Goal: Task Accomplishment & Management: Manage account settings

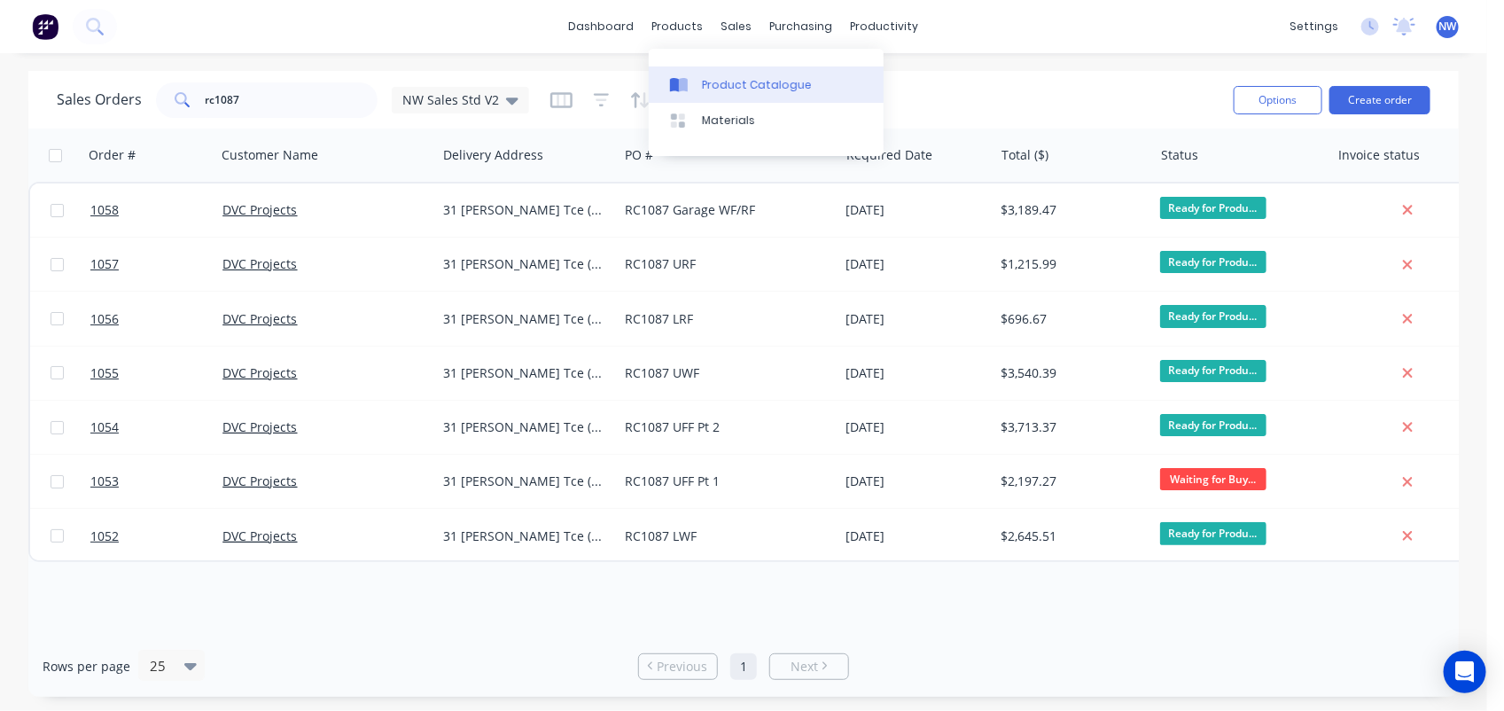
click at [736, 95] on link "Product Catalogue" at bounding box center [766, 83] width 235 height 35
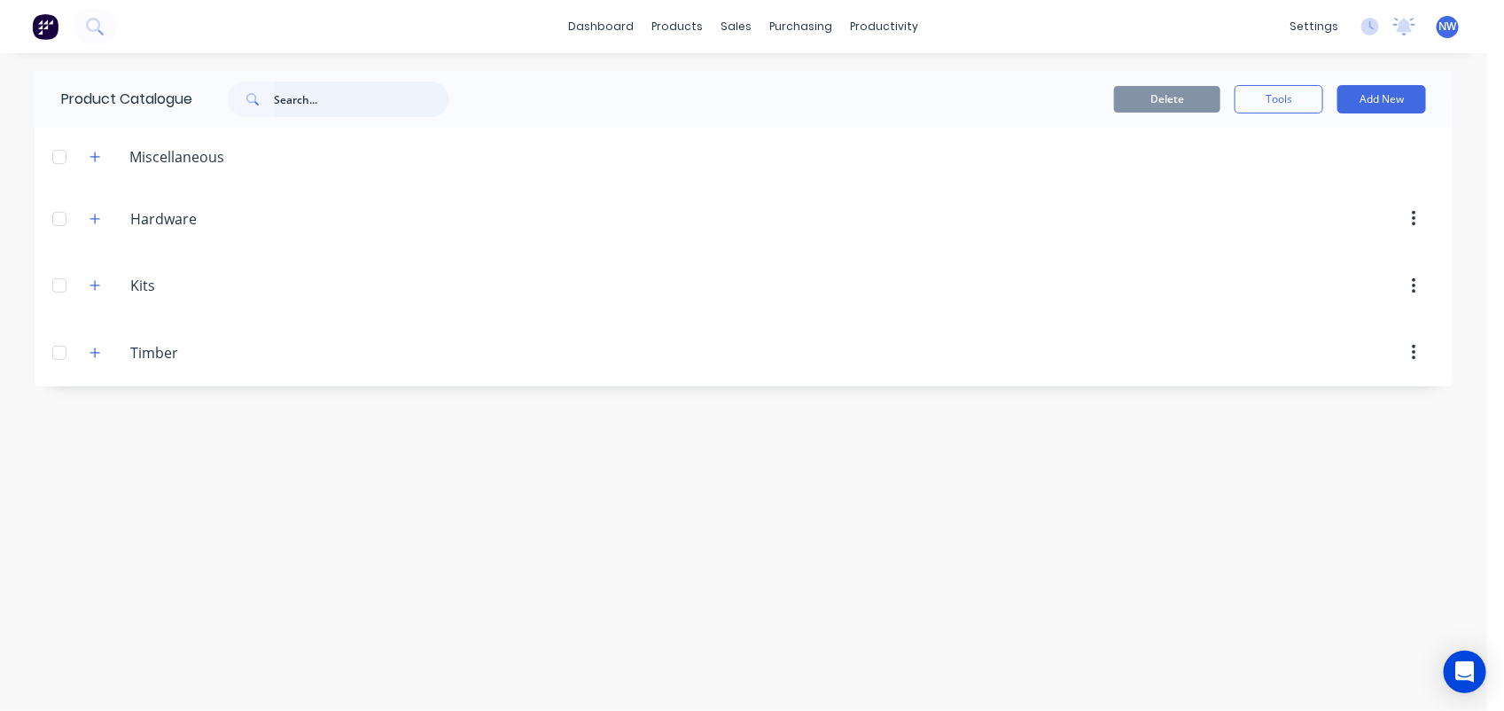
click at [307, 96] on input "text" at bounding box center [361, 99] width 175 height 35
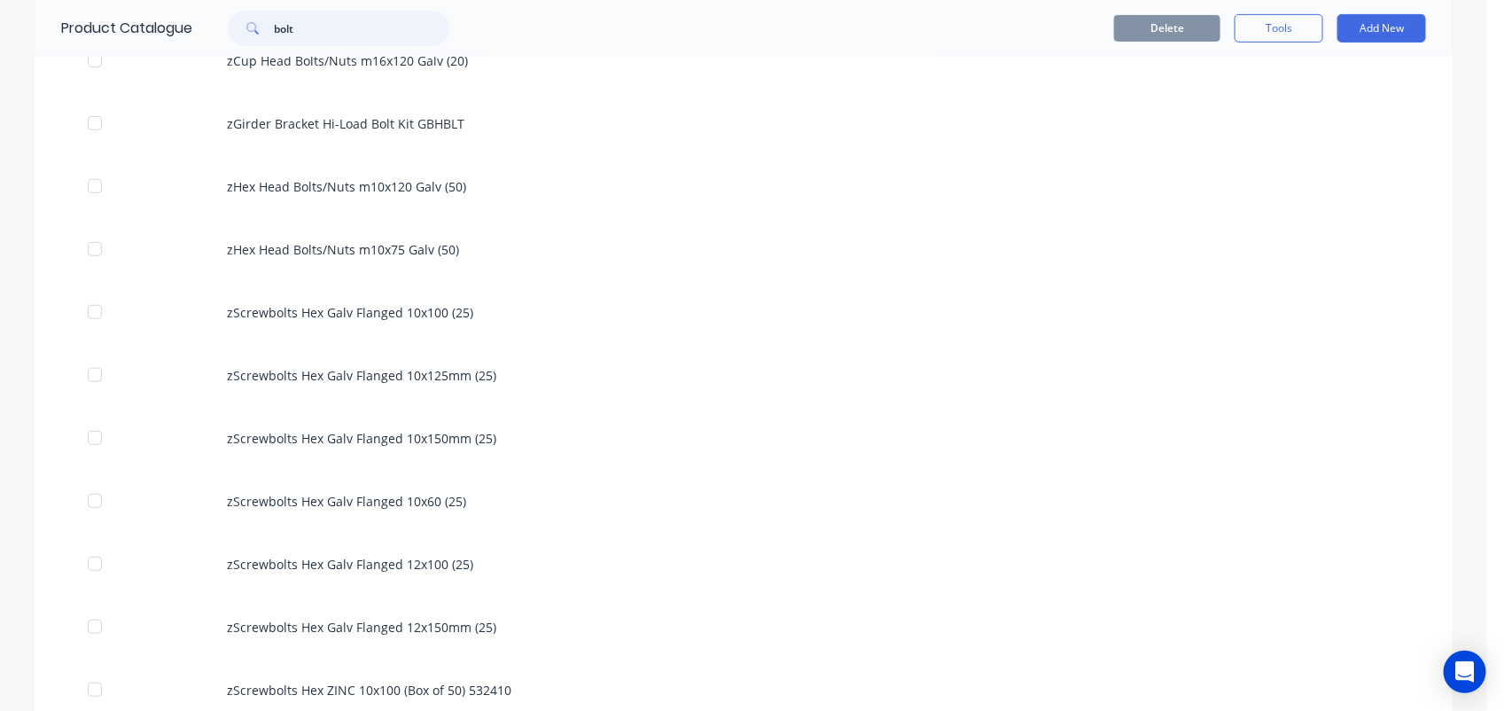
scroll to position [382, 0]
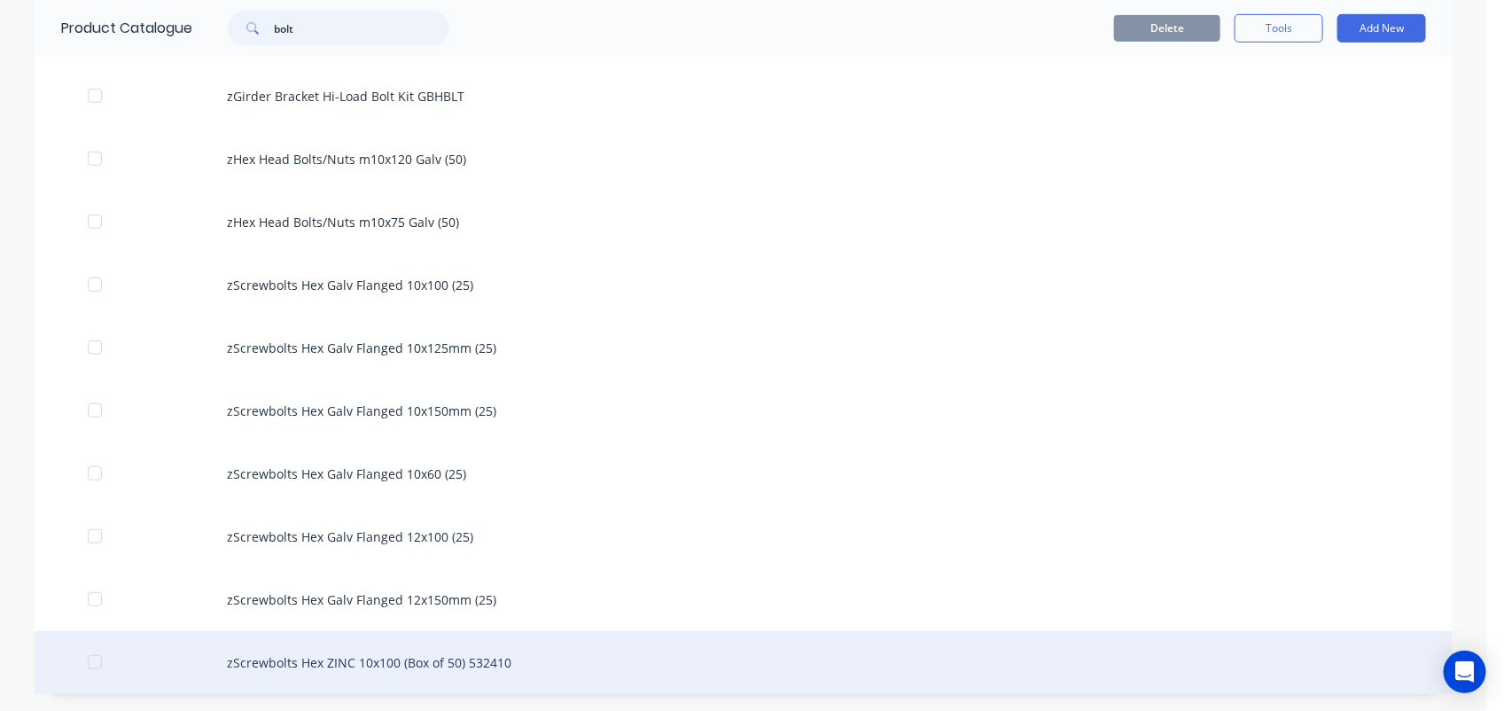
type input "bolt"
click at [441, 653] on div "zScrewbolts Hex ZINC 10x100 (Box of 50) 532410" at bounding box center [744, 662] width 1418 height 63
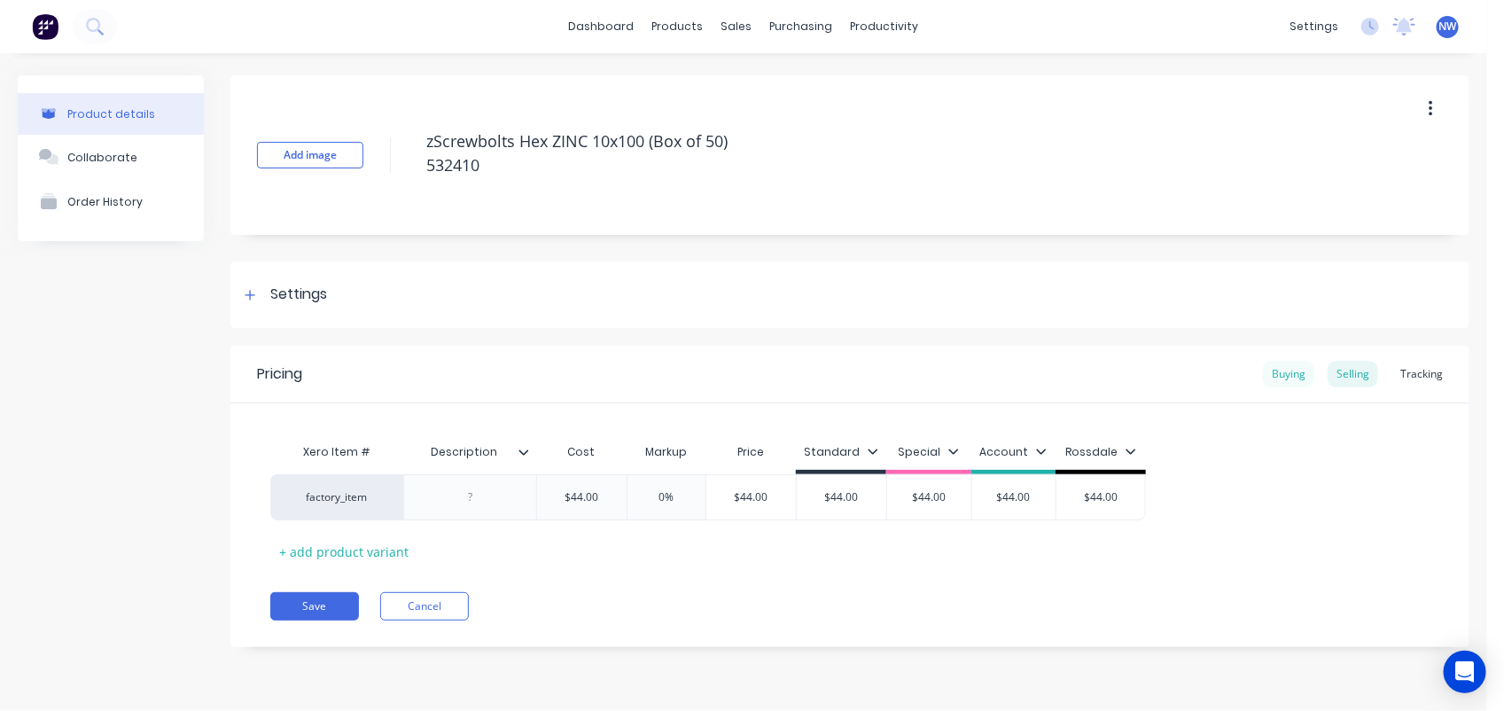
click at [1292, 370] on div "Buying" at bounding box center [1288, 374] width 51 height 27
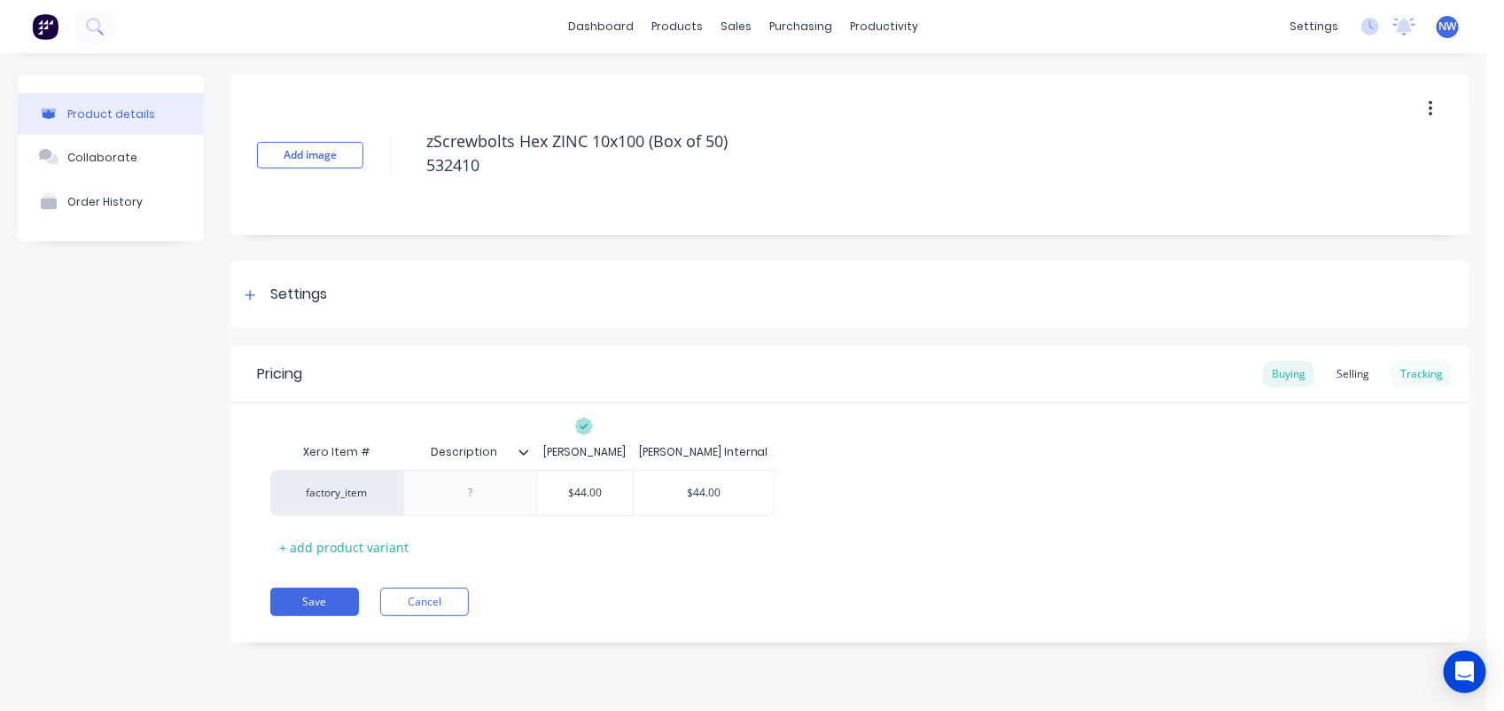
click at [1428, 373] on div "Tracking" at bounding box center [1422, 374] width 60 height 27
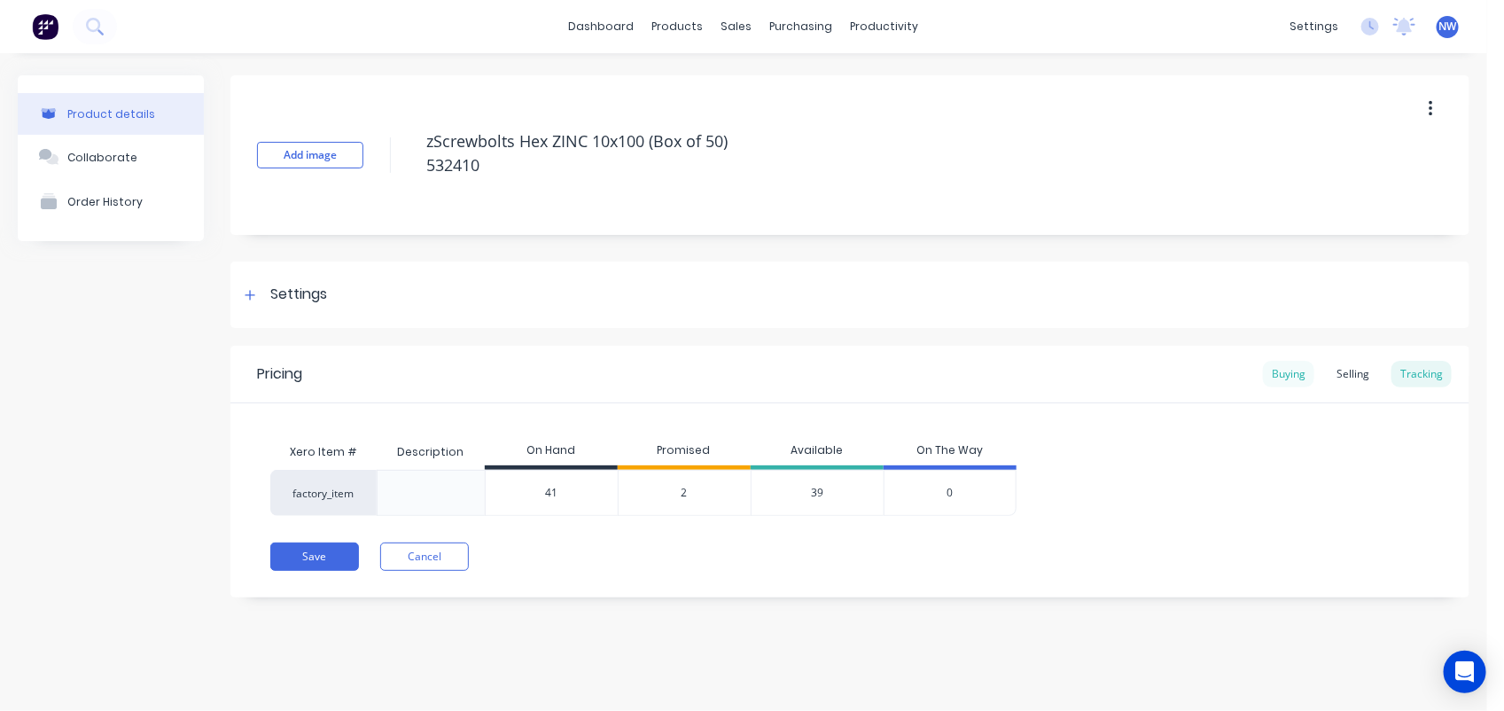
click at [1297, 370] on div "Buying" at bounding box center [1288, 374] width 51 height 27
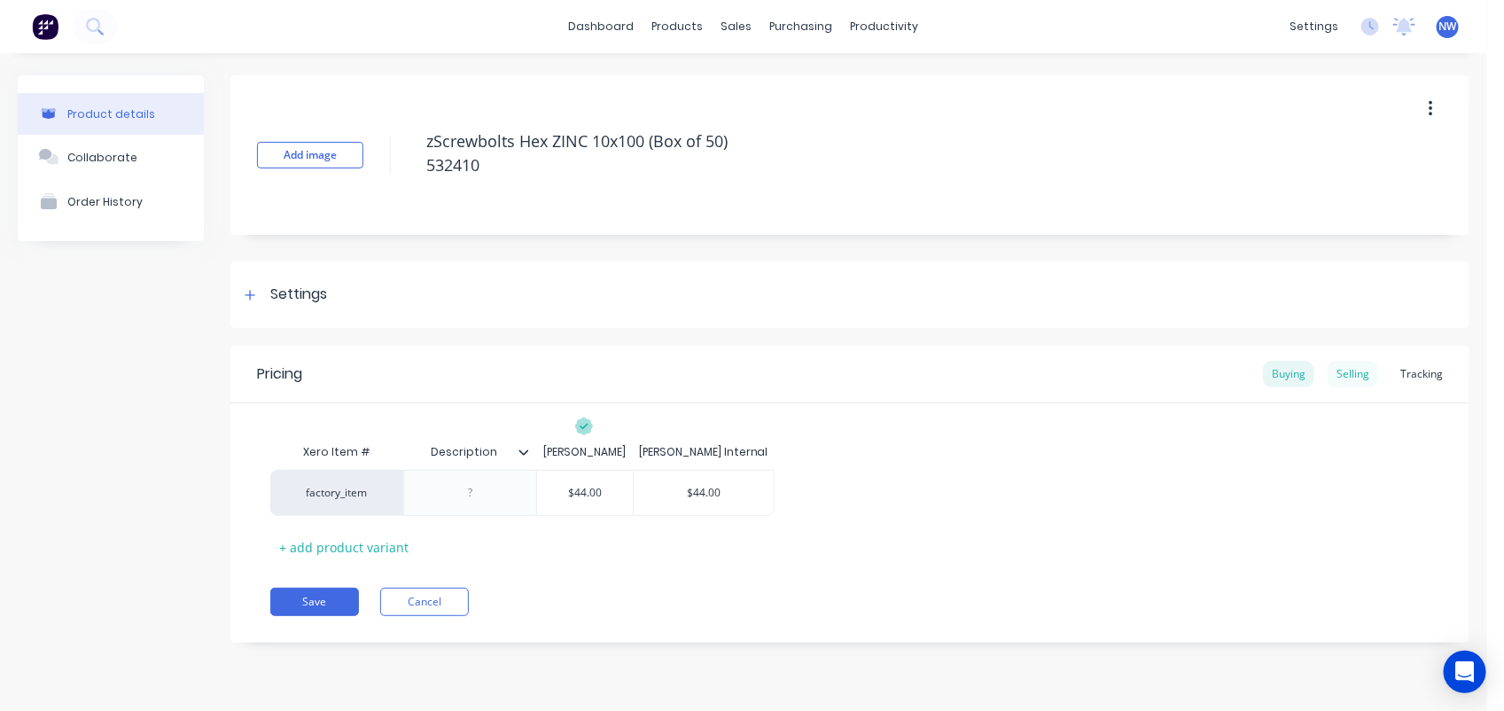
click at [1362, 368] on div "Selling" at bounding box center [1353, 374] width 51 height 27
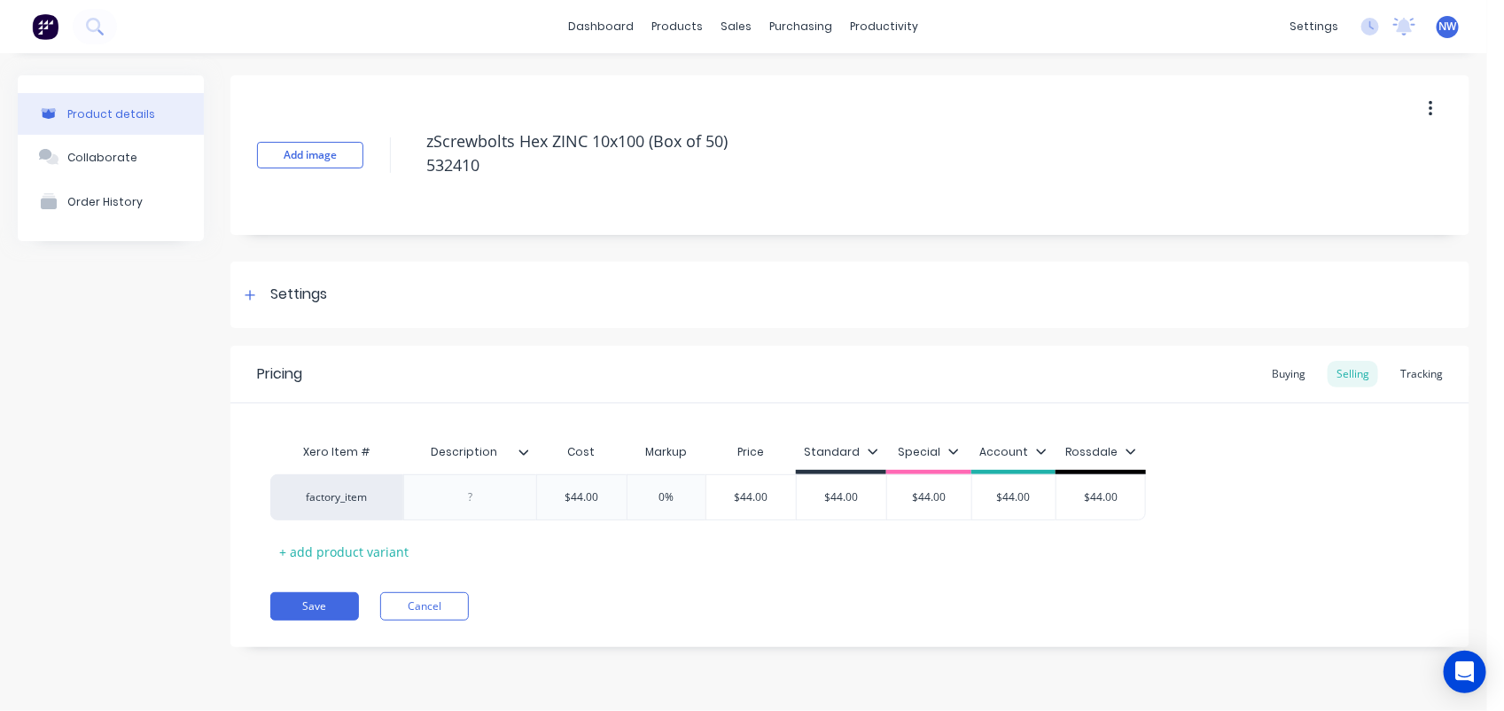
click at [1431, 117] on icon "button" at bounding box center [1431, 108] width 4 height 19
click at [1356, 153] on span "Duplicate" at bounding box center [1365, 155] width 133 height 19
type textarea "x"
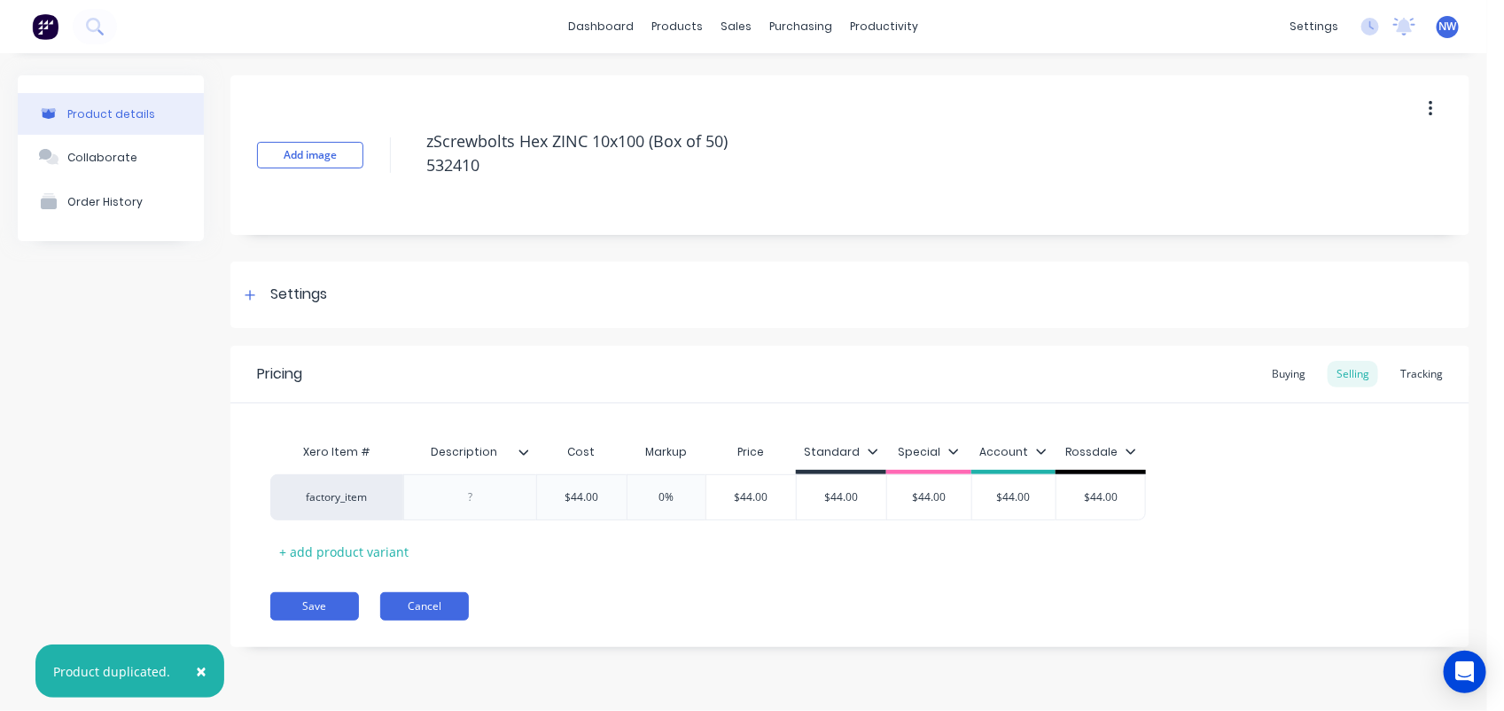
click at [426, 610] on button "Cancel" at bounding box center [424, 606] width 89 height 28
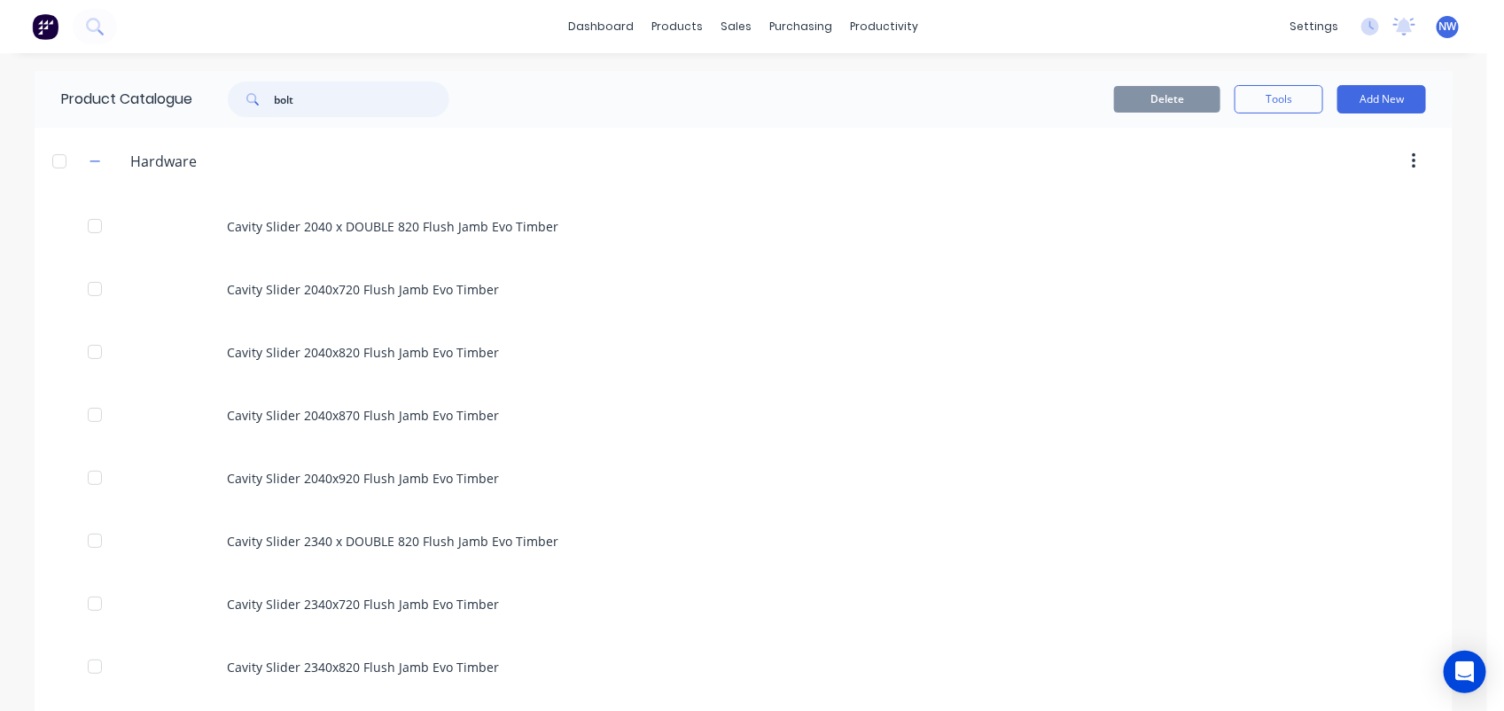
click at [355, 95] on input "bolt" at bounding box center [361, 99] width 175 height 35
type input "b"
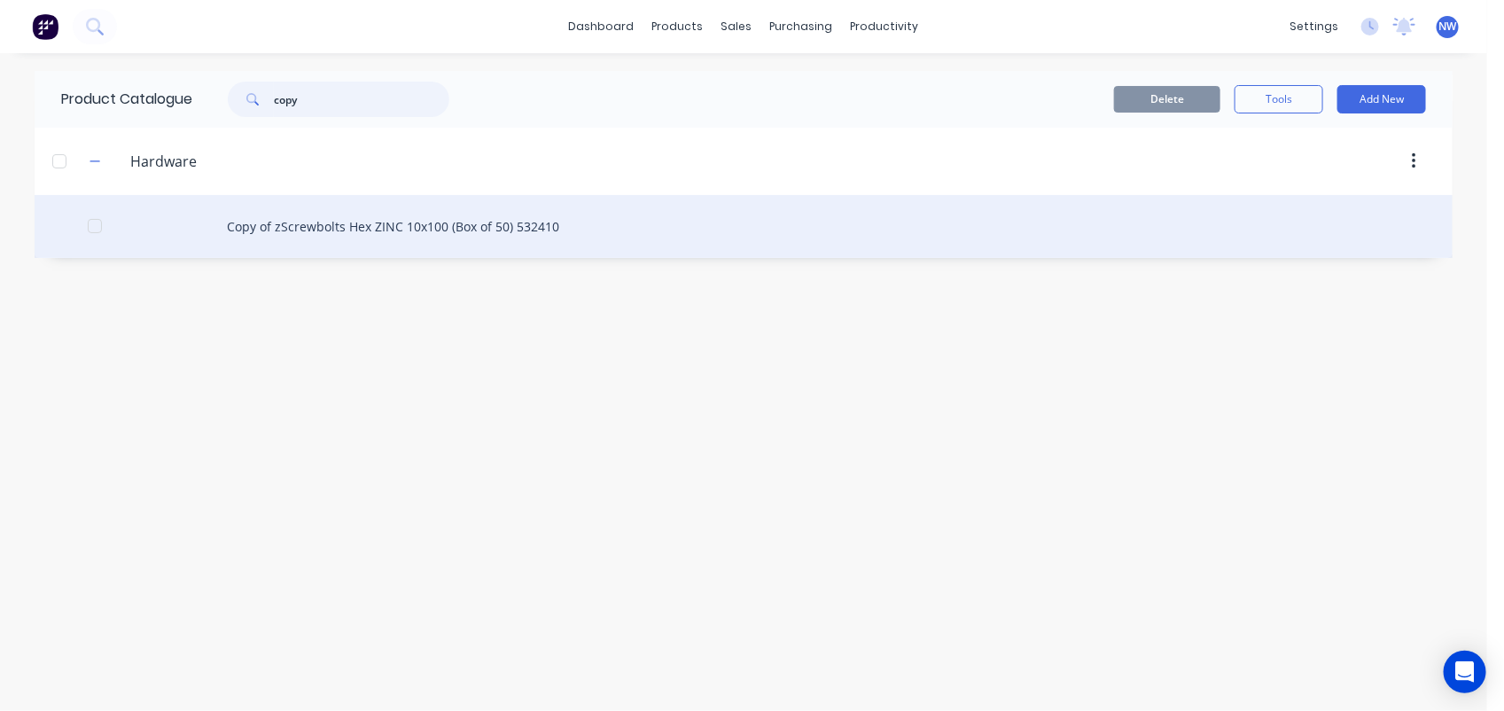
type input "copy"
click at [370, 222] on div "Copy of zScrewbolts Hex ZINC 10x100 (Box of 50) 532410" at bounding box center [744, 226] width 1418 height 63
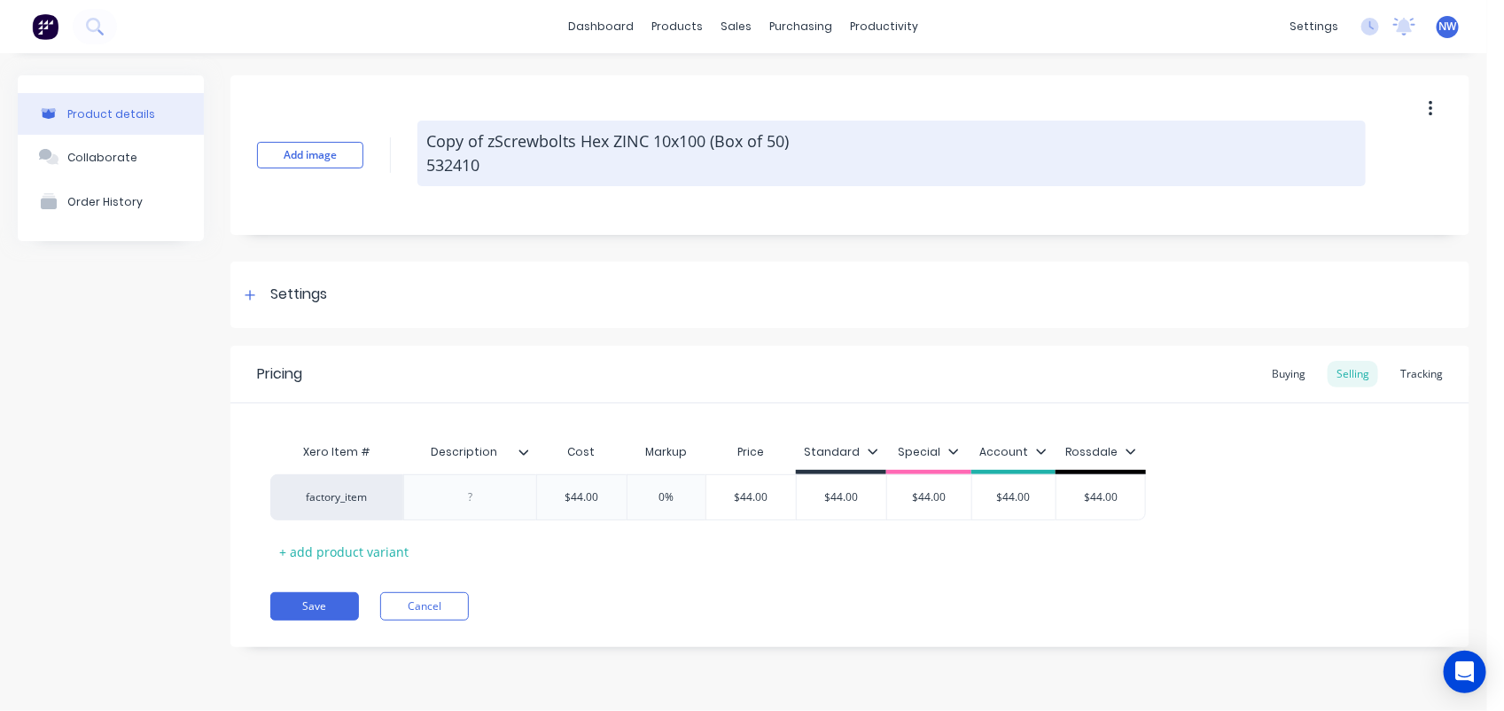
click at [430, 138] on textarea "Copy of zScrewbolts Hex ZINC 10x100 (Box of 50) 532410" at bounding box center [891, 154] width 948 height 66
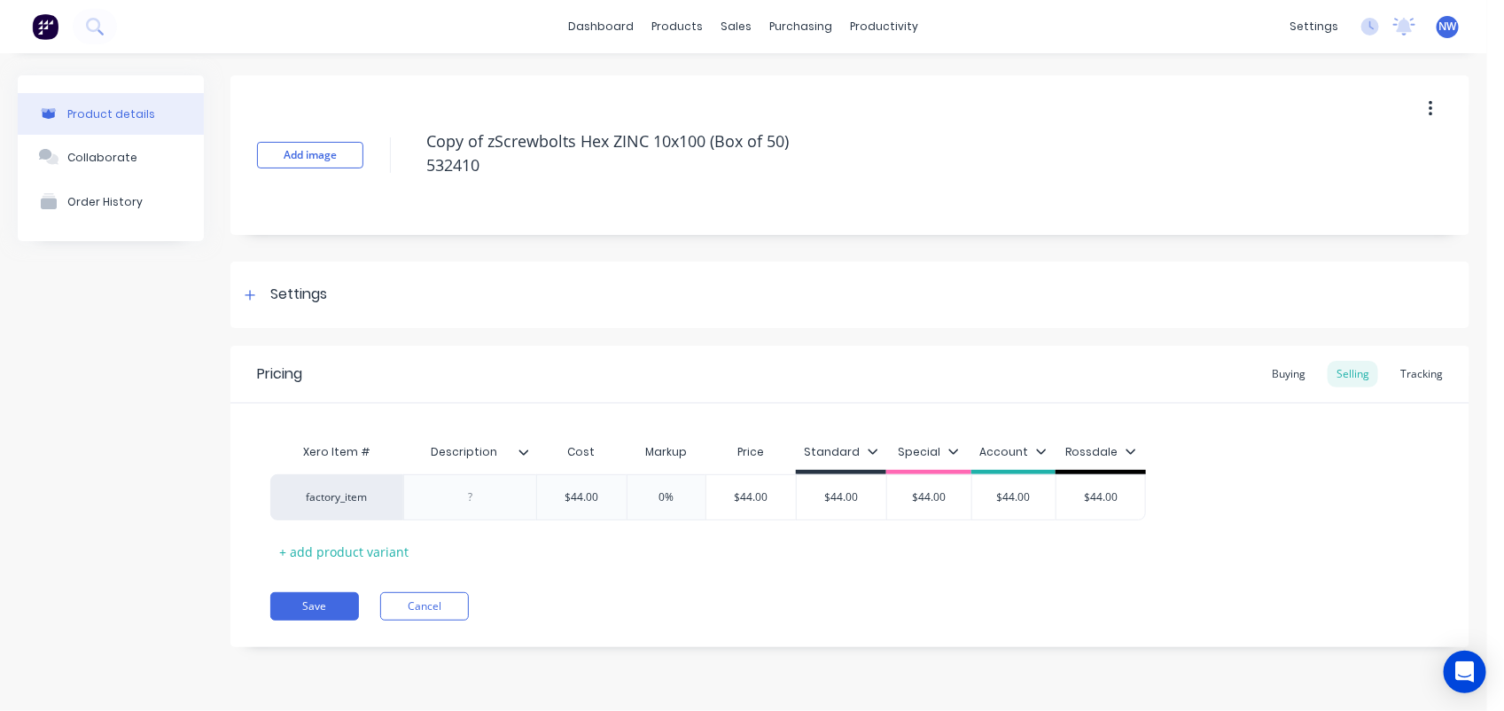
type textarea "x"
type textarea "Copy of zScrewbolts Hex ZINC 10x100 (Box of 0) 532410"
type textarea "x"
type textarea "Copy of zScrewbolts Hex ZINC 10x100 (Box of 10) 532410"
type textarea "x"
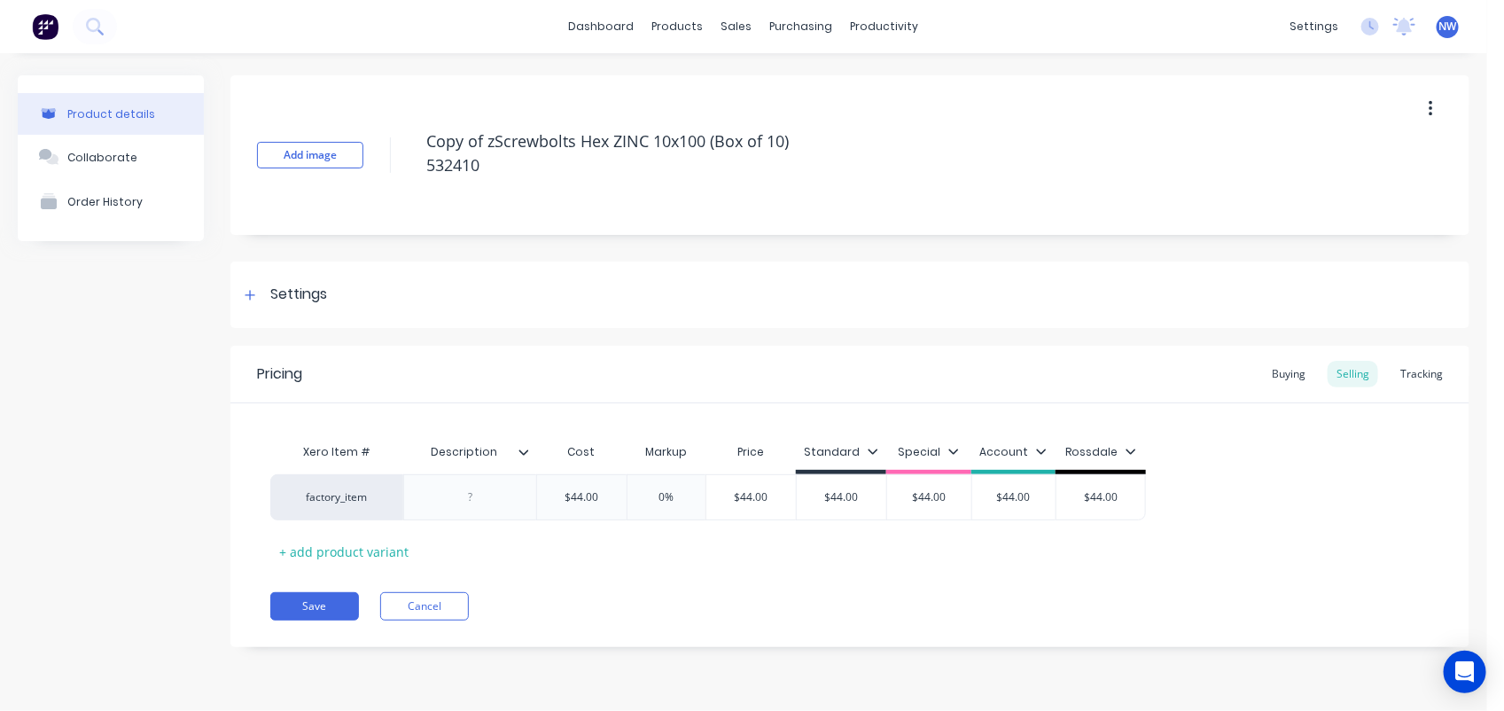
type textarea "Copy of zScrewbolts Hex ZINC 10x100 (Box of10) 532410"
type textarea "x"
type textarea "Copy of zScrewbolts Hex ZINC 10x100 (Box o10) 532410"
type textarea "x"
type textarea "Copy of zScrewbolts Hex ZINC 10x100 (Box 10) 532410"
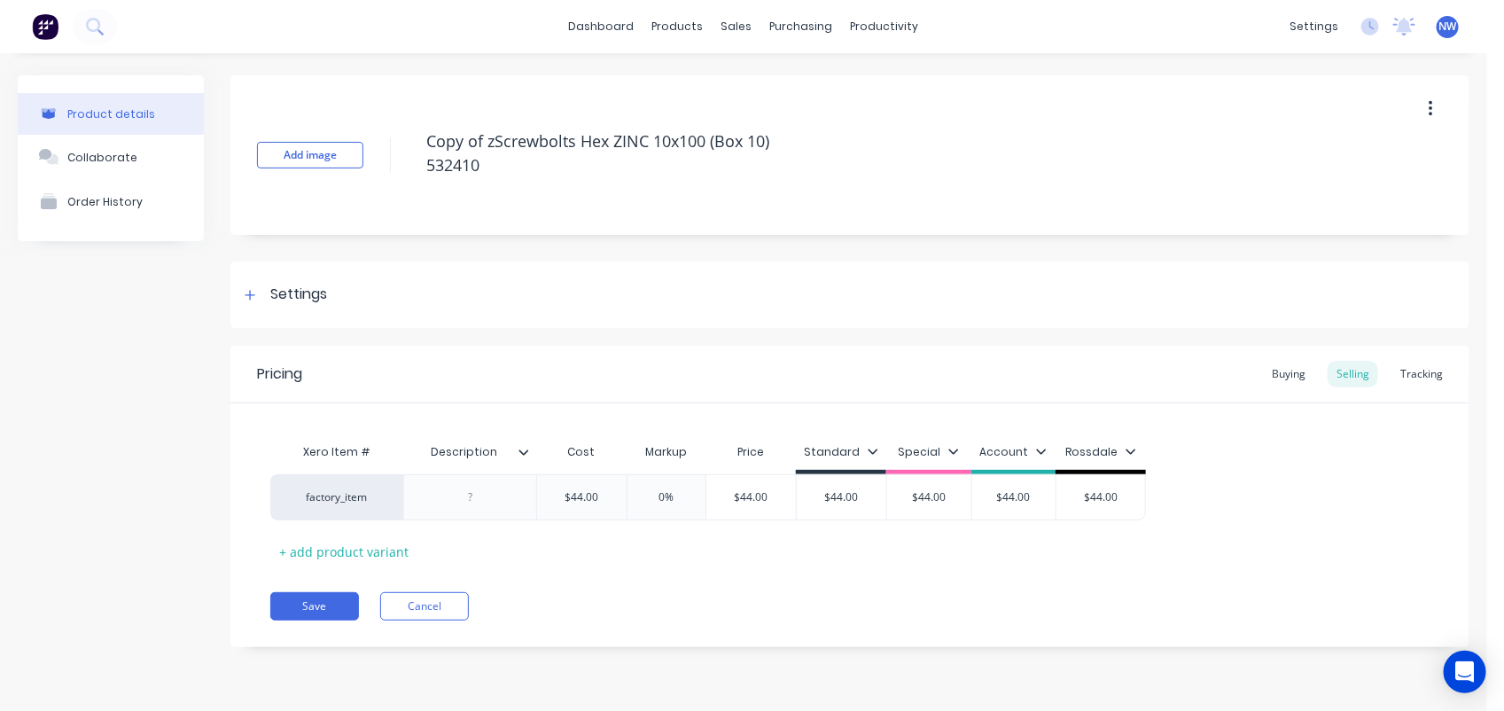
type textarea "x"
type textarea "Copy of zScrewbolts Hex ZINC 10x100 (Box10) 532410"
type textarea "x"
type textarea "Copy of zScrewbolts Hex ZINC 10x100 (Bo10) 532410"
type textarea "x"
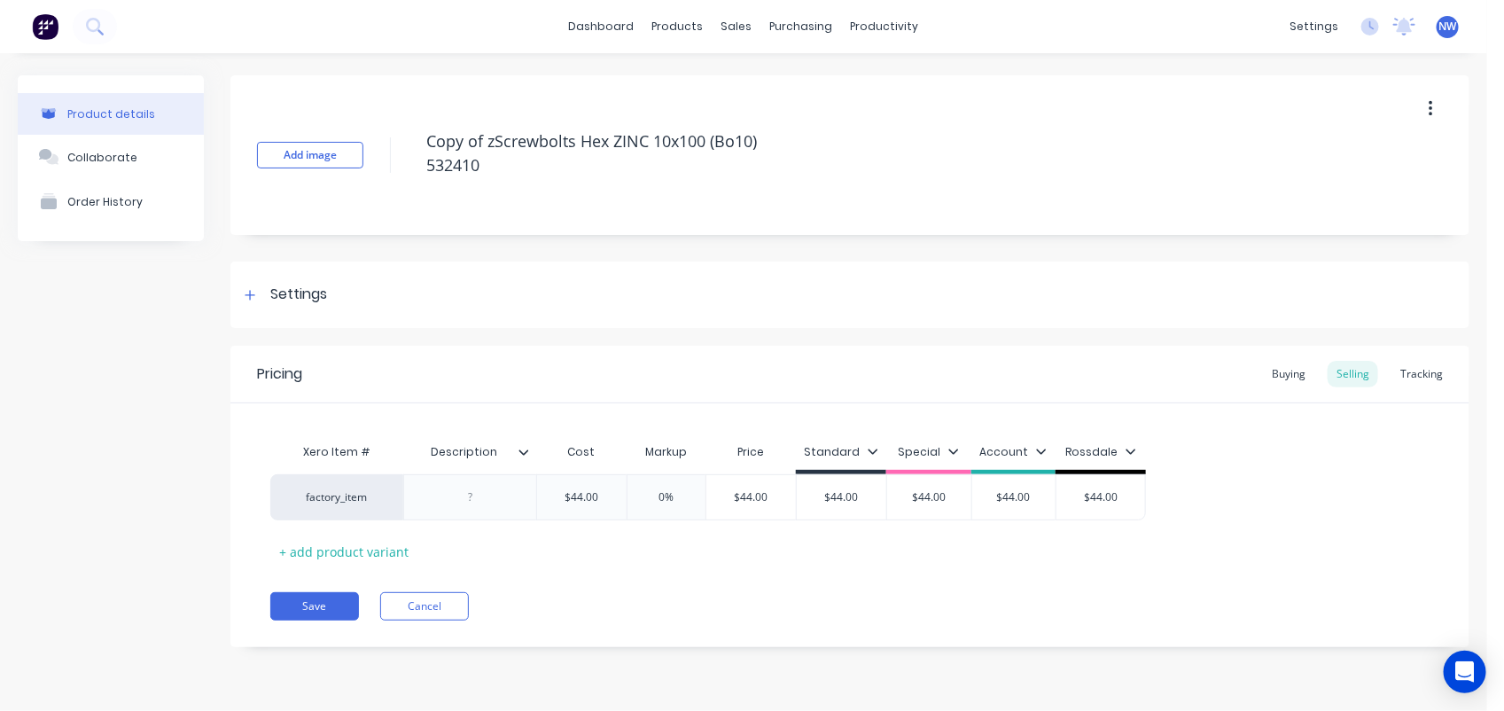
type textarea "Copy of zScrewbolts Hex ZINC 10x100 (B10) 532410"
type textarea "x"
type textarea "Copy of zScrewbolts Hex ZINC 10x100 (10) 532410"
type textarea "x"
type textarea "CCopy of zScrewbolts Hex ZINC 10x100 (10) 532410"
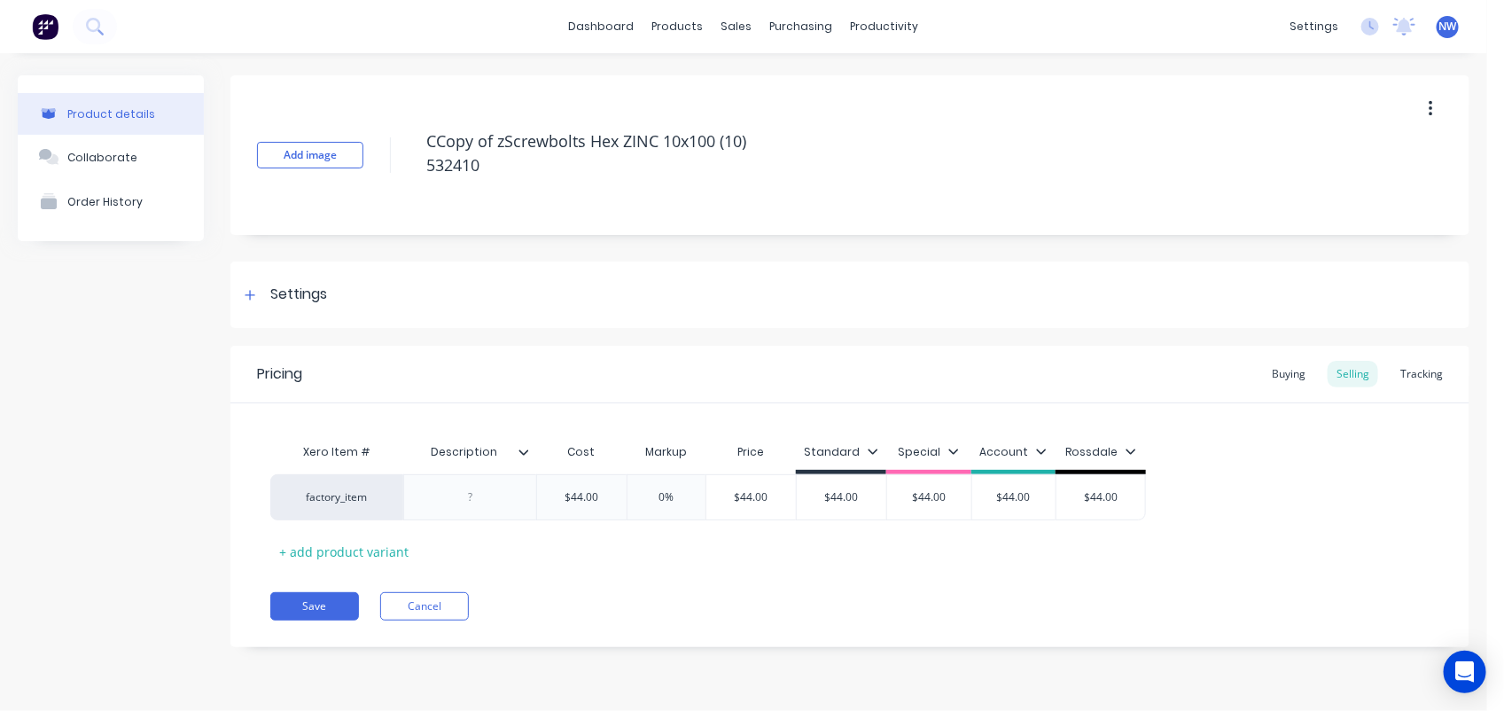
type textarea "x"
type textarea "CupCopy of zScrewbolts Hex ZINC 10x100 (10) 532410"
type textarea "x"
type textarea "CuphCopy of zScrewbolts Hex ZINC 10x100 (10) 532410"
type textarea "x"
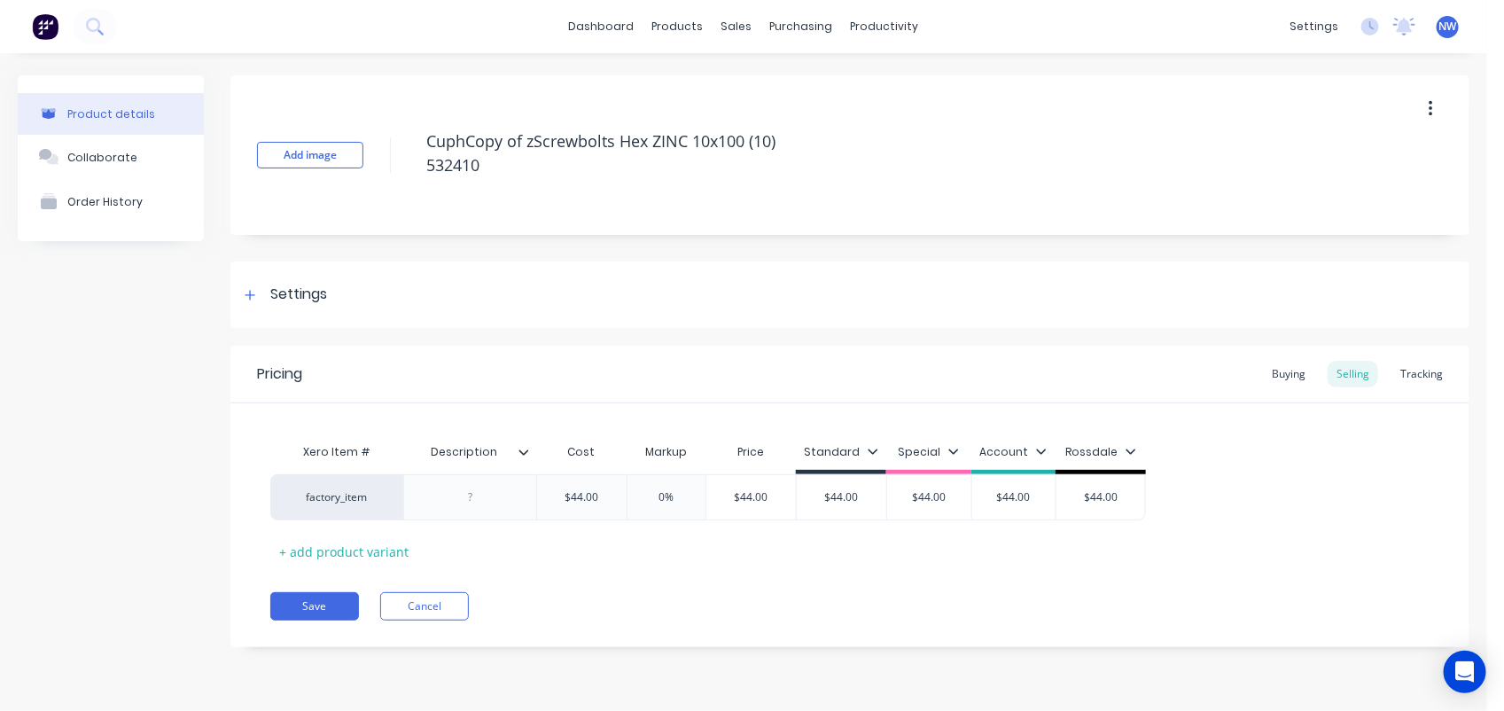
type textarea "CupheCopy of zScrewbolts Hex ZINC 10x100 (10) 532410"
type textarea "x"
type textarea "CupheaCopy of zScrewbolts Hex ZINC 10x100 (10) 532410"
type textarea "x"
type textarea "CupheadCopy of zScrewbolts Hex ZINC 10x100 (10) 532410"
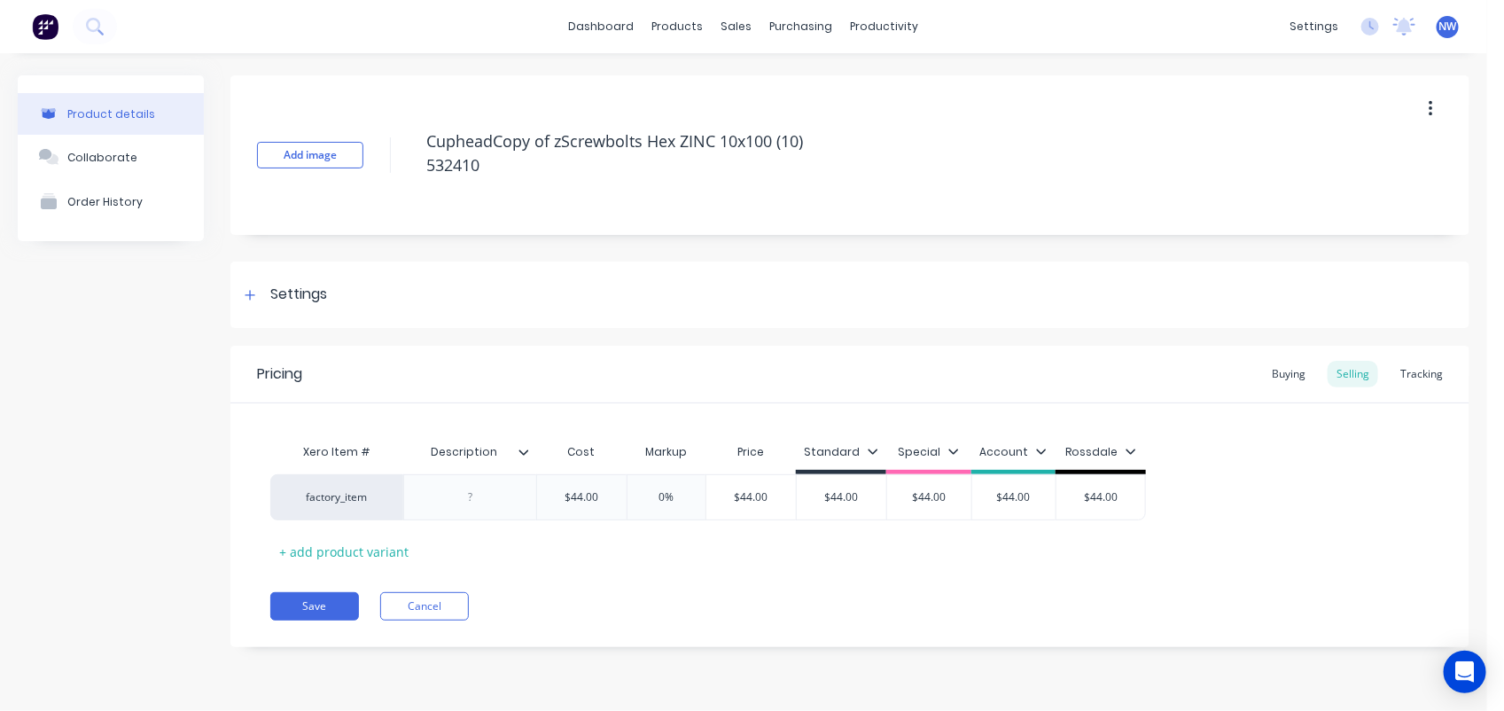
type textarea "x"
type textarea "Cuphead Copy of zScrewbolts Hex ZINC 10x100 (10) 532410"
type textarea "x"
type textarea "Cuphead BCopy of zScrewbolts Hex ZINC 10x100 (10) 532410"
type textarea "x"
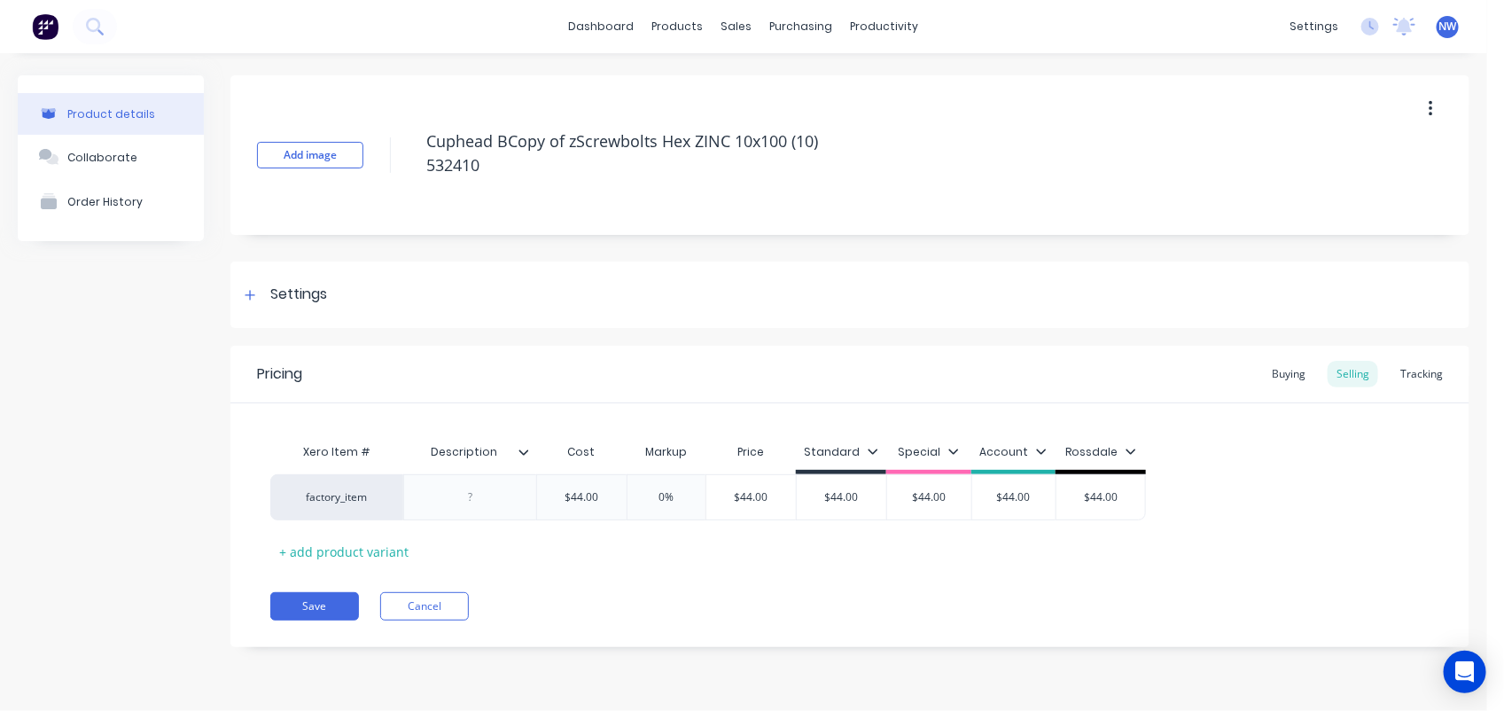
type textarea "Cuphead BoCopy of zScrewbolts Hex ZINC 10x100 (10) 532410"
type textarea "x"
type textarea "Cuphead BolCopy of zScrewbolts Hex ZINC 10x100 (10) 532410"
type textarea "x"
type textarea "Cuphead BoltCopy of zScrewbolts Hex ZINC 10x100 (10) 532410"
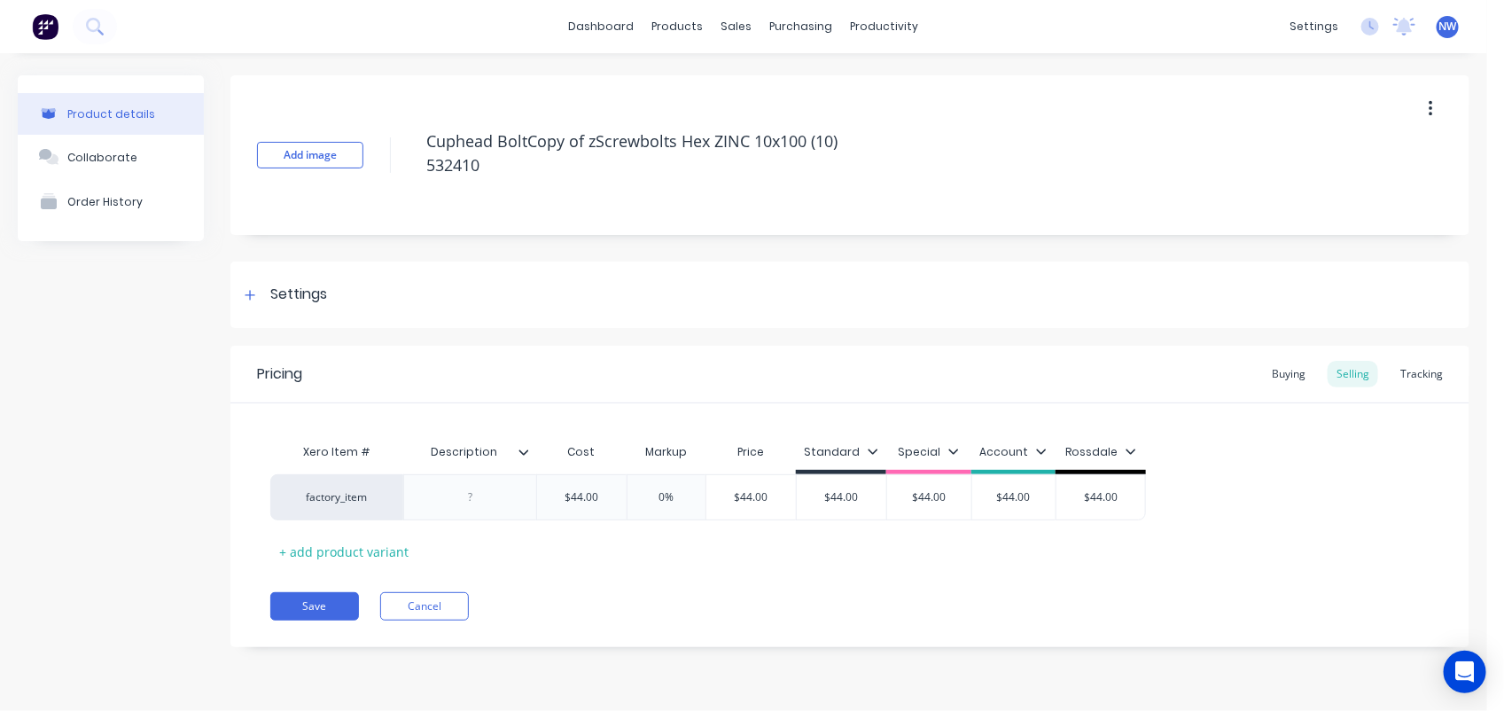
type textarea "x"
type textarea "Cuphead BoltsCopy of zScrewbolts Hex ZINC 10x100 (10) 532410"
type textarea "x"
type textarea "Cuphead Bolts Copy of zScrewbolts Hex ZINC 10x100 (10) 532410"
type textarea "x"
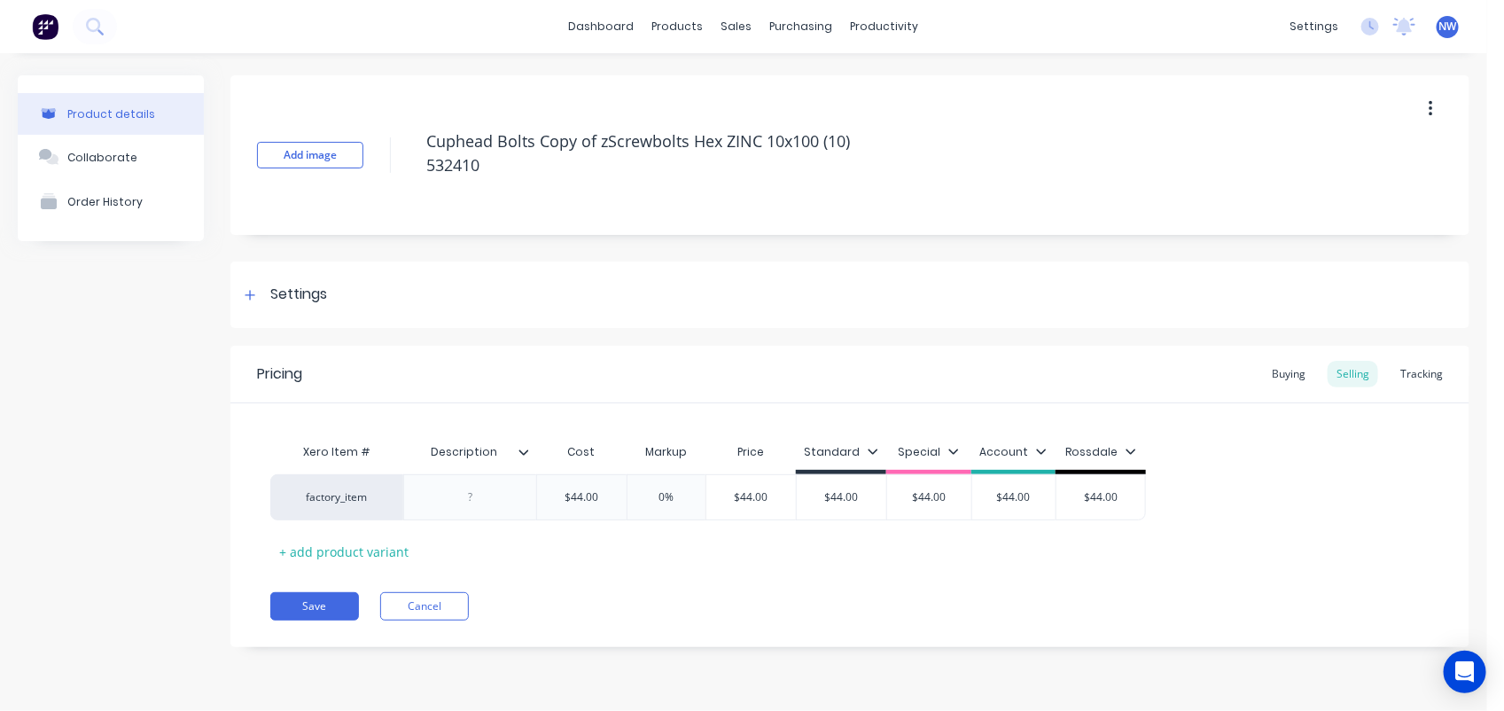
type textarea "Cuphead Bolts NCopy of zScrewbolts Hex ZINC 10x100 (10) 532410"
type textarea "x"
type textarea "Cuphead Bolts N/Copy of zScrewbolts Hex ZINC 10x100 (10) 532410"
type textarea "x"
type textarea "Cuphead Bolts N/WCopy of zScrewbolts Hex ZINC 10x100 (10) 532410"
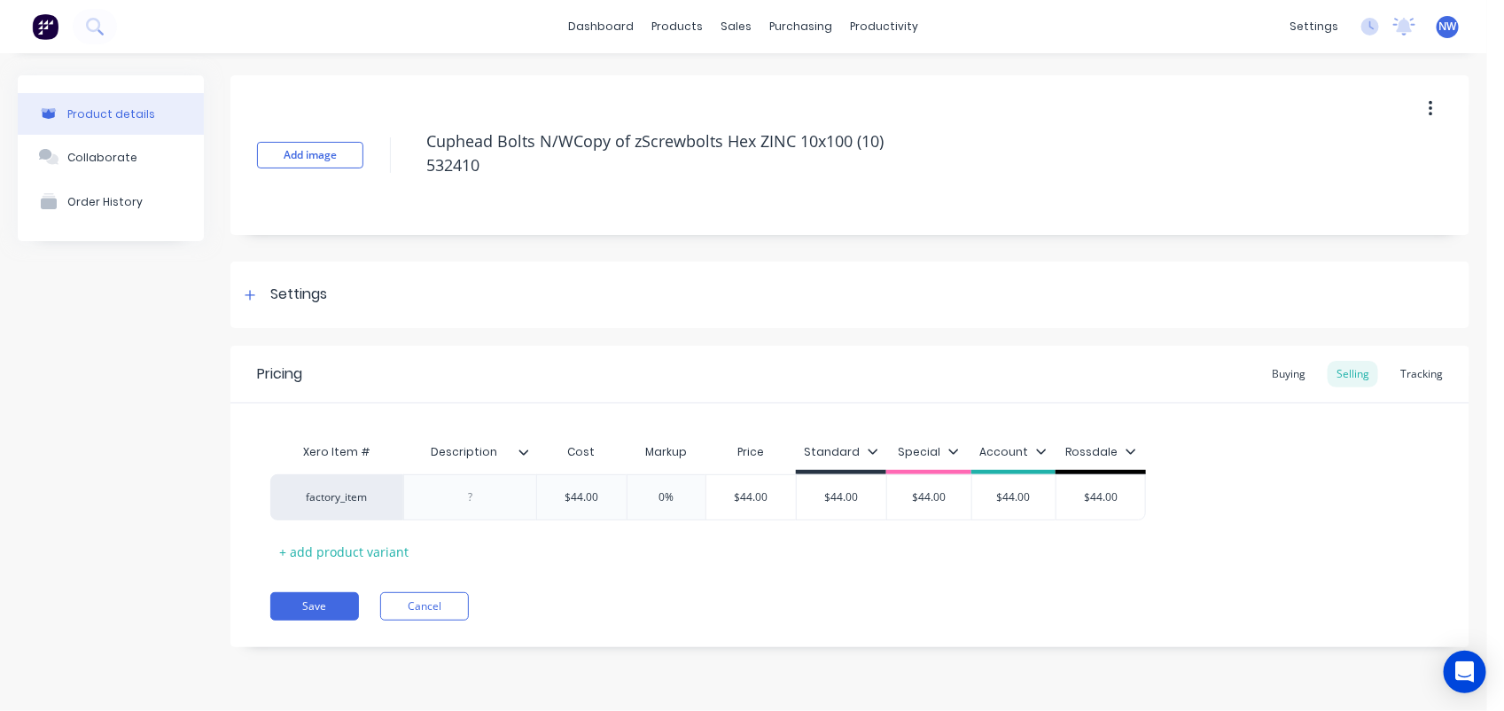
type textarea "x"
type textarea "Cuphead Bolts N/W Copy of zScrewbolts Hex ZINC 10x100 (10) 532410"
type textarea "x"
type textarea "Cuphead Bolts N/W 1Copy of zScrewbolts Hex ZINC 10x100 (10) 532410"
type textarea "x"
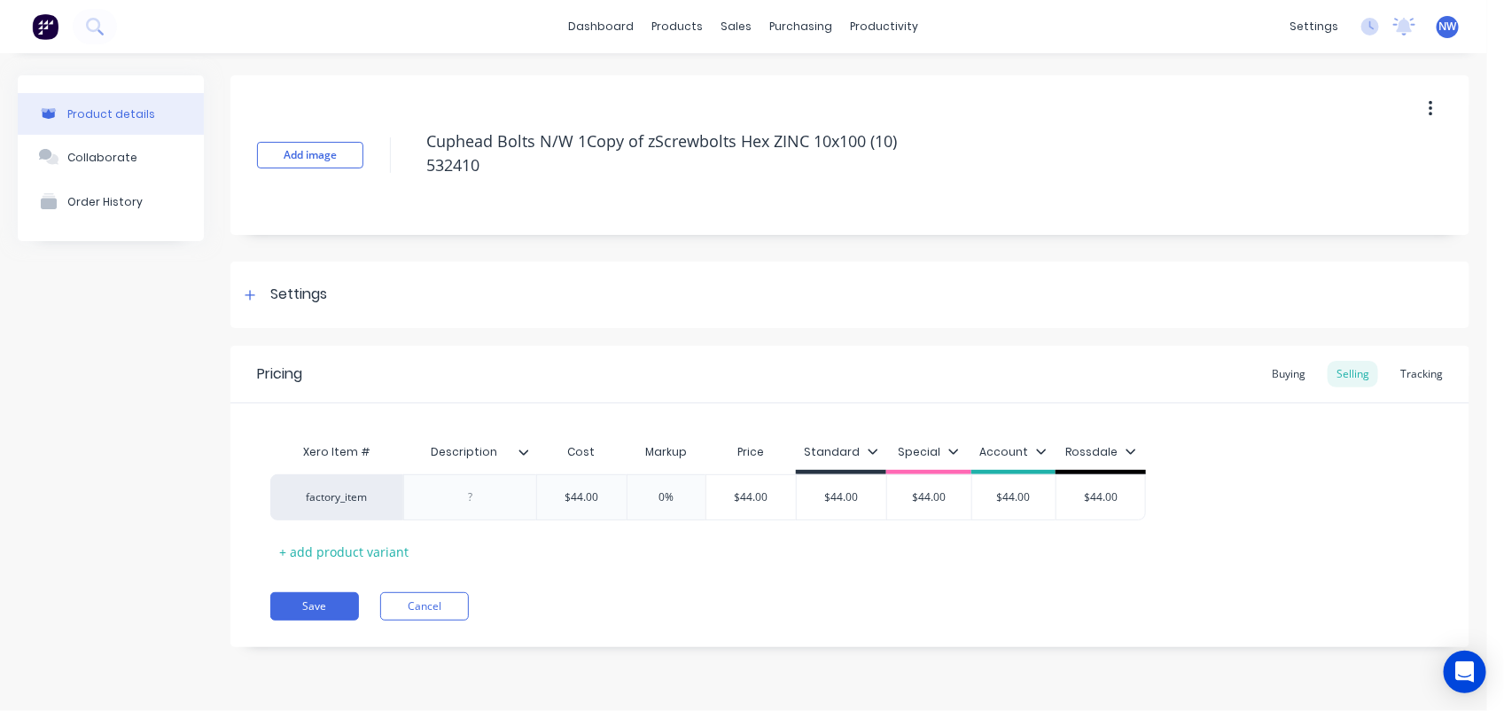
type textarea "Cuphead Bolts N/W 12Copy of zScrewbolts Hex ZINC 10x100 (10) 532410"
type textarea "x"
type textarea "Cuphead Bolts N/W 12xCopy of zScrewbolts Hex ZINC 10x100 (10) 532410"
type textarea "x"
type textarea "Cuphead Bolts N/W 12x1Copy of zScrewbolts Hex ZINC 10x100 (10) 532410"
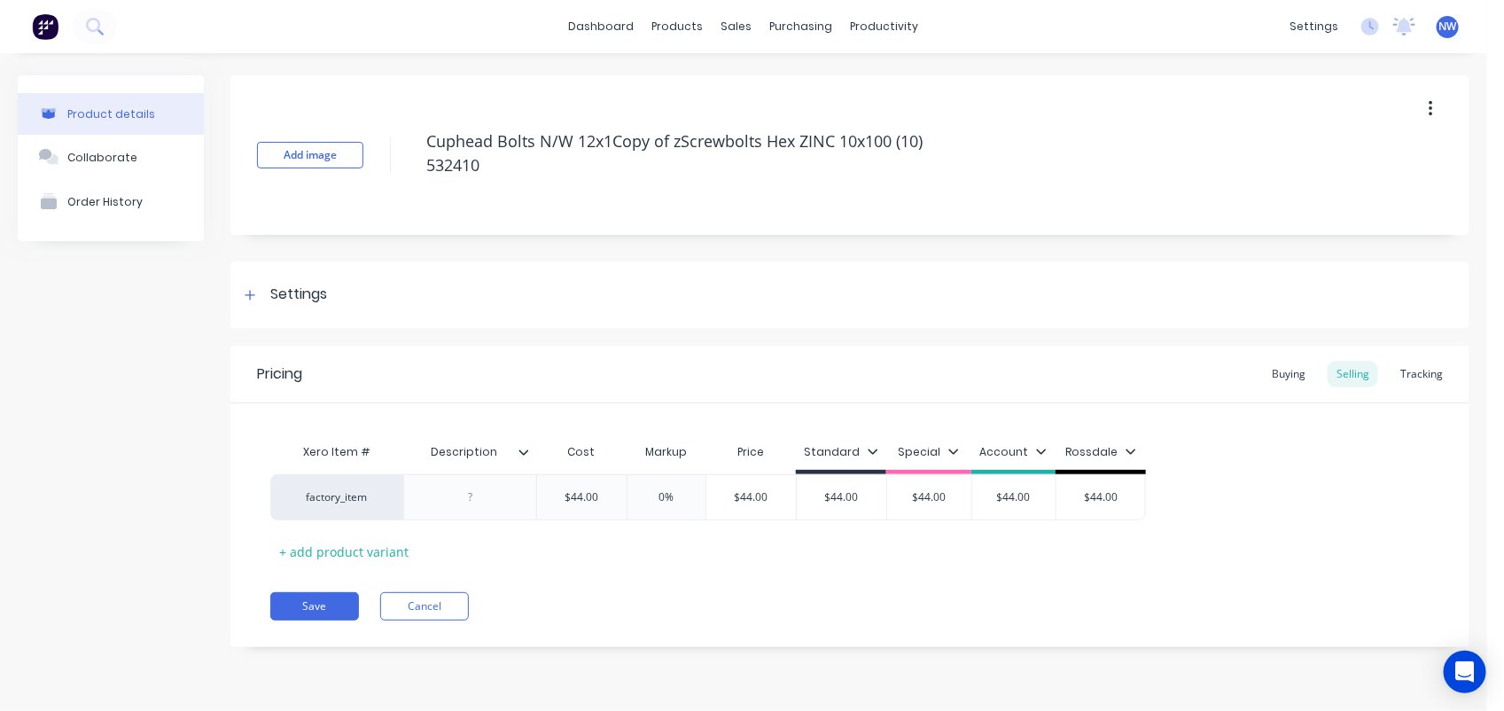
type textarea "x"
type textarea "Cuphead Bolts N/W 12x12Copy of zScrewbolts Hex ZINC 10x100 (10) 532410"
type textarea "x"
type textarea "Cuphead Bolts N/W 12x120Copy of zScrewbolts Hex ZINC 10x100 (10) 532410"
type textarea "x"
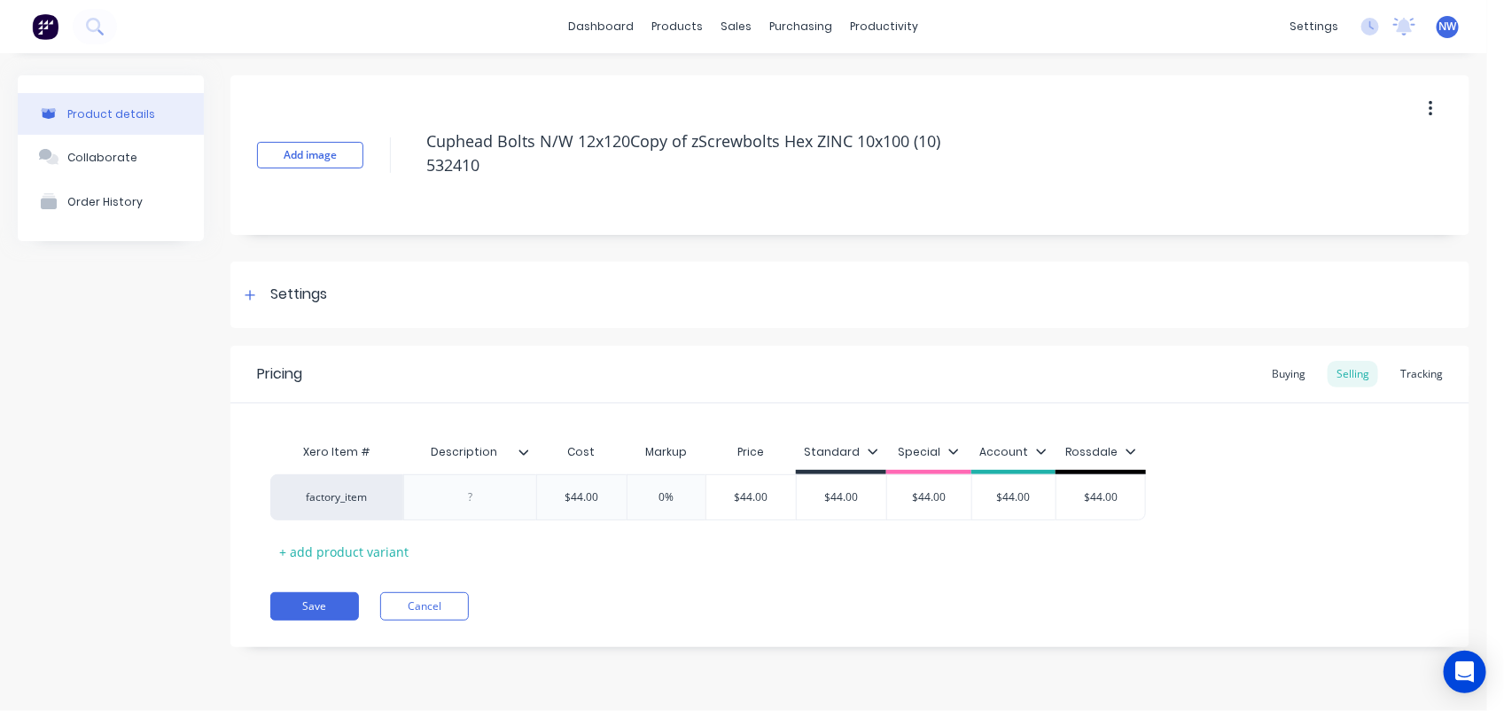
type textarea "Cuphead Bolts N/W 12x120opy of zScrewbolts Hex ZINC 10x100 (10) 532410"
type textarea "x"
type textarea "Cuphead Bolts N/W 12x120py of zScrewbolts Hex ZINC 10x100 (10) 532410"
type textarea "x"
type textarea "Cuphead Bolts N/W 12x120y of zScrewbolts Hex ZINC 10x100 (10) 532410"
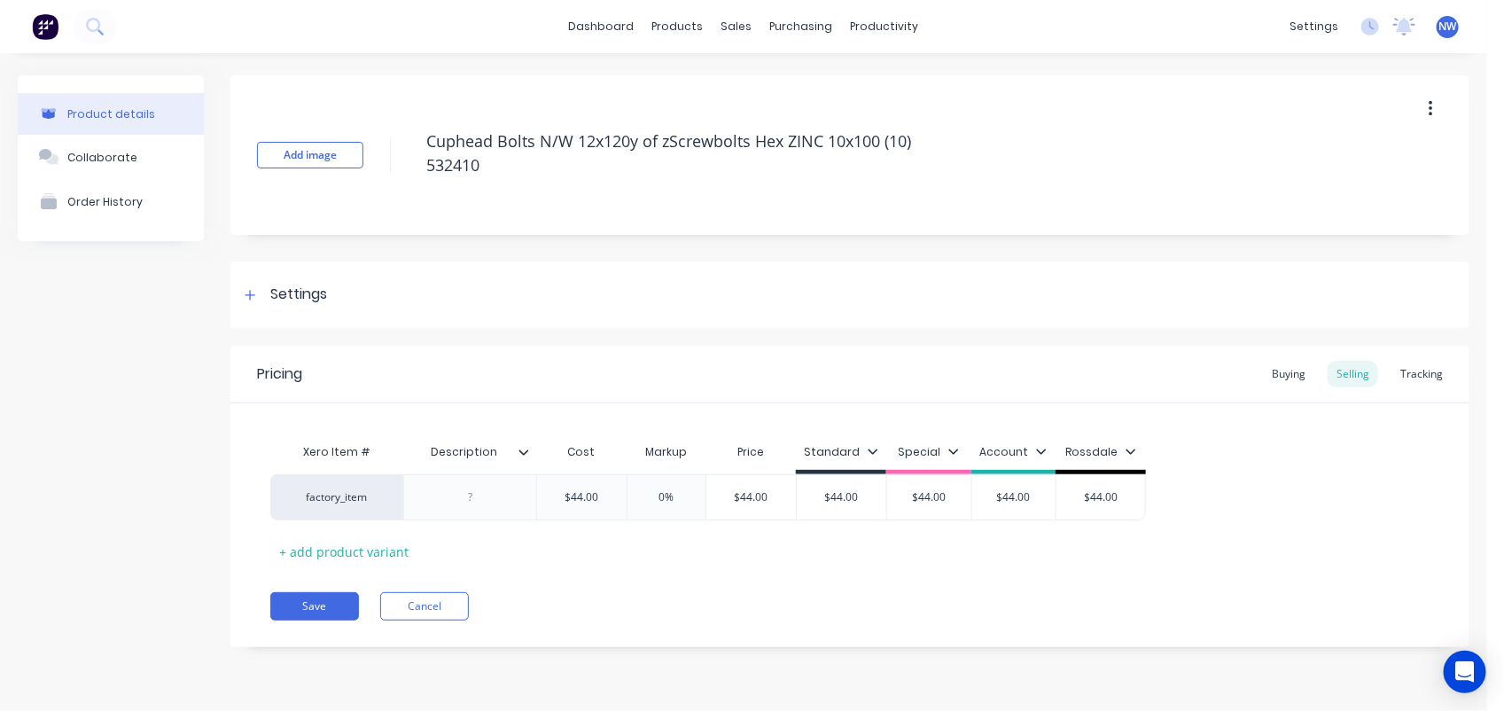
type textarea "x"
type textarea "Cuphead Bolts N/W 12x120 of zScrewbolts Hex ZINC 10x100 (10) 532410"
type textarea "x"
type textarea "Cuphead Bolts N/W 12x120of zScrewbolts Hex ZINC 10x100 (10) 532410"
type textarea "x"
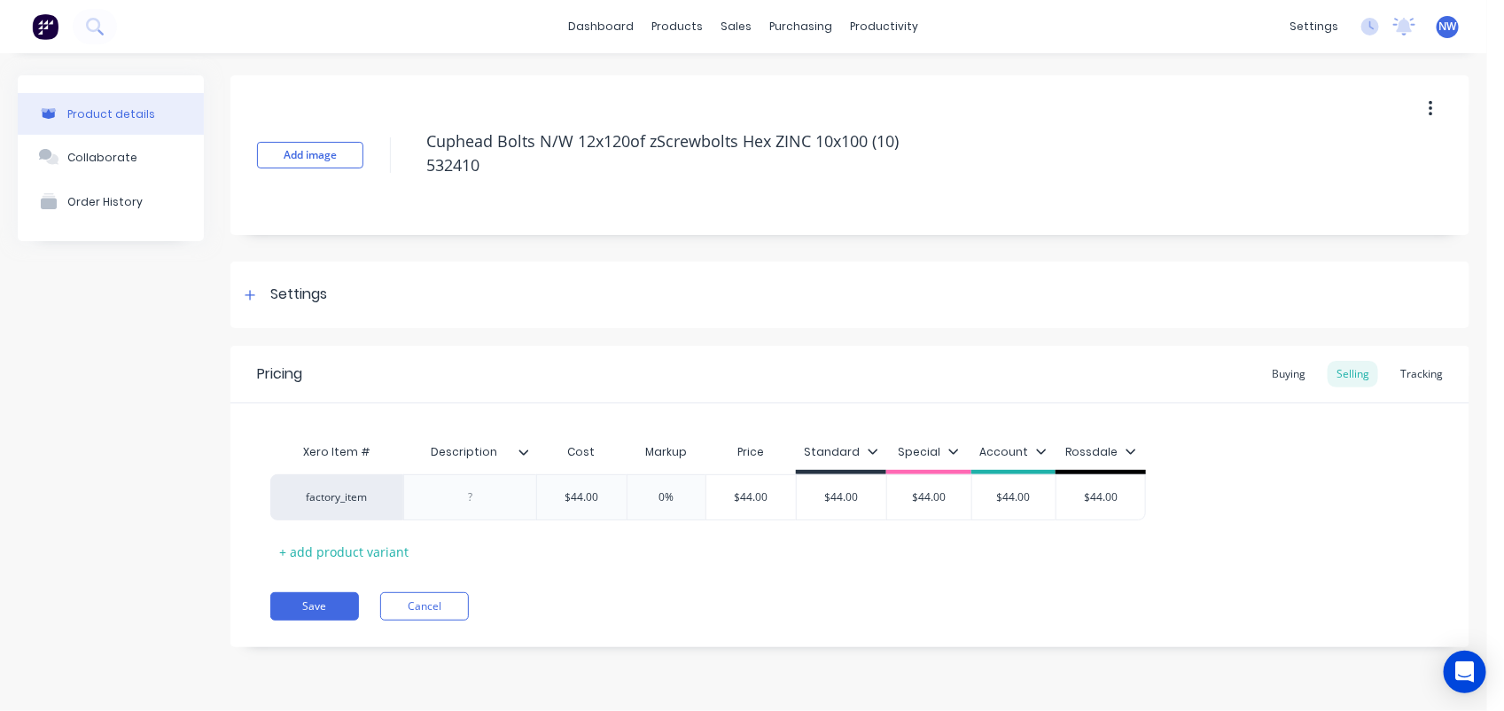
type textarea "Cuphead Bolts N/W 12x120f zScrewbolts Hex ZINC 10x100 (10) 532410"
type textarea "x"
type textarea "Cuphead Bolts N/W 12x120 zScrewbolts Hex ZINC 10x100 (10) 532410"
type textarea "x"
type textarea "Cuphead Bolts N/W 12x120zScrewbolts Hex ZINC 10x100 (10) 532410"
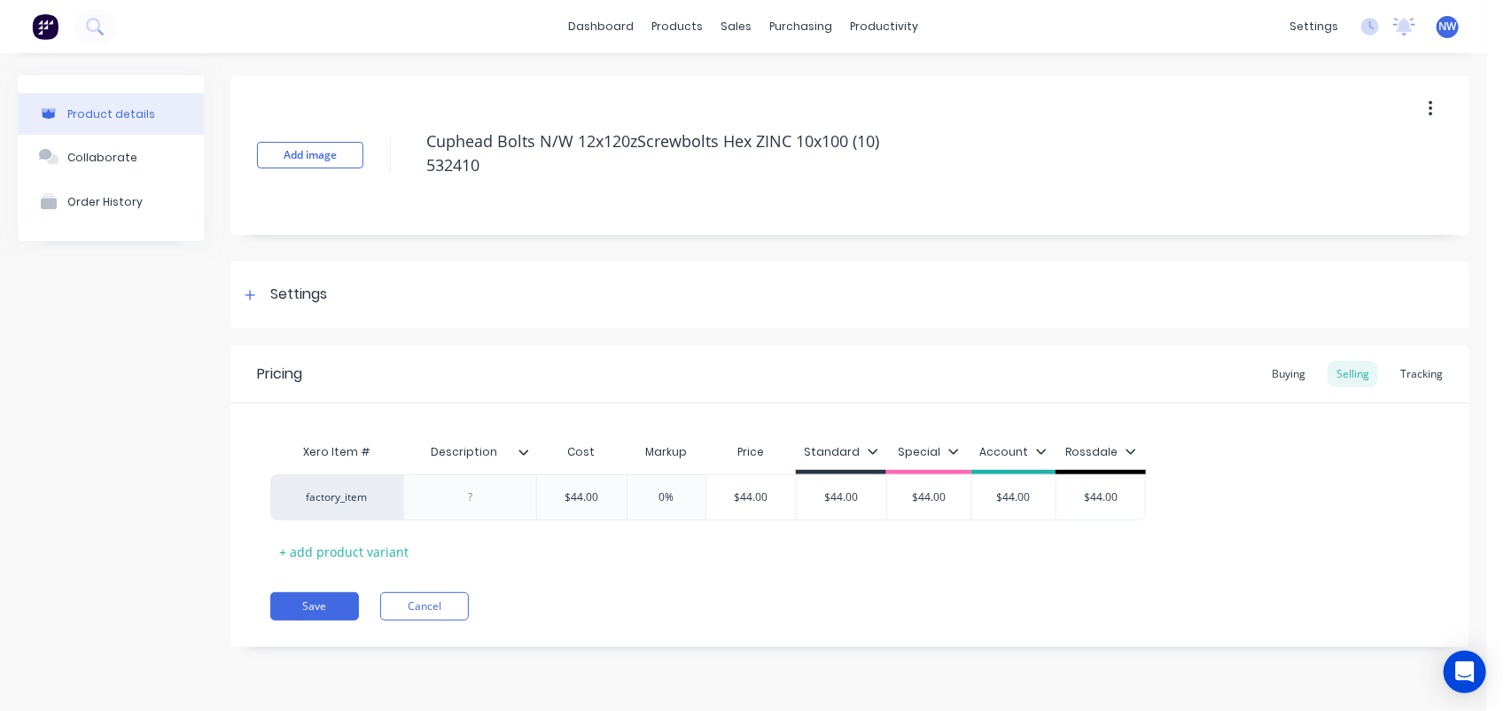
type textarea "x"
type textarea "Cuphead Bolts N/W 12x120Screwbolts Hex ZINC 10x100 (10) 532410"
type textarea "x"
type textarea "Cuphead Bolts N/W 12x120crewbolts Hex ZINC 10x100 (10) 532410"
type textarea "x"
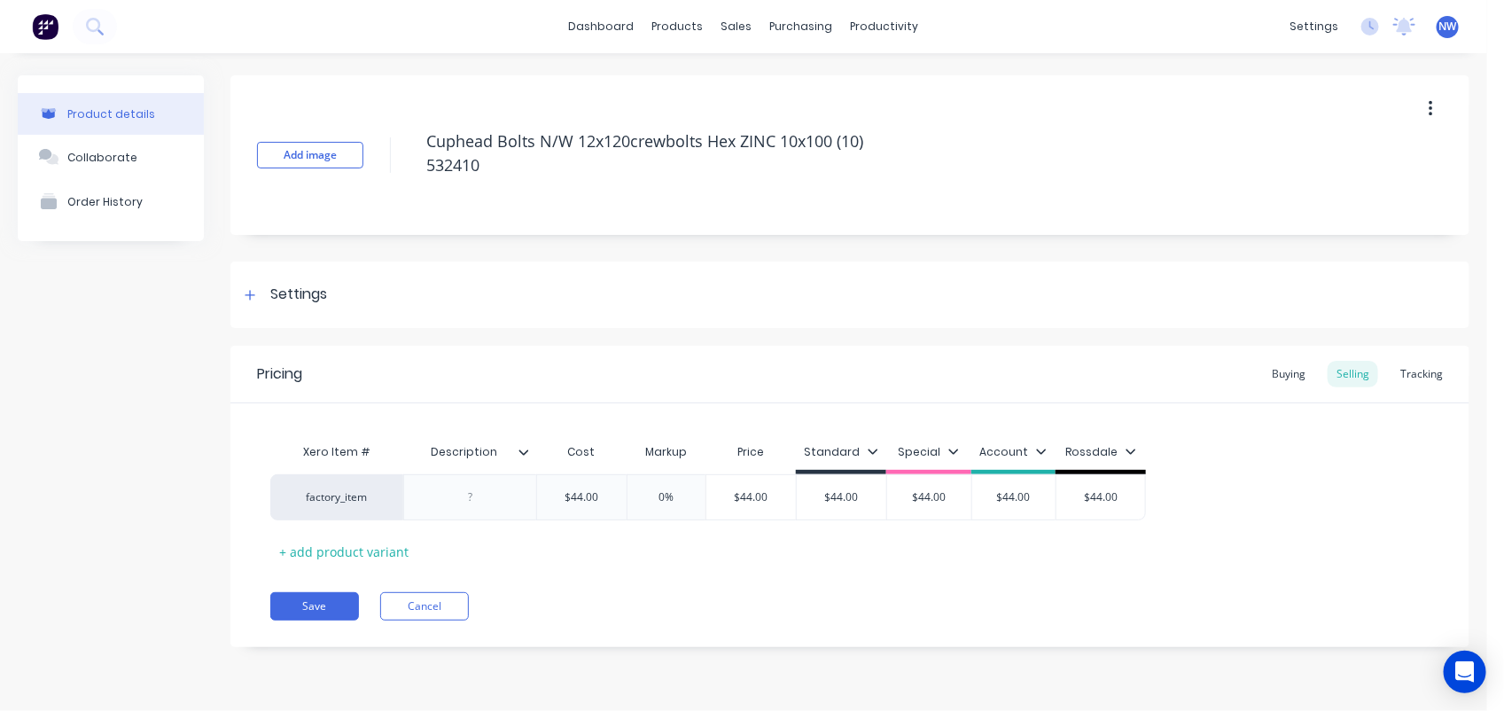
type textarea "Cuphead Bolts N/W 12x120rewbolts Hex ZINC 10x100 (10) 532410"
type textarea "x"
type textarea "Cuphead Bolts N/W 12x120ewbolts Hex ZINC 10x100 (10) 532410"
type textarea "x"
type textarea "Cuphead Bolts N/W 12x120wbolts Hex ZINC 10x100 (10) 532410"
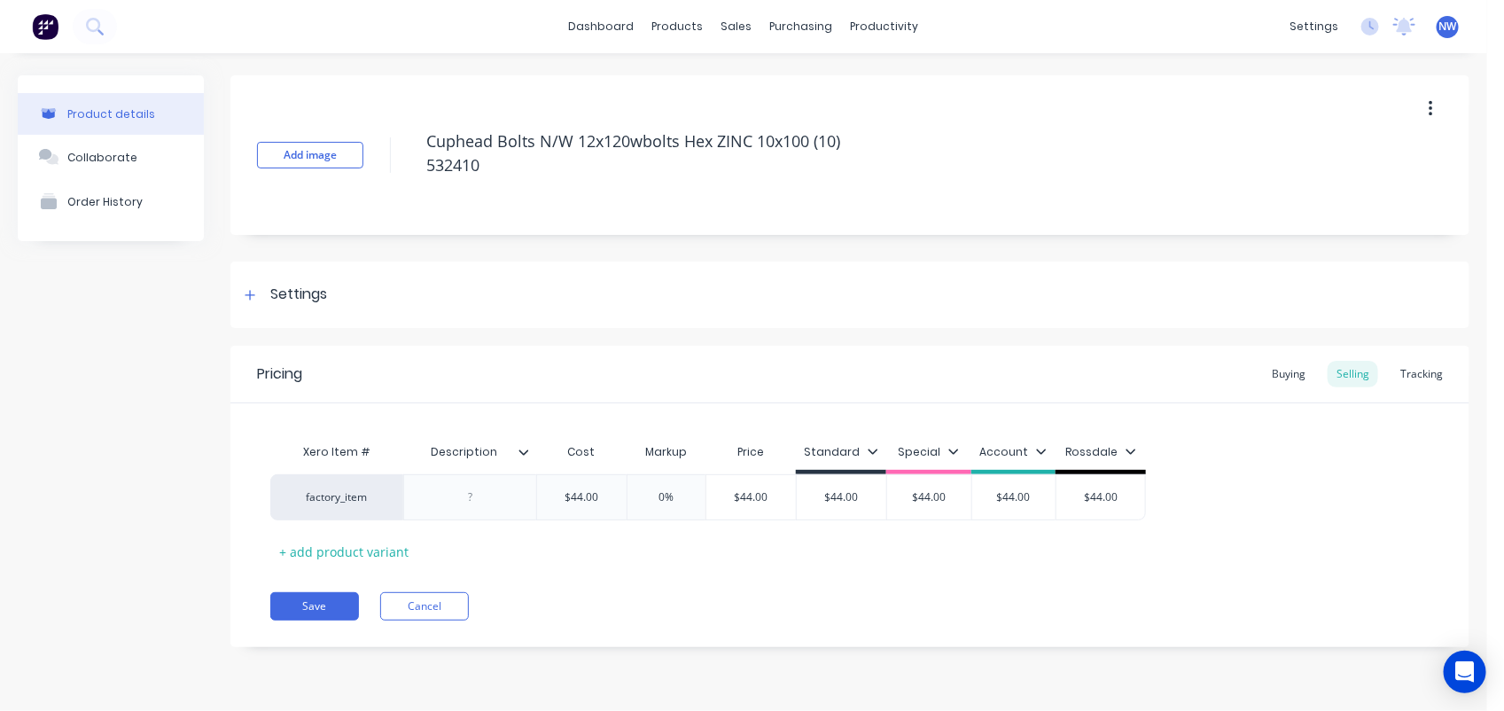
type textarea "x"
type textarea "Cuphead Bolts N/W 12x120bolts Hex ZINC 10x100 (10) 532410"
type textarea "x"
type textarea "Cuphead Bolts N/W 12x120olts Hex ZINC 10x100 (10) 532410"
type textarea "x"
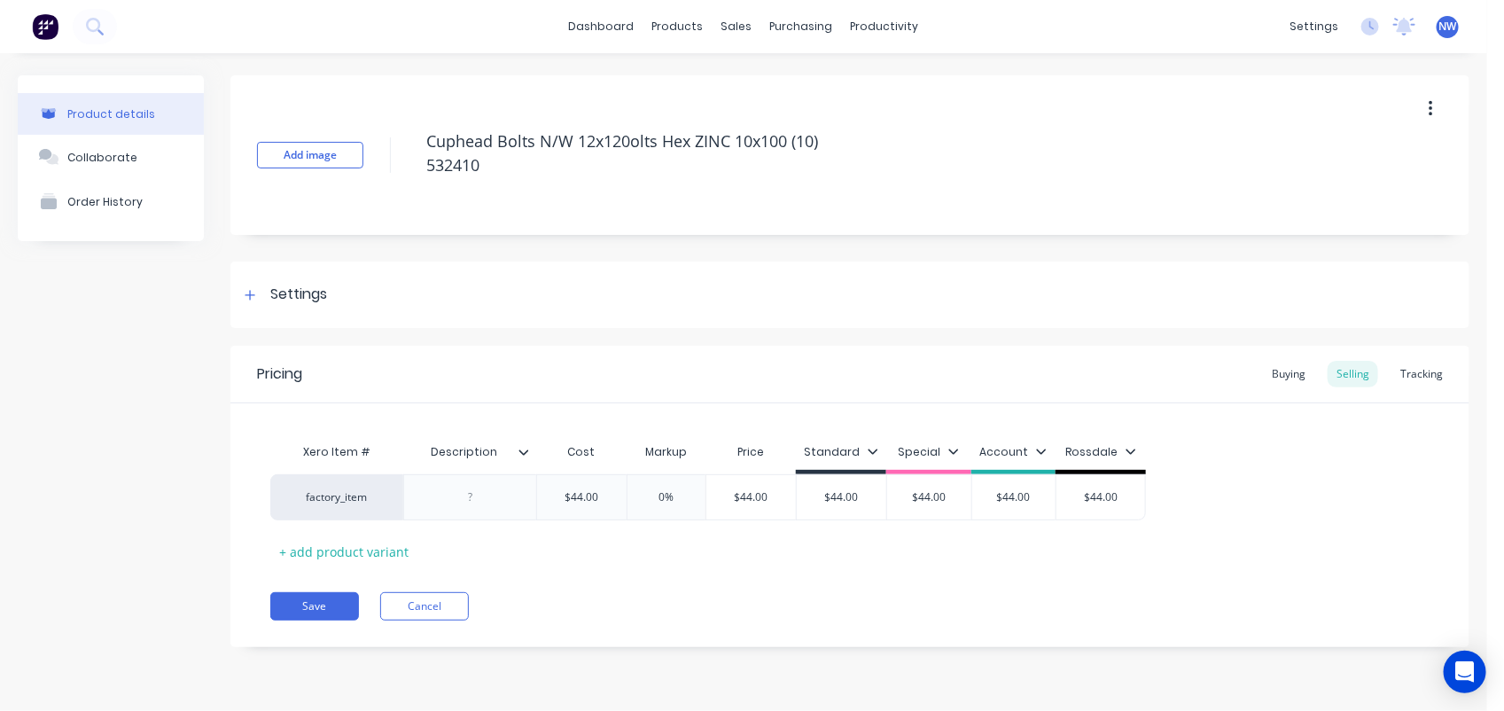
type textarea "Cuphead Bolts N/W 12x120lts Hex ZINC 10x100 (10) 532410"
type textarea "x"
type textarea "Cuphead Bolts N/W 12x120ts Hex ZINC 10x100 (10) 532410"
type textarea "x"
type textarea "Cuphead Bolts N/W 12x120s Hex ZINC 10x100 (10) 532410"
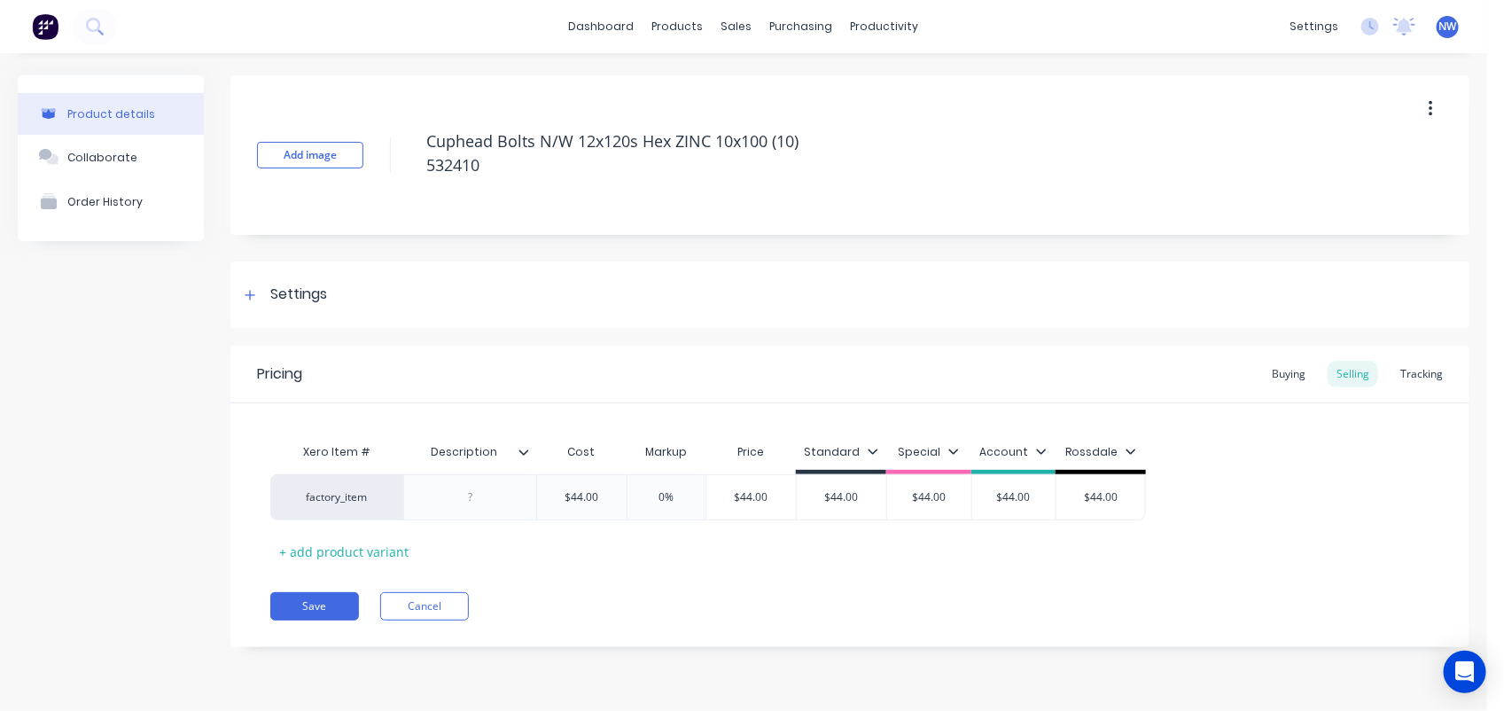
type textarea "x"
type textarea "Cuphead Bolts N/W 12x120 Hex ZINC 10x100 (10) 532410"
type textarea "x"
type textarea "Cuphead Bolts N/W 12x120 Hex ZINC 10x100 (10) 532410"
type textarea "x"
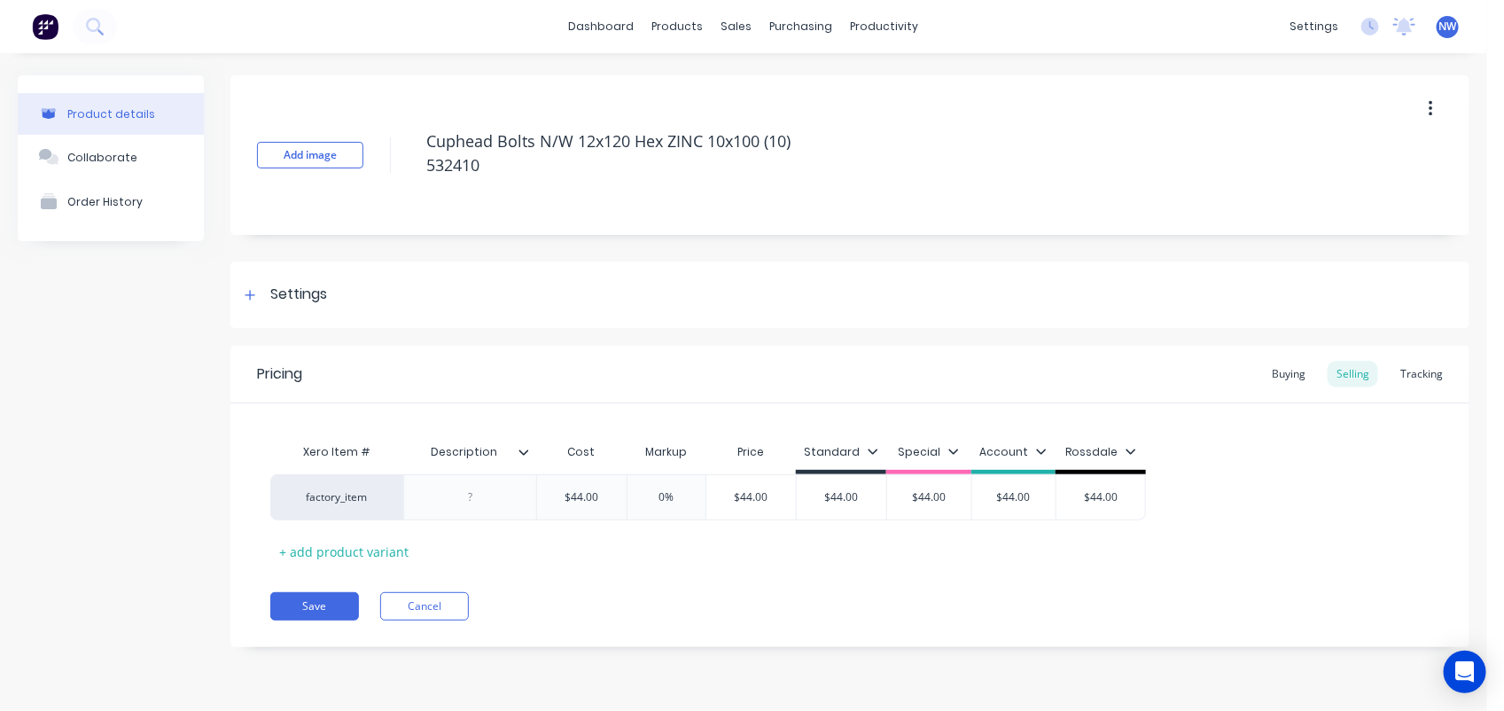
type textarea "Cuphead Bolts N/W 12x120 Hex ZINC 10x100 (10) 53241"
type textarea "x"
type textarea "Cuphead Bolts N/W 12x120 Hex ZINC 10x100 (10) 5324"
type textarea "x"
type textarea "Cuphead Bolts N/W 12x120 Hex ZINC 10x100 (10) 532"
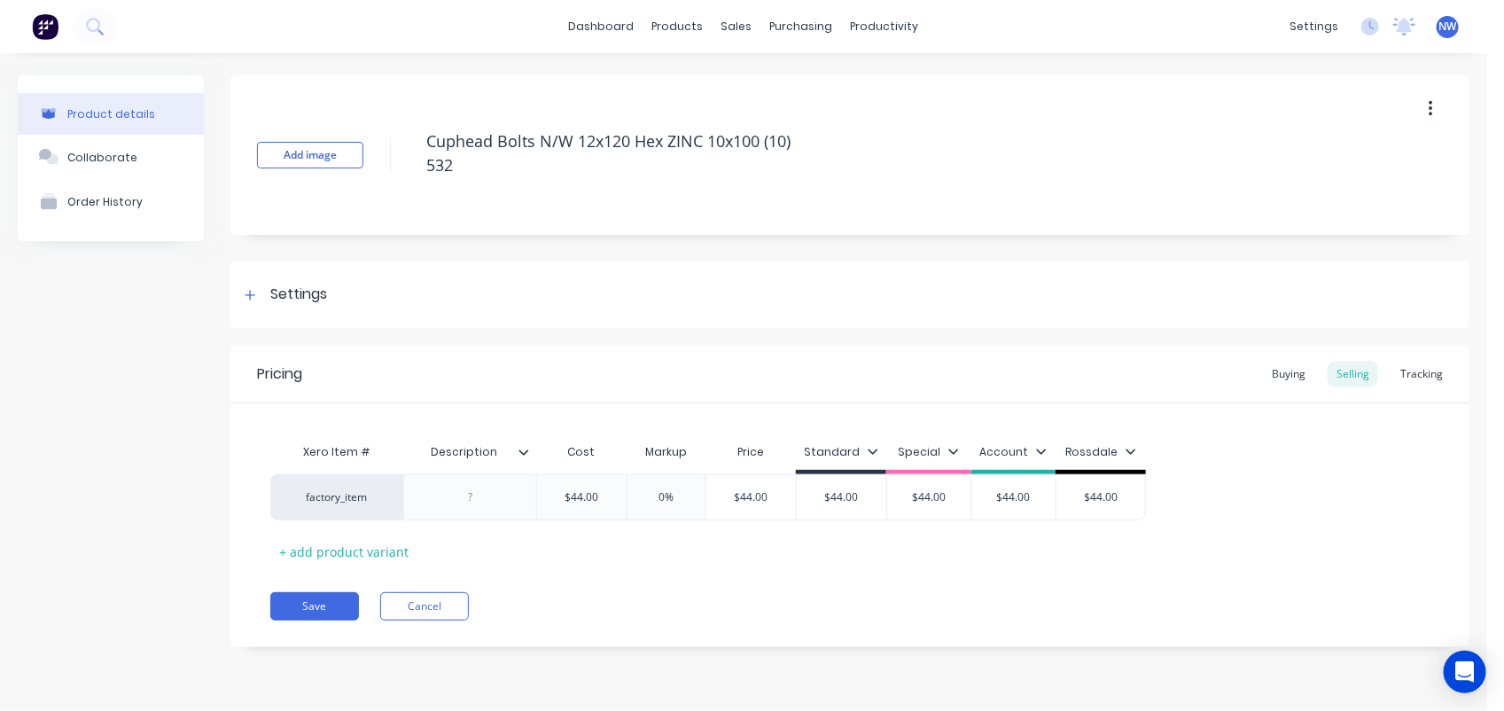
type textarea "x"
type textarea "Cuphead Bolts N/W 12x120 Hex ZINC 10x100 (10) 53"
type textarea "x"
type textarea "Cuphead Bolts N/W 12x120 Hex ZINC 10x100 (10) 5"
type textarea "x"
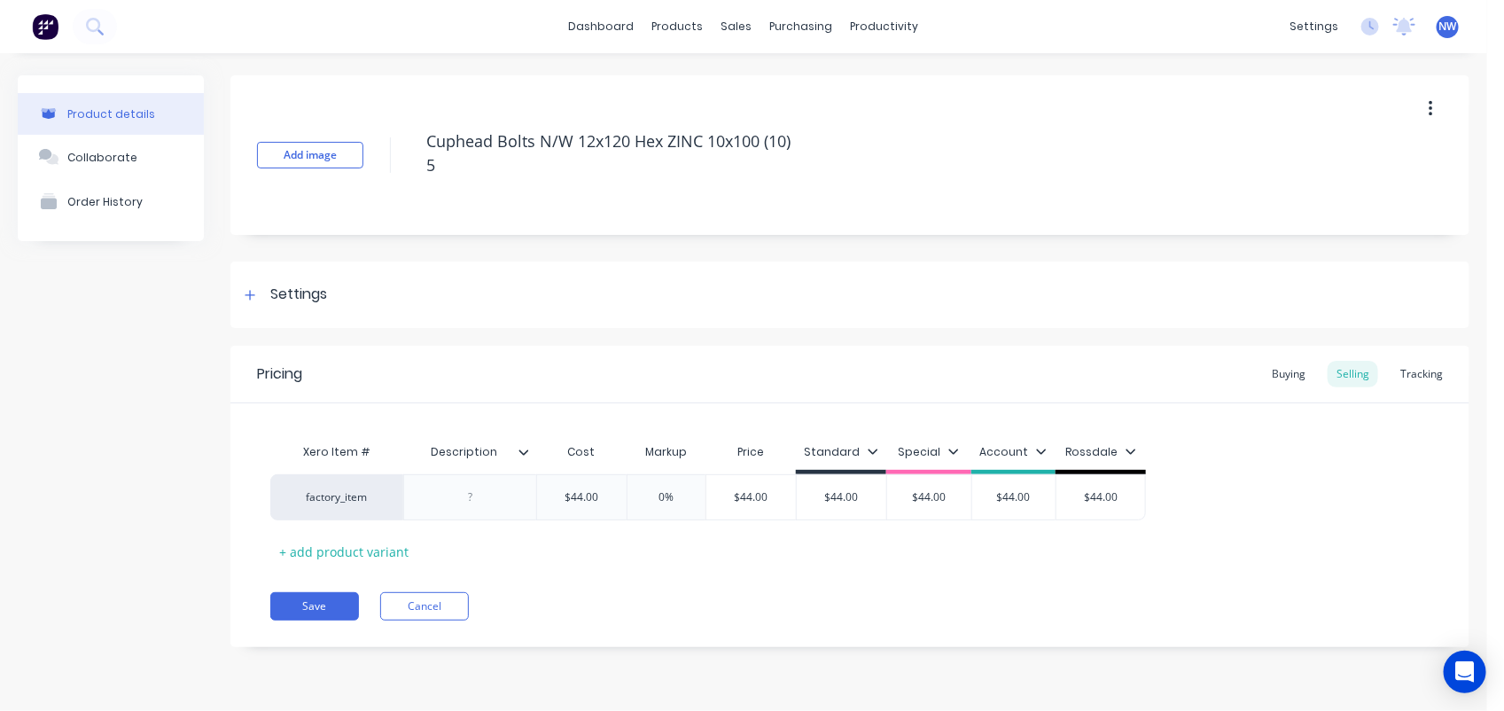
type textarea "Cuphead Bolts N/W 12x120 Hex ZINC 10x100 (10)"
type textarea "x"
type textarea "Cuphead Bolts N/W 12x120 Hex ZIN 10x100 (10)"
type textarea "x"
type textarea "Cuphead Bolts N/W 12x120 Hex ZI 10x100 (10)"
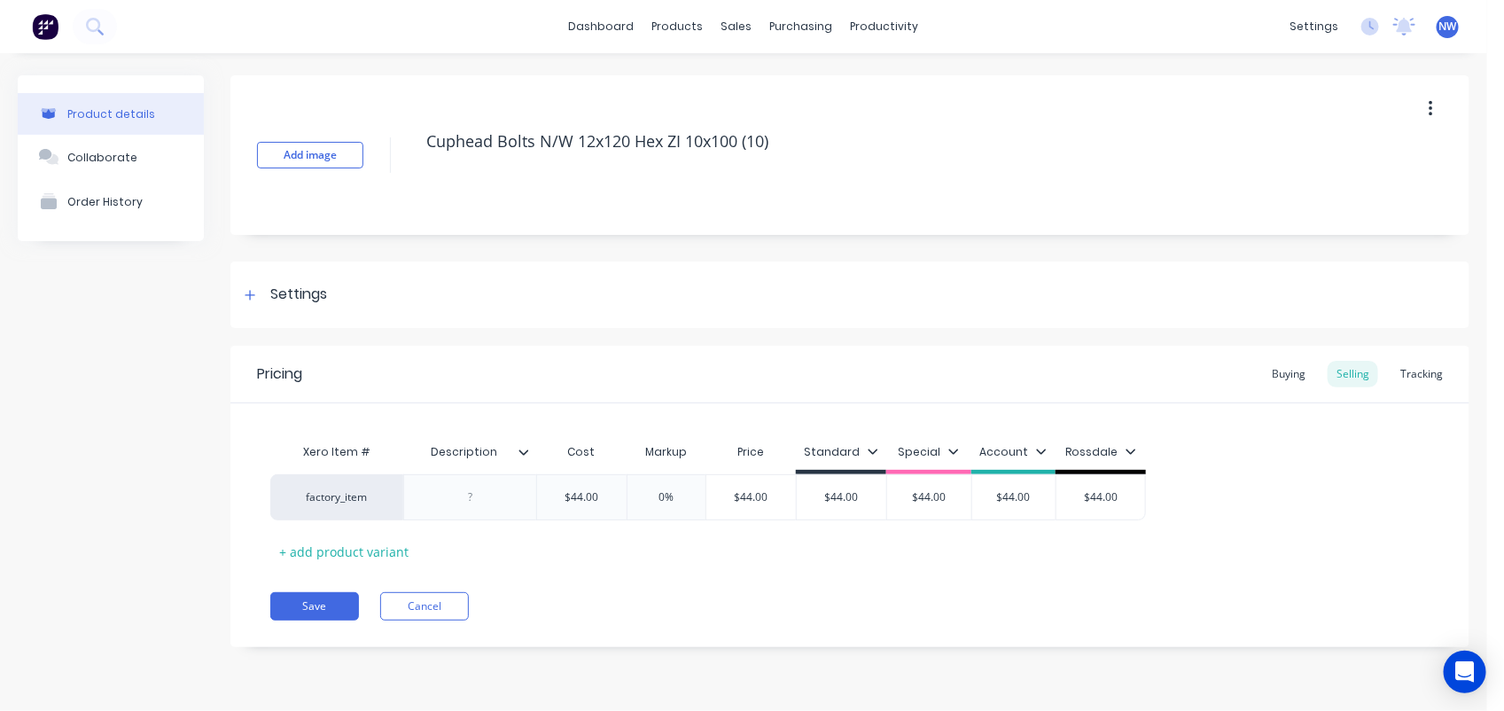
type textarea "x"
type textarea "Cuphead Bolts N/W 12x120 Hex Z 10x100 (10)"
type textarea "x"
type textarea "Cuphead Bolts N/W 12x120 Hex 10x100 (10)"
type textarea "x"
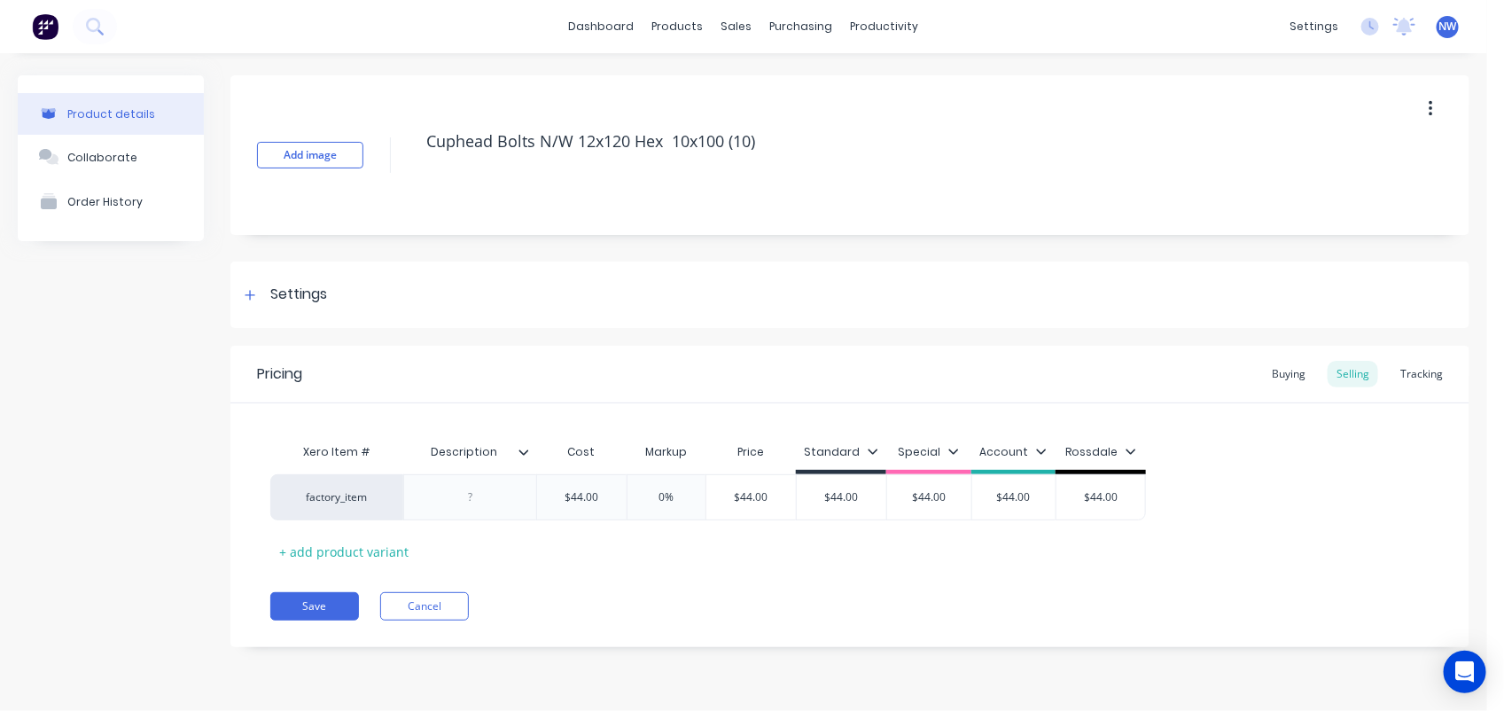
type textarea "Cuphead Bolts N/W 12x120 Hex 10x100 (10)"
type textarea "x"
type textarea "Cuphead Bolts N/W 12x120 He 10x100 (10)"
type textarea "x"
type textarea "Cuphead Bolts N/W 12x120 H 10x100 (10)"
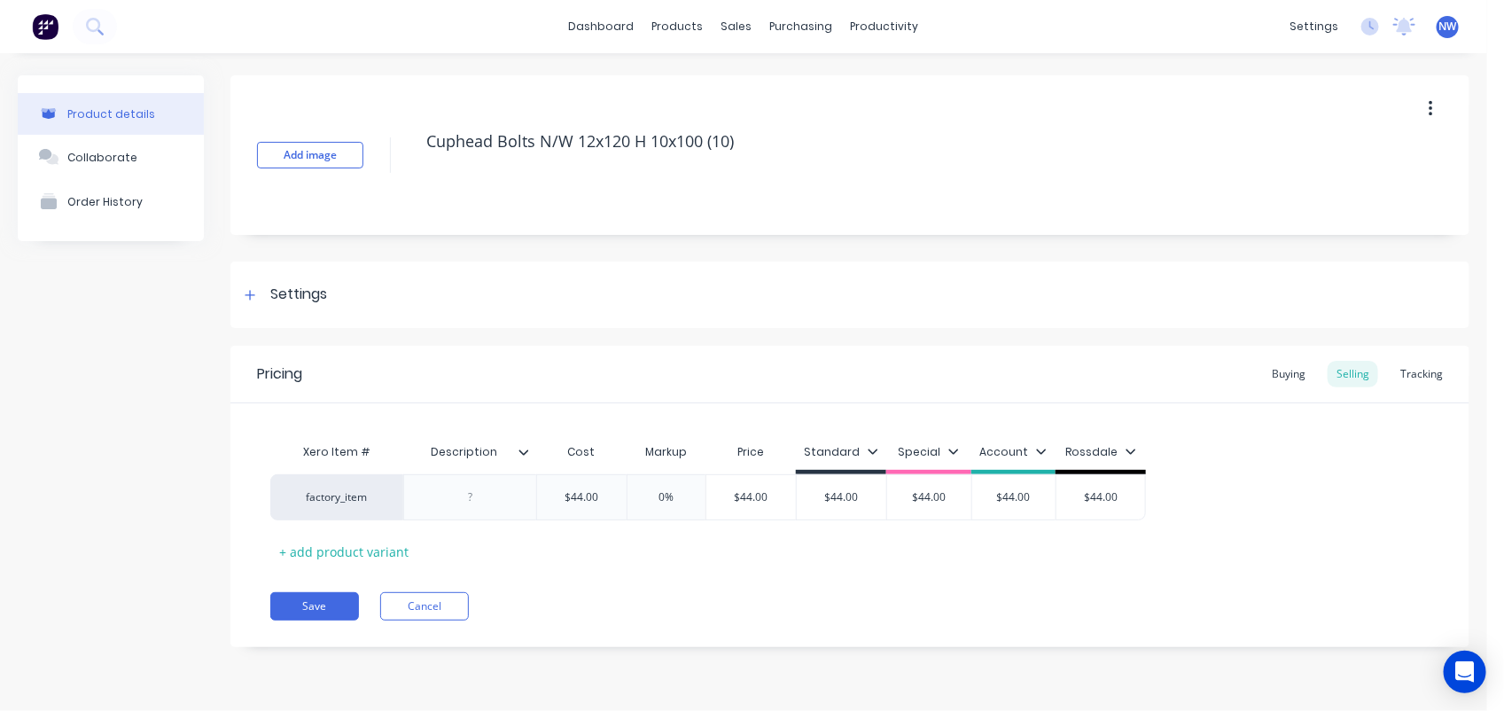
type textarea "x"
type textarea "Cuphead Bolts N/W 12x120 10x100 (10)"
type textarea "x"
type textarea "Cuphead Bolts N/W 12x120 G 10x100 (10)"
type textarea "x"
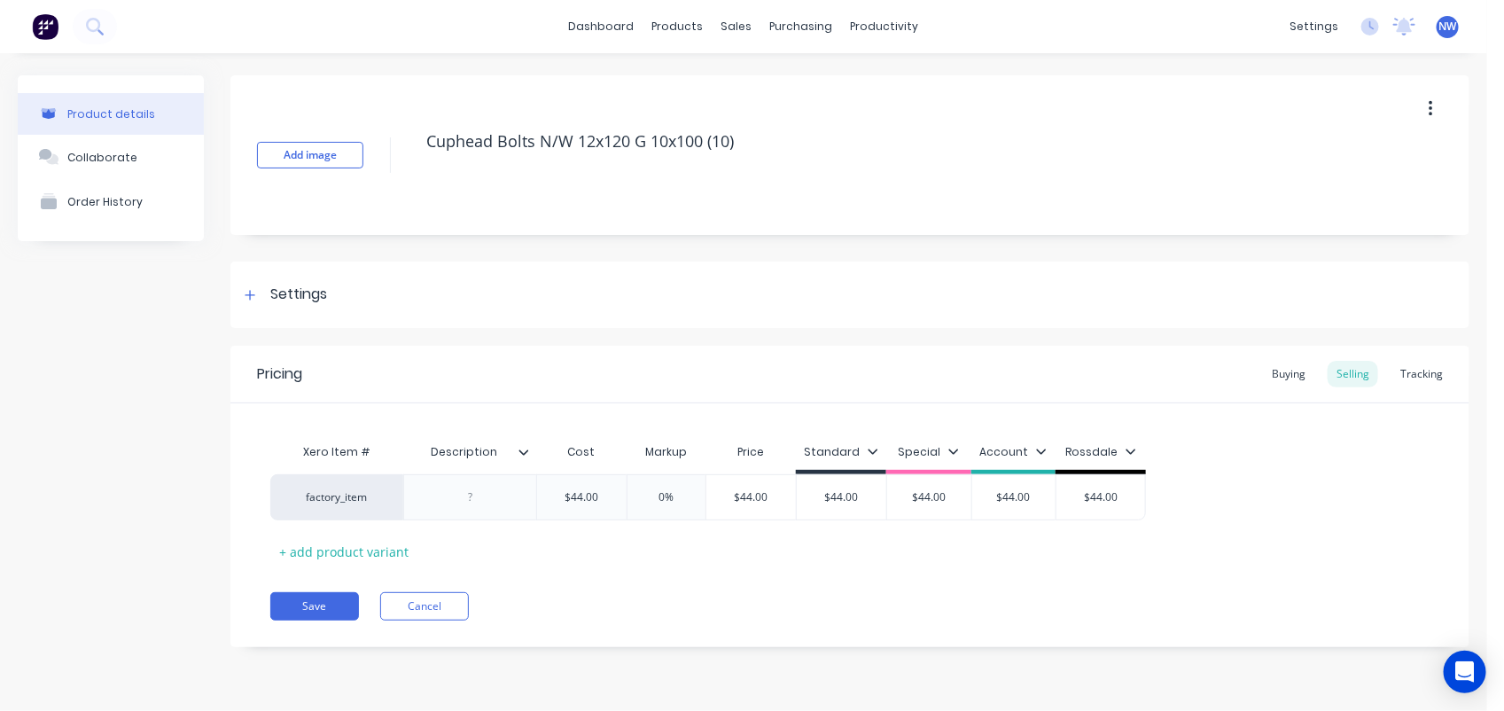
type textarea "Cuphead Bolts N/W 12x120 Ga 10x100 (10)"
type textarea "x"
type textarea "Cuphead Bolts N/W 12x120 Gal 10x100 (10)"
type textarea "x"
type textarea "Cuphead Bolts N/W 12x120 Galv 10x100 (10)"
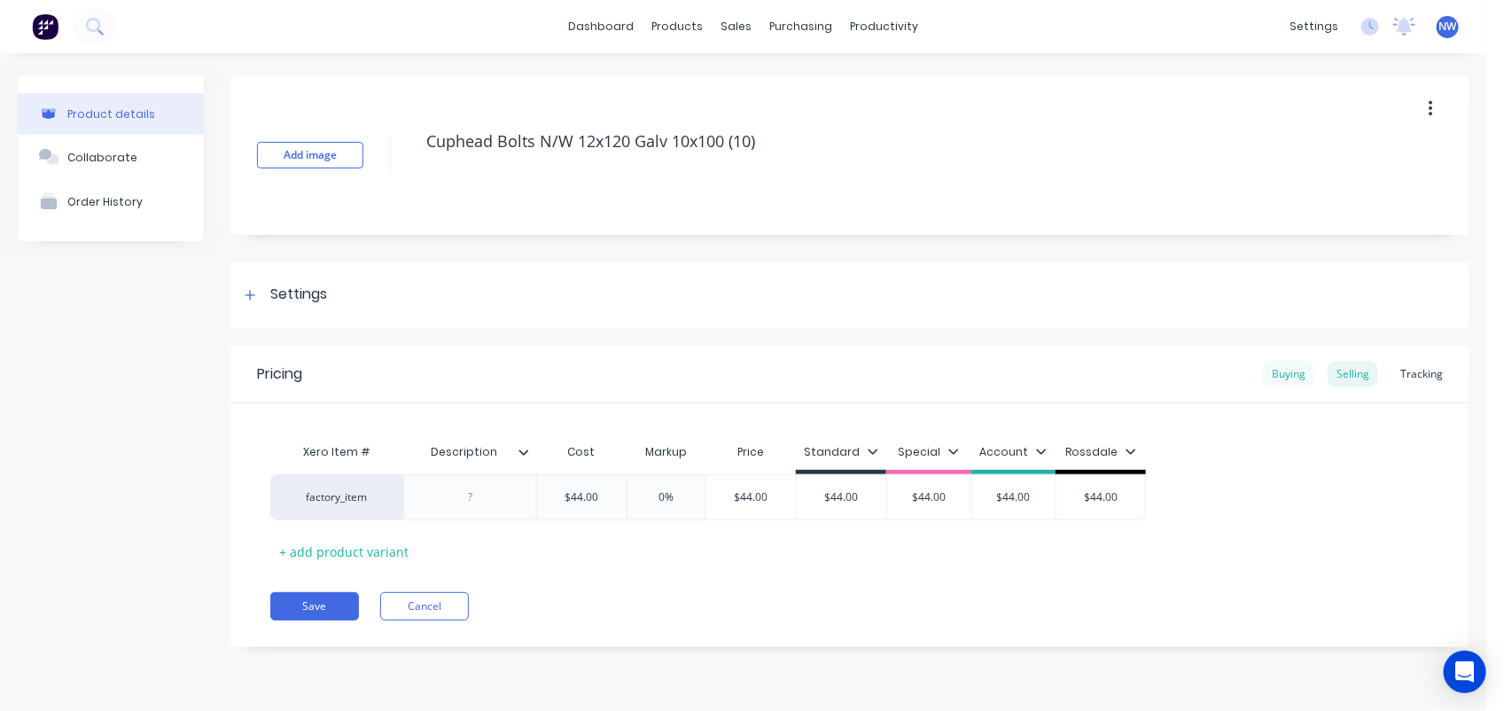
type textarea "x"
type textarea "Cuphead Bolts N/W 12x120 Galv 10x100 (10)"
click at [1282, 370] on div "Buying" at bounding box center [1288, 374] width 51 height 27
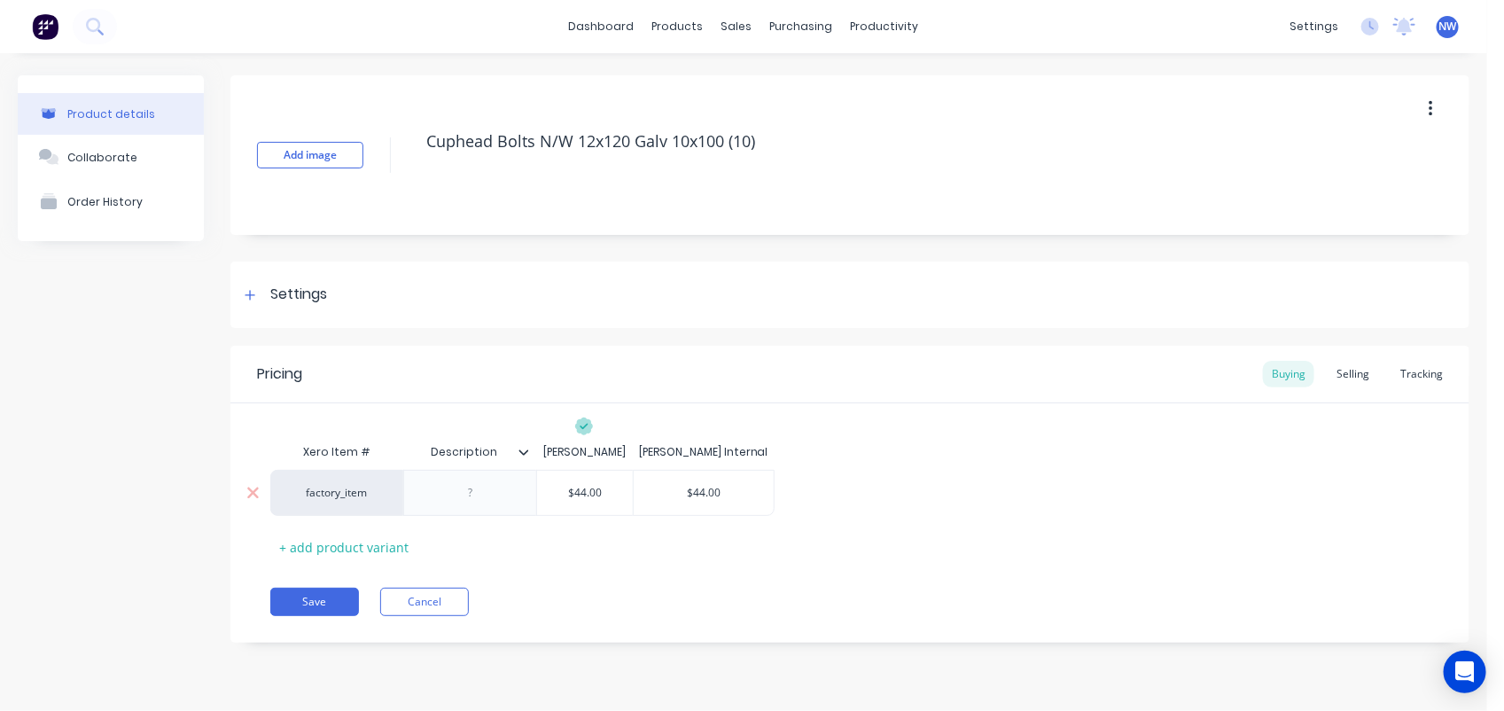
type input "$44.00"
click at [612, 494] on input "$44.00" at bounding box center [585, 493] width 96 height 16
type textarea "x"
type input "$44.0"
type textarea "x"
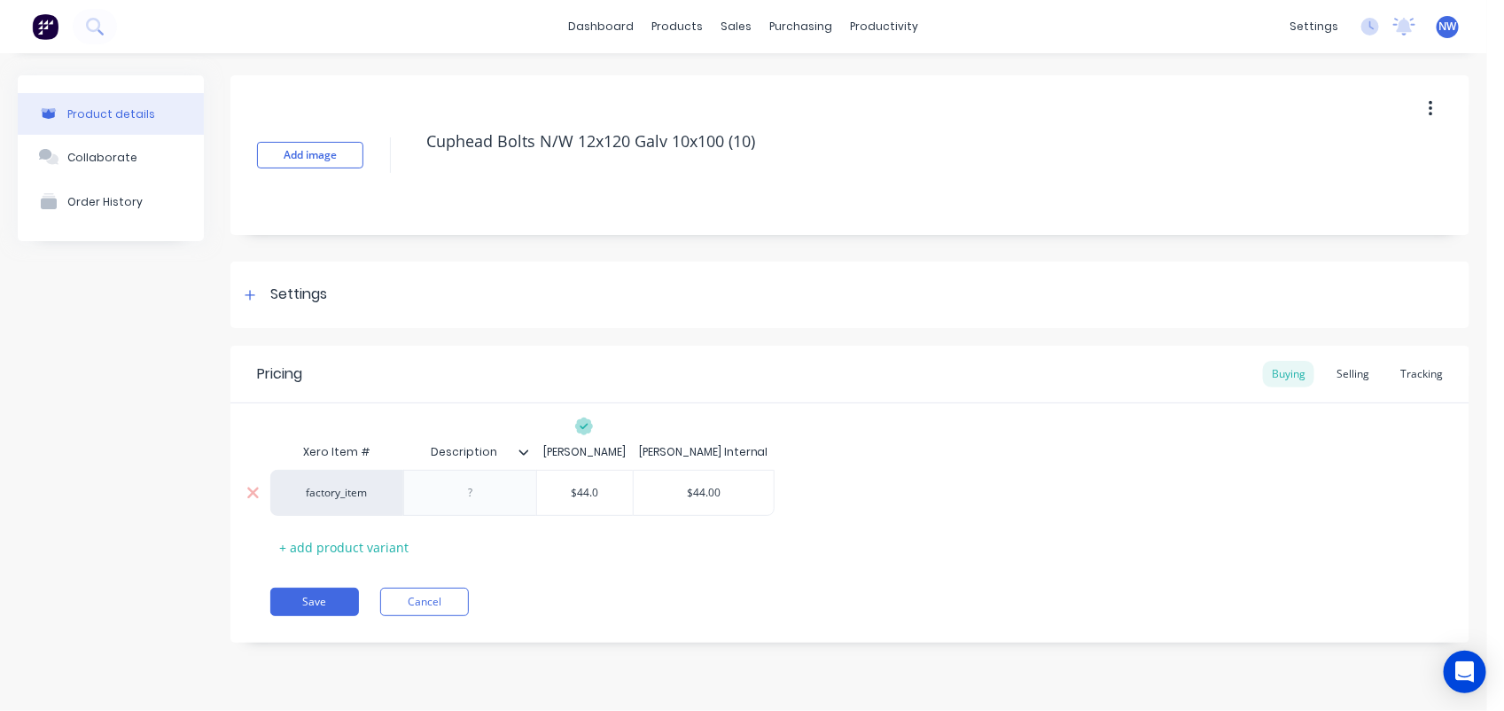
type input "$44."
type textarea "x"
type input "$44"
type textarea "x"
type input "$4"
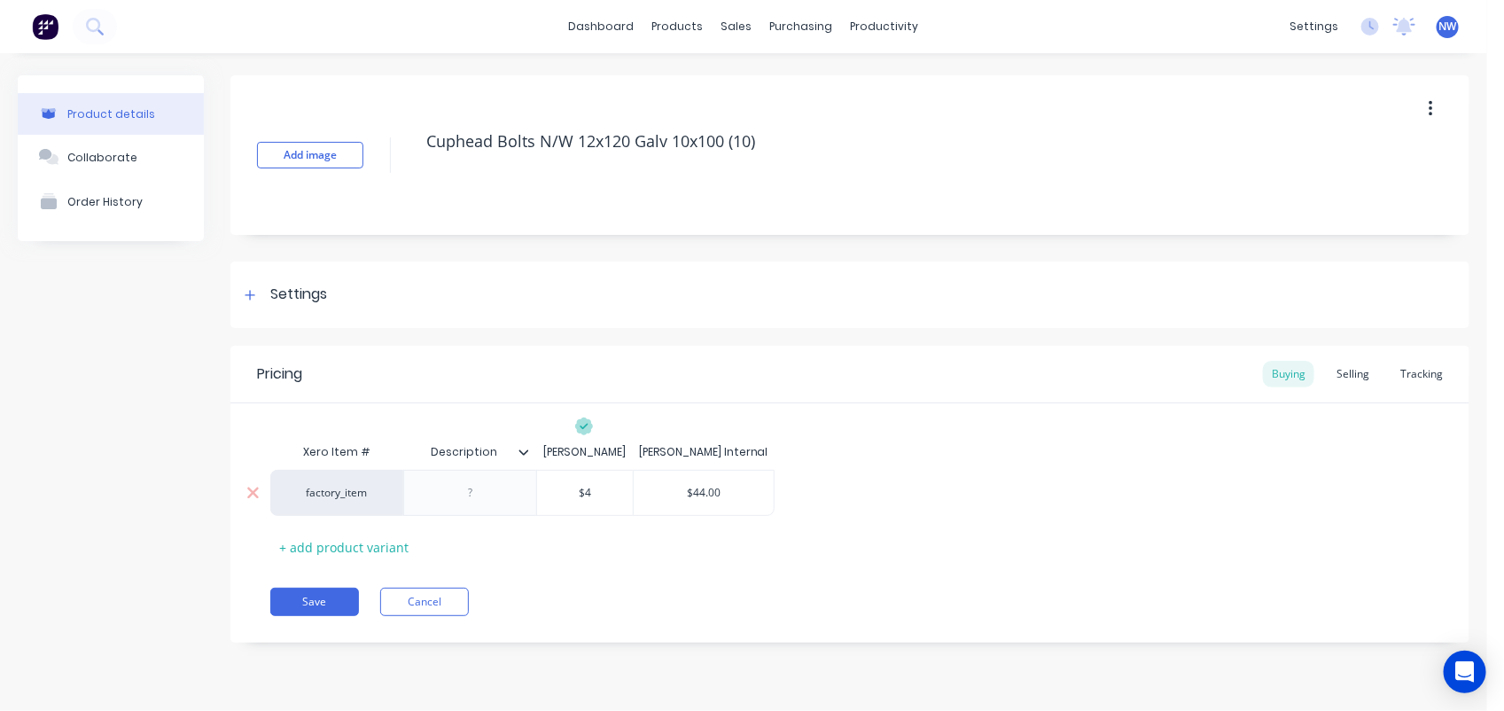
type textarea "x"
type input "$"
type textarea "x"
type input "$1"
type textarea "x"
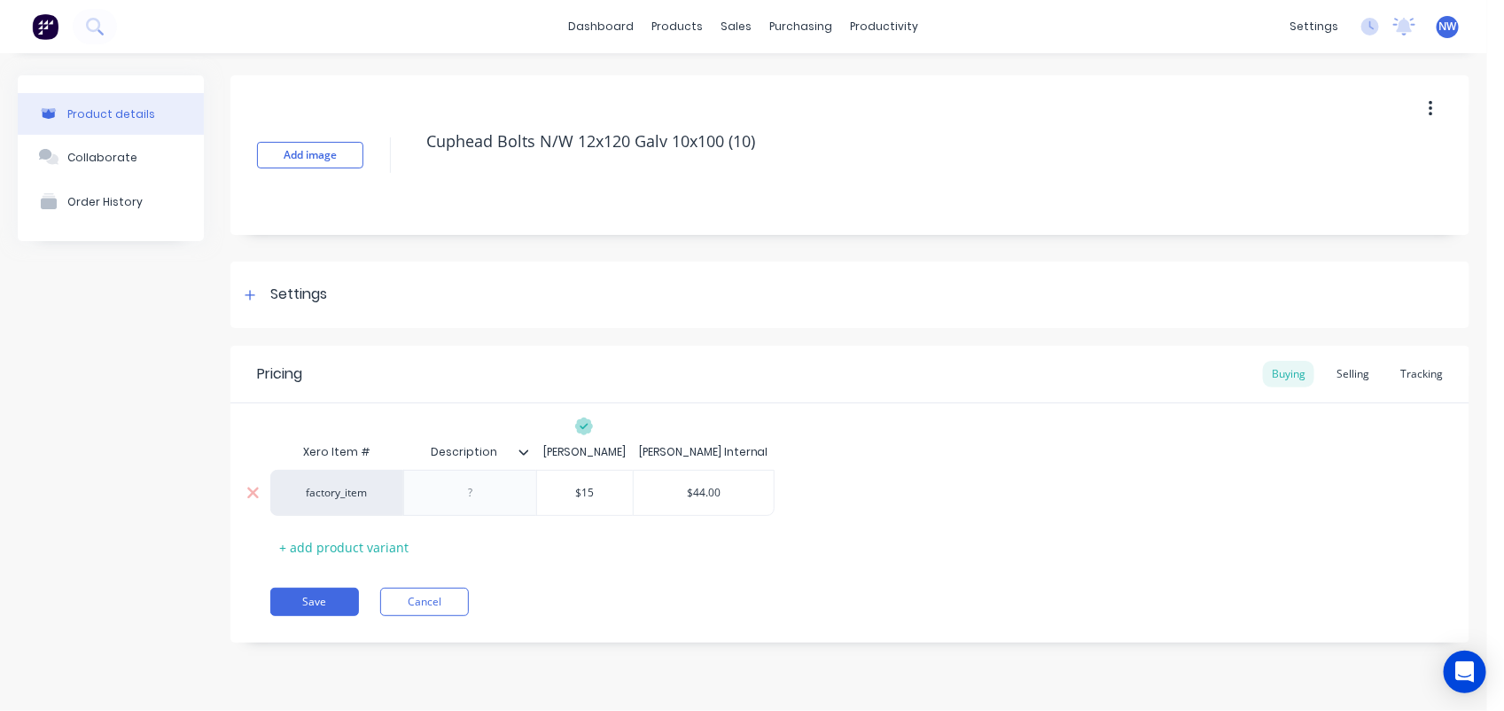
type input "$15"
type input "$44.00"
click at [729, 496] on input "$44.00" at bounding box center [704, 493] width 141 height 16
type textarea "x"
type input "$44.0"
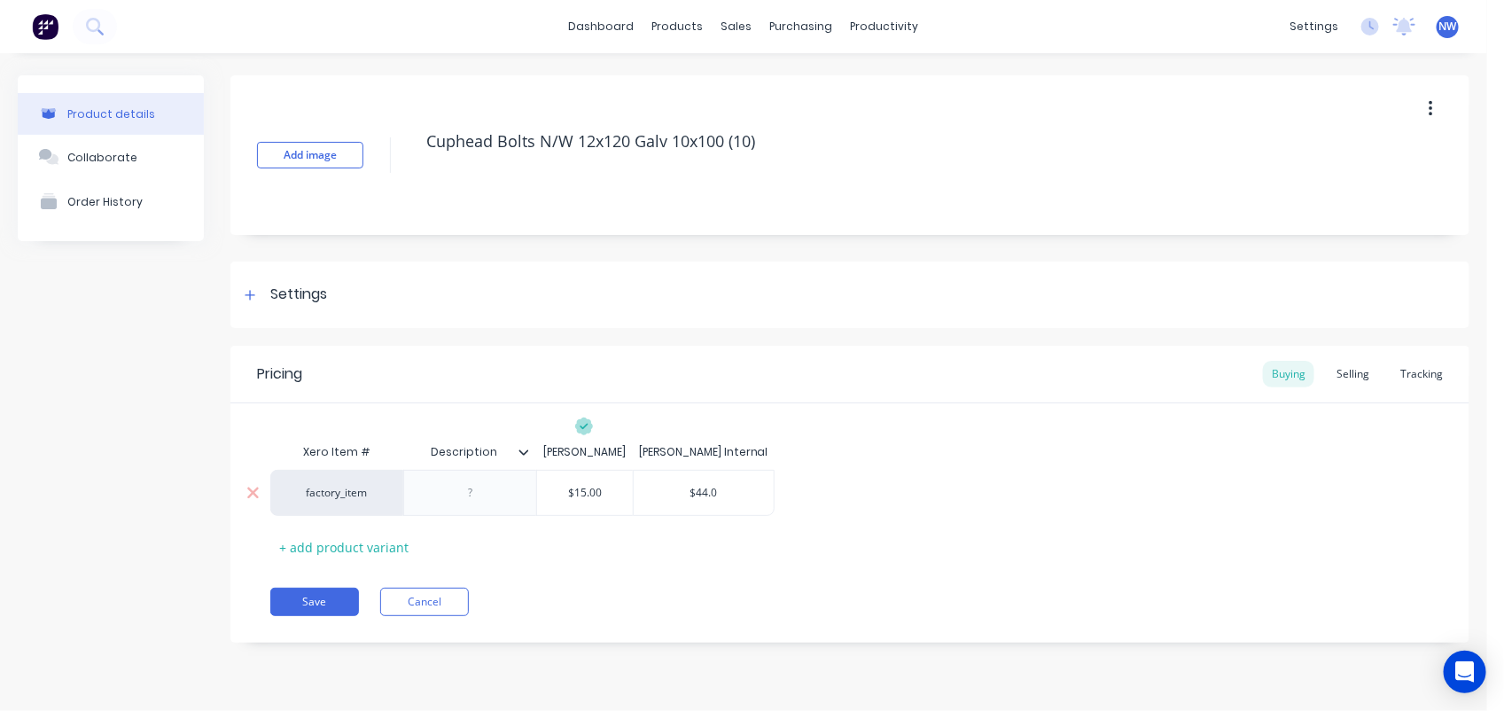
type textarea "x"
type input "$44."
type textarea "x"
type input "$44"
type textarea "x"
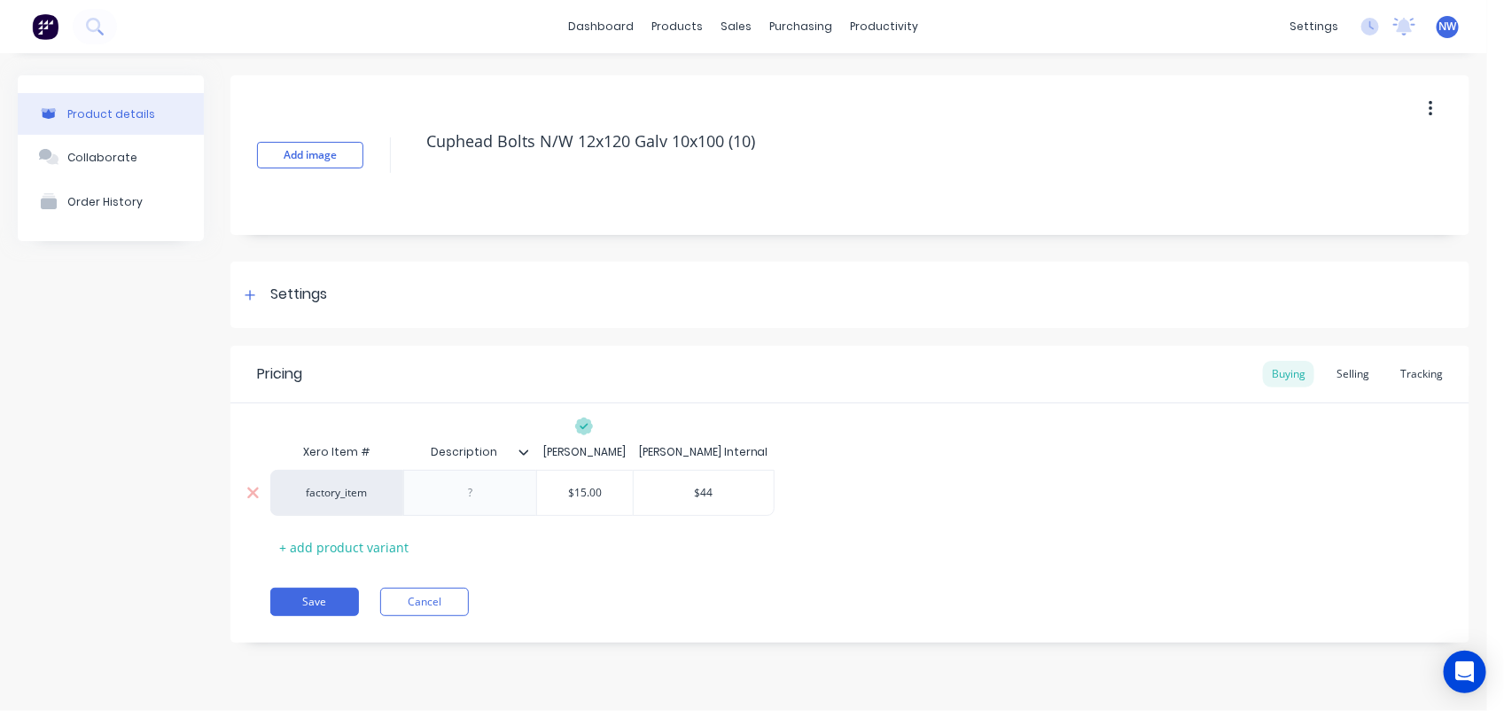
type input "$4"
type textarea "x"
type input "$"
type textarea "x"
type input "$1"
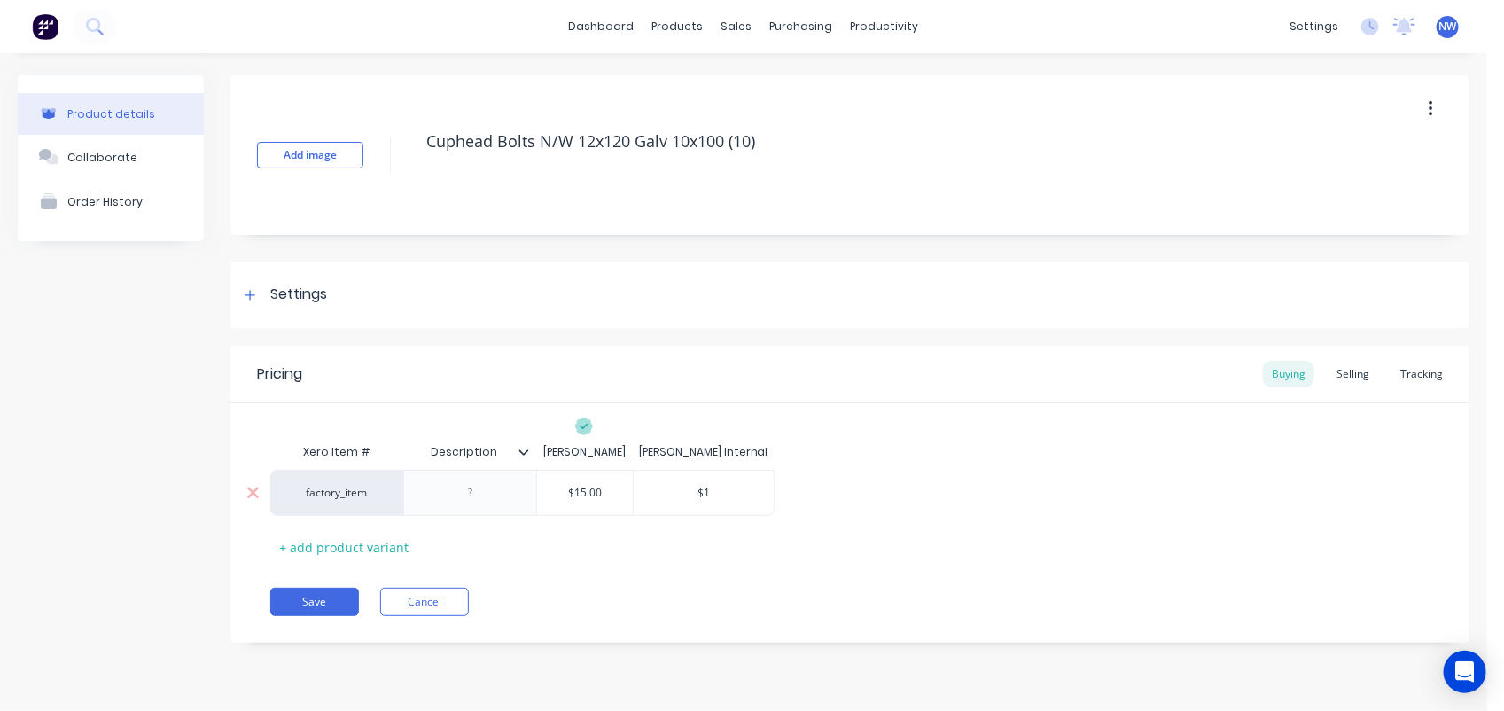
type textarea "x"
type input "$15"
type textarea "x"
type input "$15."
type textarea "x"
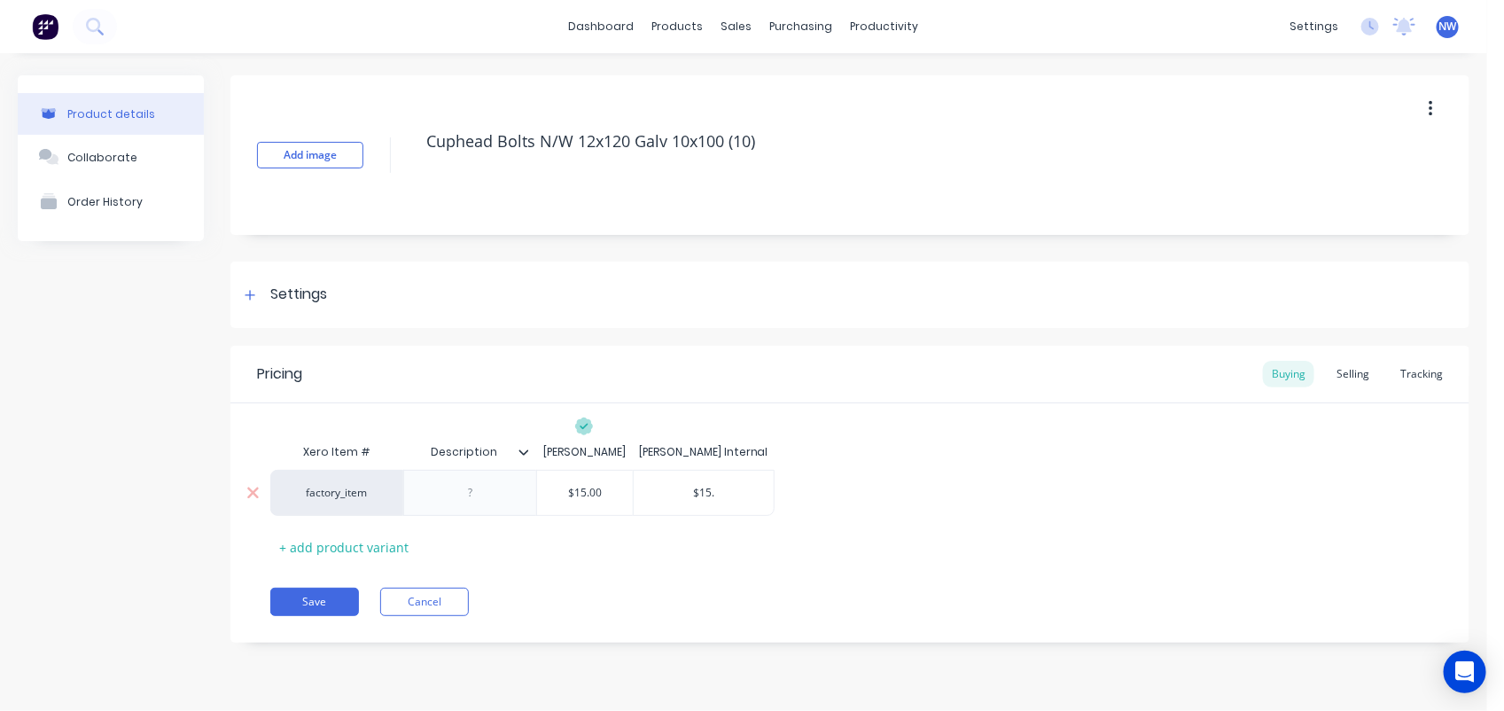
type input "$15.3"
type textarea "x"
type input "$15.38"
click at [1353, 374] on div "Selling" at bounding box center [1353, 374] width 51 height 27
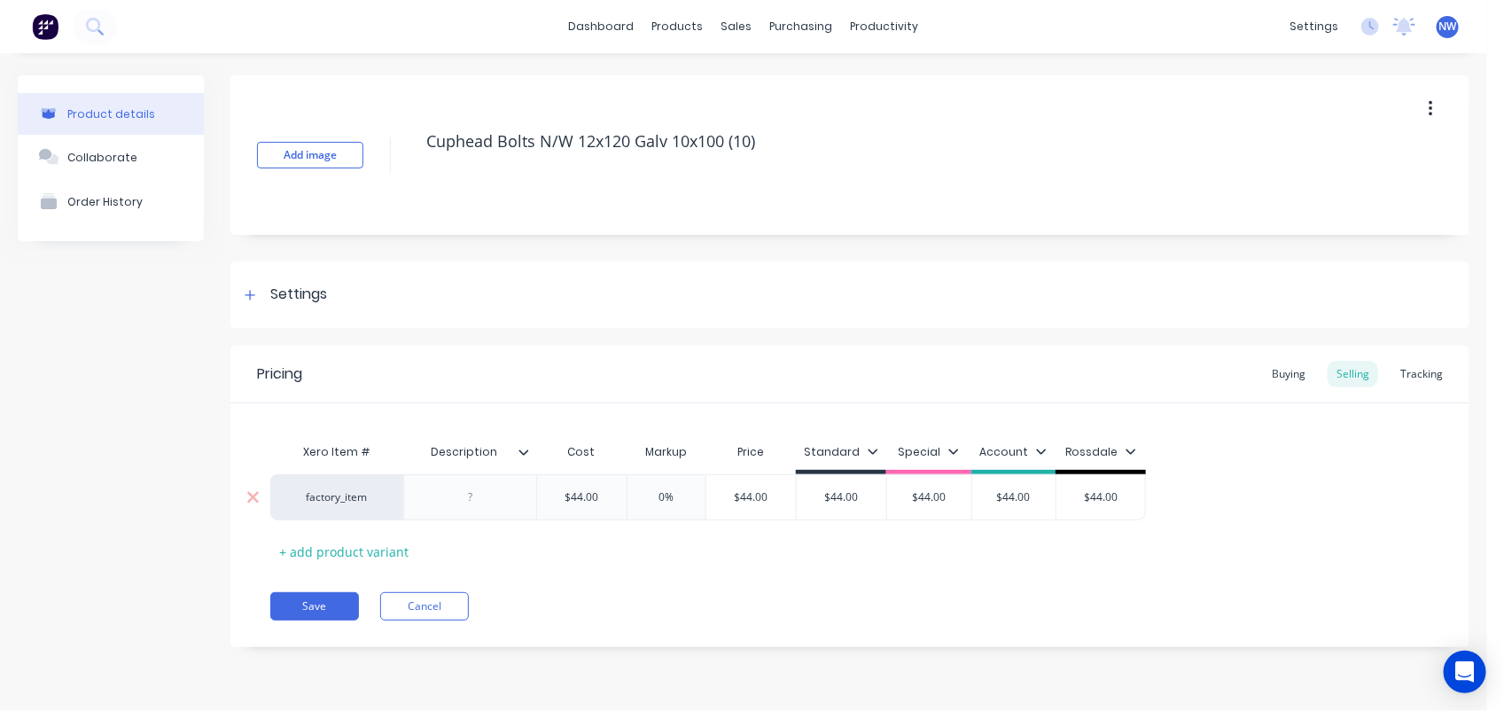
click at [610, 498] on input "$44.00" at bounding box center [582, 497] width 90 height 16
type input "$44"
type textarea "x"
type input "$4"
type textarea "x"
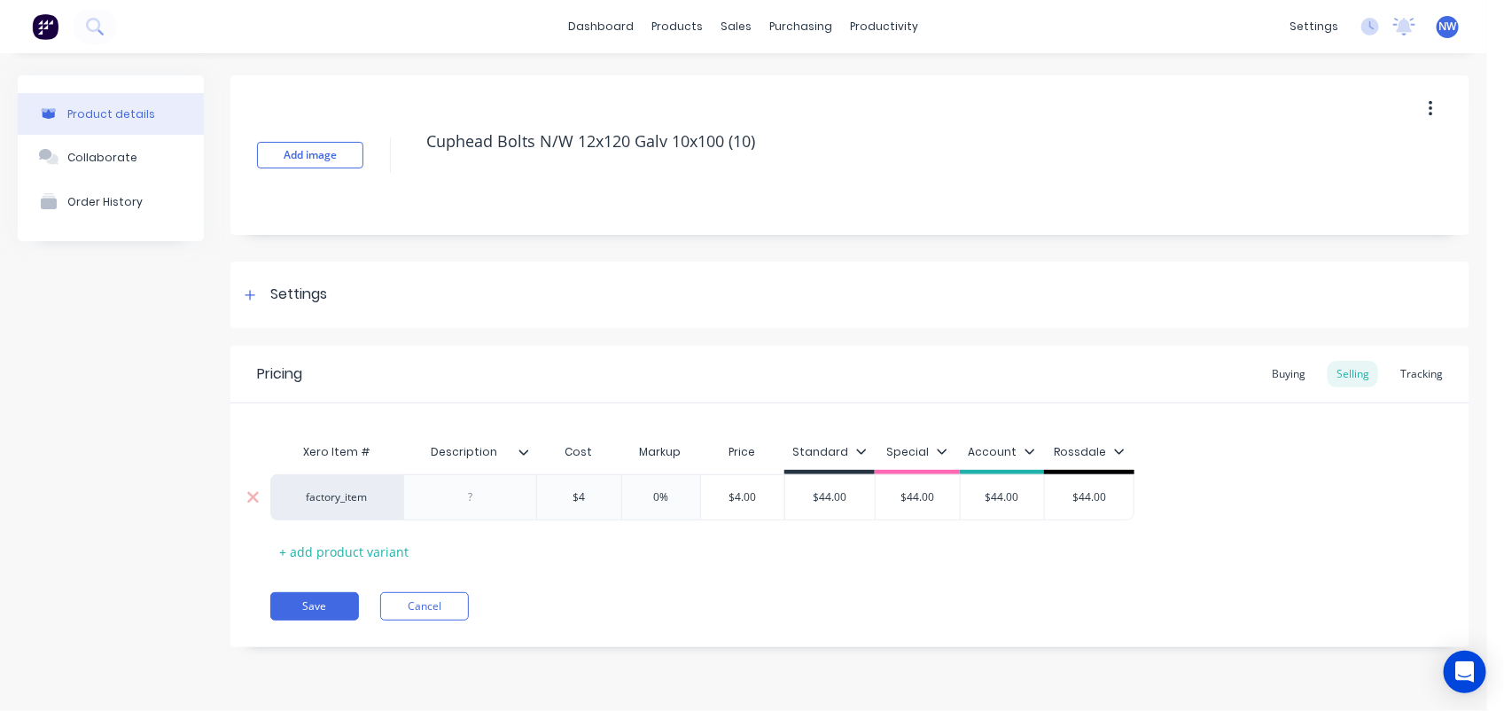
type input "$"
type textarea "x"
type input "$1"
type textarea "x"
type input "$15."
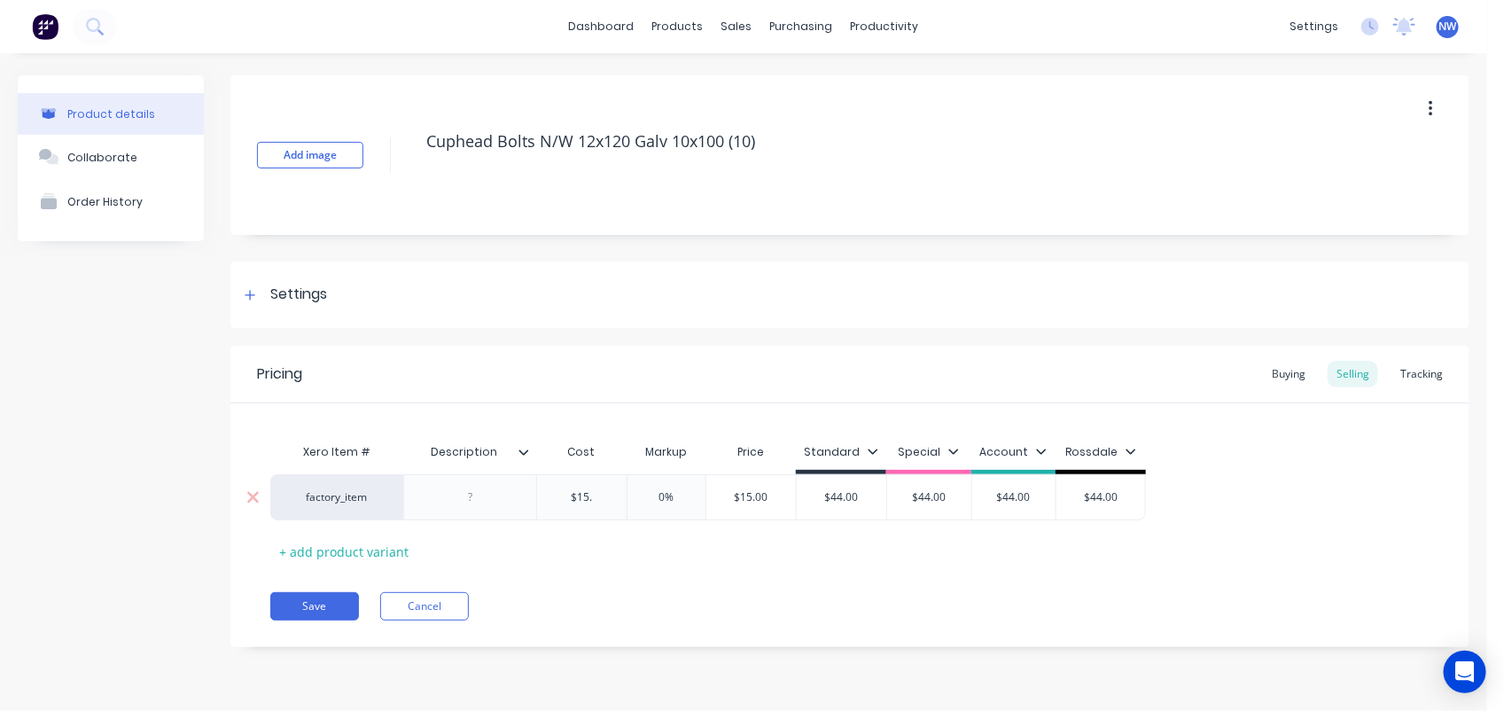
type textarea "x"
type input "$15.38"
type textarea "x"
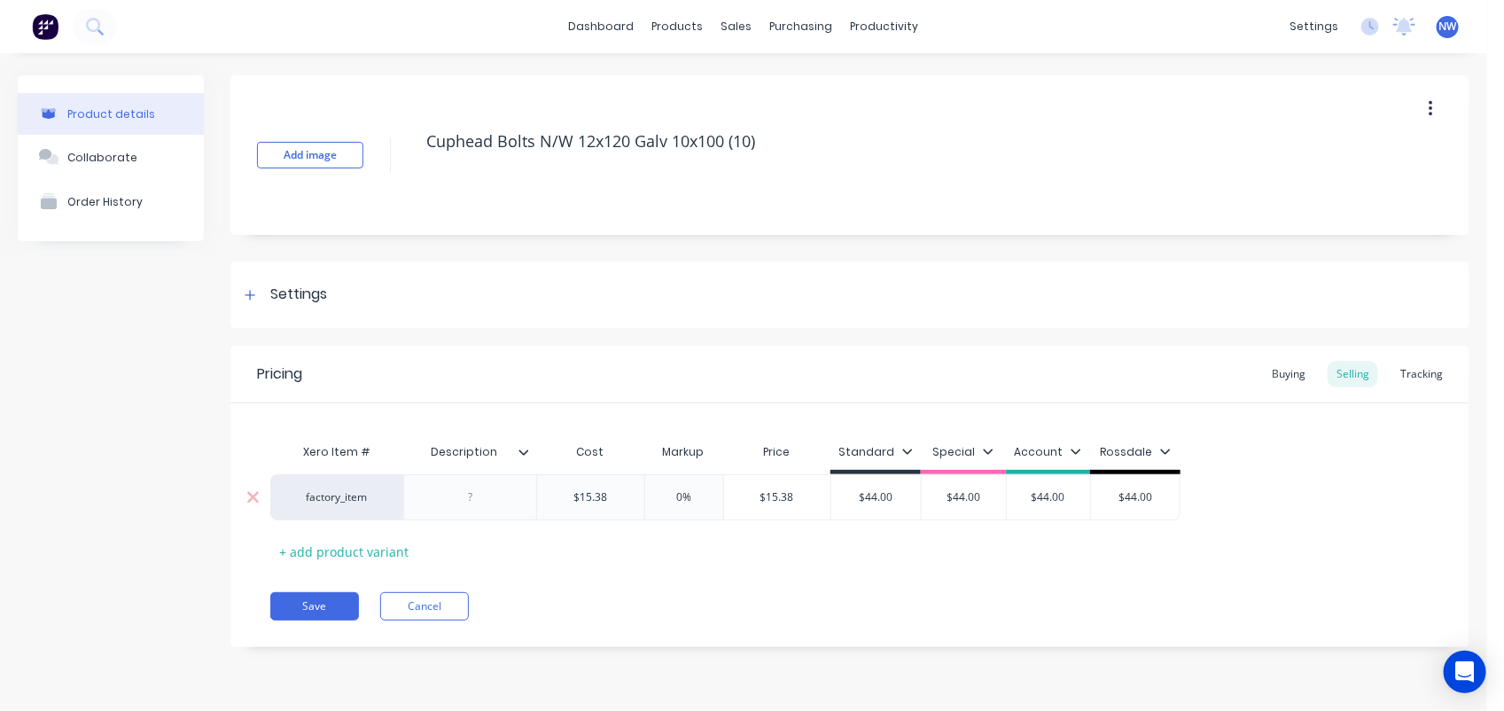
type input "$15.38"
type input "0"
type textarea "x"
type input "50"
type textarea "x"
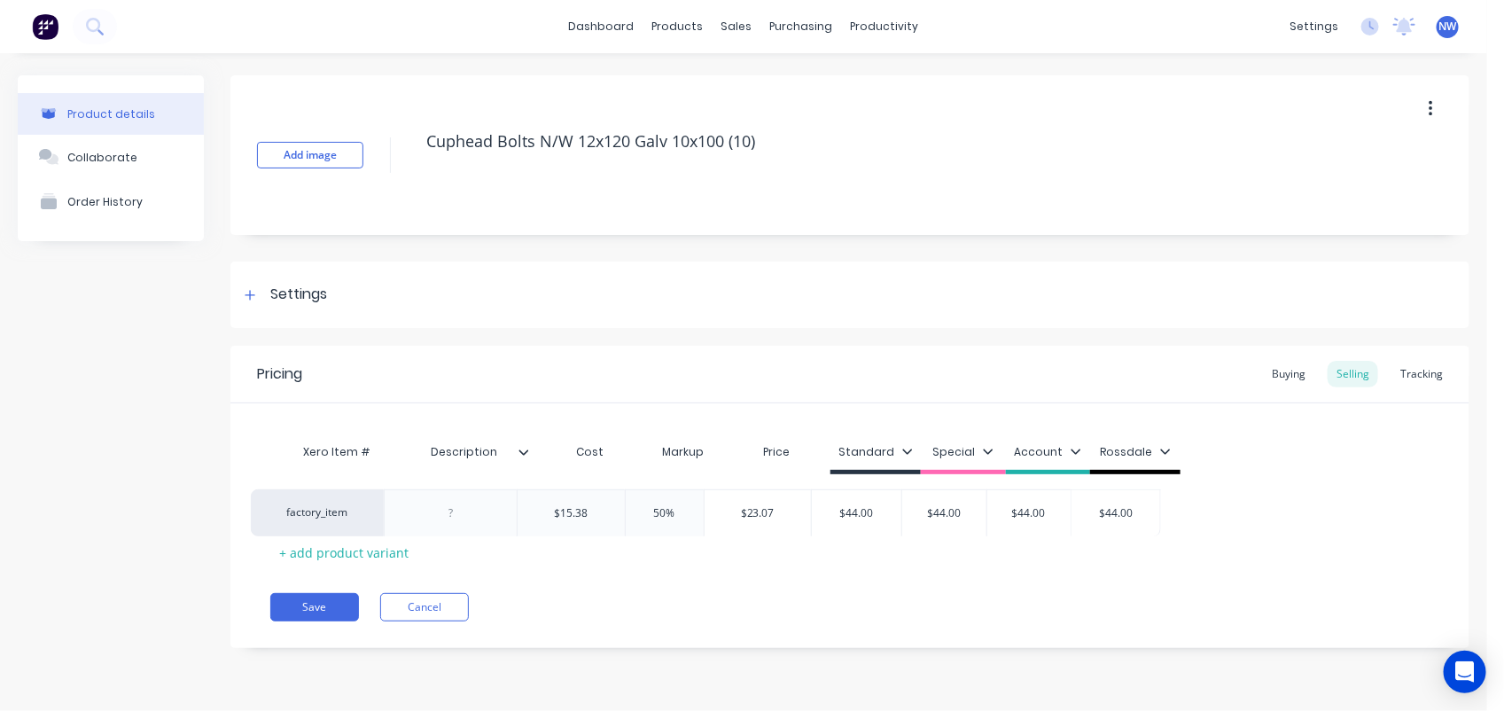
drag, startPoint x: 515, startPoint y: 486, endPoint x: 493, endPoint y: 505, distance: 29.5
click at [493, 505] on div "factory_item $15.38 $15.38 50% 50 $23.07 $44.00 $44.00 $44.00 $44.00" at bounding box center [849, 497] width 1159 height 47
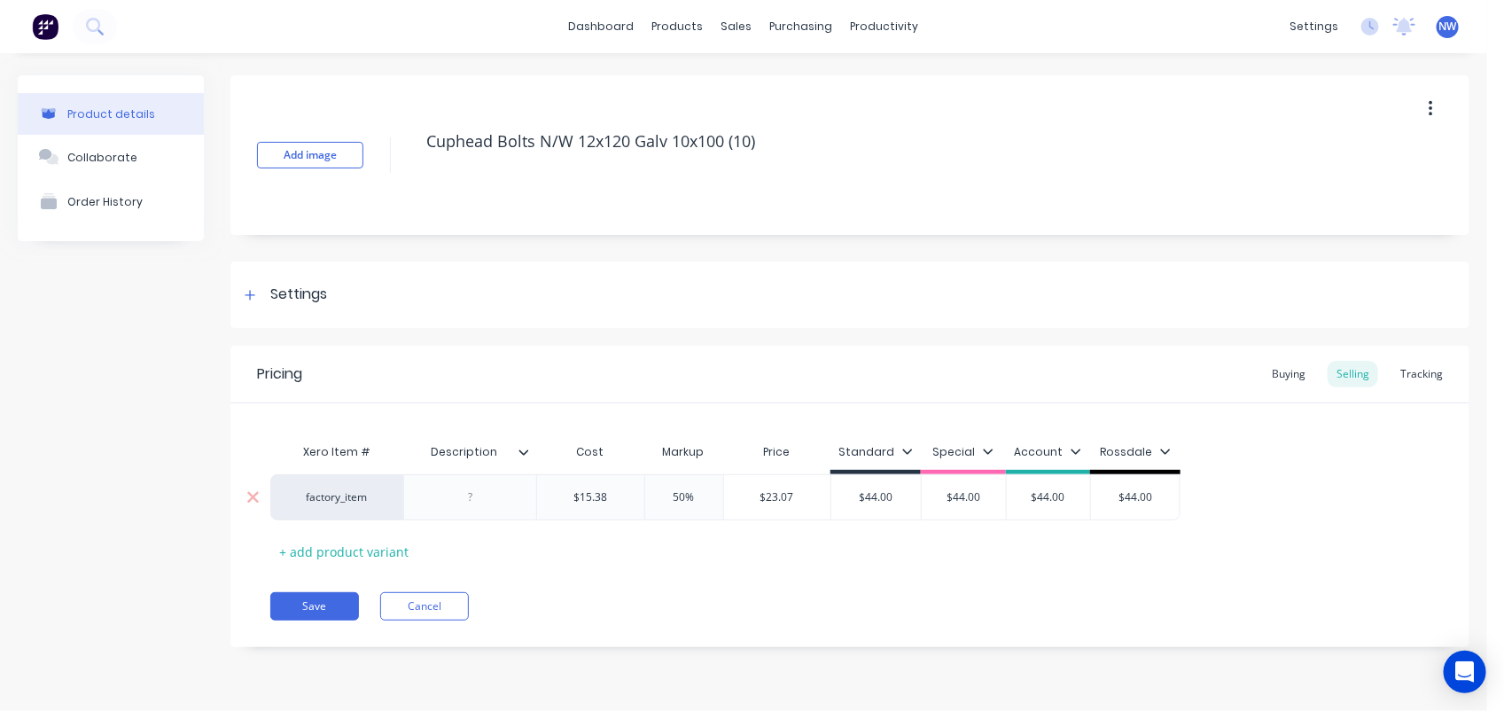
click at [488, 502] on div "factory_item $15.38 $15.38 50% 50 $23.07 $44.00 $44.00 $44.00 $44.00" at bounding box center [849, 497] width 1159 height 46
click at [488, 502] on div at bounding box center [470, 497] width 89 height 23
click at [895, 501] on input "$44.00" at bounding box center [876, 497] width 90 height 16
click at [984, 497] on input "$44.00" at bounding box center [963, 497] width 89 height 16
click at [1070, 495] on input "$44.00" at bounding box center [1048, 497] width 89 height 16
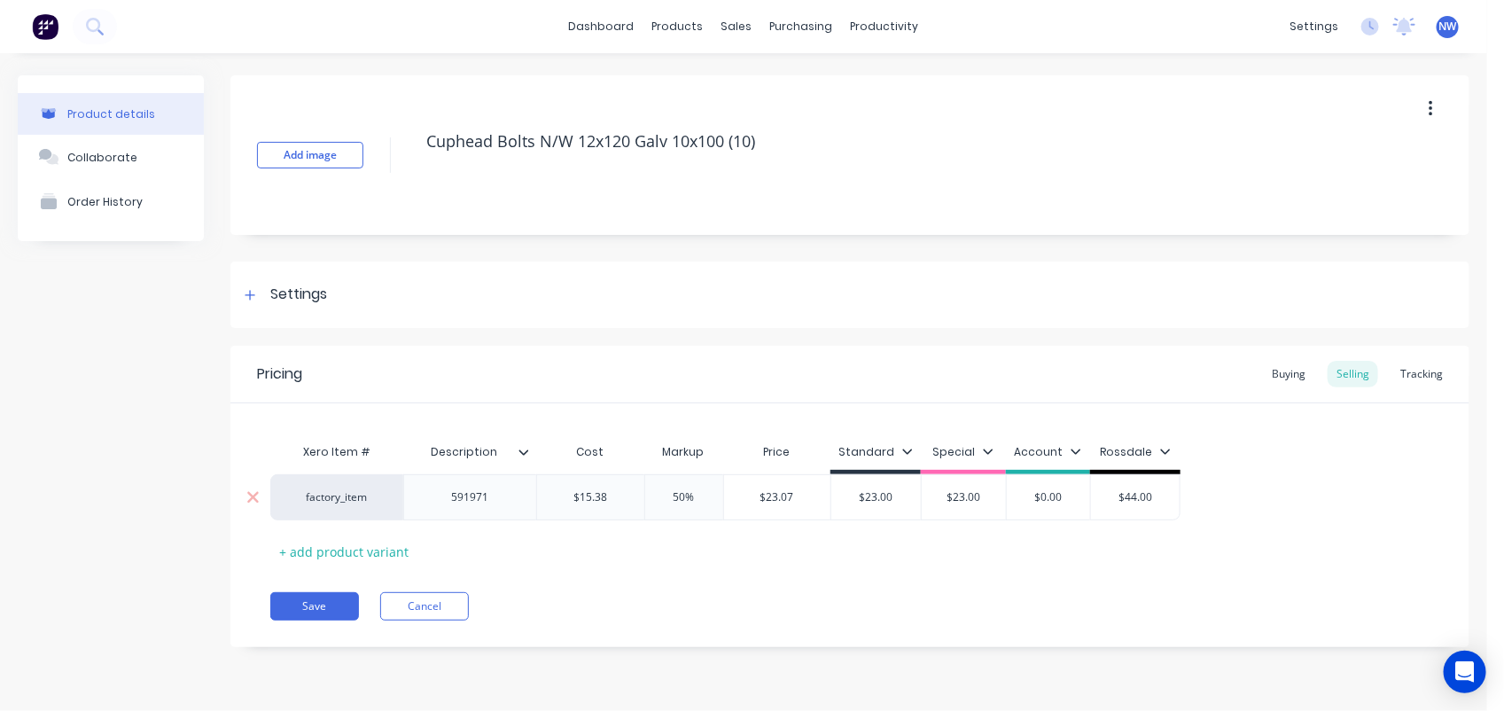
click at [1149, 498] on input "$44.00" at bounding box center [1135, 497] width 89 height 16
click at [1065, 495] on input "$0.00" at bounding box center [1048, 497] width 89 height 16
click at [520, 448] on icon at bounding box center [524, 452] width 11 height 11
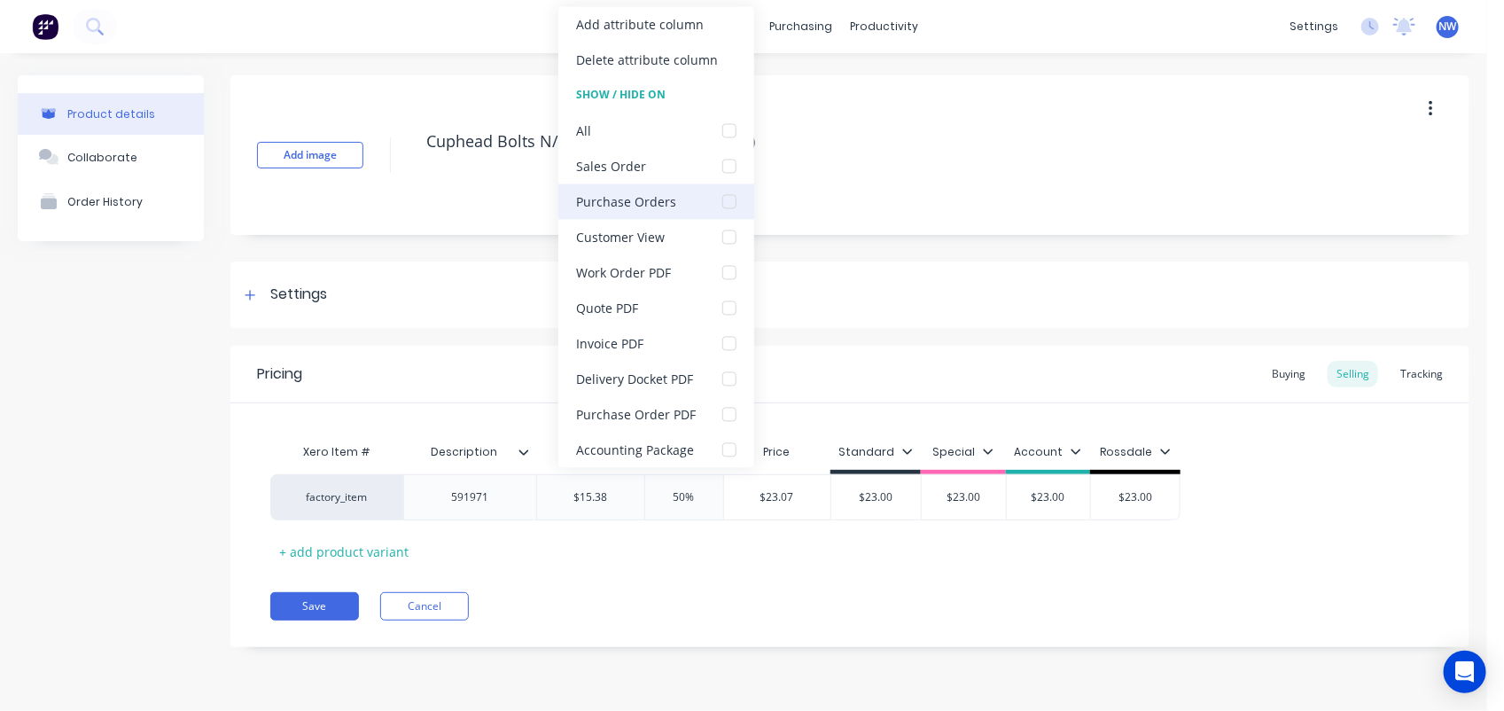
click at [727, 202] on div at bounding box center [729, 201] width 35 height 35
click at [728, 417] on div at bounding box center [729, 414] width 35 height 35
click at [889, 248] on div "Add image Cuphead Bolts N/W 12x120 Galv 10x100 (10) Settings Product Options I …" at bounding box center [849, 374] width 1239 height 598
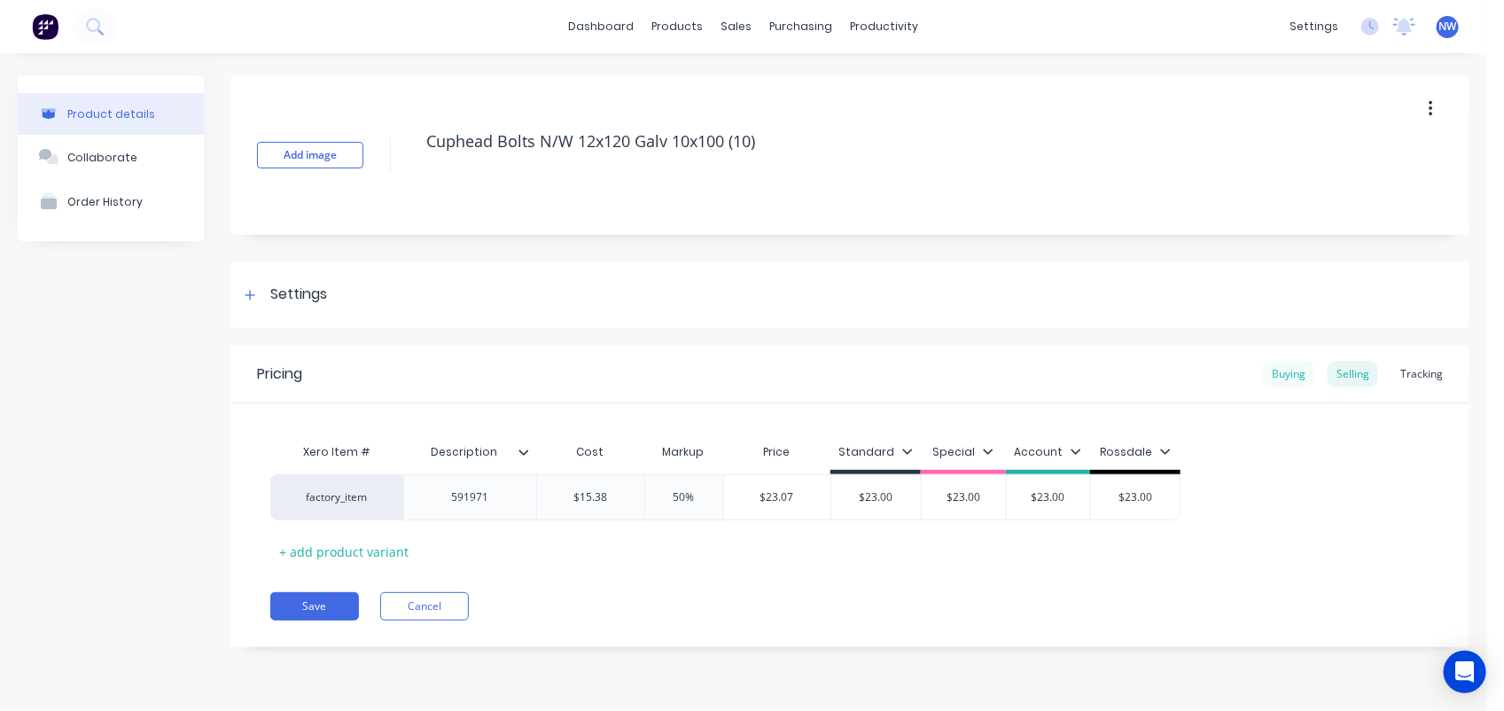
click at [1283, 370] on div "Buying" at bounding box center [1288, 374] width 51 height 27
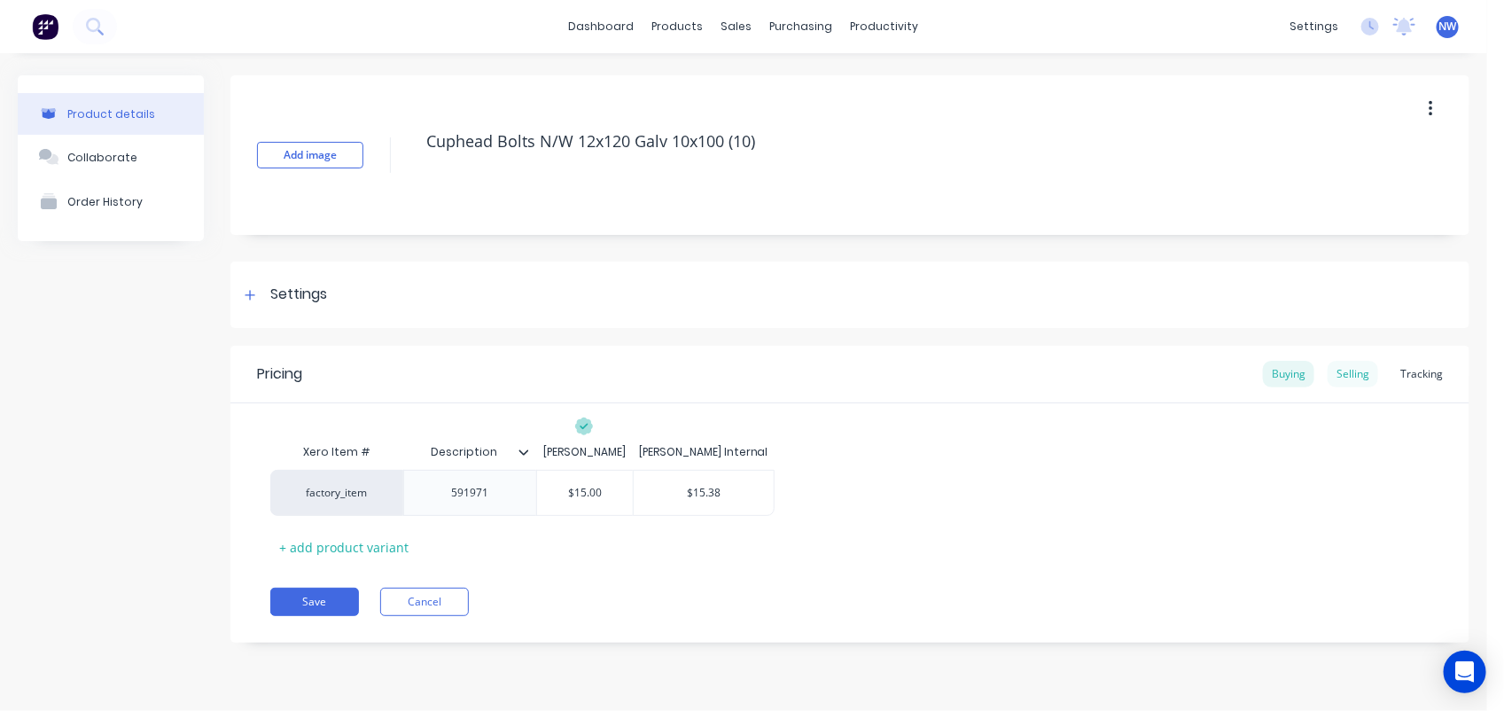
click at [1353, 370] on div "Selling" at bounding box center [1353, 374] width 51 height 27
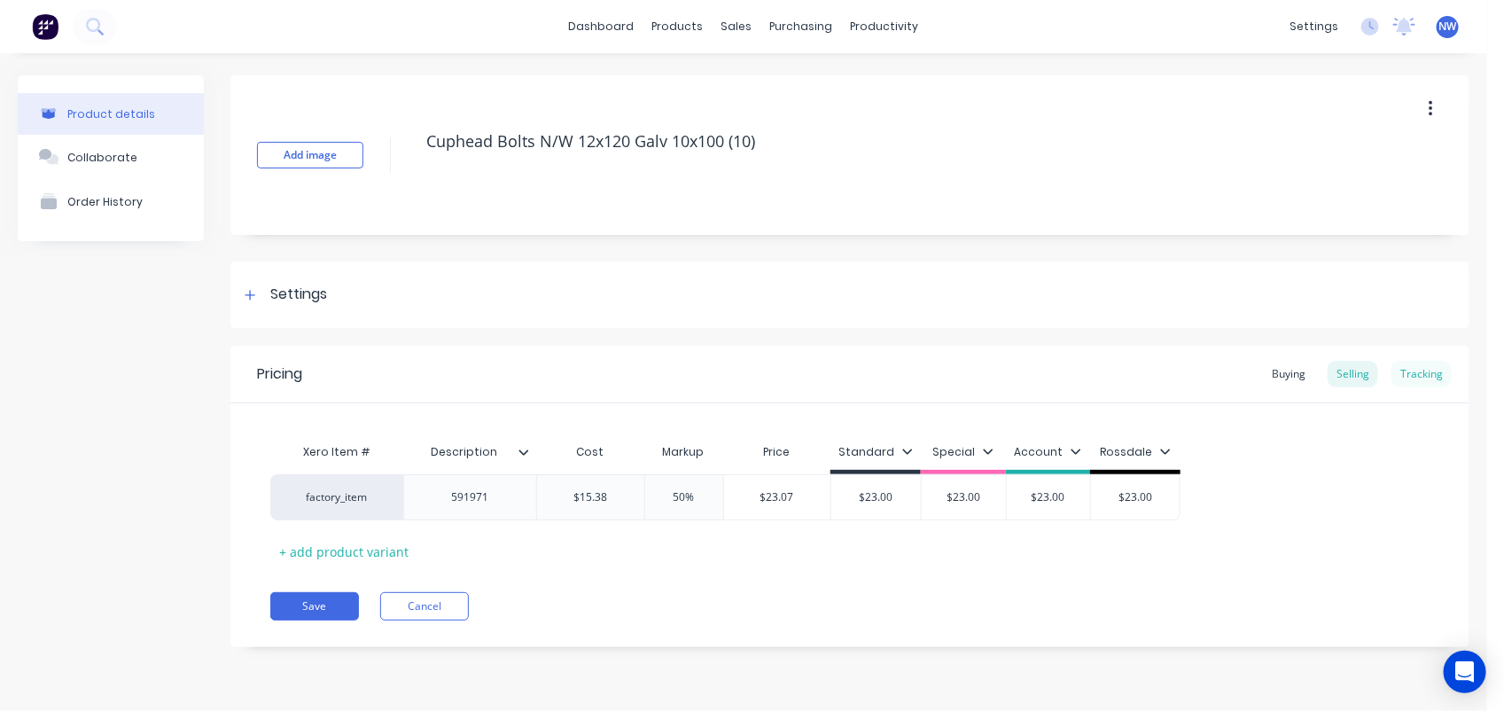
click at [1421, 370] on div "Tracking" at bounding box center [1422, 374] width 60 height 27
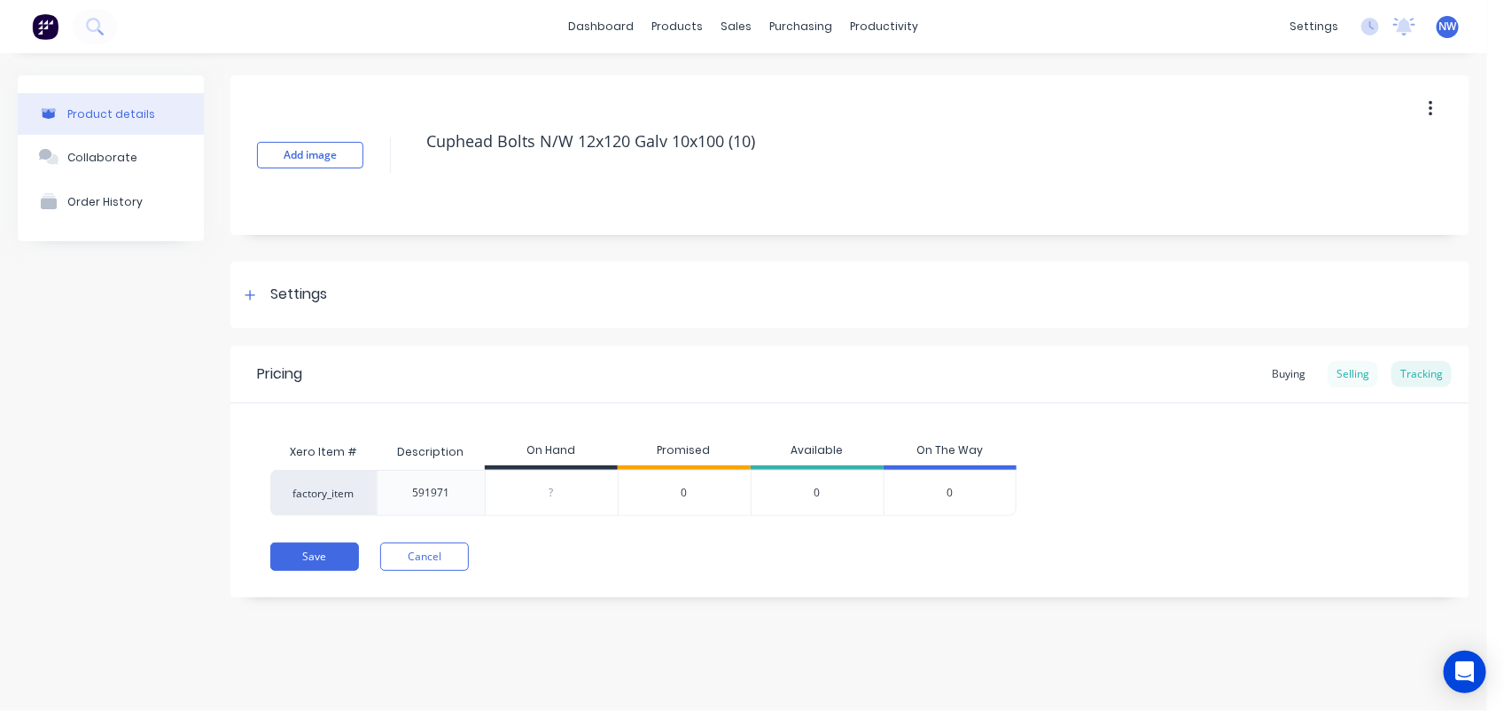
click at [1349, 370] on div "Selling" at bounding box center [1353, 374] width 51 height 27
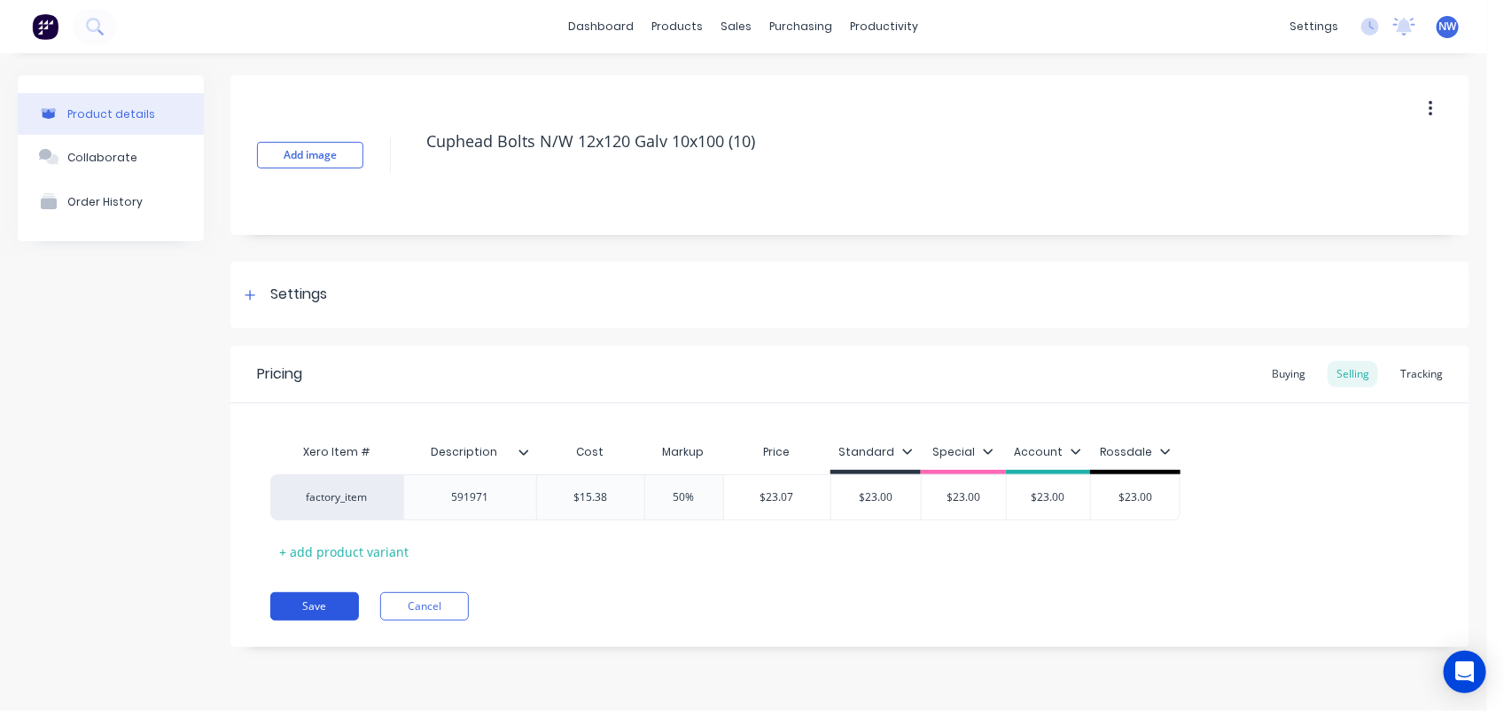
click at [311, 603] on button "Save" at bounding box center [314, 606] width 89 height 28
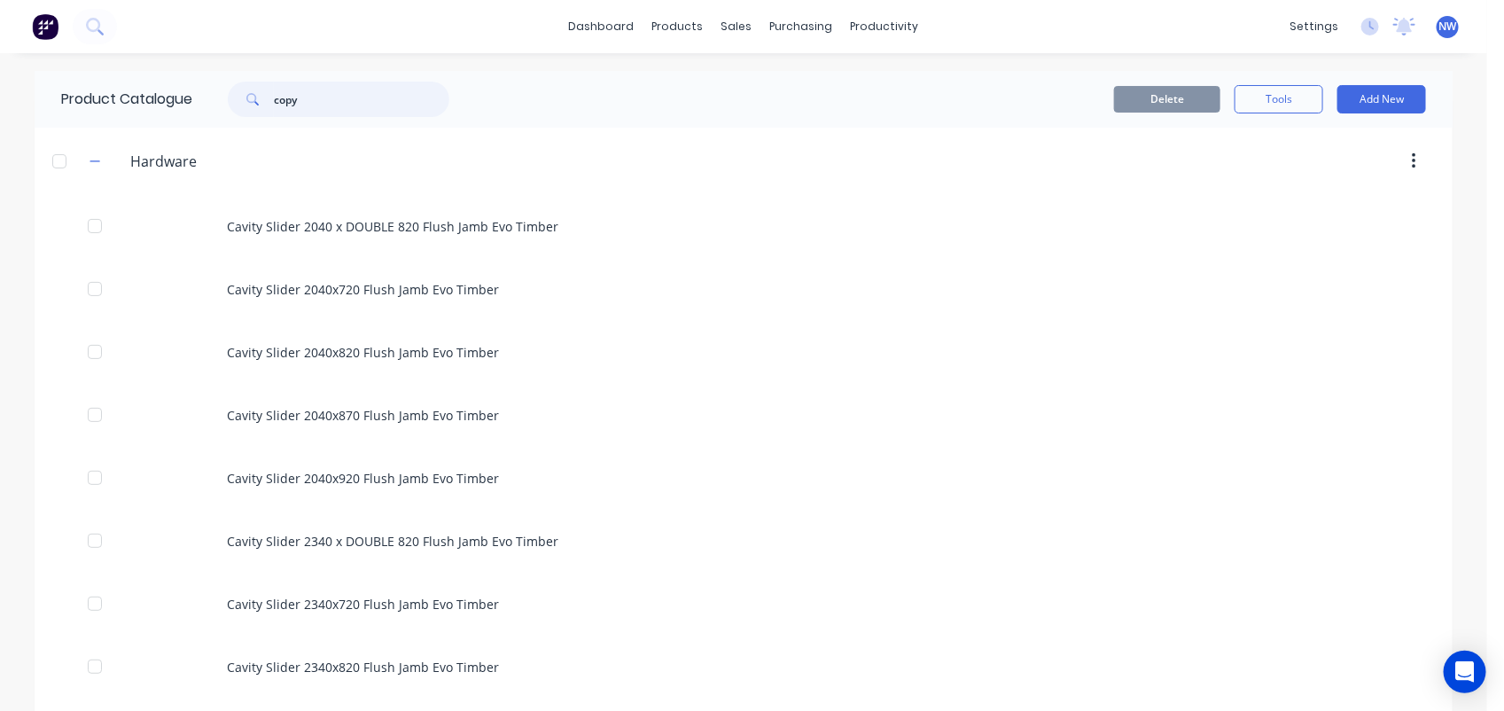
click at [331, 112] on input "copy" at bounding box center [361, 99] width 175 height 35
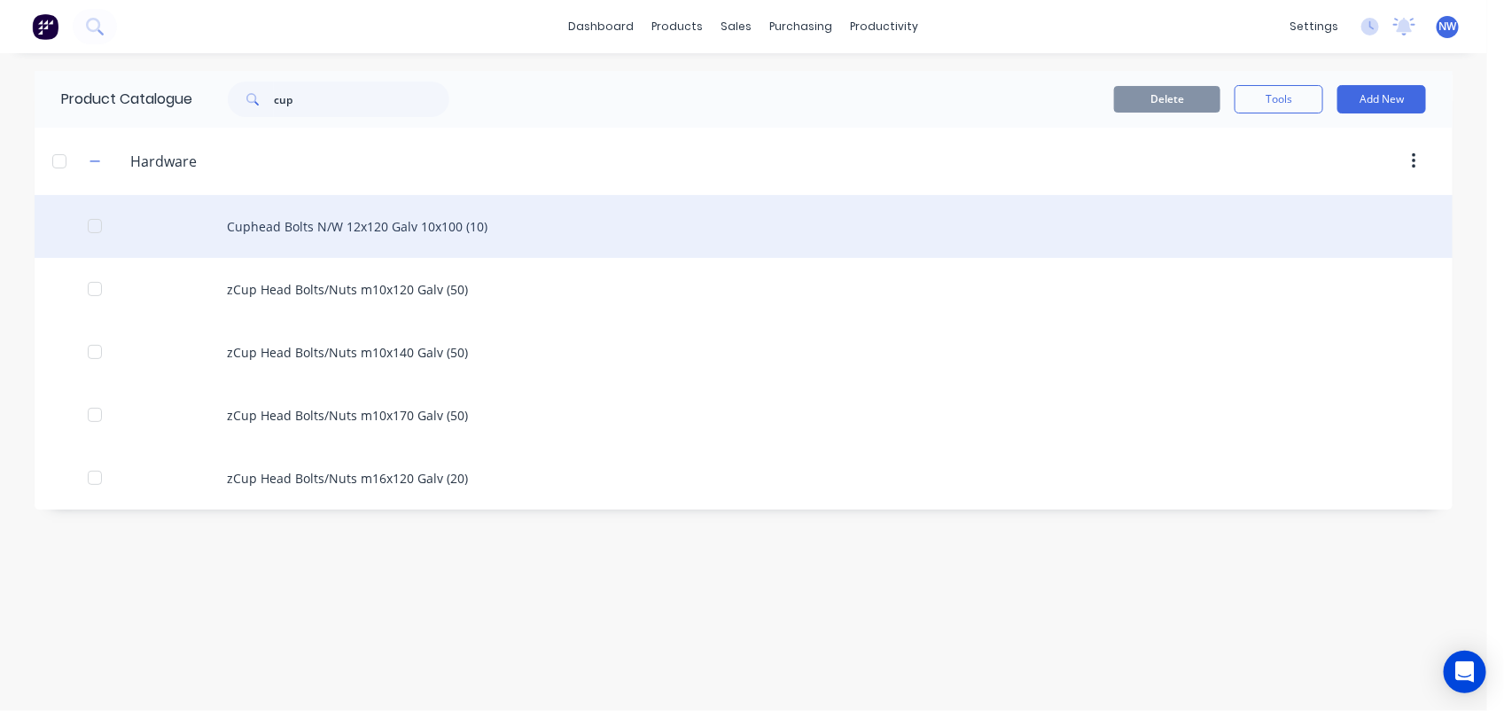
click at [379, 223] on div "Cuphead Bolts N/W 12x120 Galv 10x100 (10)" at bounding box center [744, 226] width 1418 height 63
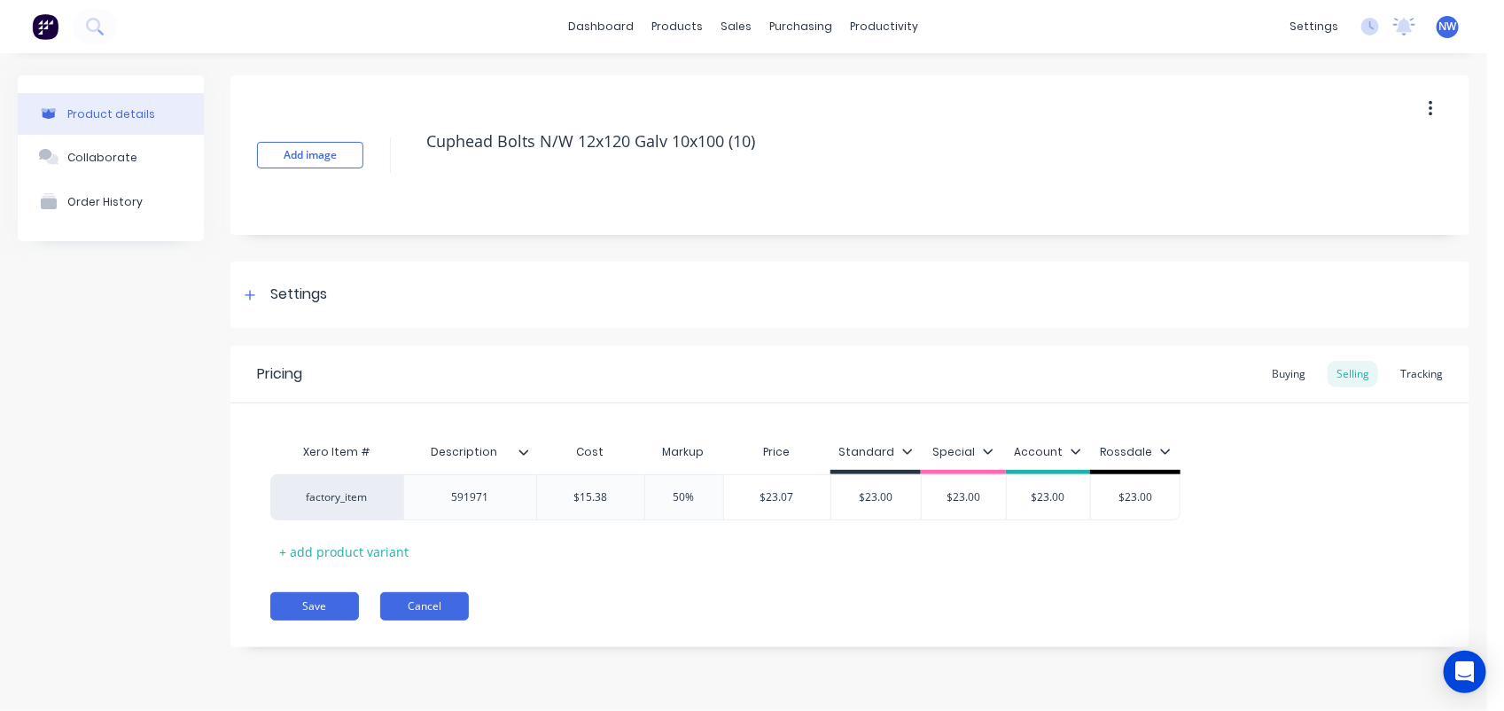
click at [417, 609] on button "Cancel" at bounding box center [424, 606] width 89 height 28
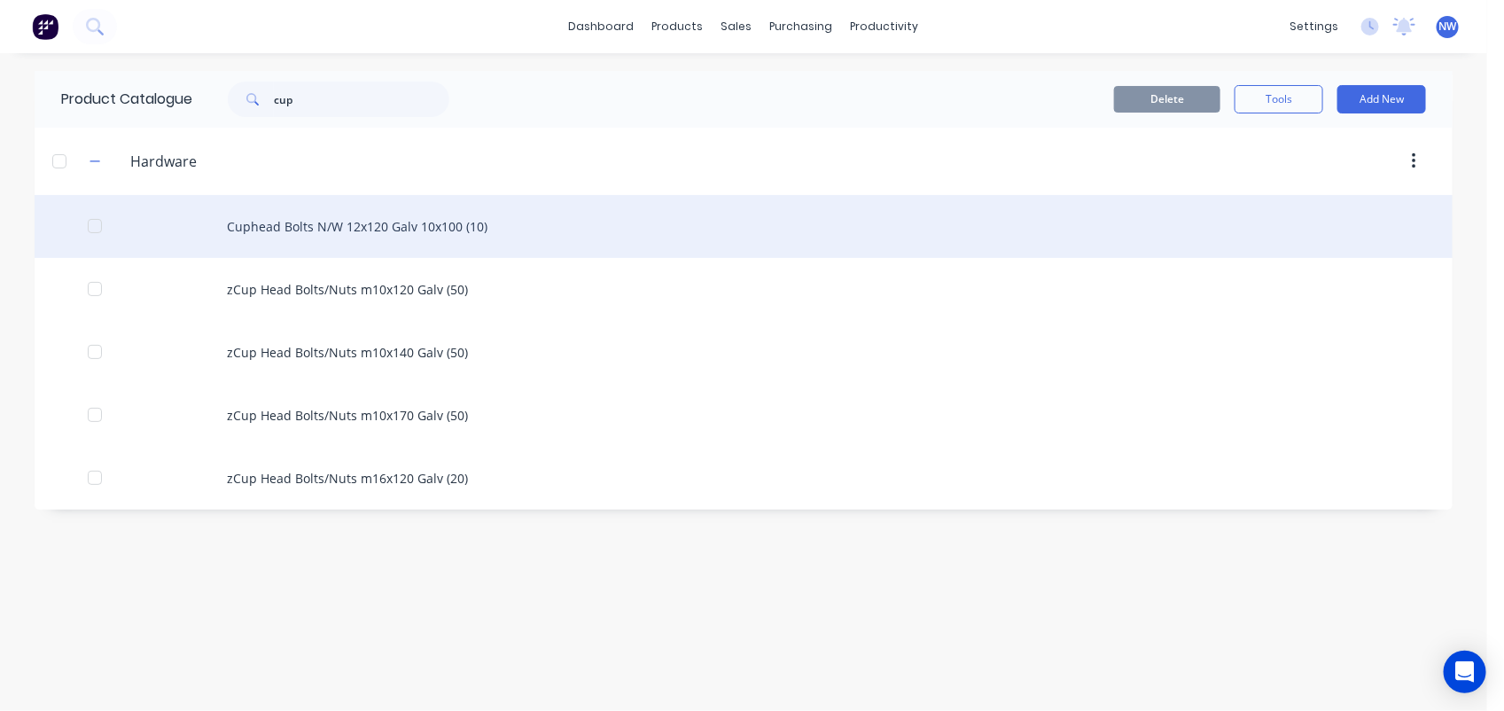
click at [403, 218] on div "Cuphead Bolts N/W 12x120 Galv 10x100 (10)" at bounding box center [744, 226] width 1418 height 63
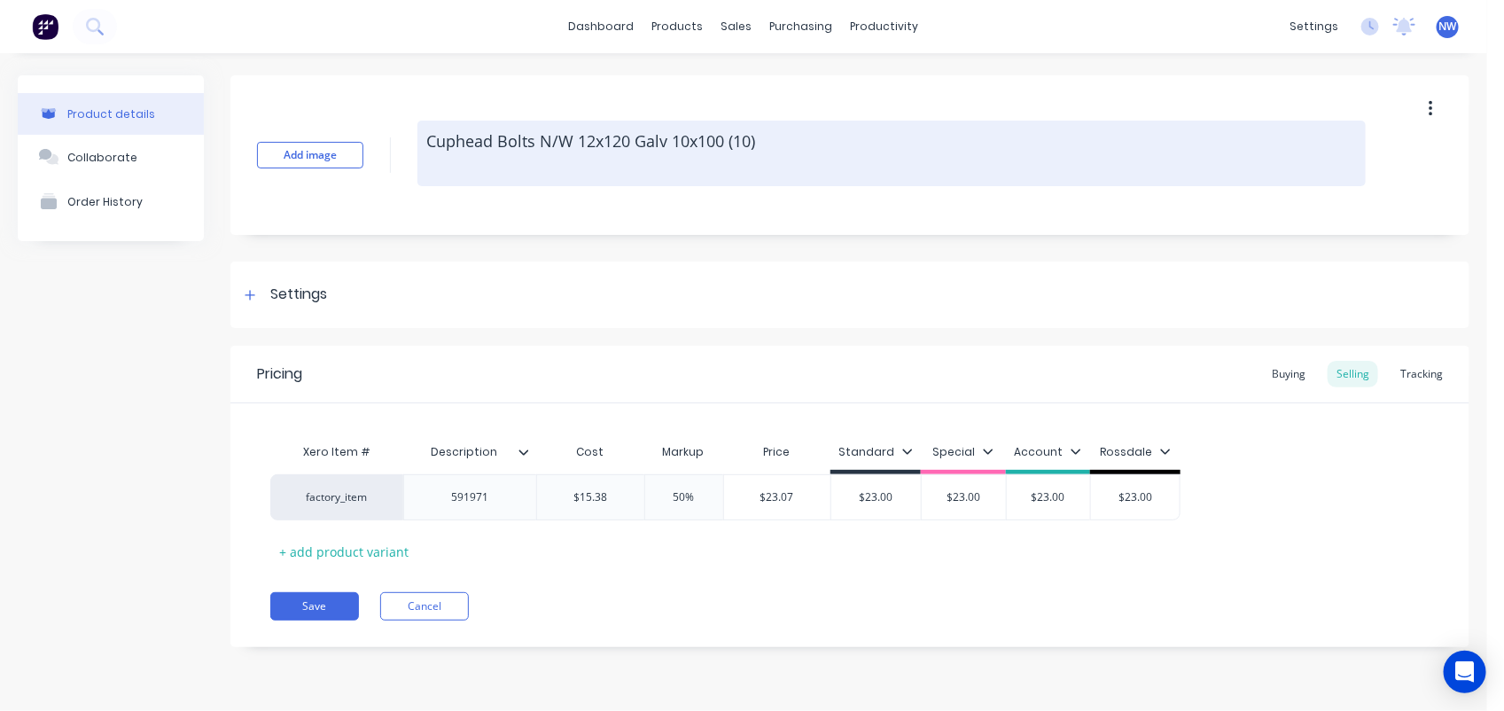
click at [425, 133] on textarea "Cuphead Bolts N/W 12x120 Galv 10x100 (10)" at bounding box center [891, 154] width 948 height 66
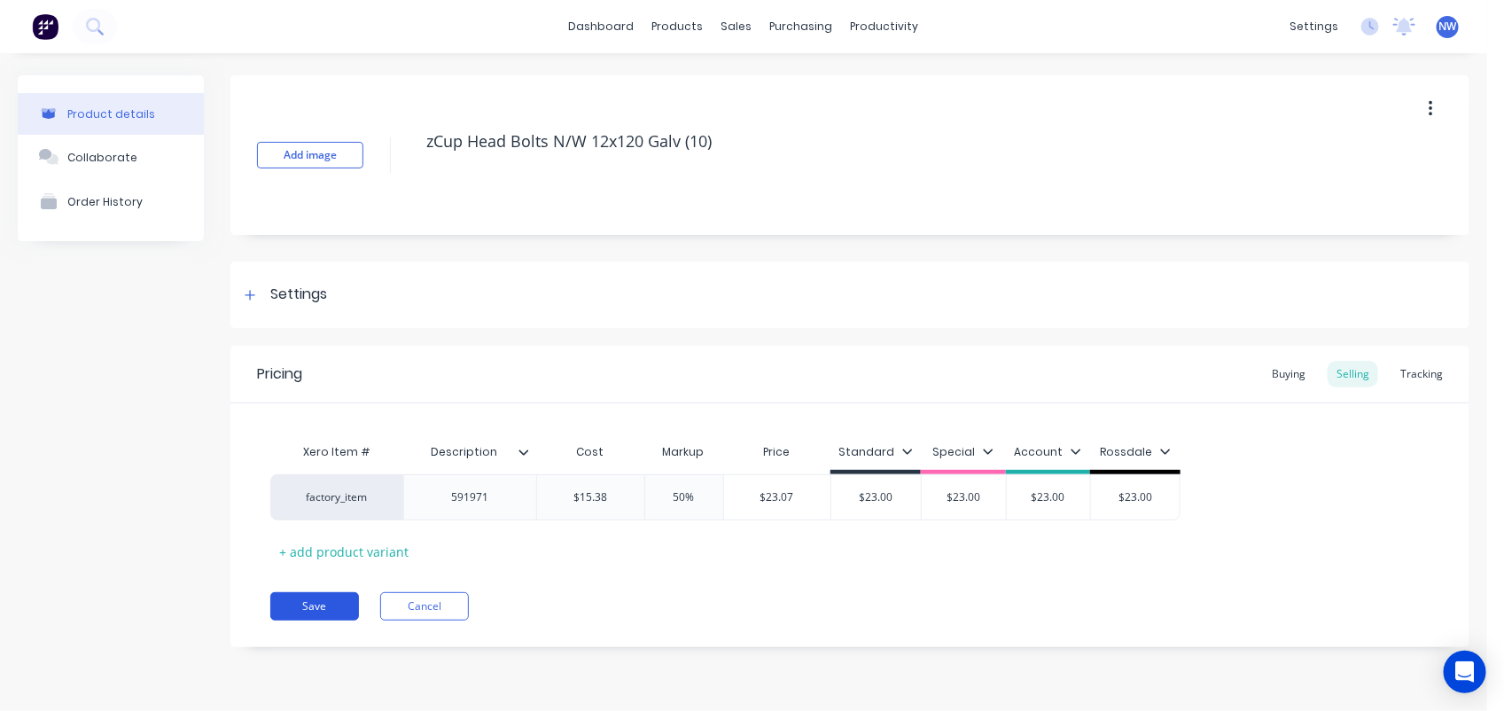
click at [298, 609] on button "Save" at bounding box center [314, 606] width 89 height 28
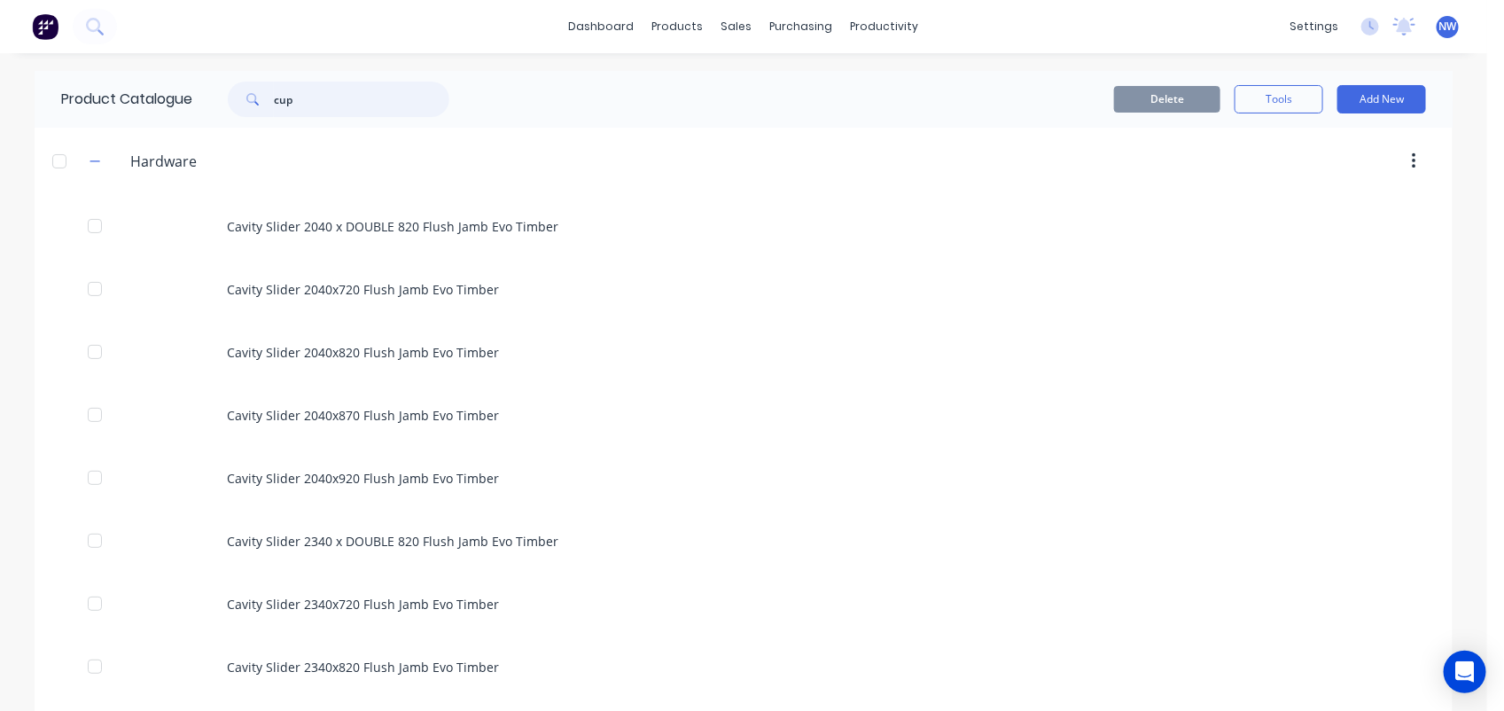
click at [316, 104] on input "cup" at bounding box center [361, 99] width 175 height 35
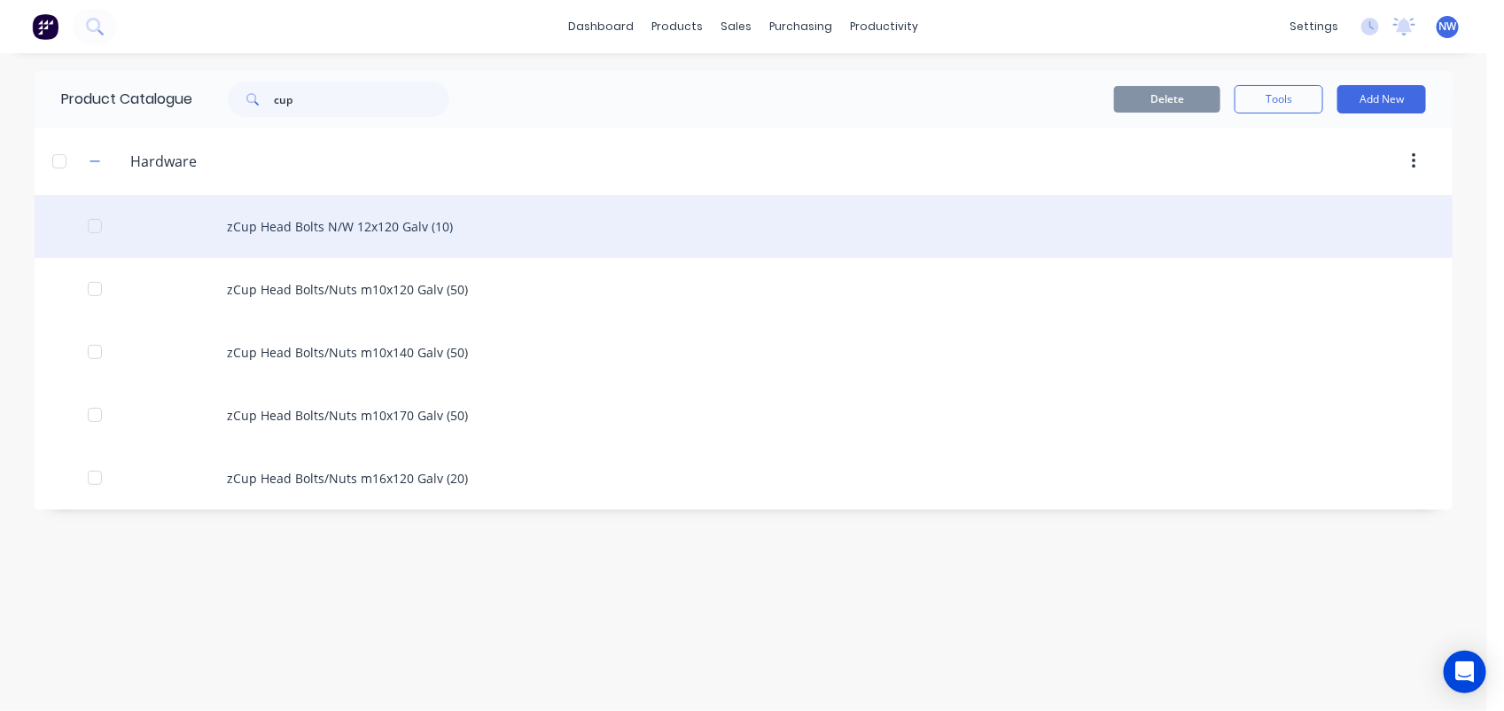
click at [320, 222] on div "zCup Head Bolts N/W 12x120 Galv (10)" at bounding box center [744, 226] width 1418 height 63
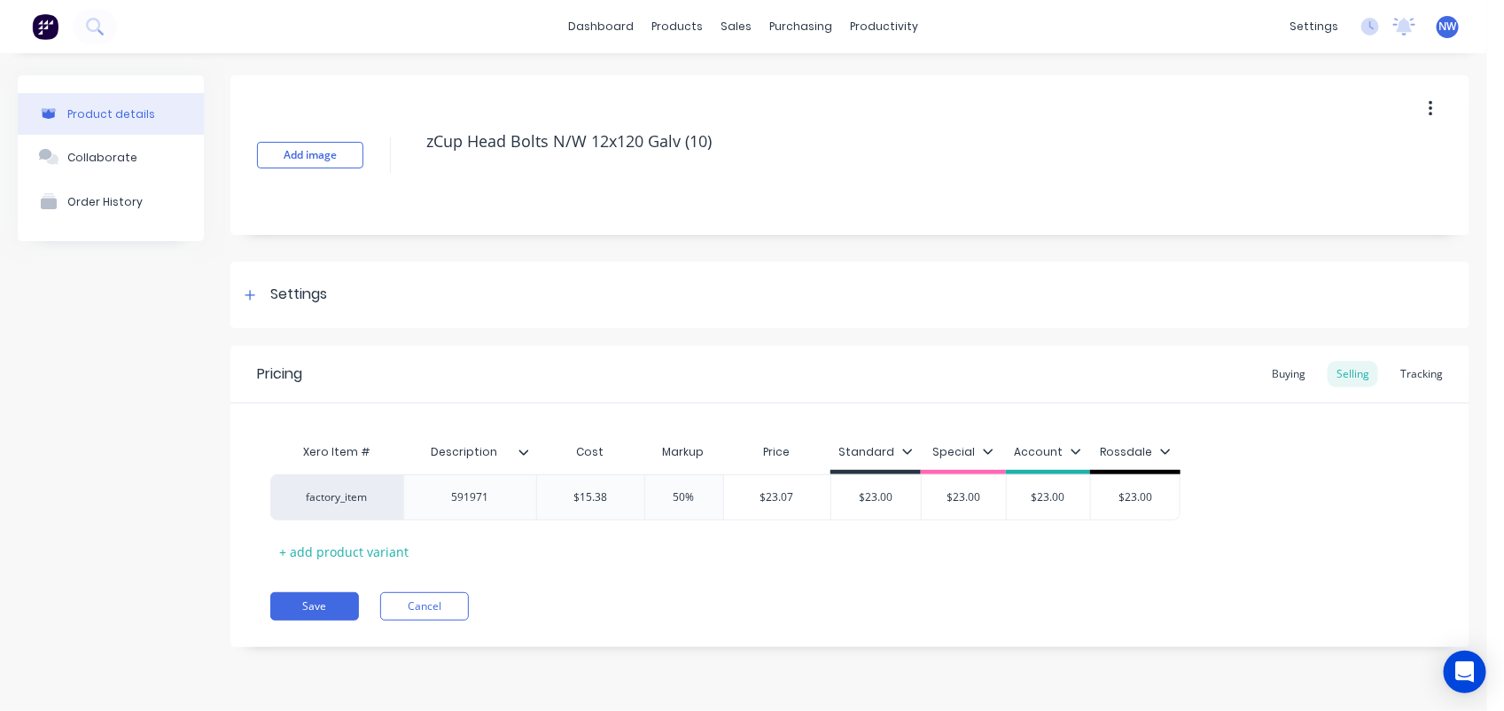
click at [1433, 107] on button "button" at bounding box center [1431, 109] width 42 height 32
click at [1344, 155] on span "Duplicate" at bounding box center [1365, 155] width 133 height 19
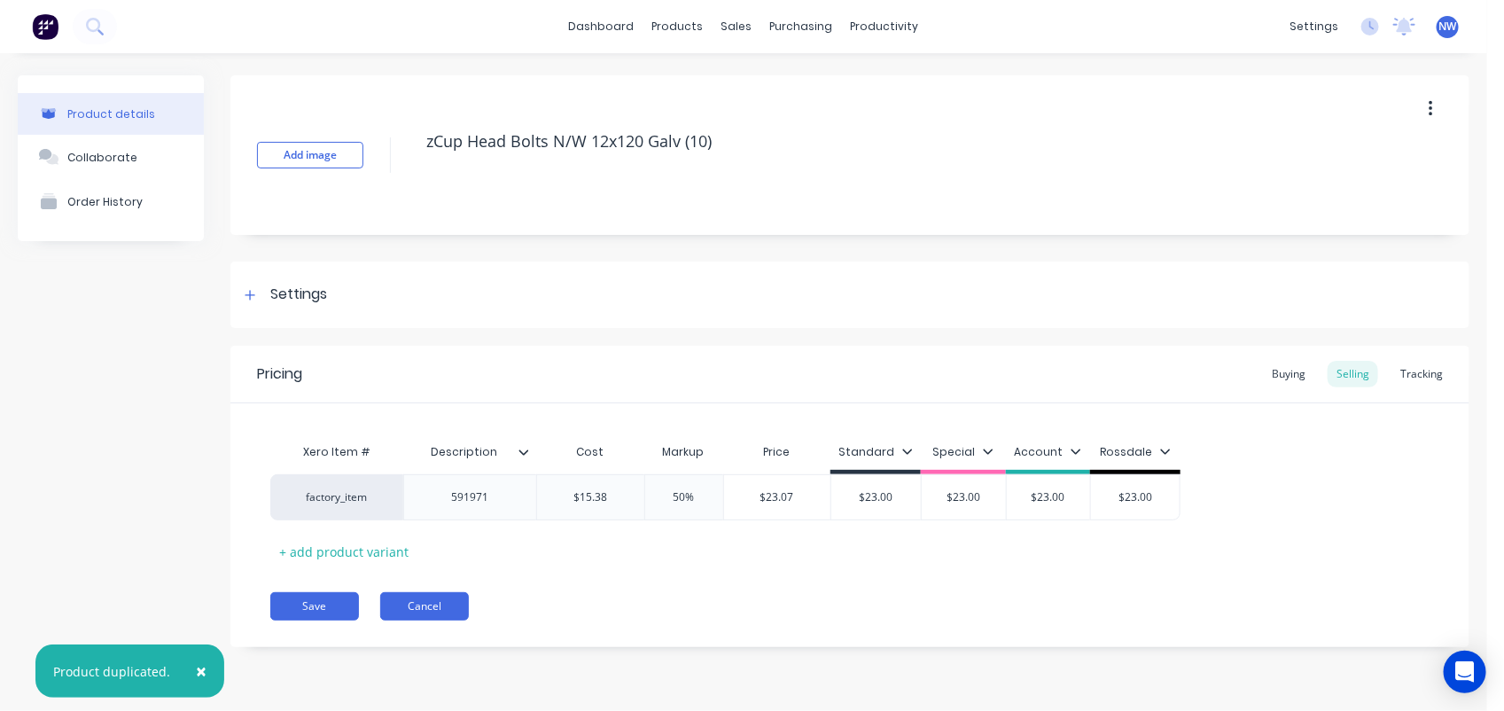
click at [441, 608] on button "Cancel" at bounding box center [424, 606] width 89 height 28
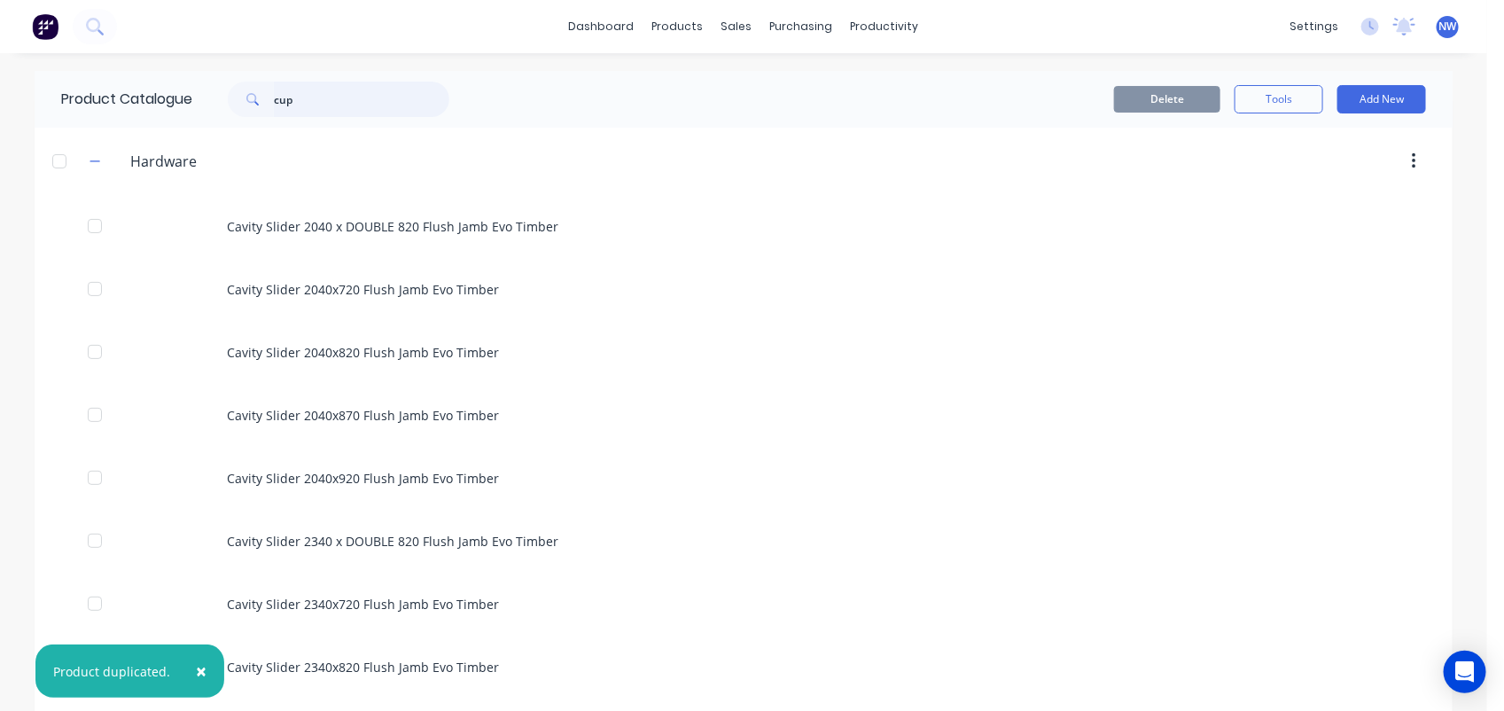
click at [355, 99] on input "cup" at bounding box center [361, 99] width 175 height 35
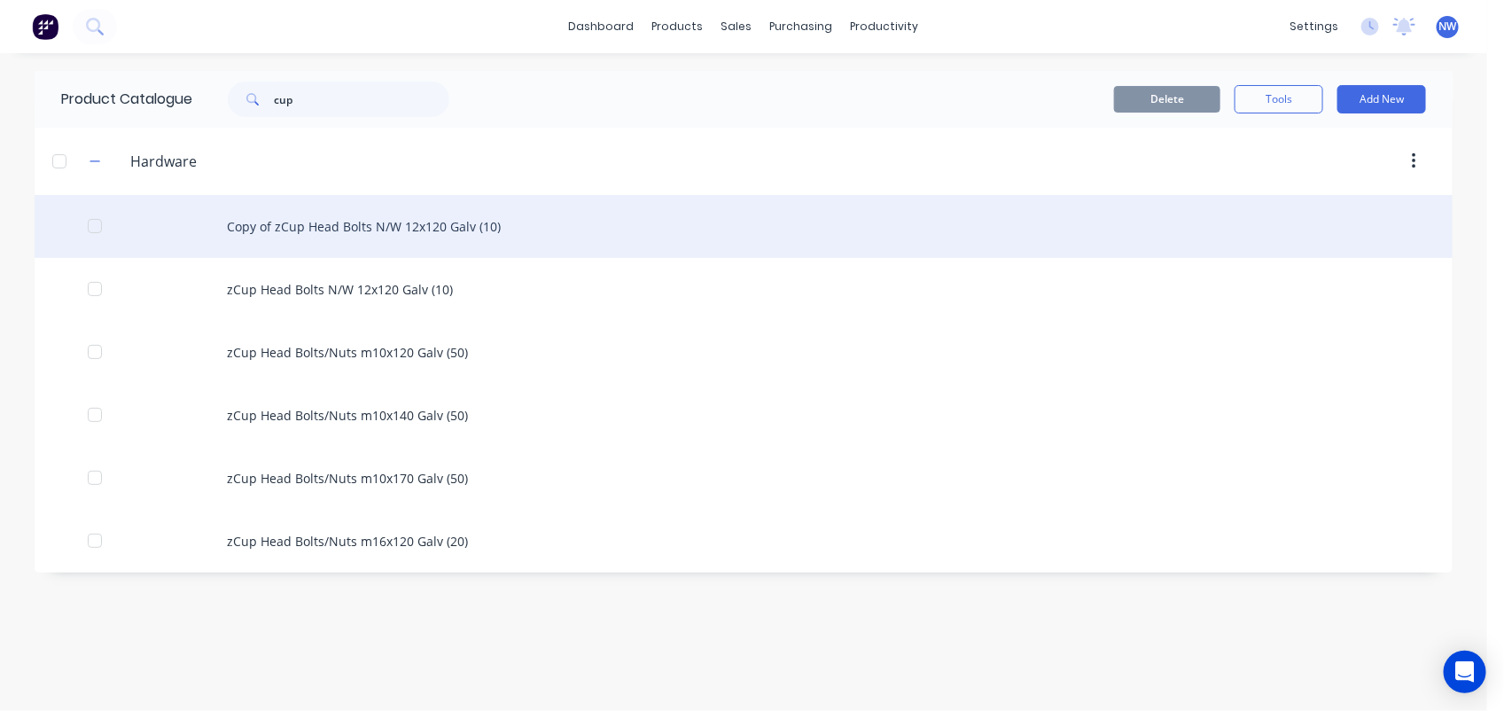
click at [343, 214] on div "Copy of zCup Head Bolts N/W 12x120 Galv (10)" at bounding box center [744, 226] width 1418 height 63
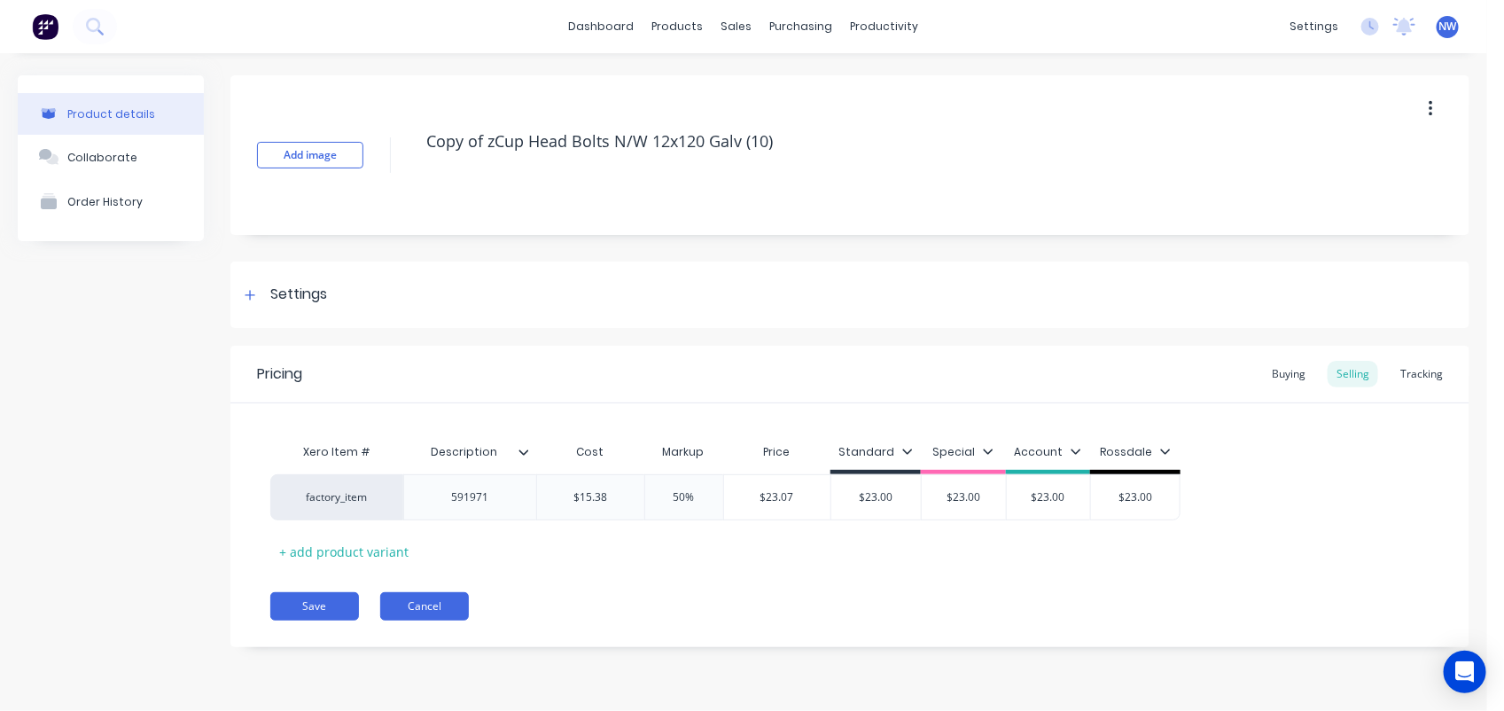
click at [443, 604] on button "Cancel" at bounding box center [424, 606] width 89 height 28
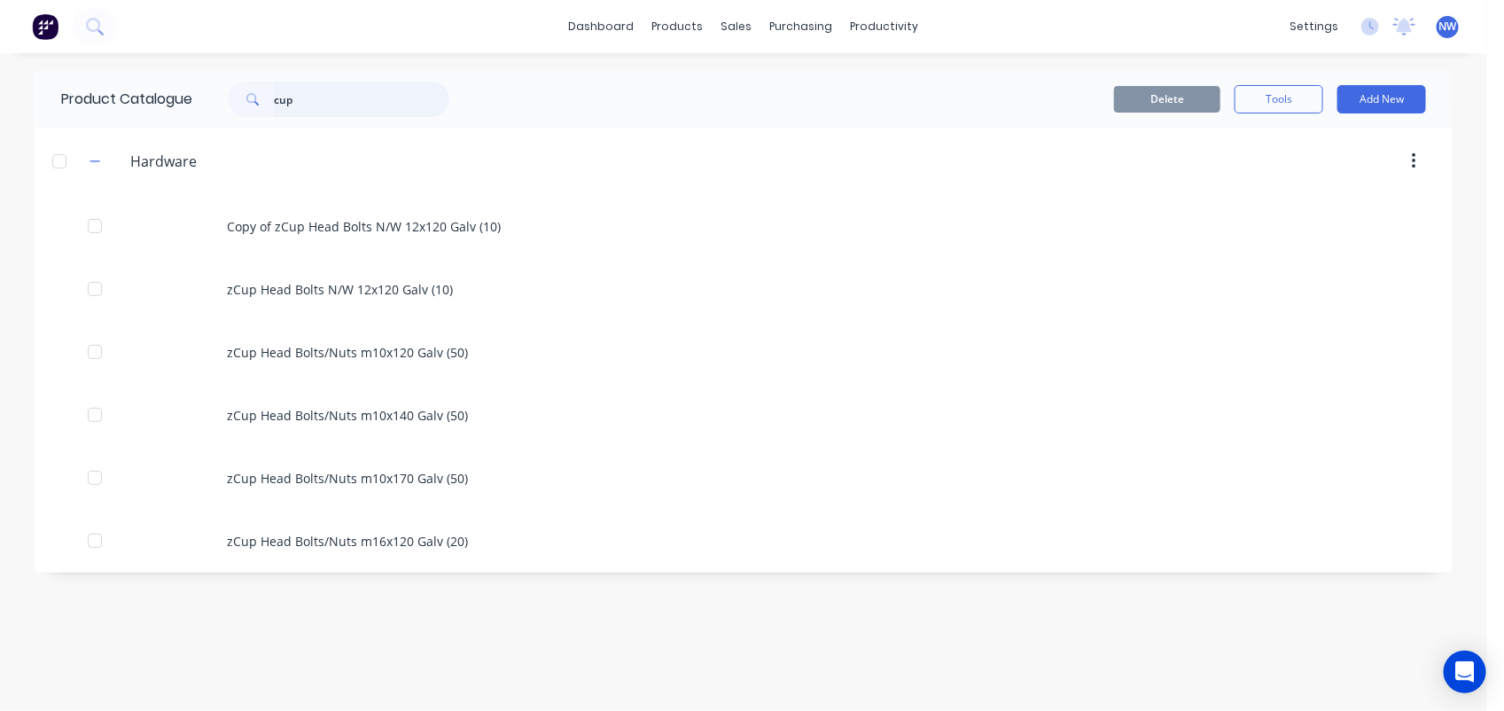
click at [383, 97] on input "cup" at bounding box center [361, 99] width 175 height 35
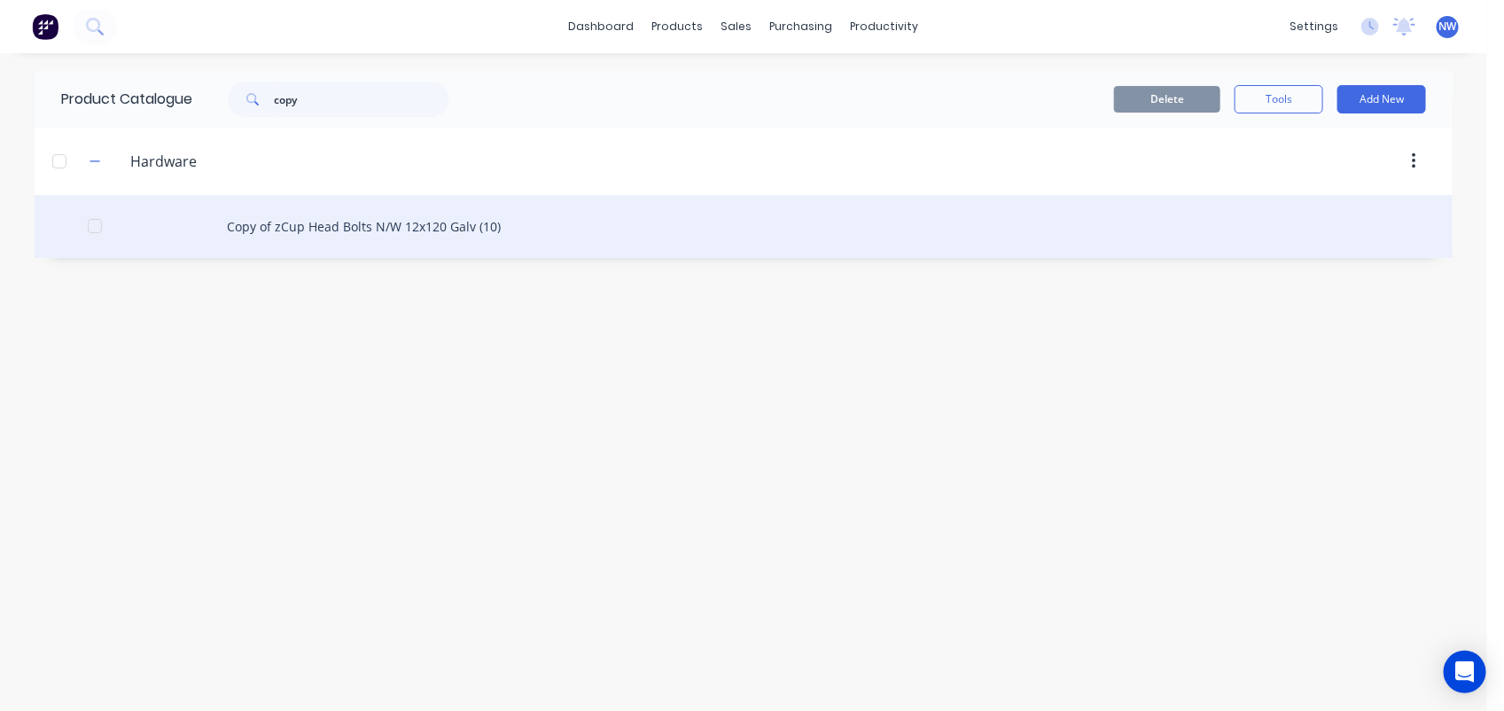
click at [370, 226] on div "Copy of zCup Head Bolts N/W 12x120 Galv (10)" at bounding box center [744, 226] width 1418 height 63
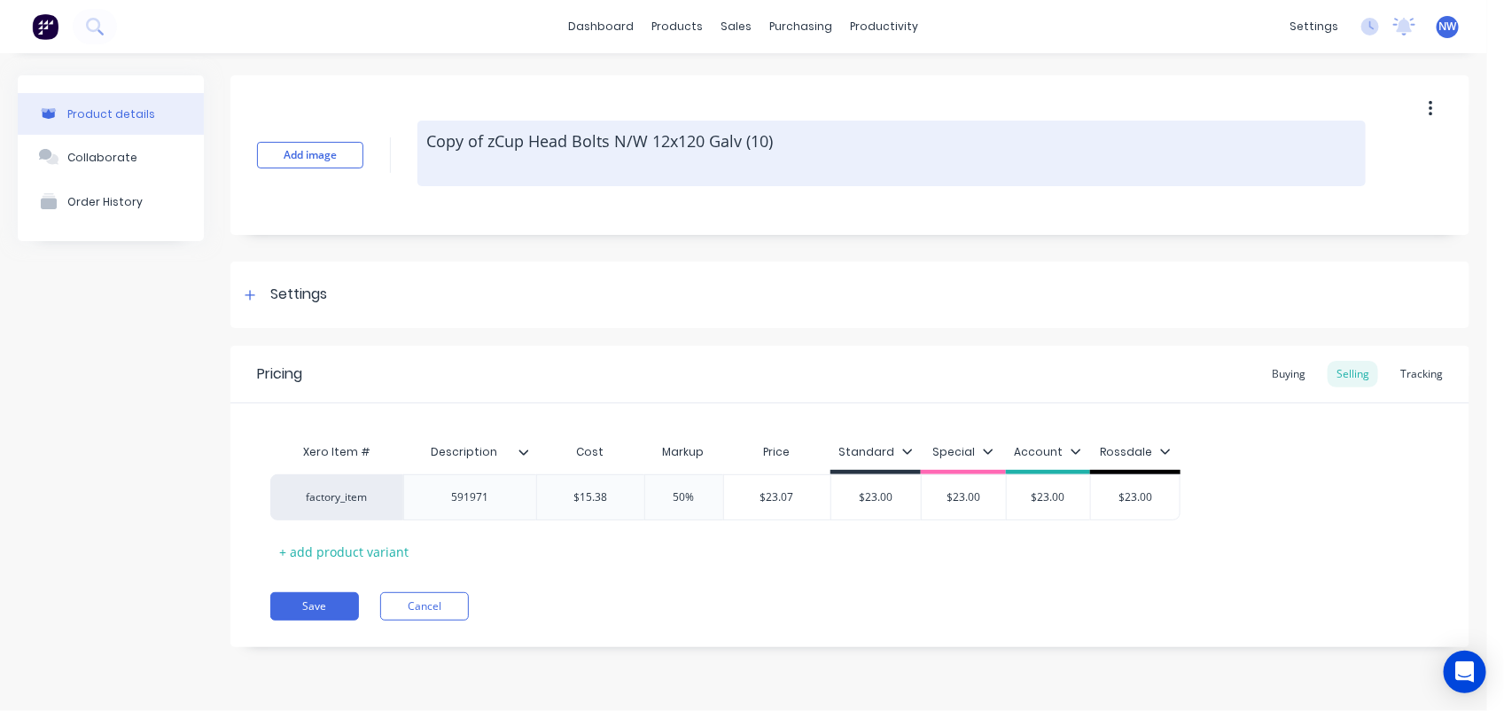
click at [424, 139] on textarea "Copy of zCup Head Bolts N/W 12x120 Galv (10)" at bounding box center [891, 154] width 948 height 66
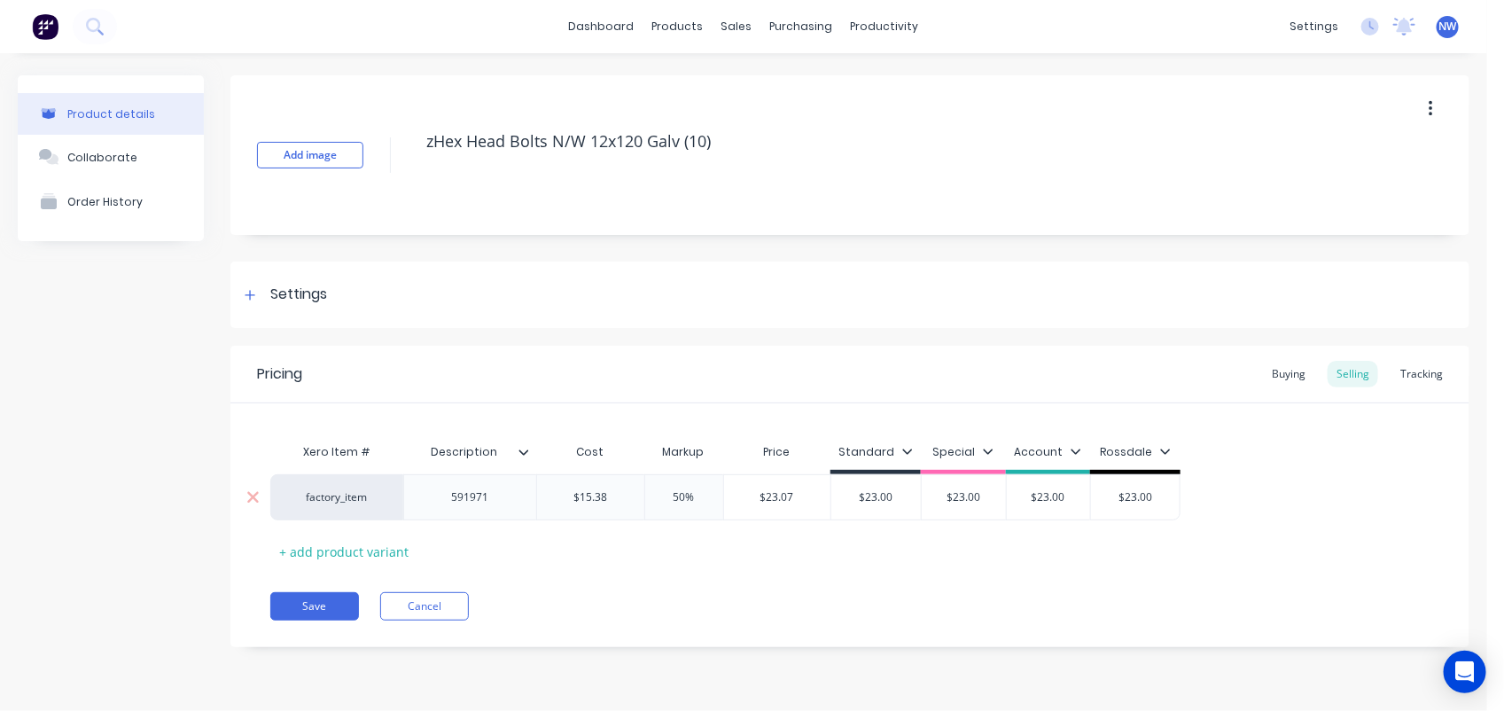
click at [505, 503] on div "591971" at bounding box center [470, 497] width 89 height 23
click at [1297, 373] on div "Buying" at bounding box center [1288, 374] width 51 height 27
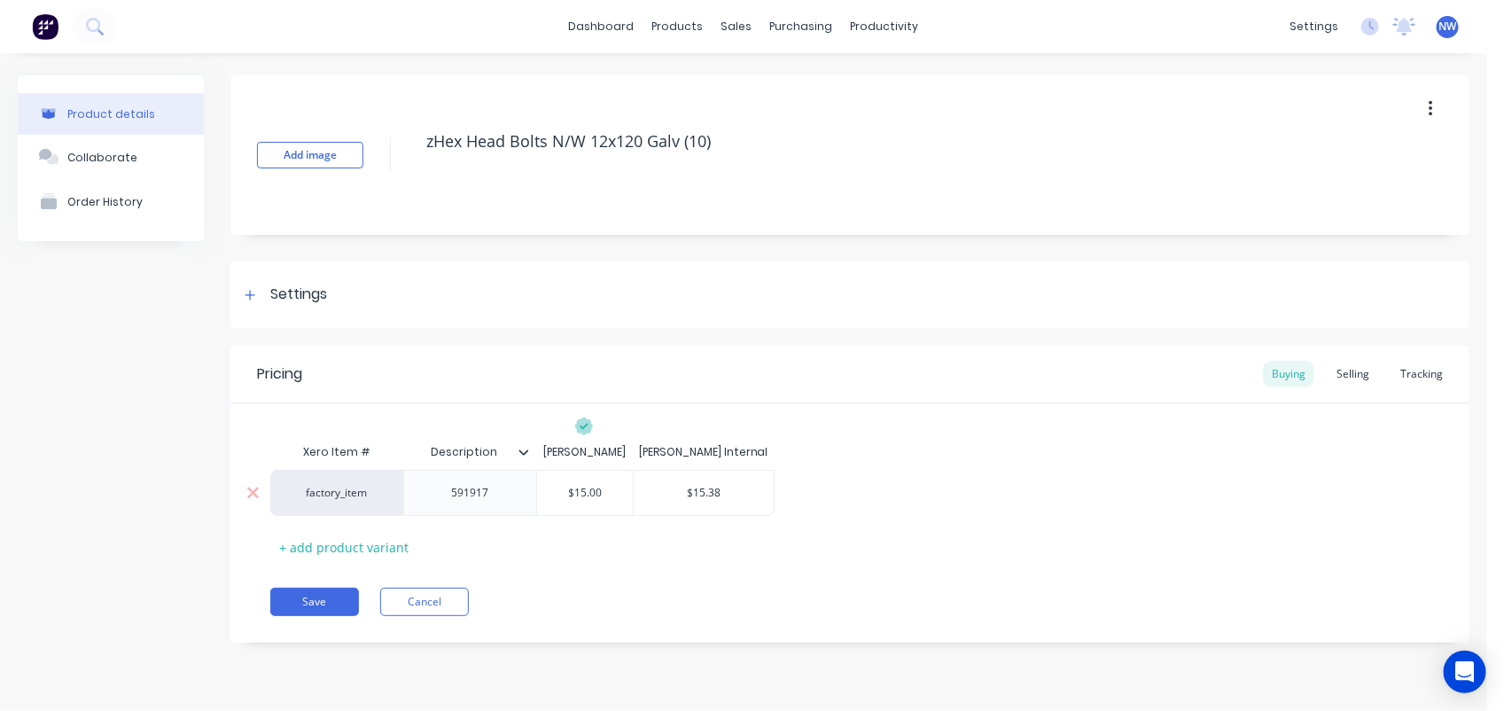
click at [609, 489] on input "$15.00" at bounding box center [585, 493] width 96 height 16
click at [1350, 372] on div "Selling" at bounding box center [1353, 374] width 51 height 27
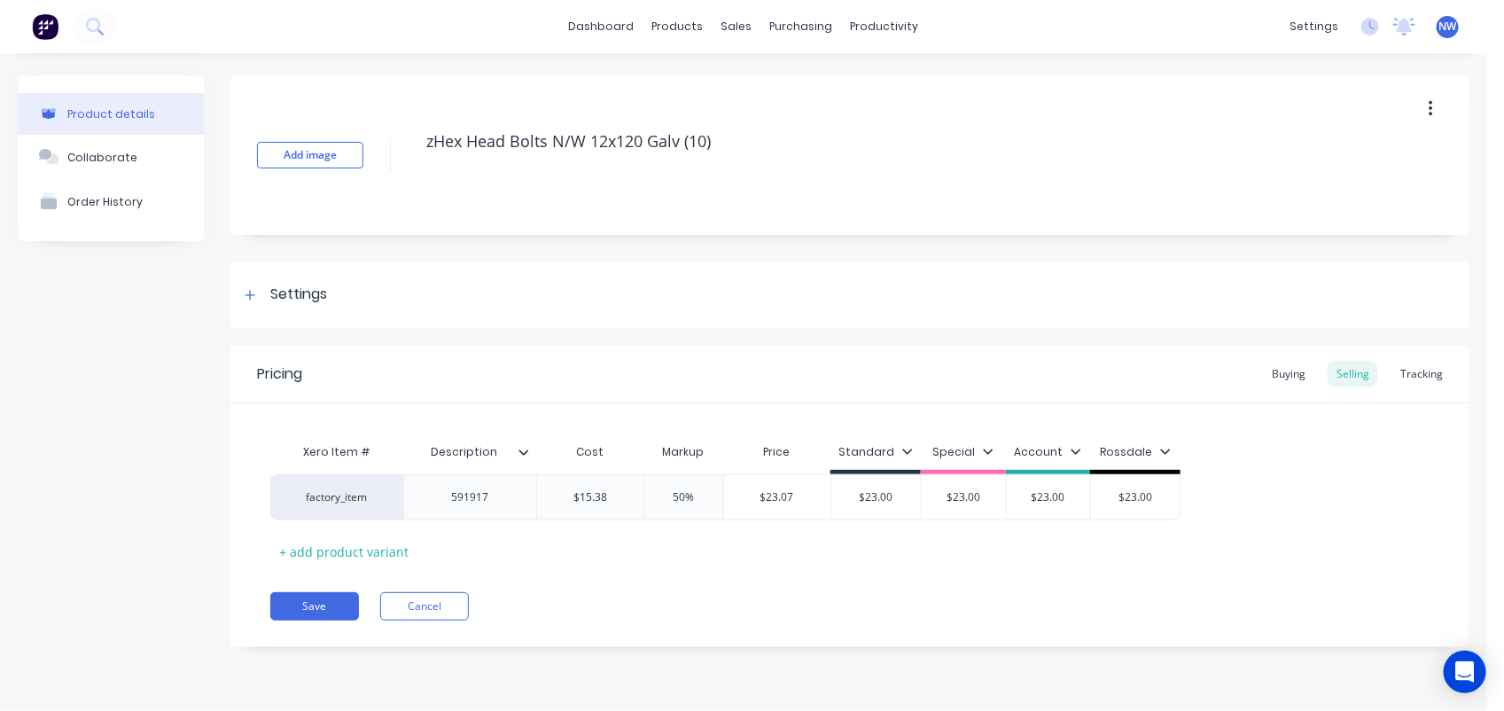
click at [521, 444] on input "Description" at bounding box center [464, 452] width 122 height 16
click at [525, 450] on icon at bounding box center [524, 452] width 11 height 11
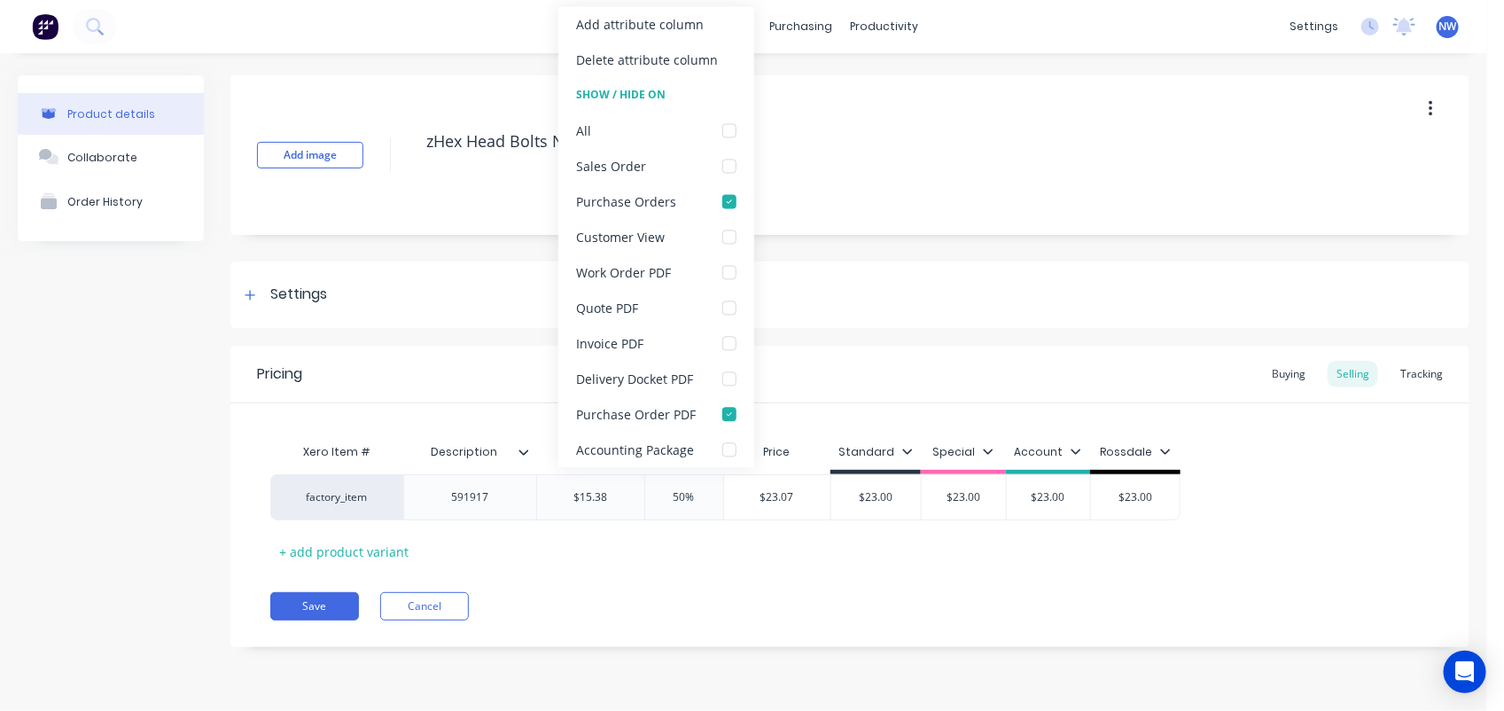
click at [525, 450] on icon at bounding box center [524, 452] width 11 height 11
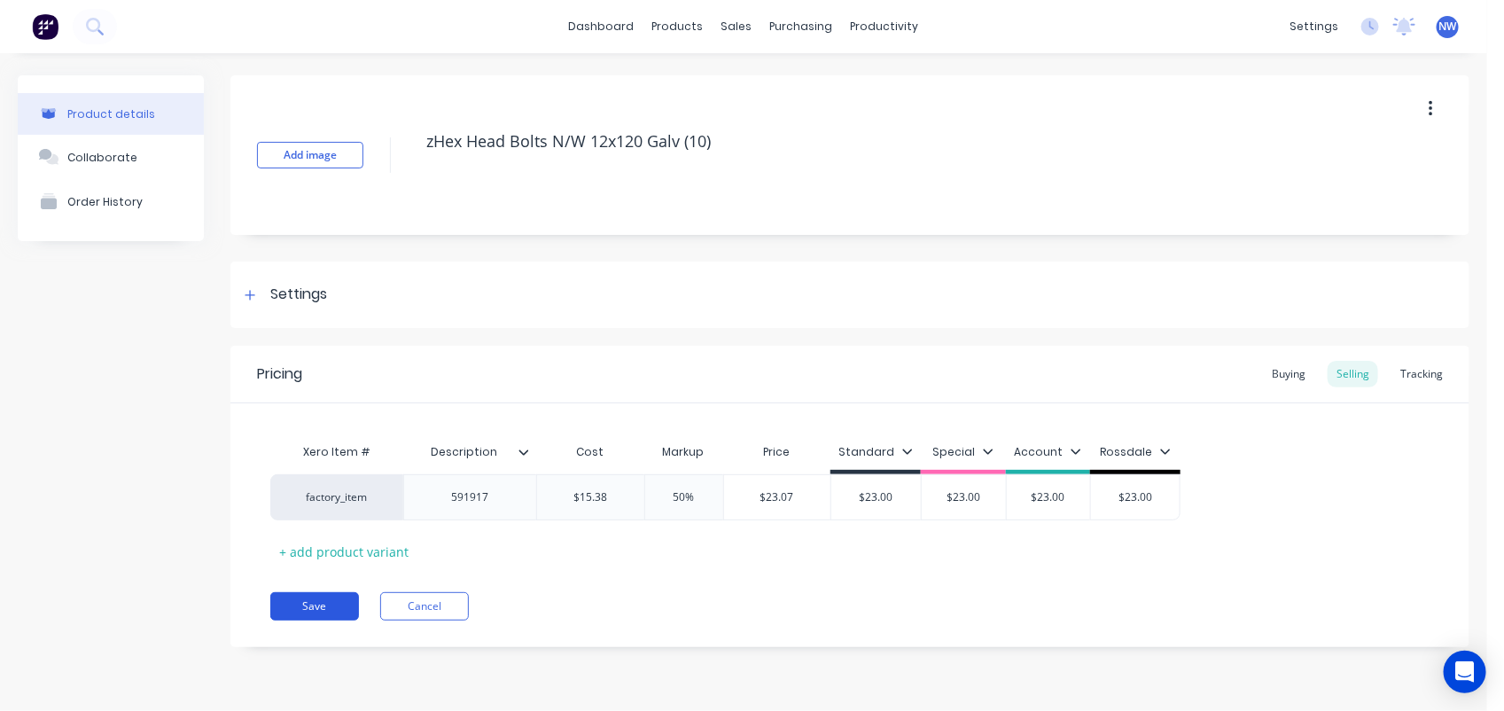
click at [332, 603] on button "Save" at bounding box center [314, 606] width 89 height 28
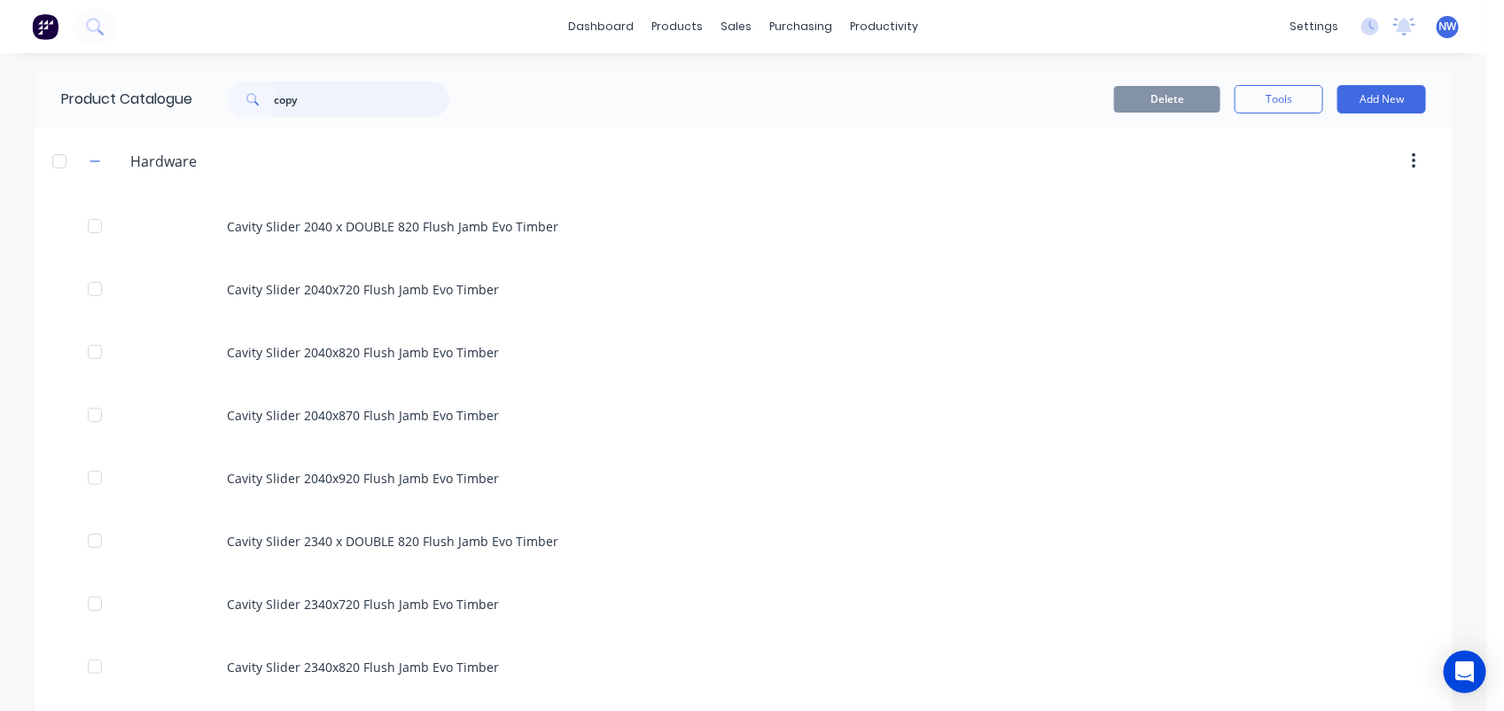
click at [324, 98] on input "copy" at bounding box center [361, 99] width 175 height 35
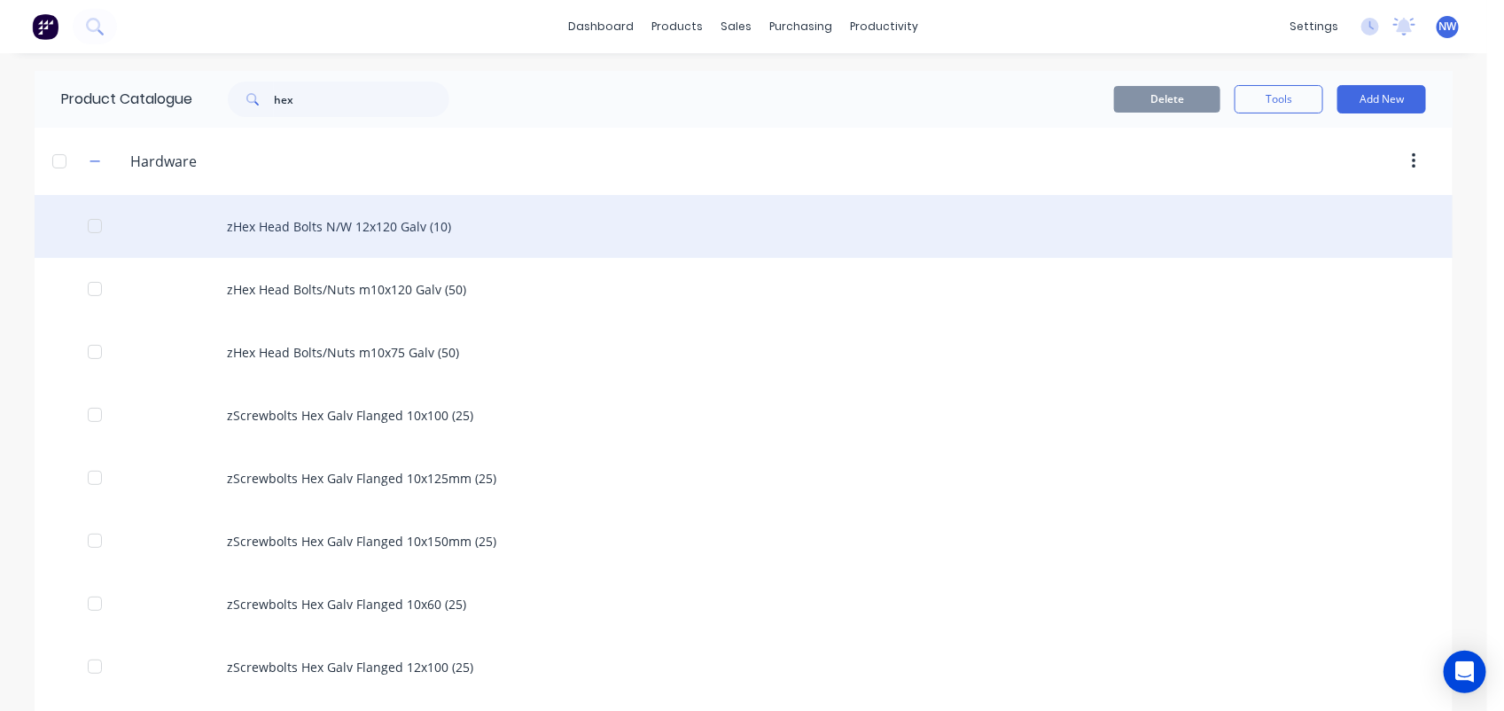
click at [393, 227] on div "zHex Head Bolts N/W 12x120 Galv (10)" at bounding box center [744, 226] width 1418 height 63
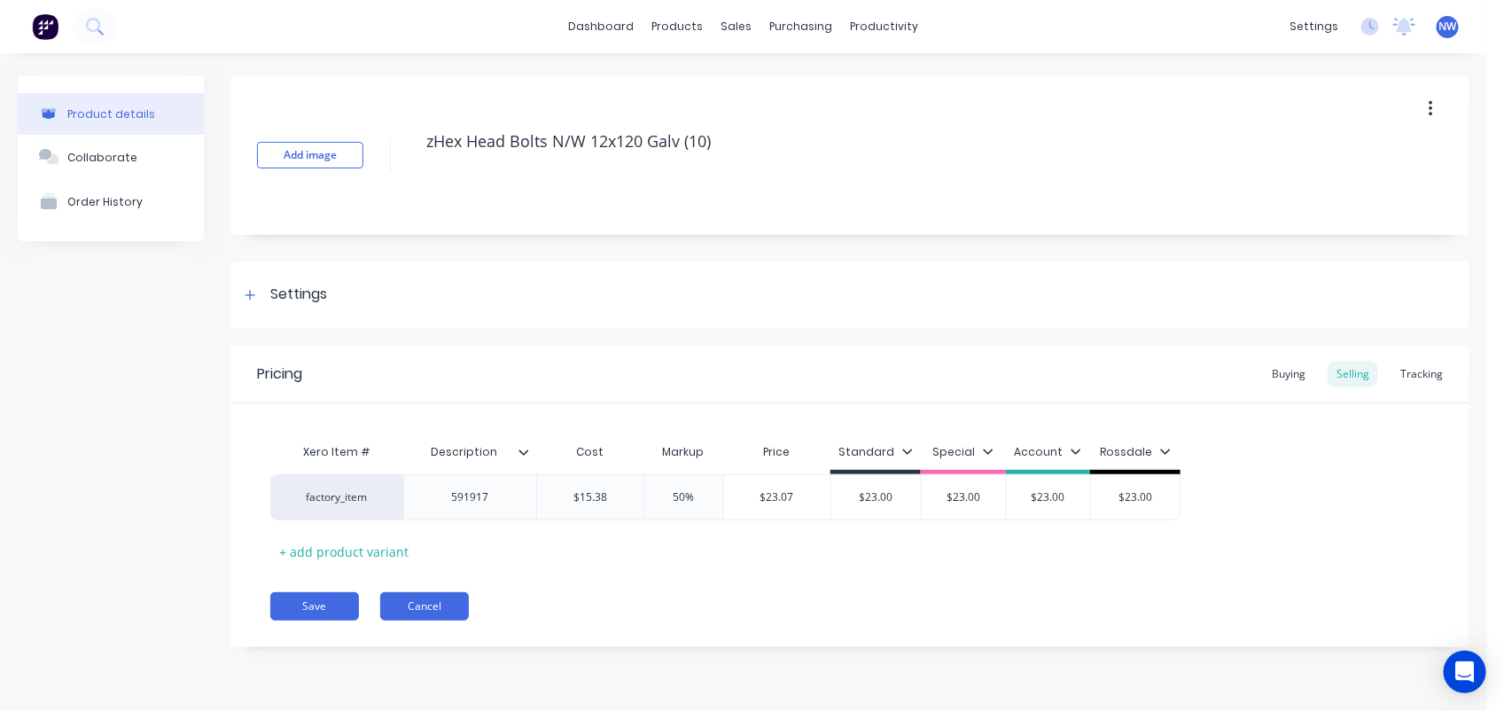
click at [439, 617] on button "Cancel" at bounding box center [424, 606] width 89 height 28
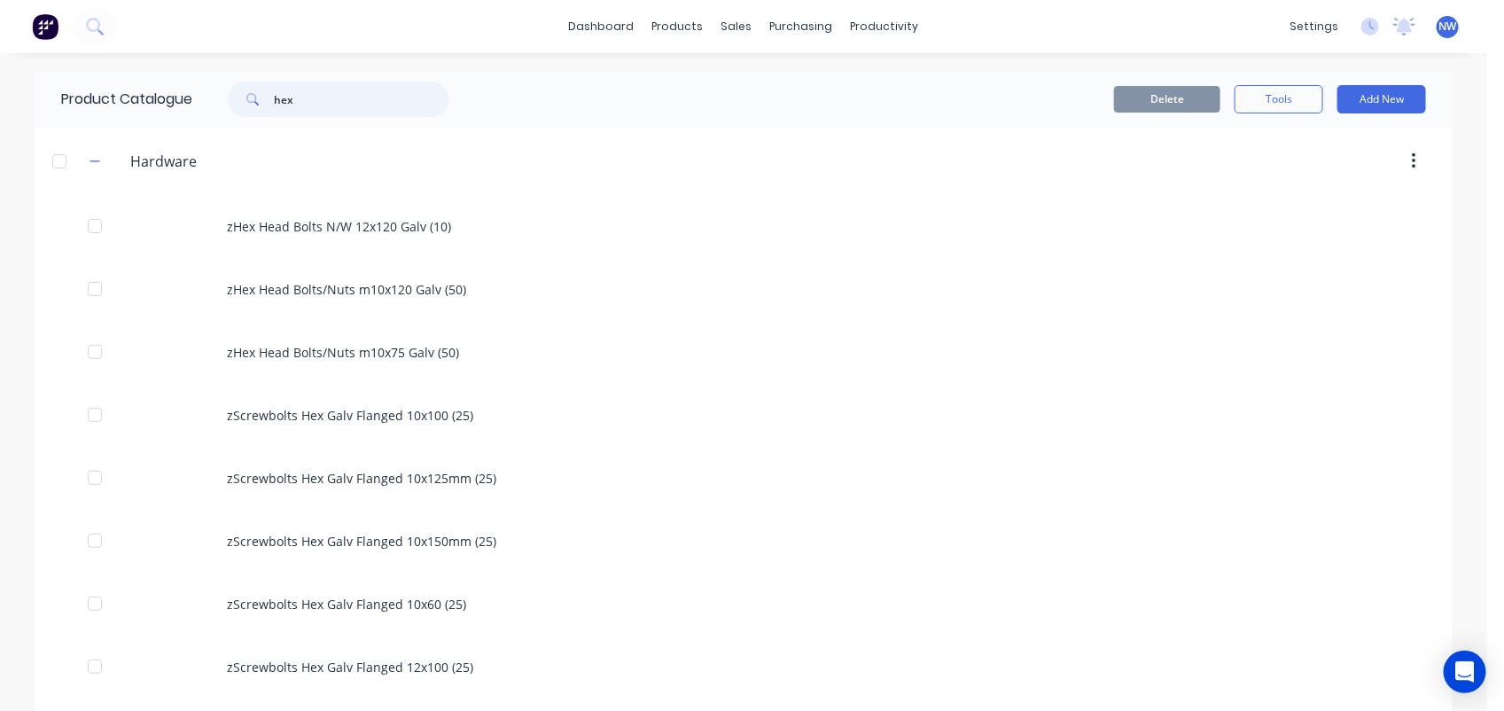
click at [298, 97] on input "hex" at bounding box center [361, 99] width 175 height 35
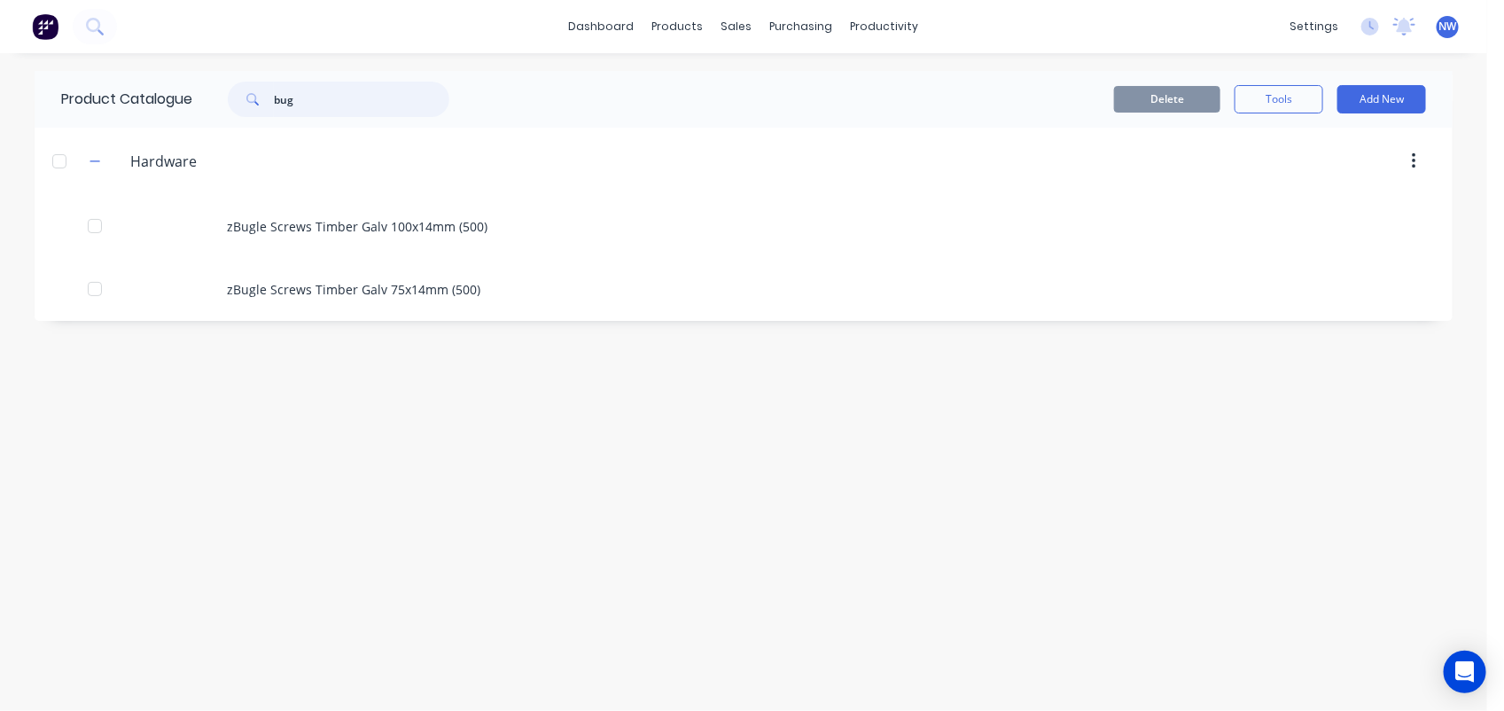
click at [347, 90] on input "bug" at bounding box center [361, 99] width 175 height 35
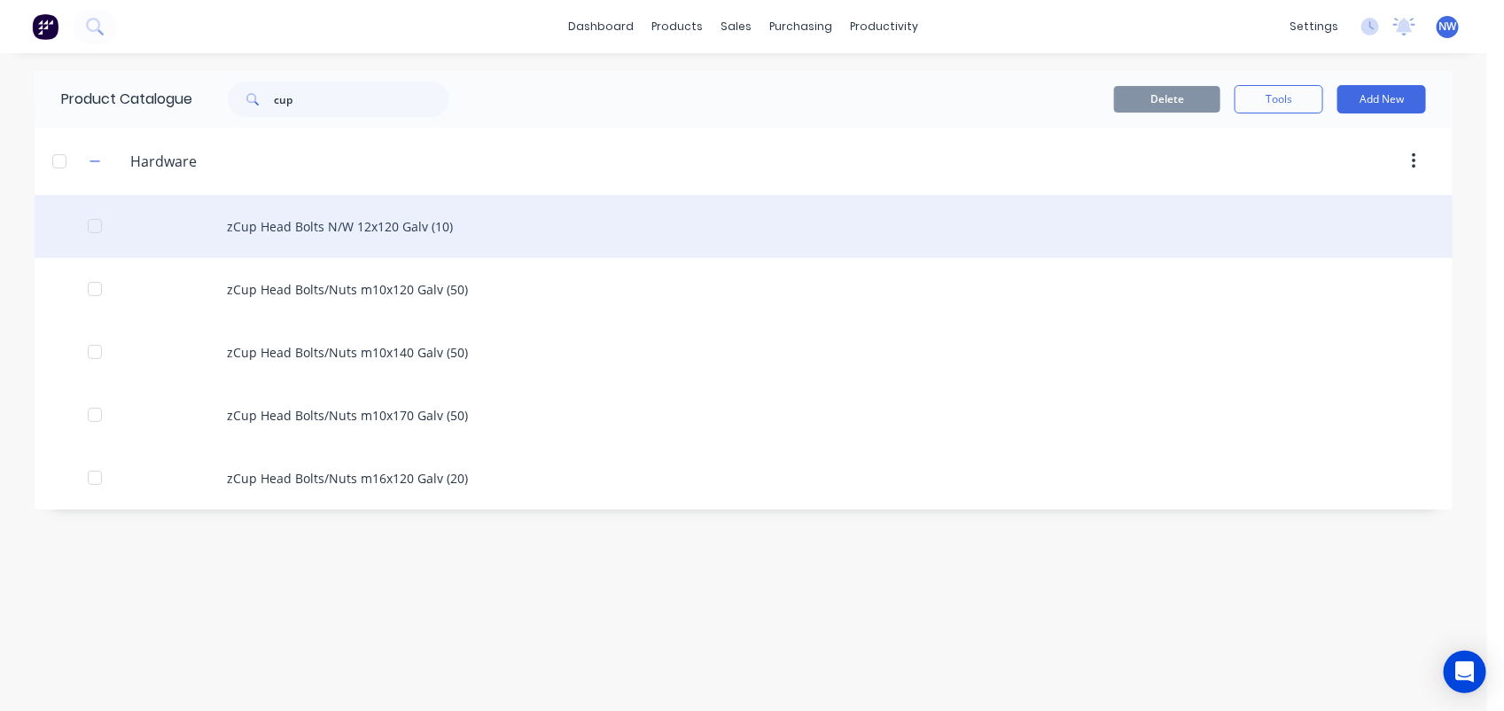
click at [352, 229] on div "zCup Head Bolts N/W 12x120 Galv (10)" at bounding box center [744, 226] width 1418 height 63
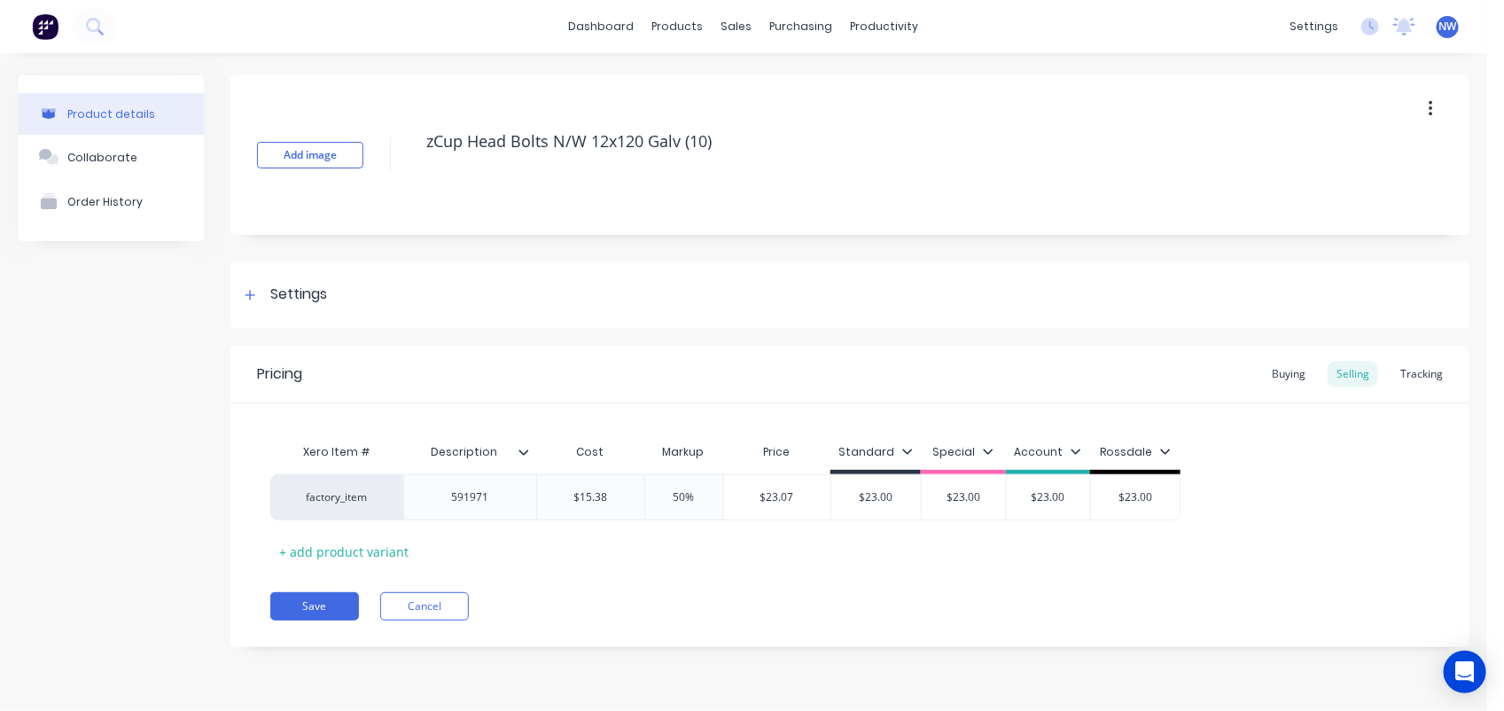
click at [1428, 121] on button "button" at bounding box center [1431, 109] width 42 height 32
click at [1336, 155] on span "Duplicate" at bounding box center [1365, 155] width 133 height 19
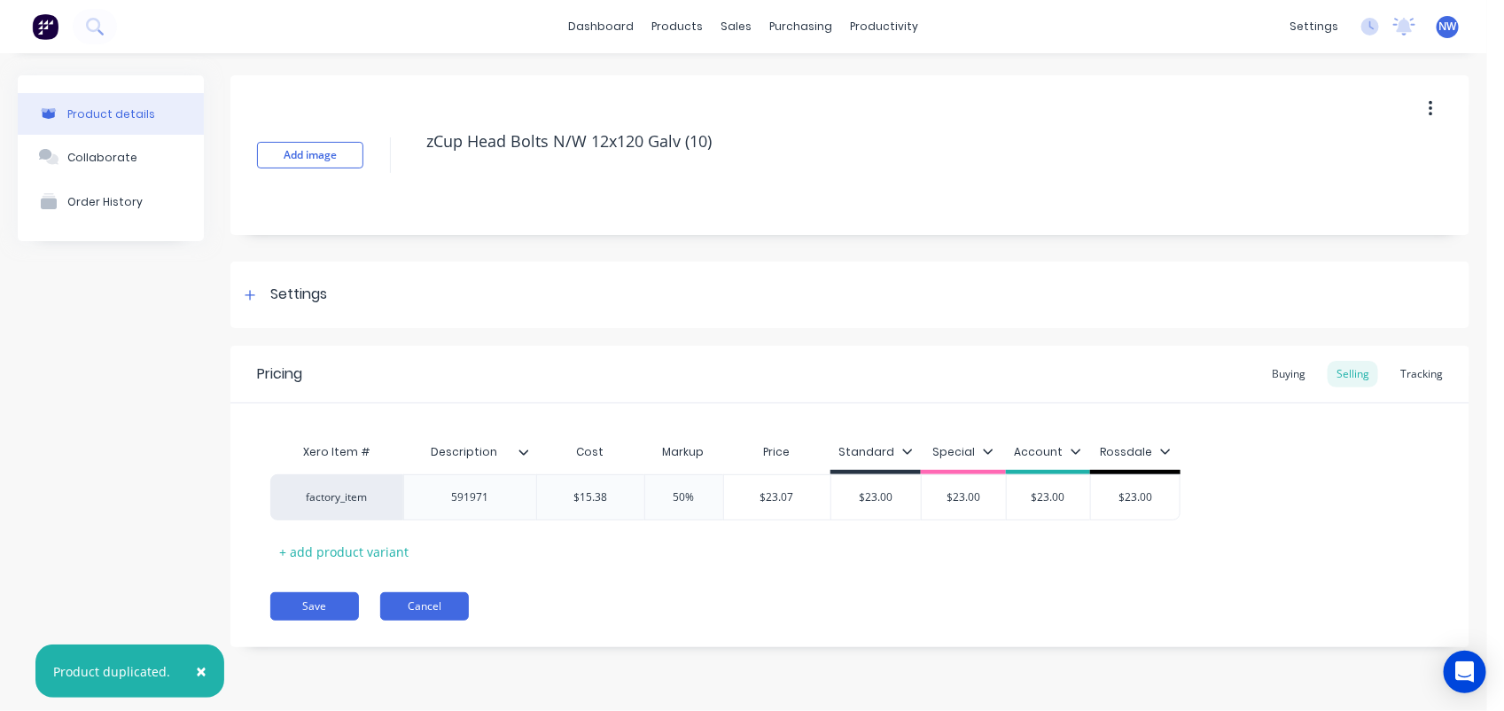
click at [417, 605] on button "Cancel" at bounding box center [424, 606] width 89 height 28
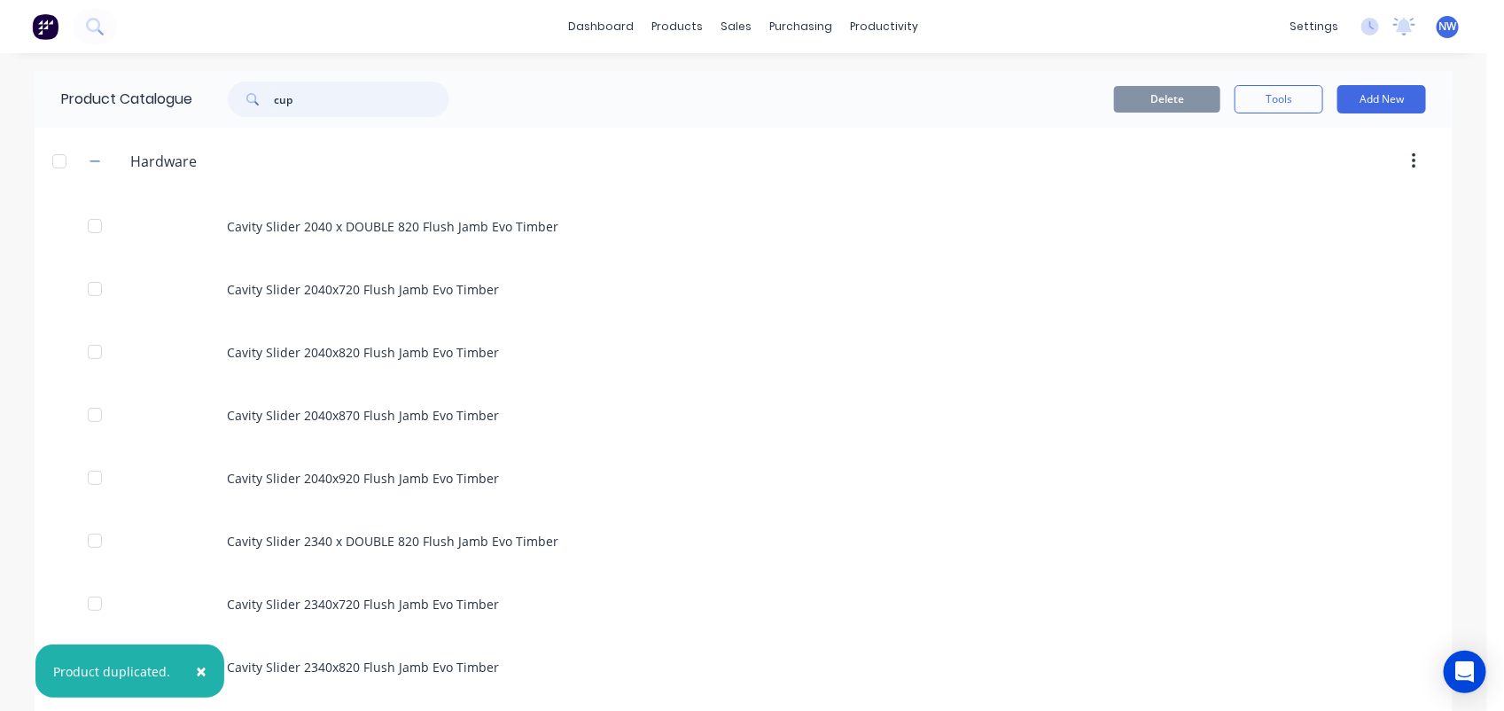
click at [303, 95] on input "cup" at bounding box center [361, 99] width 175 height 35
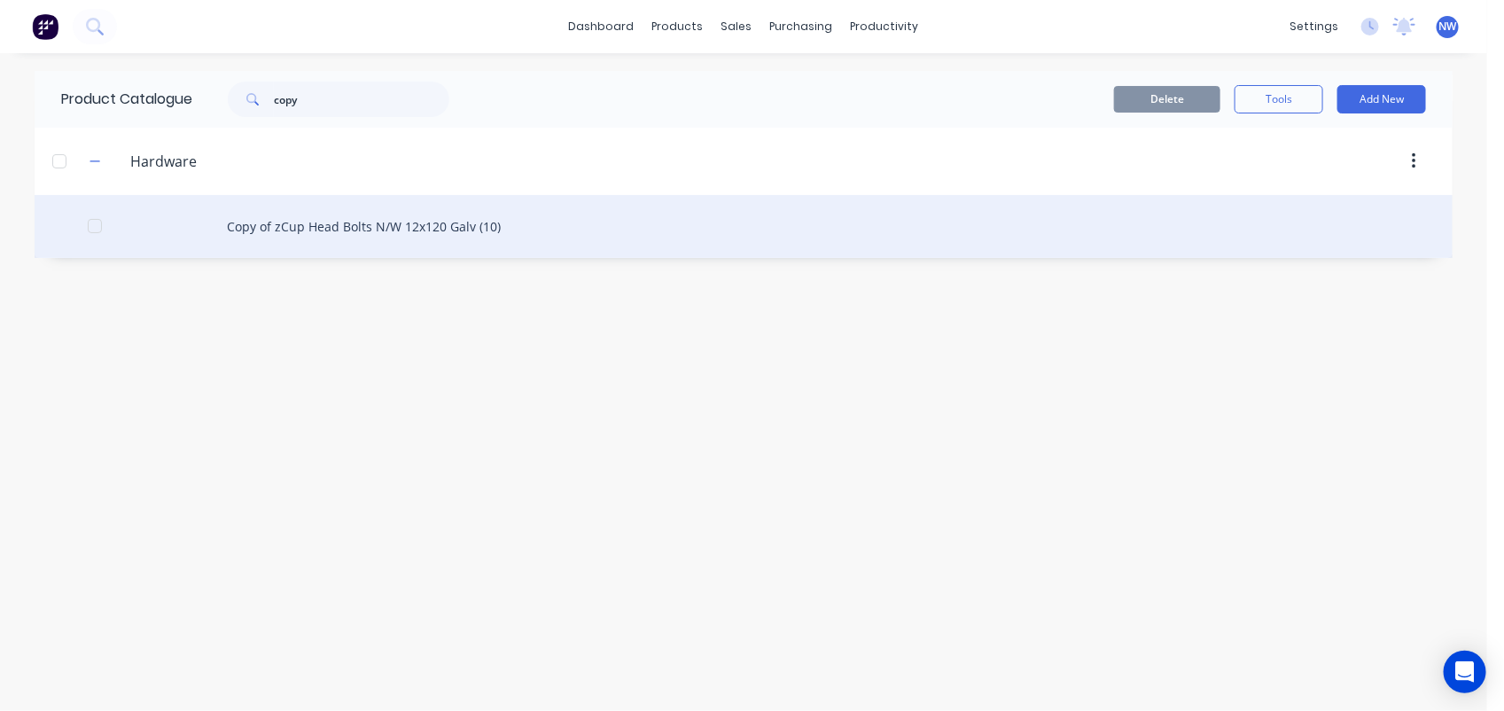
click at [341, 226] on div "Copy of zCup Head Bolts N/W 12x120 Galv (10)" at bounding box center [744, 226] width 1418 height 63
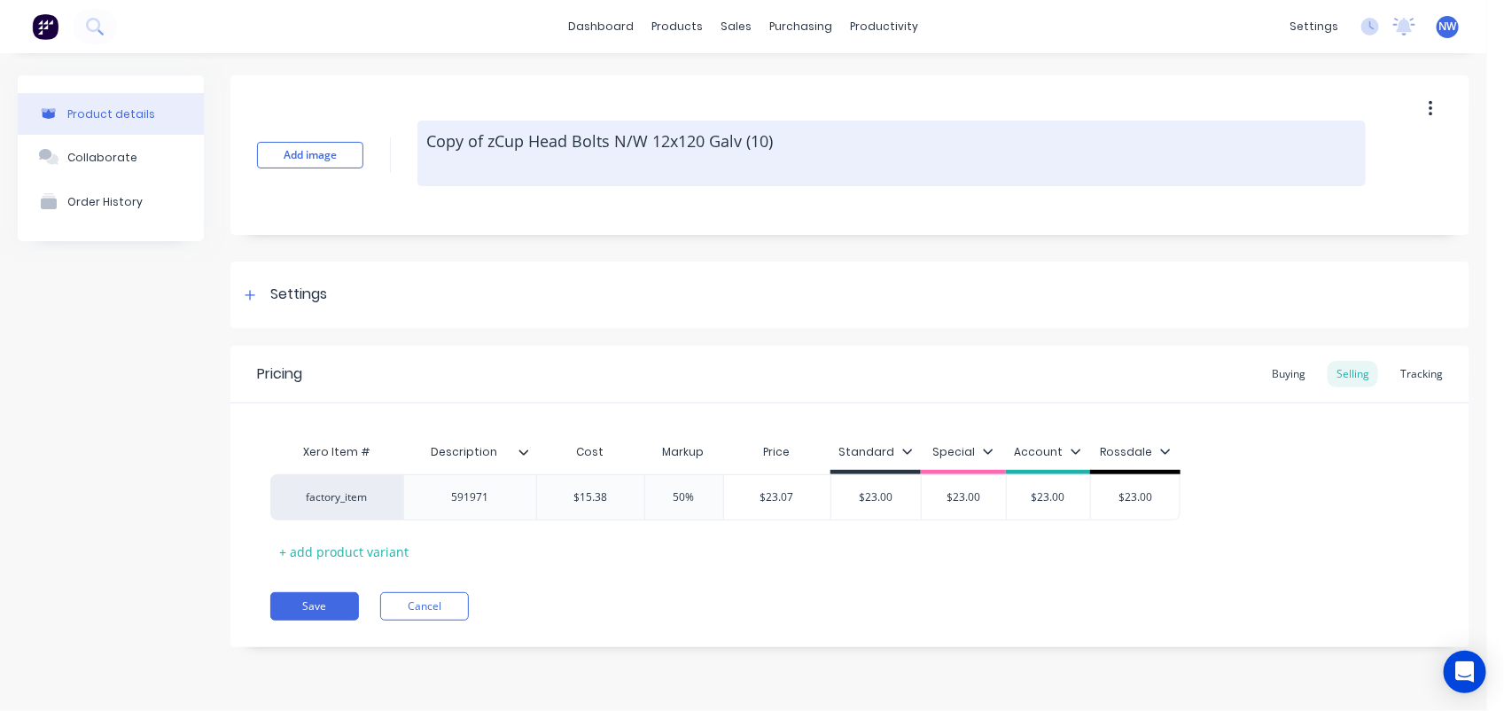
click at [419, 139] on textarea "Copy of zCup Head Bolts N/W 12x120 Galv (10)" at bounding box center [891, 154] width 948 height 66
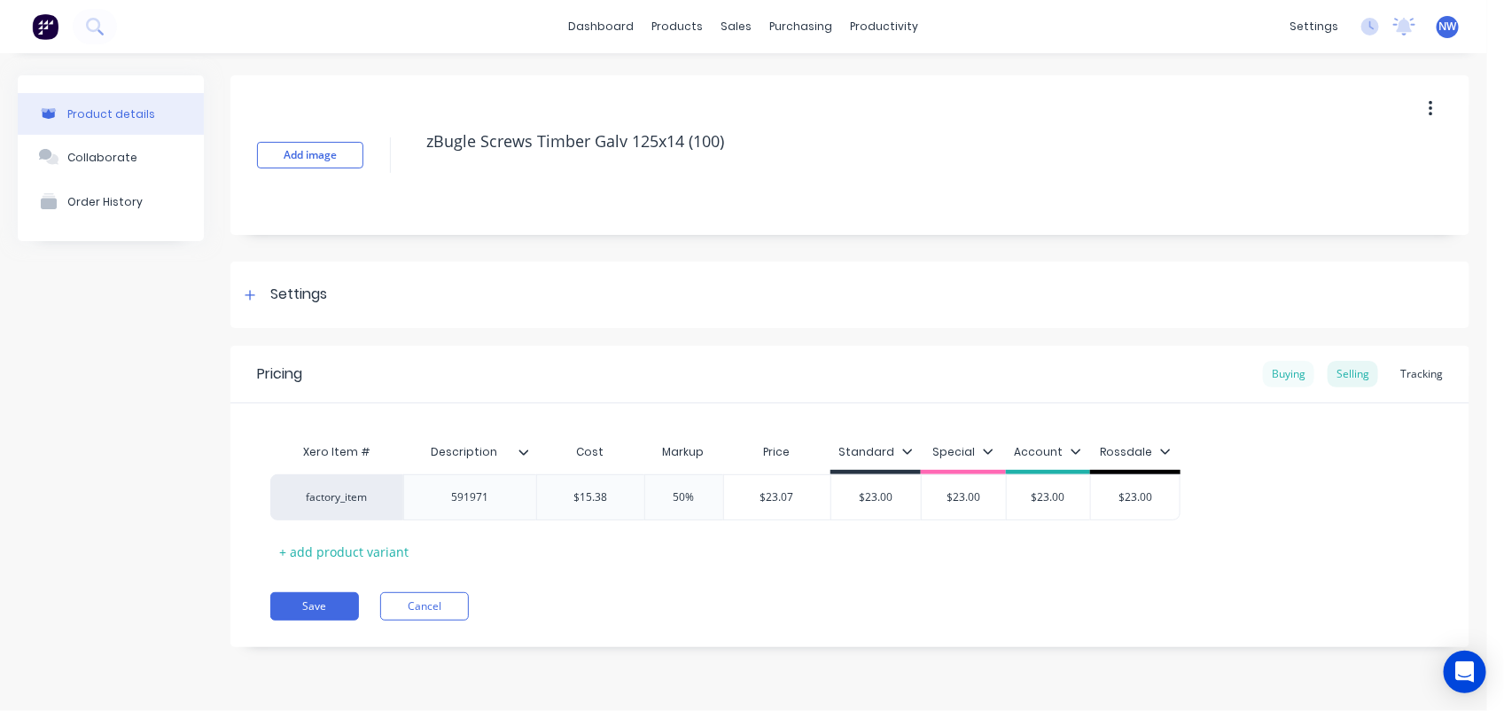
click at [1304, 369] on div "Buying" at bounding box center [1288, 374] width 51 height 27
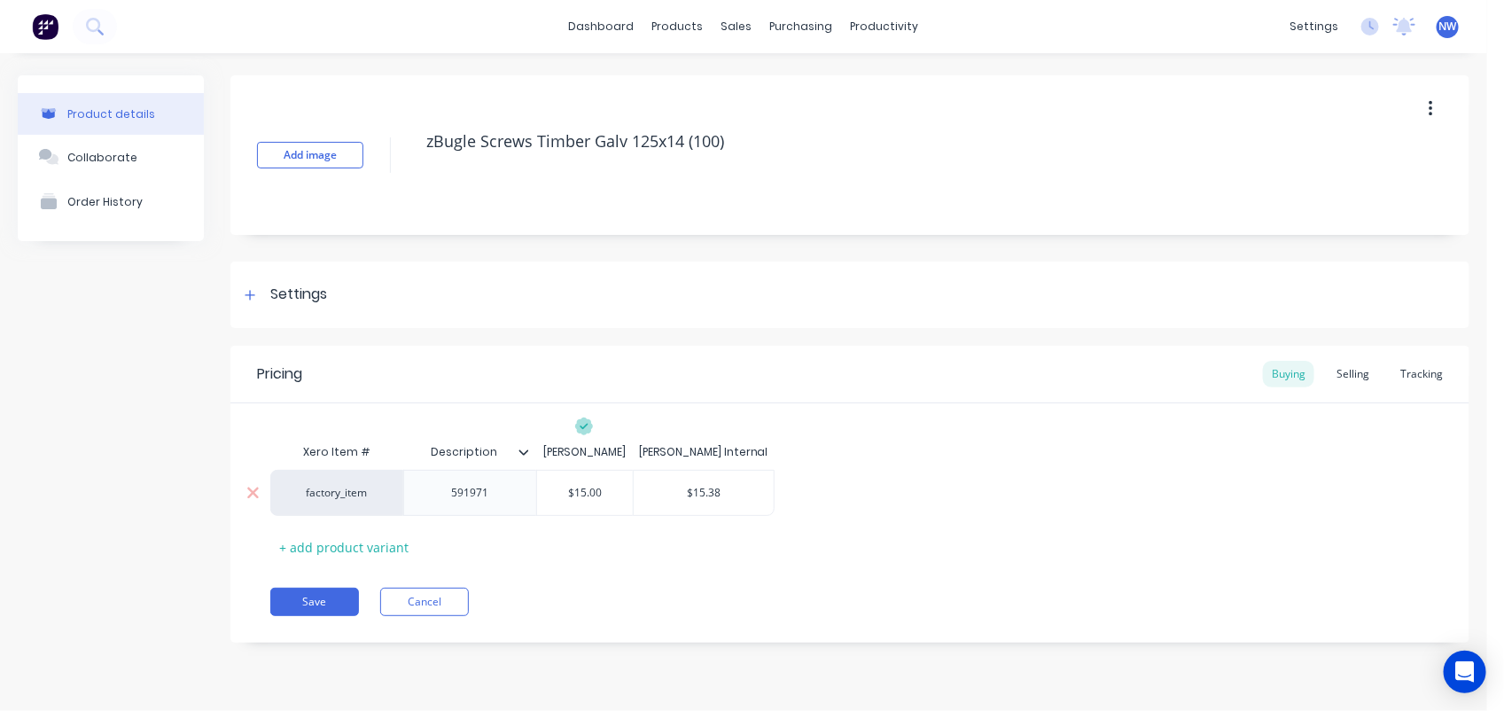
click at [609, 492] on input "$15.00" at bounding box center [585, 493] width 96 height 16
click at [733, 495] on input "$15.38" at bounding box center [704, 493] width 141 height 16
click at [1361, 378] on div "Selling" at bounding box center [1353, 374] width 51 height 27
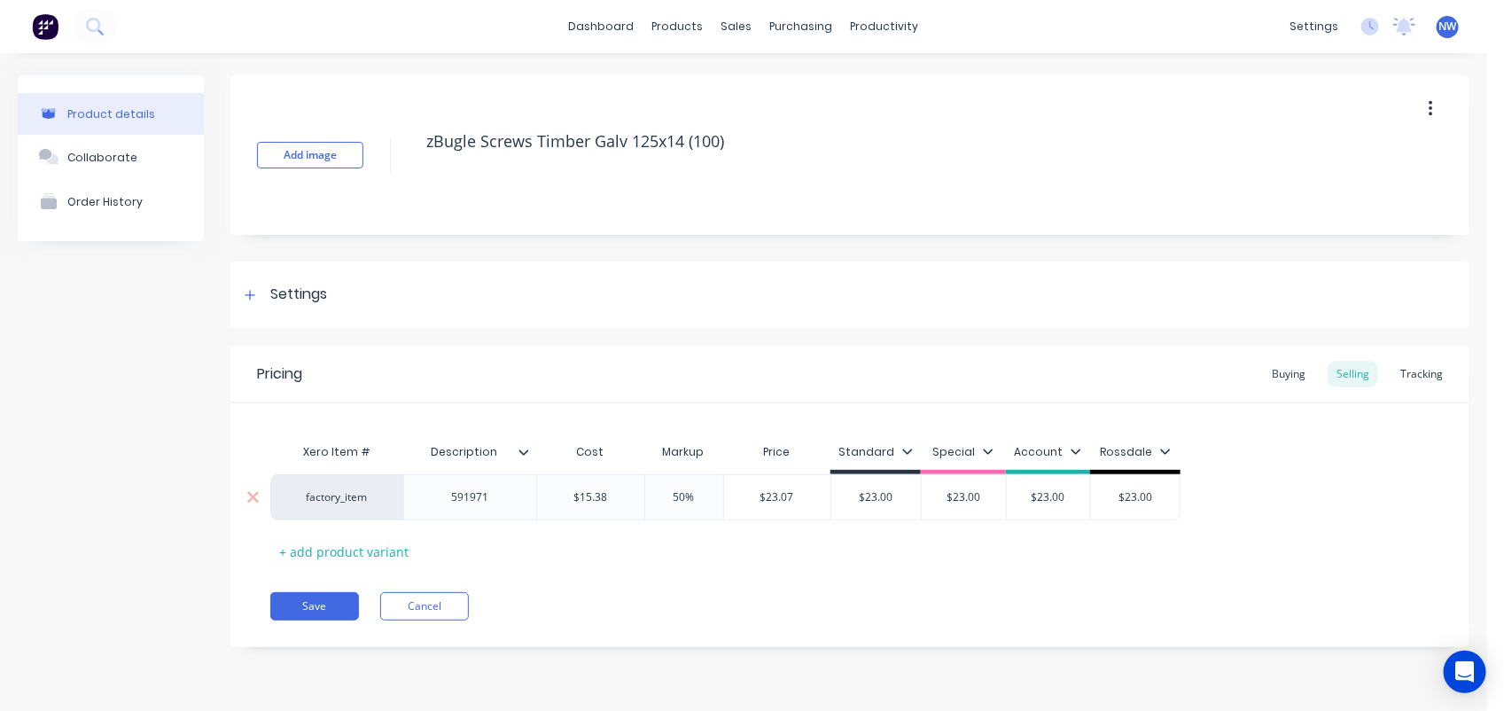
click at [630, 493] on input "$15.38" at bounding box center [590, 497] width 107 height 16
click at [907, 496] on input "$23.00" at bounding box center [876, 497] width 90 height 16
click at [981, 497] on input "$23.00" at bounding box center [963, 497] width 89 height 16
click at [1066, 495] on input "$23.00" at bounding box center [1048, 497] width 89 height 16
click at [1153, 494] on input "$23.00" at bounding box center [1135, 497] width 89 height 16
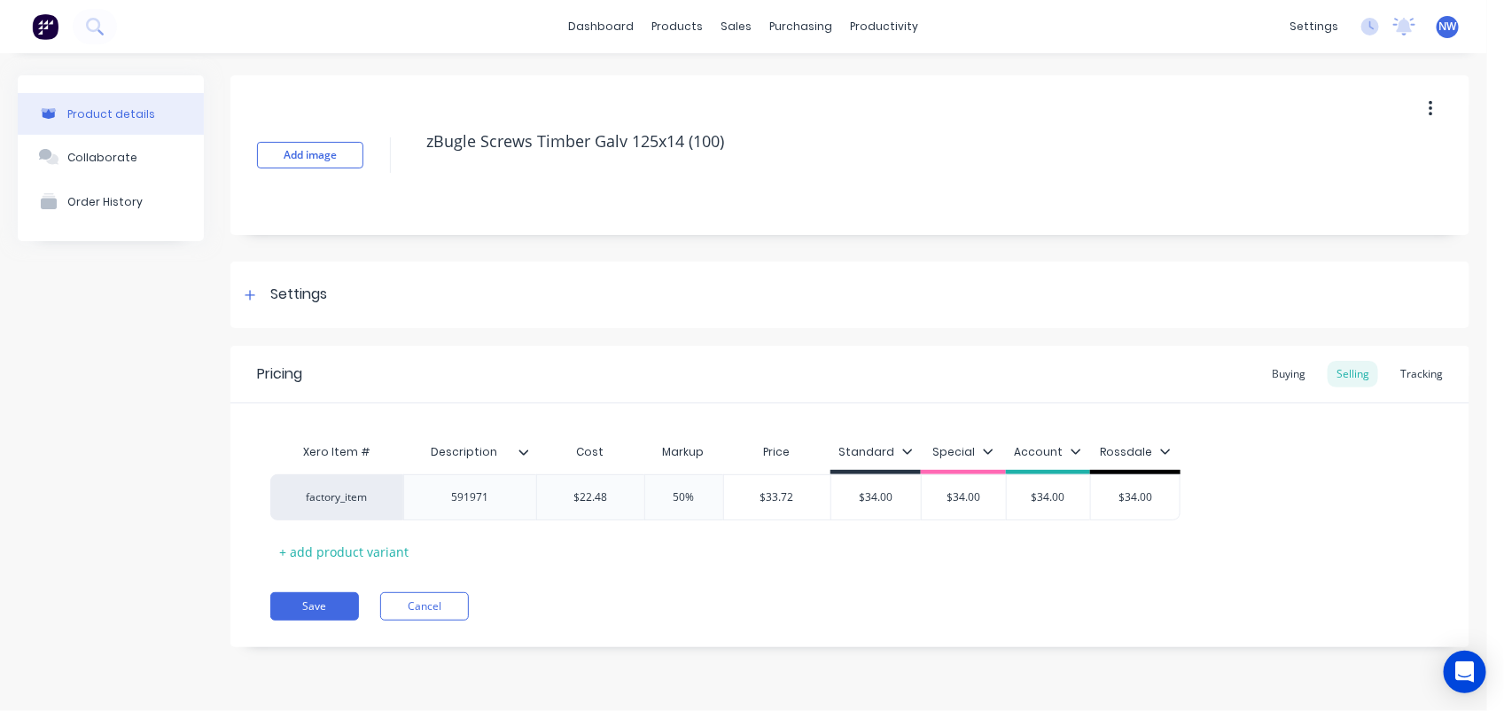
click at [521, 449] on icon at bounding box center [524, 452] width 11 height 11
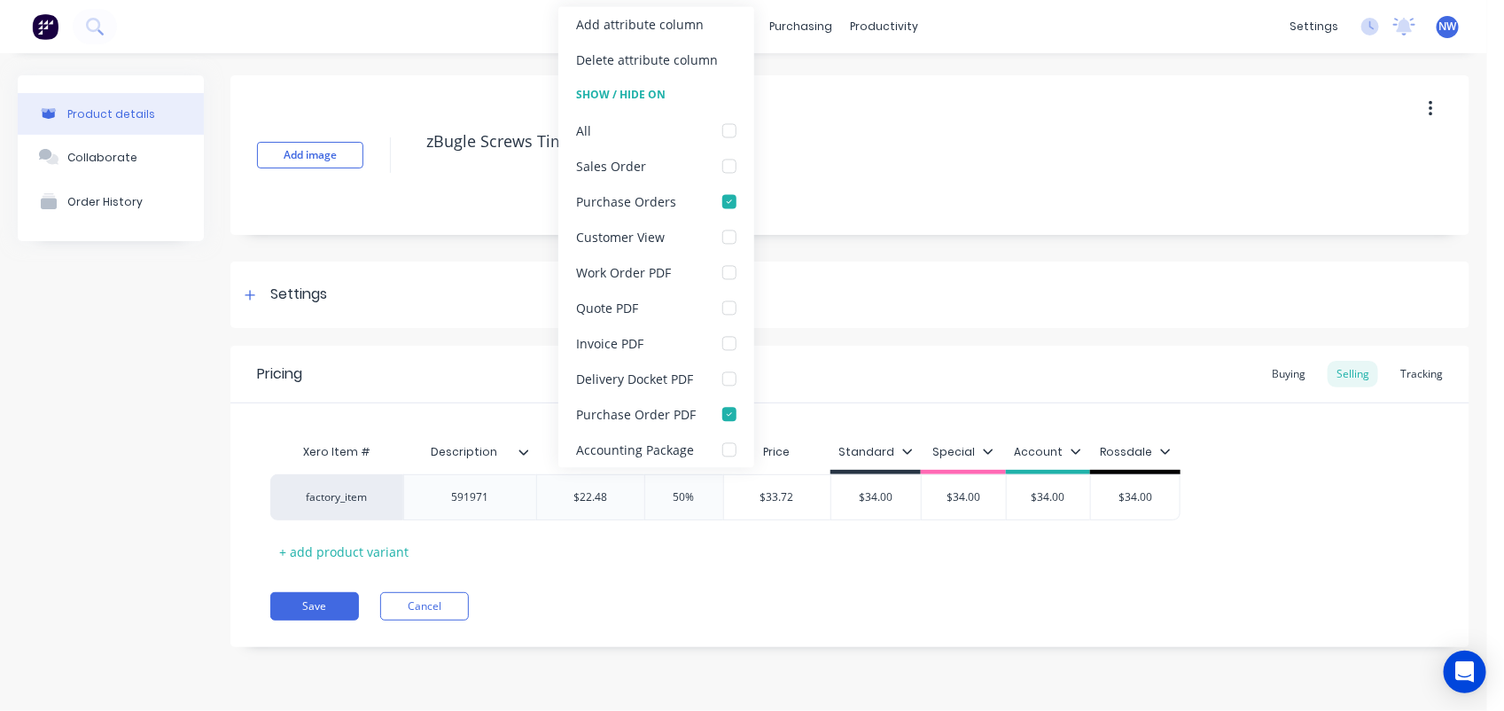
click at [521, 449] on icon at bounding box center [524, 452] width 11 height 11
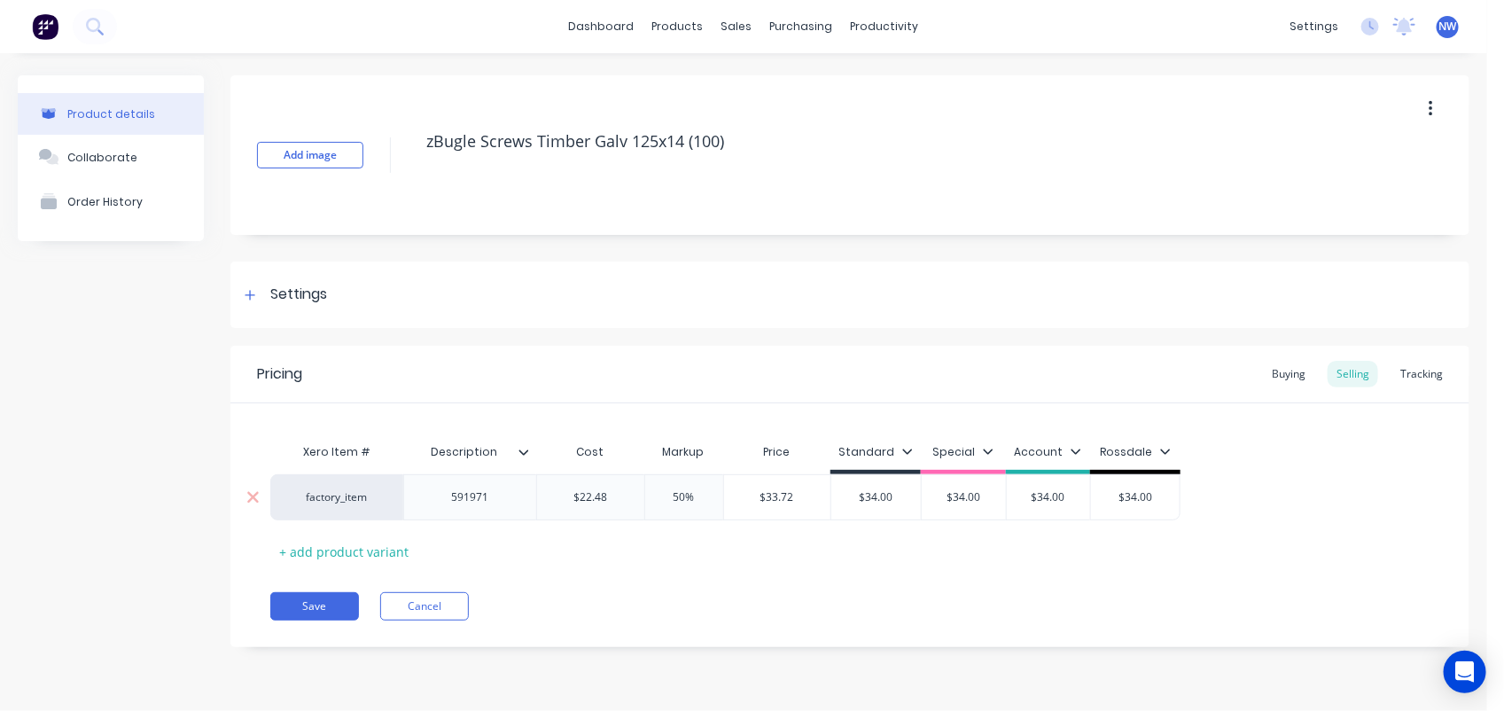
click at [490, 502] on div "591971" at bounding box center [470, 497] width 89 height 23
click at [324, 601] on button "Save" at bounding box center [314, 606] width 89 height 28
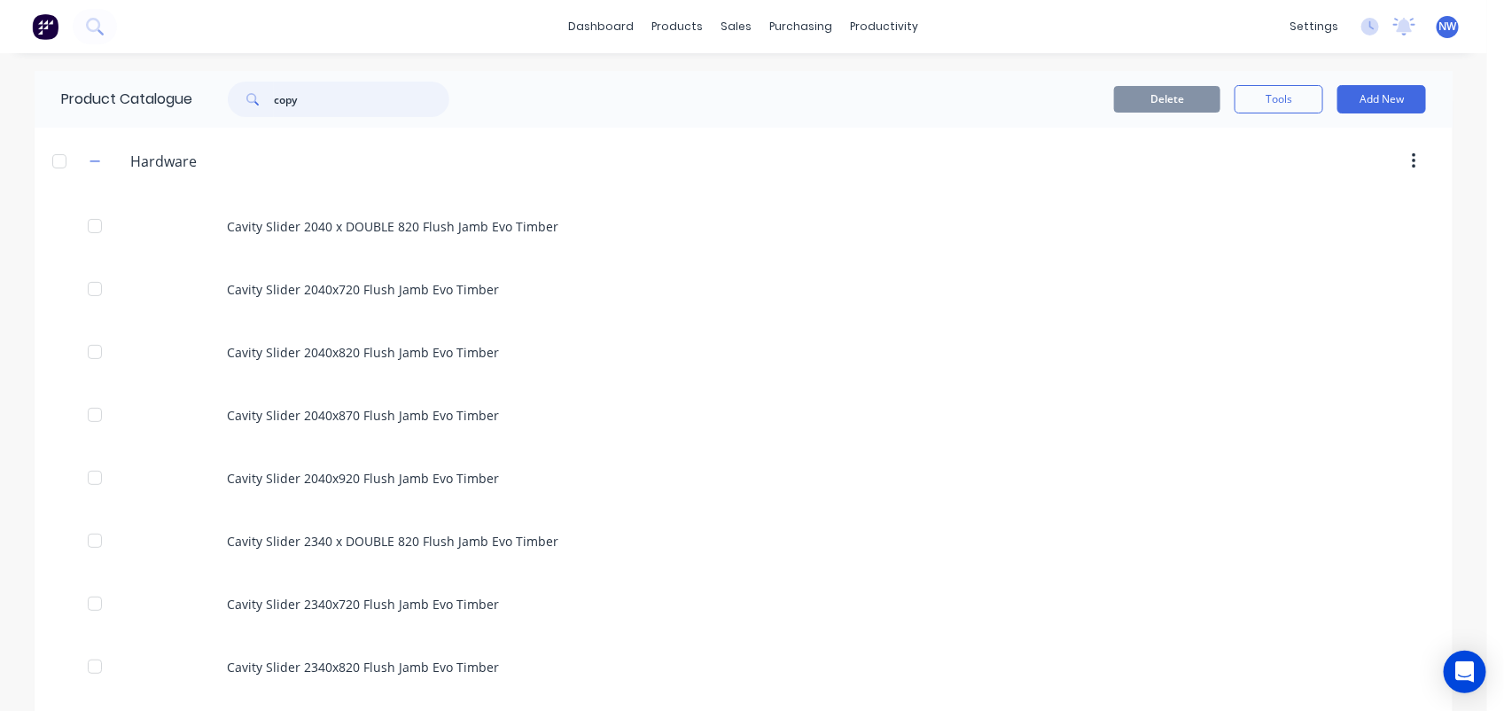
click at [342, 96] on input "copy" at bounding box center [361, 99] width 175 height 35
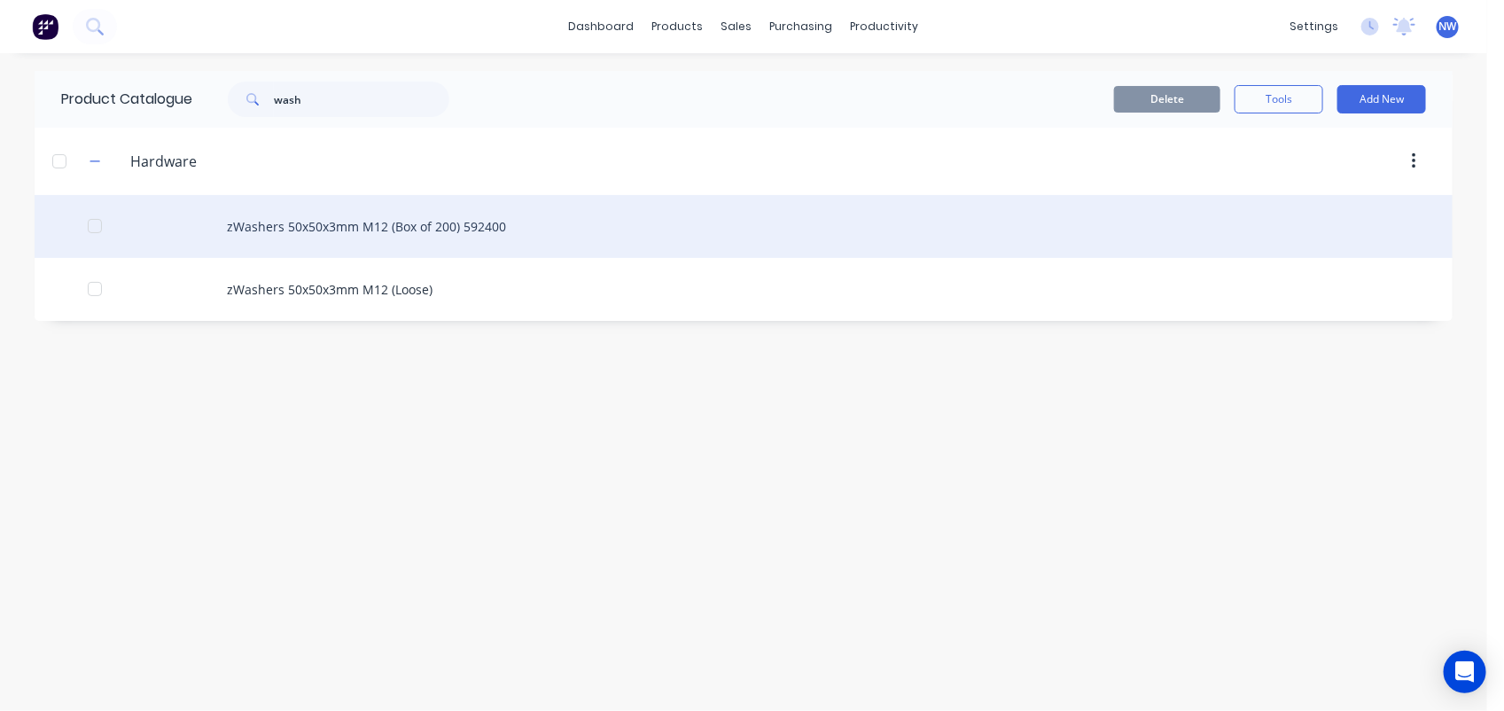
click at [378, 223] on div "zWashers 50x50x3mm M12 (Box of 200) 592400" at bounding box center [744, 226] width 1418 height 63
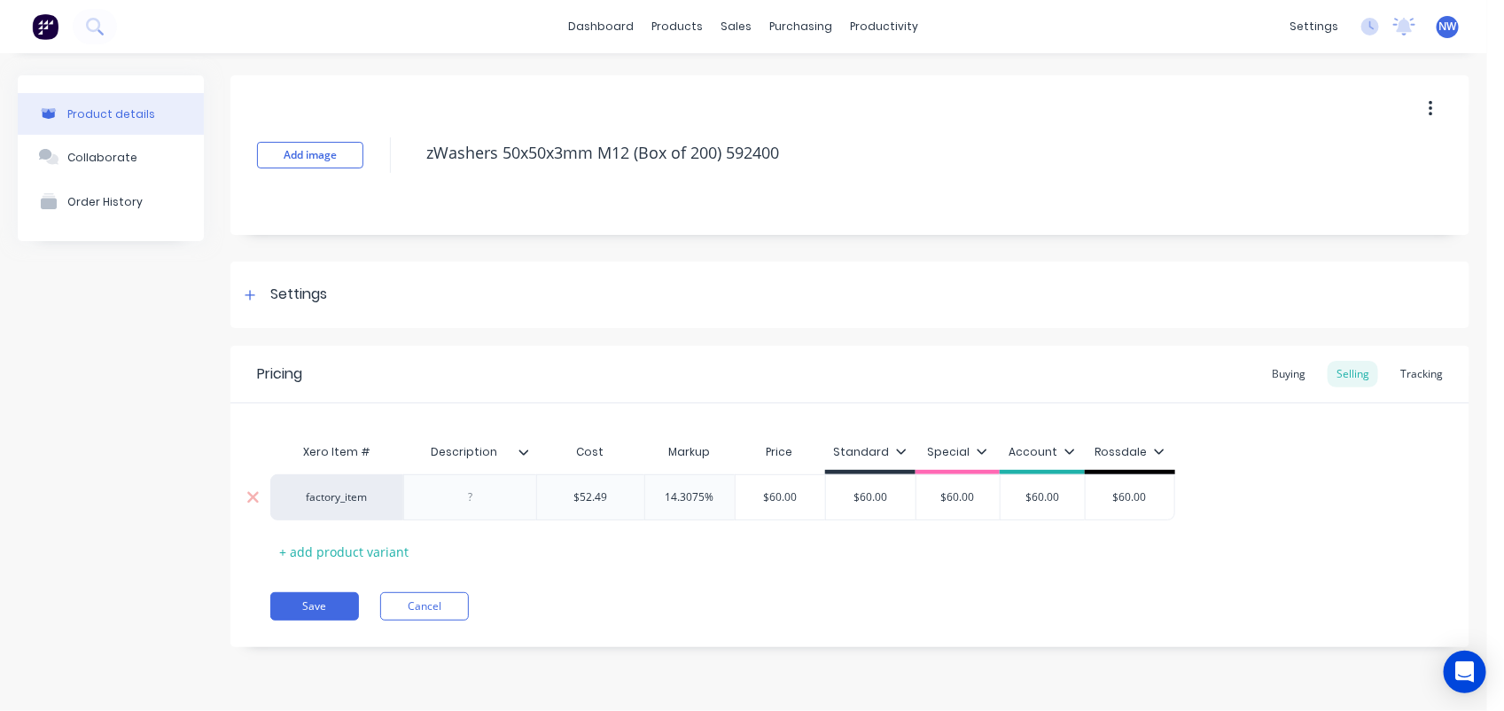
click at [490, 501] on div at bounding box center [470, 497] width 89 height 23
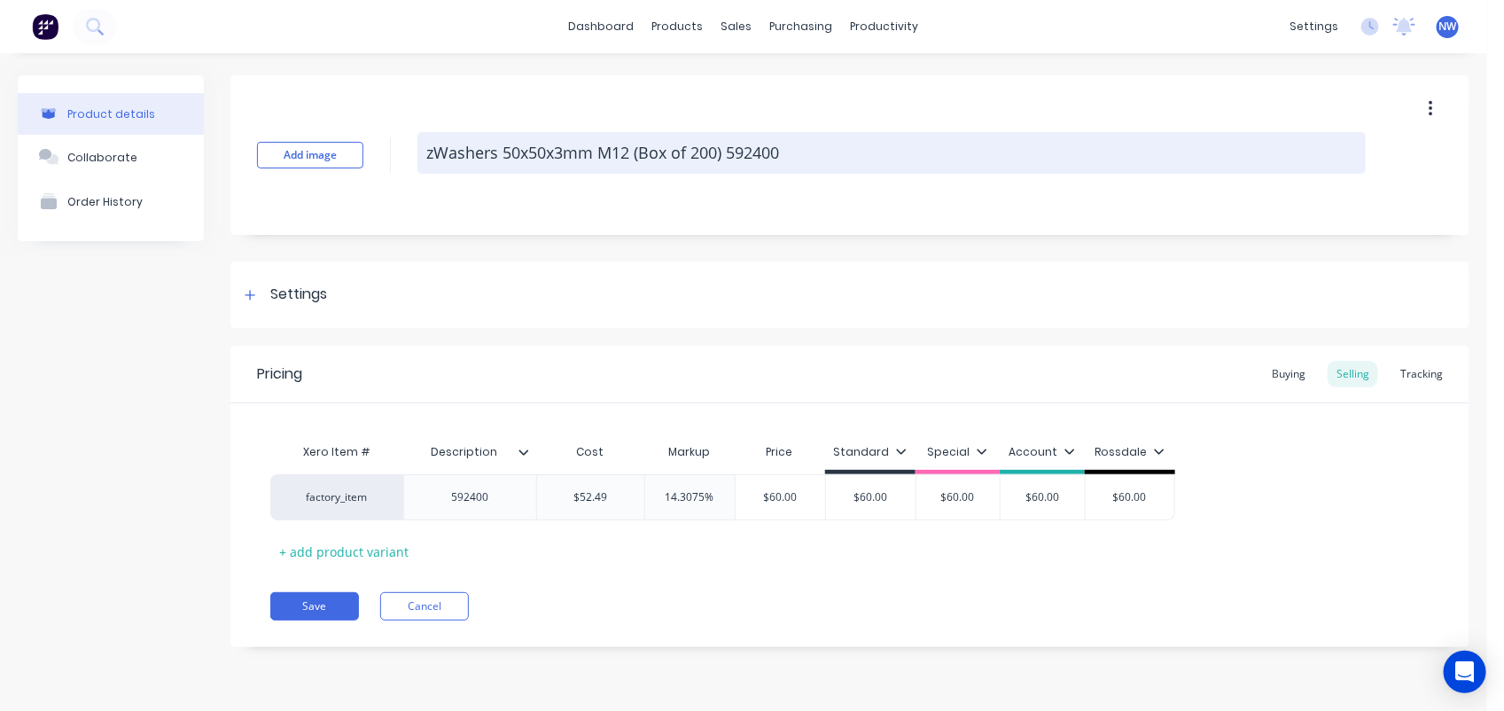
click at [793, 153] on textarea "zWashers 50x50x3mm M12 (Box of 200) 592400" at bounding box center [891, 153] width 948 height 42
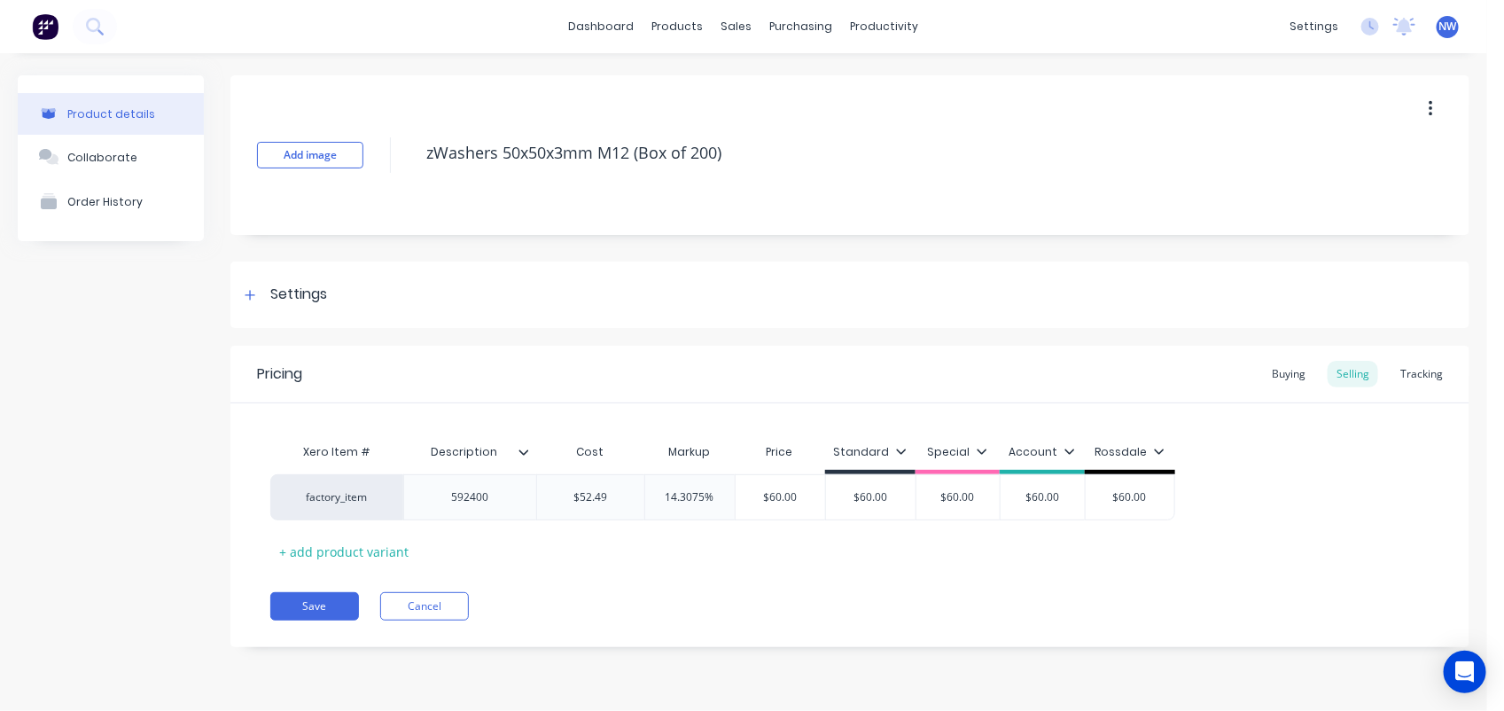
click at [519, 452] on icon at bounding box center [524, 452] width 11 height 11
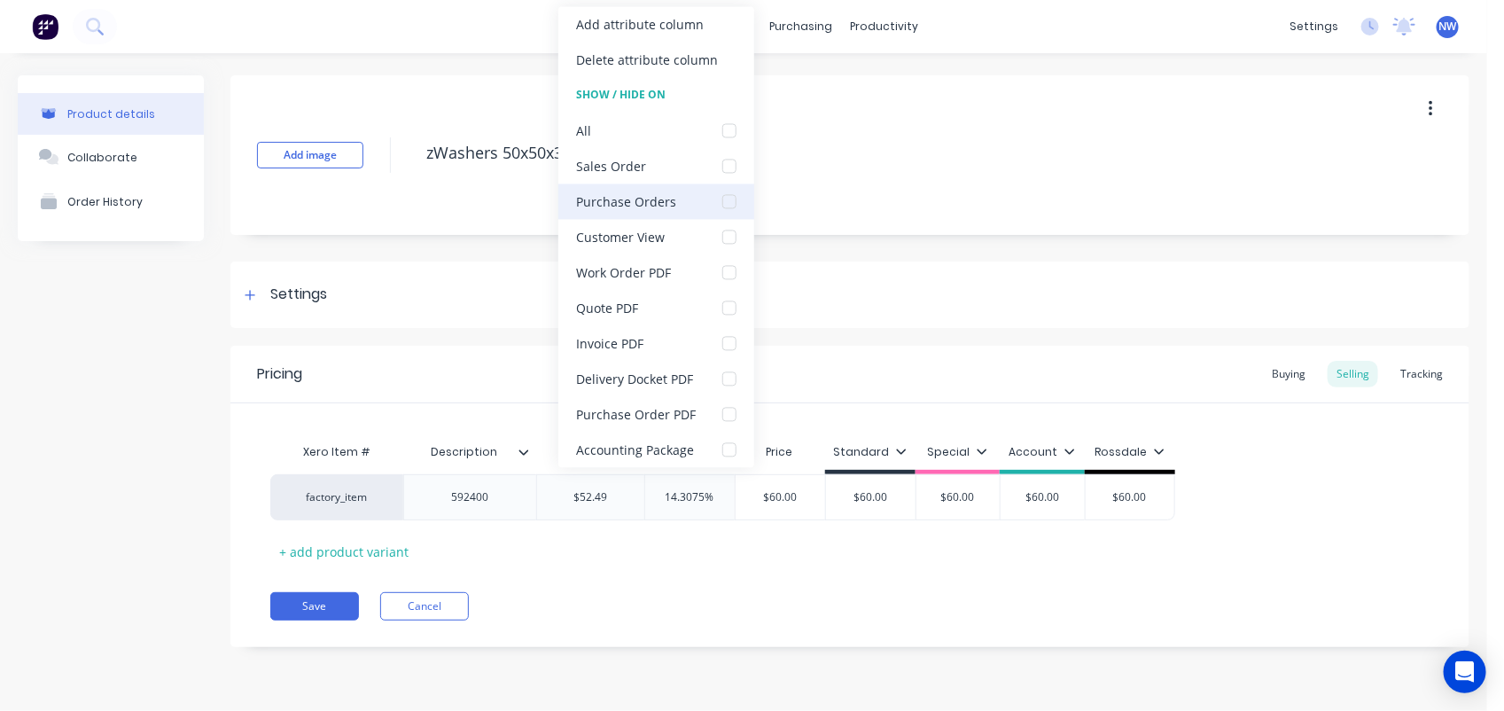
click at [729, 201] on div at bounding box center [729, 201] width 35 height 35
click at [729, 417] on div at bounding box center [729, 414] width 35 height 35
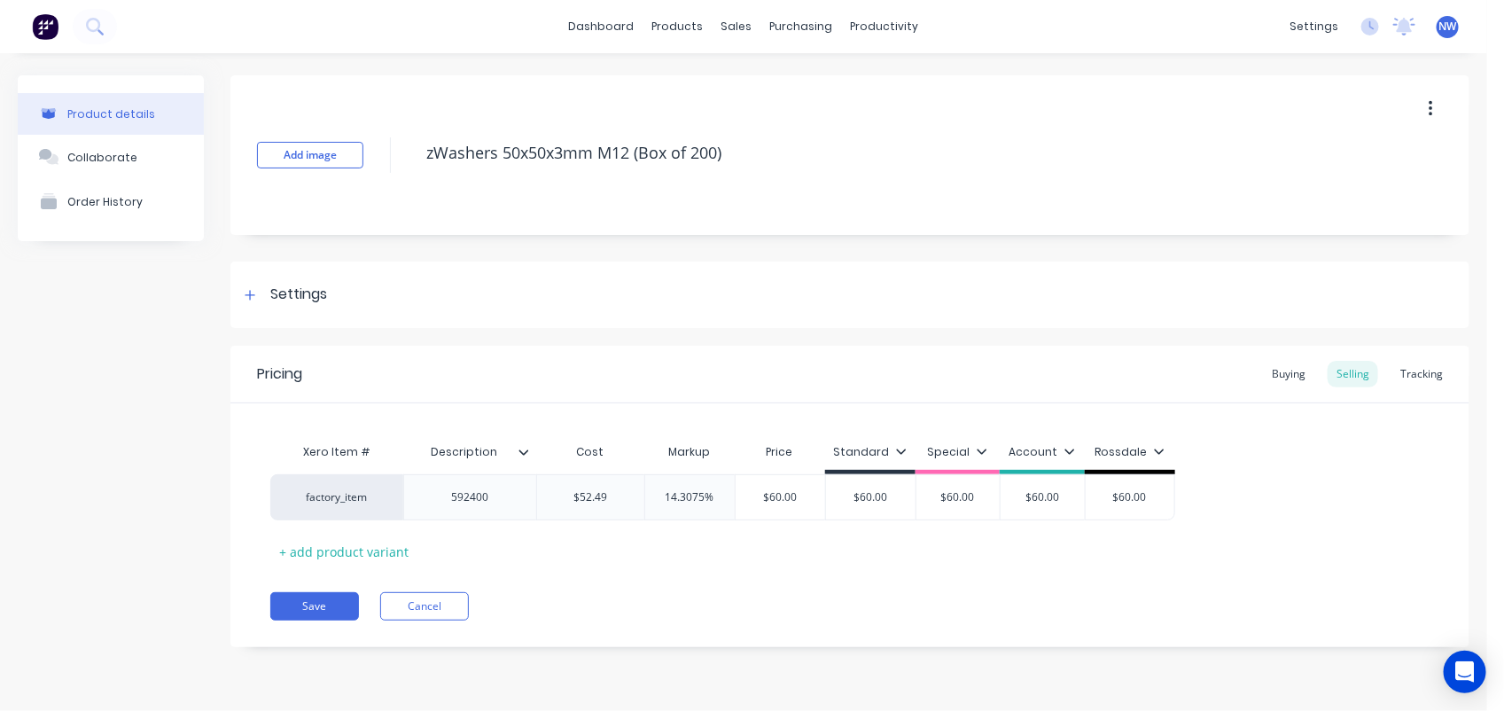
click at [647, 550] on div "Xero Item # Description Cost Markup Price Standard Special Account Rossdale fac…" at bounding box center [849, 499] width 1159 height 131
click at [310, 612] on button "Save" at bounding box center [314, 606] width 89 height 28
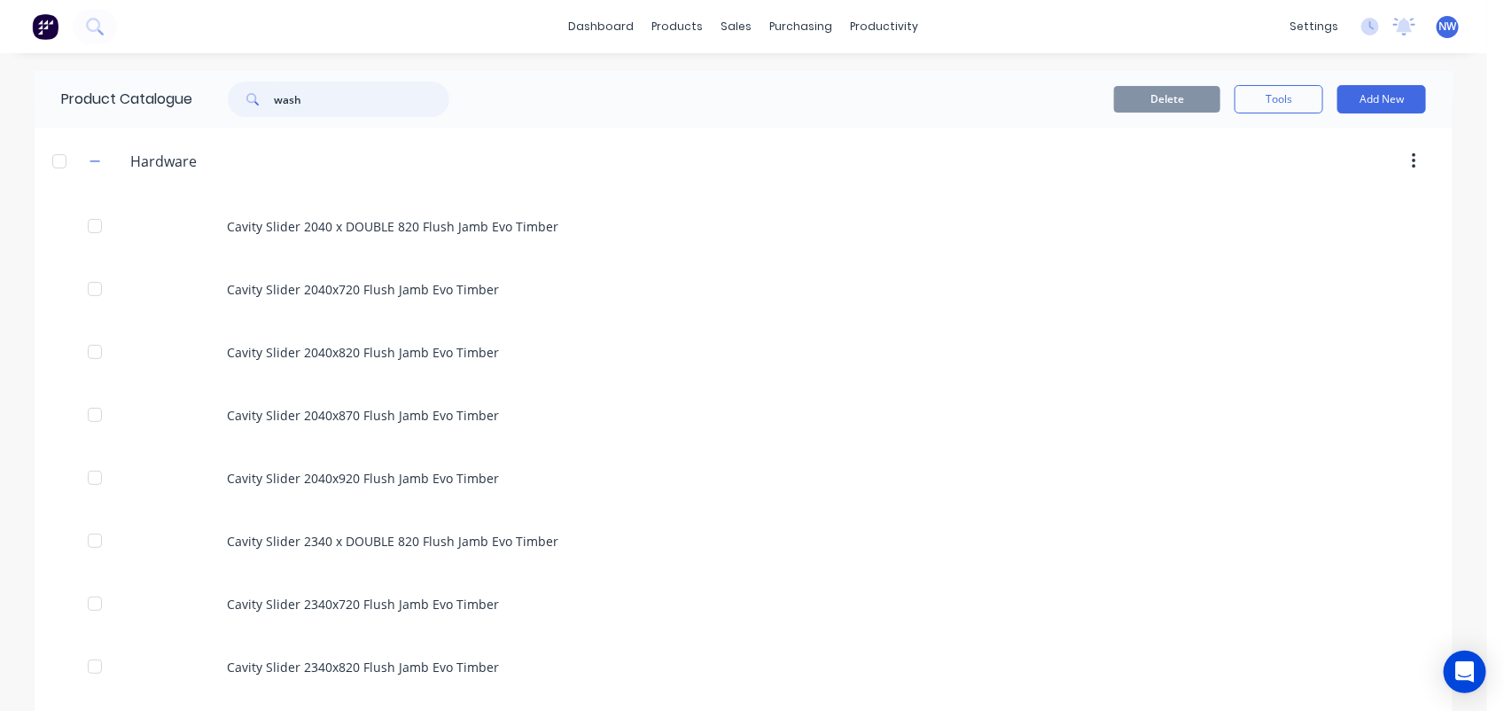
click at [312, 104] on input "wash" at bounding box center [361, 99] width 175 height 35
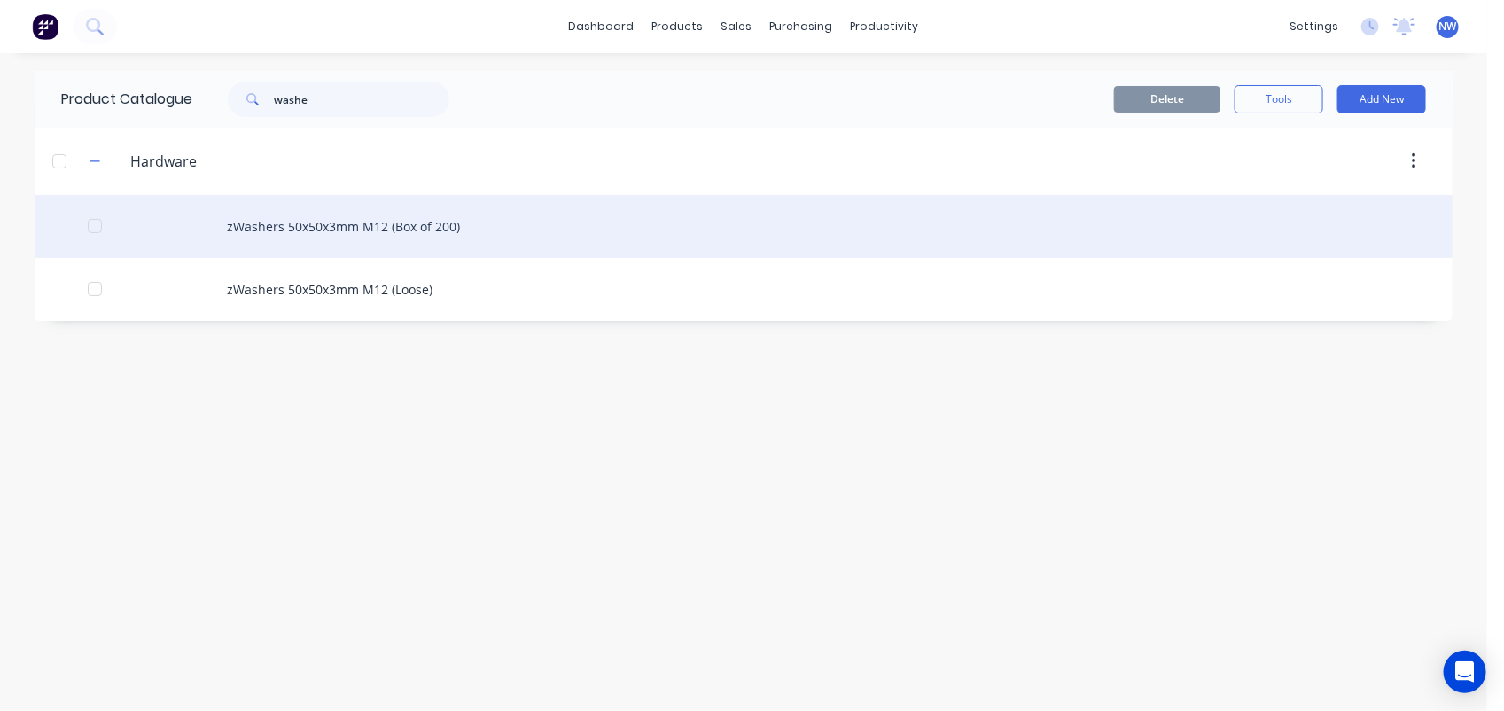
click at [329, 219] on div "zWashers 50x50x3mm M12 (Box of 200)" at bounding box center [744, 226] width 1418 height 63
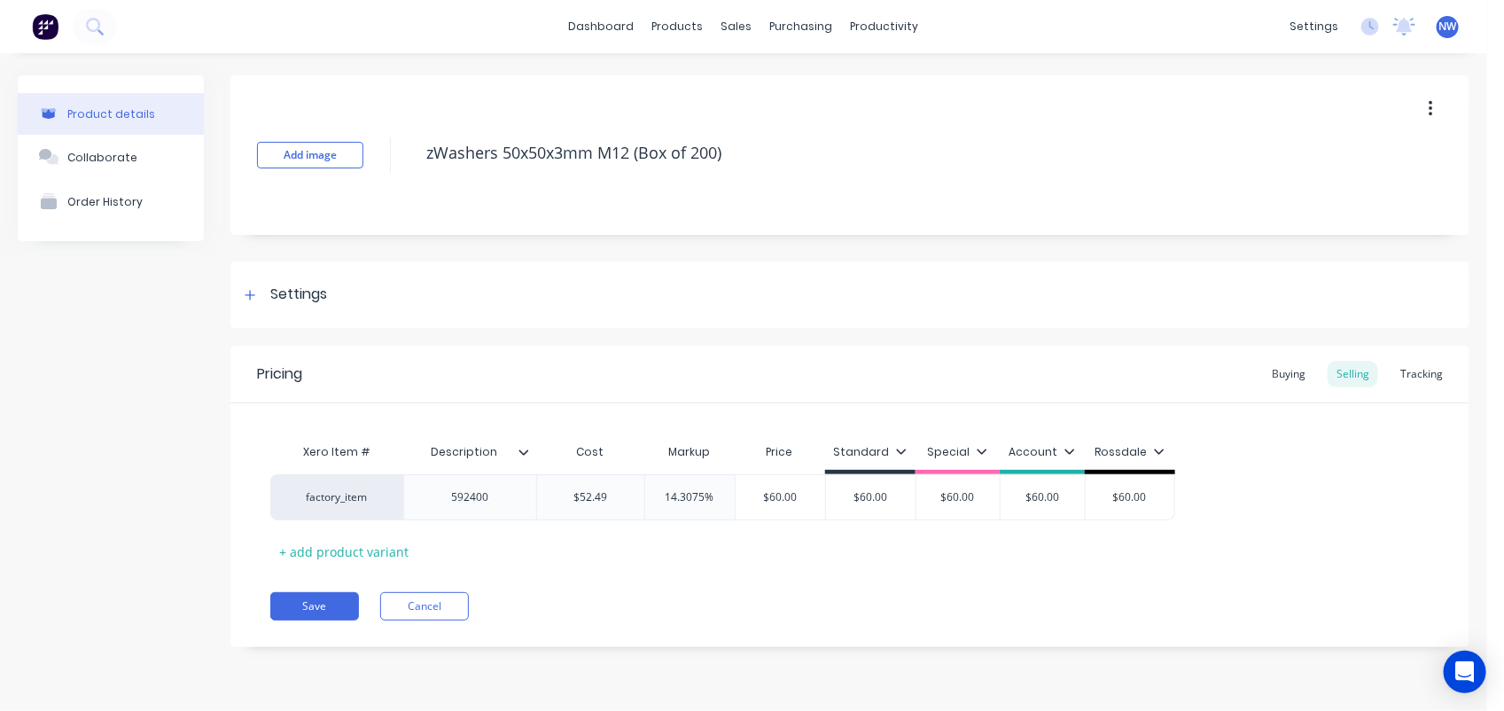
click at [1431, 109] on icon "button" at bounding box center [1431, 109] width 4 height 16
click at [1341, 160] on span "Duplicate" at bounding box center [1365, 155] width 133 height 19
click at [433, 603] on button "Cancel" at bounding box center [424, 606] width 89 height 28
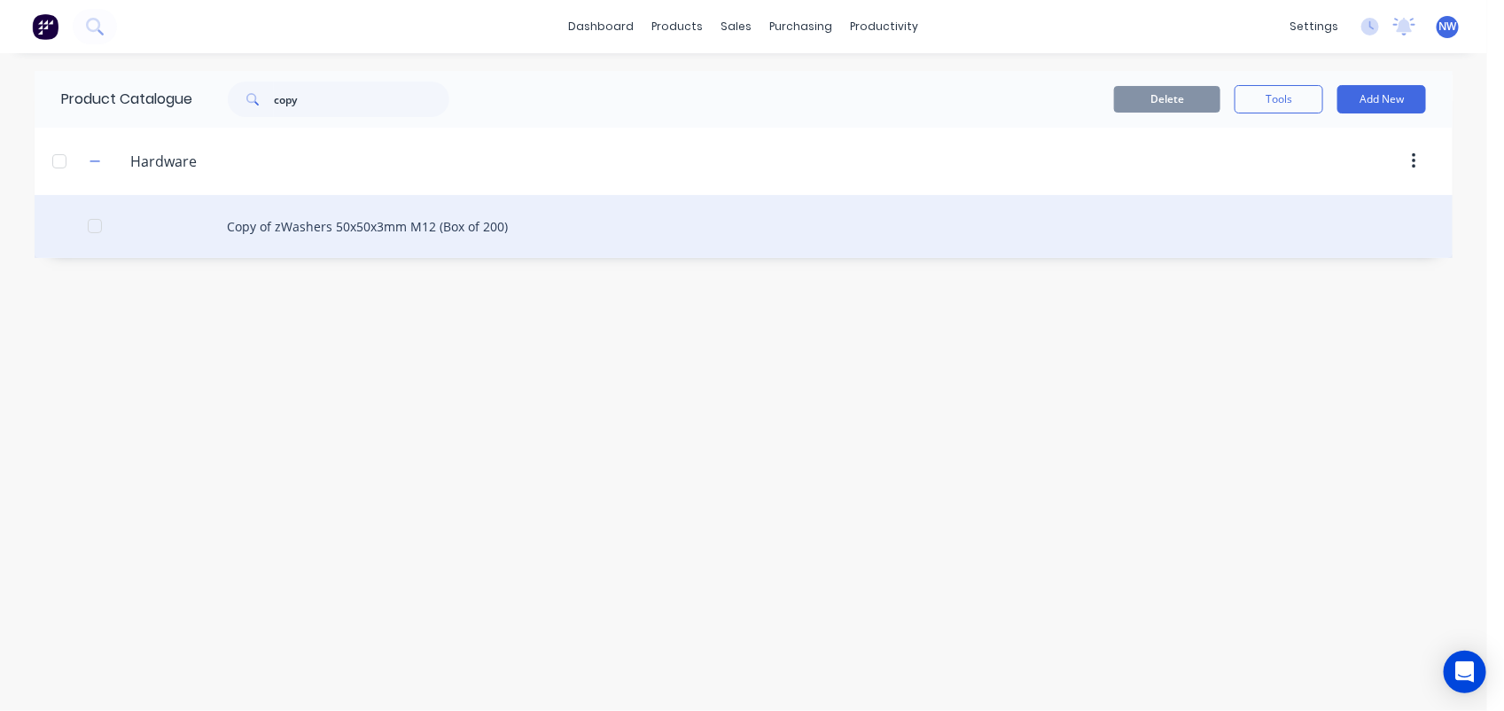
click at [344, 228] on div "Copy of zWashers 50x50x3mm M12 (Box of 200)" at bounding box center [744, 226] width 1418 height 63
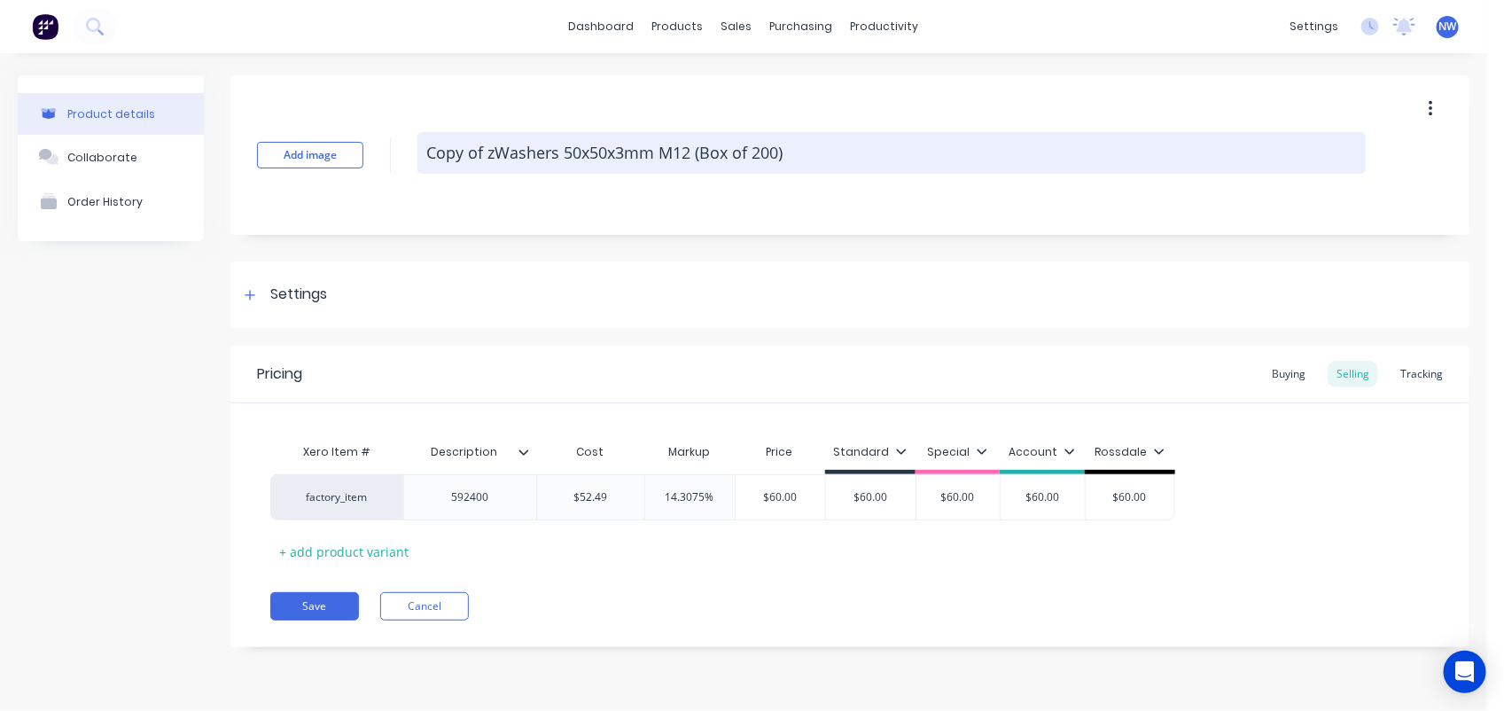
click at [425, 149] on textarea "Copy of zWashers 50x50x3mm M12 (Box of 200)" at bounding box center [891, 153] width 948 height 42
click at [501, 151] on textarea "zWashers 50x50x3mm M12 (Box of 200)" at bounding box center [891, 153] width 948 height 42
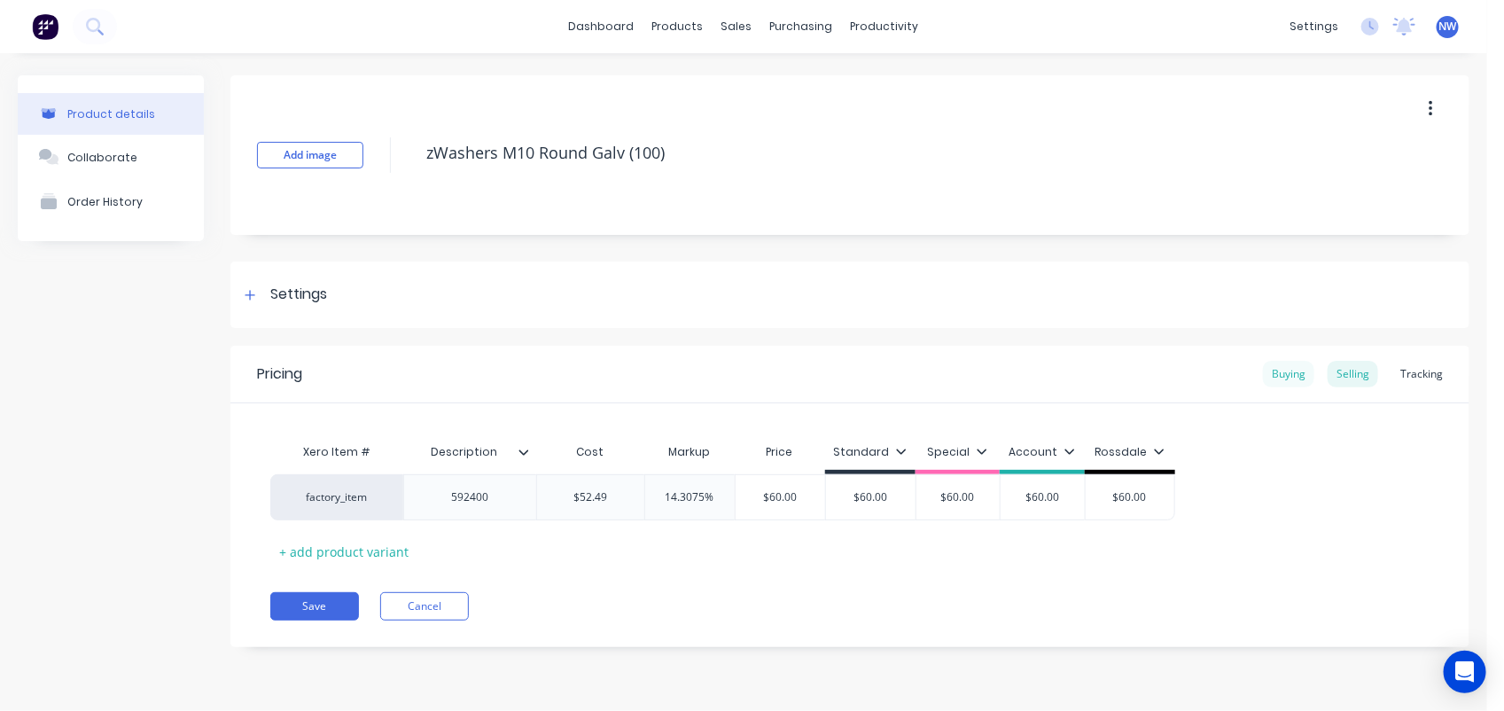
click at [1288, 378] on div "Buying" at bounding box center [1288, 374] width 51 height 27
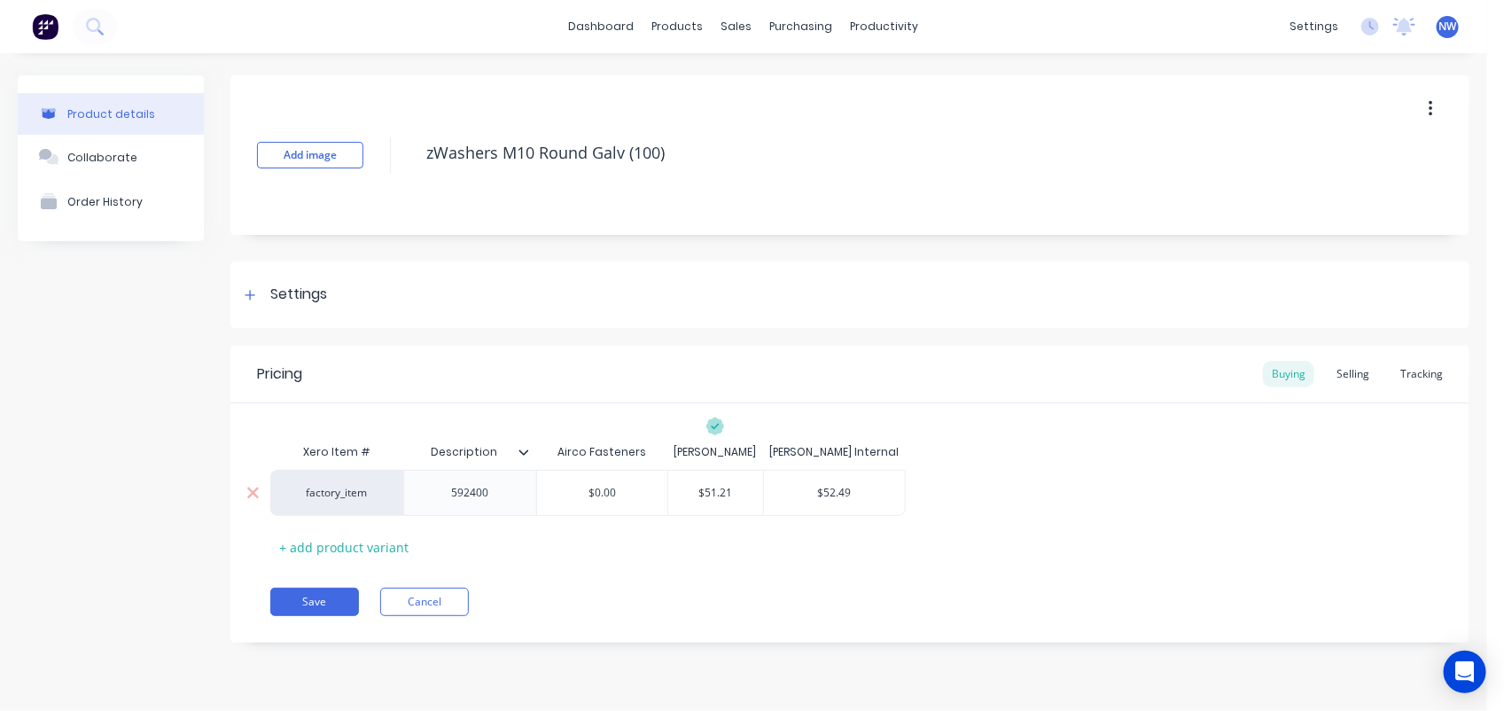
click at [495, 494] on div "592400" at bounding box center [470, 492] width 89 height 23
click at [738, 490] on input "$51.21" at bounding box center [716, 493] width 96 height 16
click at [1367, 369] on div "Selling" at bounding box center [1353, 374] width 51 height 27
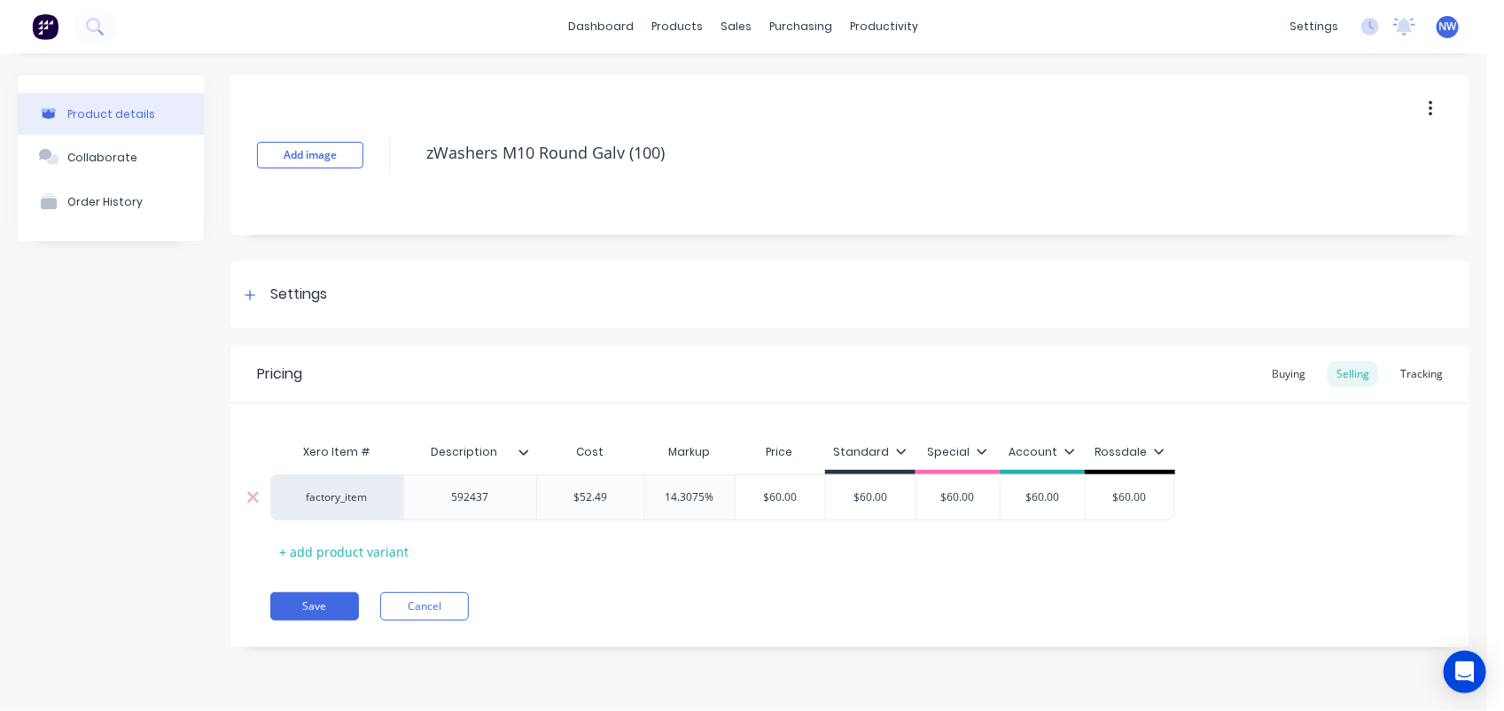
click at [616, 499] on input "$52.49" at bounding box center [590, 497] width 107 height 16
click at [877, 503] on input "$60.00" at bounding box center [860, 497] width 90 height 16
click at [971, 492] on input "$60.00" at bounding box center [946, 497] width 89 height 16
click at [1057, 502] on input "$60.00" at bounding box center [1031, 497] width 89 height 16
click at [1137, 497] on input "$60.00" at bounding box center [1118, 497] width 89 height 16
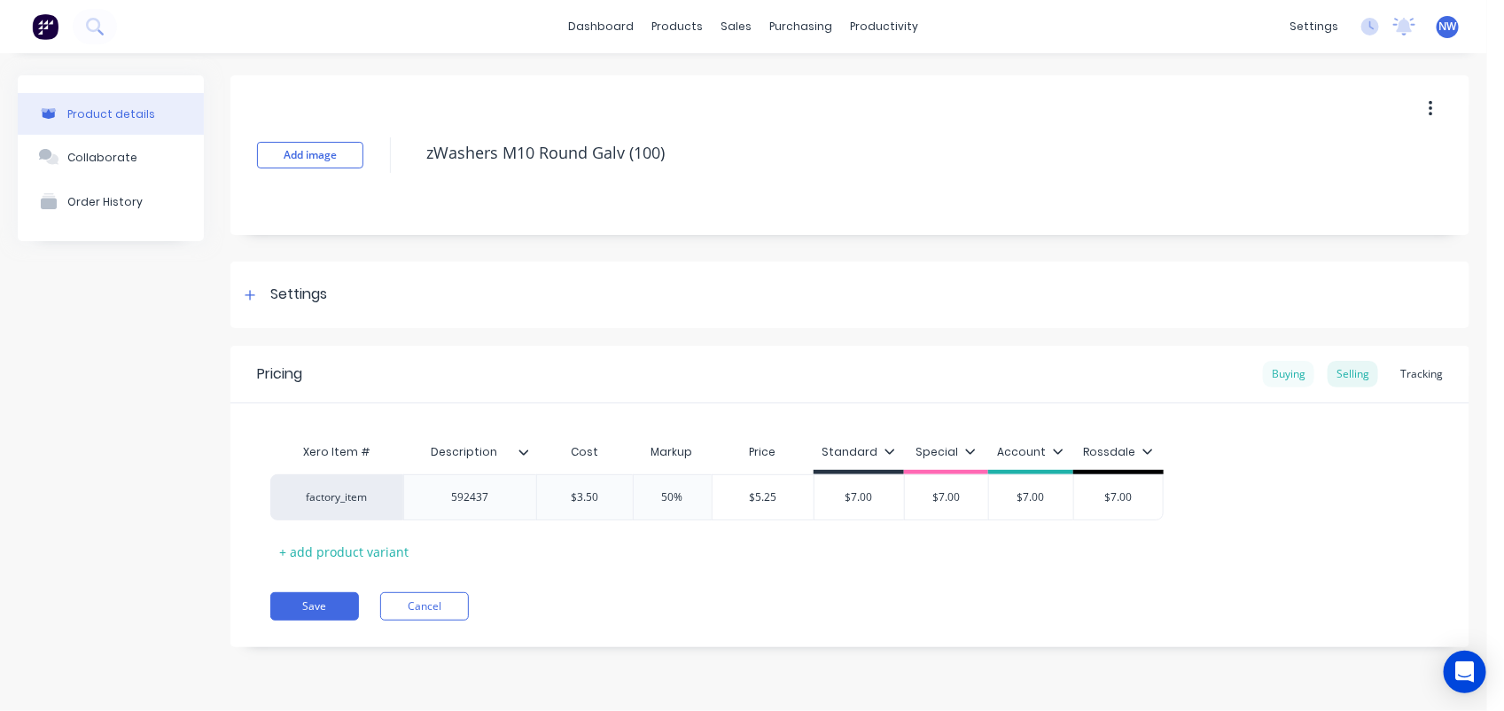
click at [1300, 379] on div "Buying" at bounding box center [1288, 374] width 51 height 27
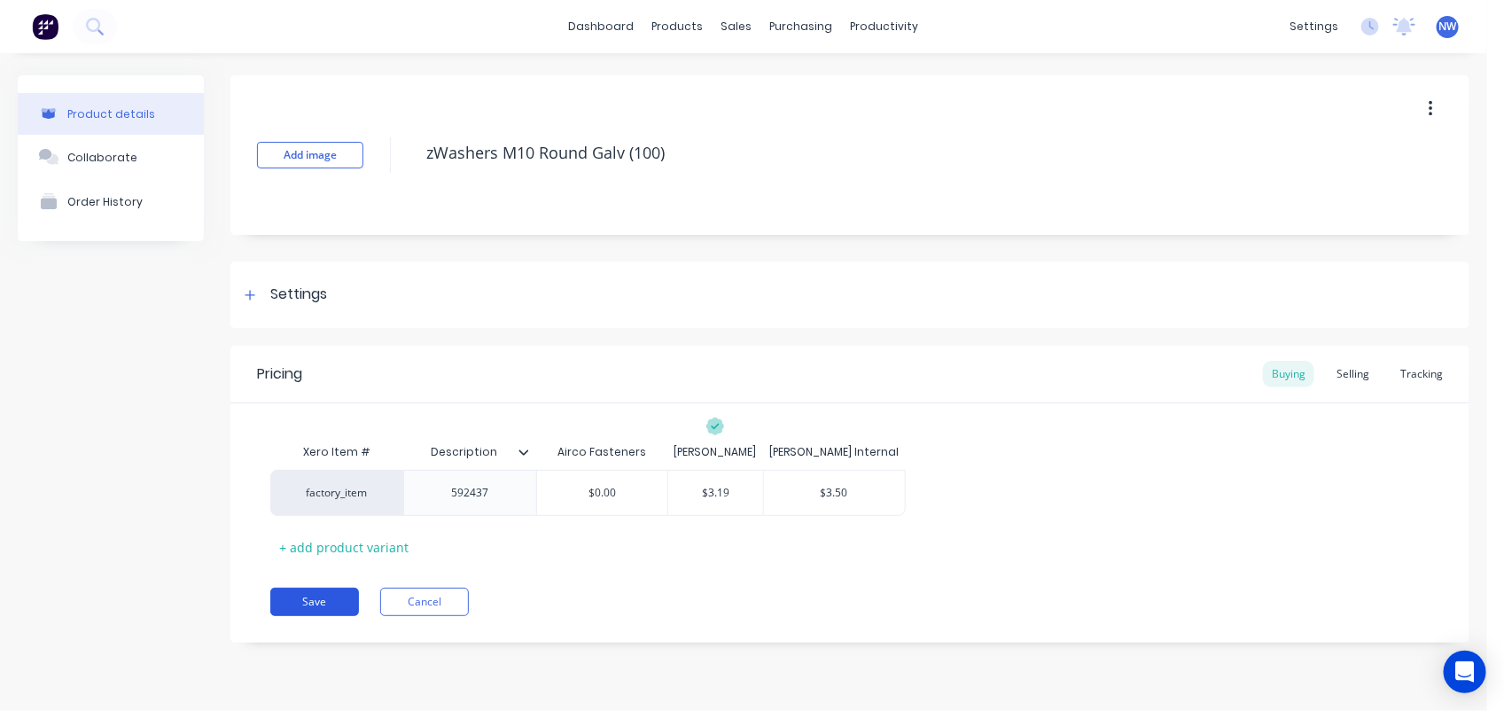
click at [308, 599] on button "Save" at bounding box center [314, 602] width 89 height 28
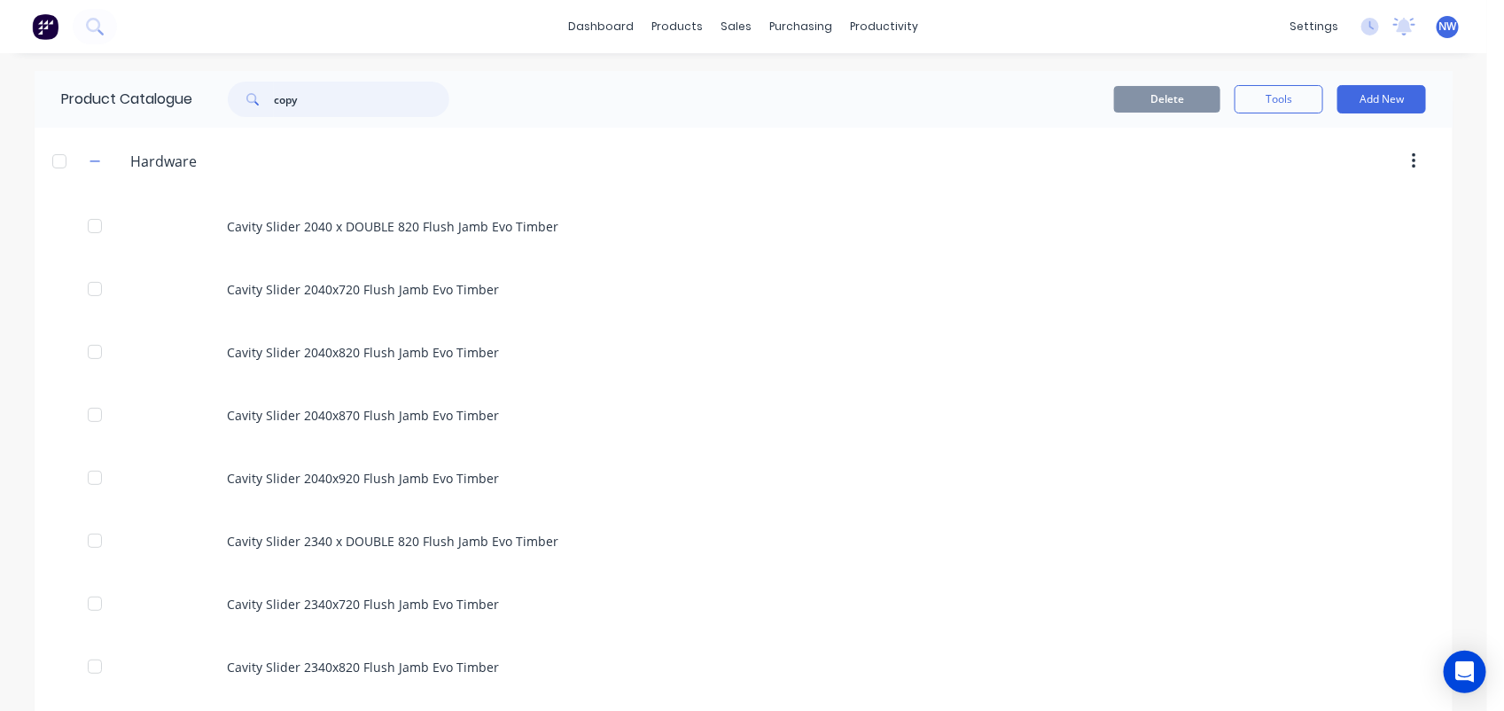
click at [310, 103] on input "copy" at bounding box center [361, 99] width 175 height 35
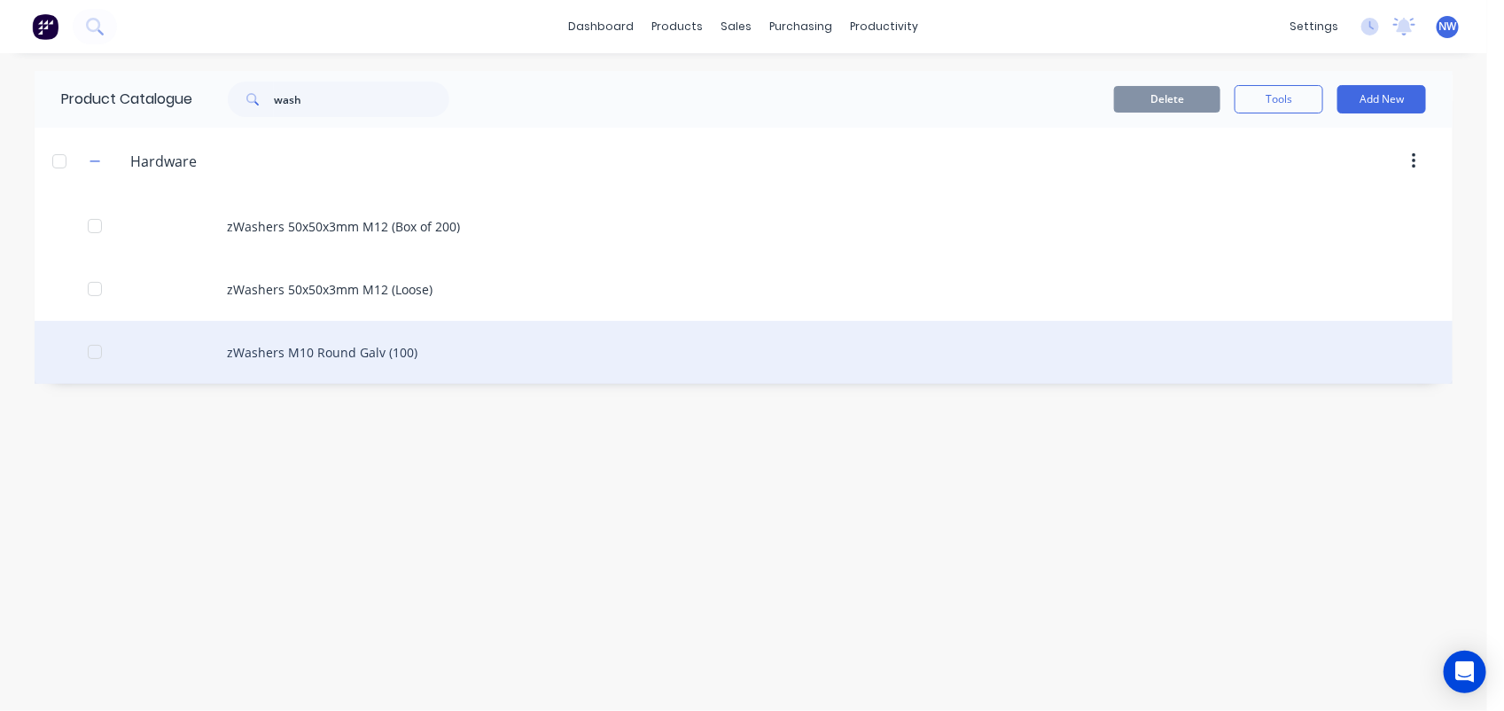
click at [360, 355] on div "zWashers M10 Round Galv (100)" at bounding box center [744, 352] width 1418 height 63
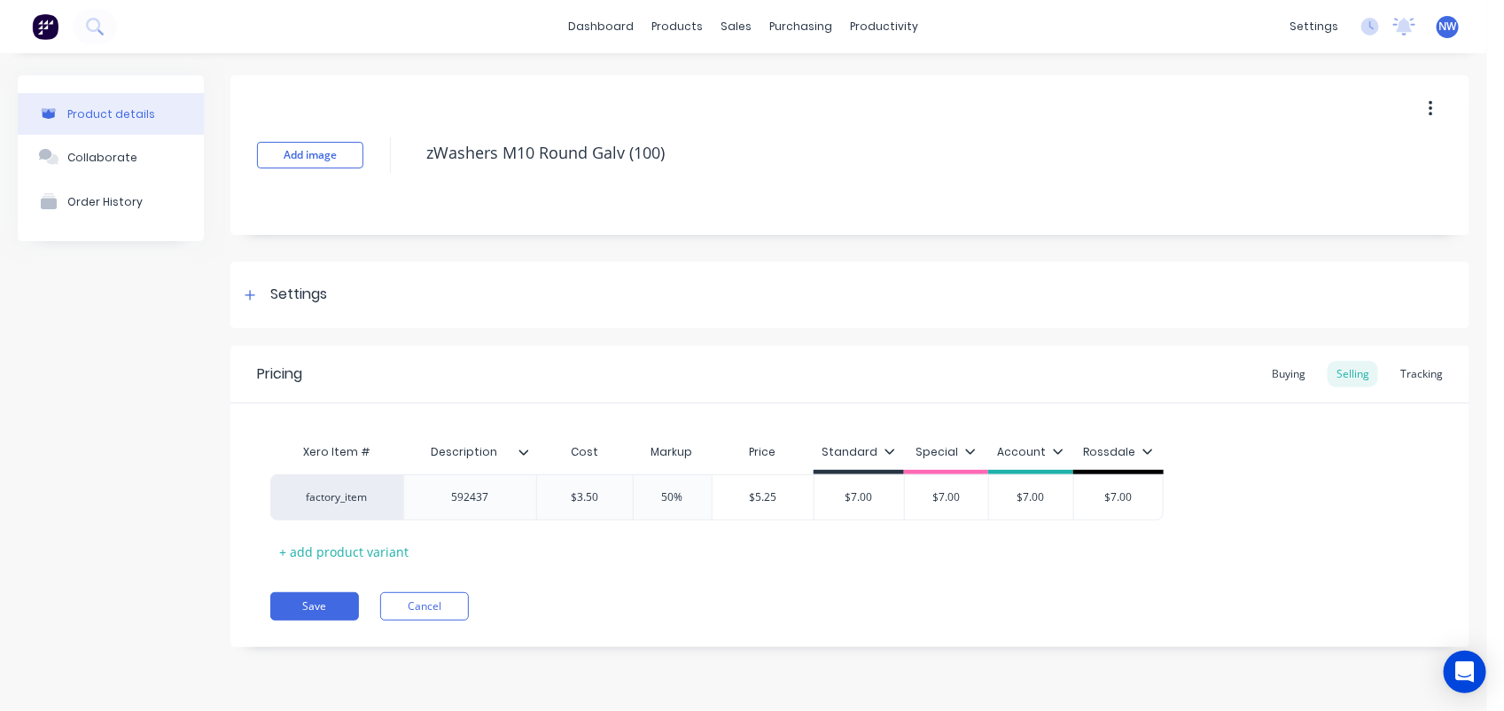
click at [526, 452] on icon at bounding box center [524, 451] width 10 height 5
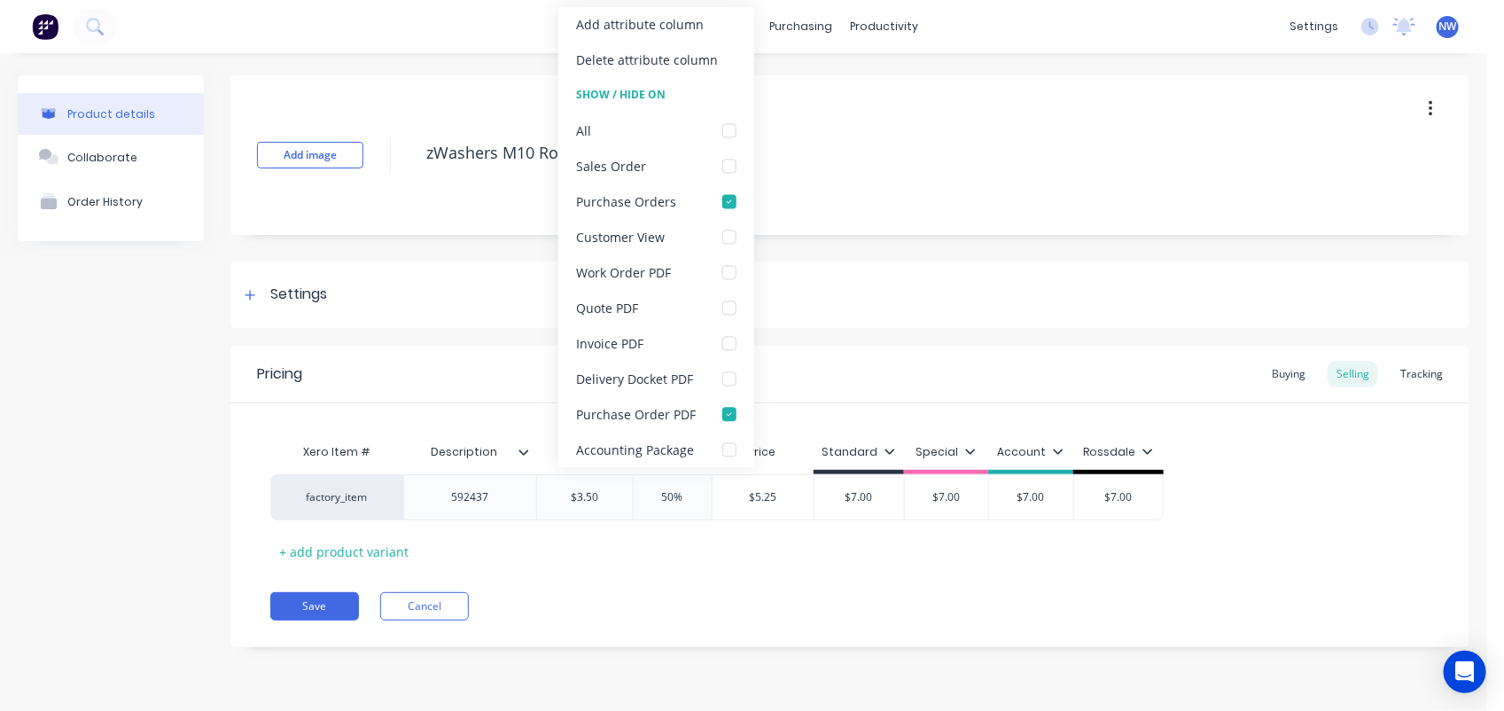
click at [526, 452] on icon at bounding box center [524, 451] width 10 height 5
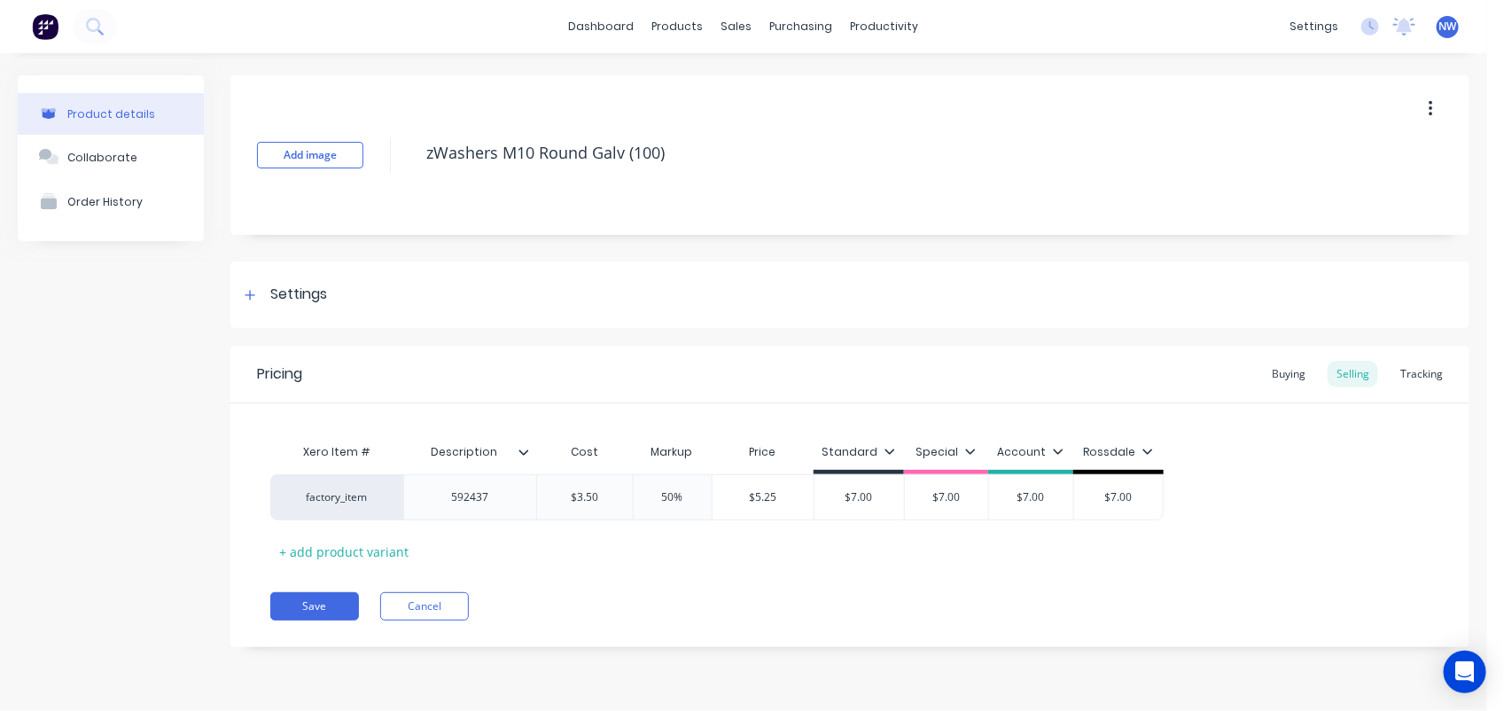
click at [1427, 116] on button "button" at bounding box center [1431, 109] width 42 height 32
click at [1348, 160] on span "Duplicate" at bounding box center [1365, 155] width 133 height 19
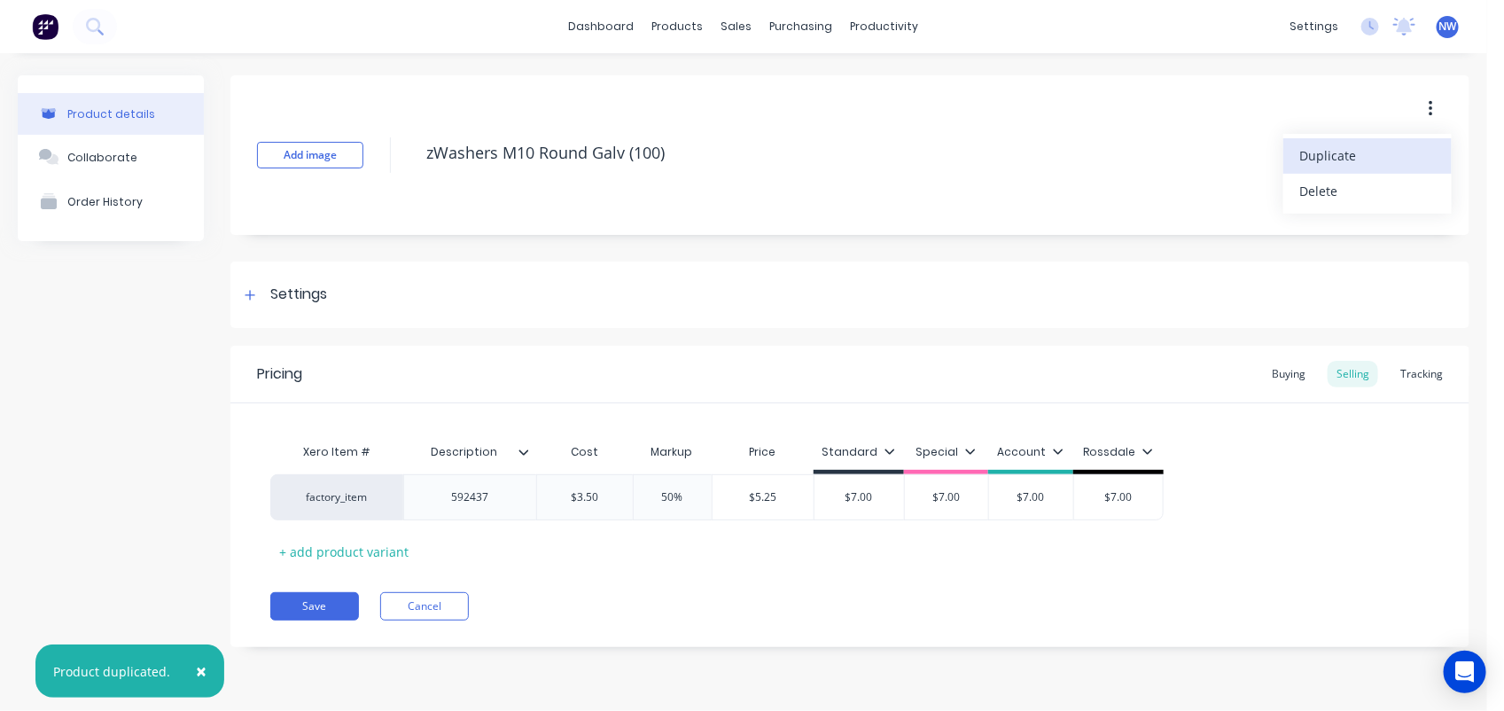
click at [1433, 111] on button "button" at bounding box center [1431, 109] width 42 height 32
click at [1427, 112] on button "button" at bounding box center [1431, 109] width 42 height 32
click at [1338, 151] on span "Duplicate" at bounding box center [1365, 155] width 133 height 19
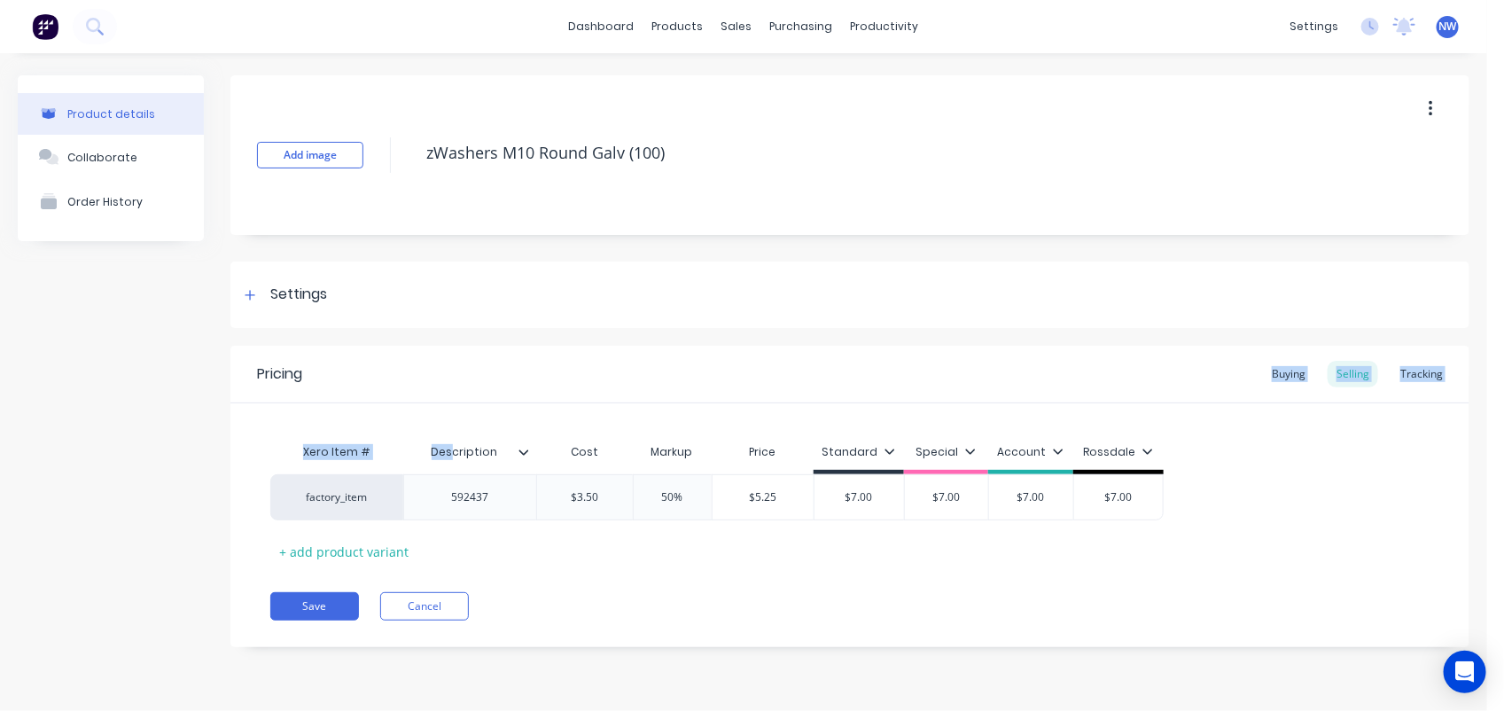
drag, startPoint x: 456, startPoint y: 418, endPoint x: 363, endPoint y: 329, distance: 129.1
click at [363, 329] on div "Add image zWashers M10 Round Galv (100) Settings Product Options I buy this ite…" at bounding box center [849, 374] width 1239 height 598
click at [445, 603] on button "Cancel" at bounding box center [424, 606] width 89 height 28
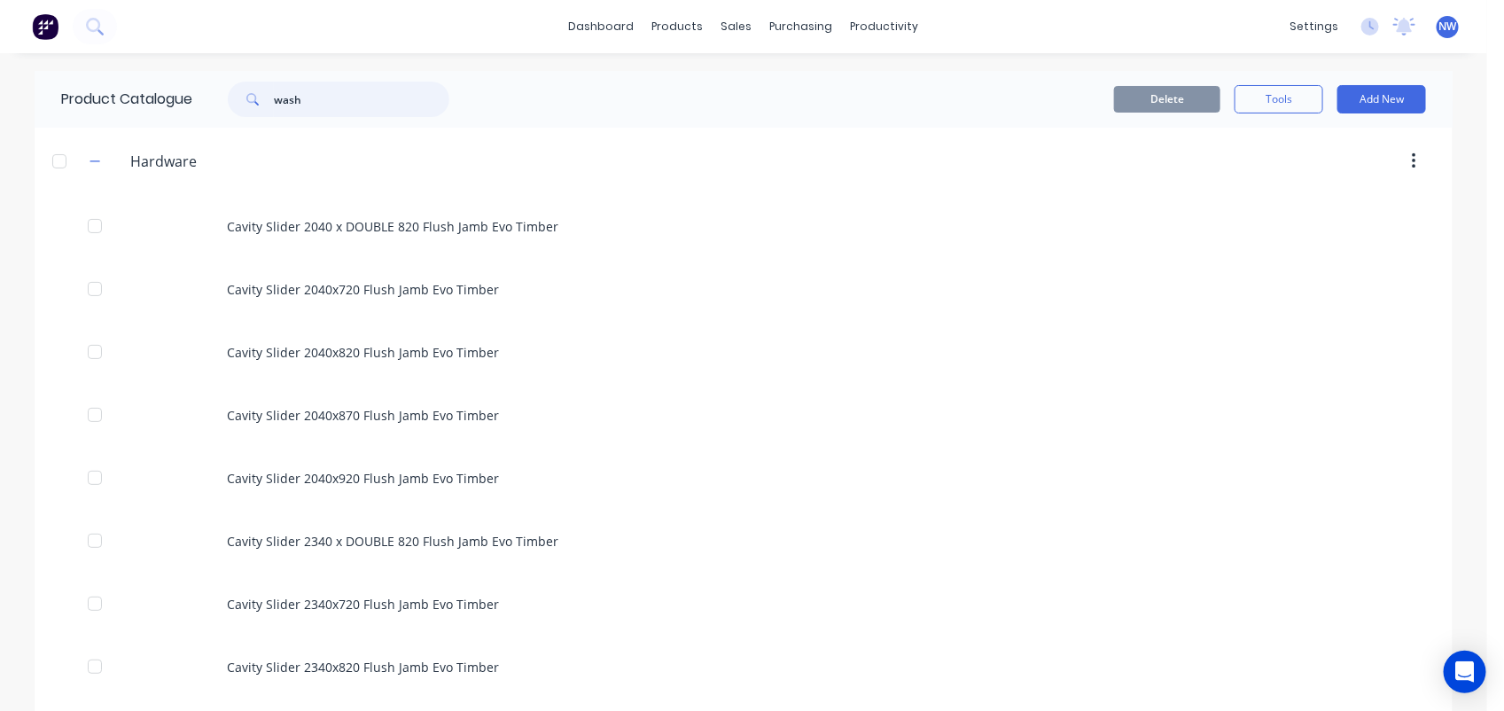
click at [331, 91] on input "wash" at bounding box center [361, 99] width 175 height 35
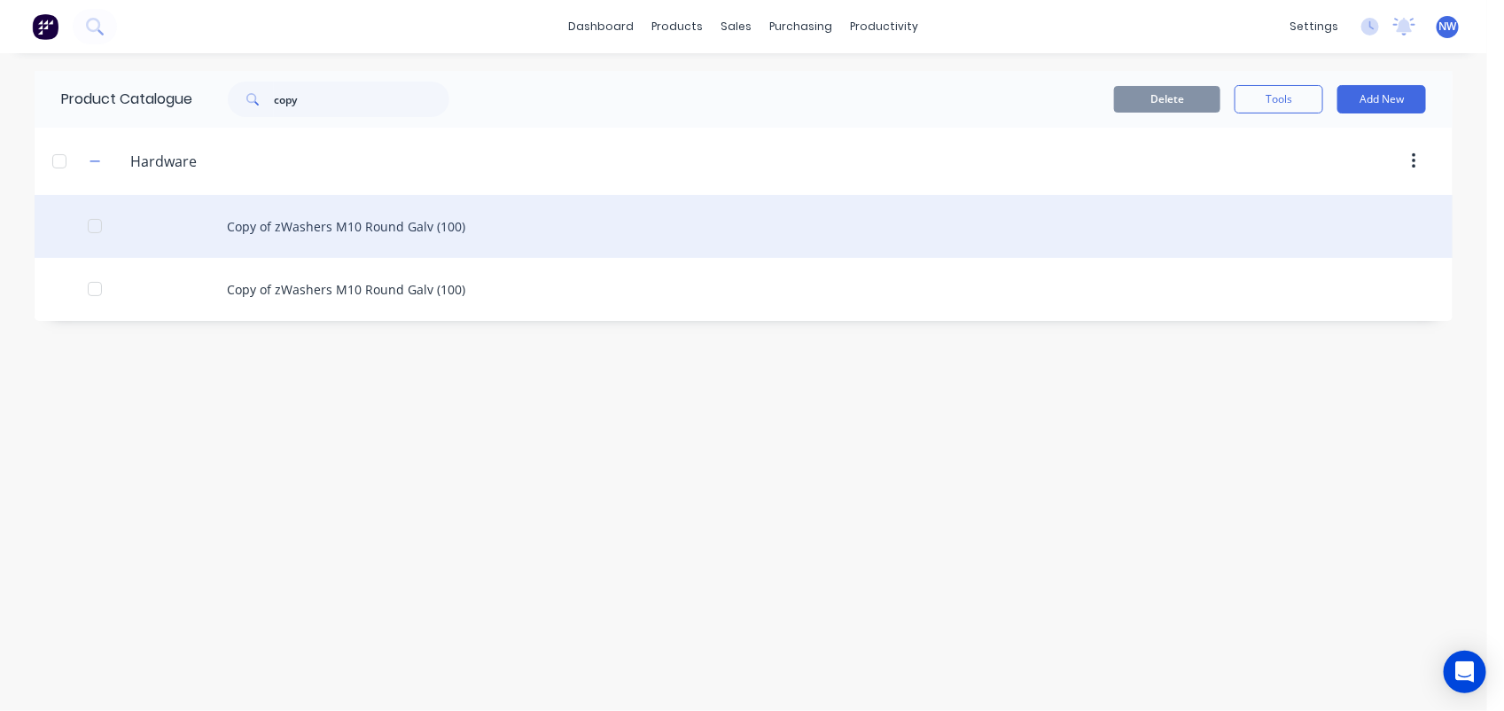
click at [360, 219] on div "Copy of zWashers M10 Round Galv (100)" at bounding box center [744, 226] width 1418 height 63
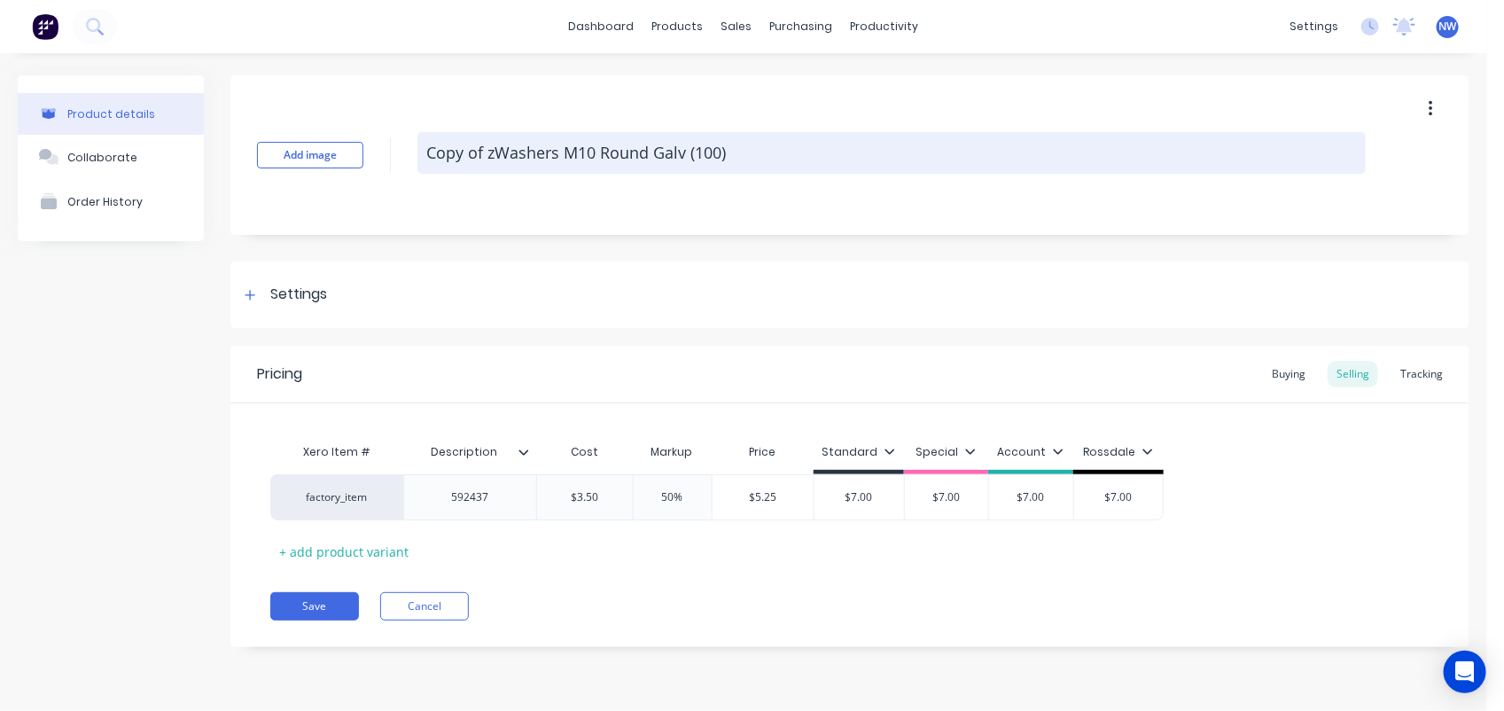
click at [428, 148] on textarea "Copy of zWashers M10 Round Galv (100)" at bounding box center [891, 153] width 948 height 42
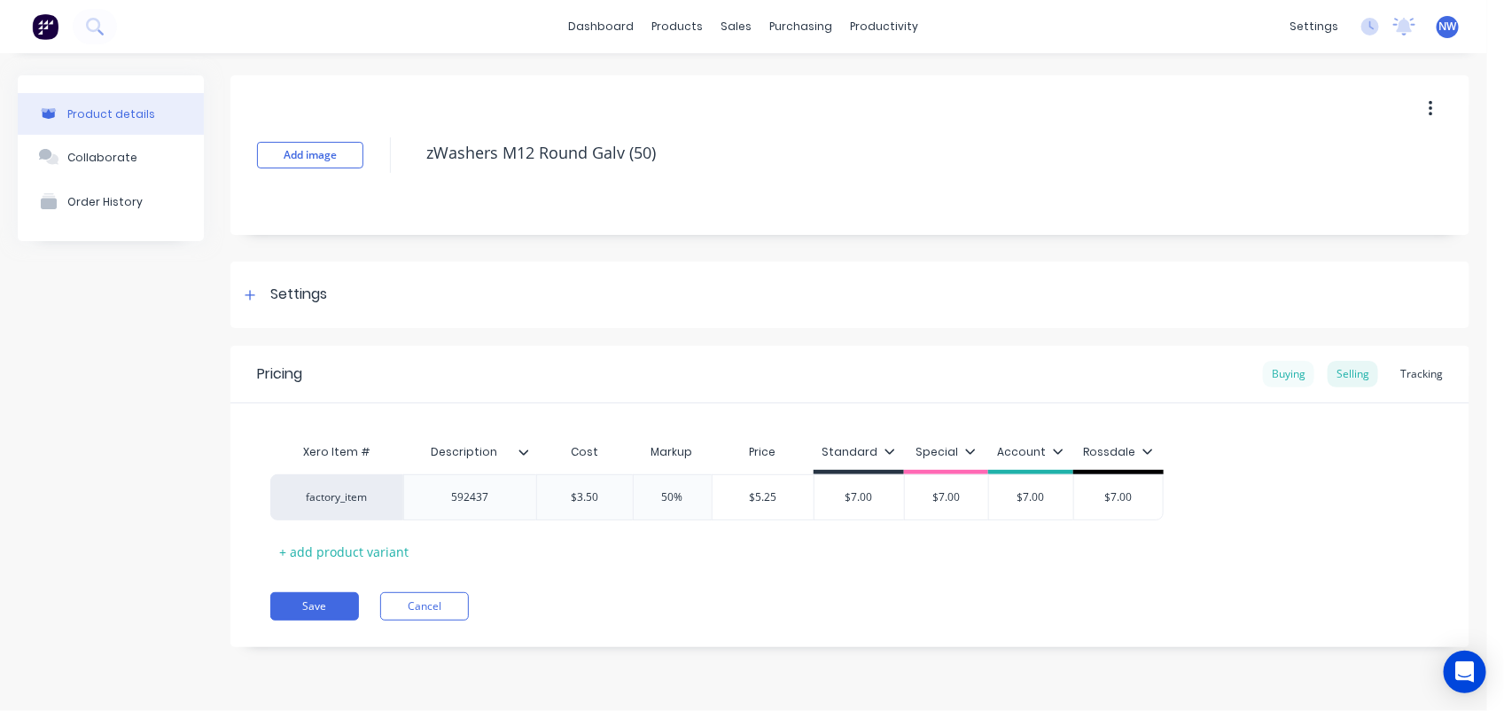
click at [1291, 370] on div "Buying" at bounding box center [1288, 374] width 51 height 27
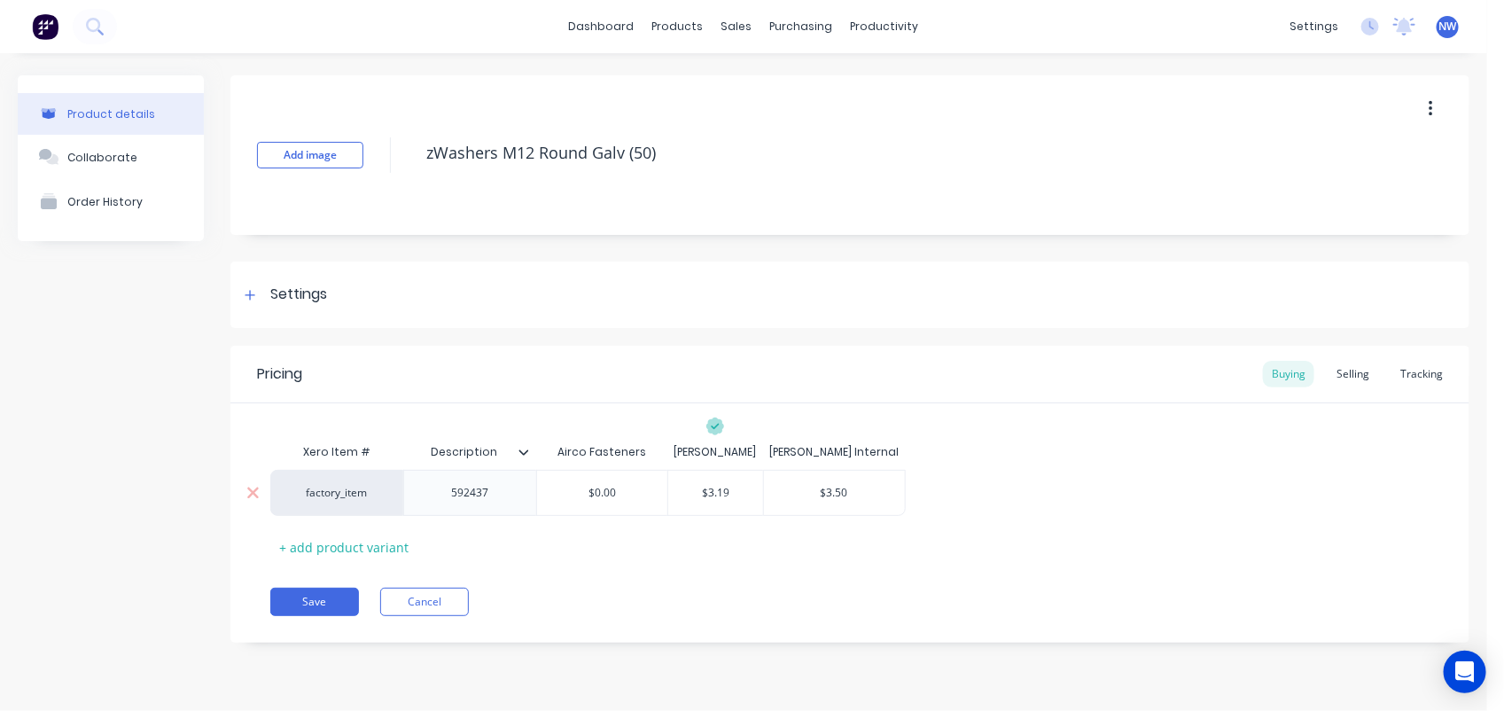
click at [505, 488] on div "592437" at bounding box center [470, 492] width 89 height 23
click at [740, 486] on input "$3.19" at bounding box center [716, 493] width 96 height 16
click at [851, 486] on input "$3.50" at bounding box center [834, 493] width 141 height 16
click at [1361, 375] on div "Selling" at bounding box center [1353, 374] width 51 height 27
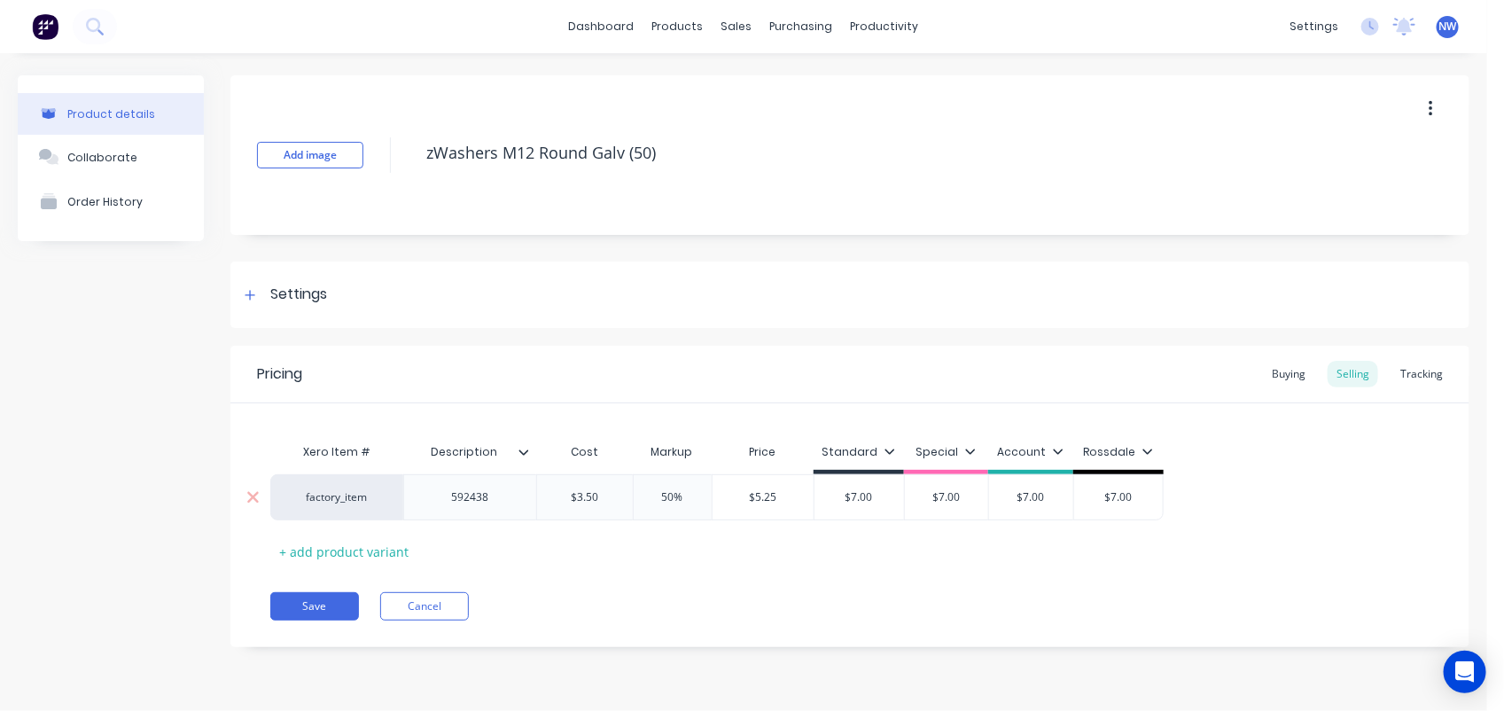
click at [612, 501] on input "$3.50" at bounding box center [585, 497] width 96 height 16
click at [875, 495] on input "$7.00" at bounding box center [860, 497] width 90 height 16
click at [976, 486] on div "$7.00" at bounding box center [946, 497] width 89 height 44
click at [1057, 494] on input "$7.00" at bounding box center [1031, 497] width 89 height 16
click at [1139, 496] on input "$7.00" at bounding box center [1118, 497] width 89 height 16
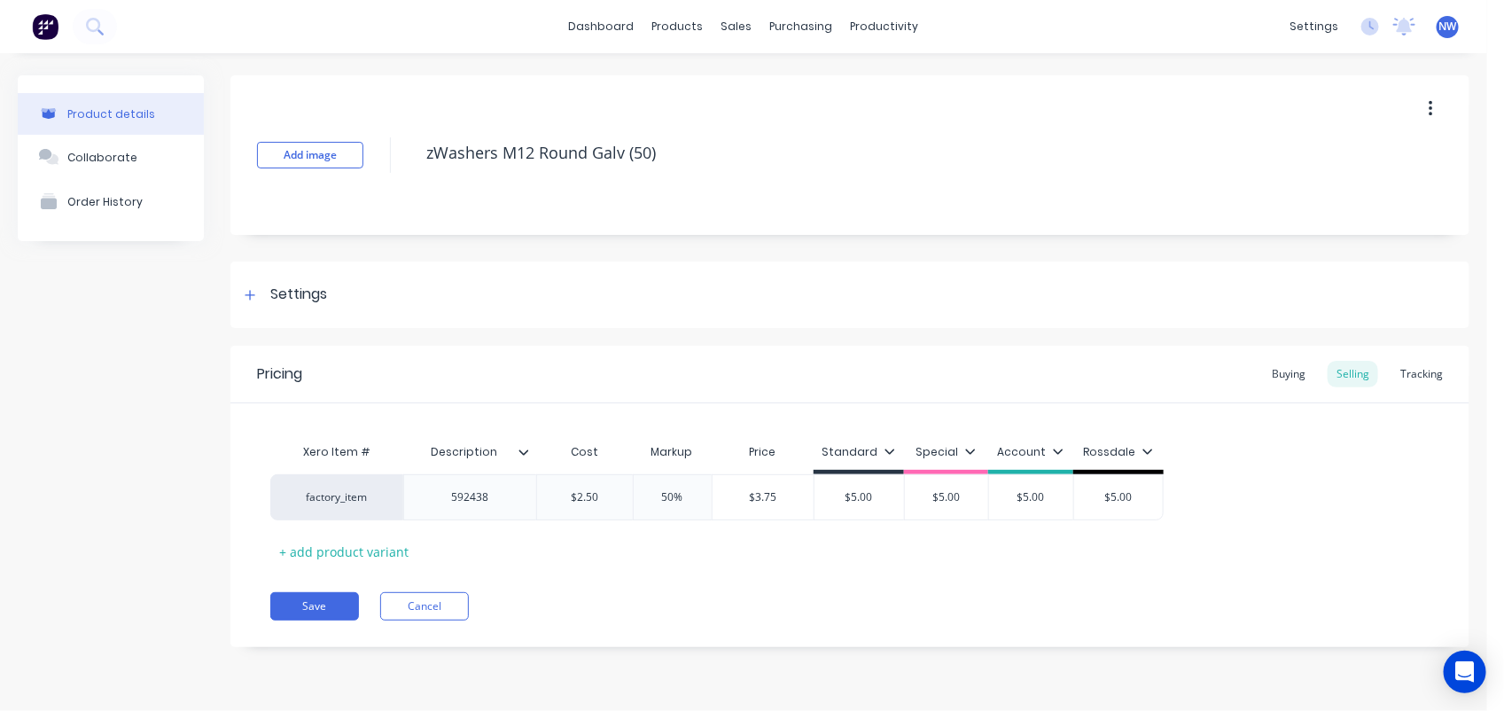
click at [521, 455] on icon at bounding box center [524, 452] width 11 height 11
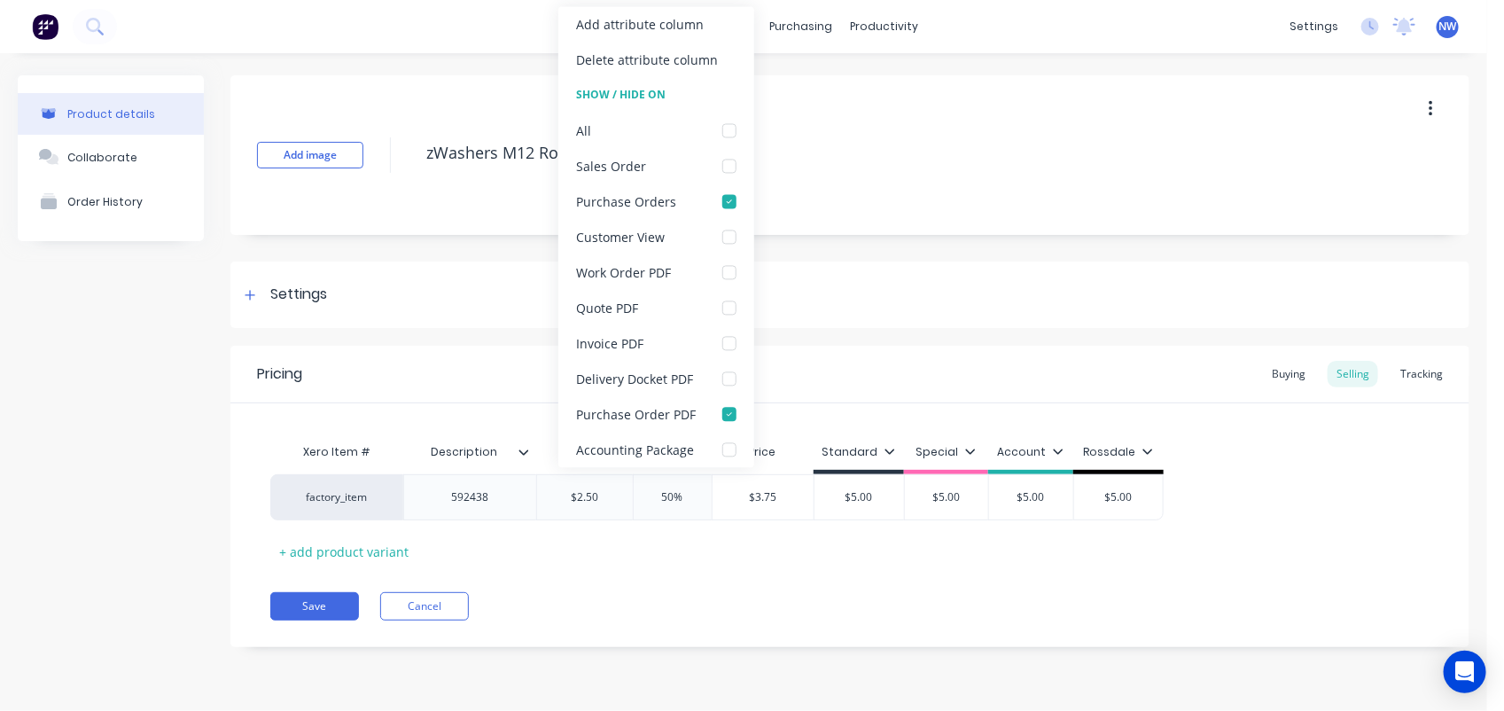
click at [521, 455] on icon at bounding box center [524, 452] width 11 height 11
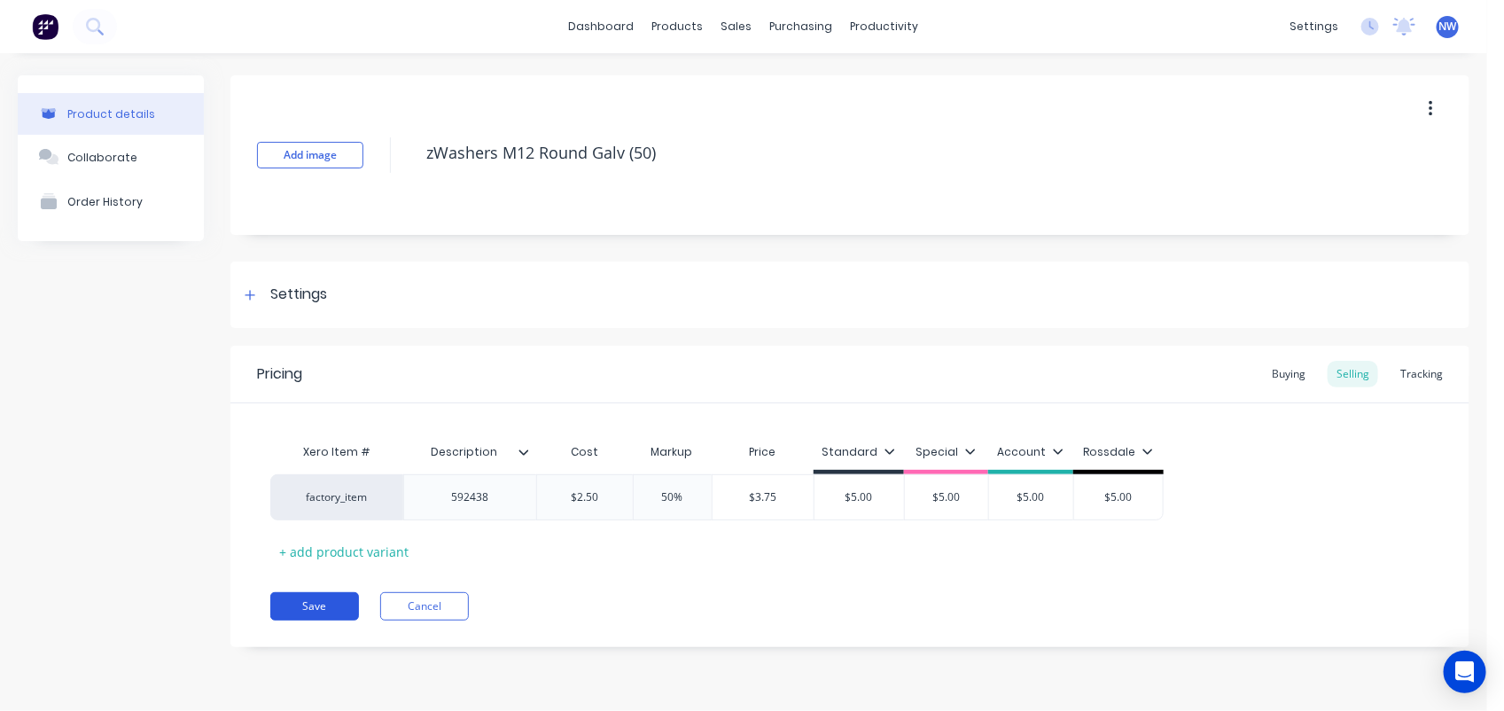
click at [325, 612] on button "Save" at bounding box center [314, 606] width 89 height 28
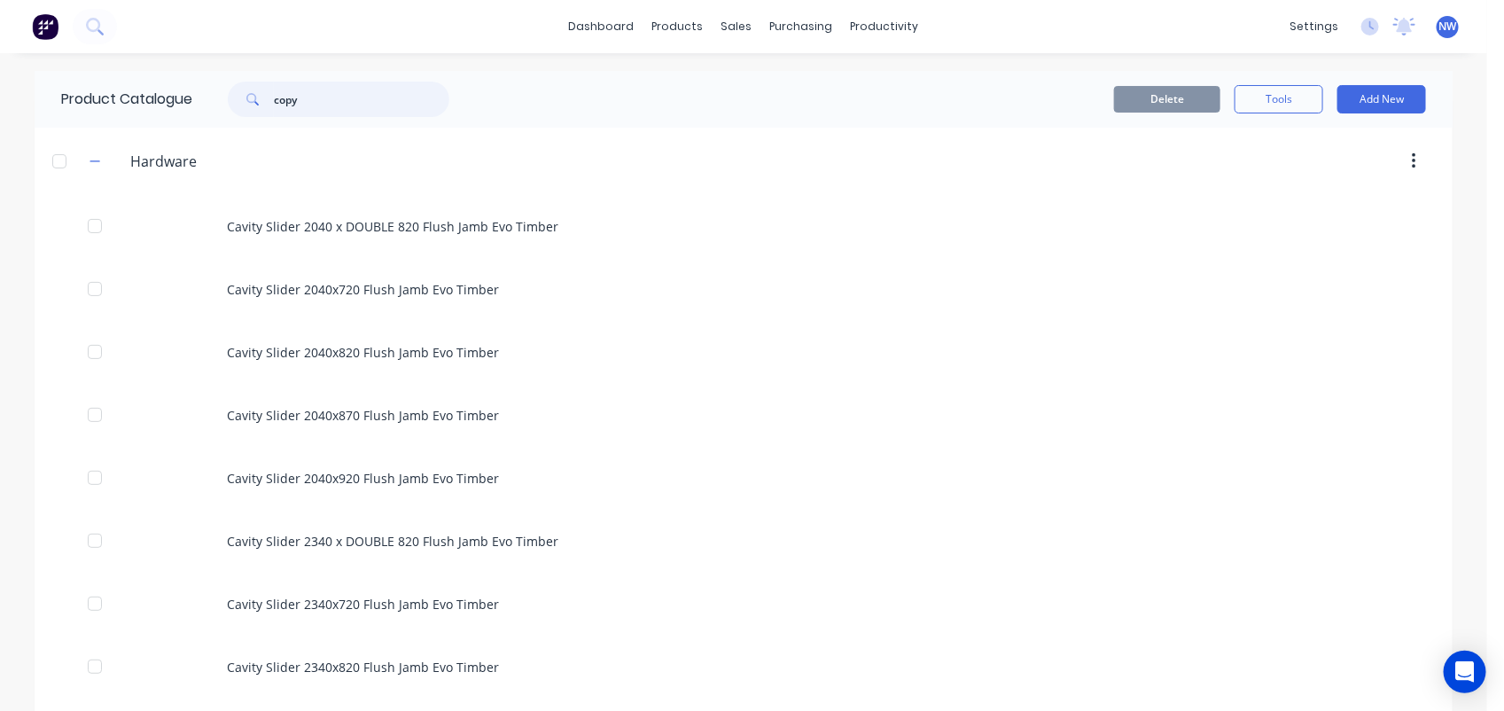
click at [337, 99] on input "copy" at bounding box center [361, 99] width 175 height 35
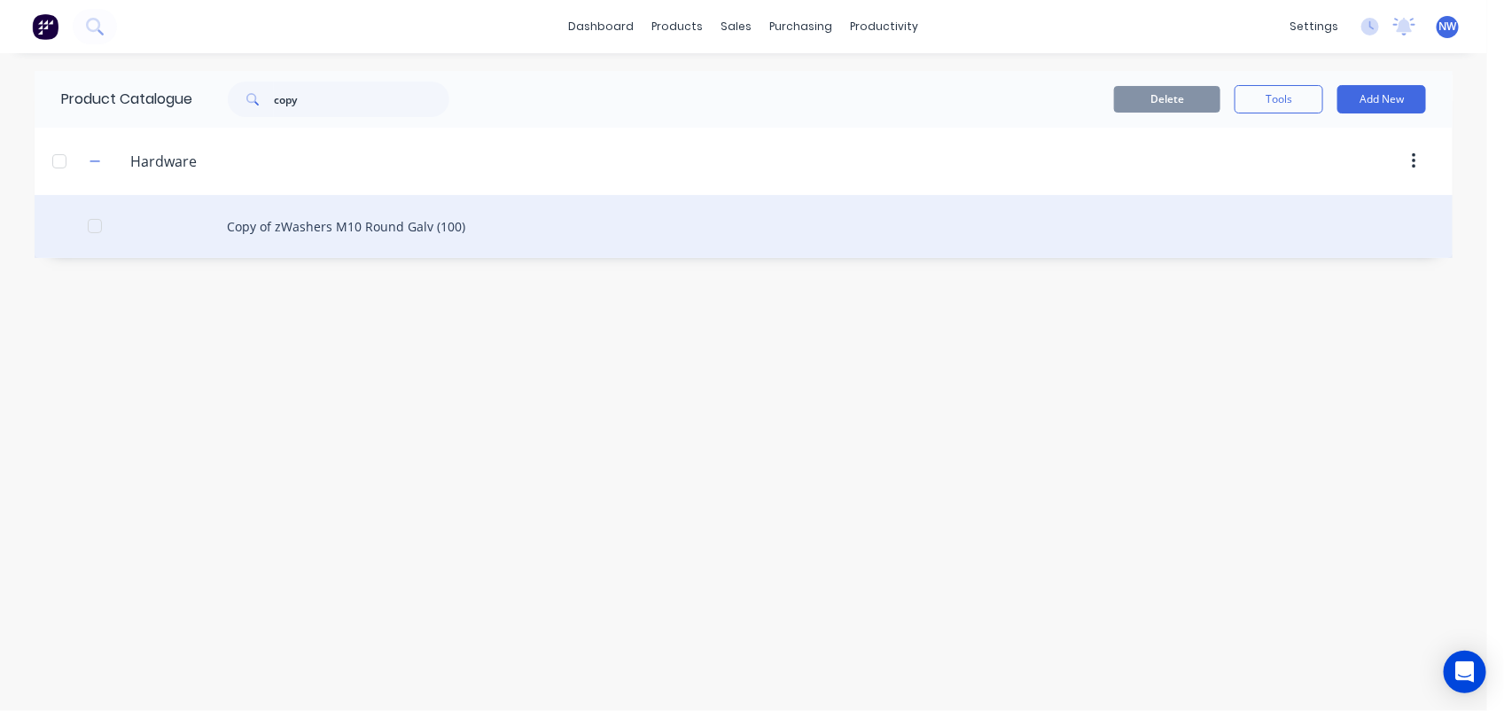
click at [324, 217] on div "Copy of zWashers M10 Round Galv (100)" at bounding box center [744, 226] width 1418 height 63
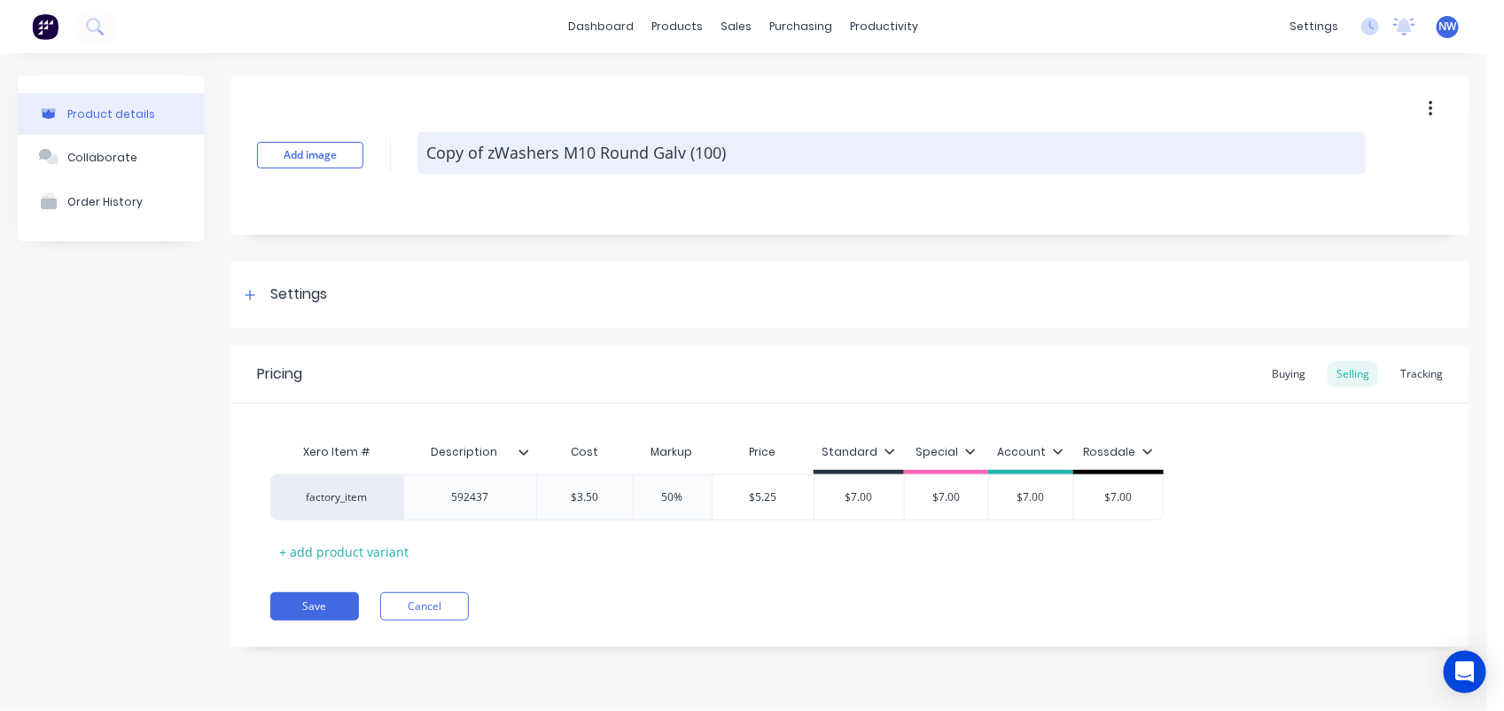
click at [430, 148] on textarea "Copy of zWashers M10 Round Galv (100)" at bounding box center [891, 153] width 948 height 42
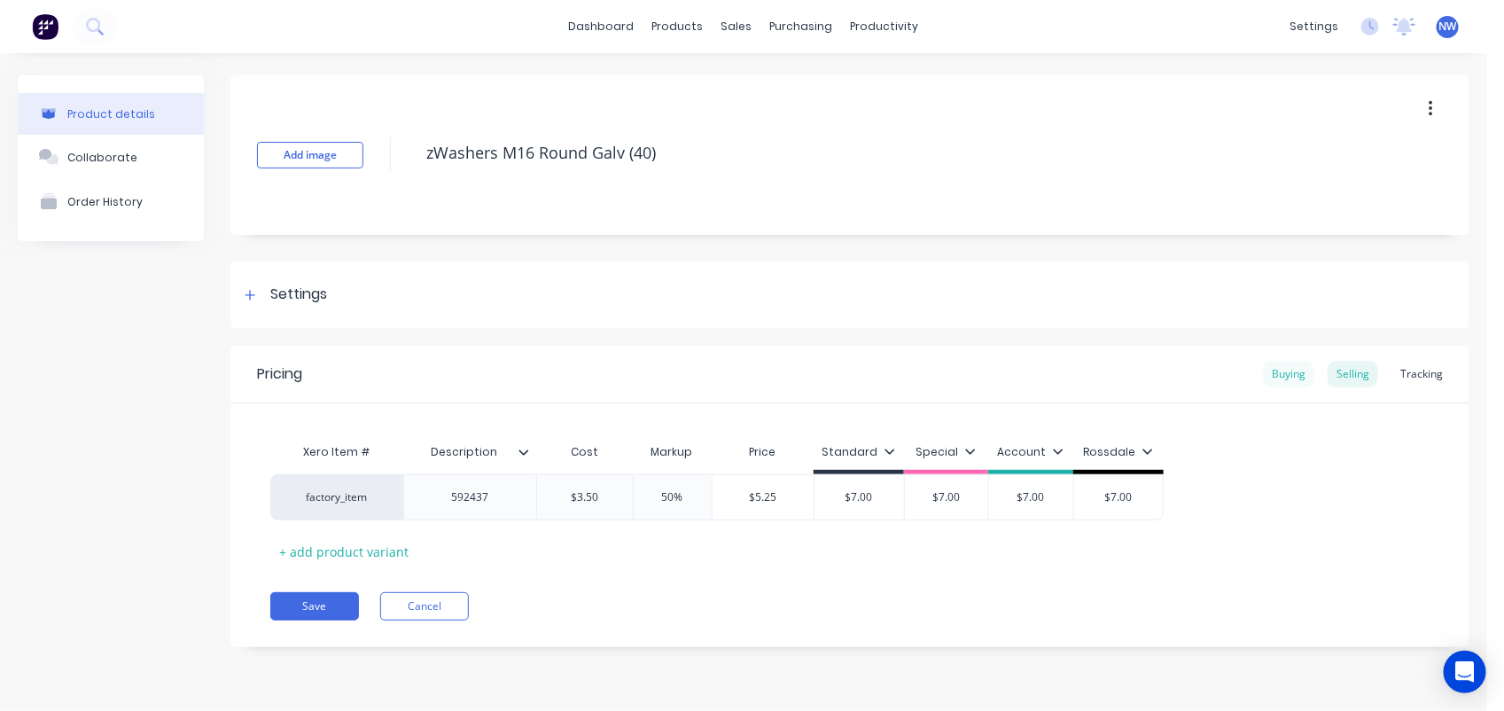
click at [1294, 365] on div "Buying" at bounding box center [1288, 374] width 51 height 27
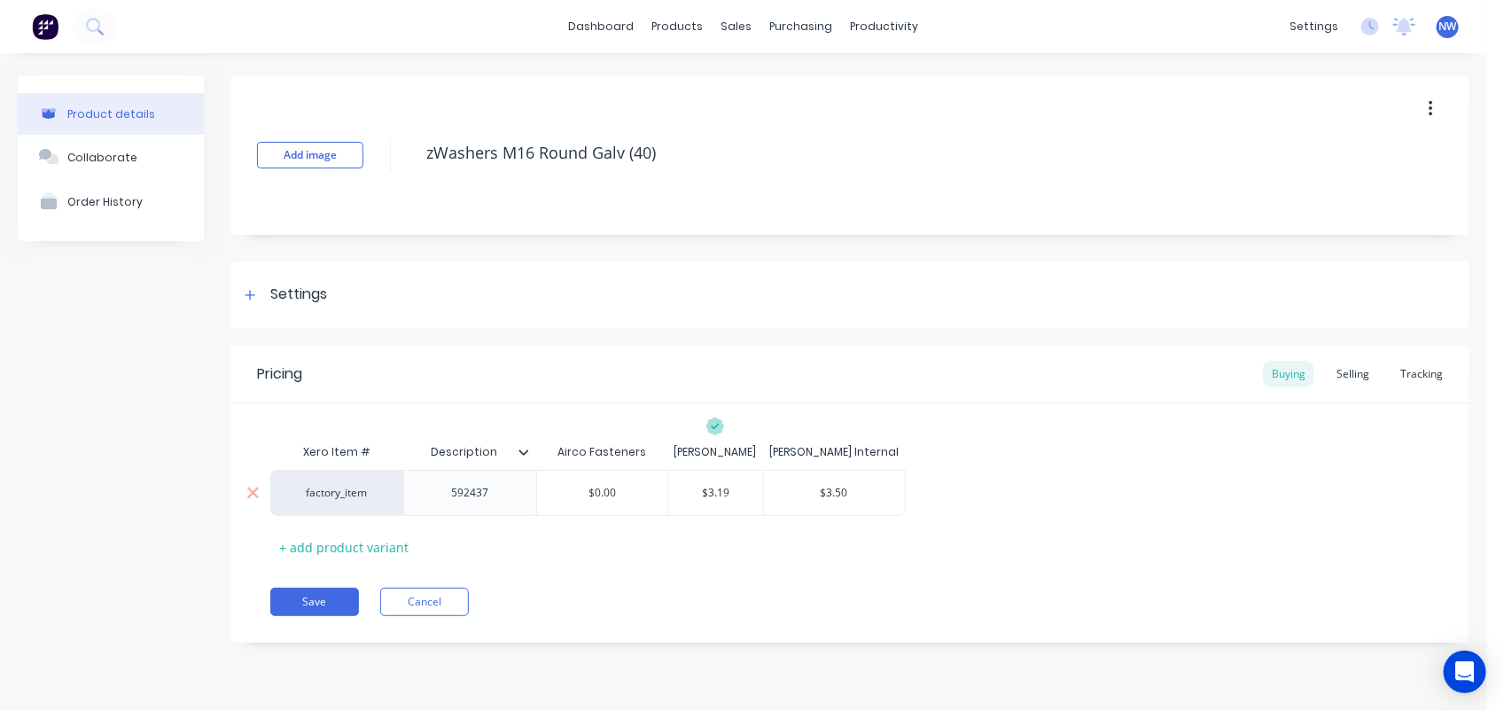
click at [499, 493] on div "592437" at bounding box center [470, 492] width 89 height 23
click at [729, 492] on input "$3.19" at bounding box center [716, 493] width 96 height 16
click at [858, 493] on input "$3.50" at bounding box center [834, 493] width 141 height 16
click at [1369, 362] on div "Selling" at bounding box center [1353, 374] width 51 height 27
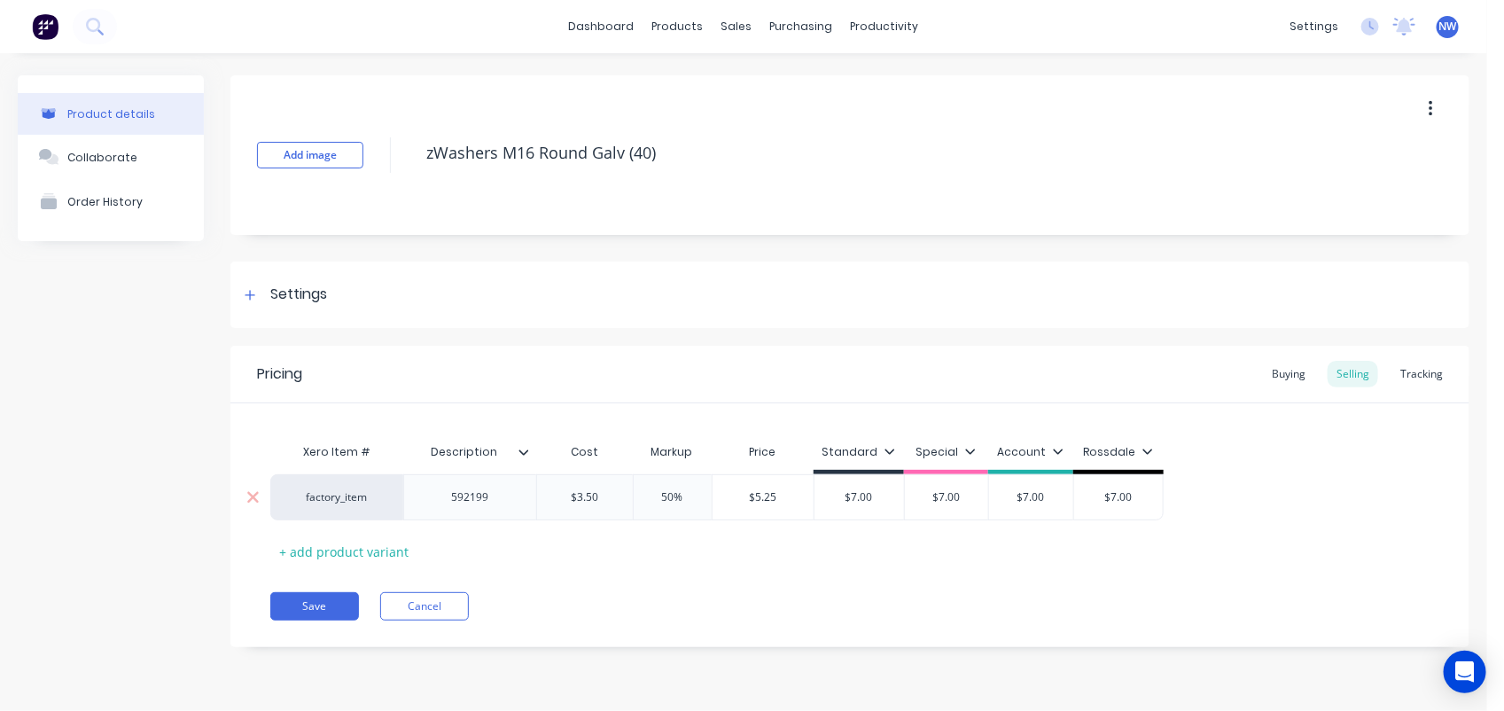
click at [598, 497] on input "$3.50" at bounding box center [585, 497] width 96 height 16
click at [874, 503] on input "$7.00" at bounding box center [860, 497] width 90 height 16
click at [320, 601] on button "Save" at bounding box center [314, 606] width 89 height 28
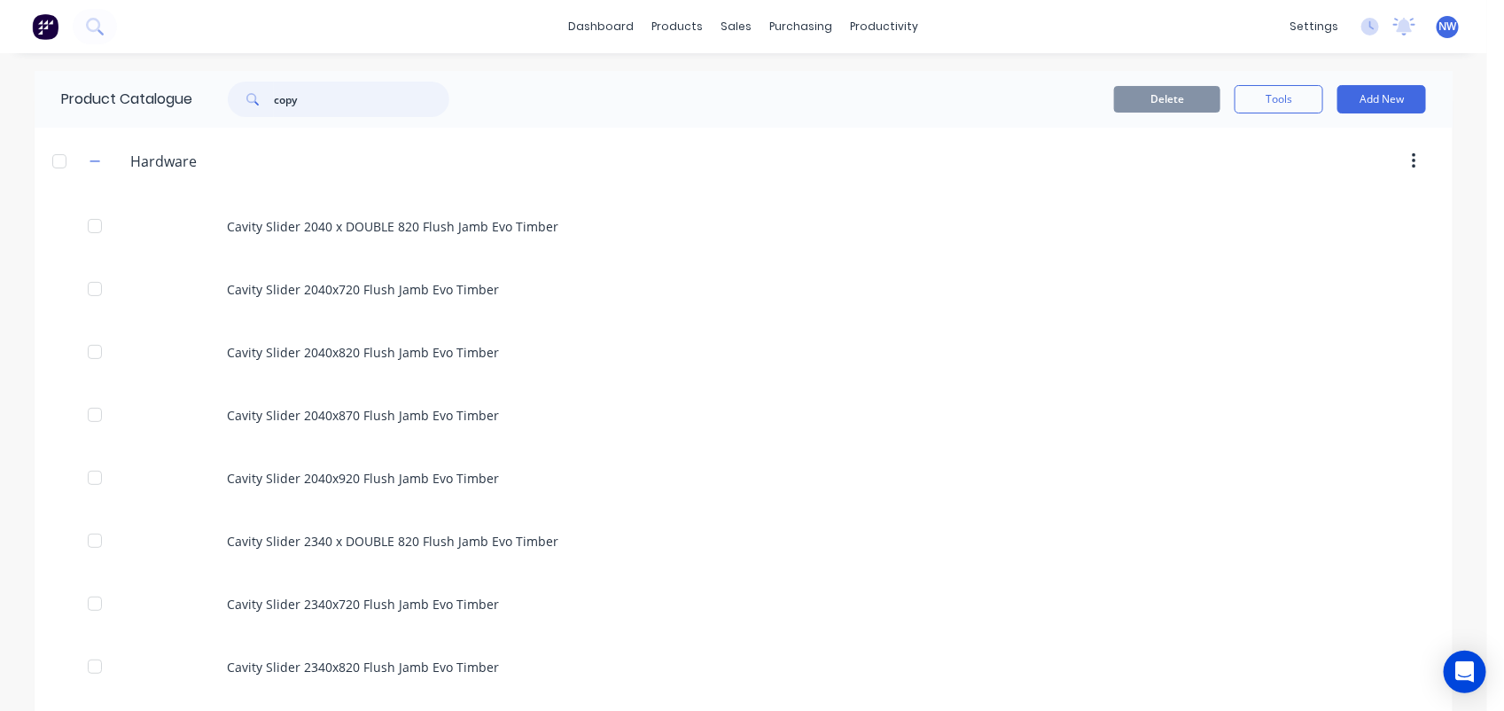
click at [337, 95] on input "copy" at bounding box center [361, 99] width 175 height 35
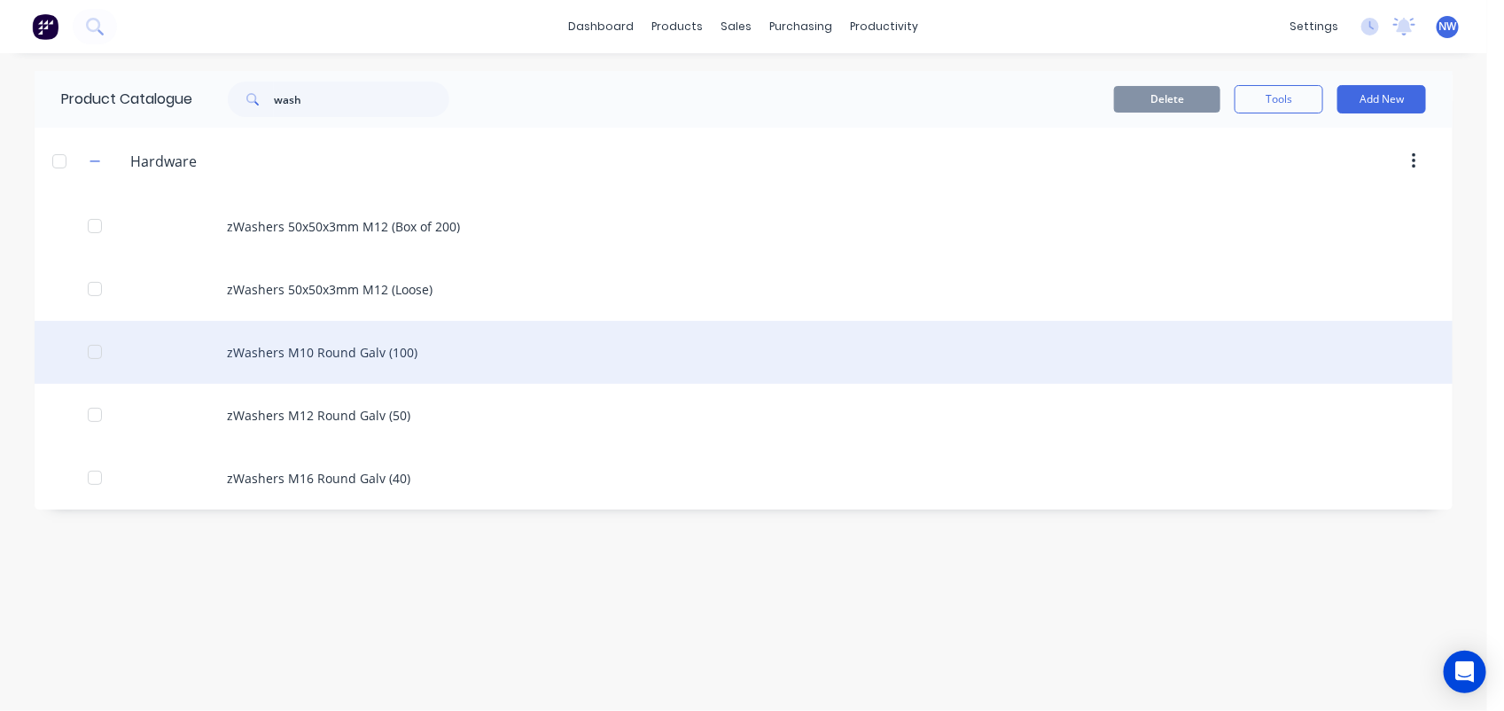
click at [351, 343] on div "zWashers M10 Round Galv (100)" at bounding box center [744, 352] width 1418 height 63
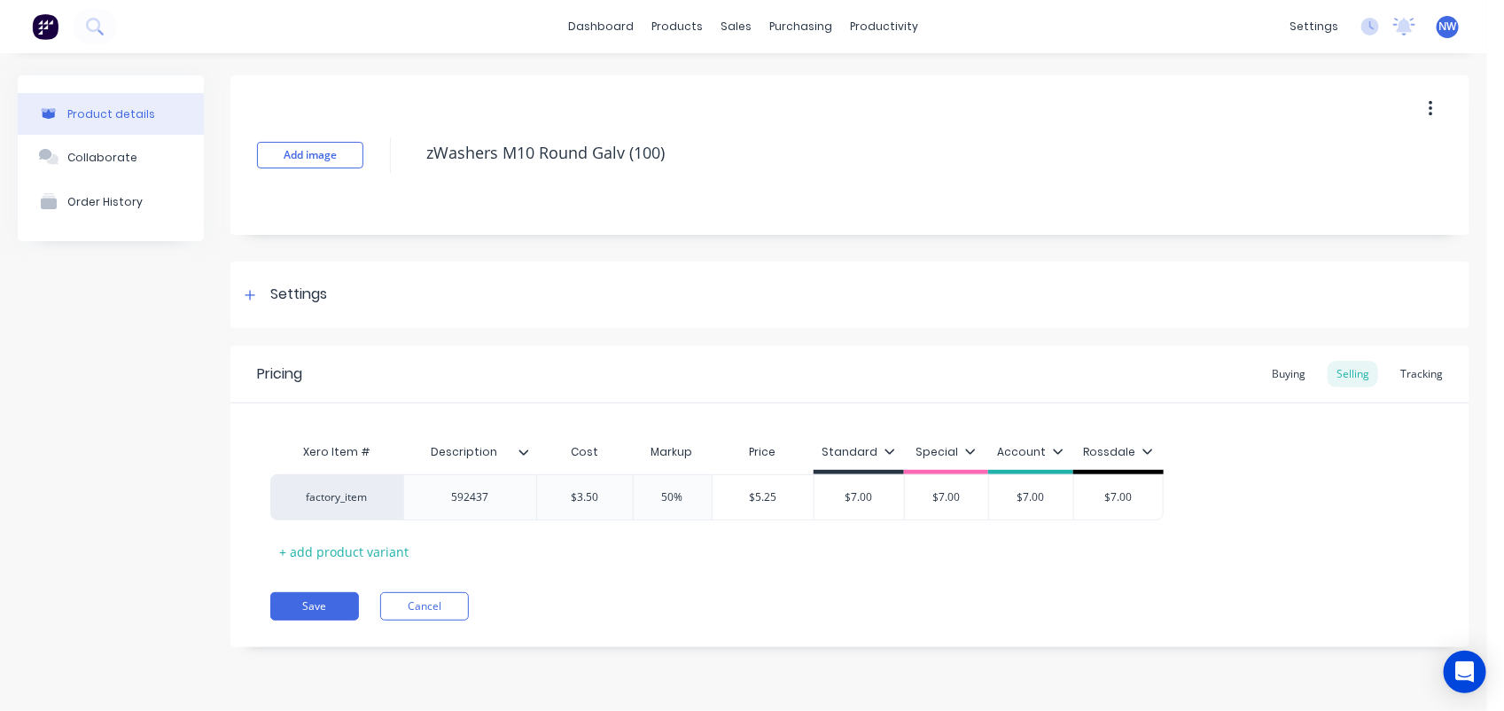
click at [1436, 104] on button "button" at bounding box center [1431, 109] width 42 height 32
click at [1367, 156] on span "Duplicate" at bounding box center [1365, 155] width 133 height 19
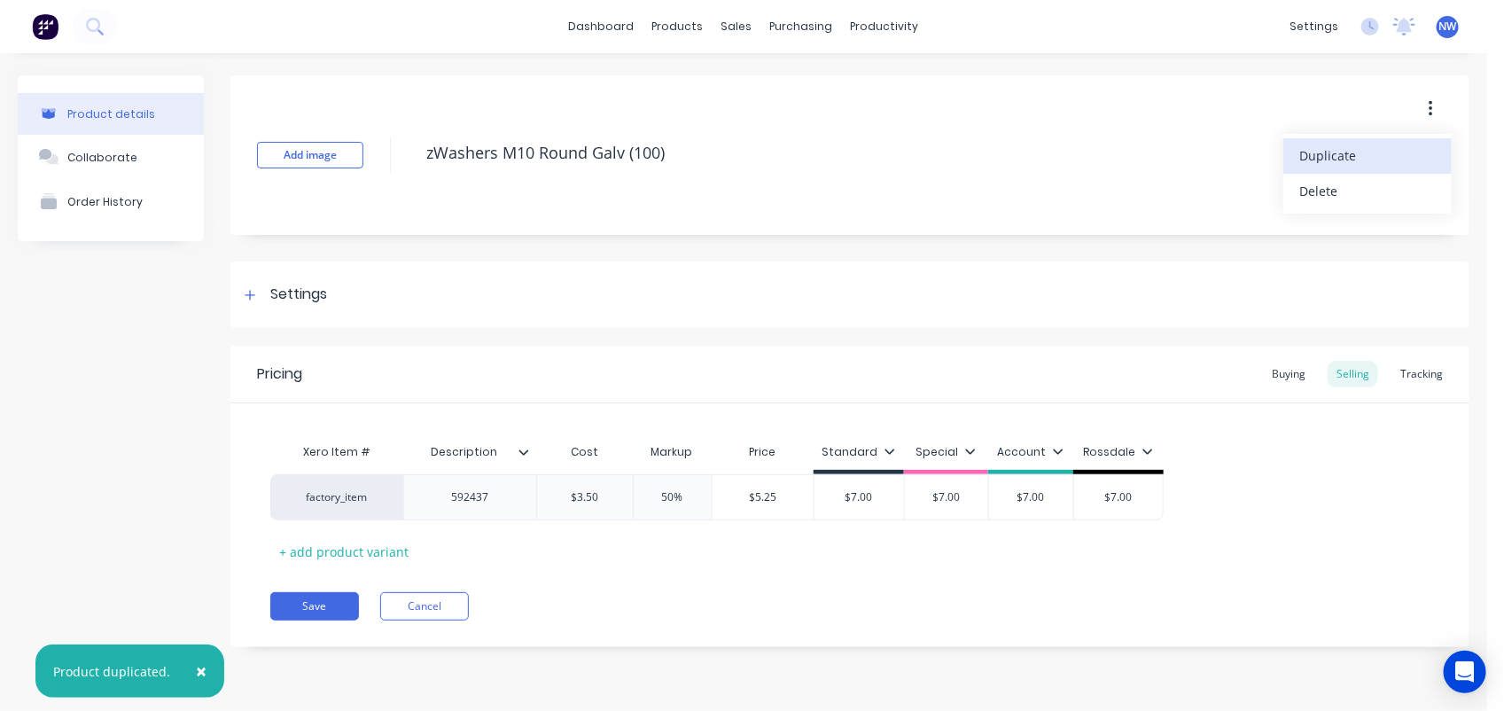
click at [1434, 108] on button "button" at bounding box center [1431, 109] width 42 height 32
click at [1353, 155] on span "Duplicate" at bounding box center [1365, 155] width 133 height 19
click at [405, 604] on button "Cancel" at bounding box center [424, 606] width 89 height 28
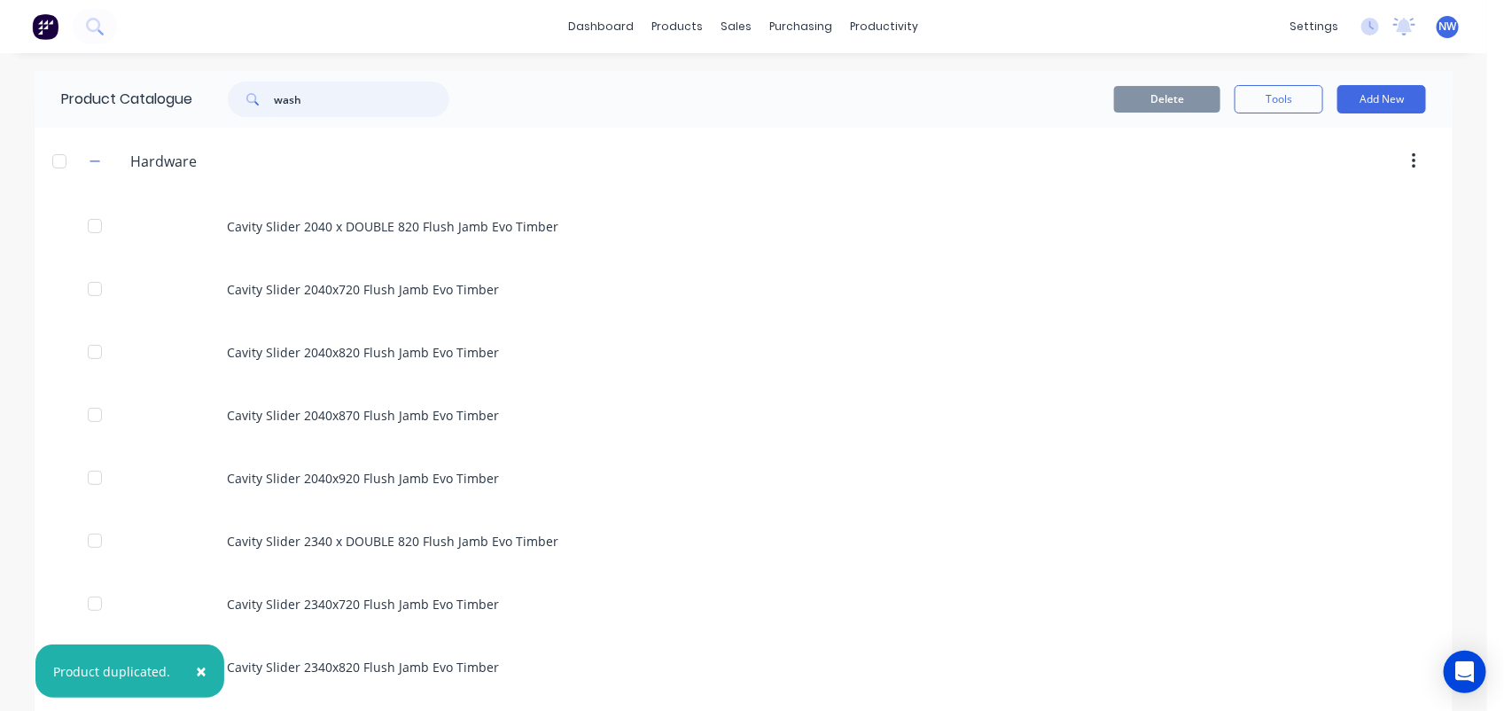
click at [339, 100] on input "wash" at bounding box center [361, 99] width 175 height 35
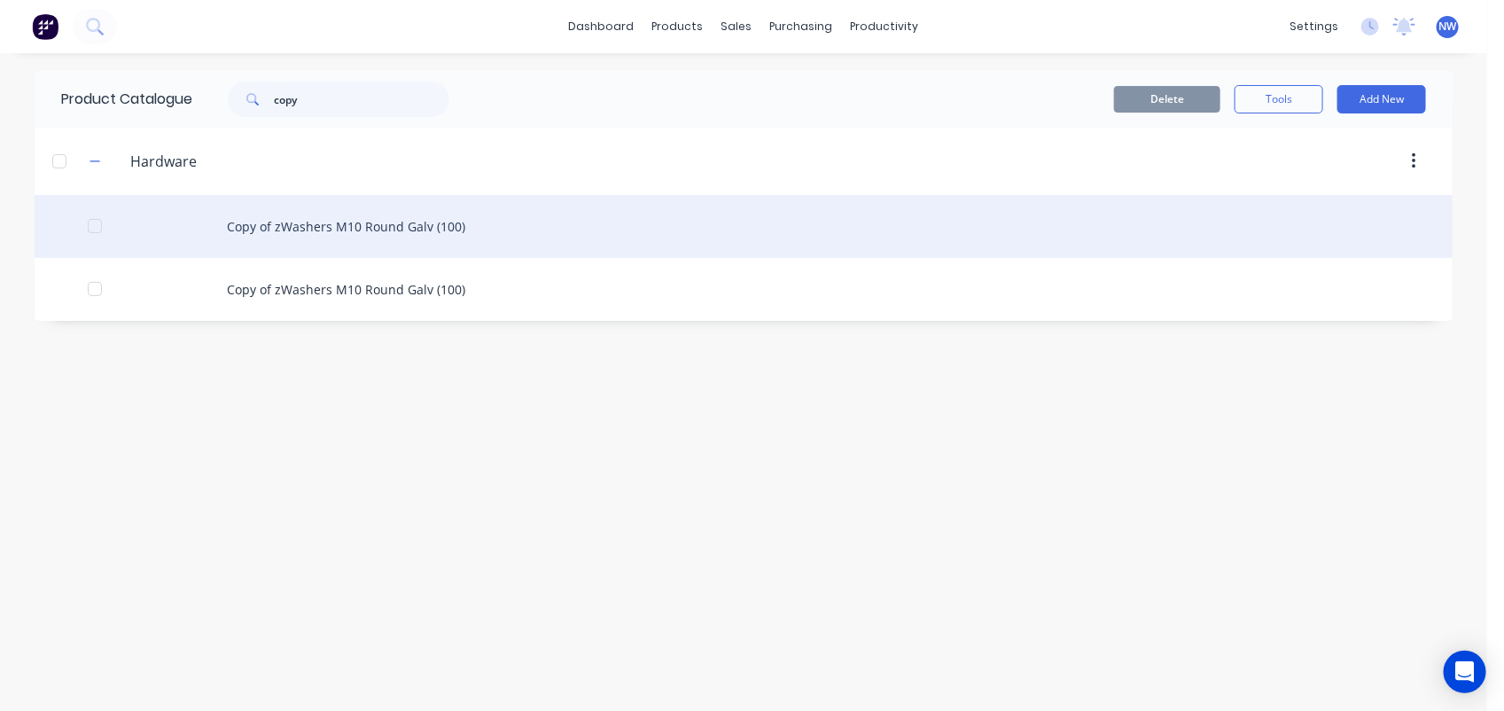
click at [366, 214] on div "Copy of zWashers M10 Round Galv (100)" at bounding box center [744, 226] width 1418 height 63
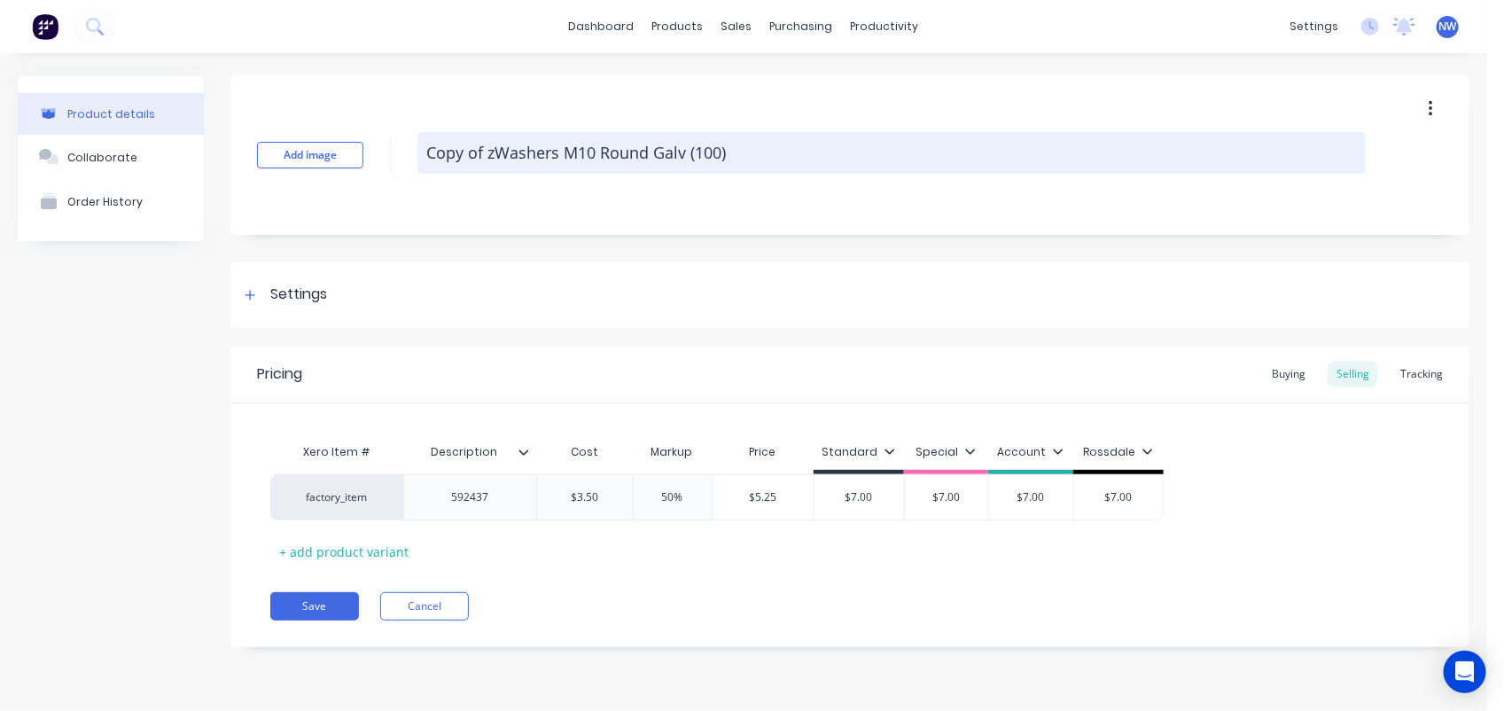
click at [430, 140] on textarea "Copy of zWashers M10 Round Galv (100)" at bounding box center [891, 153] width 948 height 42
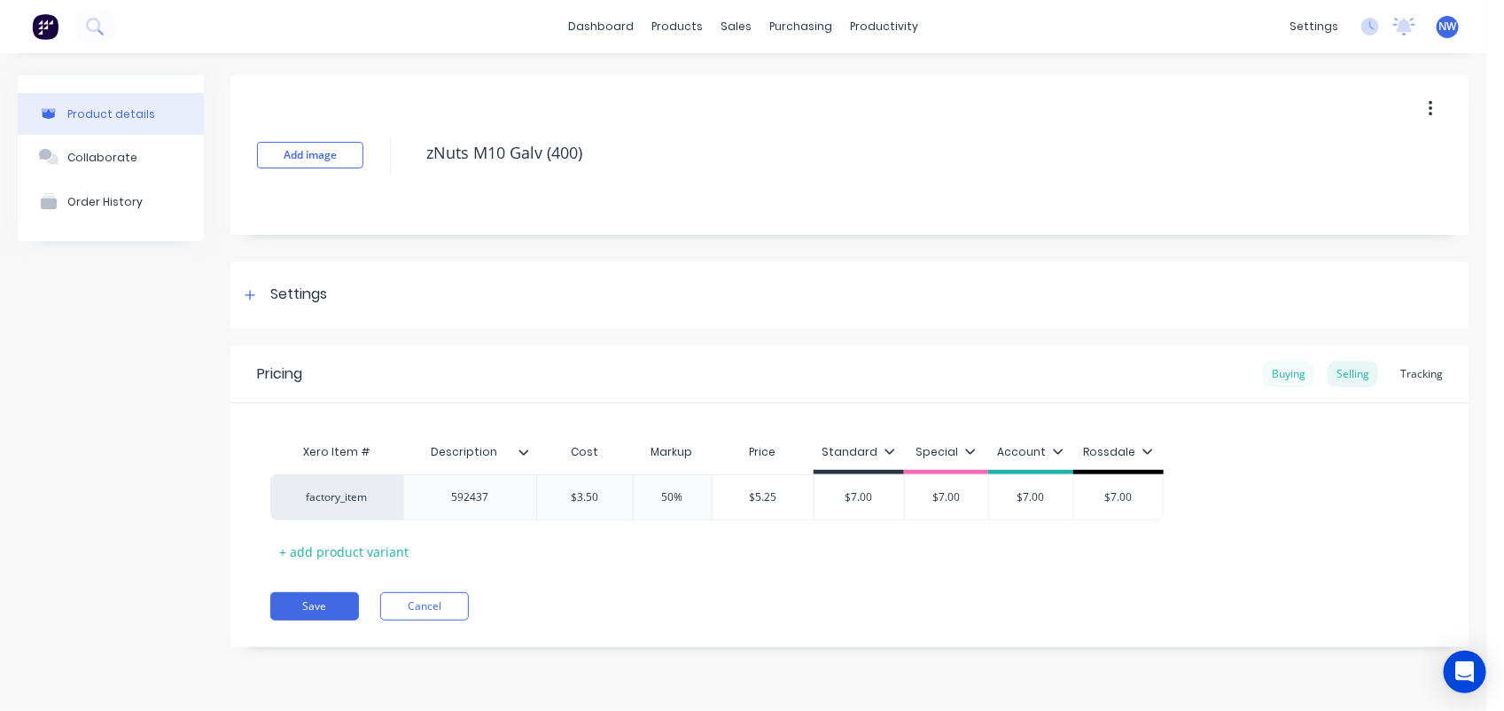
click at [1292, 365] on div "Buying" at bounding box center [1288, 374] width 51 height 27
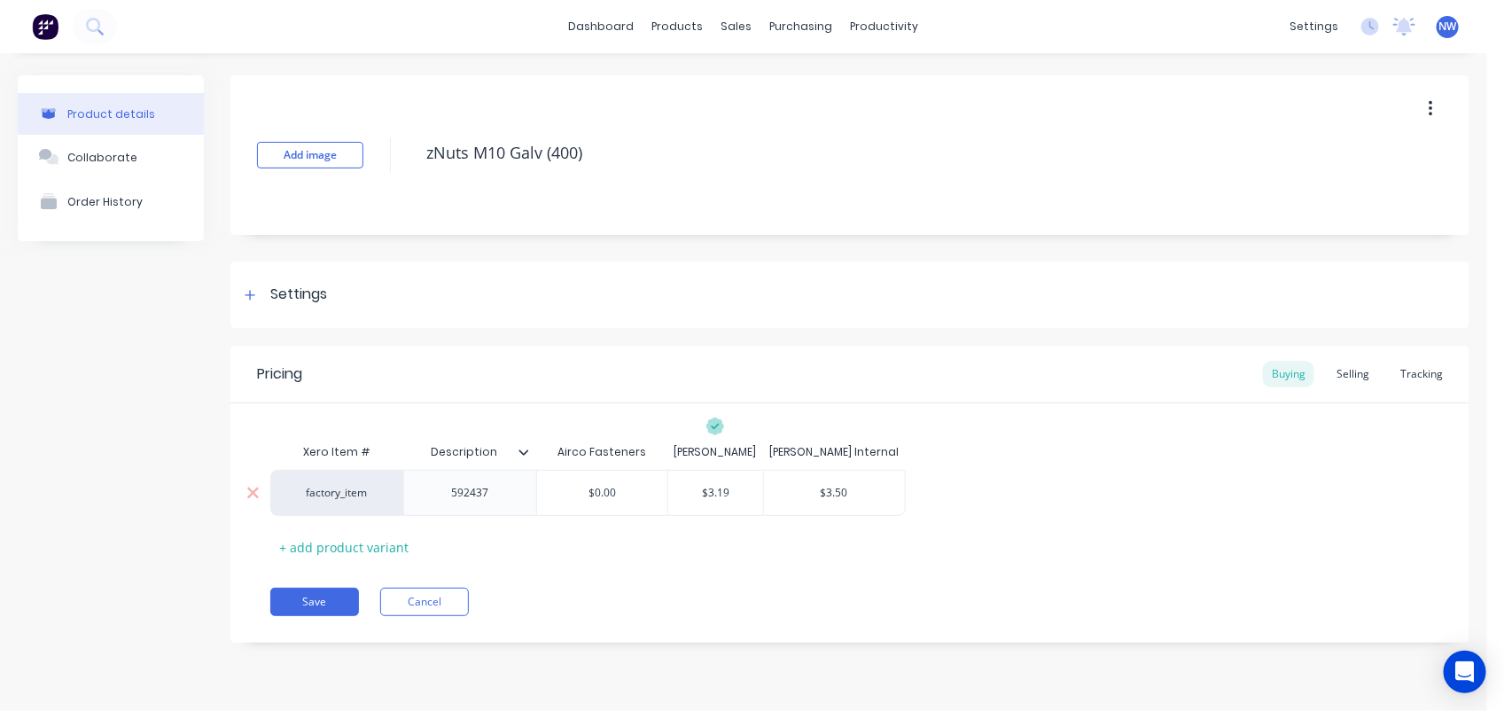
click at [743, 490] on input "$3.19" at bounding box center [716, 493] width 96 height 16
click at [501, 495] on div "592437" at bounding box center [470, 492] width 89 height 23
click at [1345, 370] on div "Selling" at bounding box center [1353, 374] width 51 height 27
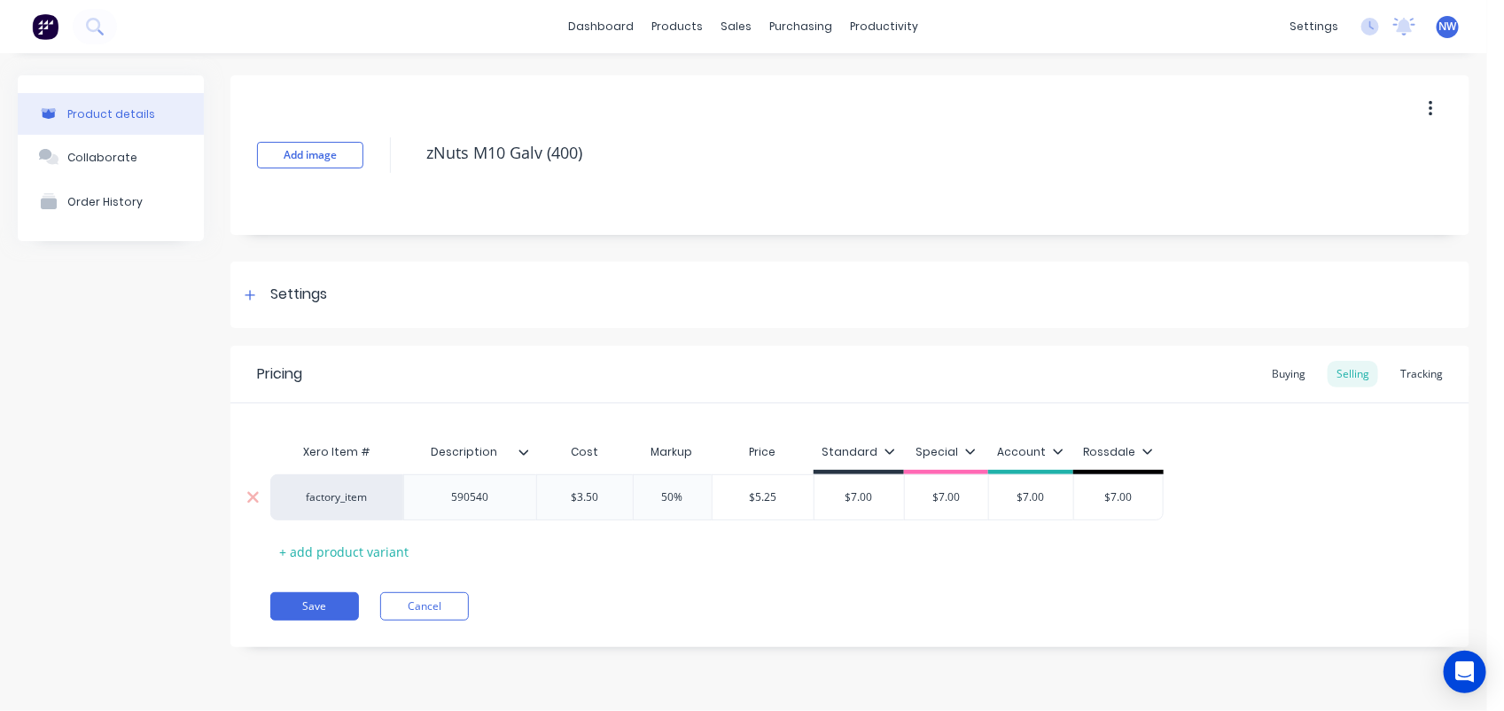
click at [607, 497] on input "$3.50" at bounding box center [585, 497] width 96 height 16
click at [896, 497] on input "$7.00" at bounding box center [871, 497] width 90 height 16
click at [313, 600] on button "Save" at bounding box center [314, 606] width 89 height 28
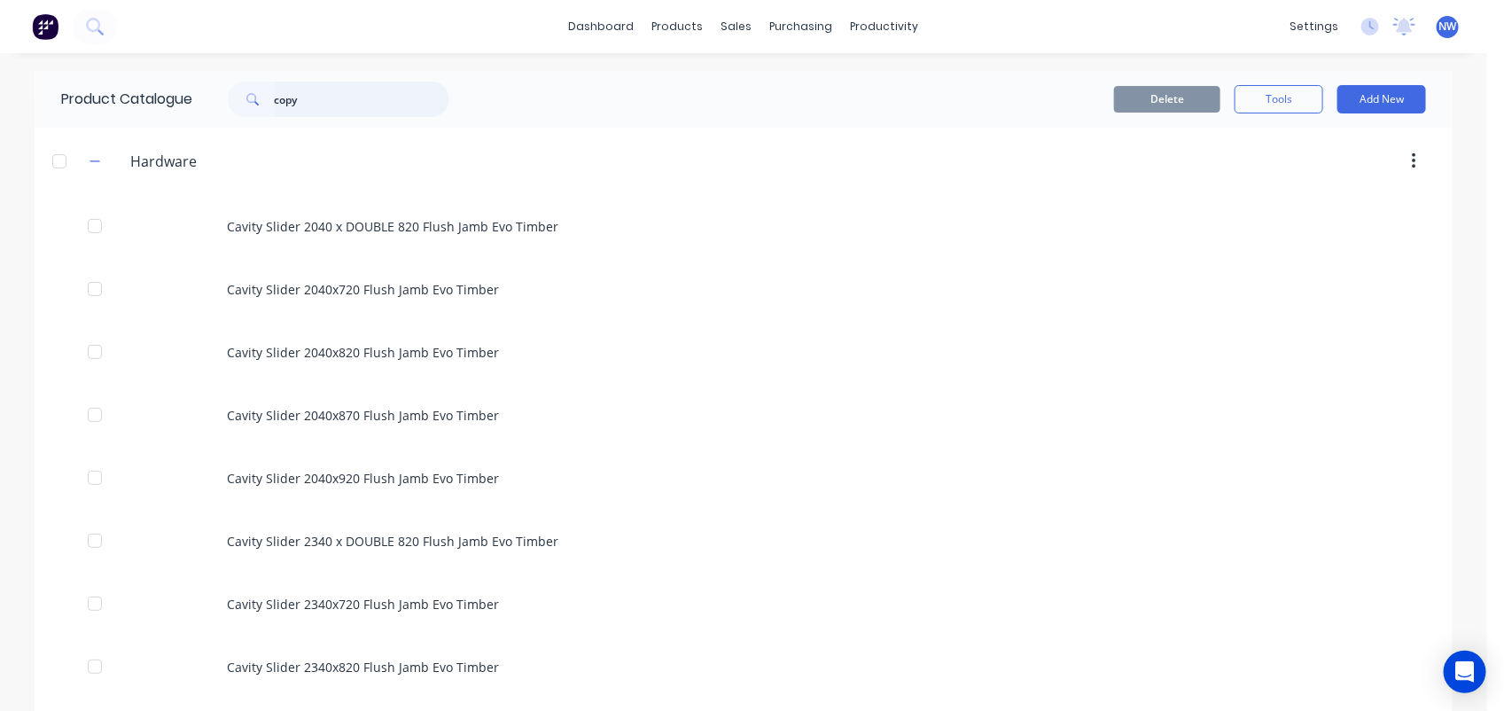
click at [322, 106] on input "copy" at bounding box center [361, 99] width 175 height 35
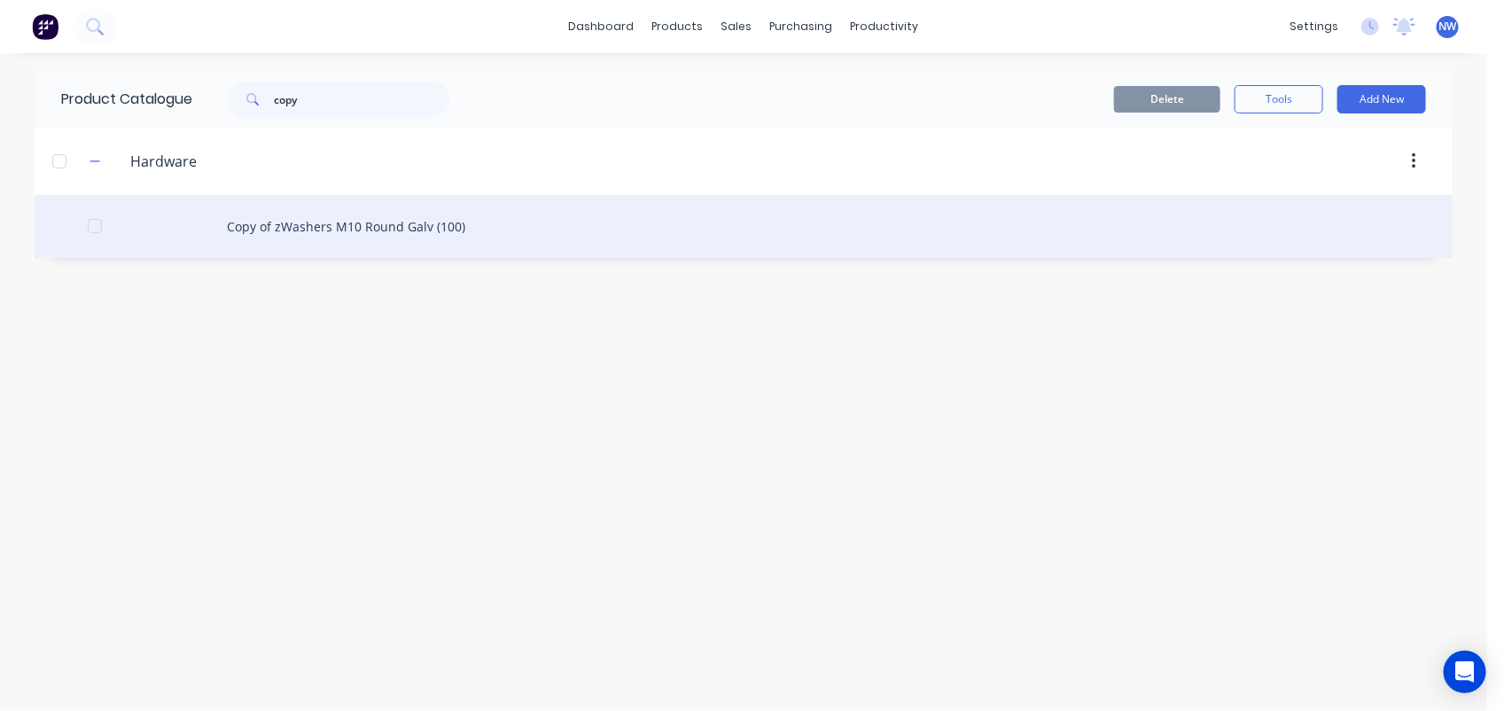
click at [319, 213] on div "Copy of zWashers M10 Round Galv (100)" at bounding box center [744, 226] width 1418 height 63
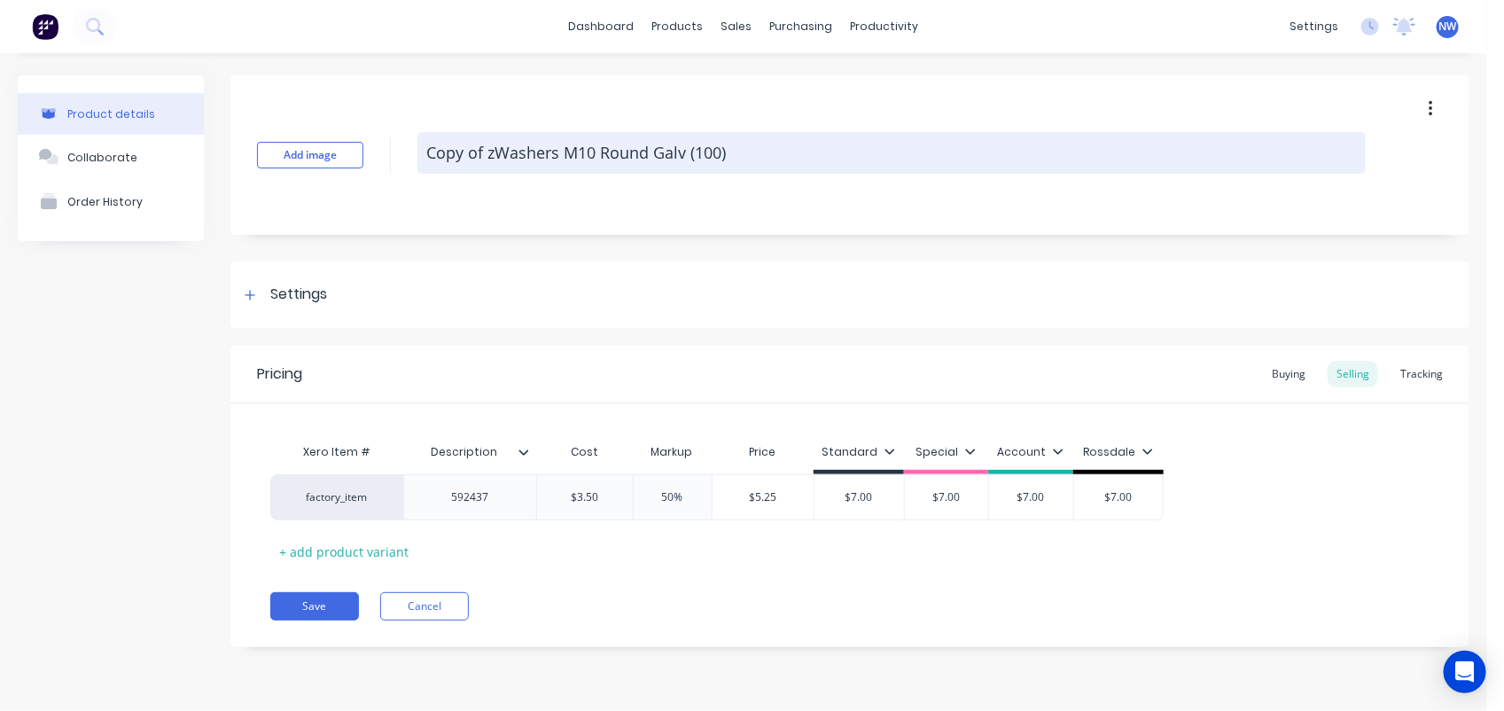
click at [432, 152] on textarea "Copy of zWashers M10 Round Galv (100)" at bounding box center [891, 153] width 948 height 42
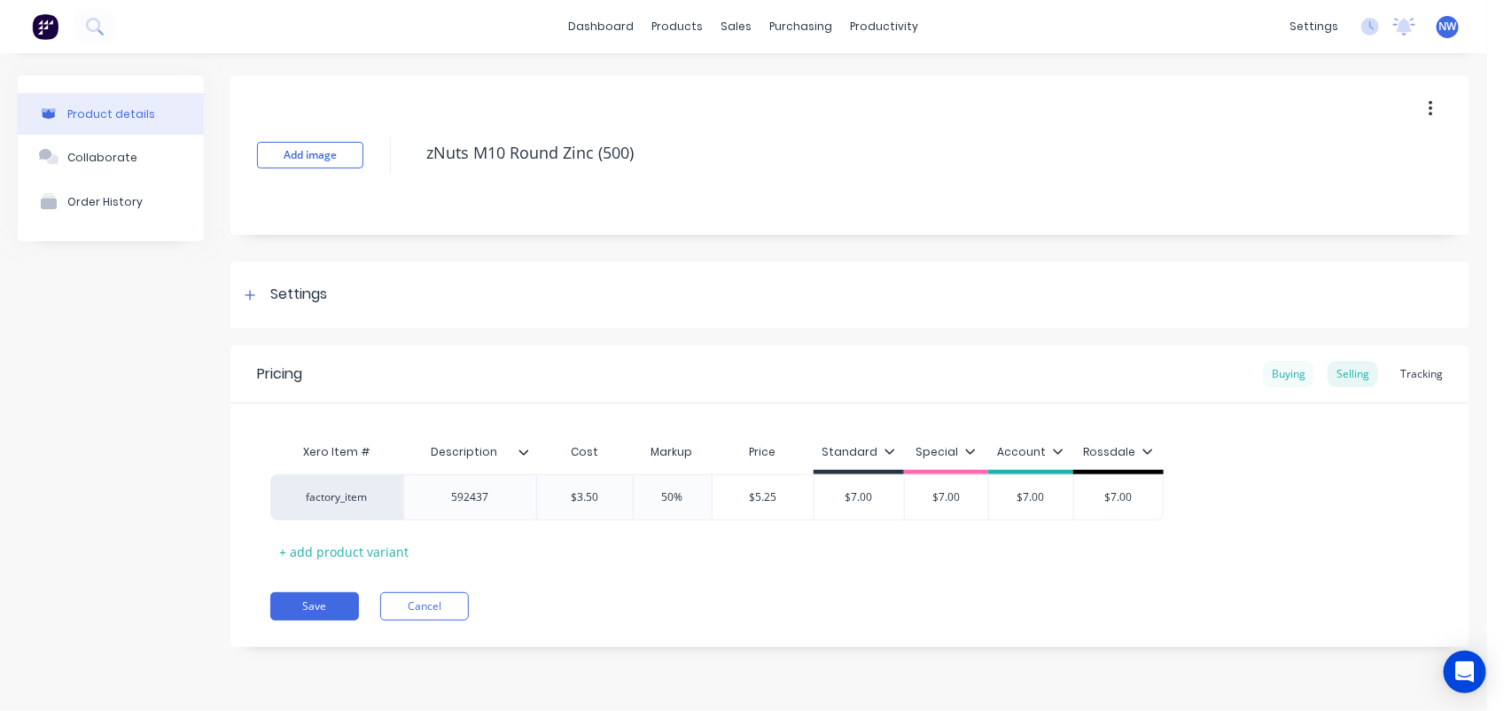
click at [1303, 373] on div "Buying" at bounding box center [1288, 374] width 51 height 27
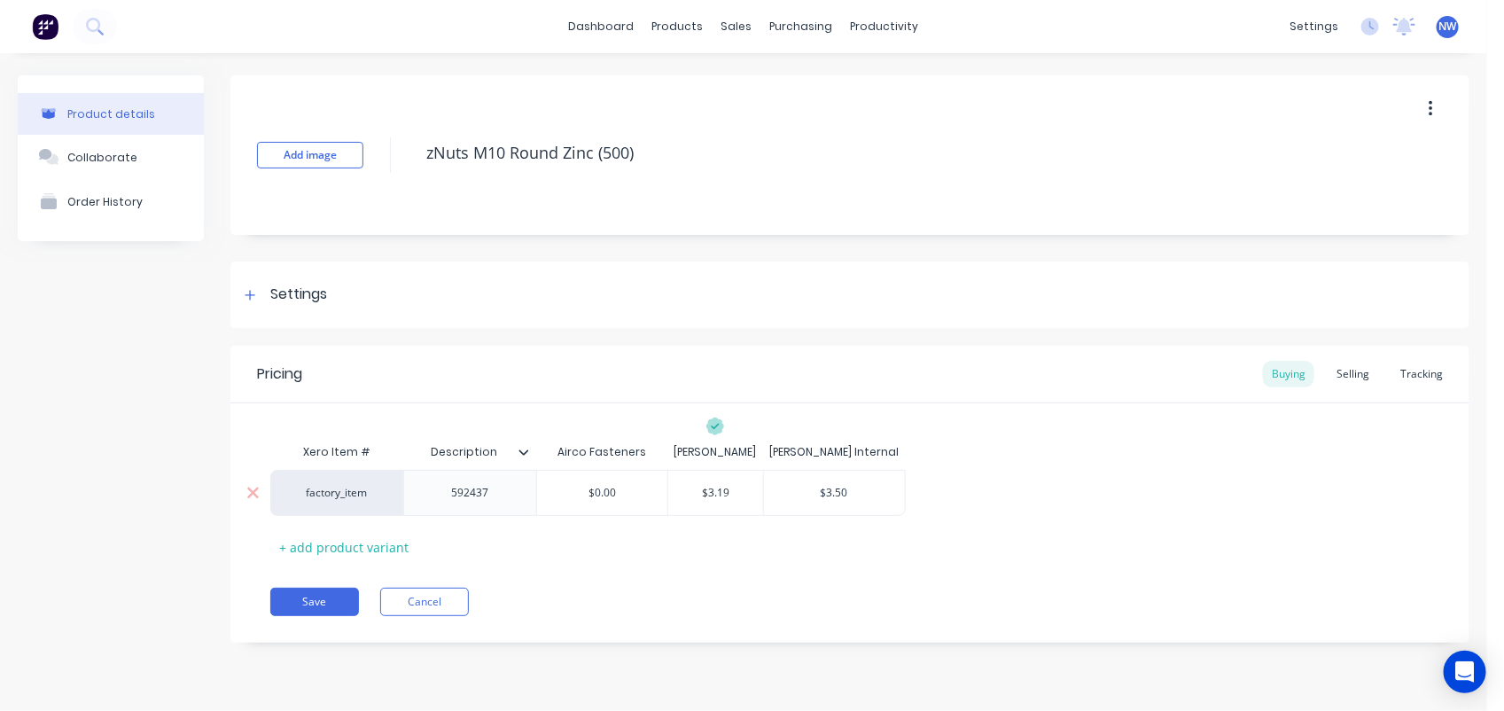
click at [502, 499] on div "592437" at bounding box center [470, 492] width 89 height 23
click at [743, 496] on input "$3.19" at bounding box center [716, 493] width 96 height 16
click at [1375, 365] on div "Selling" at bounding box center [1353, 374] width 51 height 27
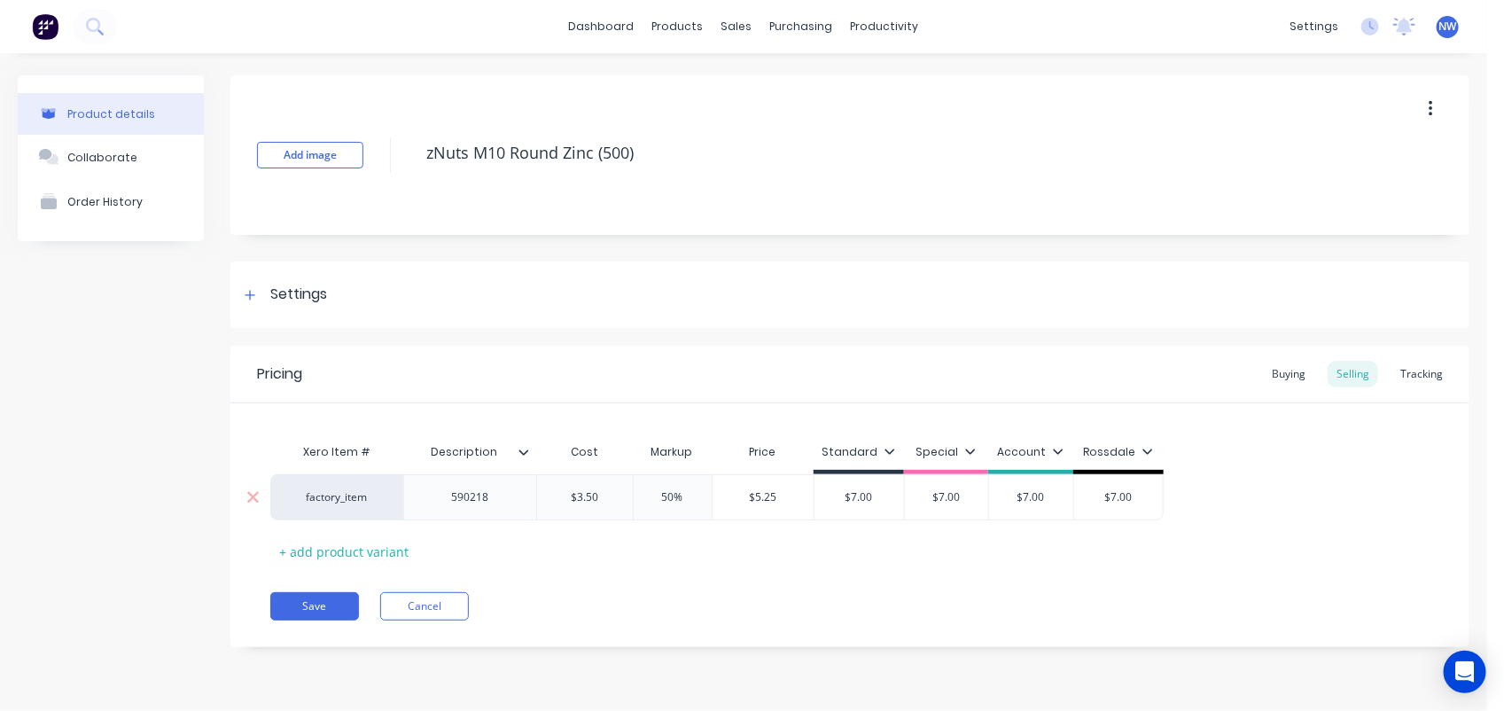
click at [613, 502] on input "$3.50" at bounding box center [585, 497] width 96 height 16
click at [900, 502] on input "$7.00" at bounding box center [883, 497] width 90 height 16
click at [521, 450] on icon at bounding box center [524, 451] width 10 height 5
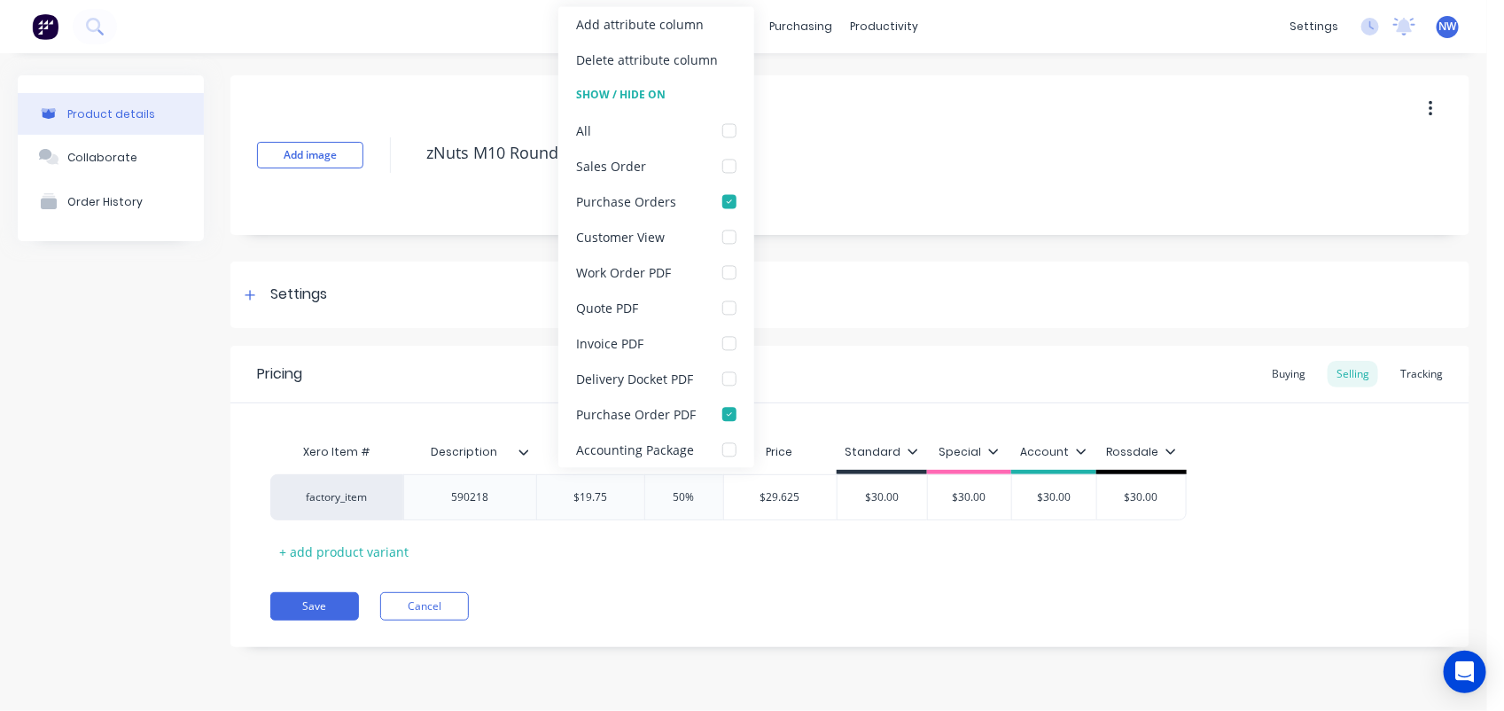
click at [521, 450] on icon at bounding box center [524, 451] width 10 height 5
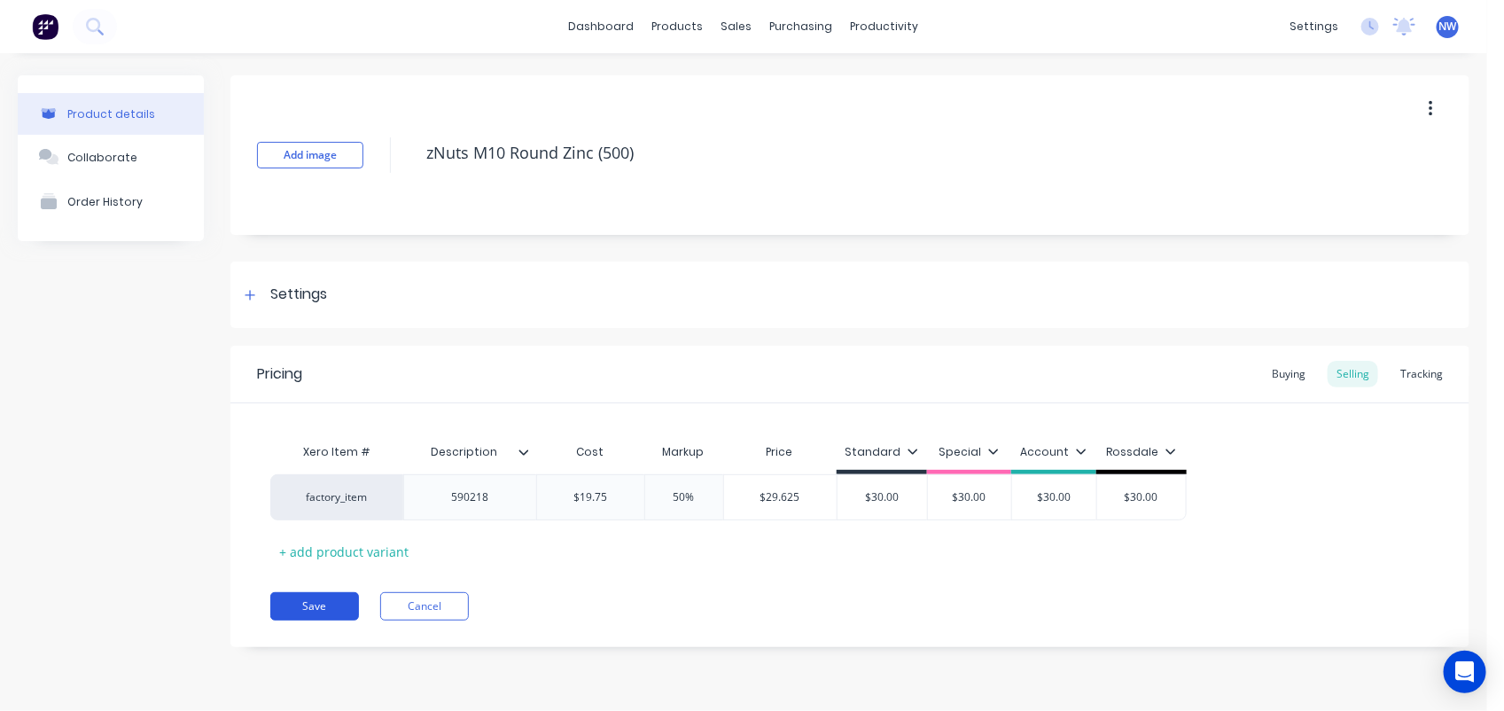
click at [328, 616] on button "Save" at bounding box center [314, 606] width 89 height 28
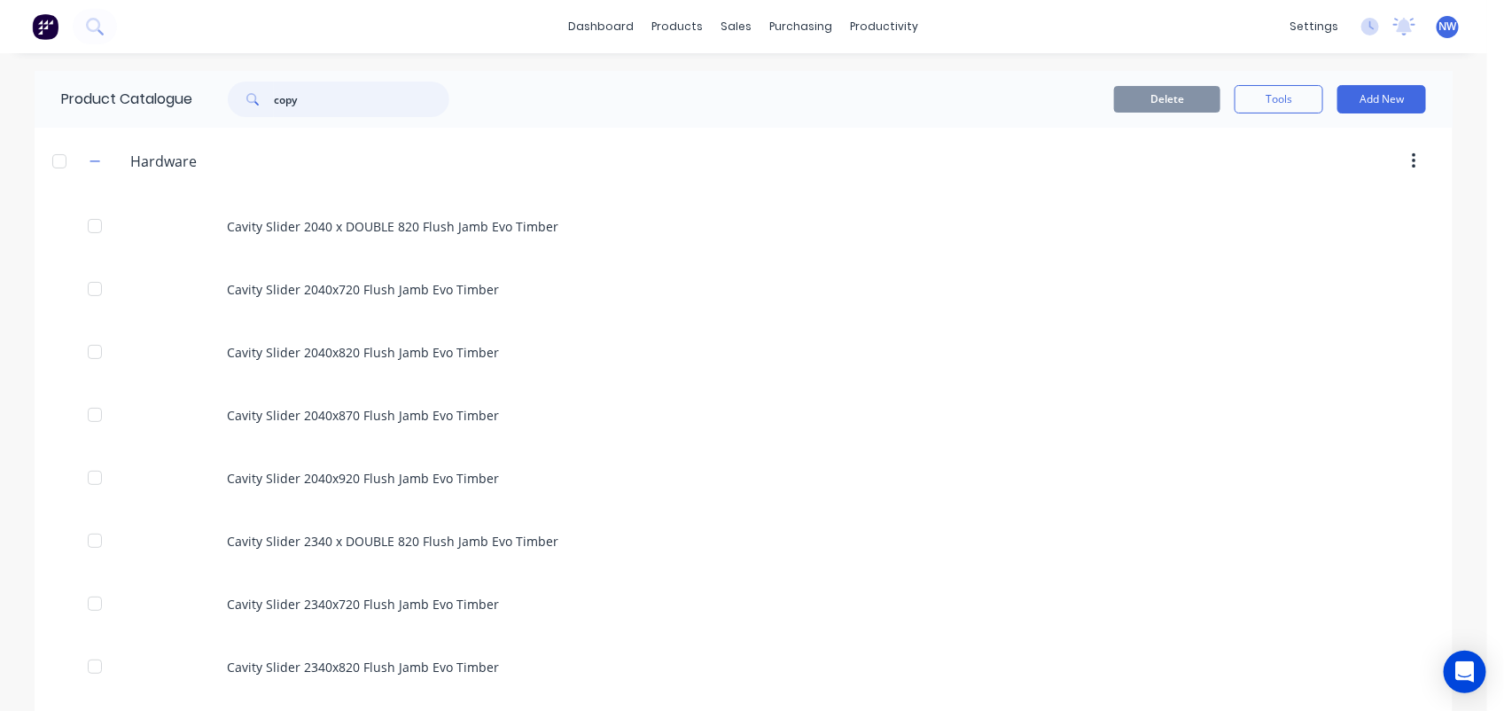
click at [338, 87] on input "copy" at bounding box center [361, 99] width 175 height 35
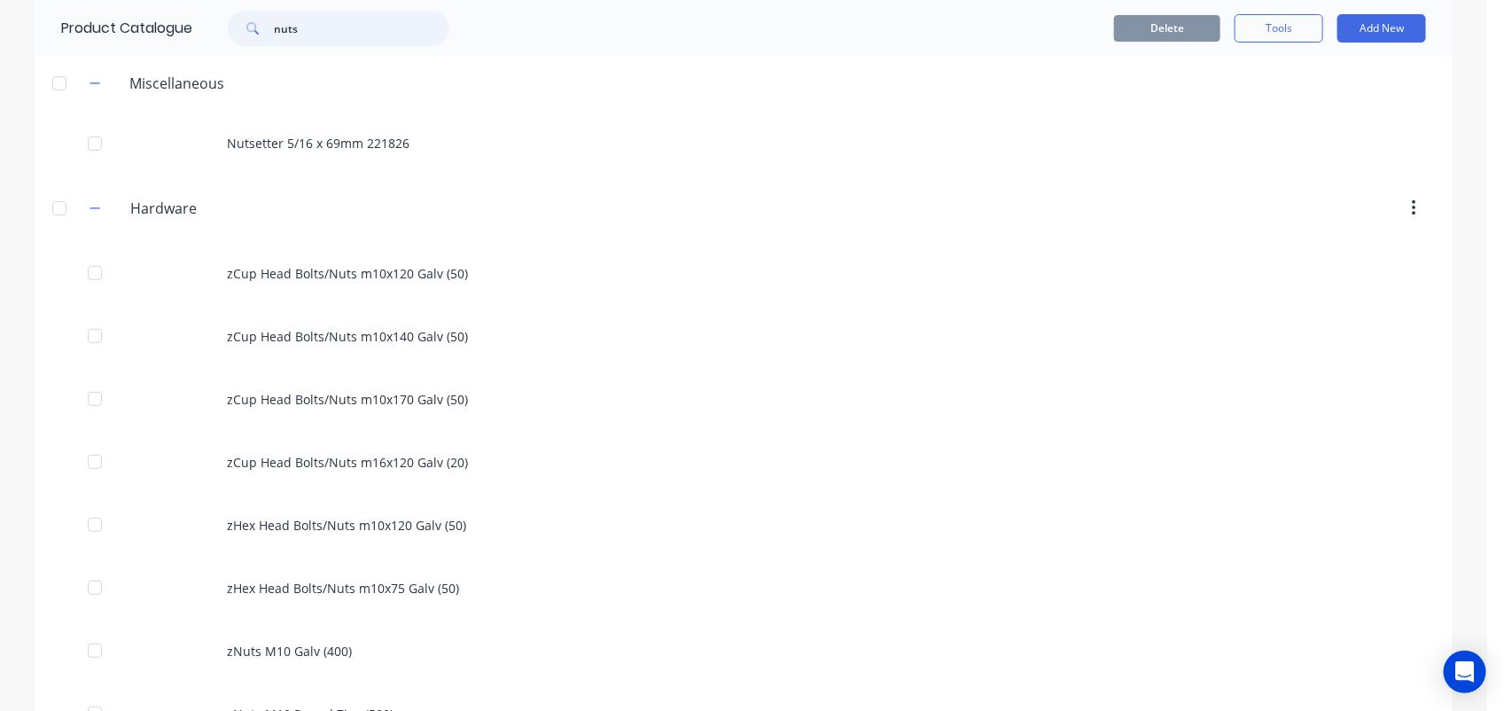
scroll to position [125, 0]
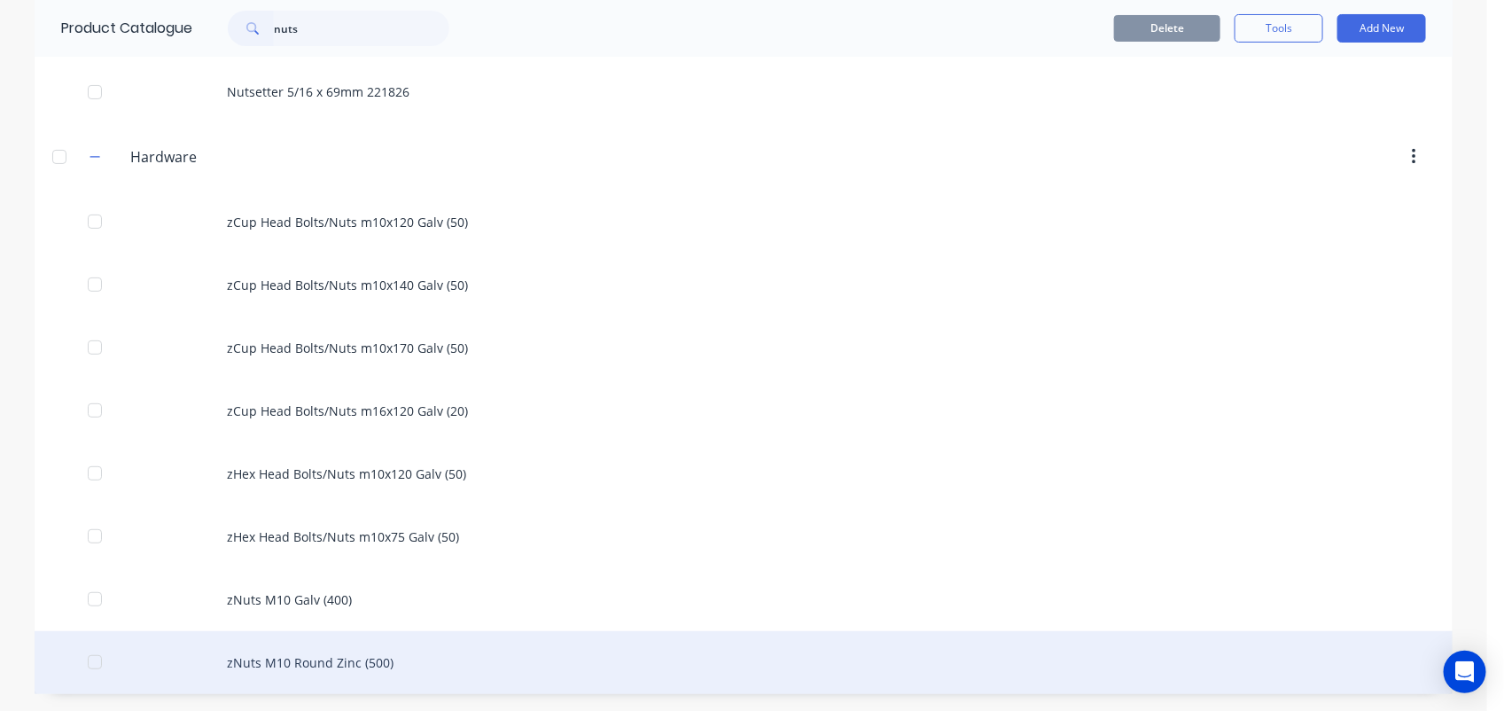
click at [346, 653] on div "zNuts M10 Round Zinc (500)" at bounding box center [744, 662] width 1418 height 63
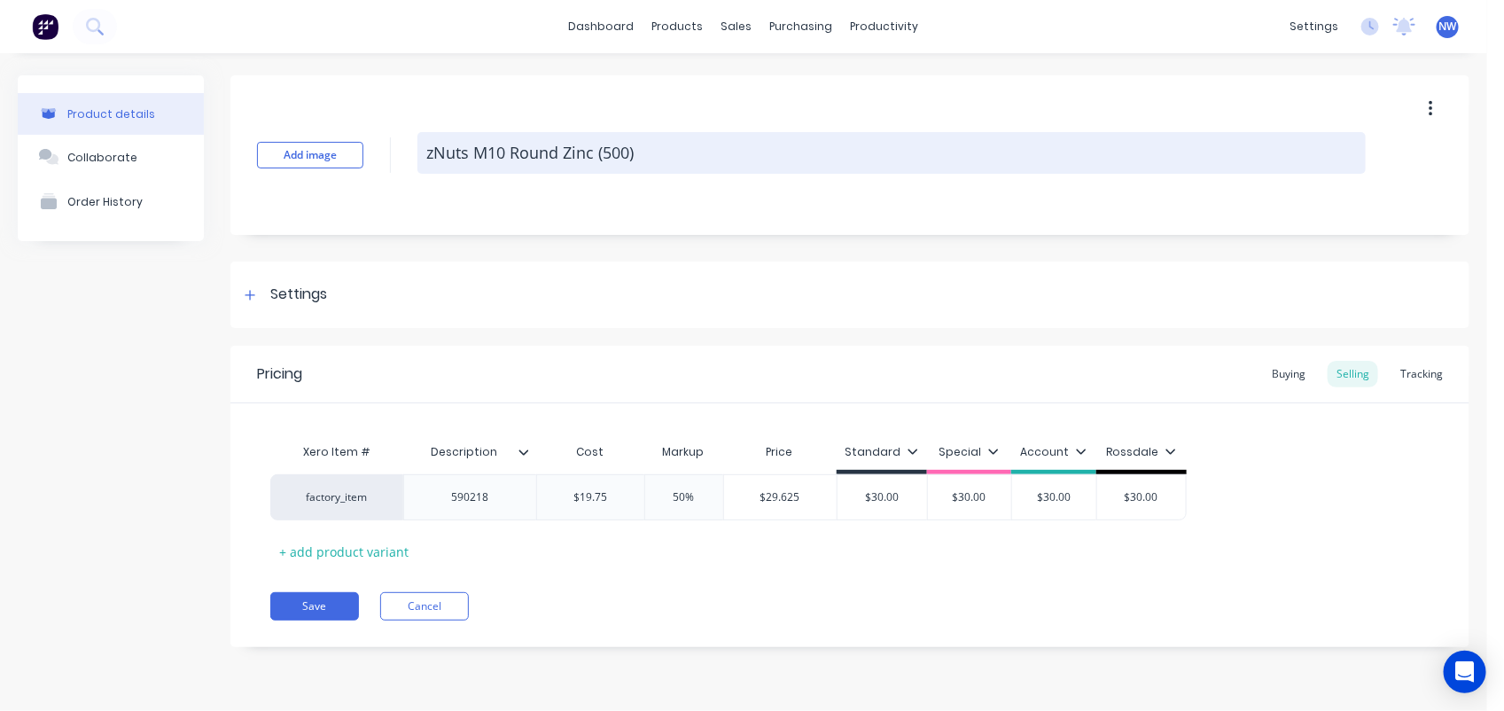
click at [510, 152] on textarea "zNuts M10 Round Zinc (500)" at bounding box center [891, 153] width 948 height 42
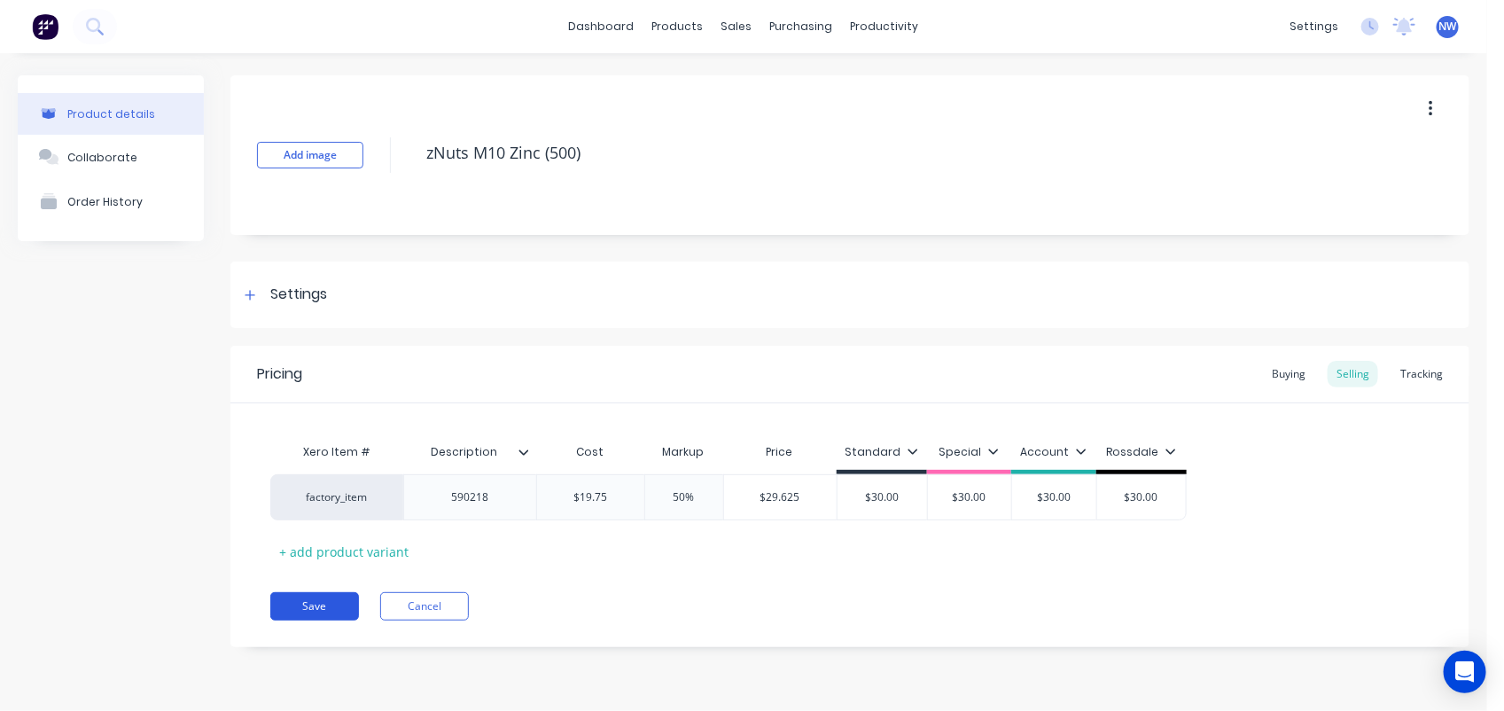
click at [316, 605] on button "Save" at bounding box center [314, 606] width 89 height 28
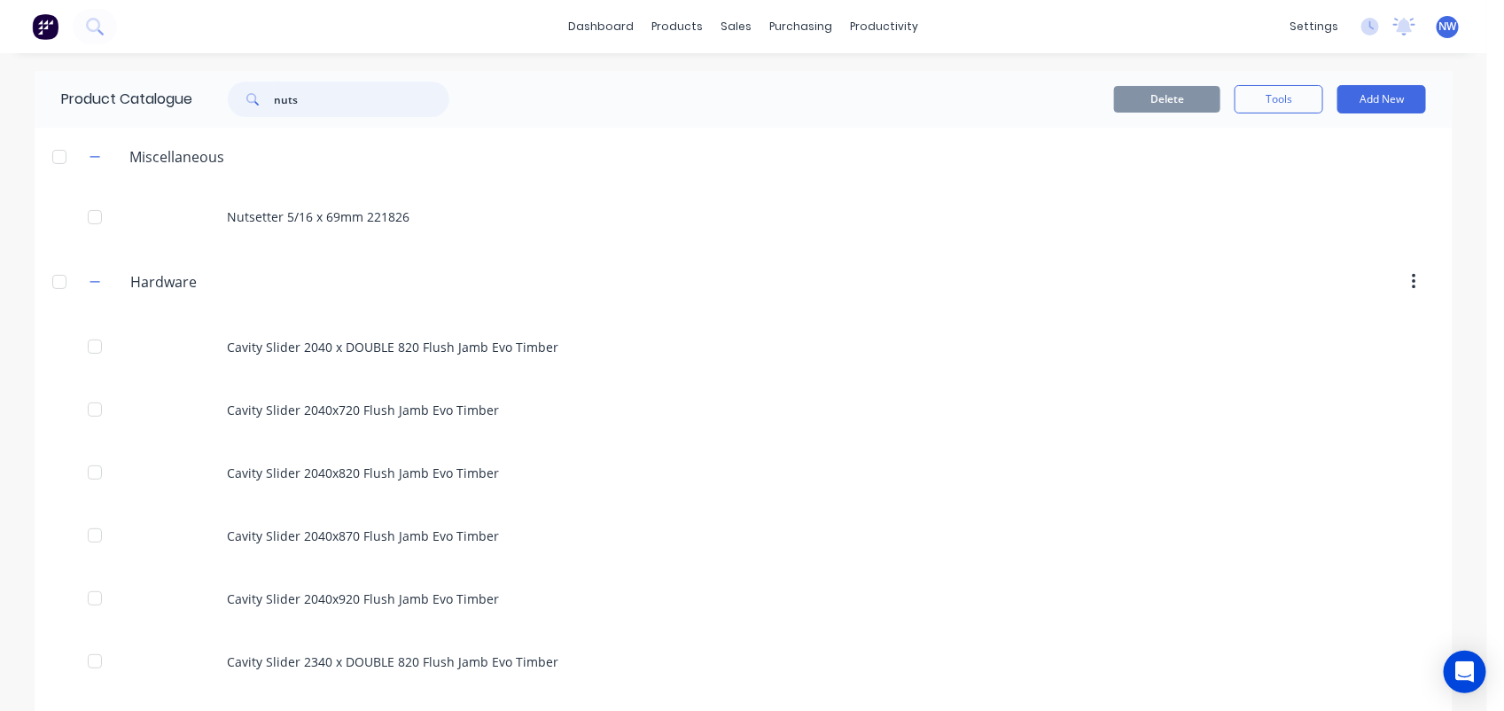
click at [330, 98] on input "nuts" at bounding box center [361, 99] width 175 height 35
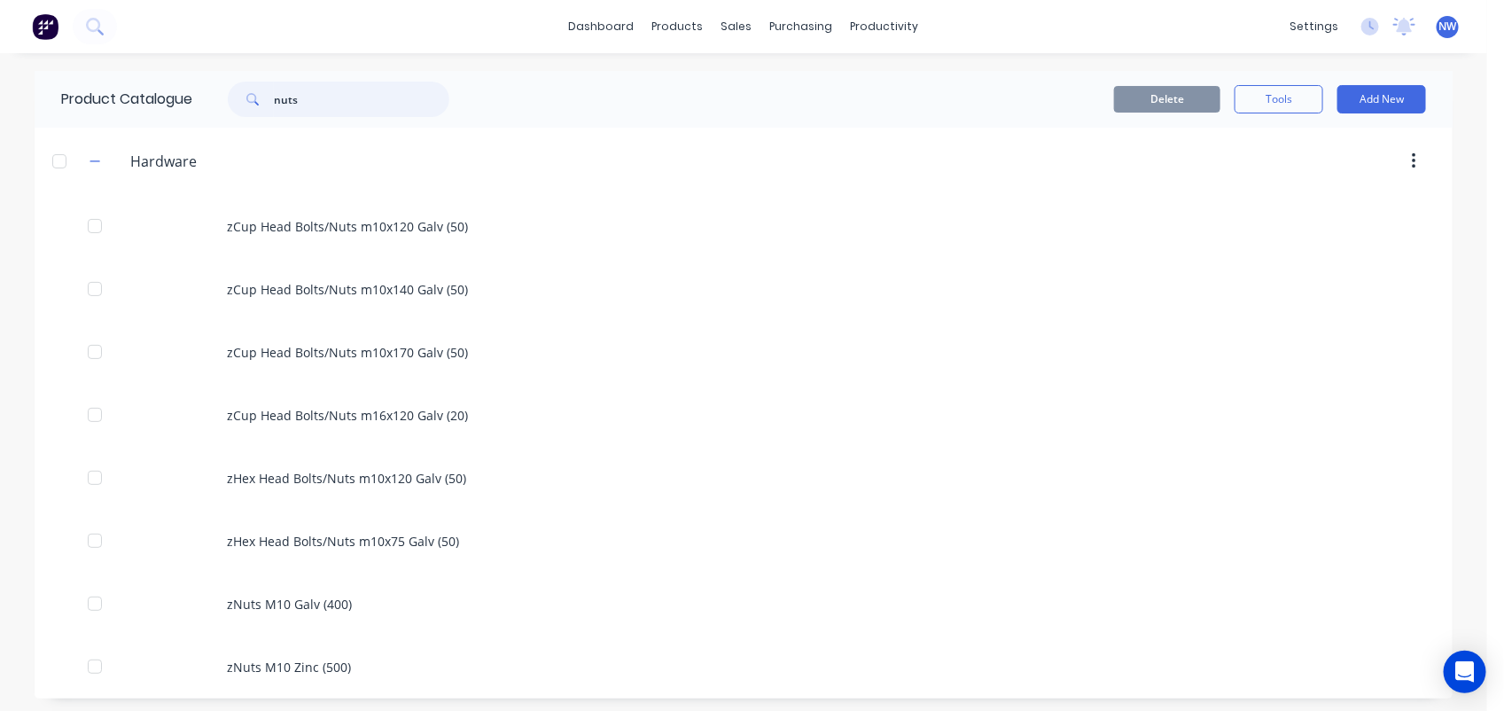
click at [321, 98] on input "nuts" at bounding box center [361, 99] width 175 height 35
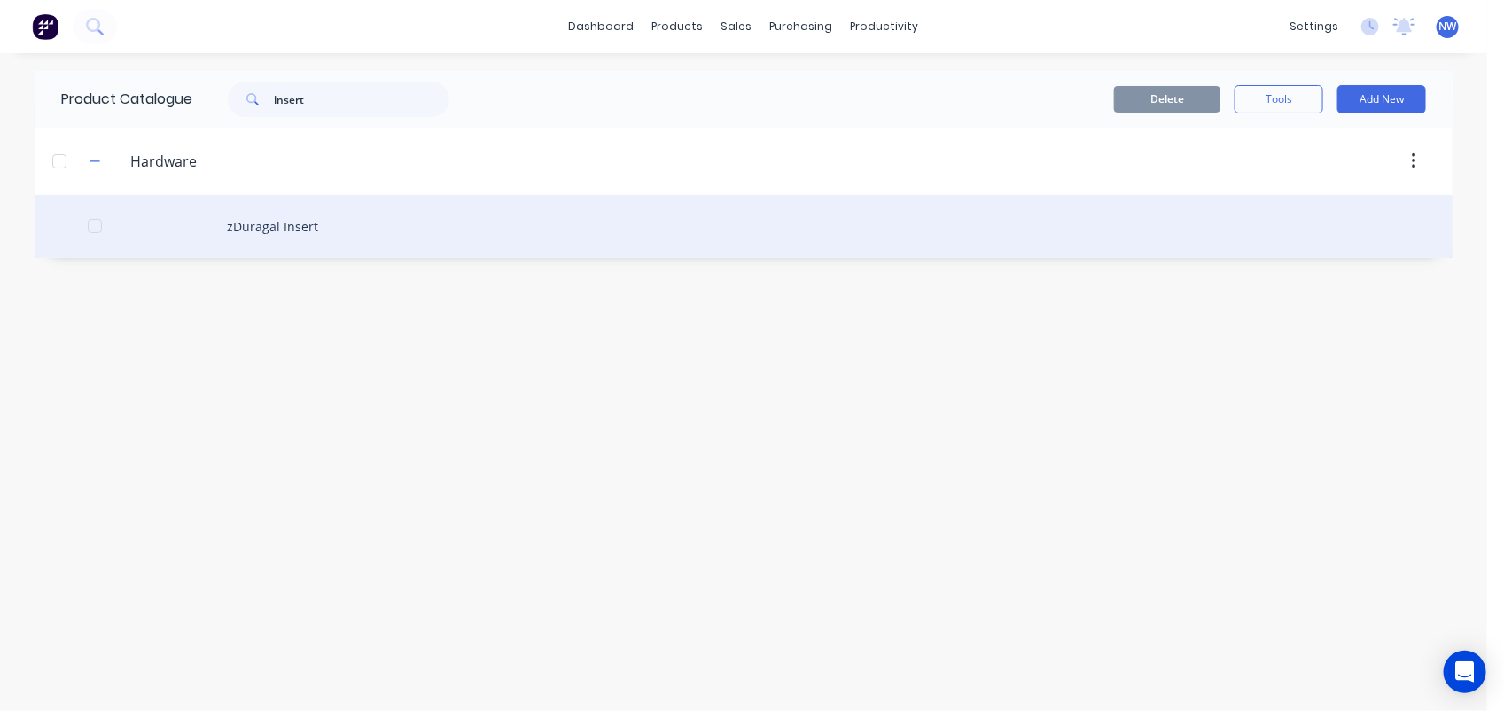
click at [270, 222] on div "zDuragal Insert" at bounding box center [744, 226] width 1418 height 63
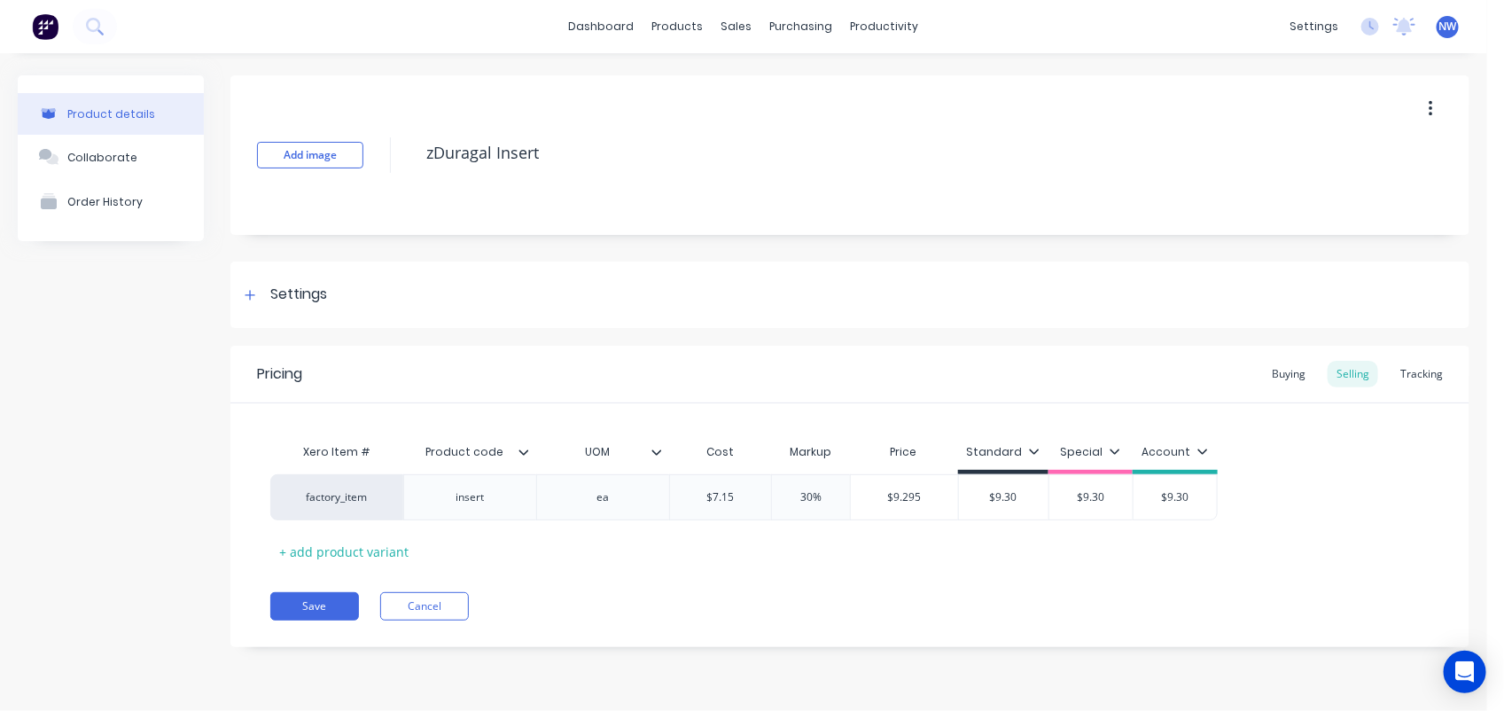
click at [1427, 108] on button "button" at bounding box center [1431, 109] width 42 height 32
click at [1345, 158] on span "Duplicate" at bounding box center [1365, 155] width 133 height 19
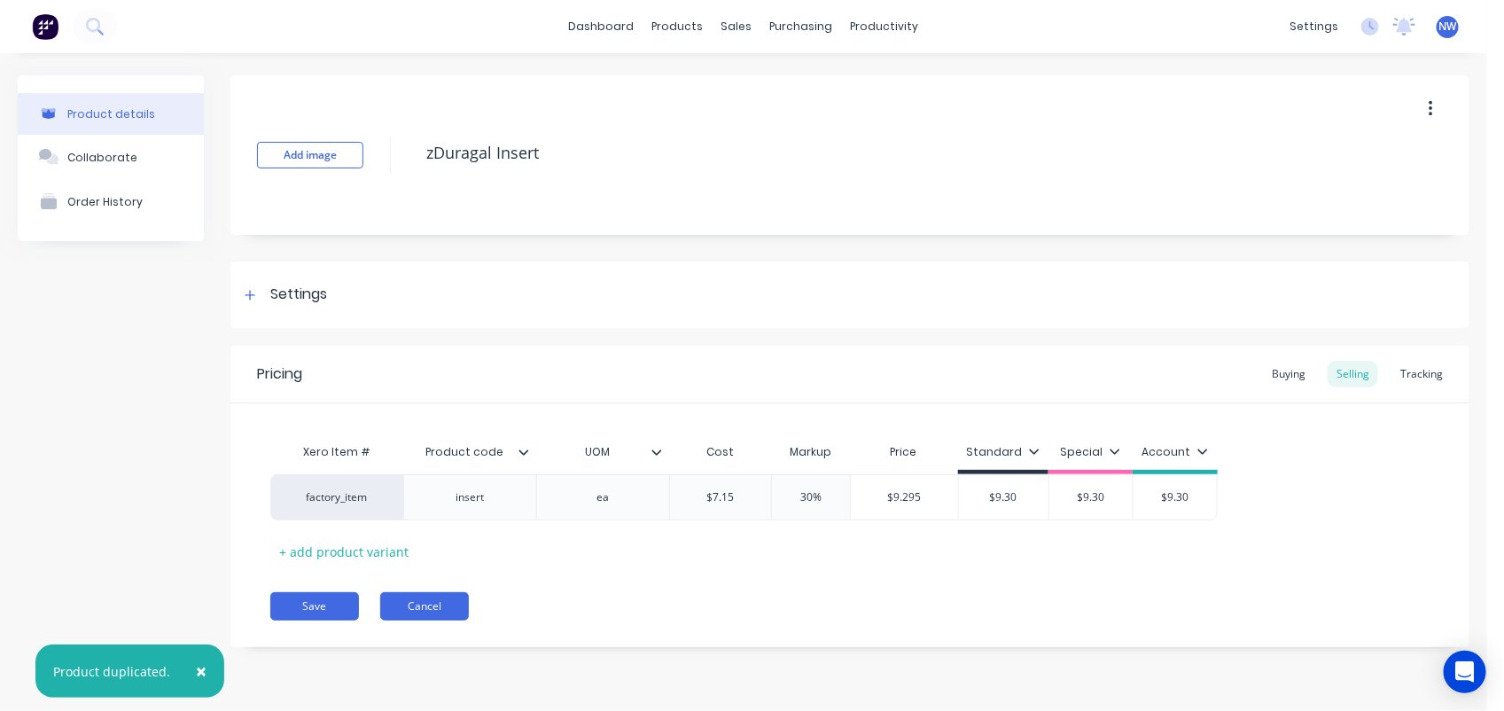
click at [449, 598] on button "Cancel" at bounding box center [424, 606] width 89 height 28
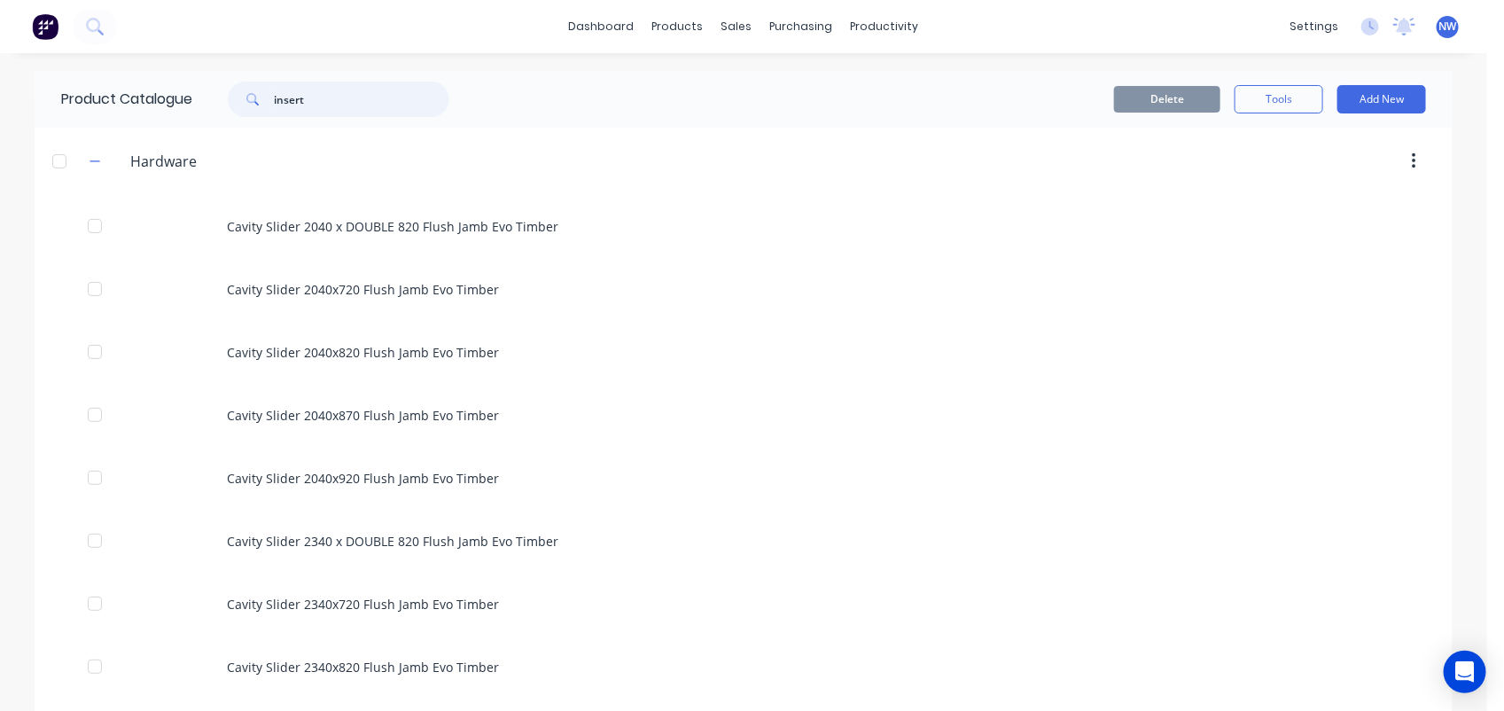
click at [335, 100] on input "insert" at bounding box center [361, 99] width 175 height 35
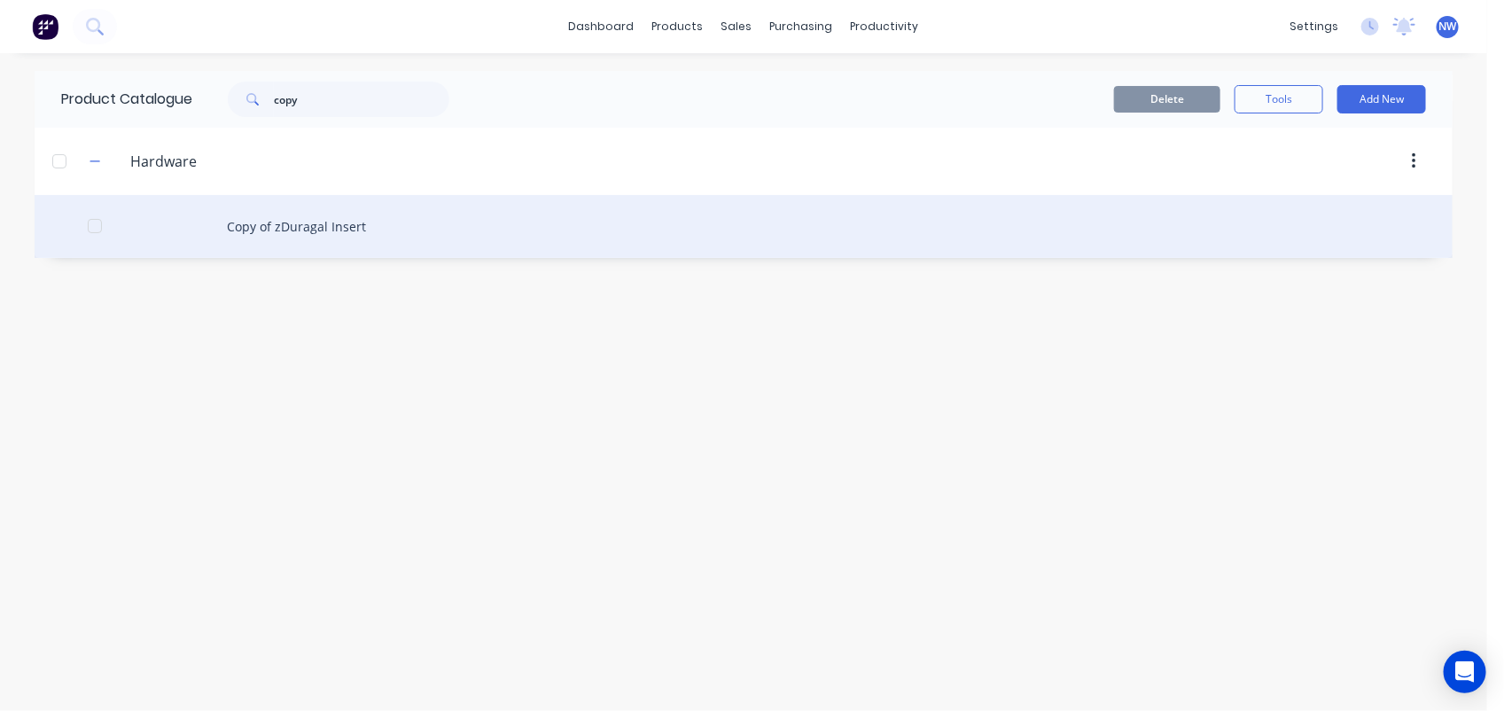
click at [316, 226] on div "Copy of zDuragal Insert" at bounding box center [744, 226] width 1418 height 63
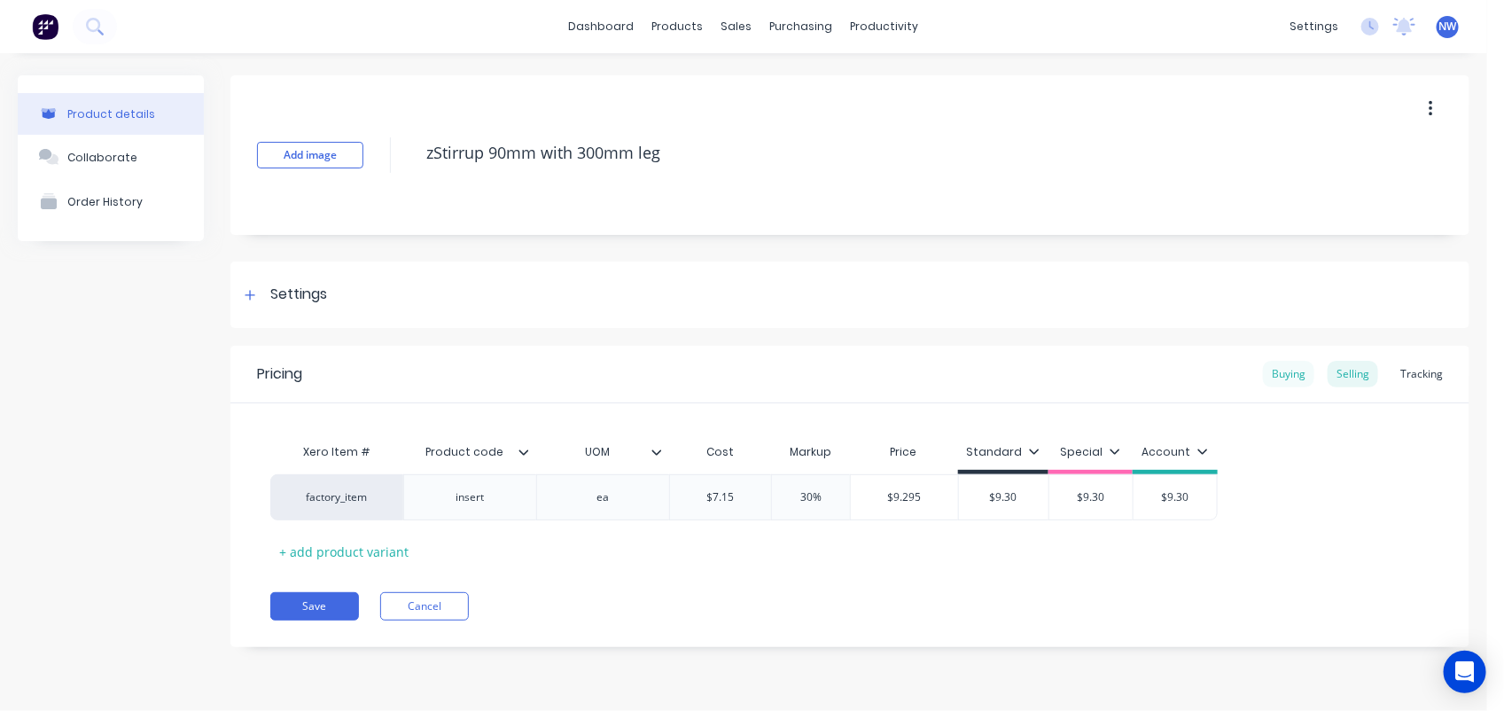
click at [1294, 373] on div "Buying" at bounding box center [1288, 374] width 51 height 27
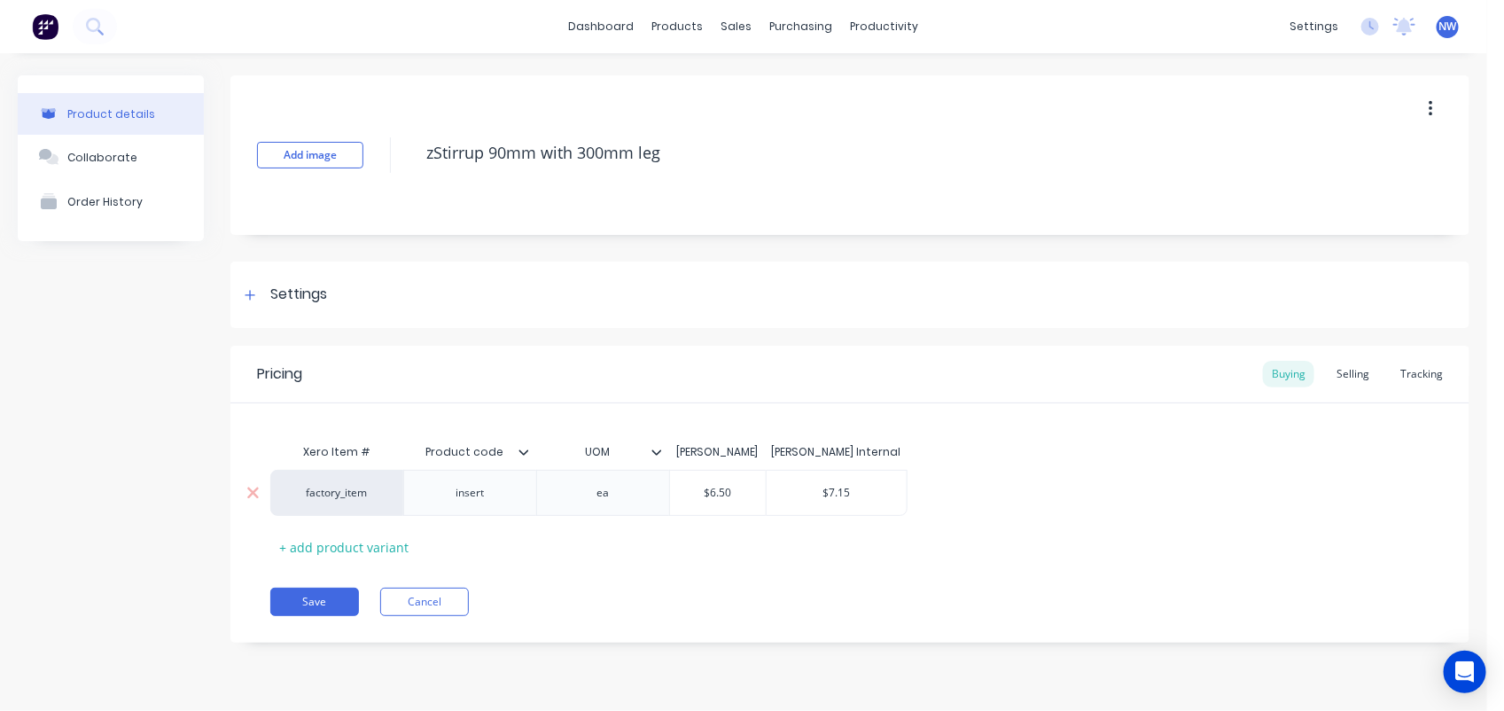
click at [497, 496] on div "insert" at bounding box center [470, 492] width 89 height 23
click at [521, 452] on icon at bounding box center [524, 451] width 10 height 5
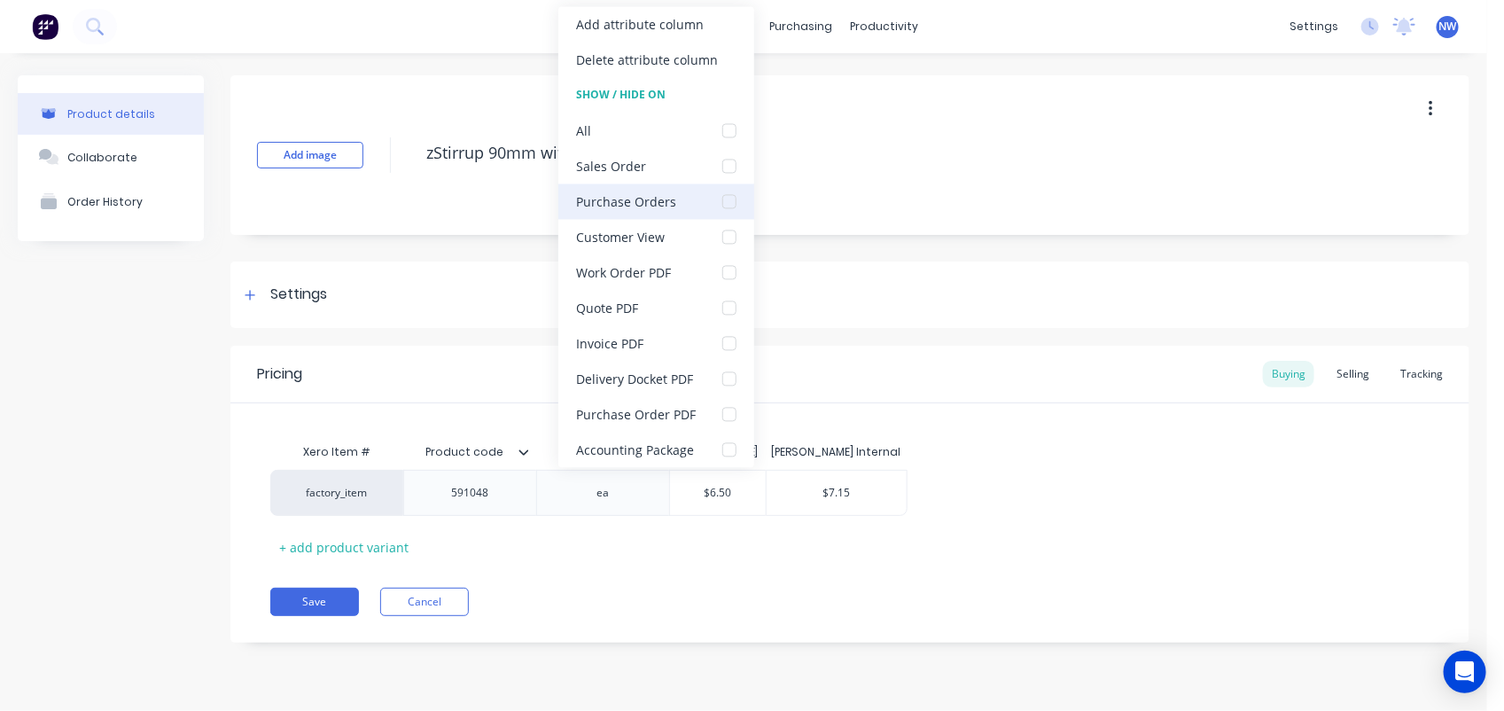
click at [721, 200] on div at bounding box center [729, 201] width 35 height 35
click at [728, 410] on div at bounding box center [729, 414] width 35 height 35
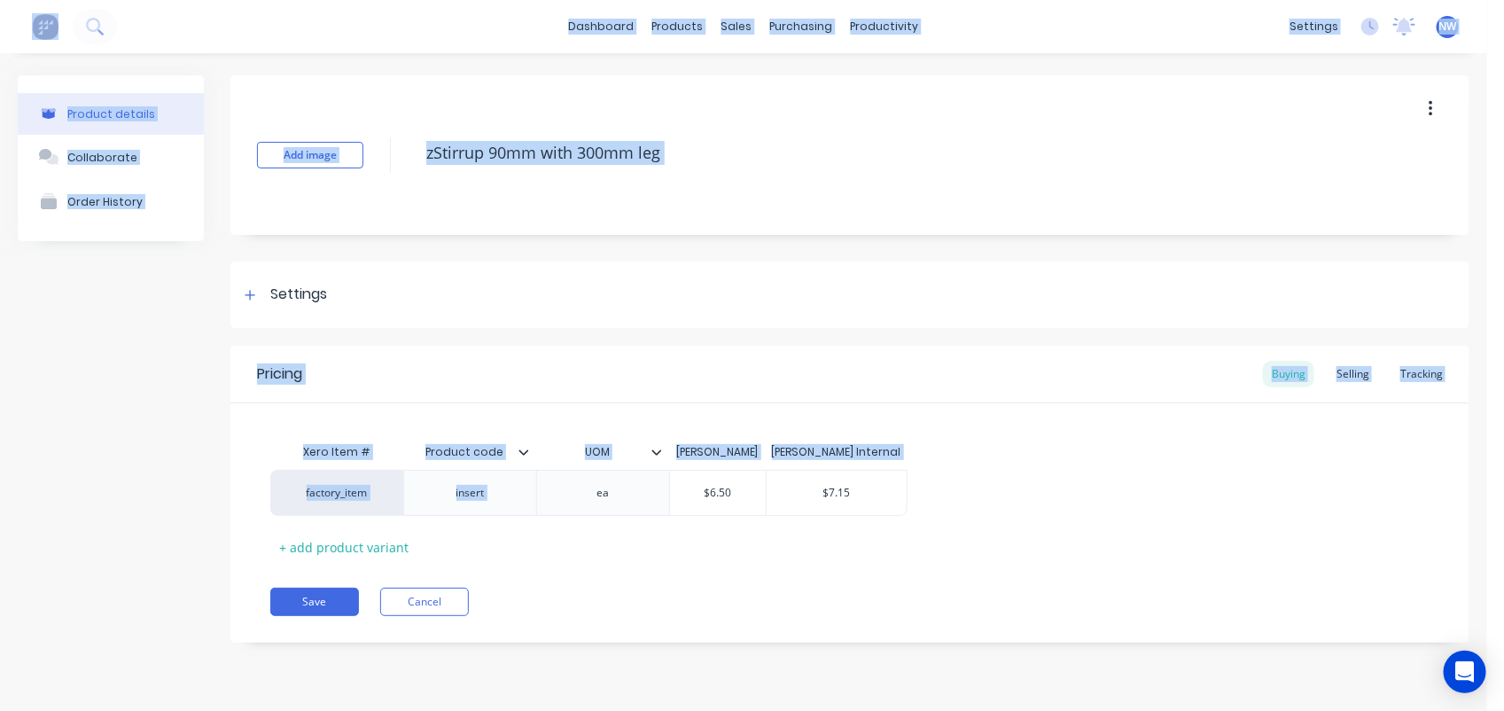
drag, startPoint x: 623, startPoint y: 574, endPoint x: 656, endPoint y: 453, distance: 125.8
click at [656, 453] on div "Pricing Buying Selling Tracking Xero Item # Product code UOM [PERSON_NAME] Inte…" at bounding box center [849, 494] width 1239 height 297
click at [656, 453] on icon at bounding box center [657, 451] width 10 height 5
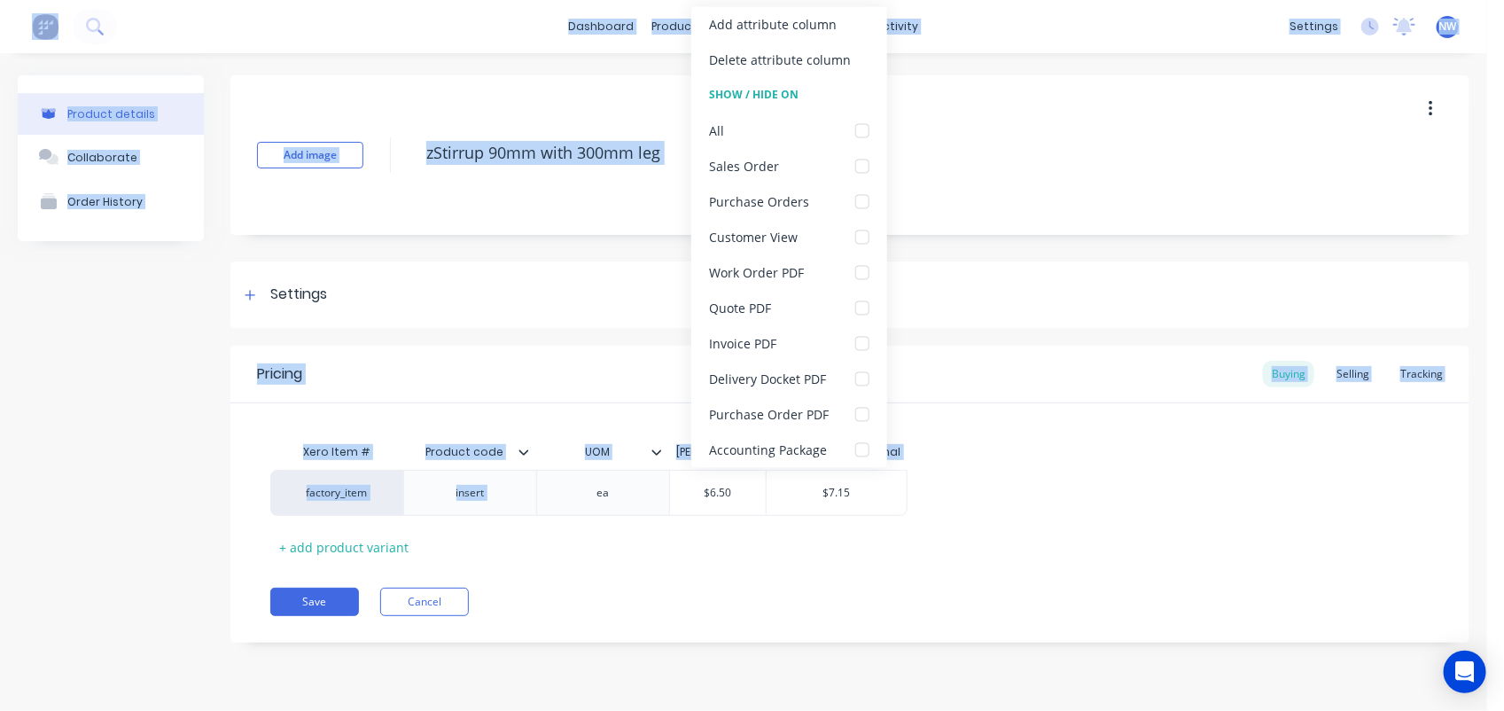
click at [656, 453] on icon at bounding box center [657, 451] width 10 height 5
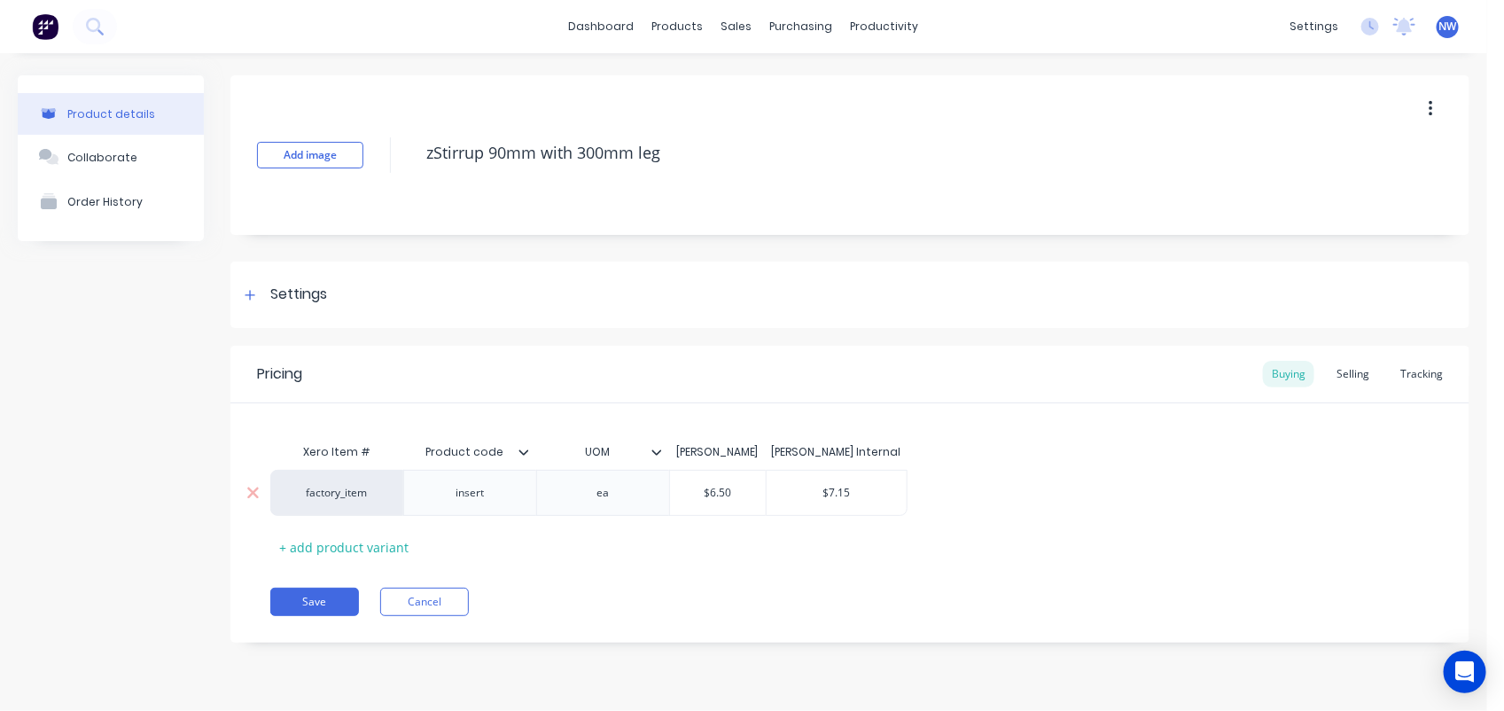
click at [736, 493] on input "$6.50" at bounding box center [718, 493] width 96 height 16
click at [851, 493] on input "$7.15" at bounding box center [837, 493] width 141 height 16
click at [1369, 366] on div "Selling" at bounding box center [1353, 374] width 51 height 27
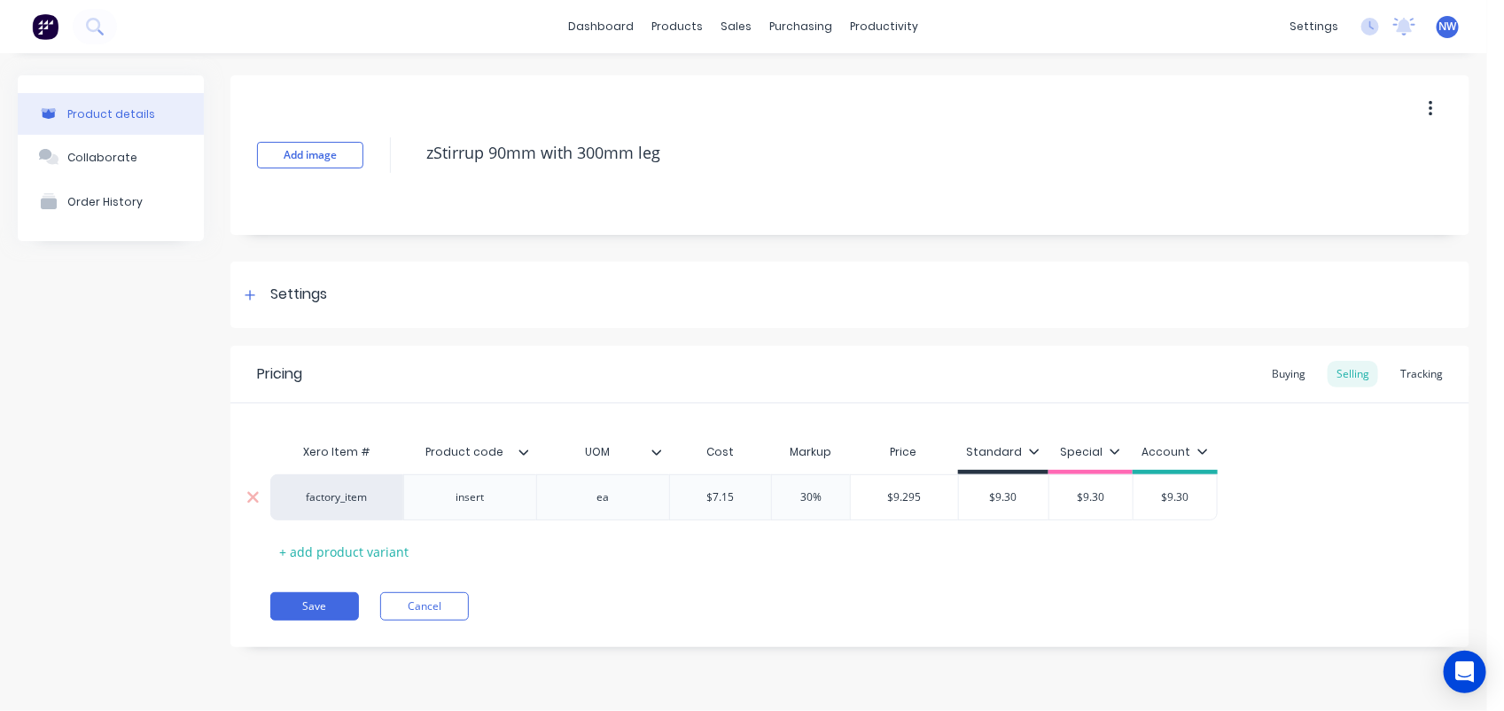
click at [742, 497] on input "$7.15" at bounding box center [720, 497] width 101 height 16
click at [995, 498] on input "$9.30" at bounding box center [986, 497] width 90 height 16
click at [1006, 497] on input "$9.30" at bounding box center [986, 497] width 90 height 16
click at [320, 604] on button "Save" at bounding box center [314, 606] width 89 height 28
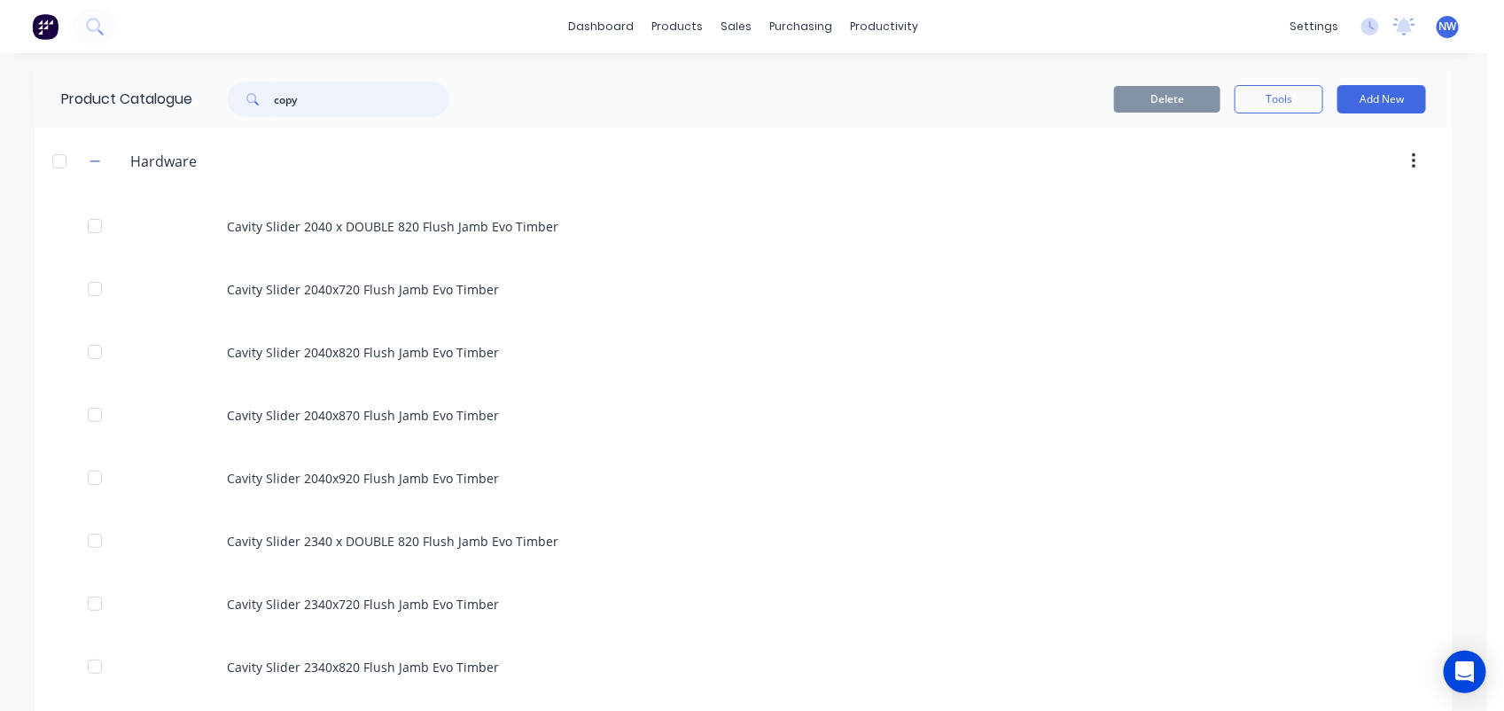
click at [337, 93] on input "copy" at bounding box center [361, 99] width 175 height 35
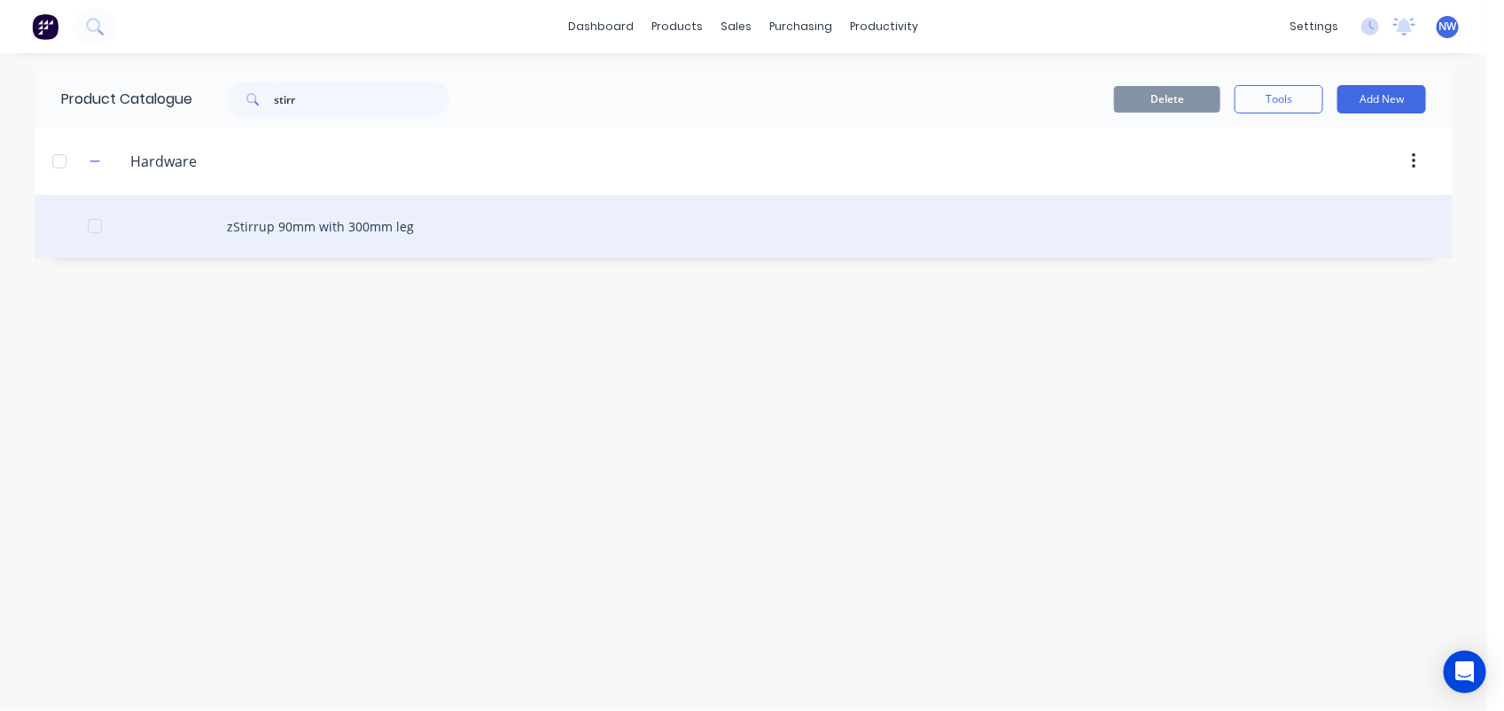
click at [337, 228] on div "zStirrup 90mm with 300mm leg" at bounding box center [744, 226] width 1418 height 63
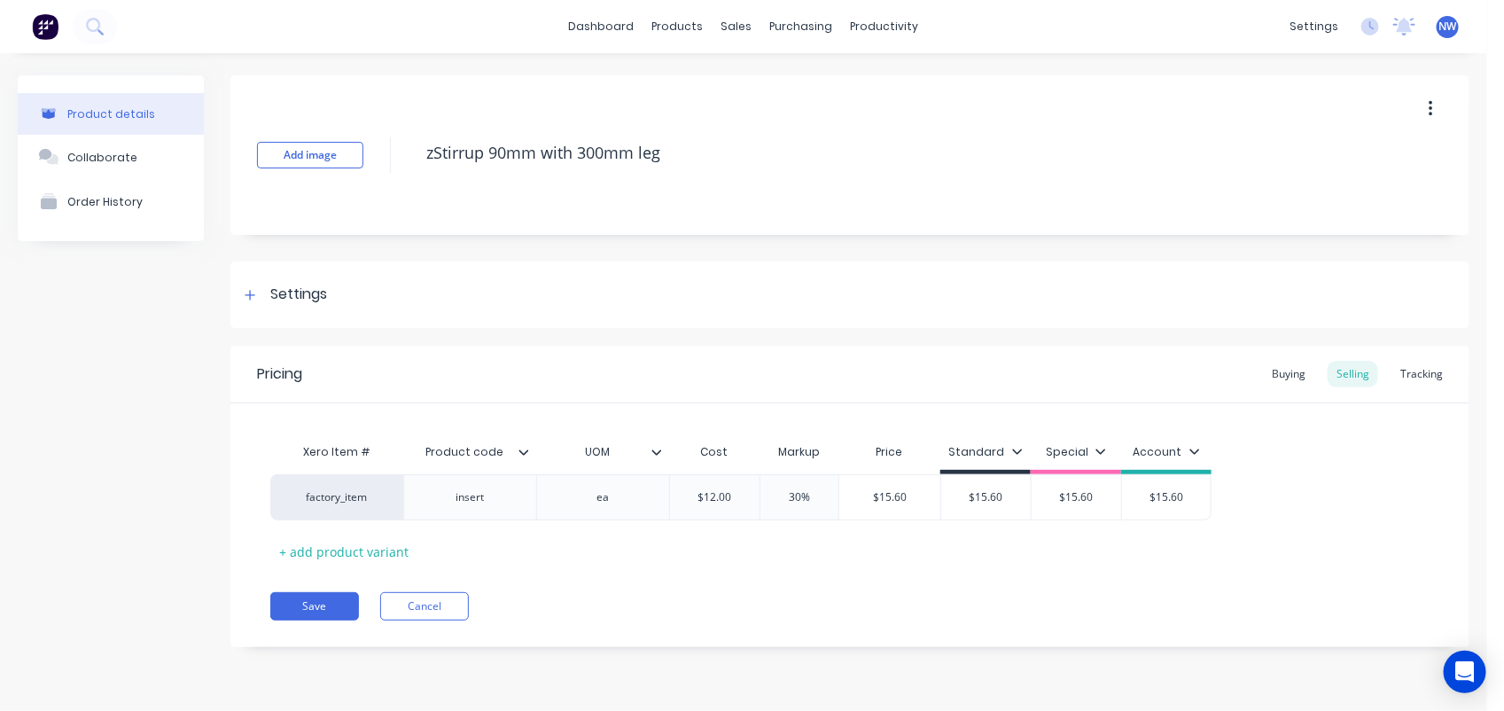
click at [526, 449] on icon at bounding box center [524, 452] width 11 height 11
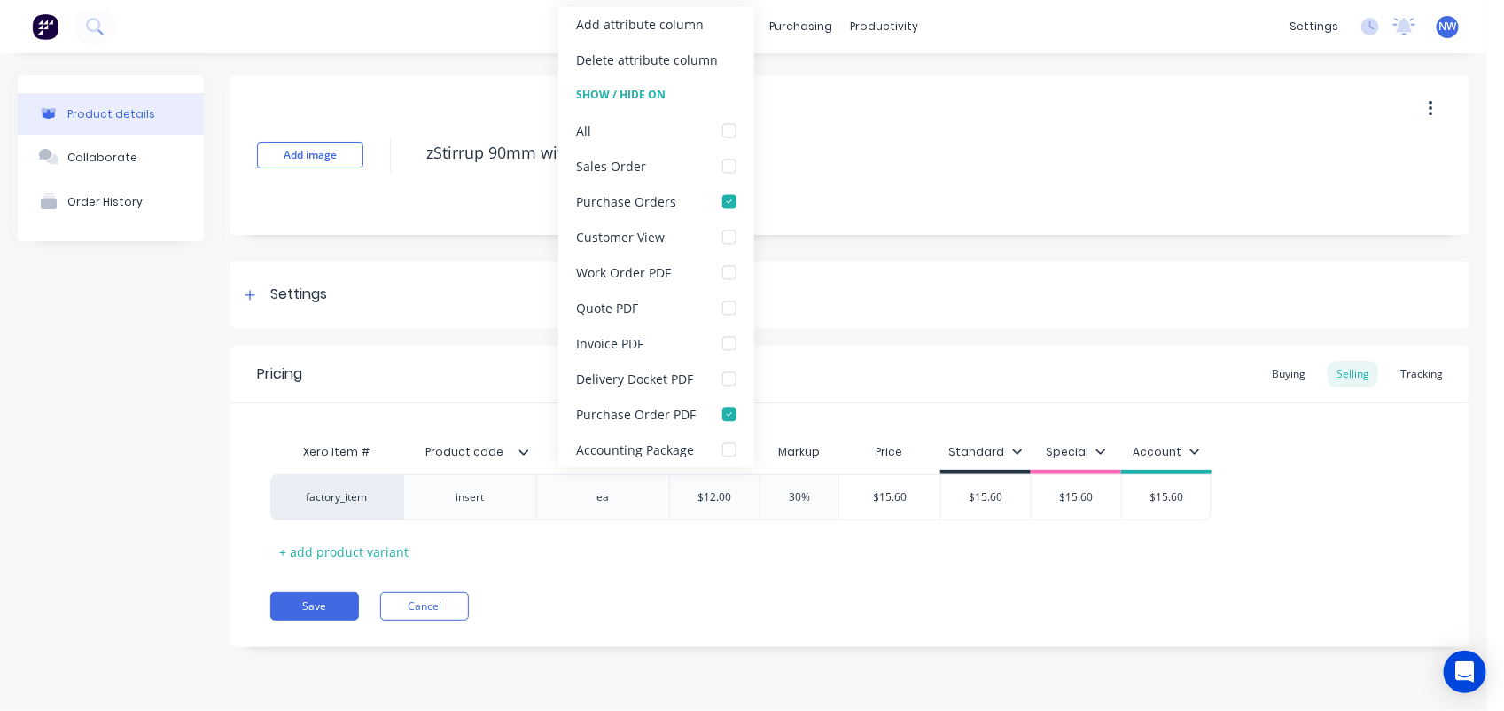
click at [526, 449] on icon at bounding box center [524, 452] width 11 height 11
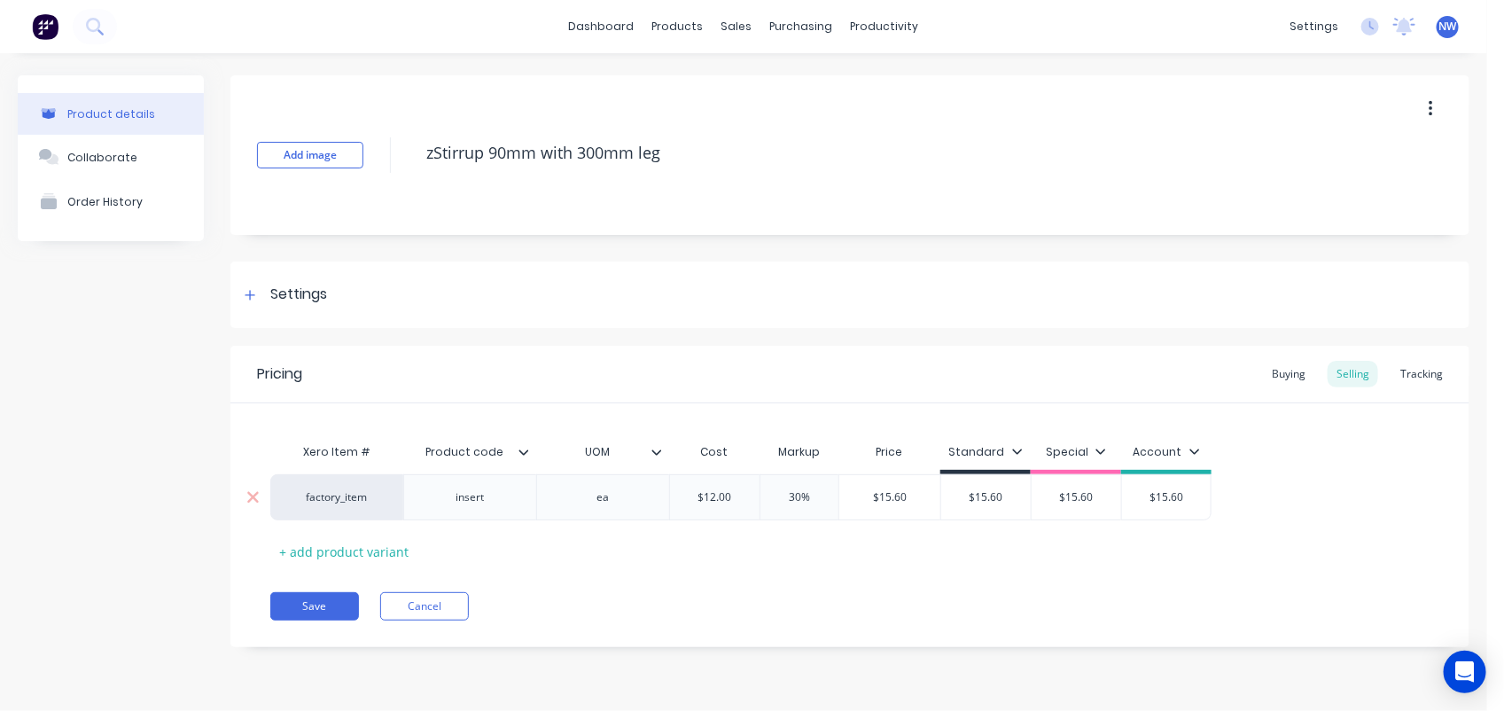
click at [506, 499] on div "insert" at bounding box center [470, 497] width 89 height 23
click at [523, 448] on icon at bounding box center [524, 452] width 11 height 11
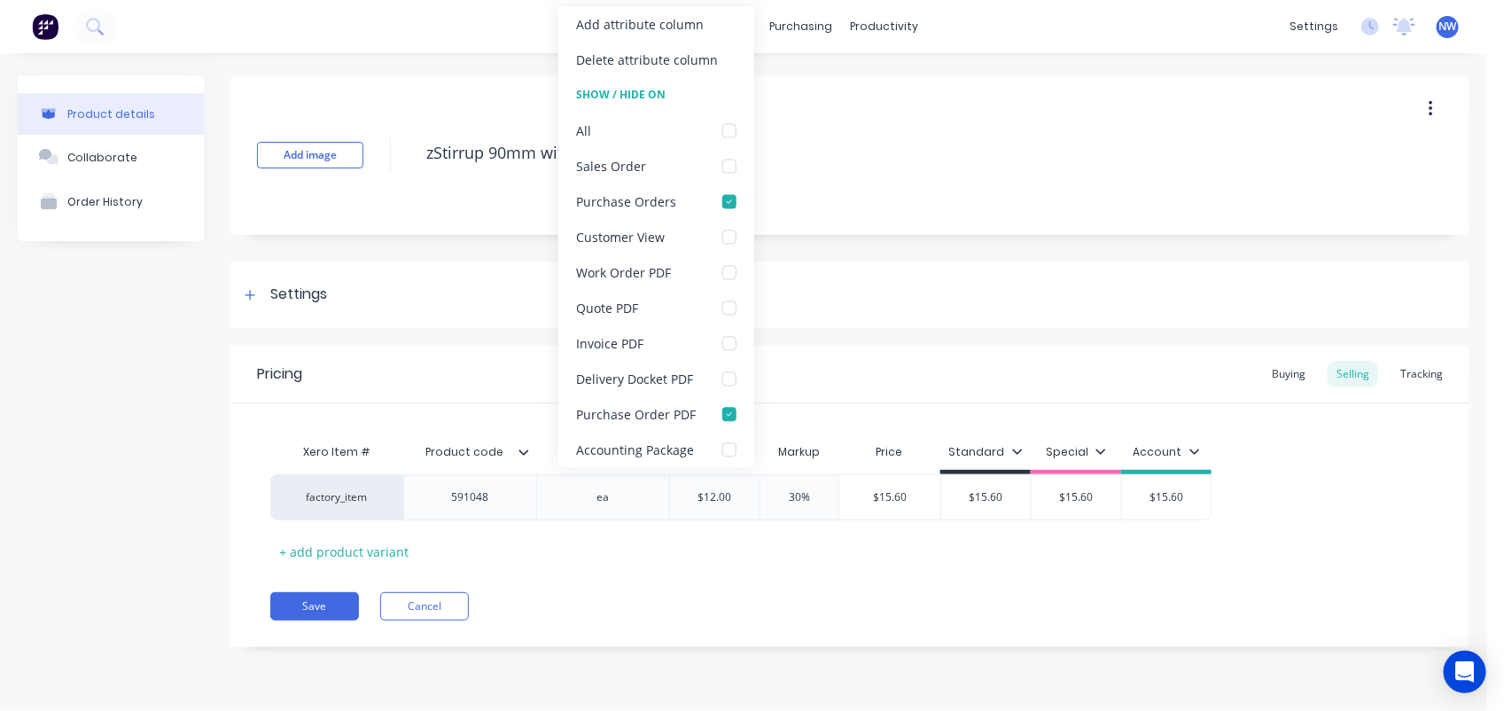
click at [523, 448] on icon at bounding box center [524, 452] width 11 height 11
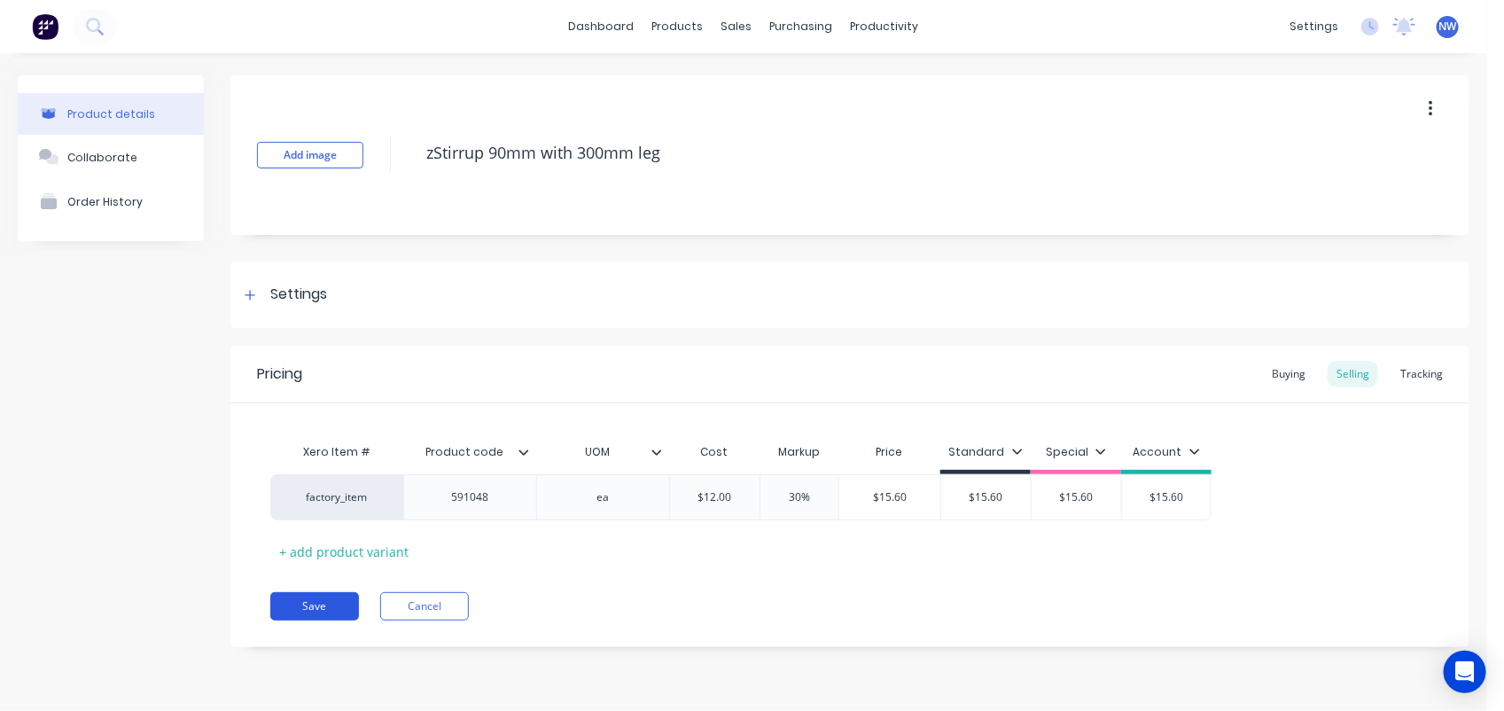
click at [321, 604] on button "Save" at bounding box center [314, 606] width 89 height 28
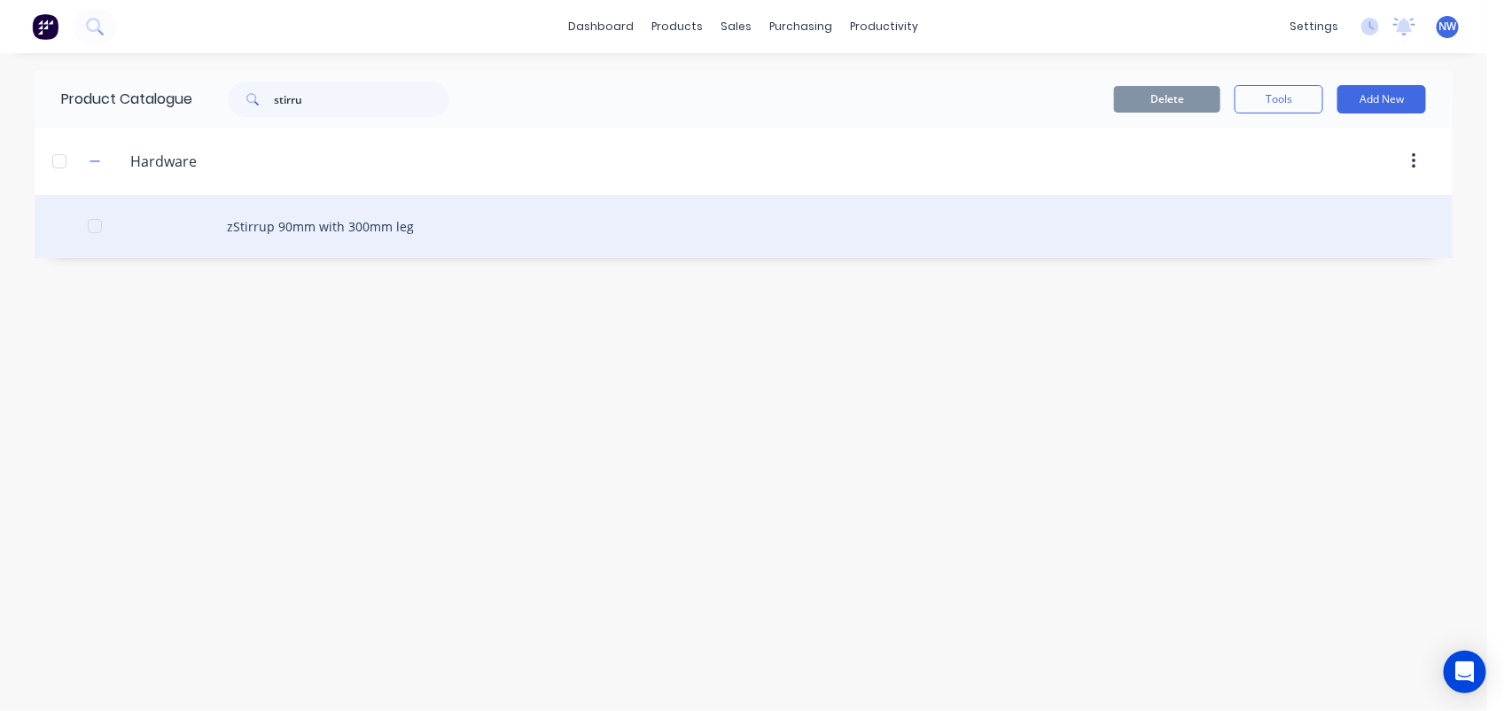
click at [316, 214] on div "zStirrup 90mm with 300mm leg" at bounding box center [744, 226] width 1418 height 63
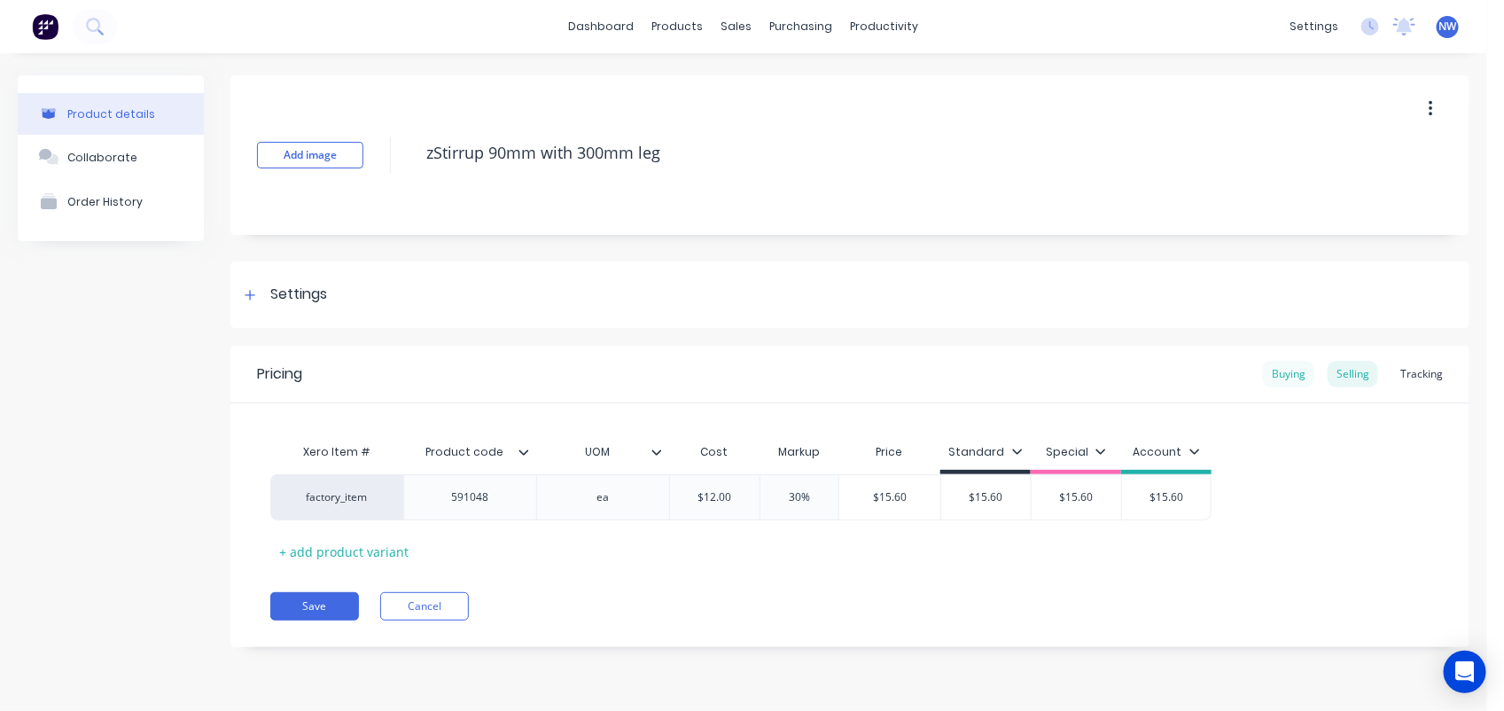
click at [1291, 373] on div "Buying" at bounding box center [1288, 374] width 51 height 27
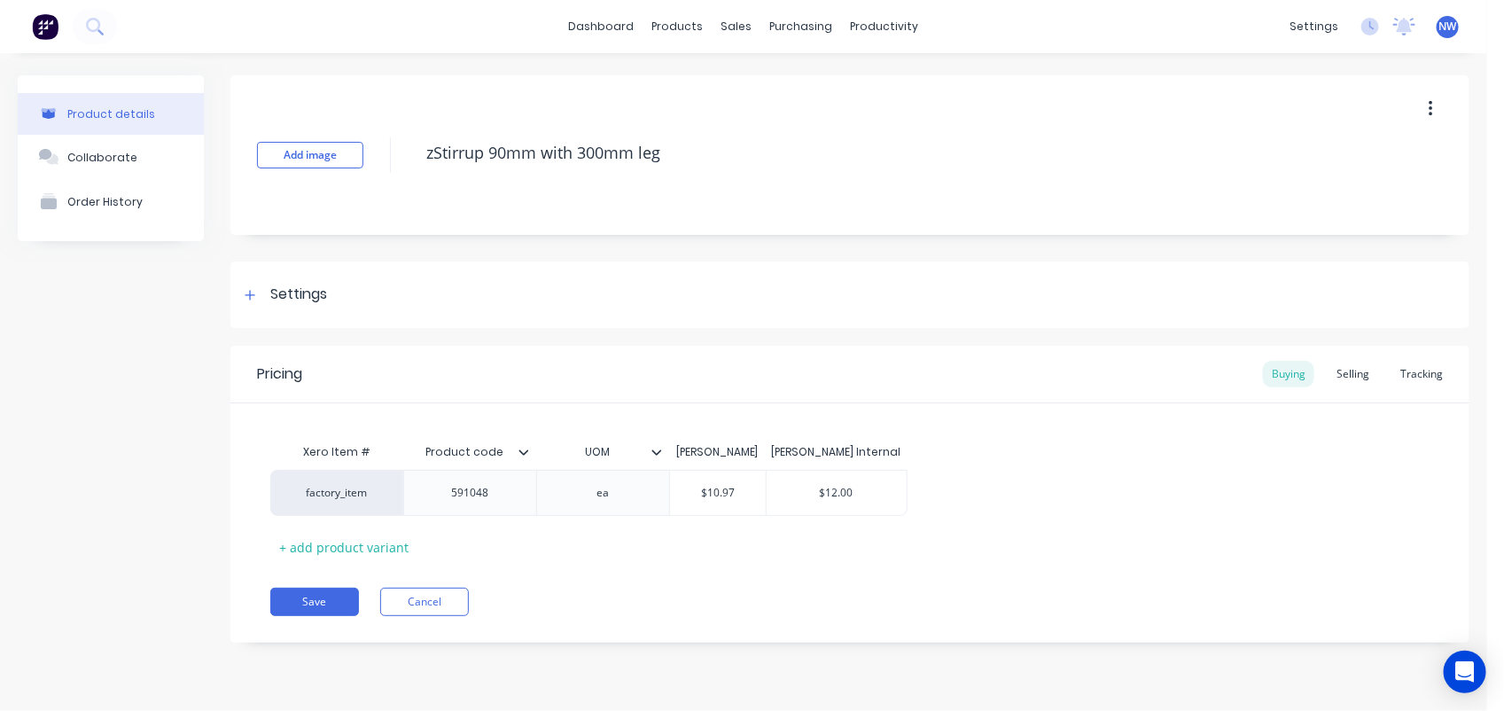
click at [1431, 102] on icon "button" at bounding box center [1431, 109] width 4 height 16
click at [1361, 165] on span "Duplicate" at bounding box center [1365, 155] width 133 height 19
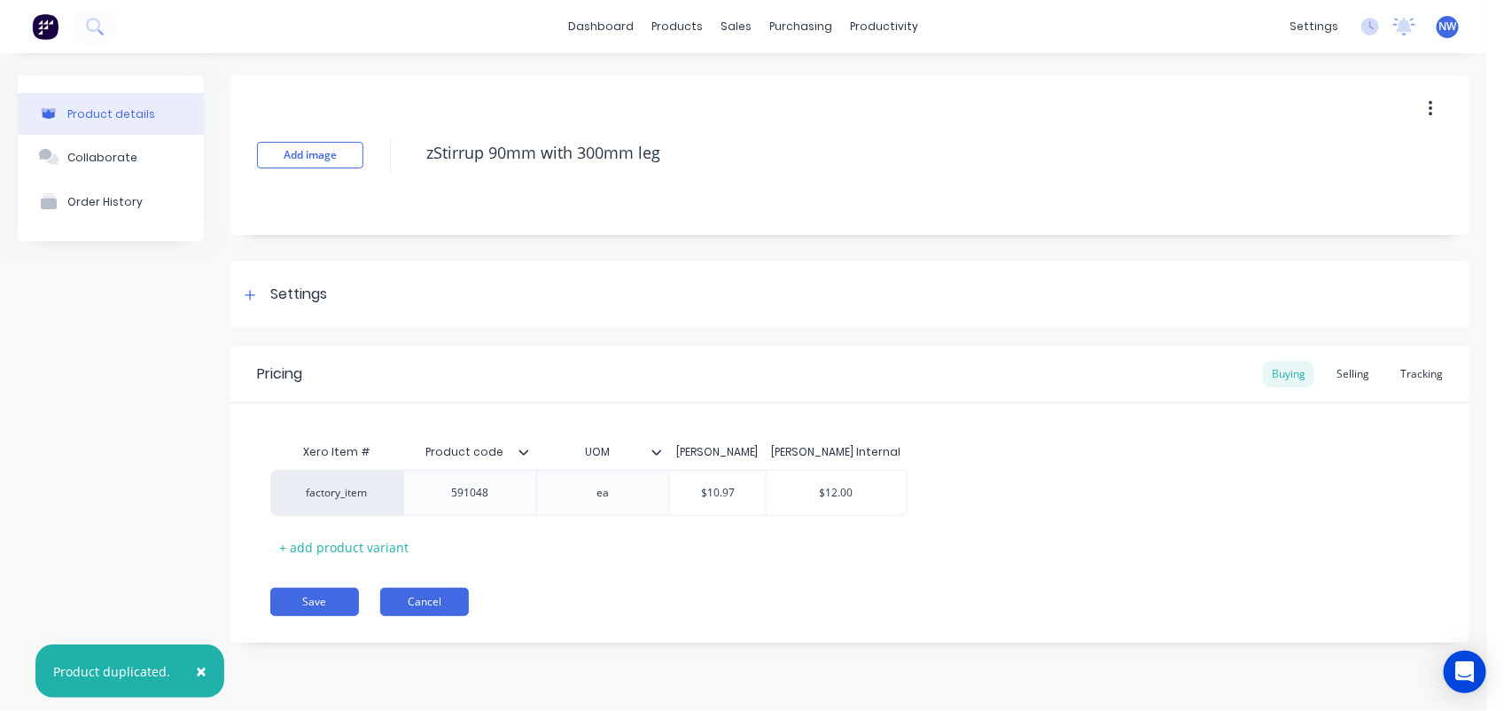
click at [419, 604] on button "Cancel" at bounding box center [424, 602] width 89 height 28
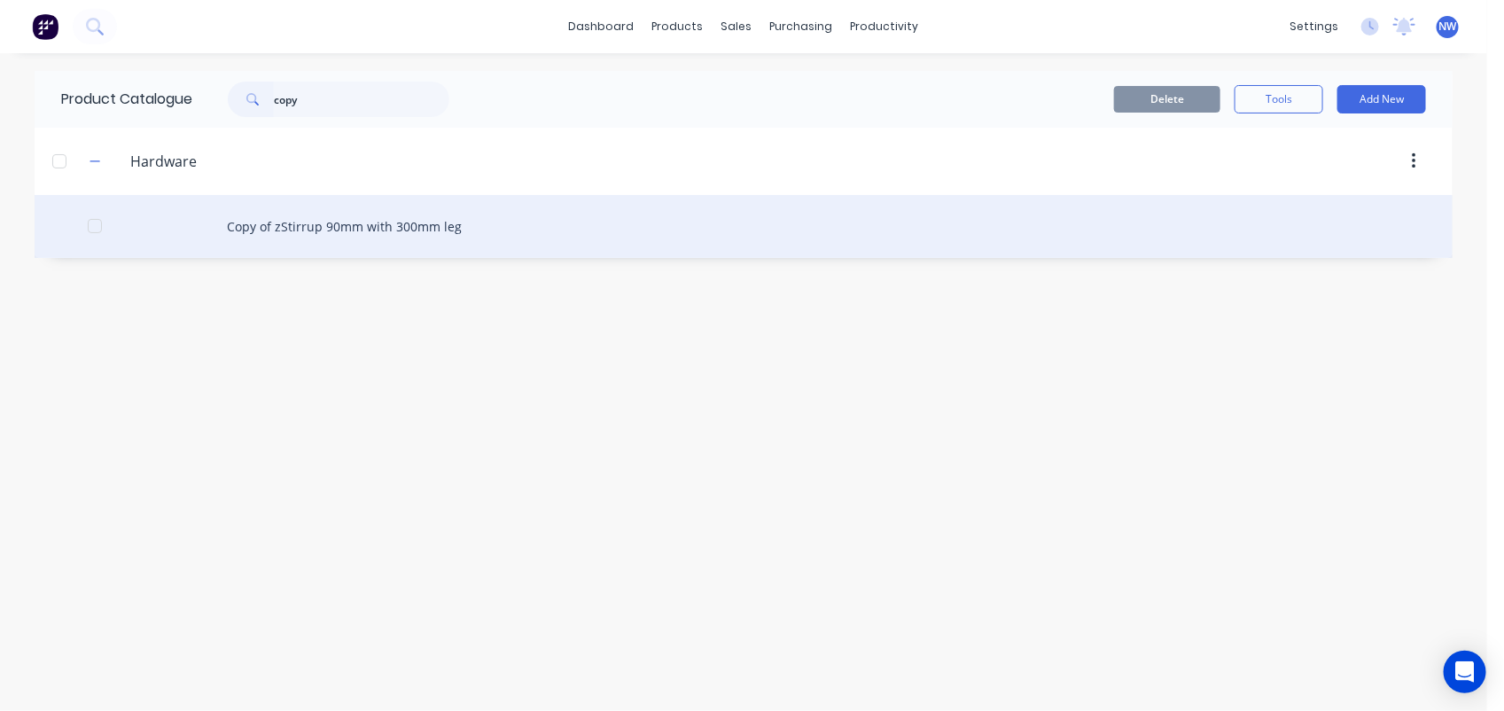
click at [343, 217] on div "Copy of zStirrup 90mm with 300mm leg" at bounding box center [744, 226] width 1418 height 63
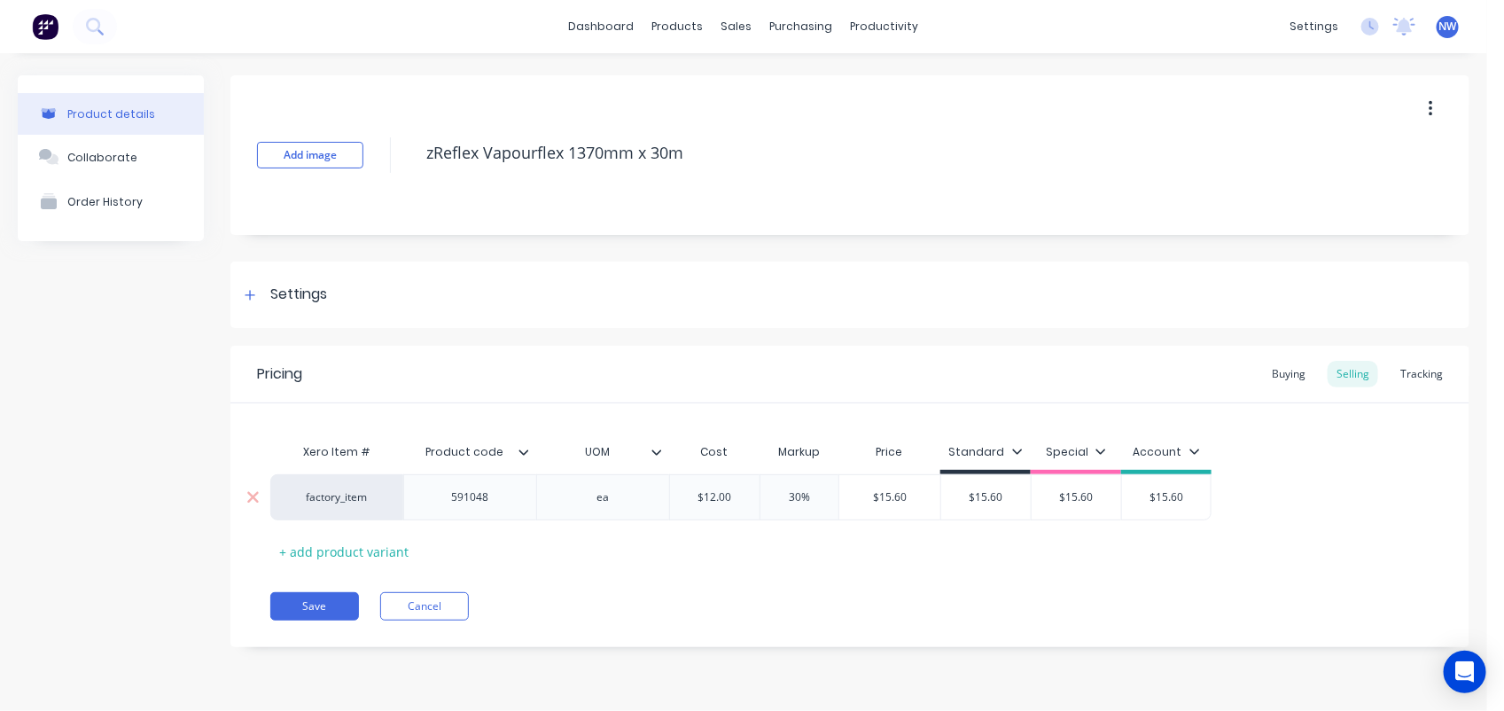
click at [498, 499] on div "591048" at bounding box center [470, 497] width 89 height 23
click at [1297, 372] on div "Buying" at bounding box center [1288, 374] width 51 height 27
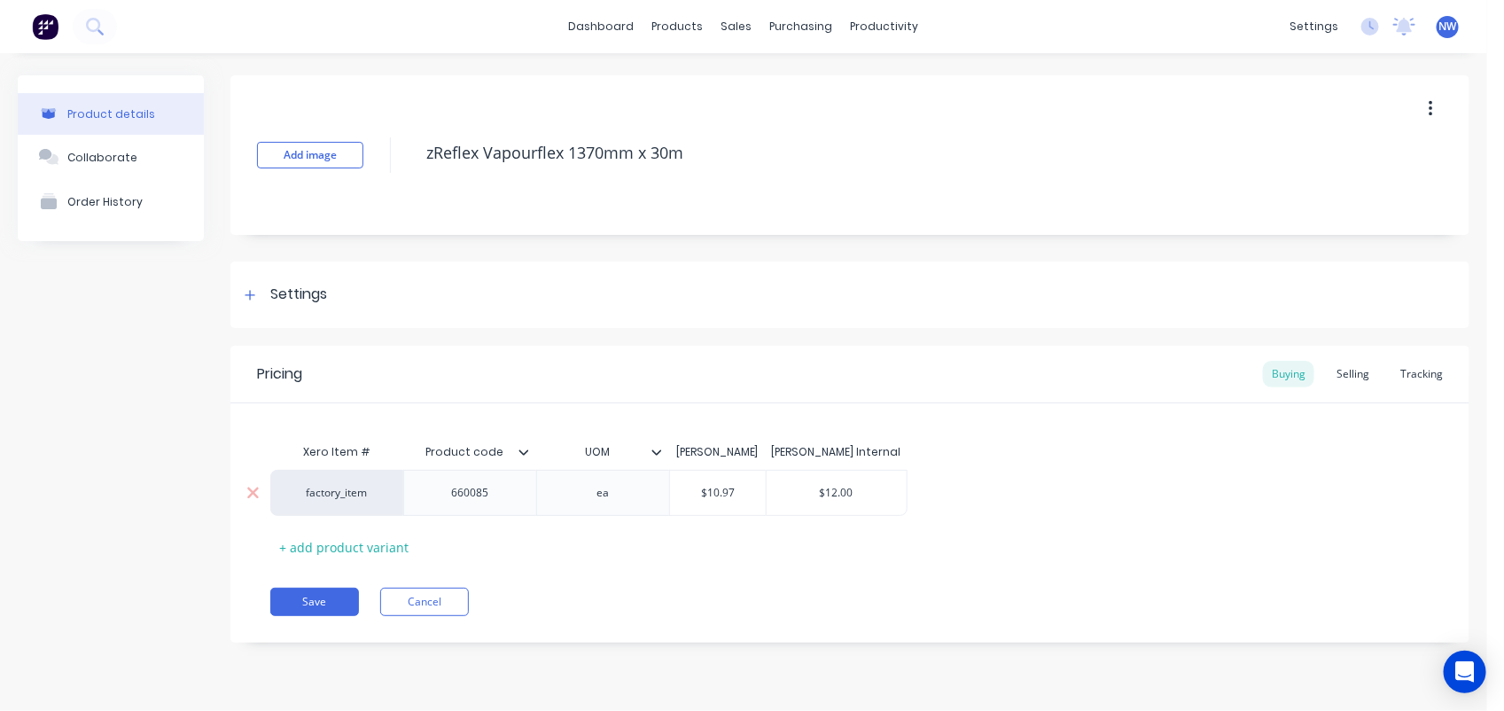
click at [738, 490] on input "$10.97" at bounding box center [718, 493] width 96 height 16
click at [860, 495] on input "$12.00" at bounding box center [837, 493] width 141 height 16
click at [1356, 374] on div "Selling" at bounding box center [1353, 374] width 51 height 27
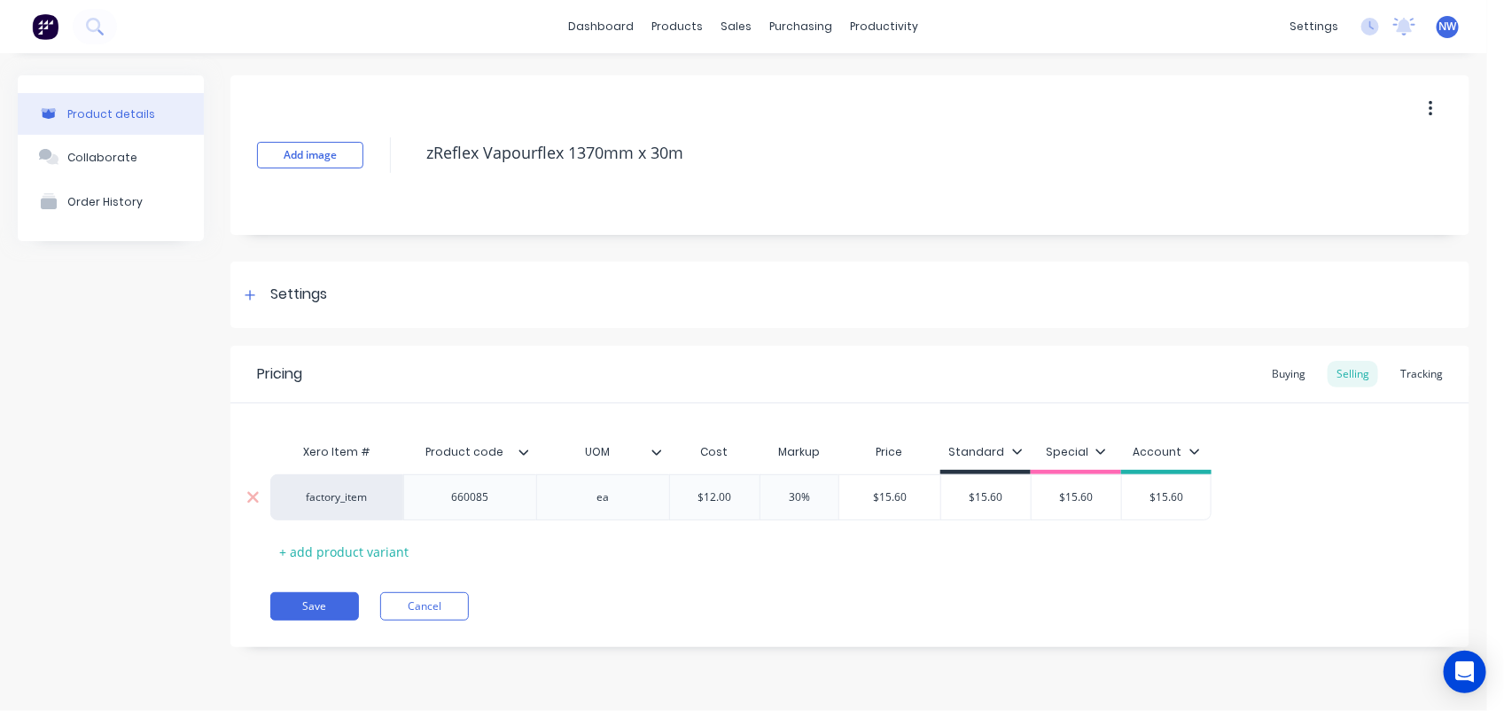
click at [737, 494] on input "$12.00" at bounding box center [715, 497] width 90 height 16
click at [1044, 498] on input "$15.60" at bounding box center [1021, 497] width 90 height 16
click at [1033, 498] on input "$110.00" at bounding box center [1021, 497] width 90 height 16
click at [527, 448] on icon at bounding box center [524, 452] width 11 height 11
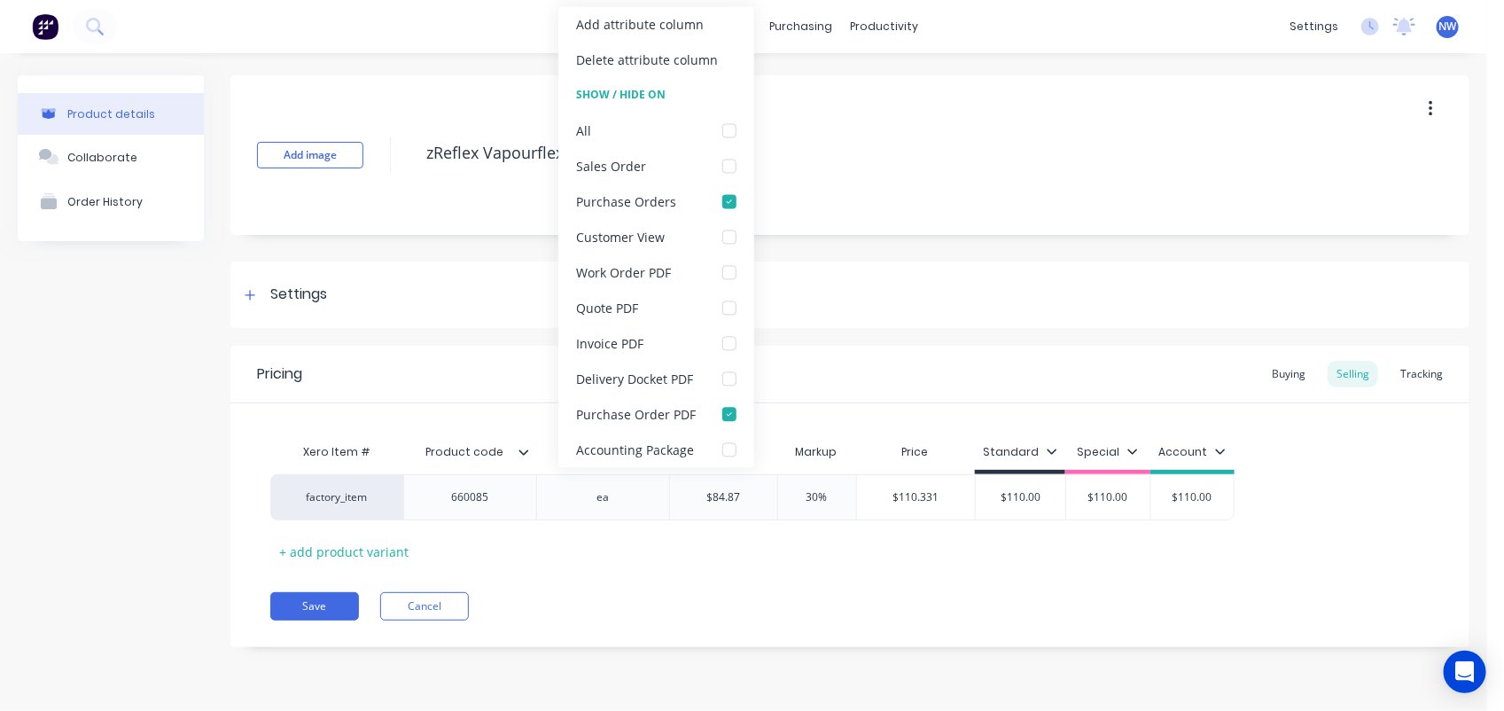
click at [527, 448] on icon at bounding box center [524, 452] width 11 height 11
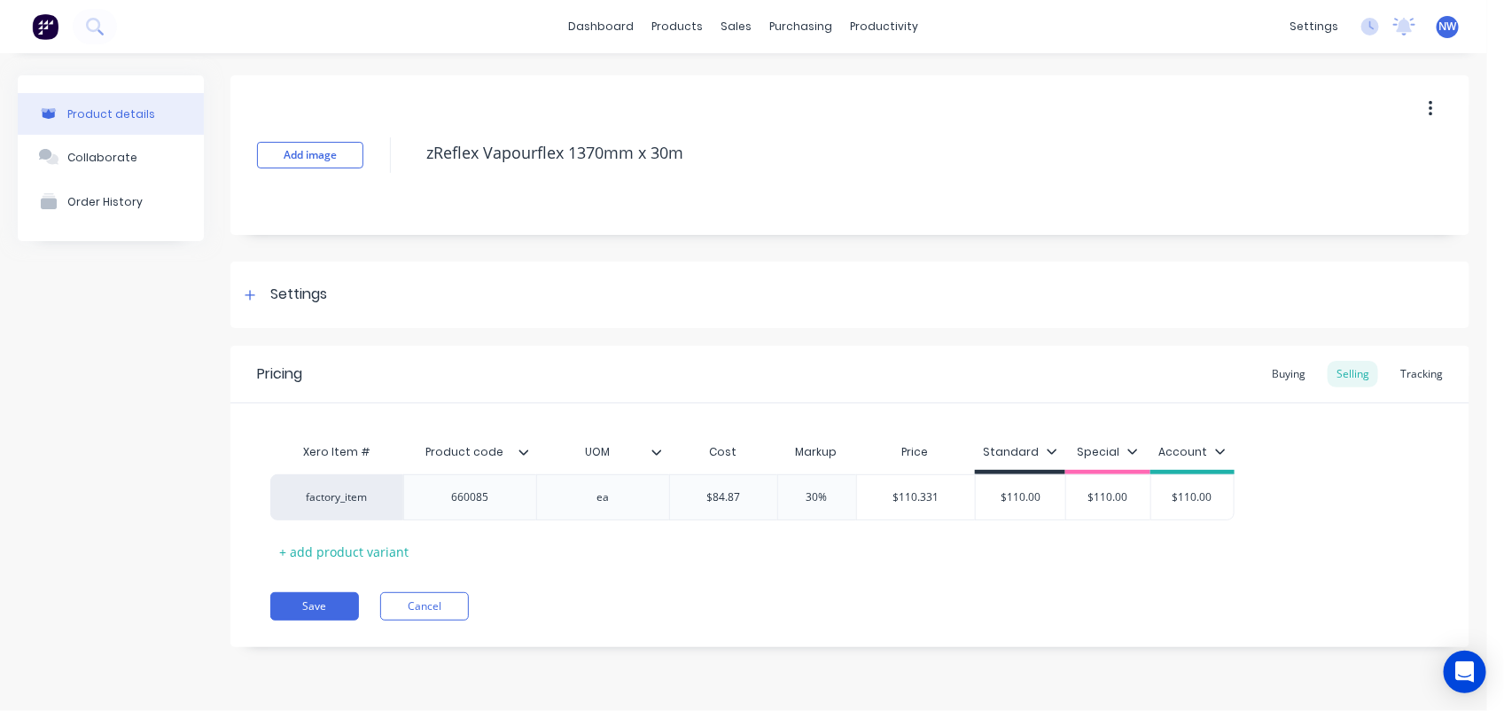
click at [657, 448] on icon at bounding box center [656, 452] width 11 height 11
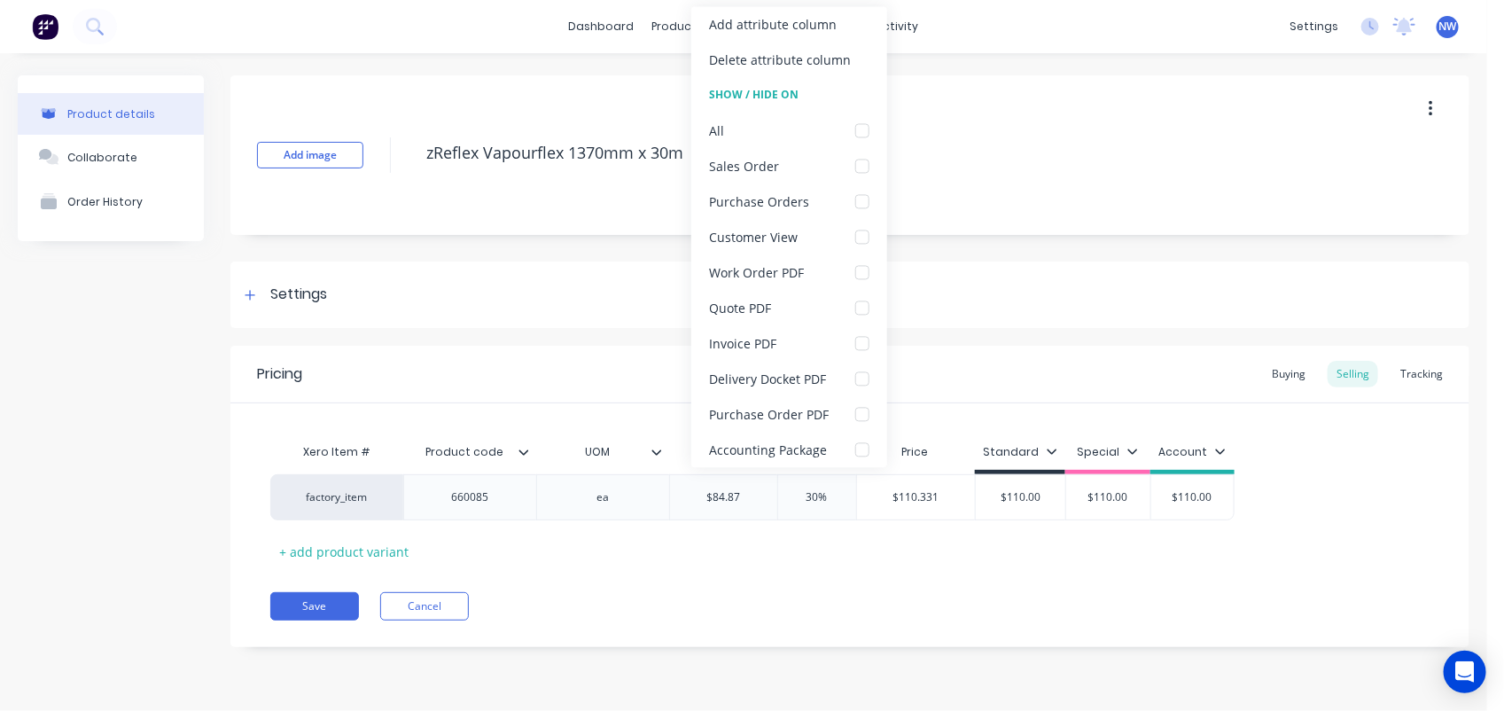
click at [657, 448] on icon at bounding box center [656, 452] width 11 height 11
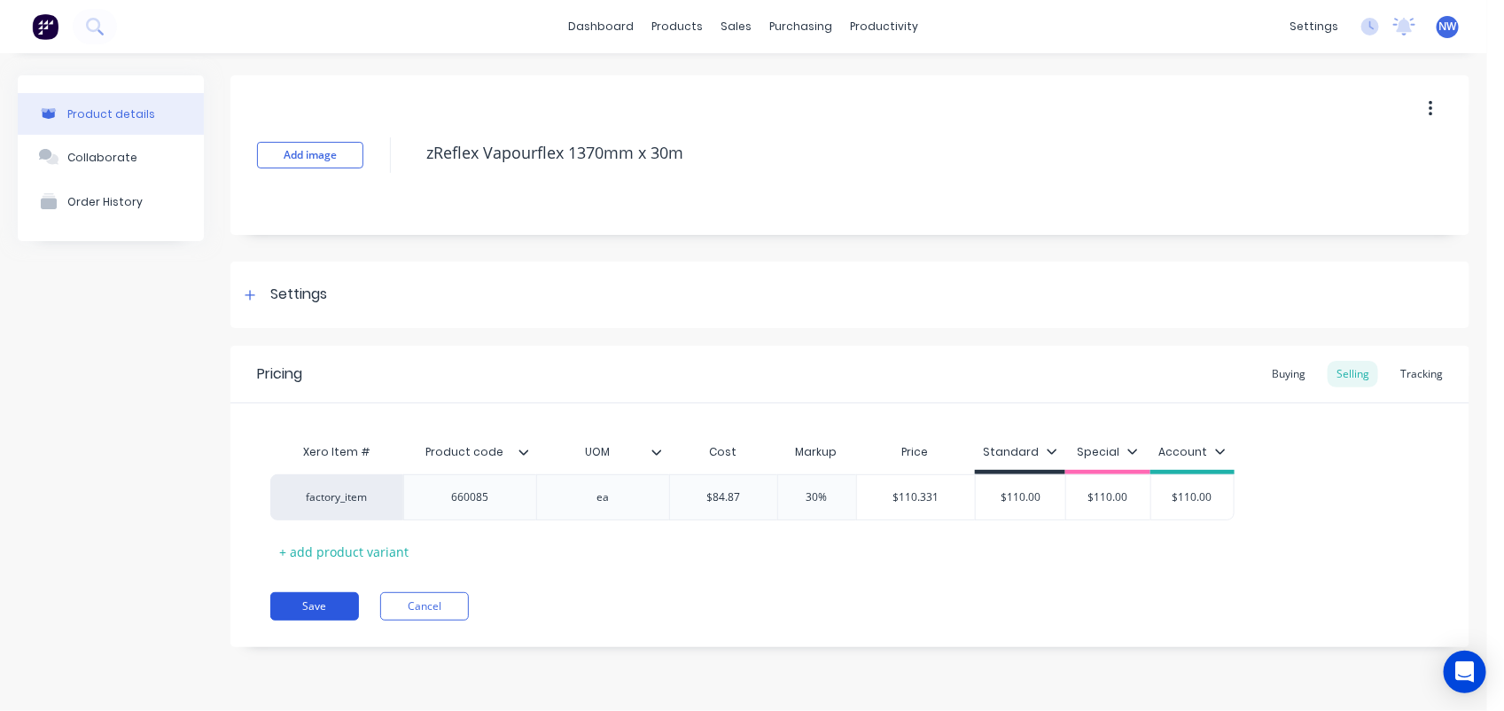
click at [324, 600] on button "Save" at bounding box center [314, 606] width 89 height 28
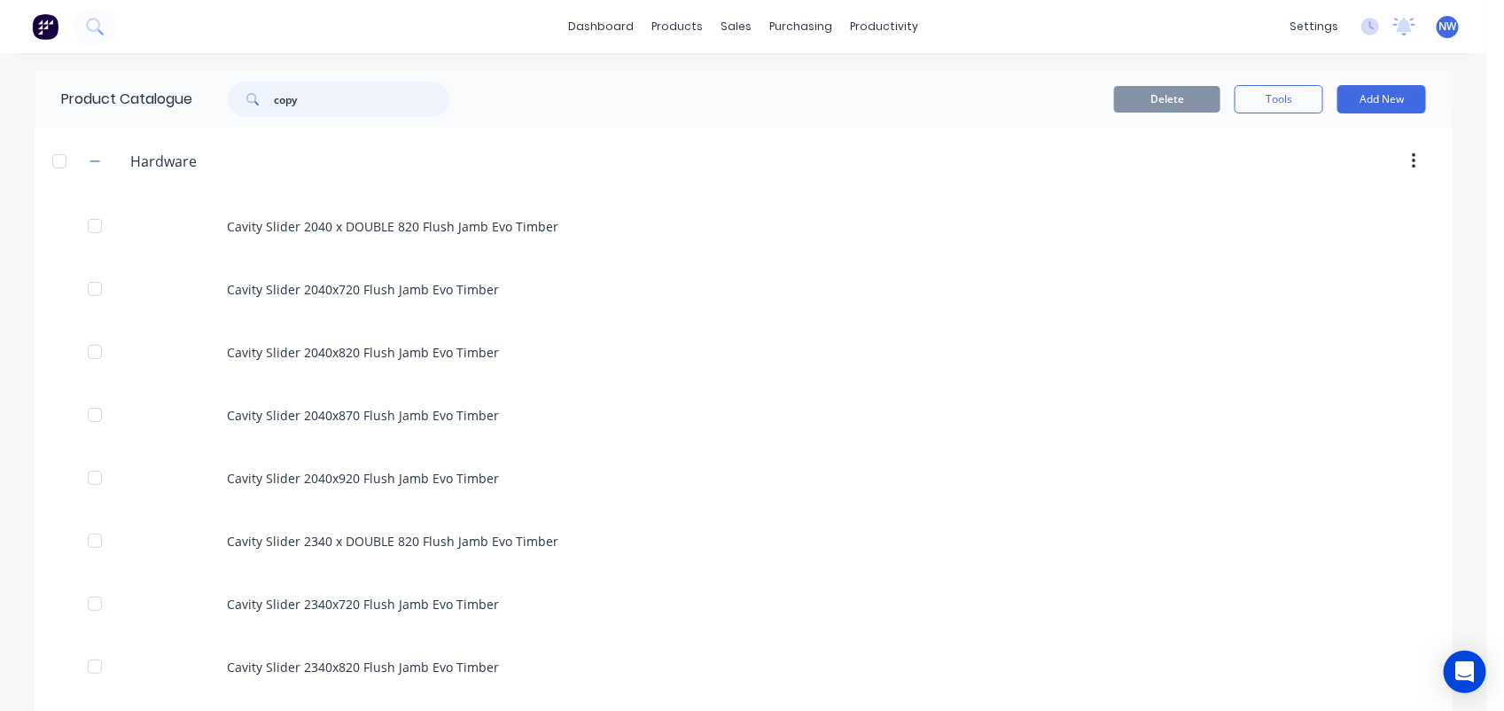
click at [324, 105] on input "copy" at bounding box center [361, 99] width 175 height 35
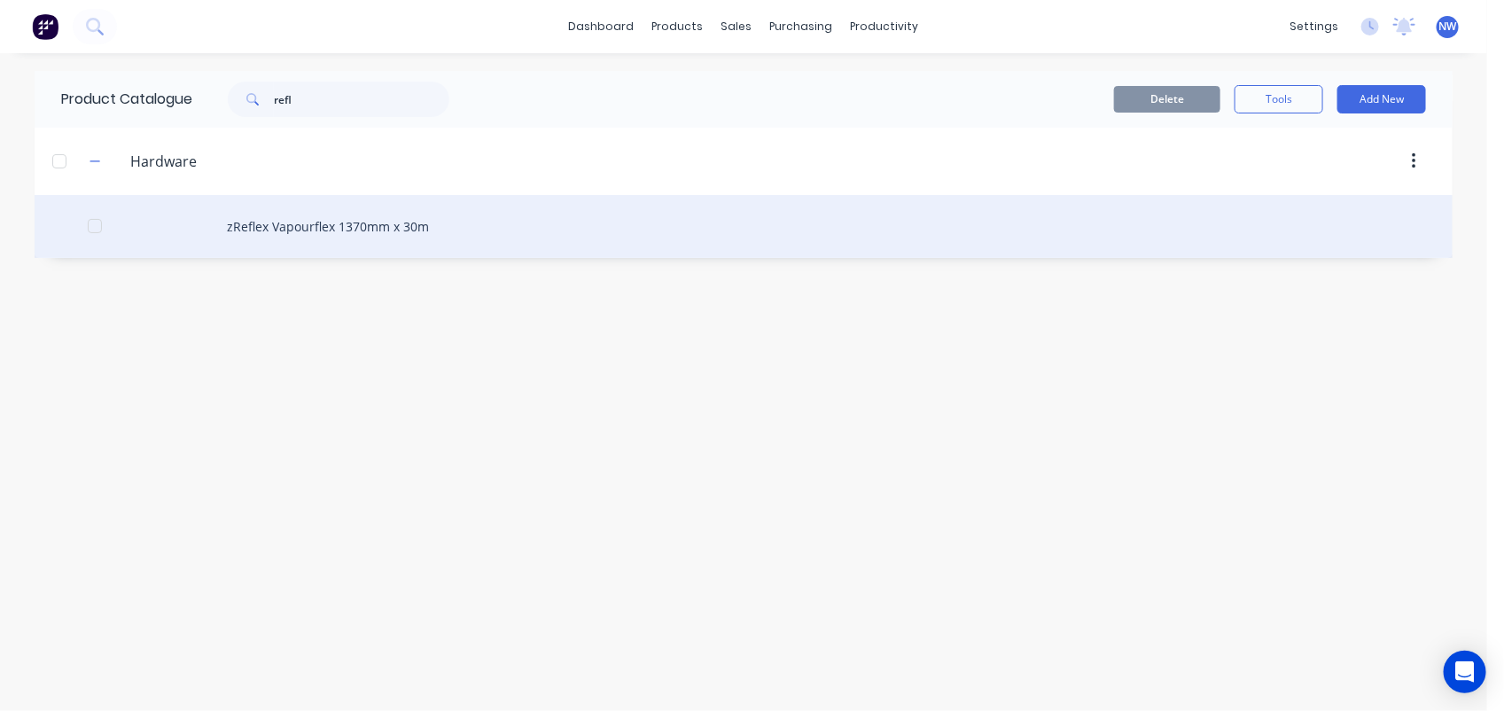
click at [317, 222] on div "zReflex Vapourflex 1370mm x 30m" at bounding box center [744, 226] width 1418 height 63
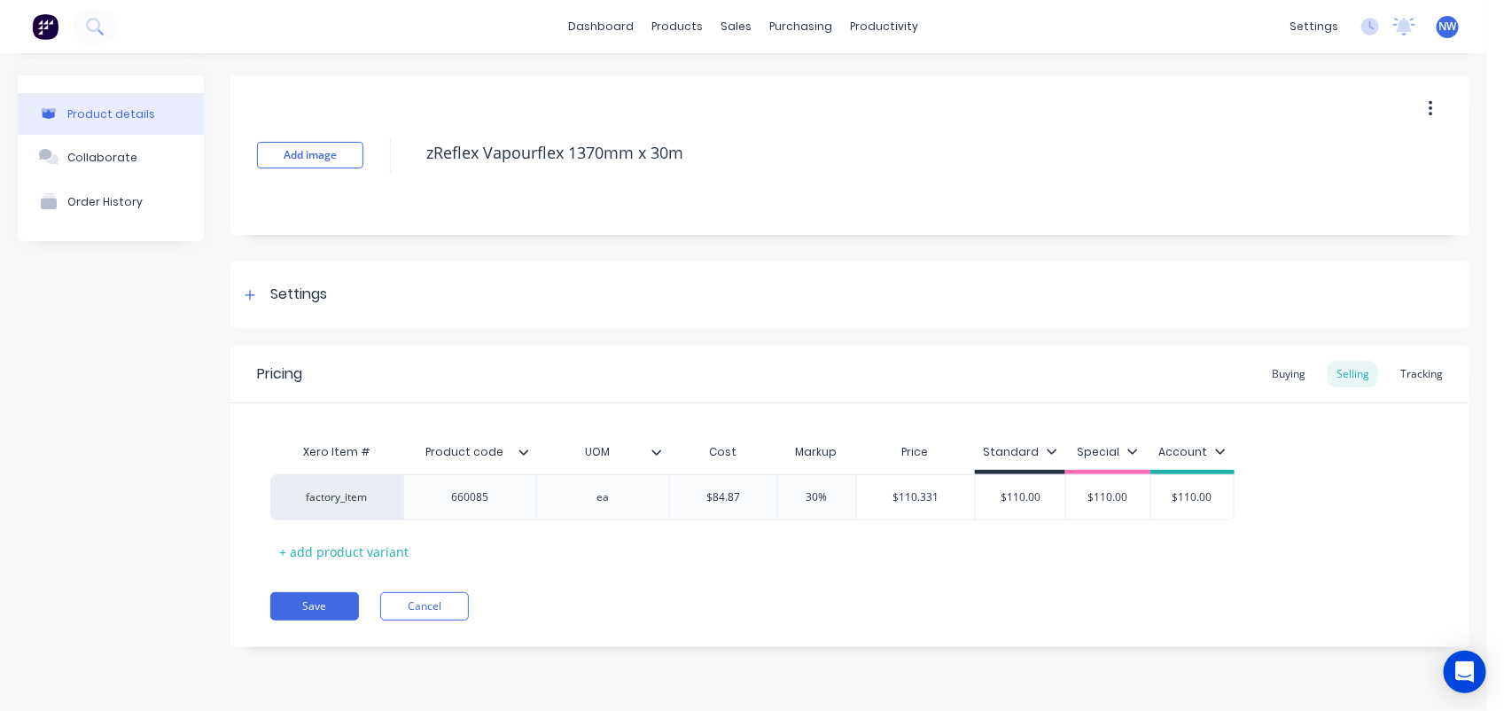
click at [1429, 106] on icon "button" at bounding box center [1431, 108] width 4 height 19
click at [1336, 156] on span "Duplicate" at bounding box center [1365, 155] width 133 height 19
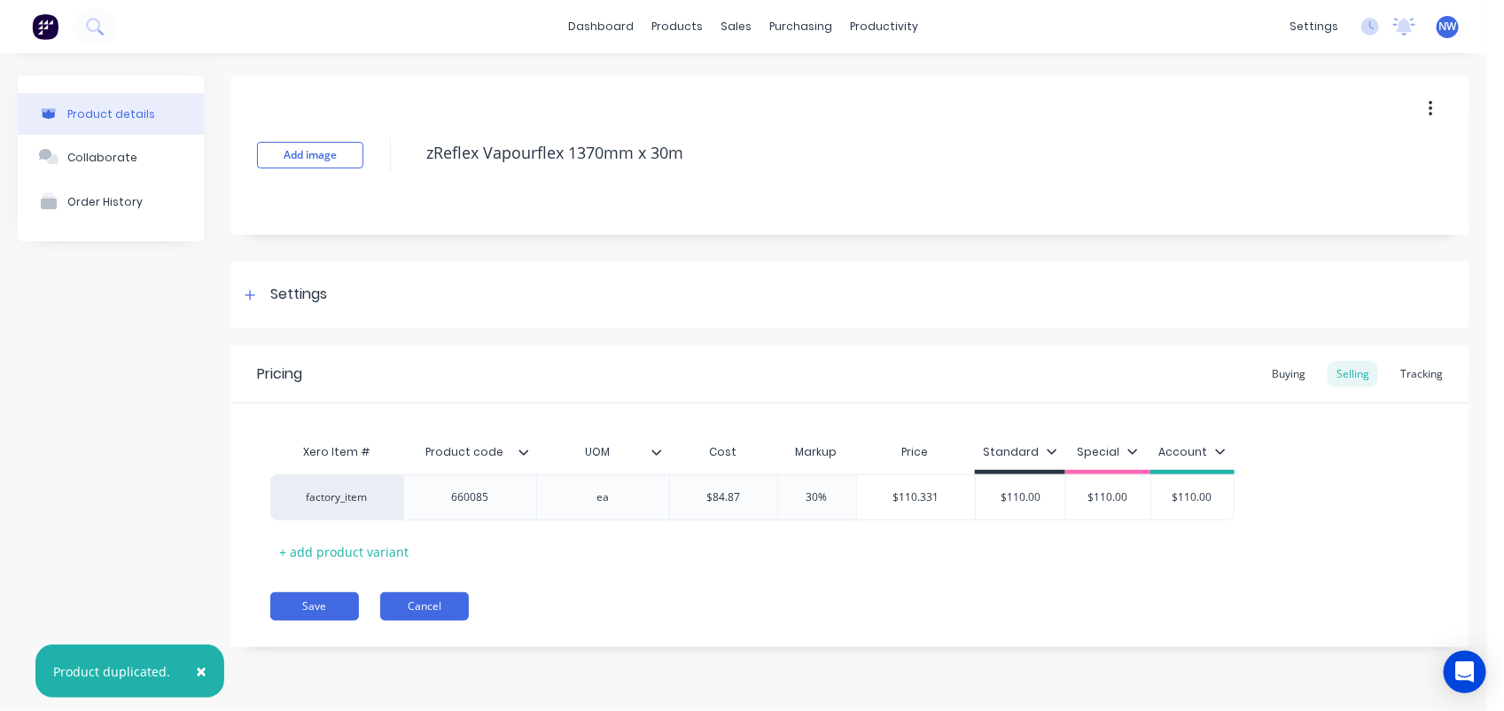
click at [441, 607] on button "Cancel" at bounding box center [424, 606] width 89 height 28
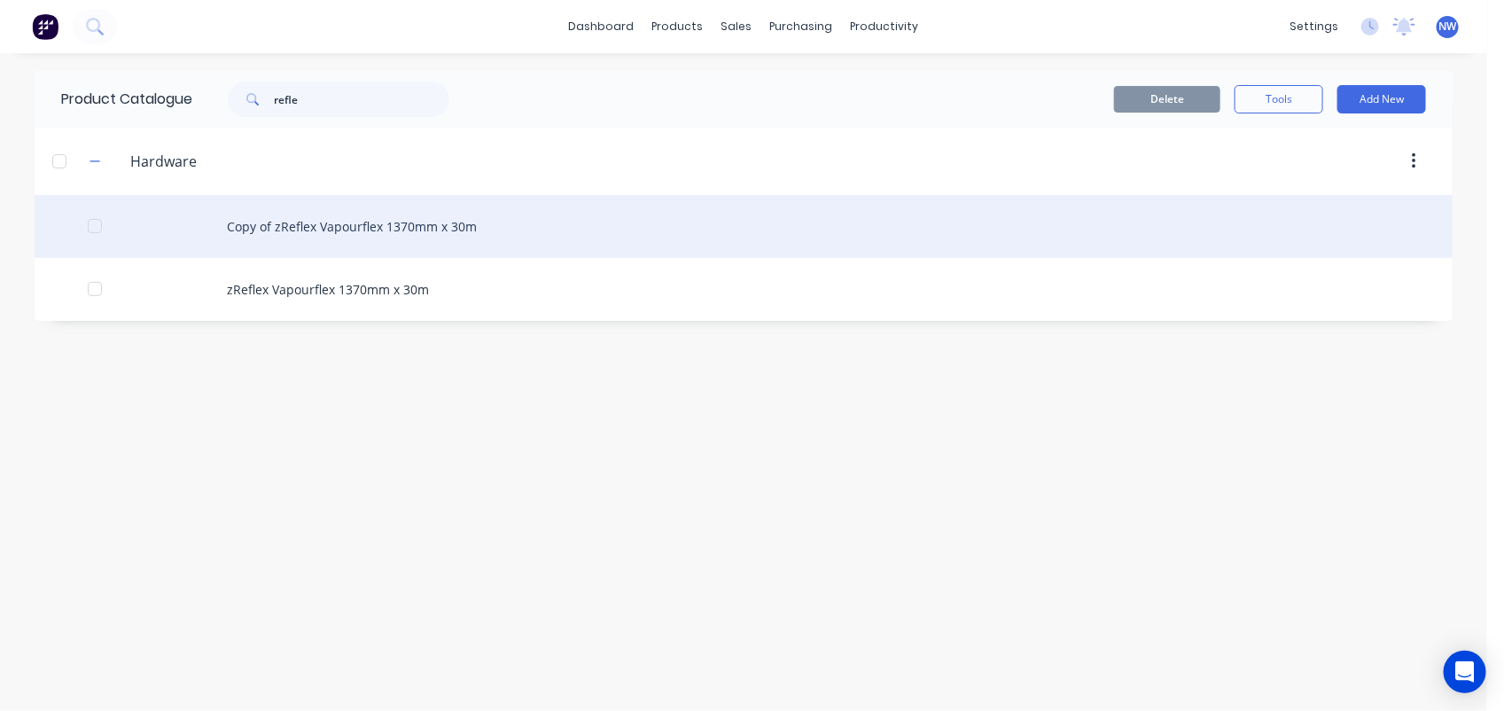
click at [343, 215] on div "Copy of zReflex Vapourflex 1370mm x 30m" at bounding box center [744, 226] width 1418 height 63
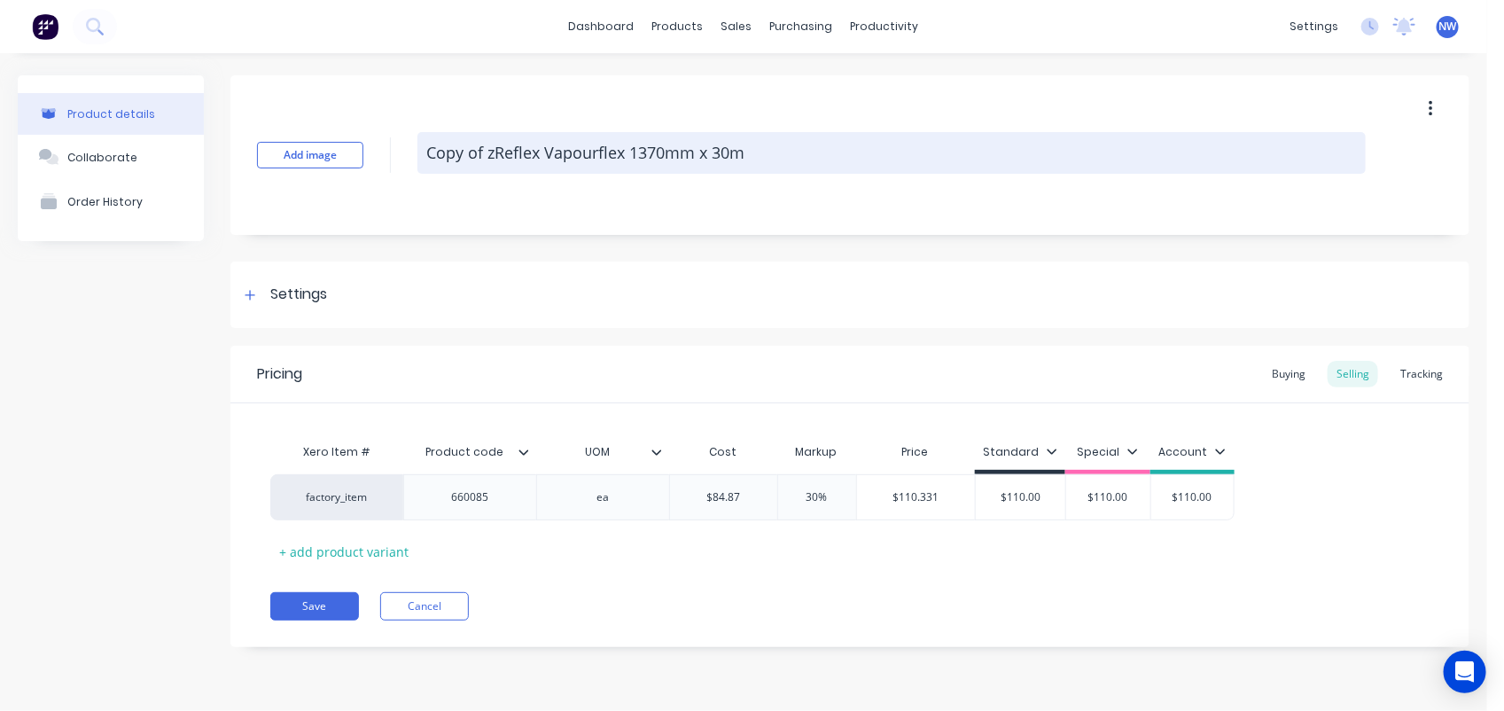
click at [425, 153] on textarea "Copy of zReflex Vapourflex 1370mm x 30m" at bounding box center [891, 153] width 948 height 42
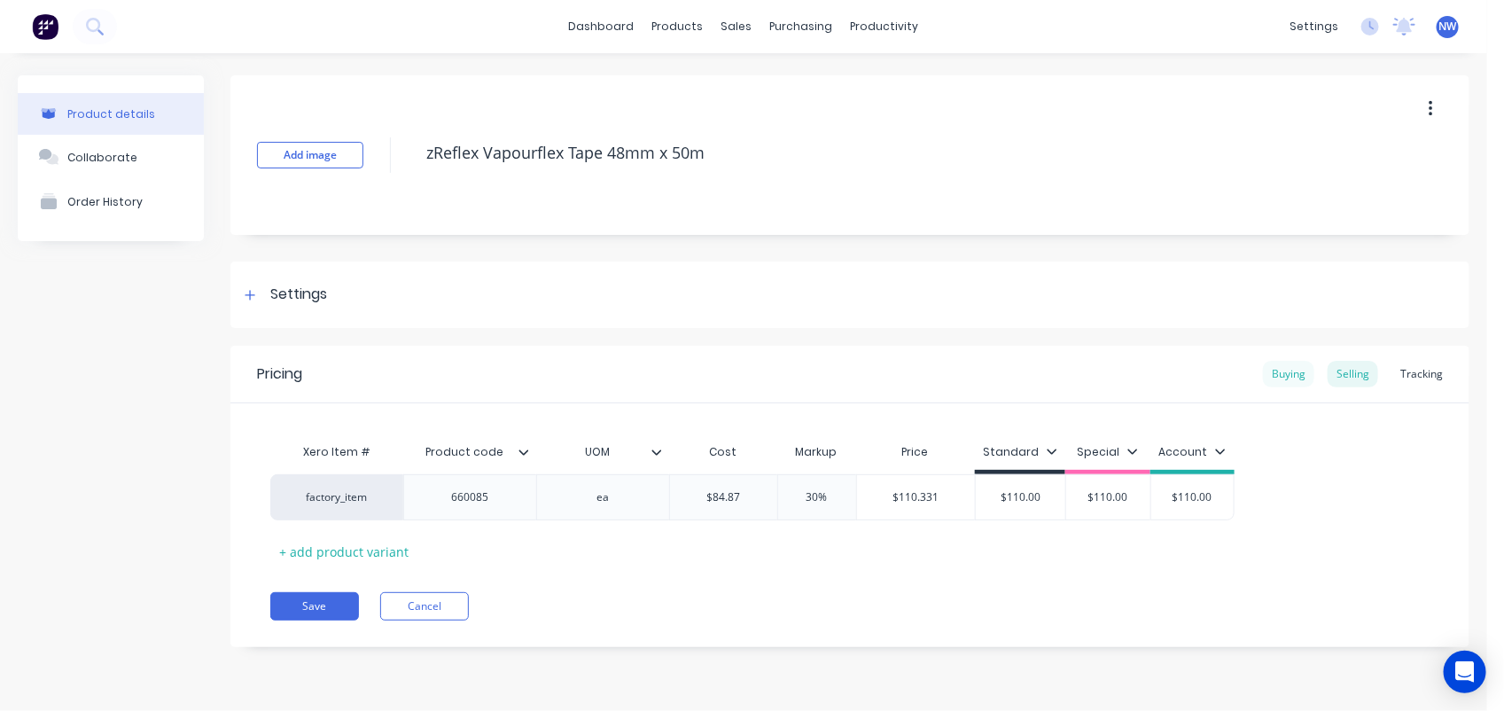
click at [1287, 370] on div "Buying" at bounding box center [1288, 374] width 51 height 27
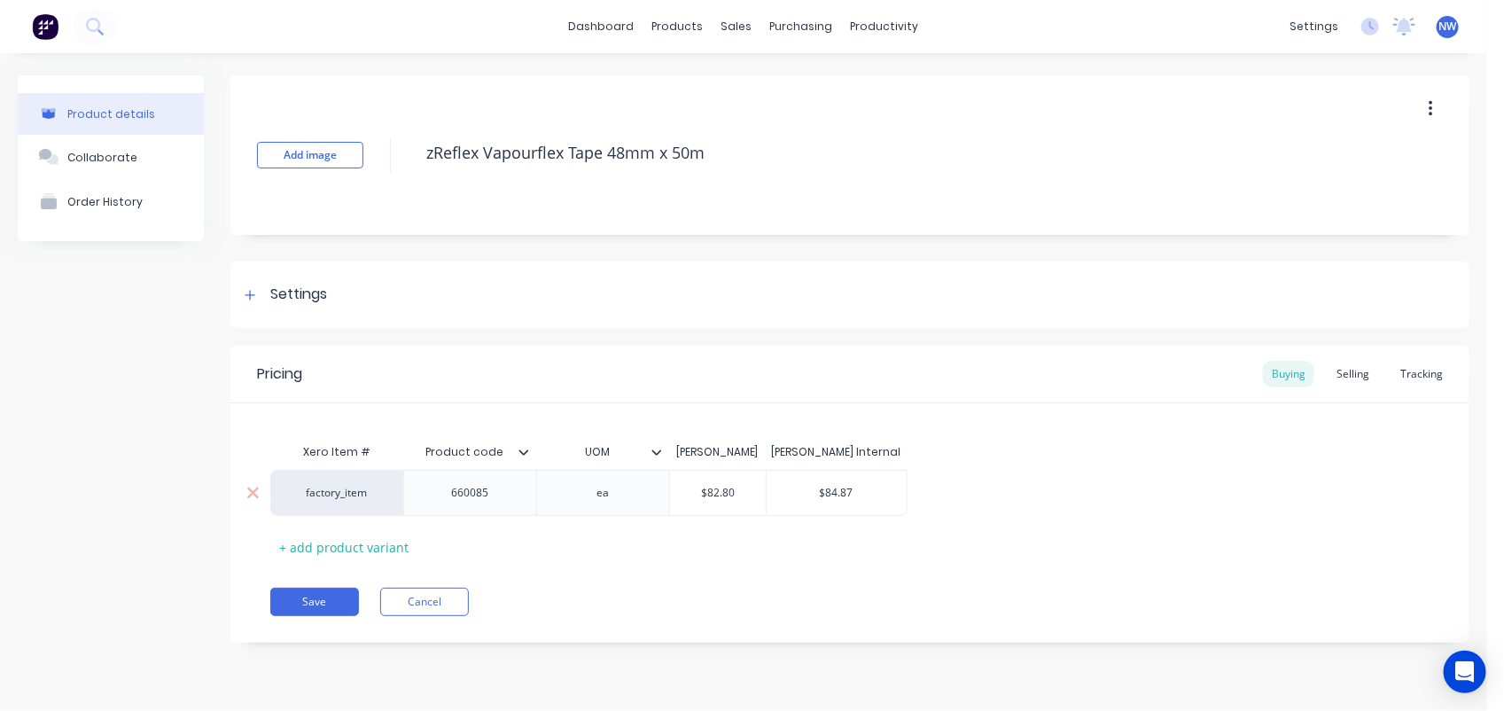
click at [502, 493] on div "660085" at bounding box center [470, 492] width 89 height 23
click at [742, 494] on input "$82.80" at bounding box center [718, 493] width 96 height 16
click at [858, 494] on input "$84.87" at bounding box center [837, 493] width 141 height 16
click at [1357, 370] on div "Selling" at bounding box center [1353, 374] width 51 height 27
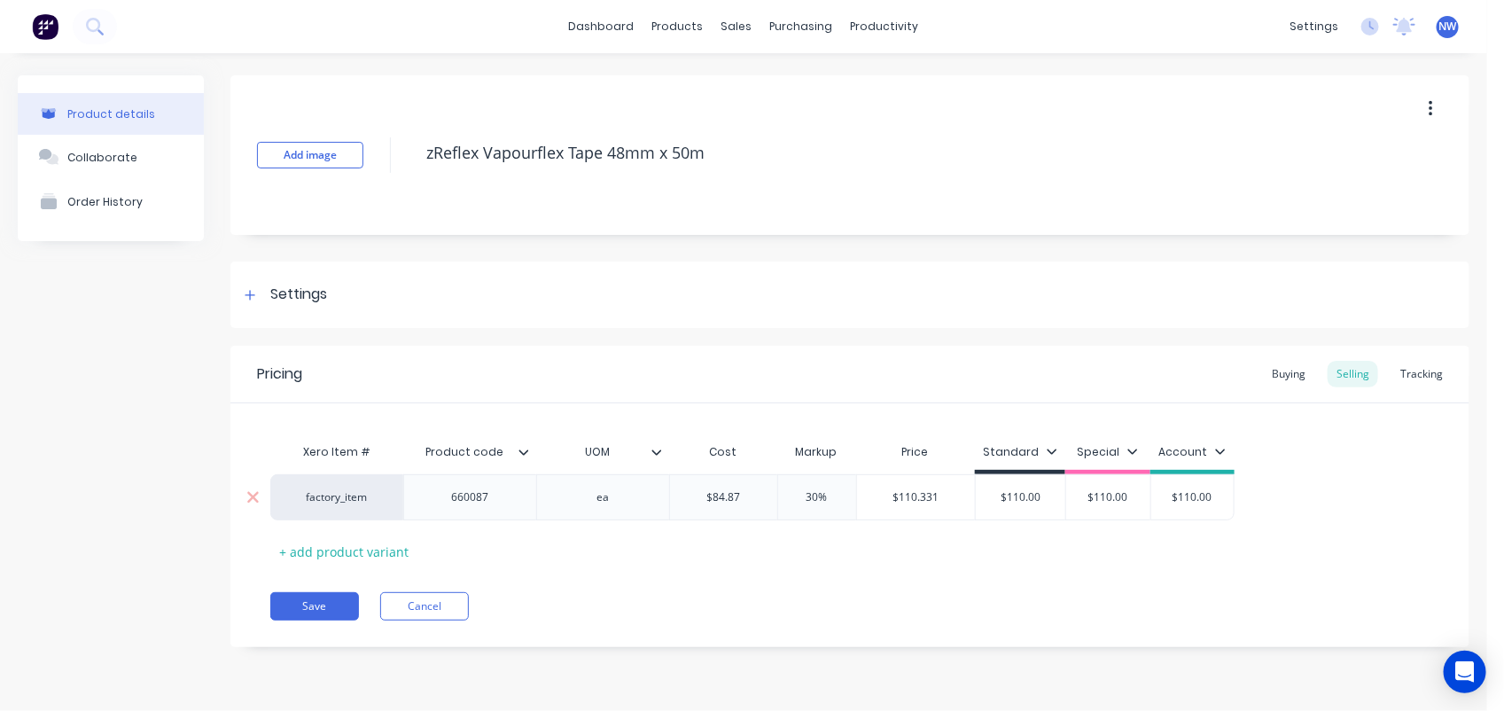
click at [746, 495] on input "$84.87" at bounding box center [723, 497] width 107 height 16
click at [1039, 497] on input "$110.00" at bounding box center [1016, 497] width 90 height 16
click at [316, 600] on button "Save" at bounding box center [314, 606] width 89 height 28
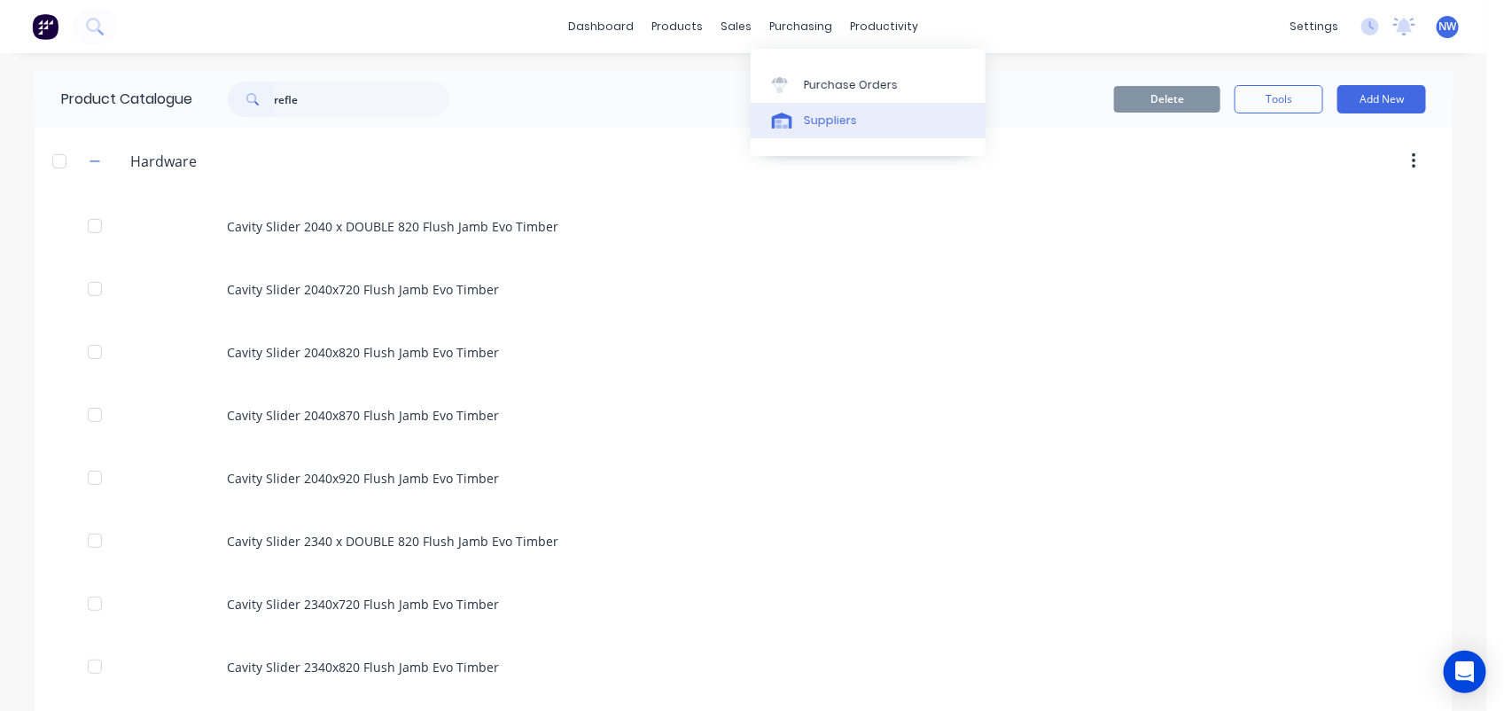
click at [838, 122] on div "Suppliers" at bounding box center [830, 121] width 53 height 16
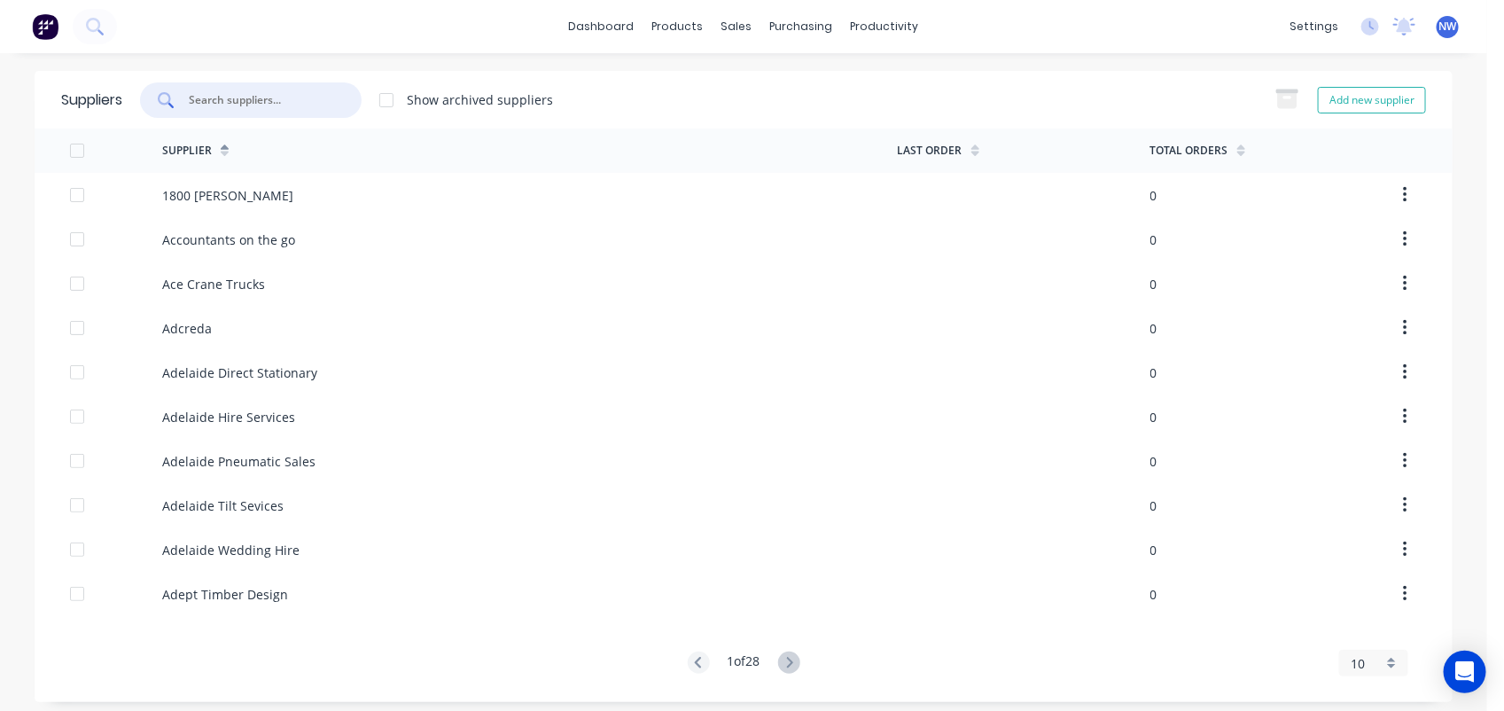
click at [245, 93] on input "text" at bounding box center [260, 100] width 147 height 18
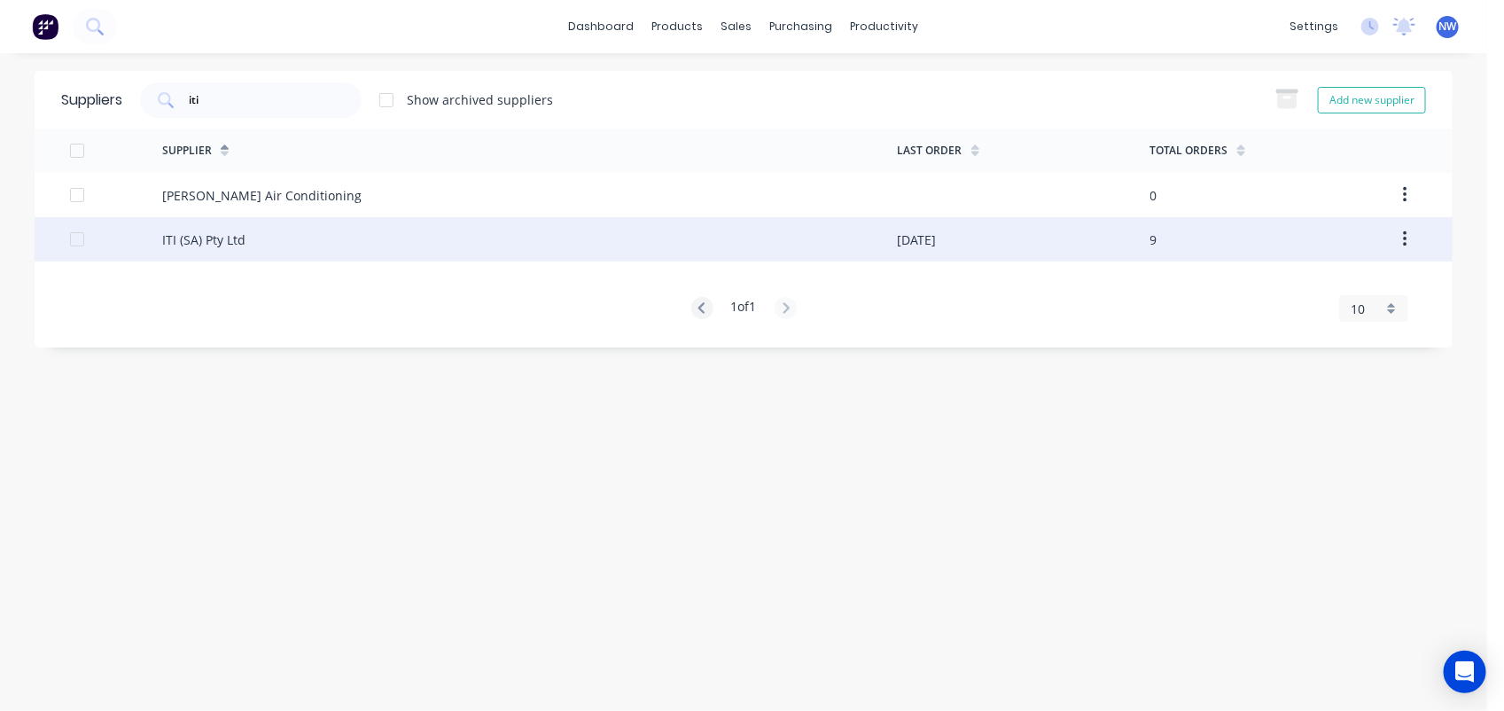
click at [239, 235] on div "ITI (SA) Pty Ltd" at bounding box center [203, 239] width 83 height 19
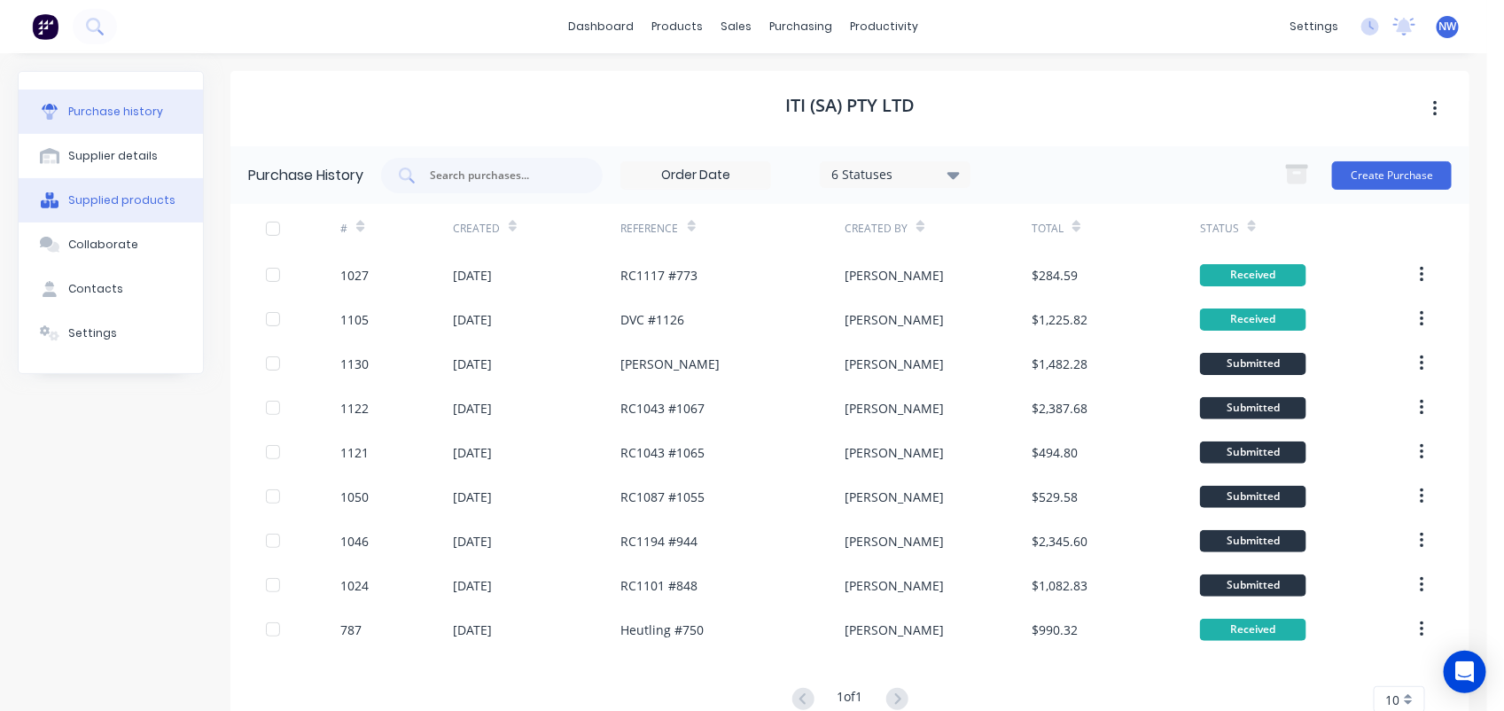
click at [135, 204] on div "Supplied products" at bounding box center [121, 200] width 107 height 16
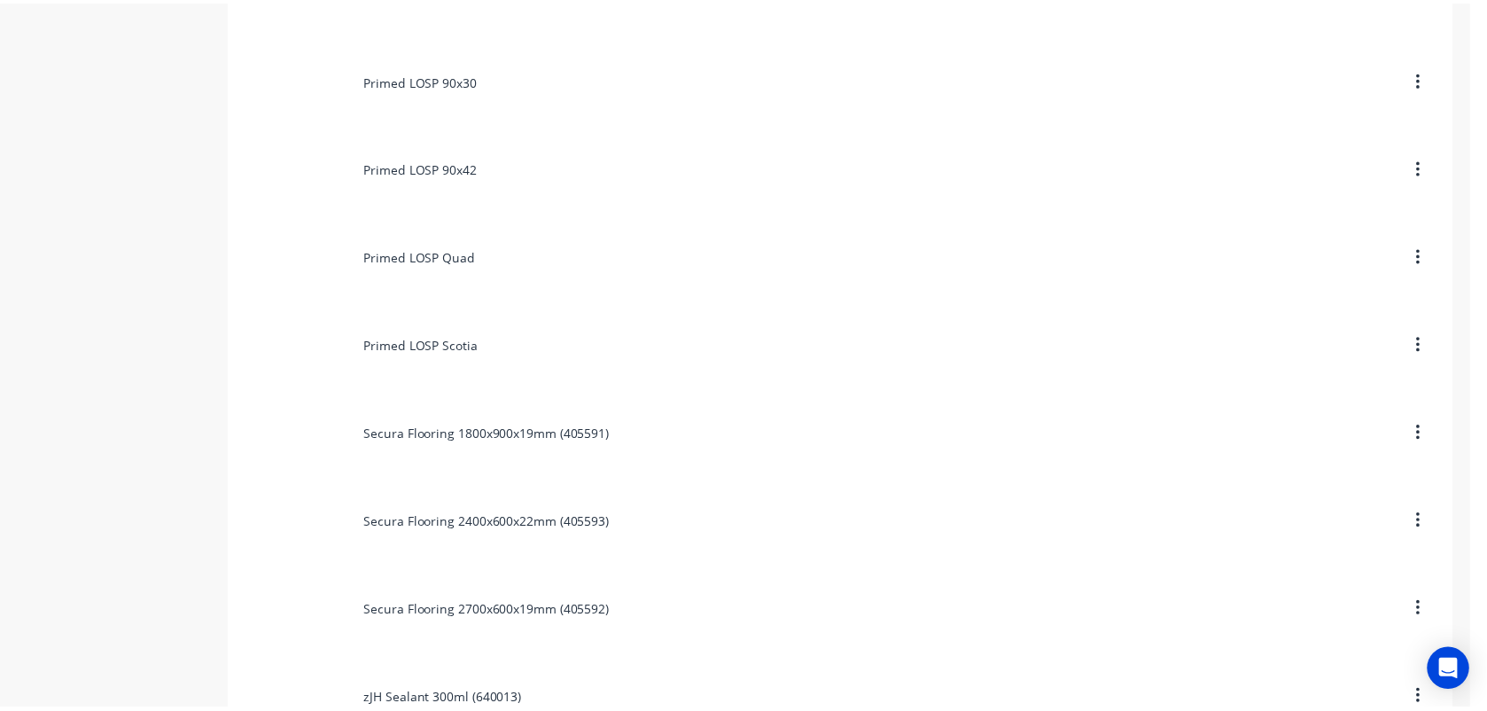
scroll to position [6160, 0]
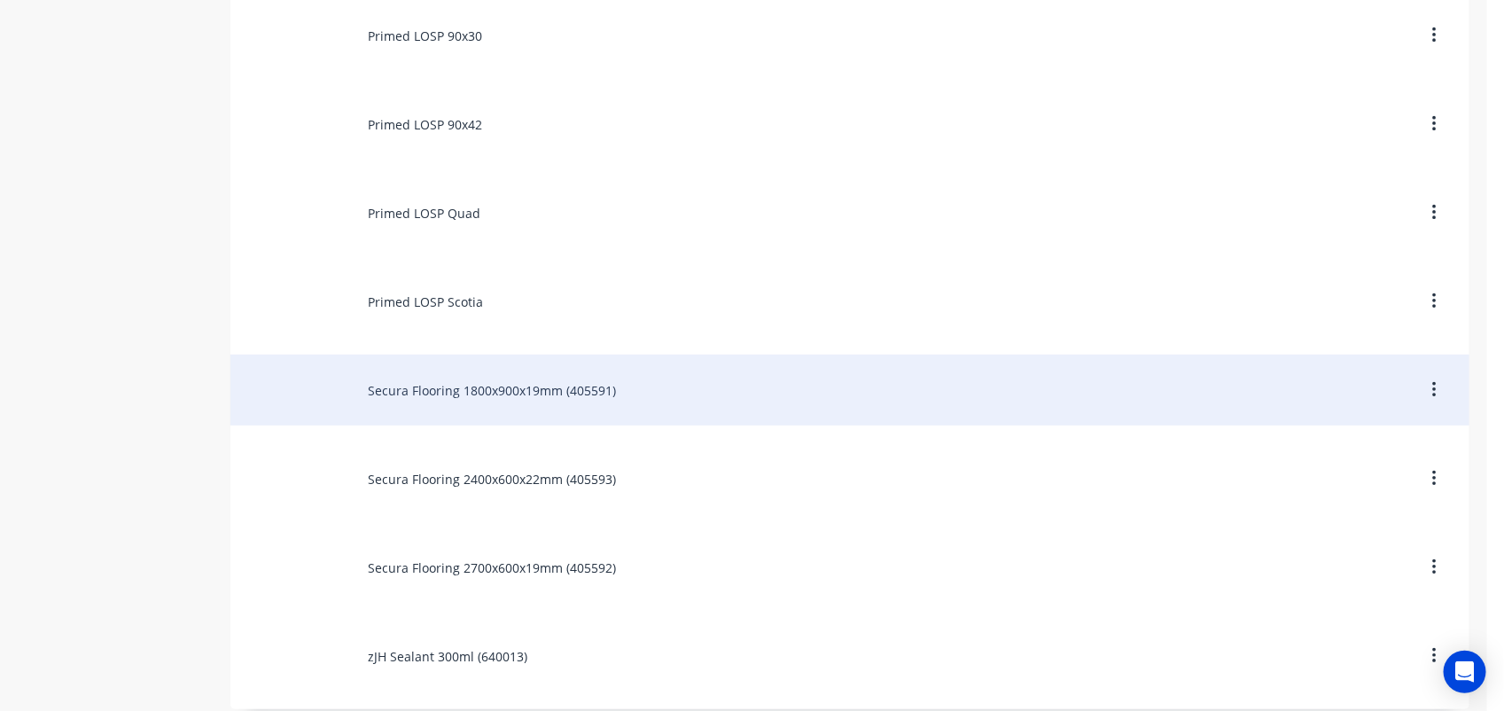
click at [471, 400] on div "Secura Flooring 1800x900x19mm (405591)" at bounding box center [849, 390] width 1239 height 71
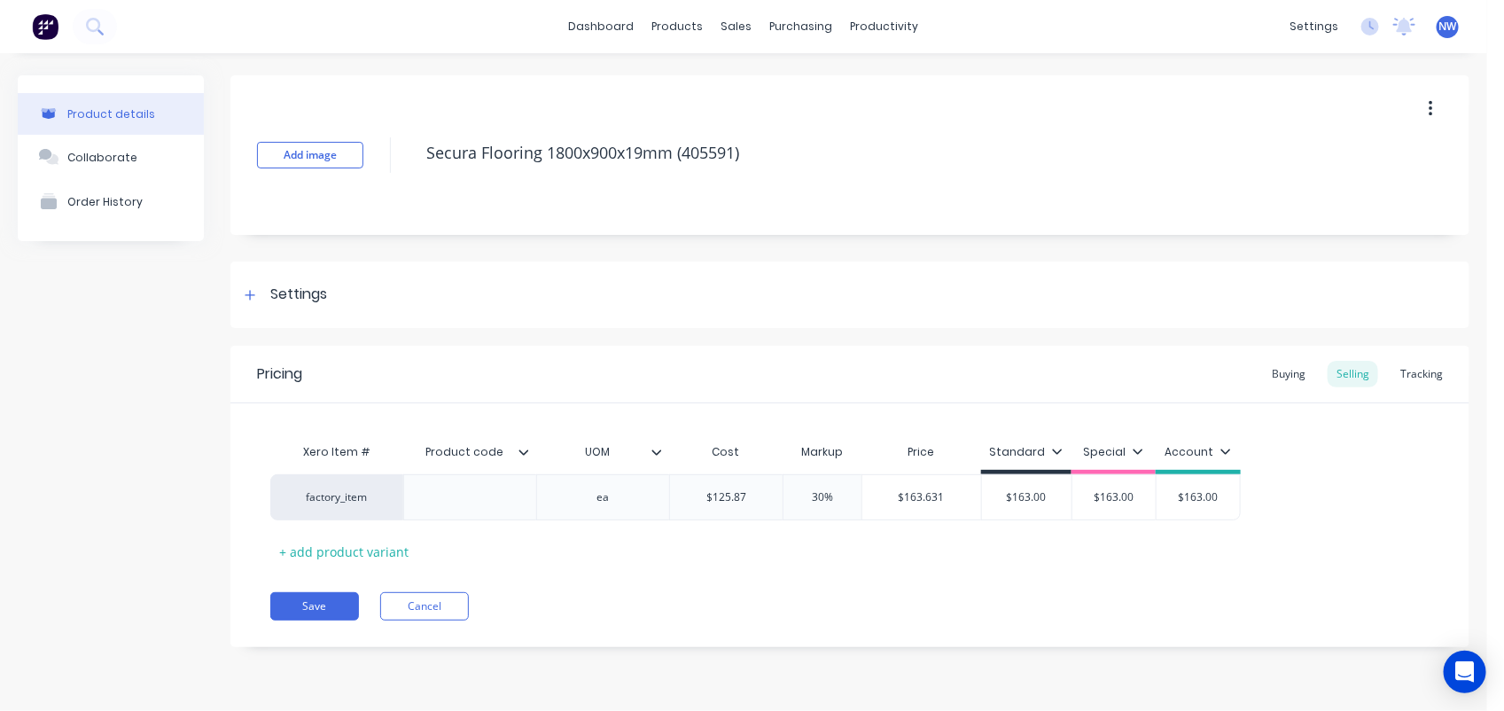
click at [1437, 107] on button "button" at bounding box center [1431, 109] width 42 height 32
click at [1361, 149] on span "Duplicate" at bounding box center [1365, 155] width 133 height 19
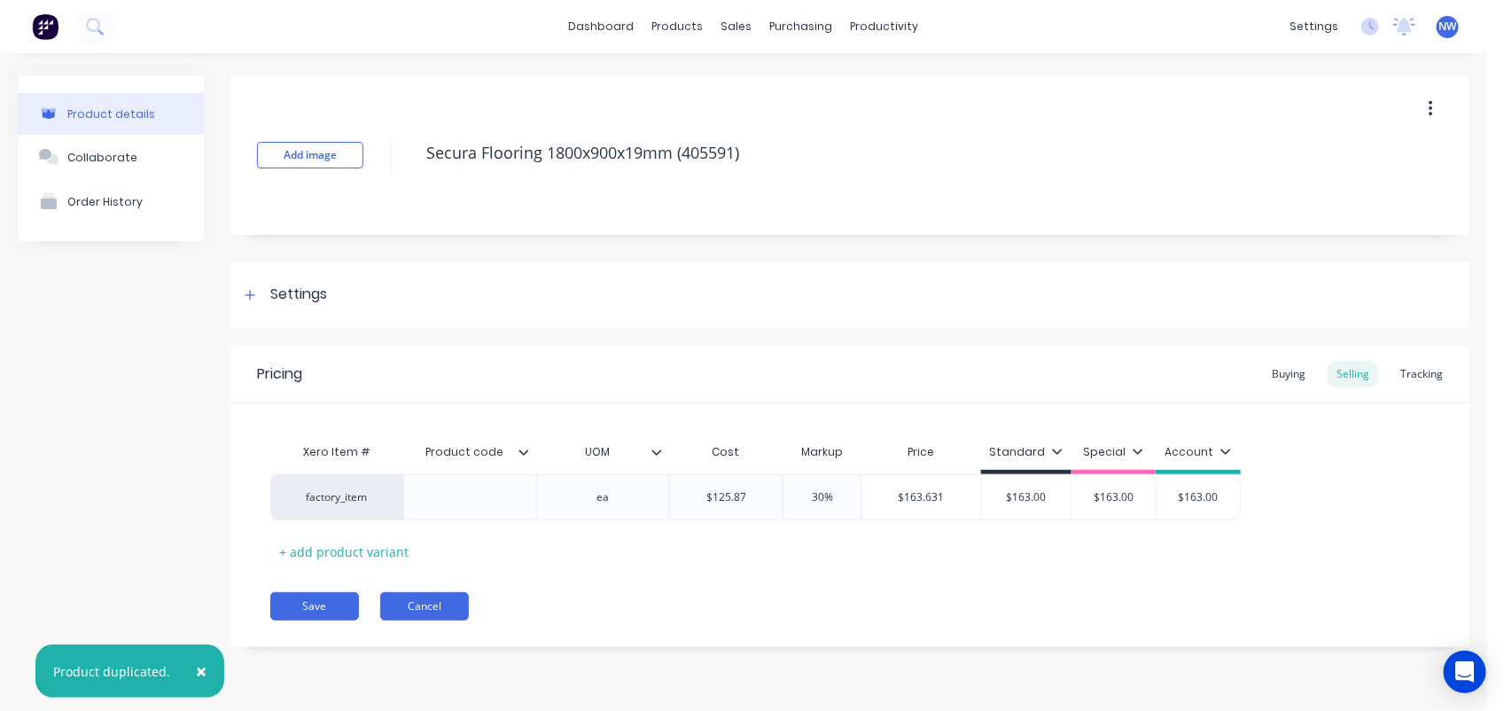
click at [441, 604] on button "Cancel" at bounding box center [424, 606] width 89 height 28
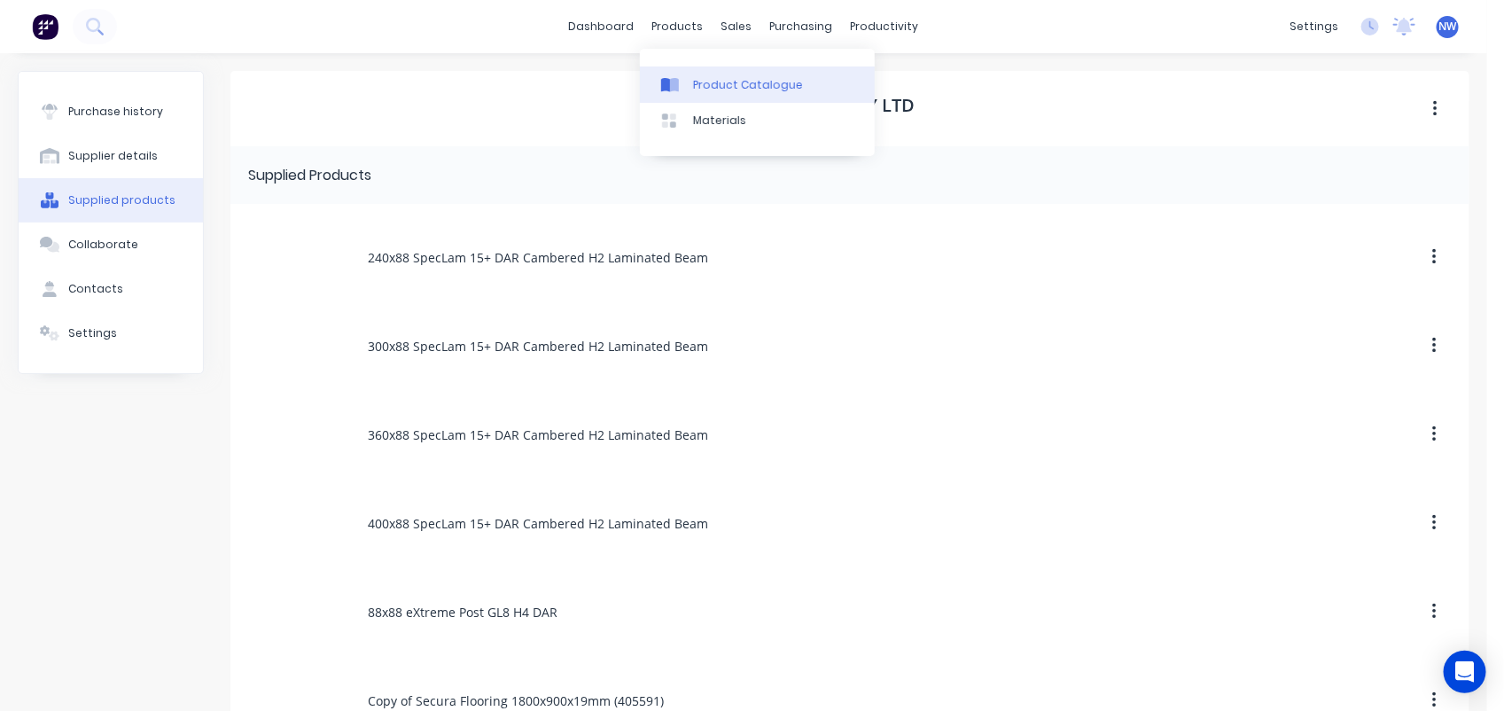
click at [712, 81] on div "Product Catalogue" at bounding box center [748, 85] width 110 height 16
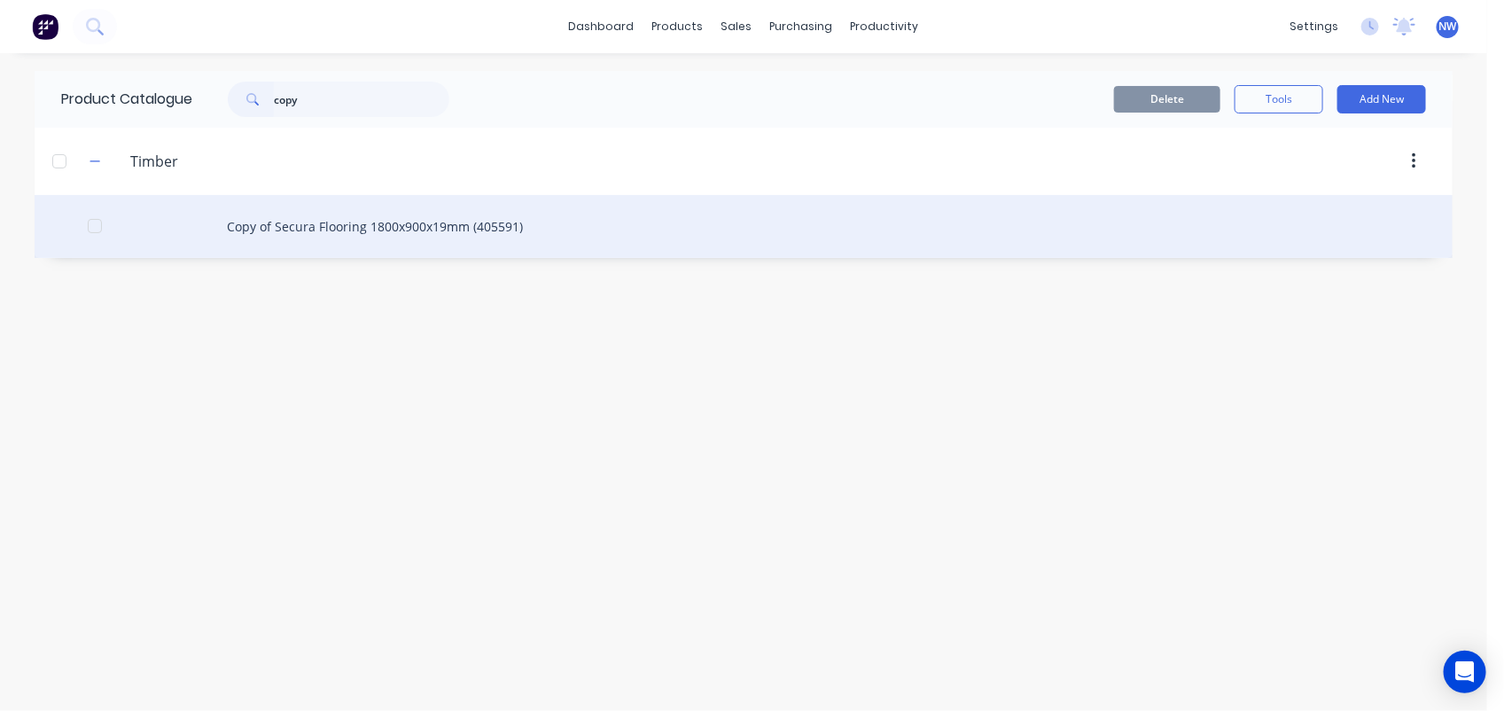
click at [339, 222] on div "Copy of Secura Flooring 1800x900x19mm (405591)" at bounding box center [744, 226] width 1418 height 63
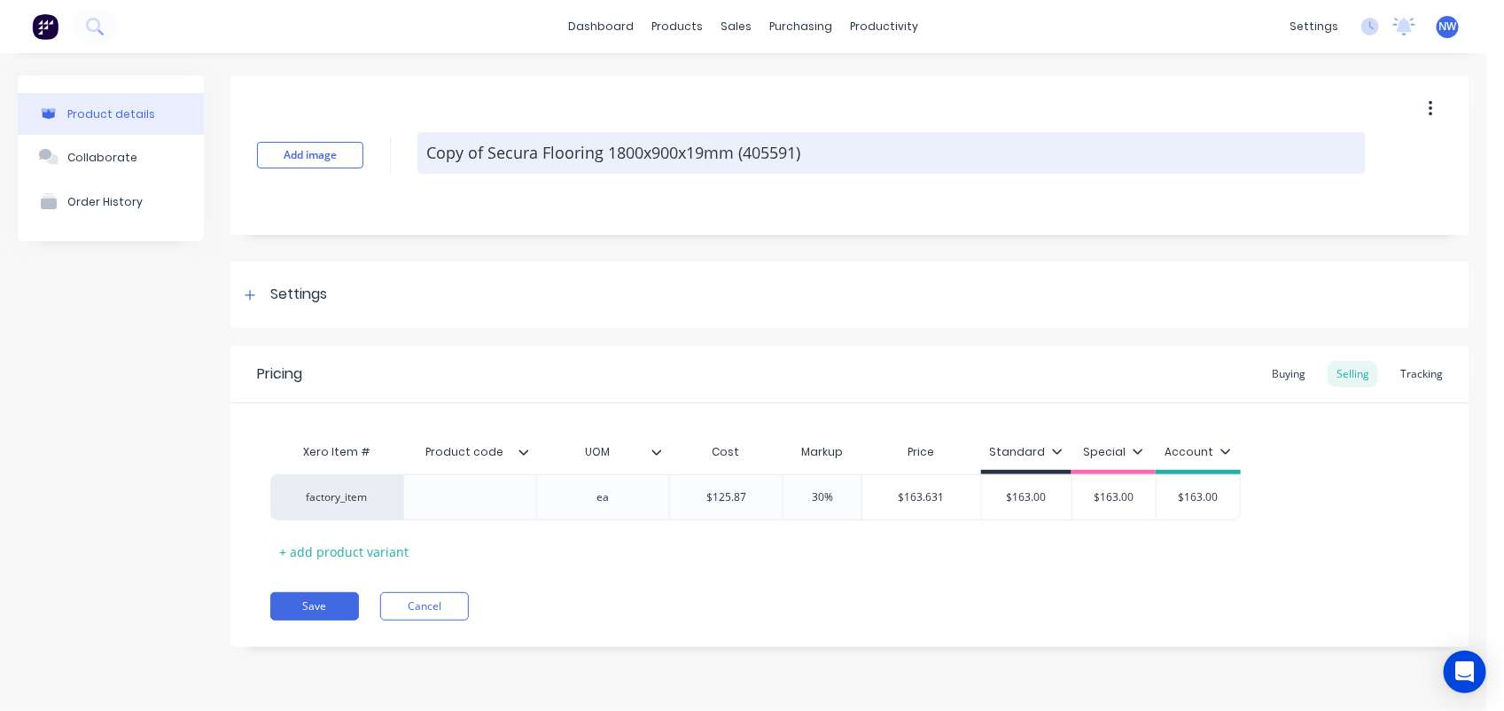
click at [426, 153] on textarea "Copy of Secura Flooring 1800x900x19mm (405591)" at bounding box center [891, 153] width 948 height 42
click at [519, 156] on textarea "HardieWrap Secura Flooring 1800x900x19mm (405591)" at bounding box center [891, 153] width 948 height 42
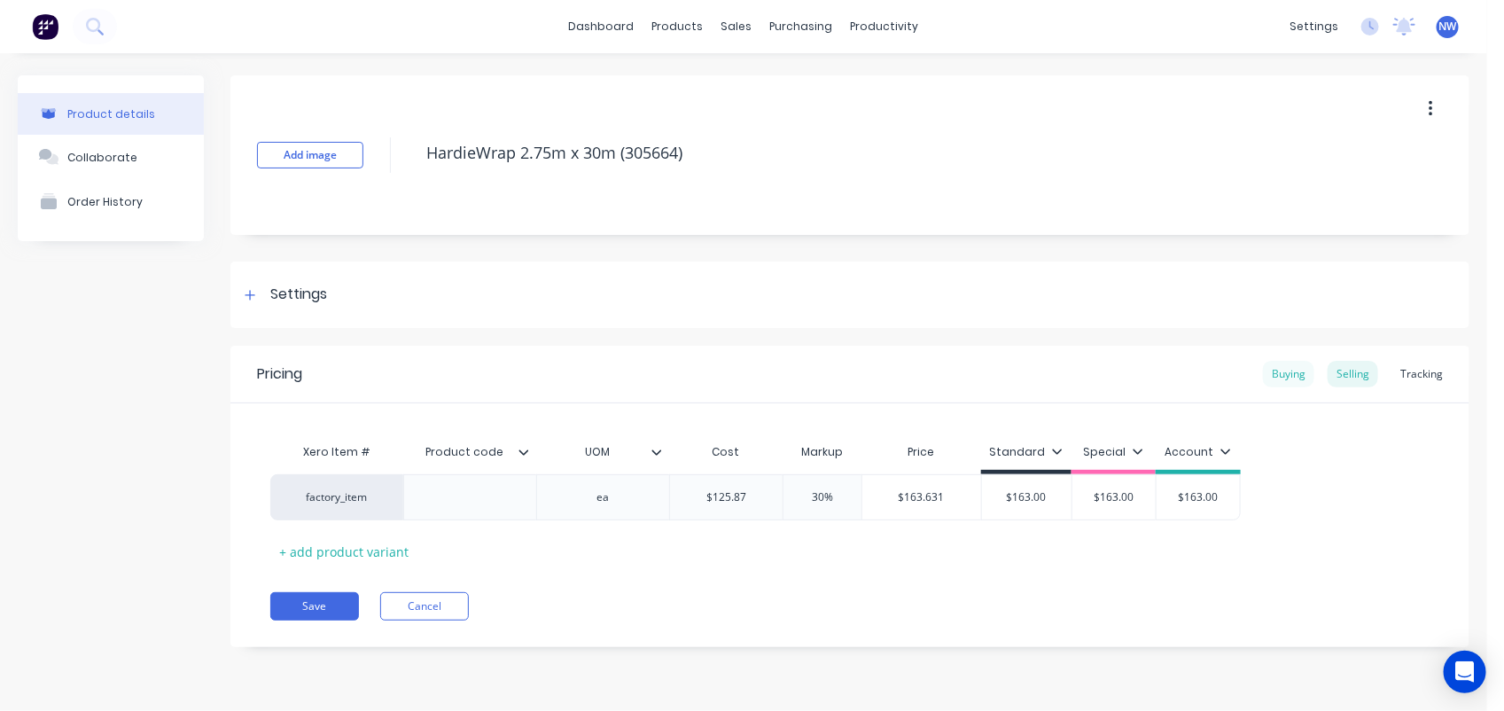
click at [1301, 370] on div "Buying" at bounding box center [1288, 374] width 51 height 27
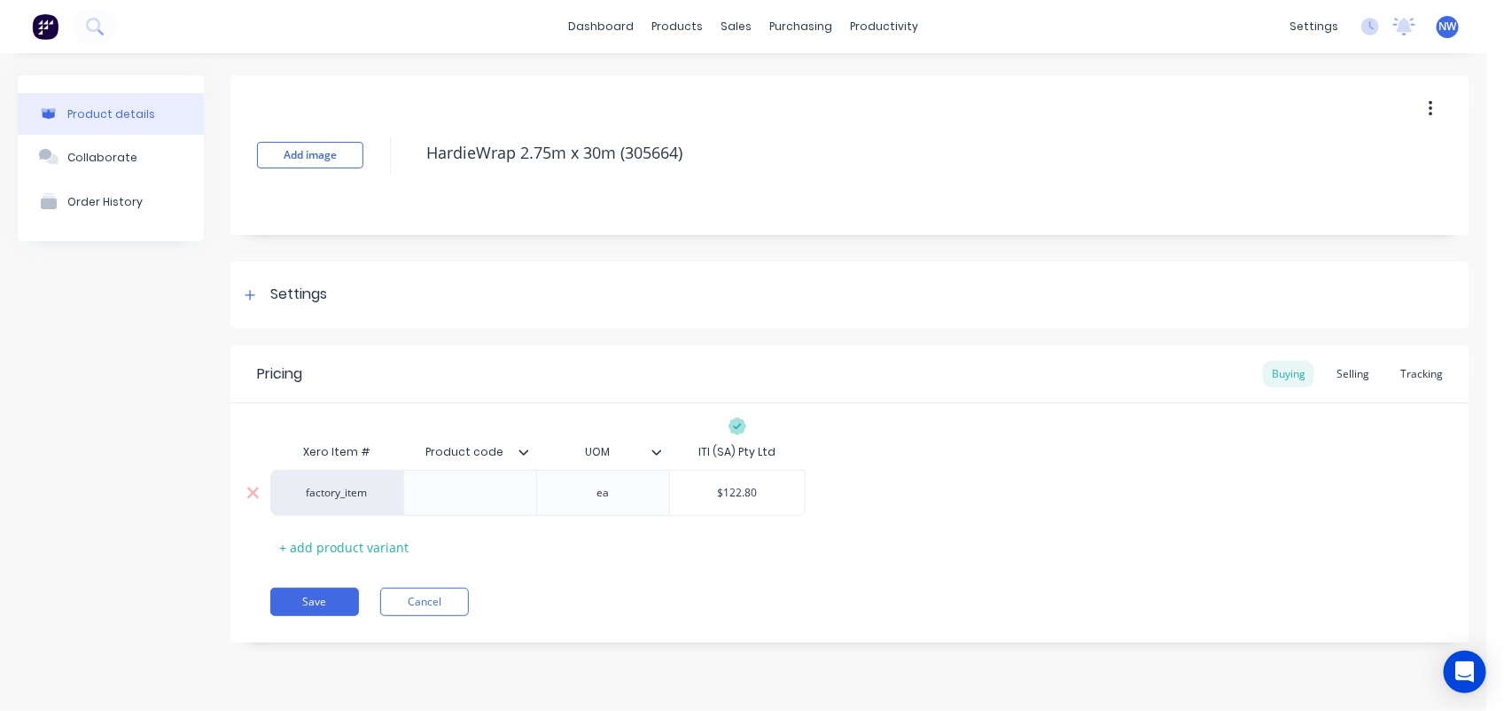
click at [767, 485] on input "$122.80" at bounding box center [737, 493] width 135 height 16
click at [1353, 373] on div "Selling" at bounding box center [1353, 374] width 51 height 27
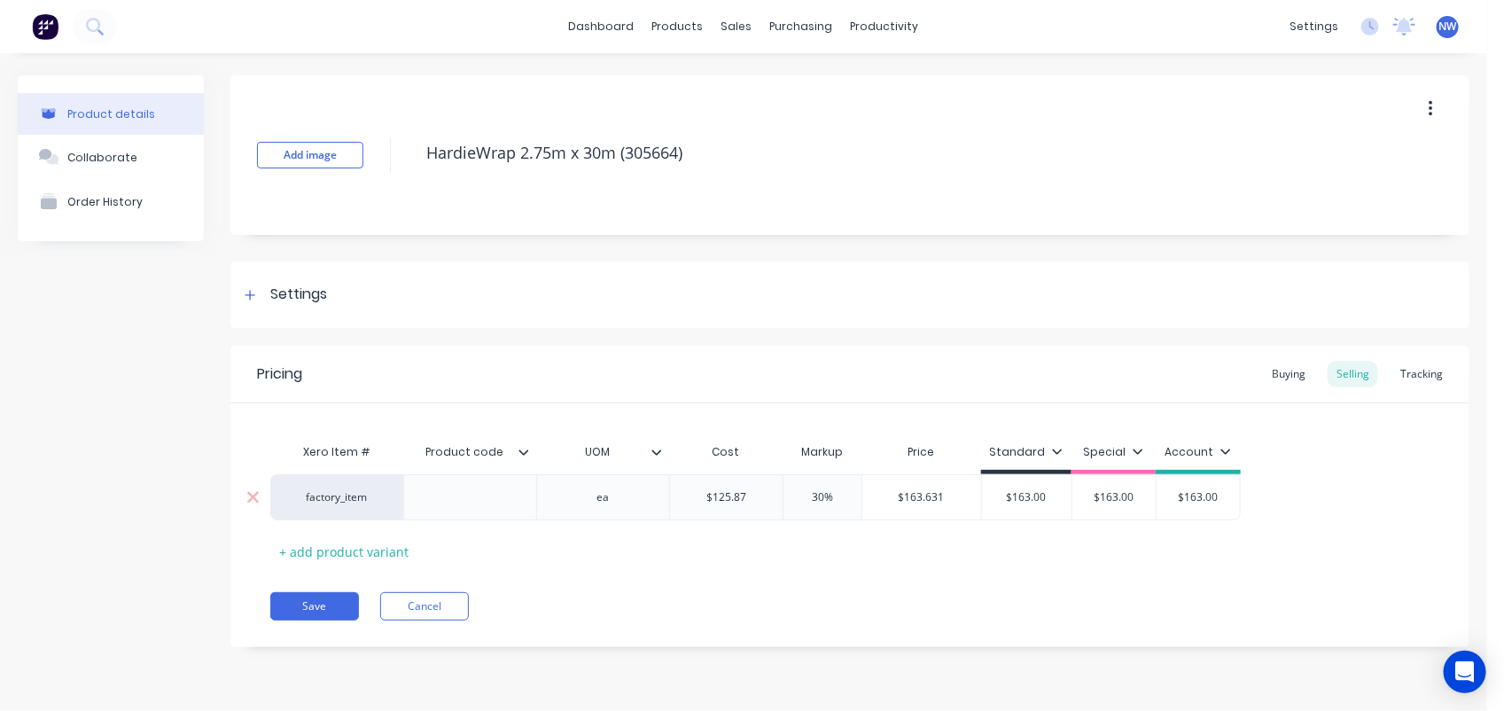
click at [755, 490] on input "$125.87" at bounding box center [726, 497] width 113 height 16
click at [1052, 494] on input "$163.00" at bounding box center [1027, 497] width 90 height 16
click at [891, 497] on input "$370.929" at bounding box center [921, 497] width 119 height 16
click at [1296, 379] on div "Buying" at bounding box center [1288, 374] width 51 height 27
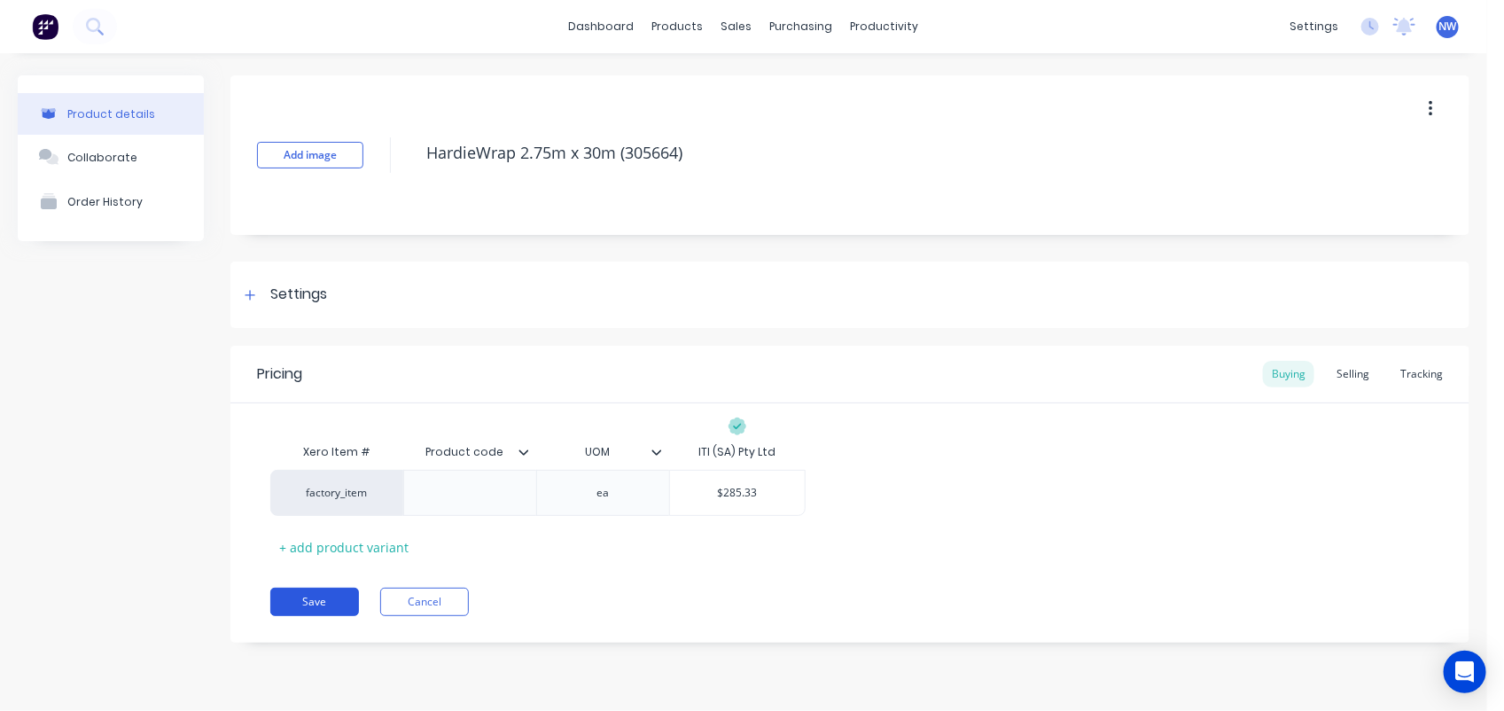
click at [352, 590] on button "Save" at bounding box center [314, 602] width 89 height 28
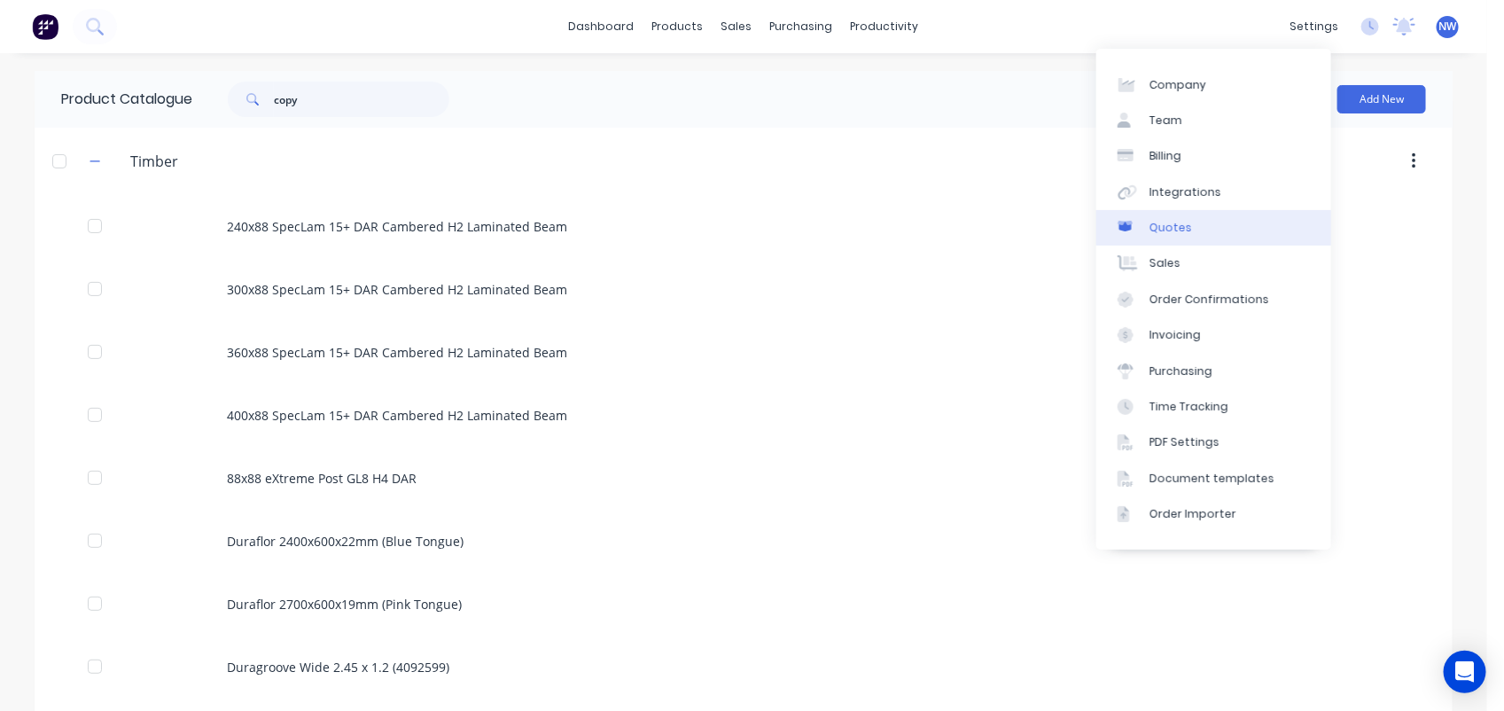
click at [1172, 230] on div "Quotes" at bounding box center [1171, 228] width 43 height 16
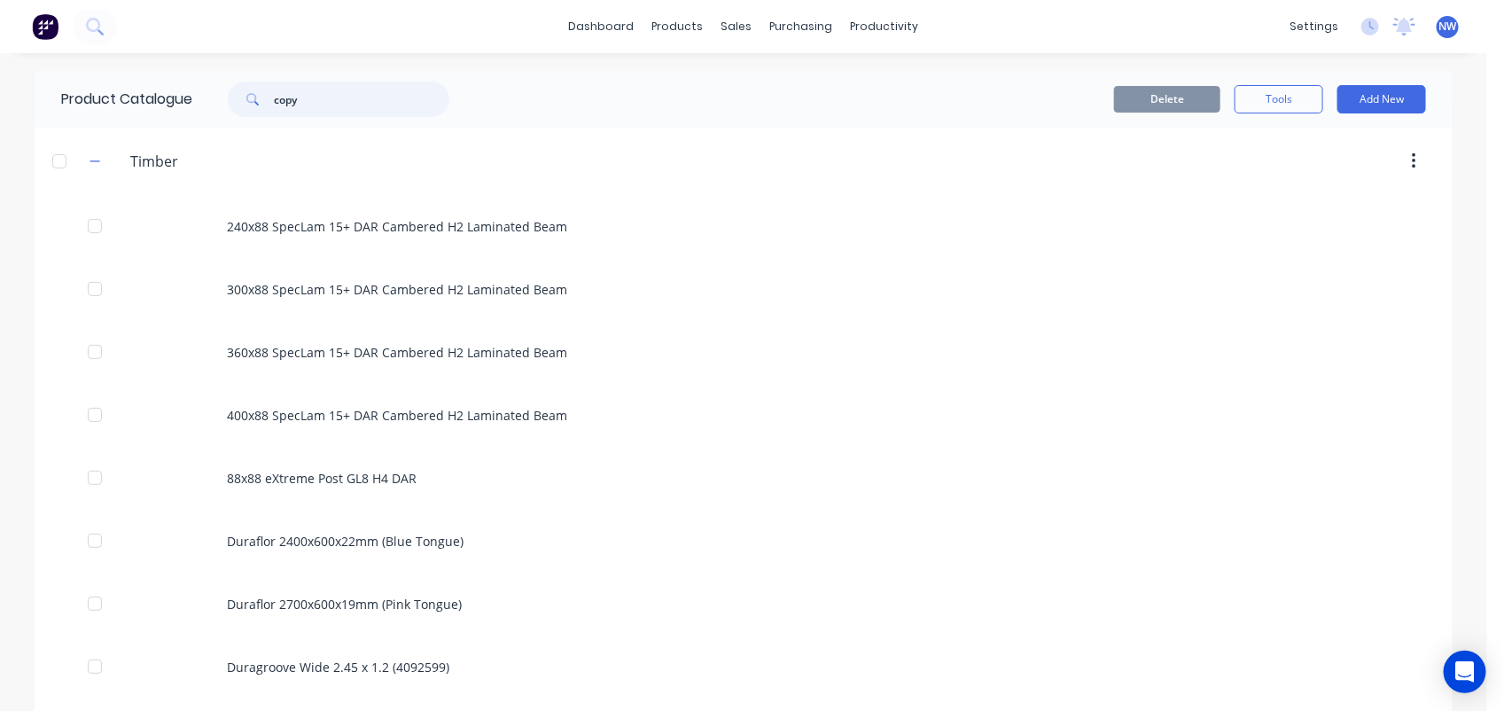
click at [348, 100] on input "copy" at bounding box center [361, 99] width 175 height 35
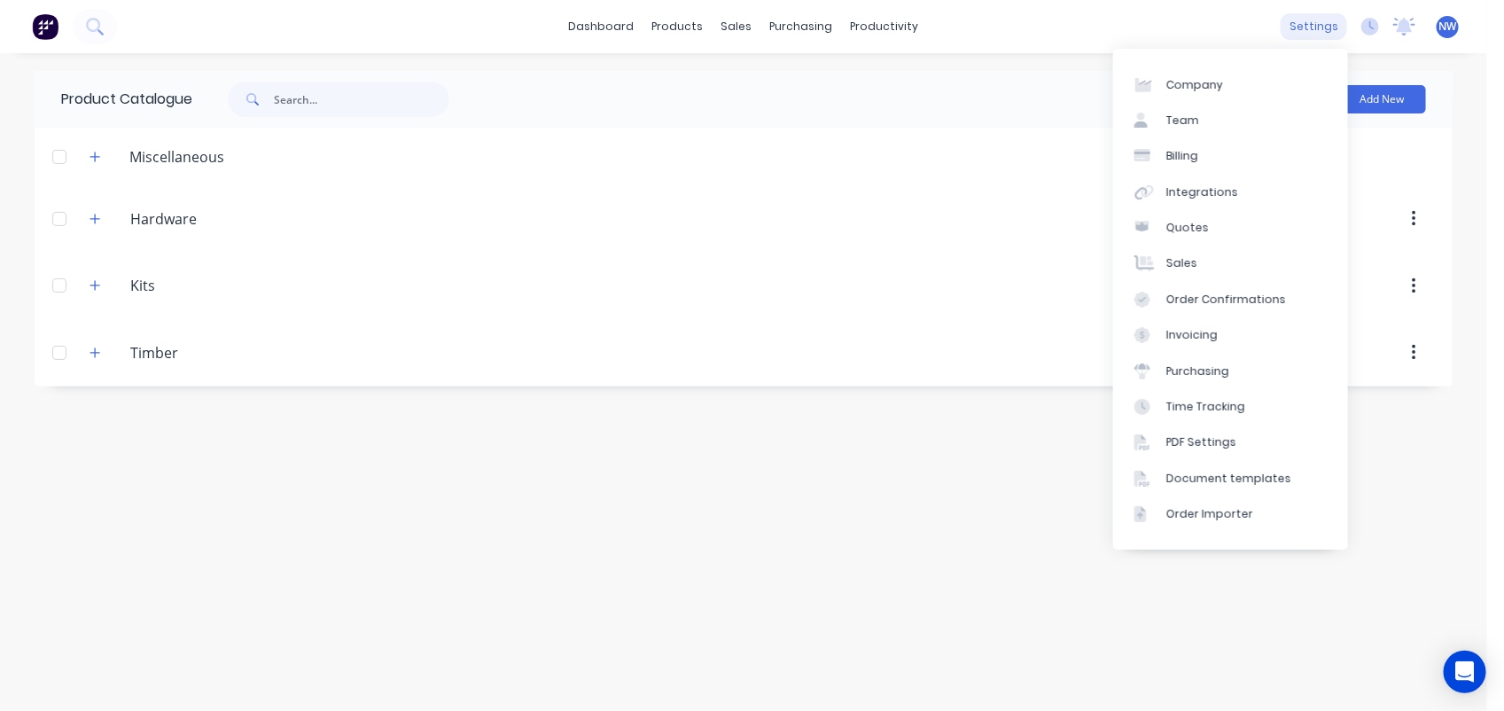
click at [1306, 24] on div "settings" at bounding box center [1314, 26] width 66 height 27
click at [1217, 472] on div "Document templates" at bounding box center [1228, 479] width 125 height 16
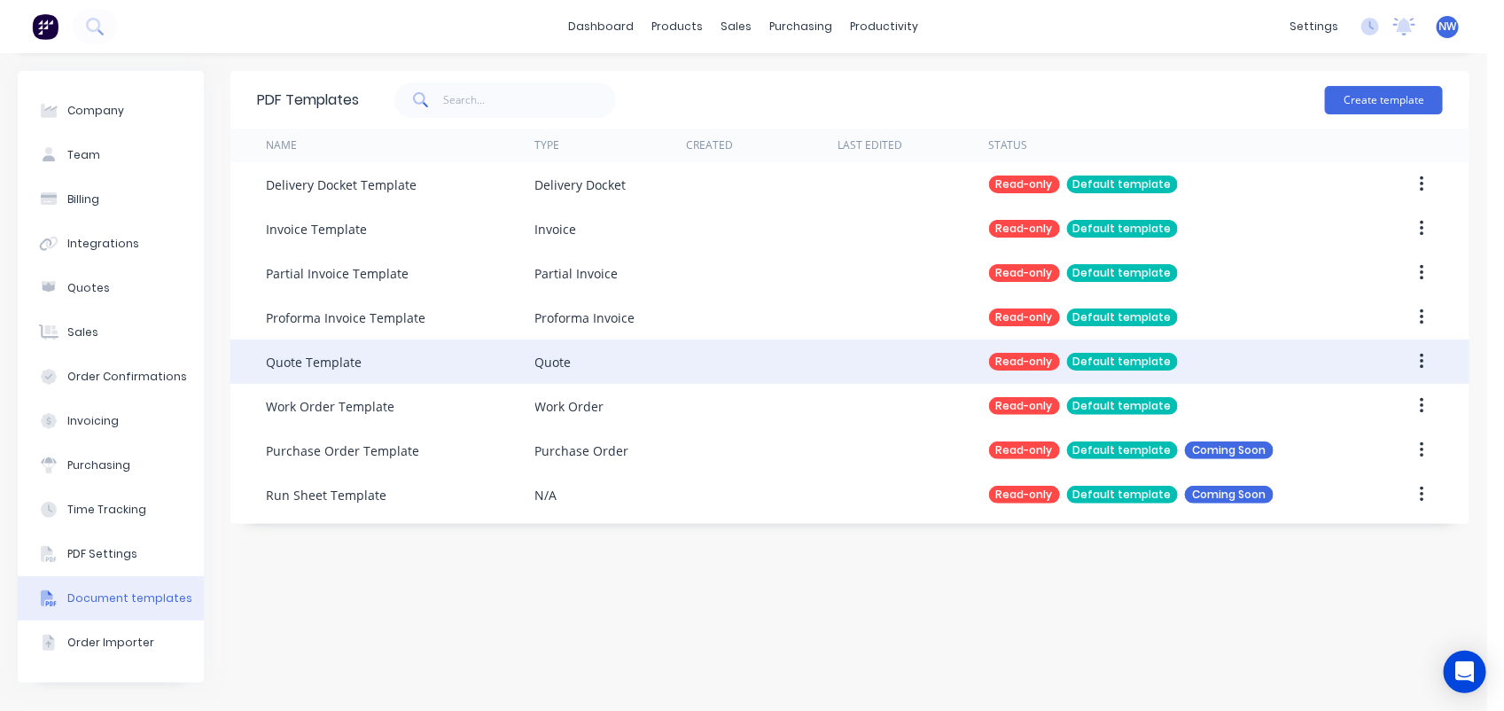
click at [605, 361] on div "Quote" at bounding box center [611, 361] width 152 height 44
click at [1009, 359] on div "Read-only" at bounding box center [1024, 362] width 71 height 18
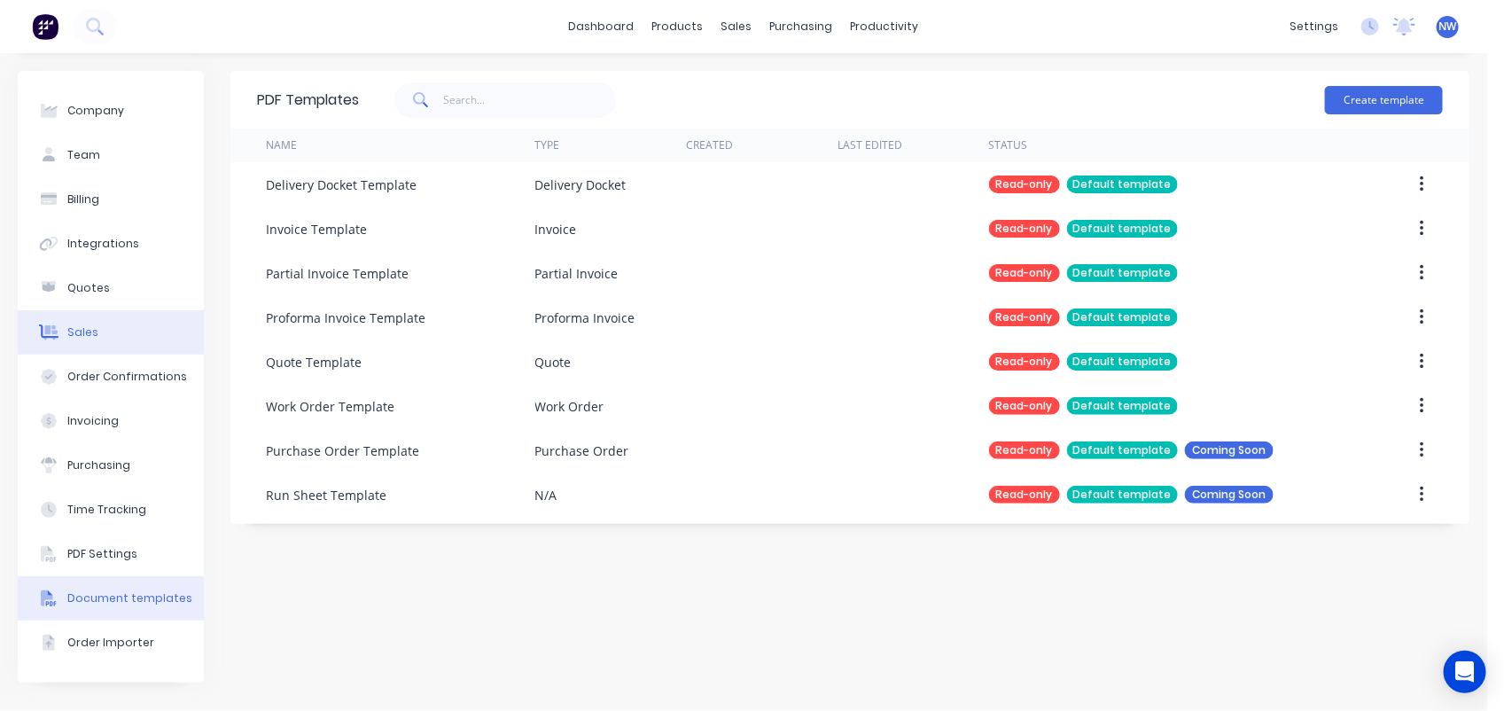
click at [78, 331] on div "Sales" at bounding box center [82, 332] width 31 height 16
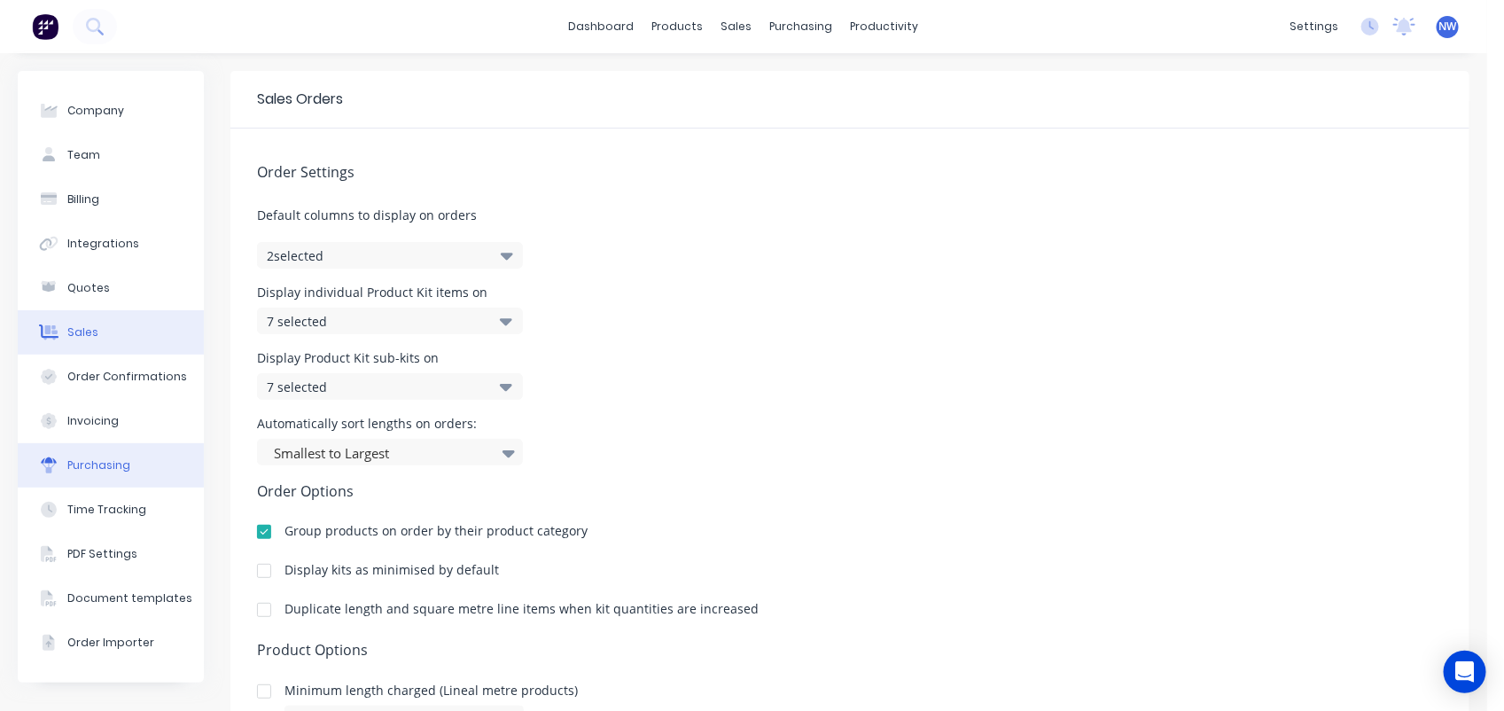
click at [87, 464] on div "Purchasing" at bounding box center [98, 465] width 63 height 16
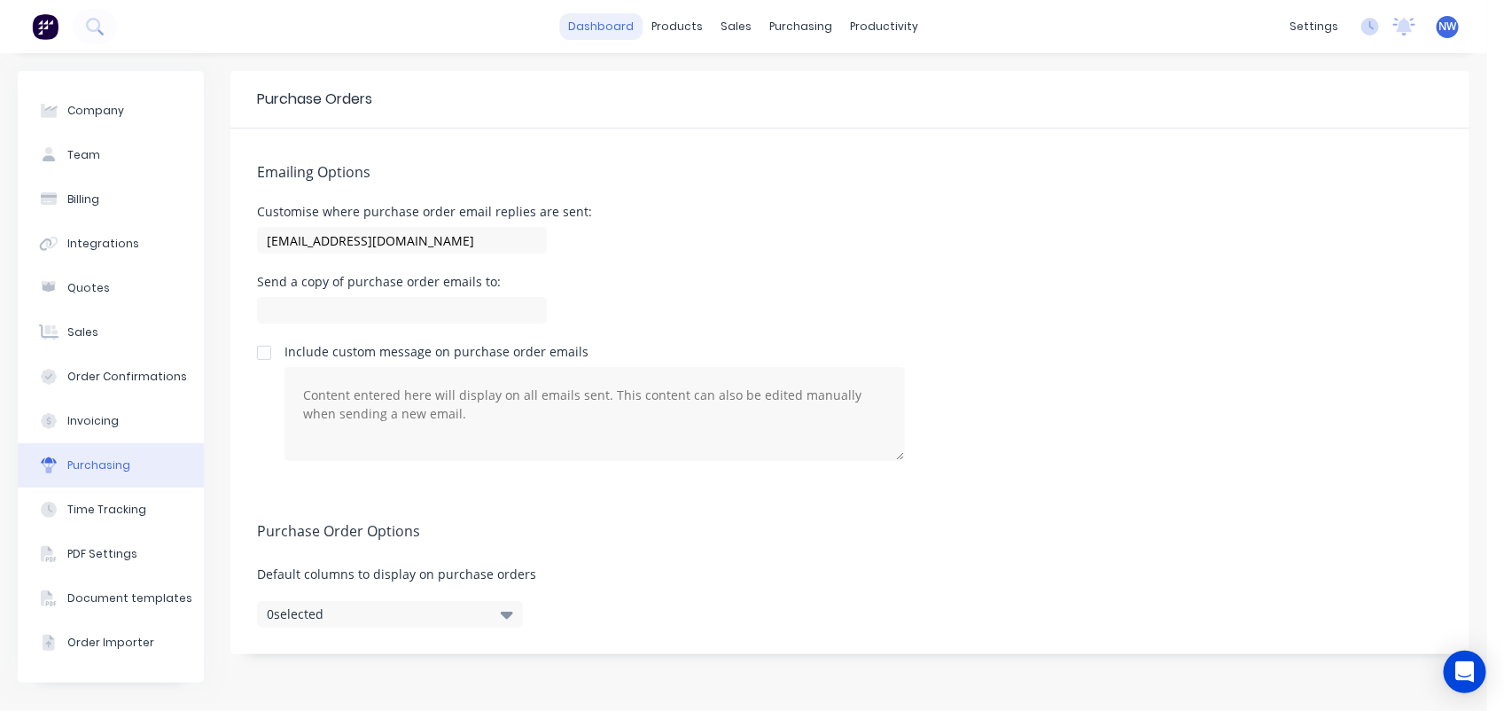
click at [627, 25] on link "dashboard" at bounding box center [601, 26] width 83 height 27
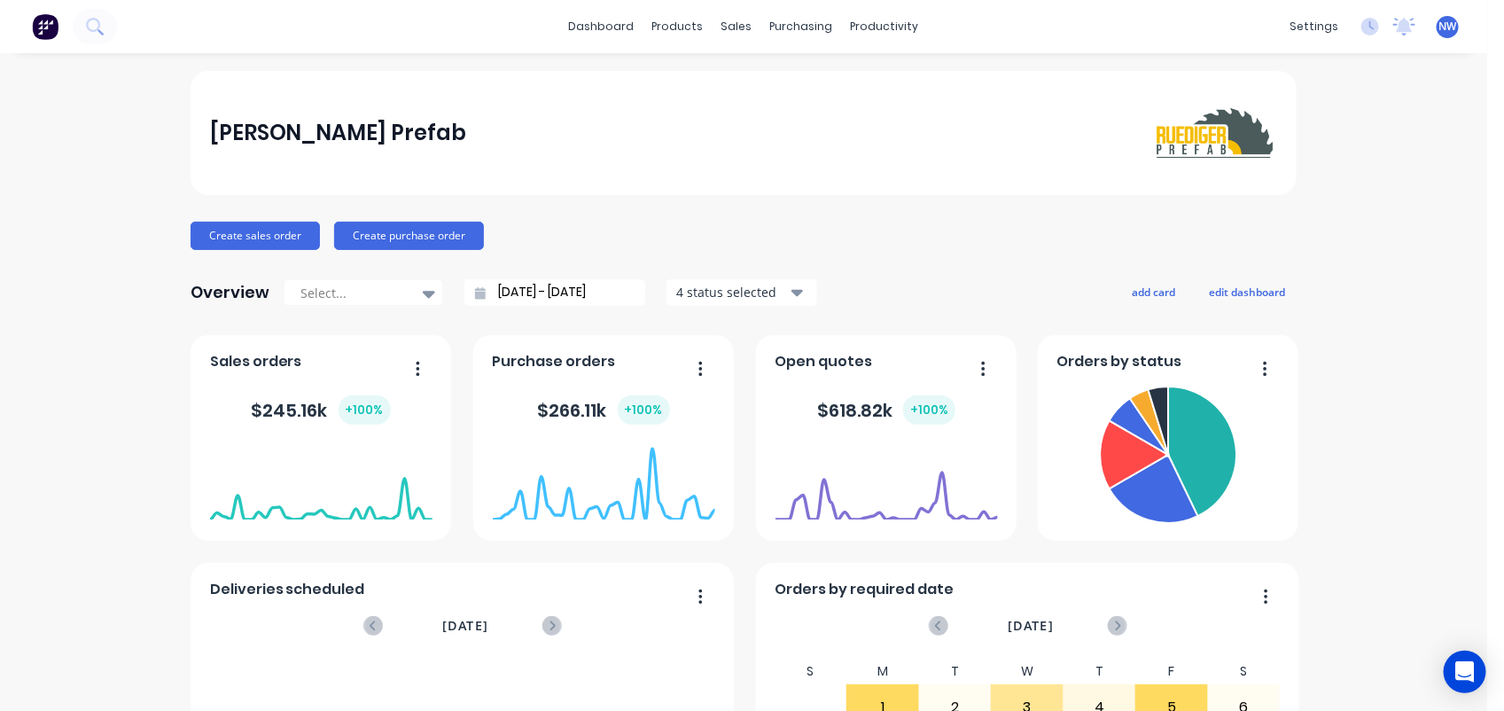
click at [44, 28] on img at bounding box center [45, 26] width 27 height 27
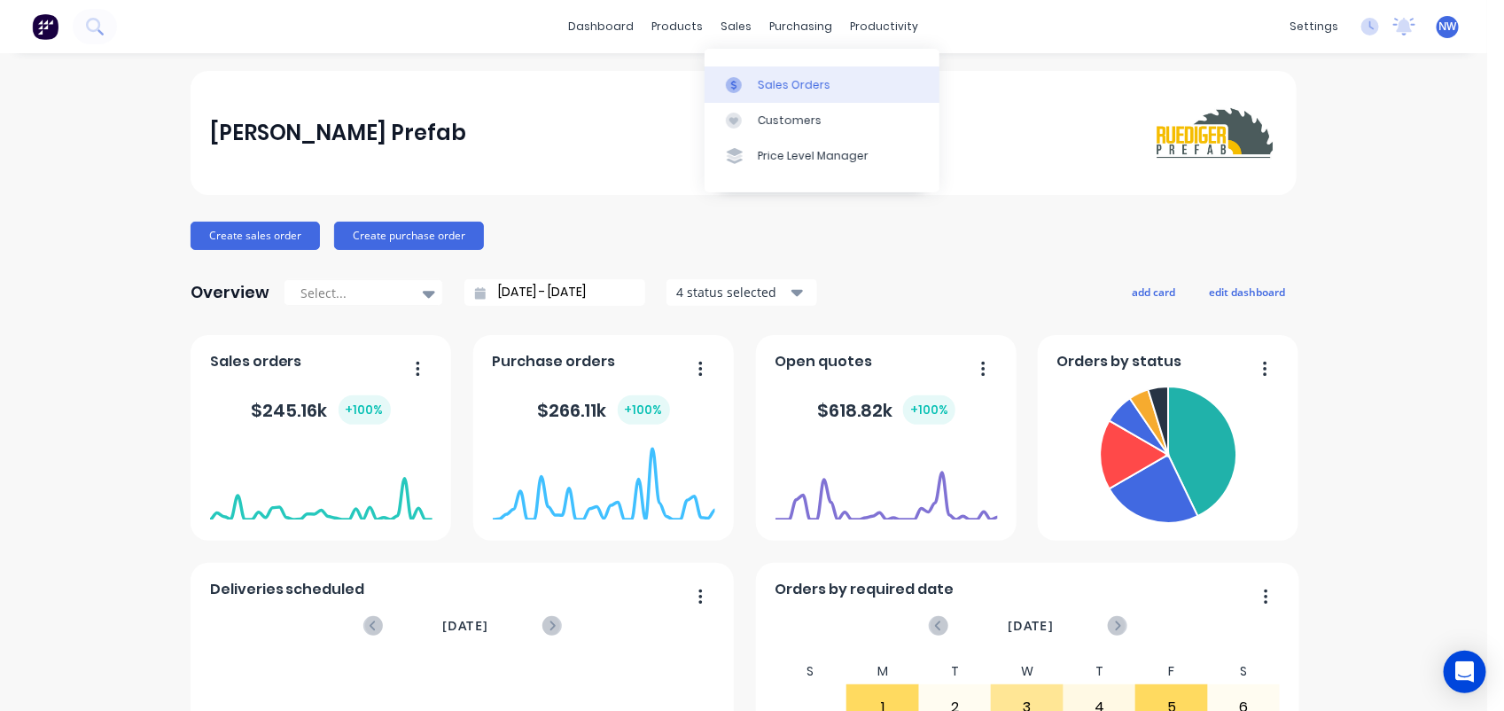
click at [771, 78] on div "Sales Orders" at bounding box center [794, 85] width 73 height 16
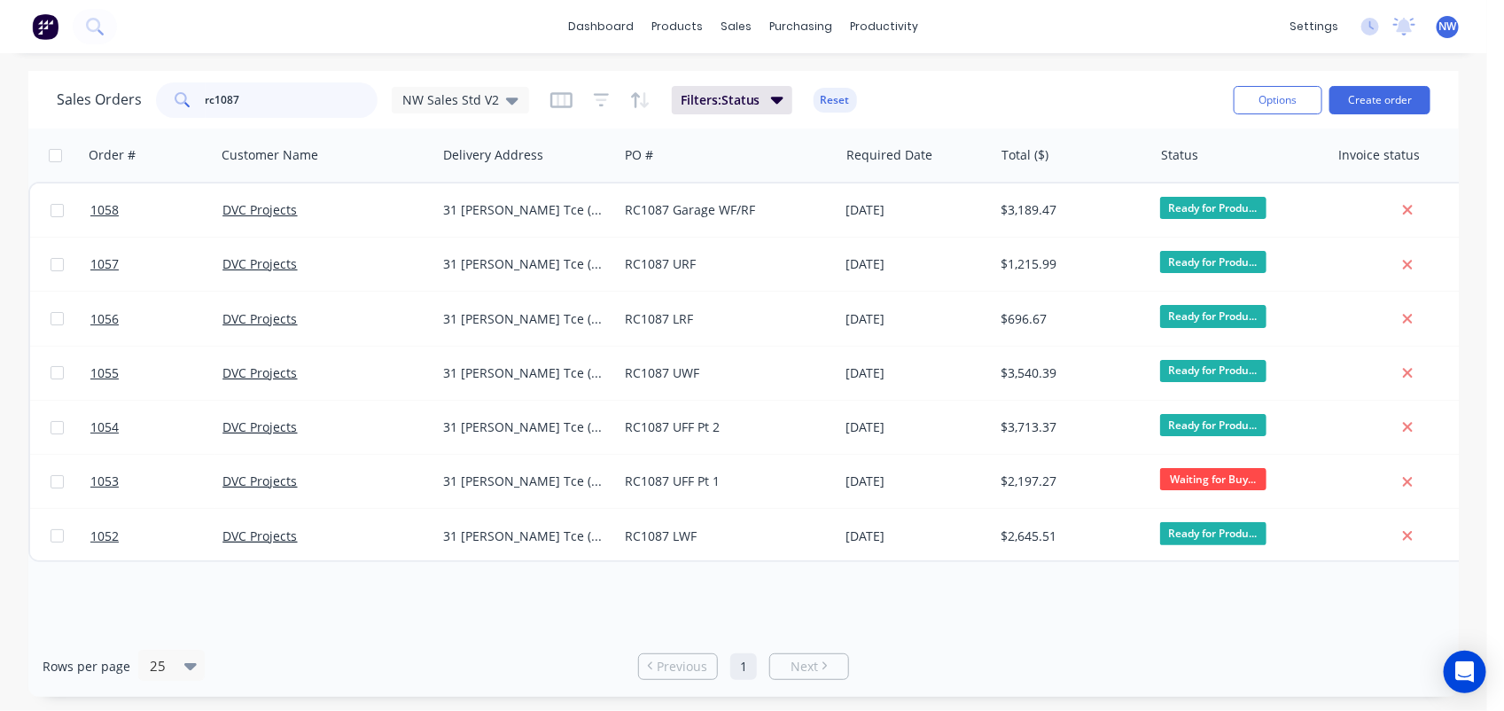
click at [271, 93] on input "rc1087" at bounding box center [292, 99] width 173 height 35
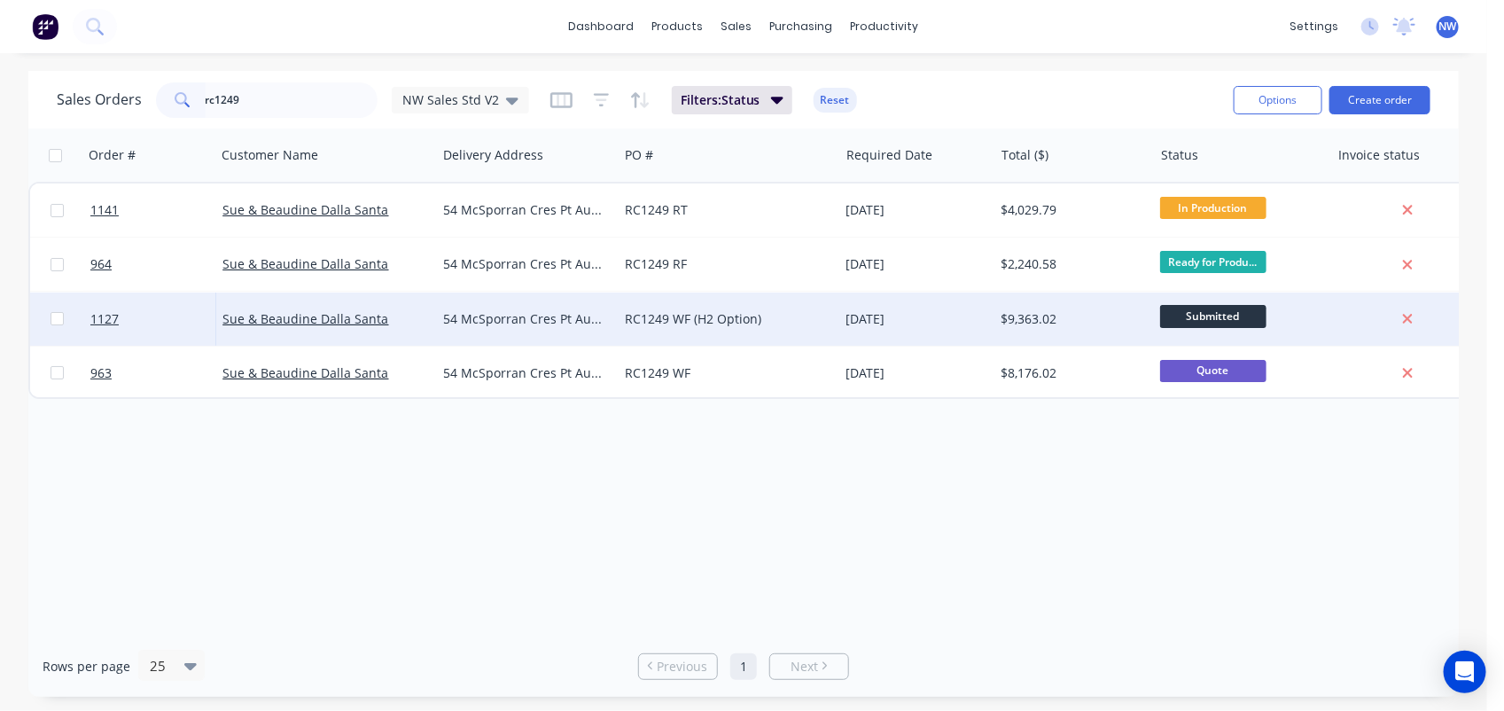
click at [610, 313] on div "54 McSporran Cres Pt Augusta" at bounding box center [527, 319] width 168 height 18
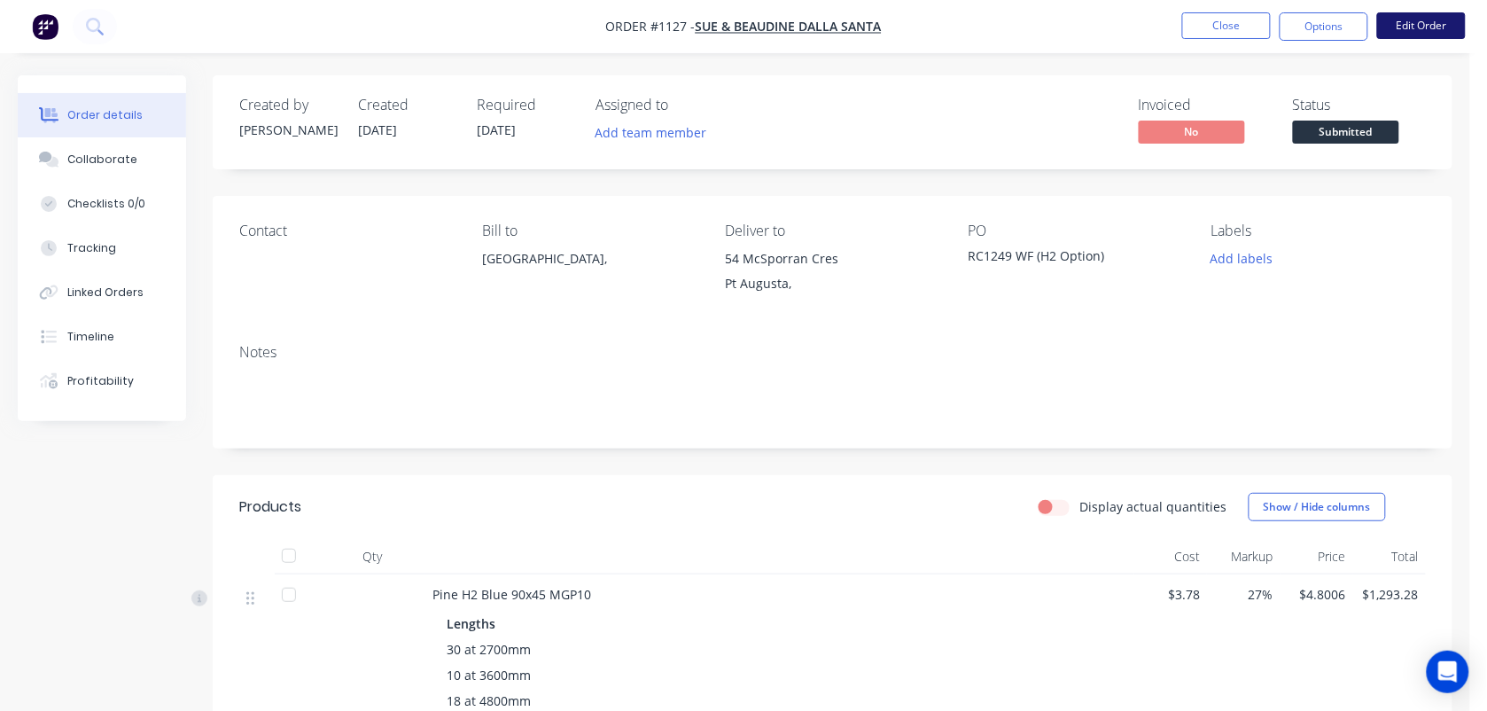
click at [1424, 19] on button "Edit Order" at bounding box center [1421, 25] width 89 height 27
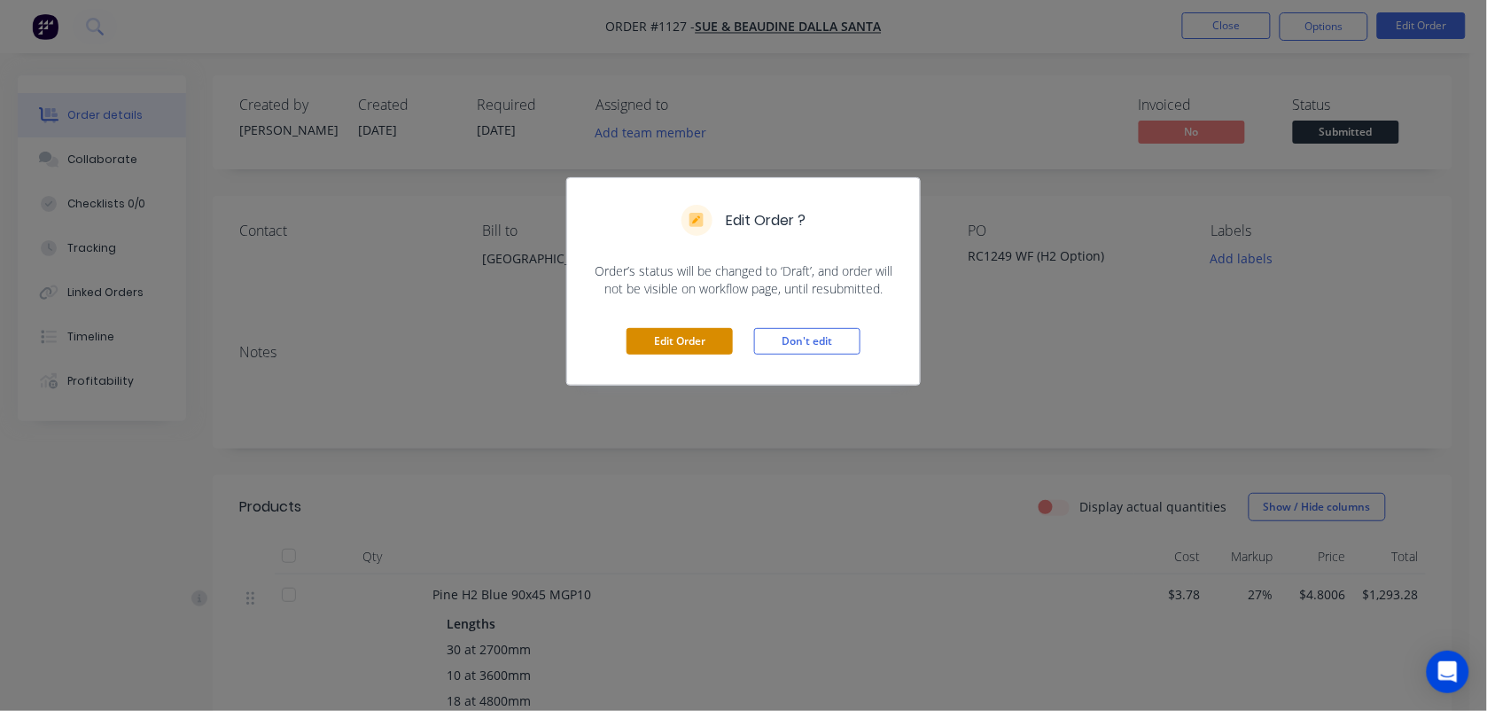
click at [666, 347] on button "Edit Order" at bounding box center [680, 341] width 106 height 27
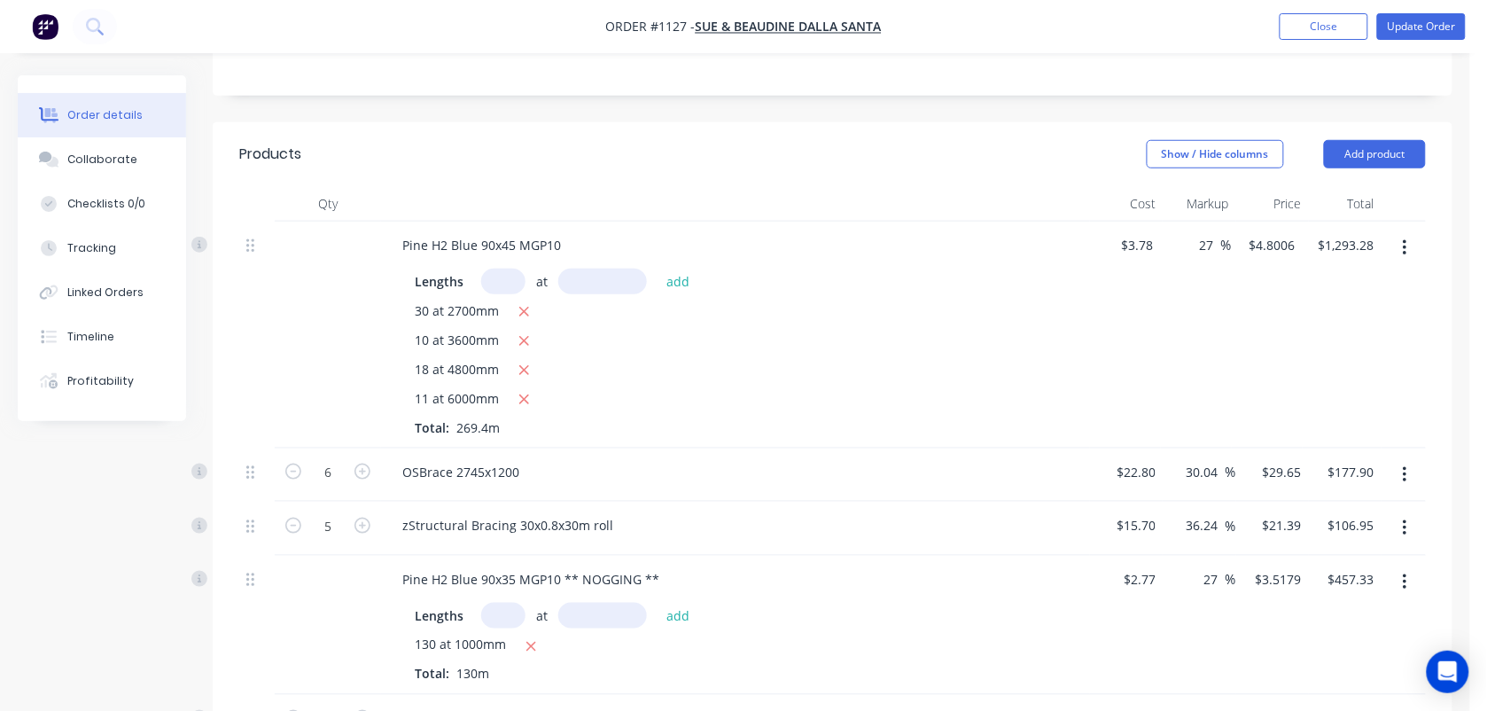
scroll to position [399, 0]
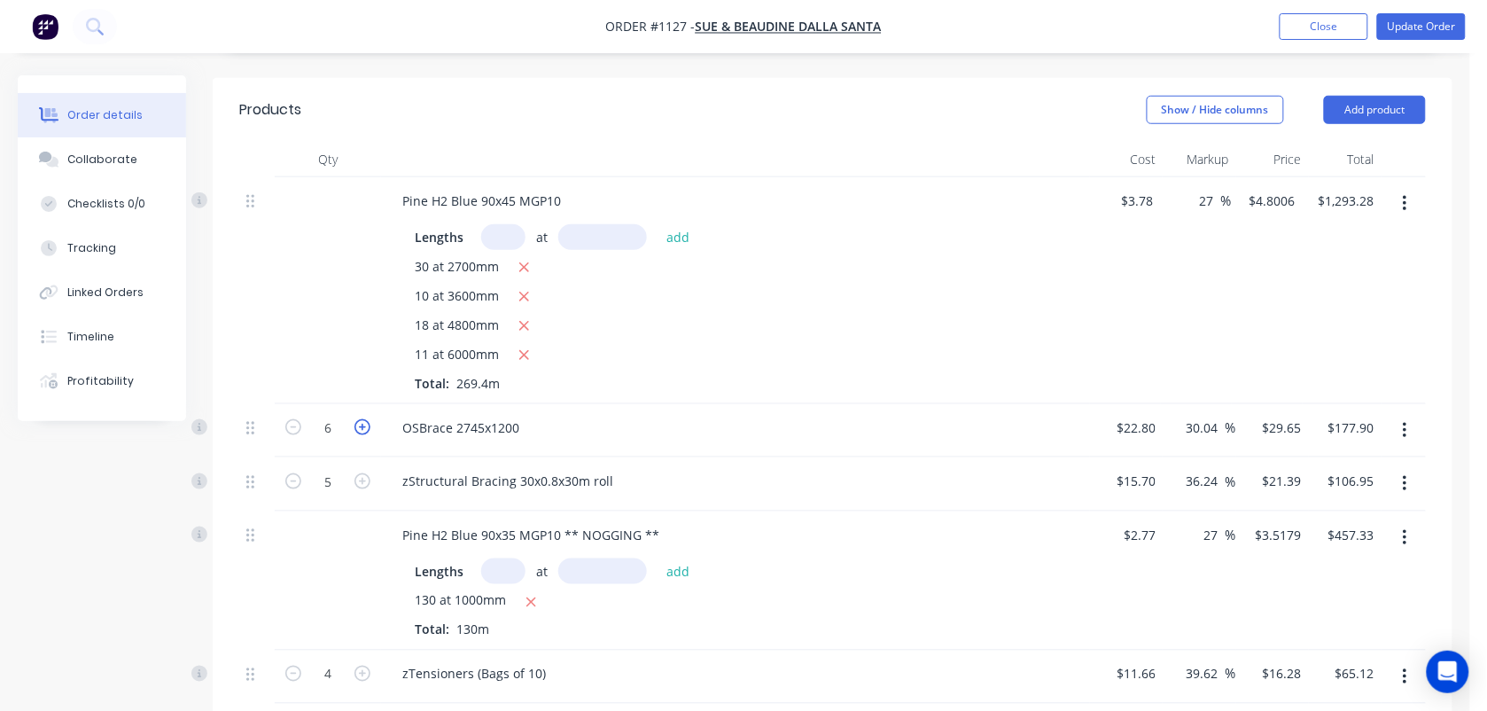
click at [356, 427] on icon "button" at bounding box center [363, 427] width 16 height 16
click at [1403, 490] on icon "button" at bounding box center [1405, 483] width 4 height 19
click at [1325, 635] on div "Delete" at bounding box center [1342, 637] width 136 height 26
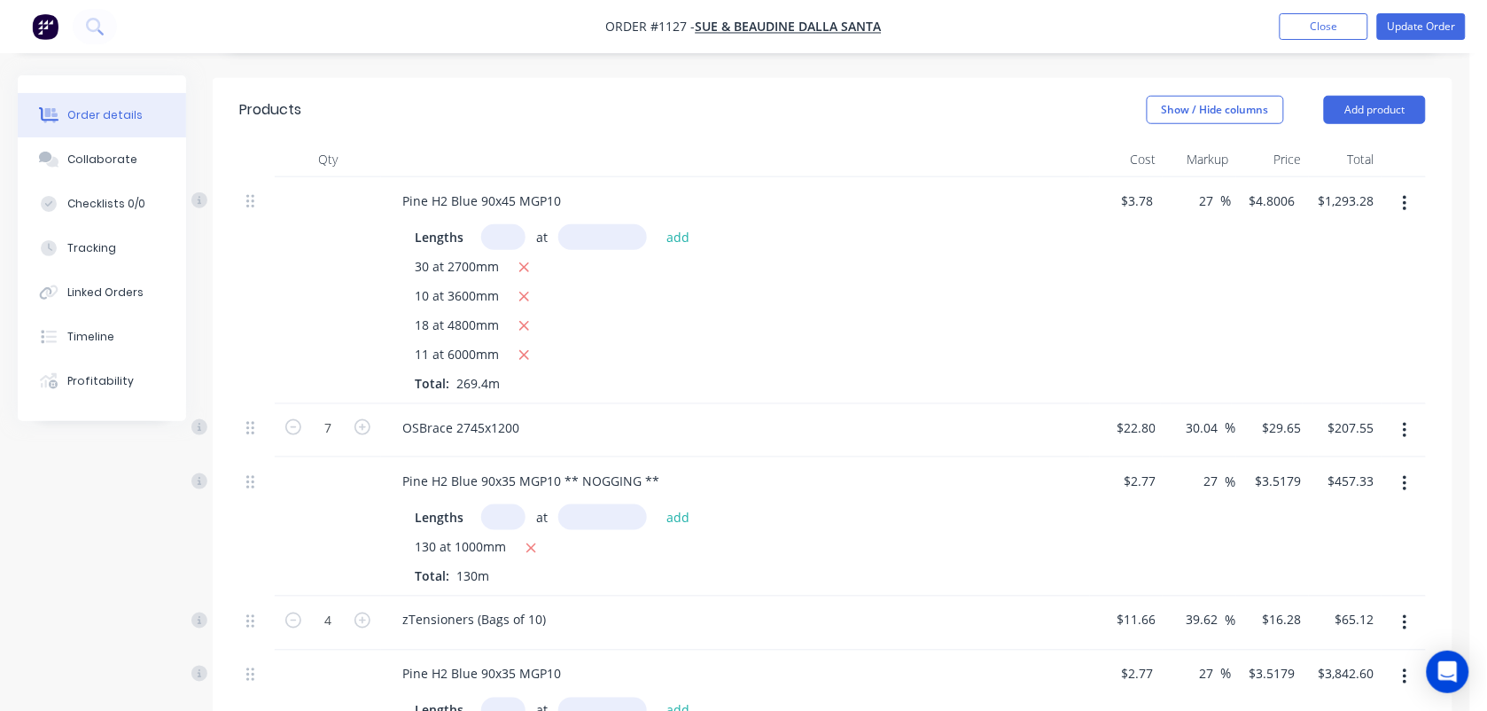
click at [1408, 490] on button "button" at bounding box center [1405, 484] width 42 height 32
click at [1299, 649] on div "Delete" at bounding box center [1342, 637] width 136 height 26
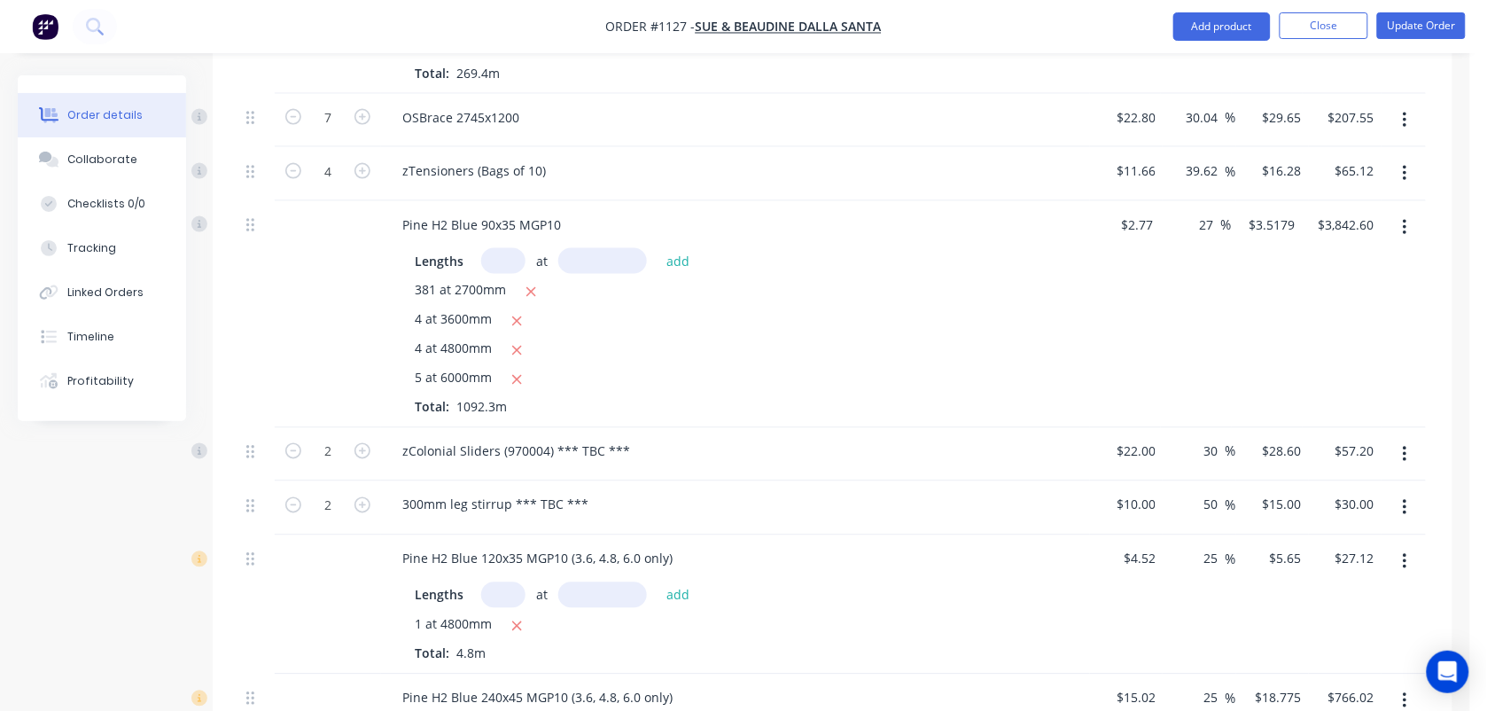
scroll to position [723, 0]
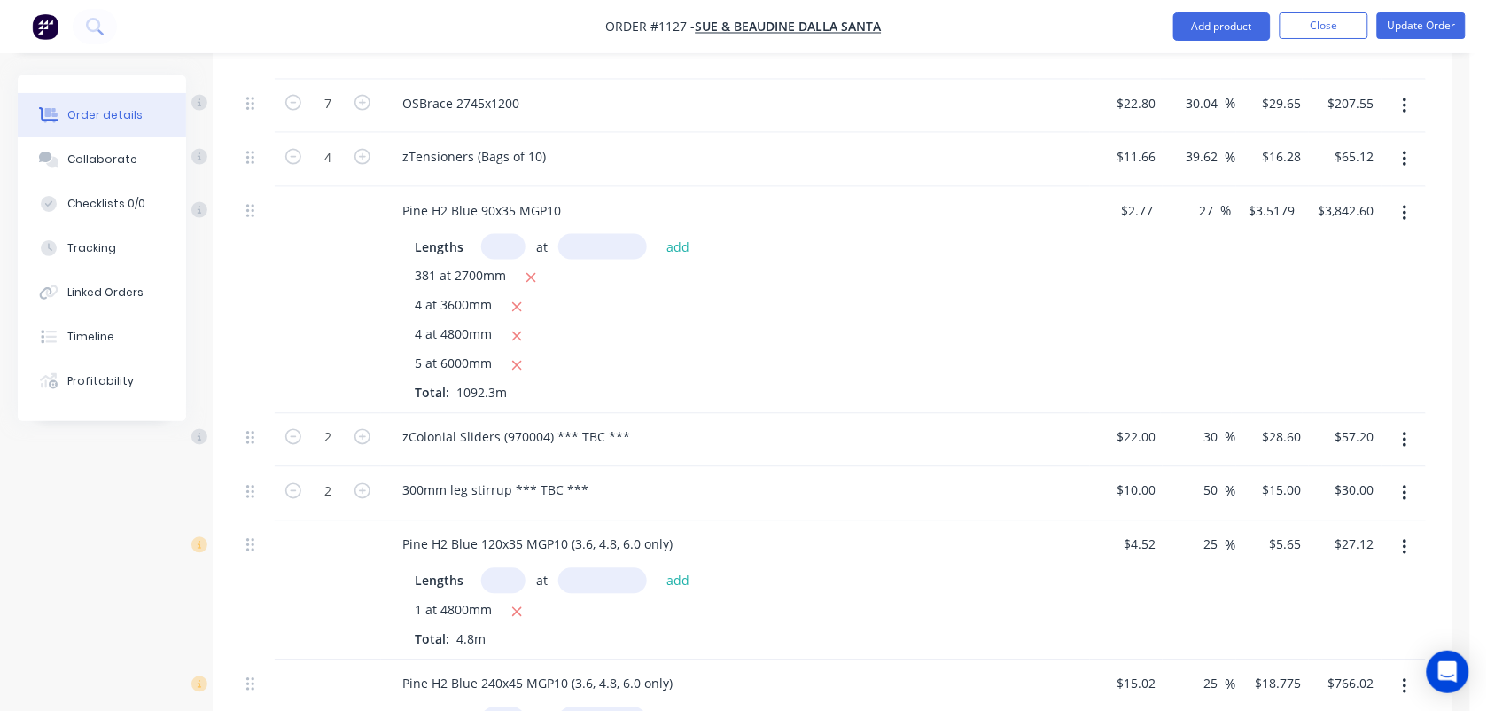
click at [1401, 448] on button "button" at bounding box center [1405, 441] width 42 height 32
click at [1292, 589] on div "Delete" at bounding box center [1342, 594] width 136 height 26
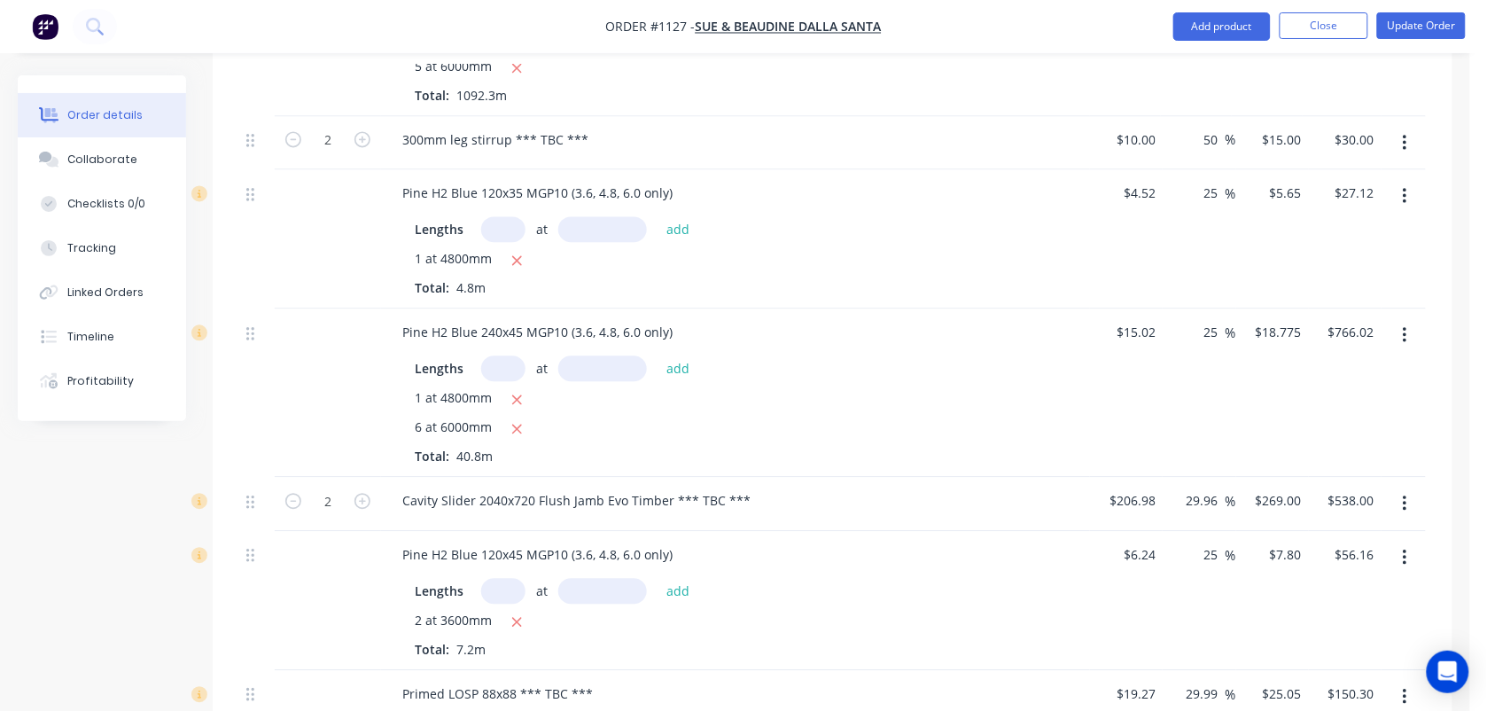
scroll to position [1033, 0]
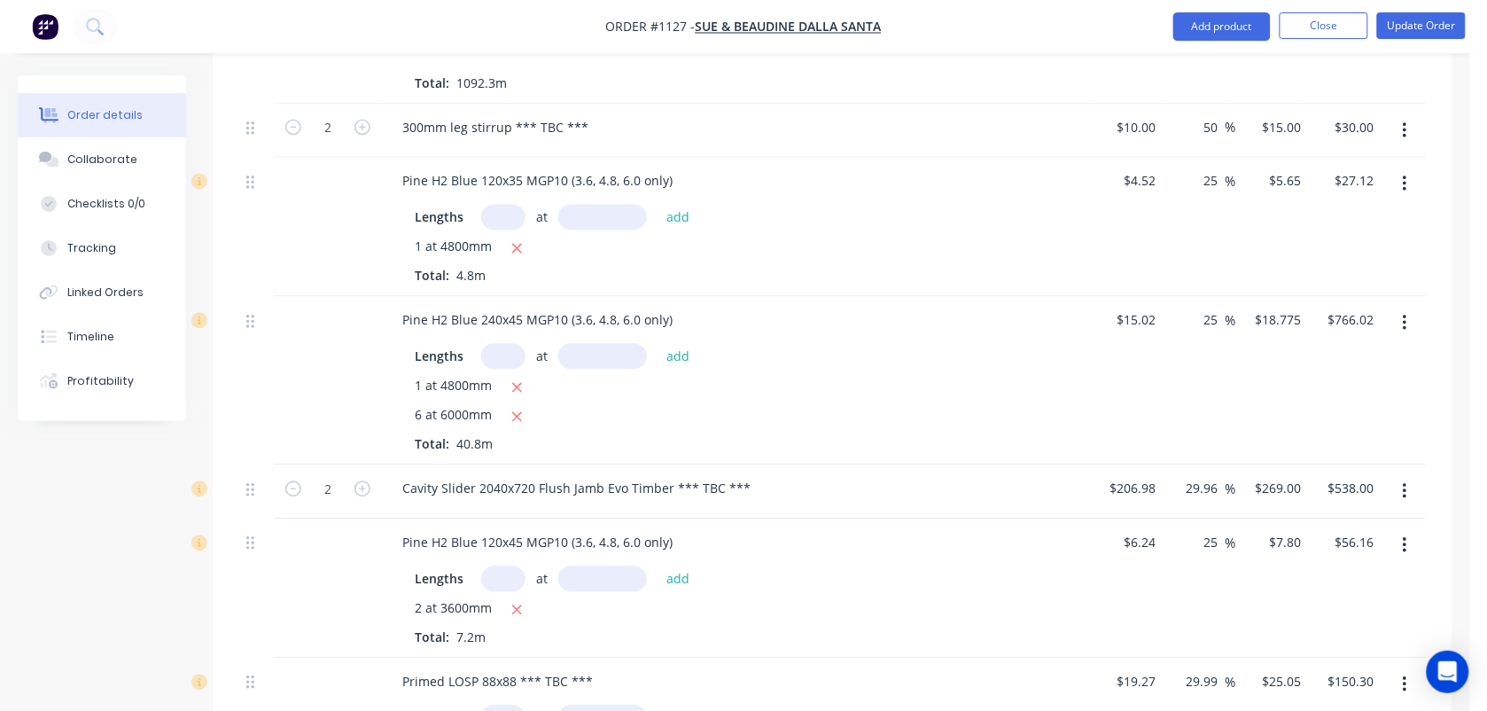
click at [1410, 492] on button "button" at bounding box center [1405, 491] width 42 height 32
click at [1318, 643] on div "Delete" at bounding box center [1342, 644] width 136 height 26
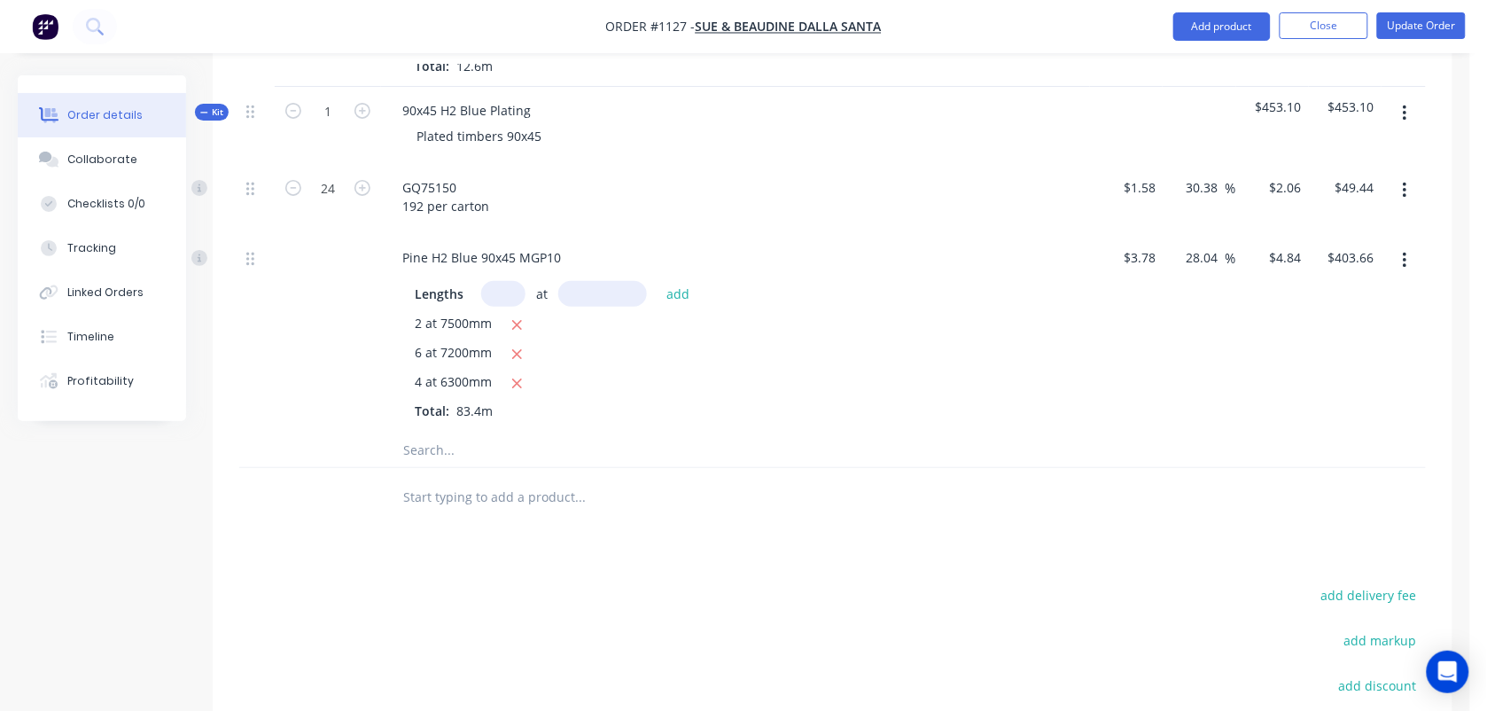
scroll to position [2008, 0]
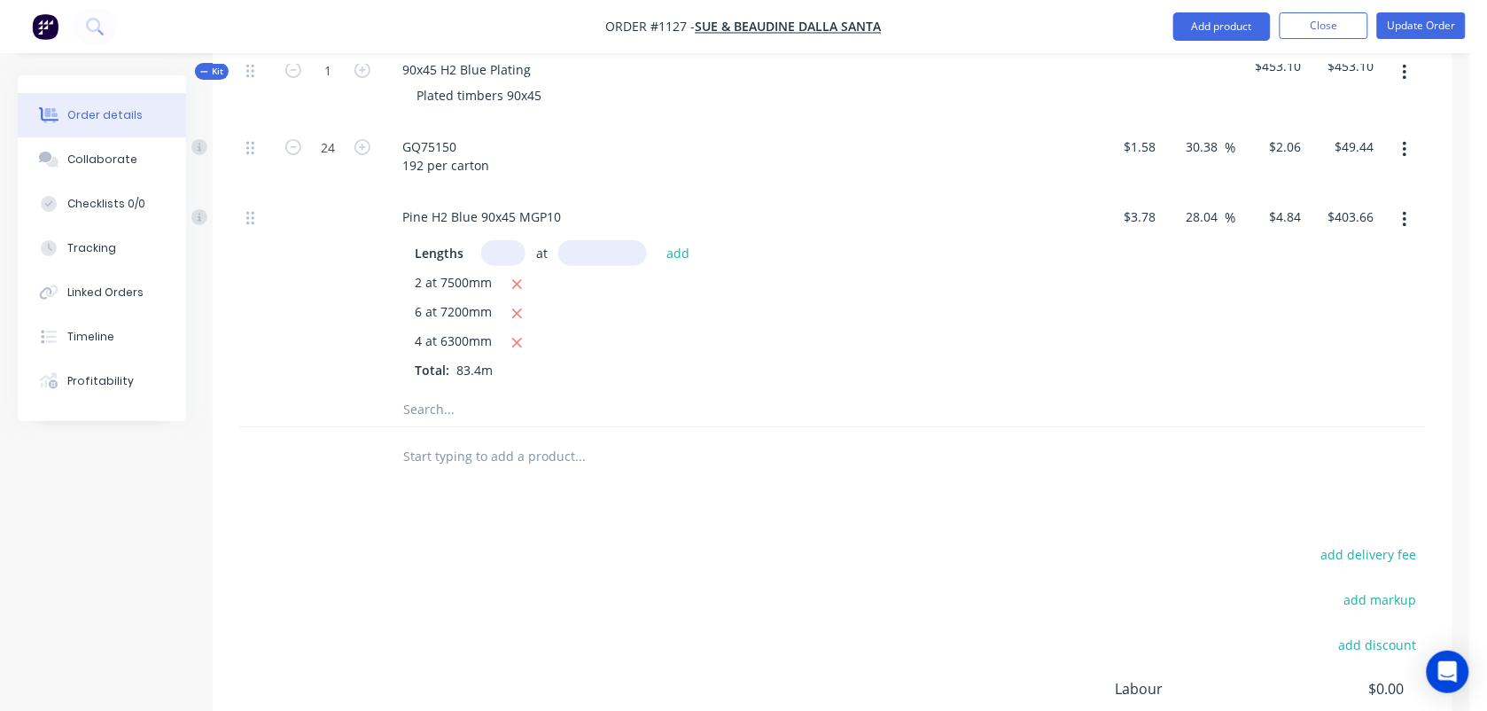
click at [443, 458] on input "text" at bounding box center [579, 455] width 355 height 35
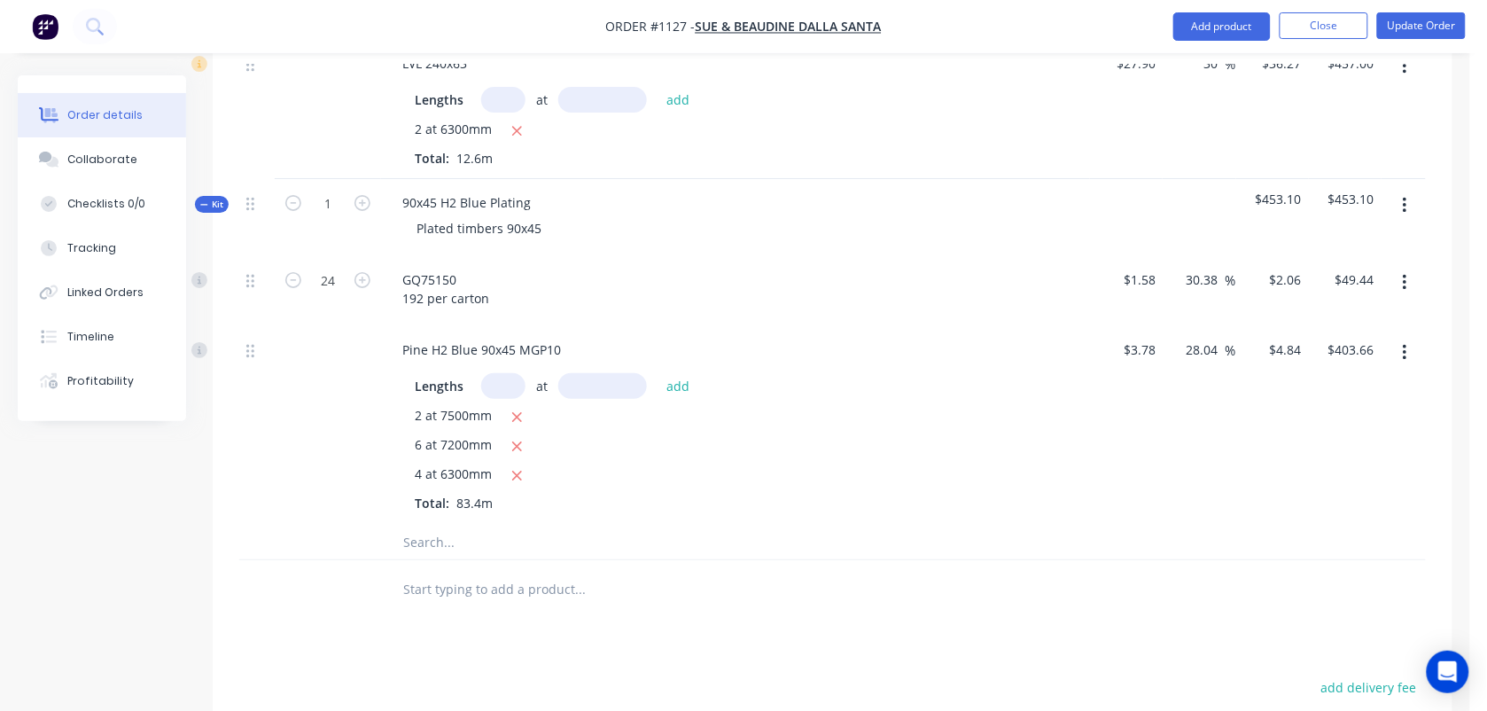
scroll to position [1831, 0]
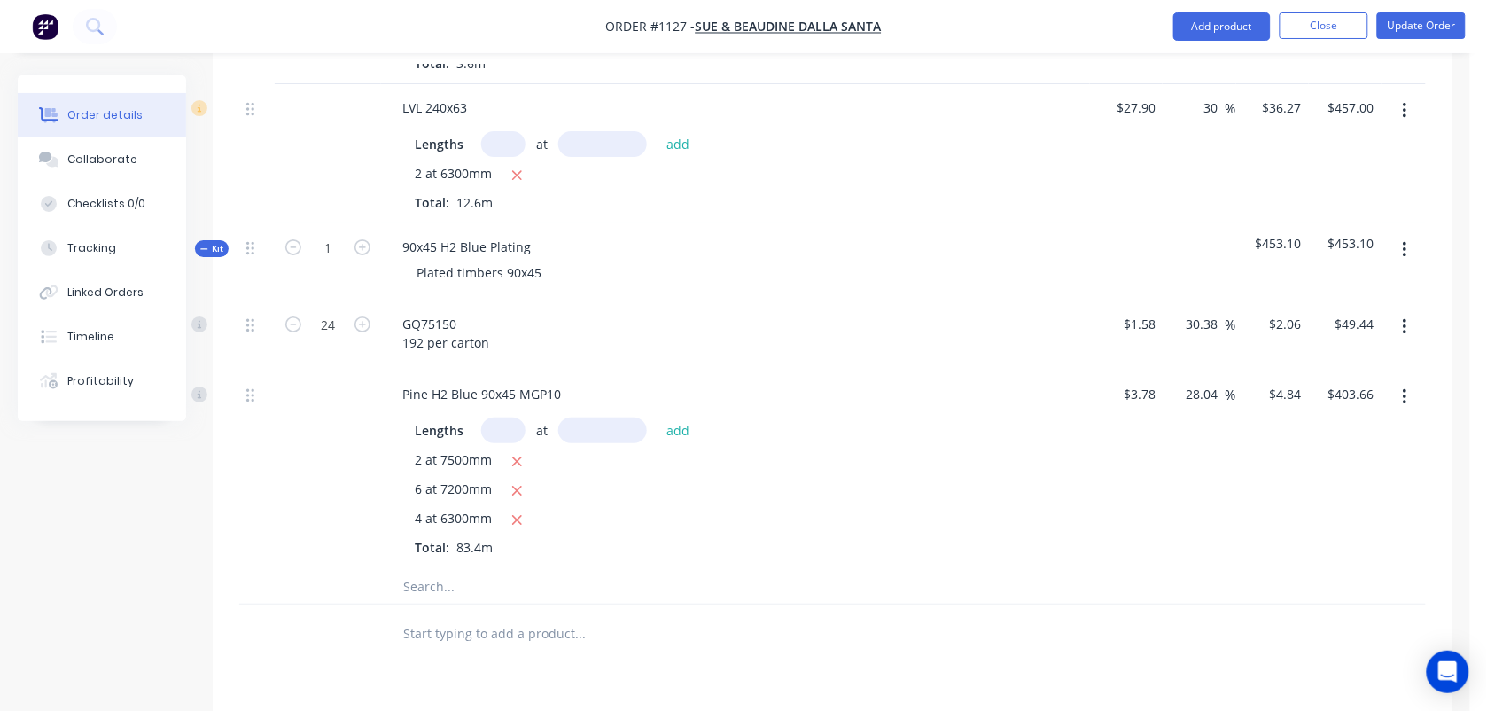
click at [1411, 258] on button "button" at bounding box center [1405, 250] width 42 height 32
click at [1301, 403] on div "Delete" at bounding box center [1342, 403] width 136 height 26
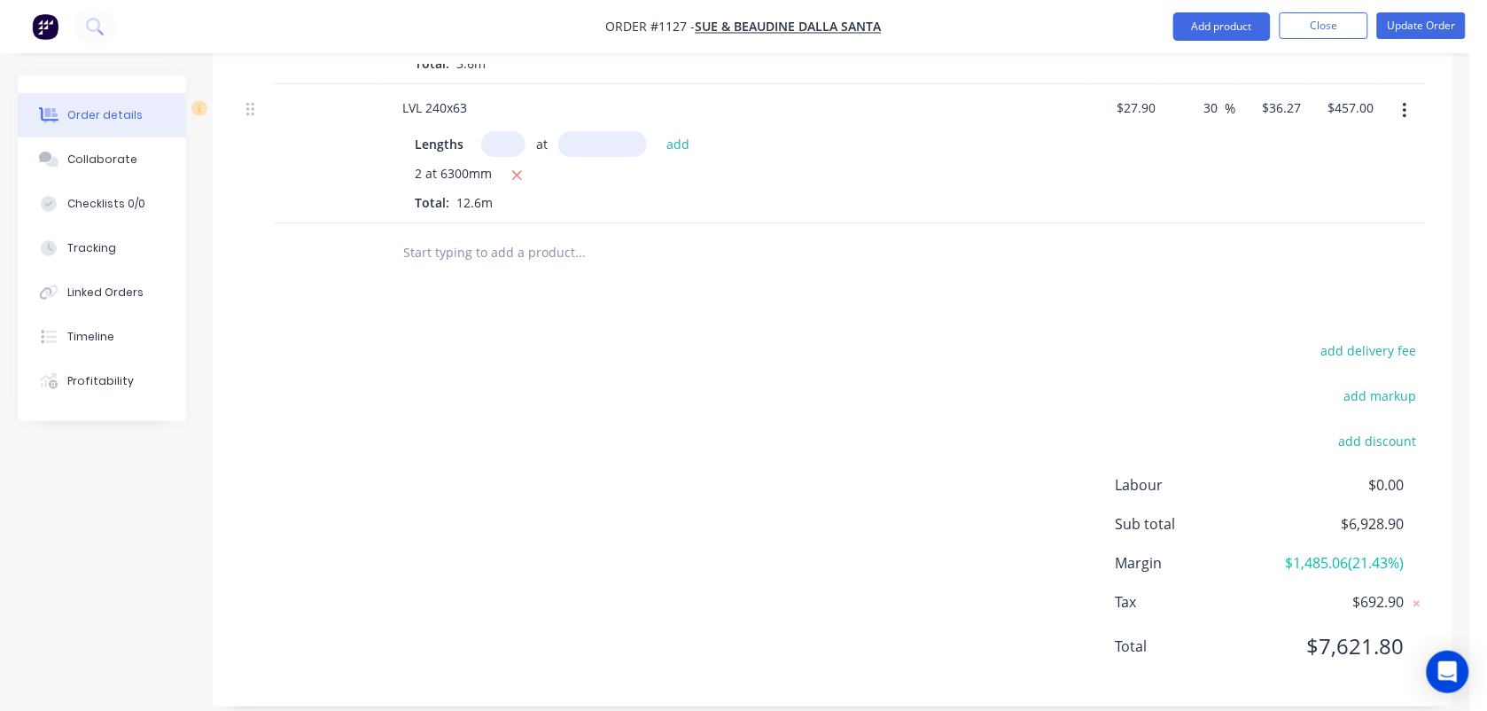
click at [477, 253] on input "text" at bounding box center [579, 251] width 355 height 35
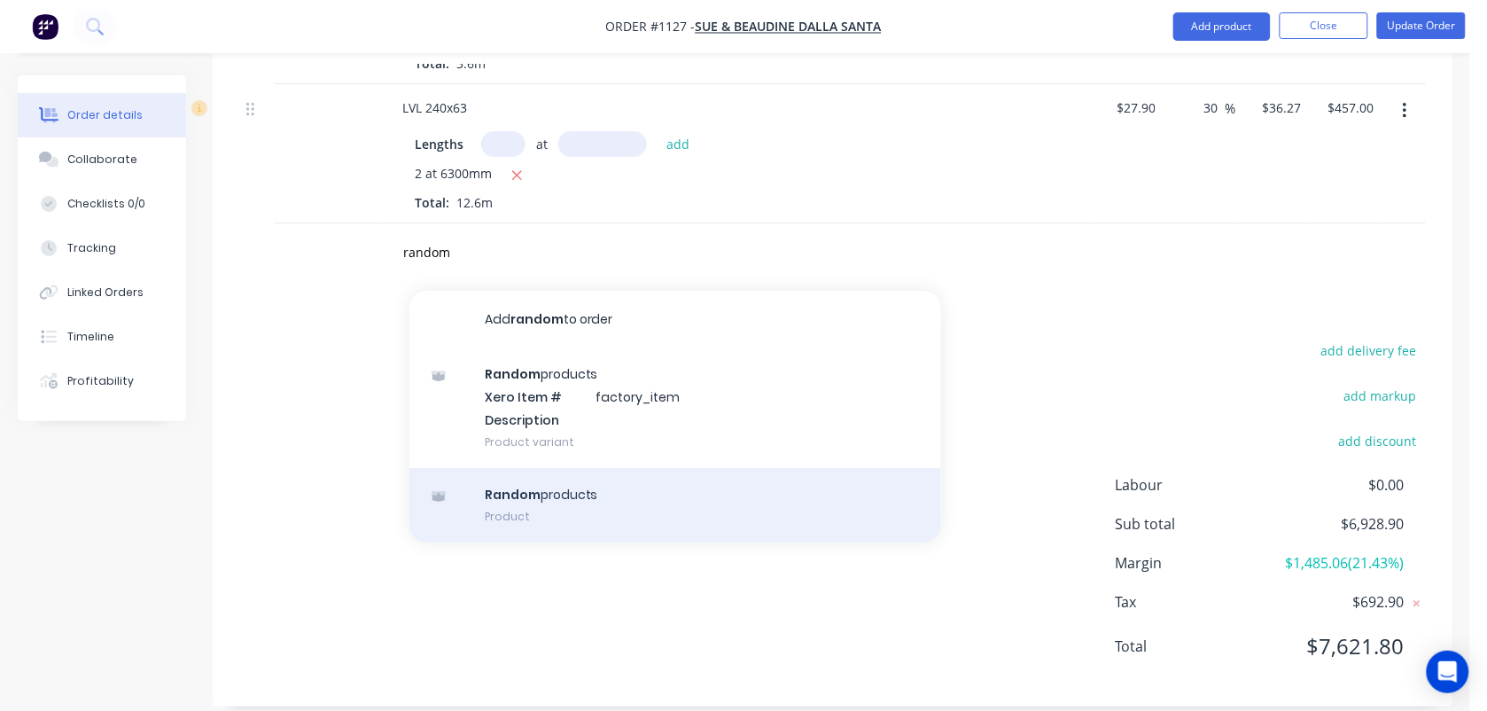
click at [506, 511] on div "Random products Product" at bounding box center [675, 505] width 532 height 74
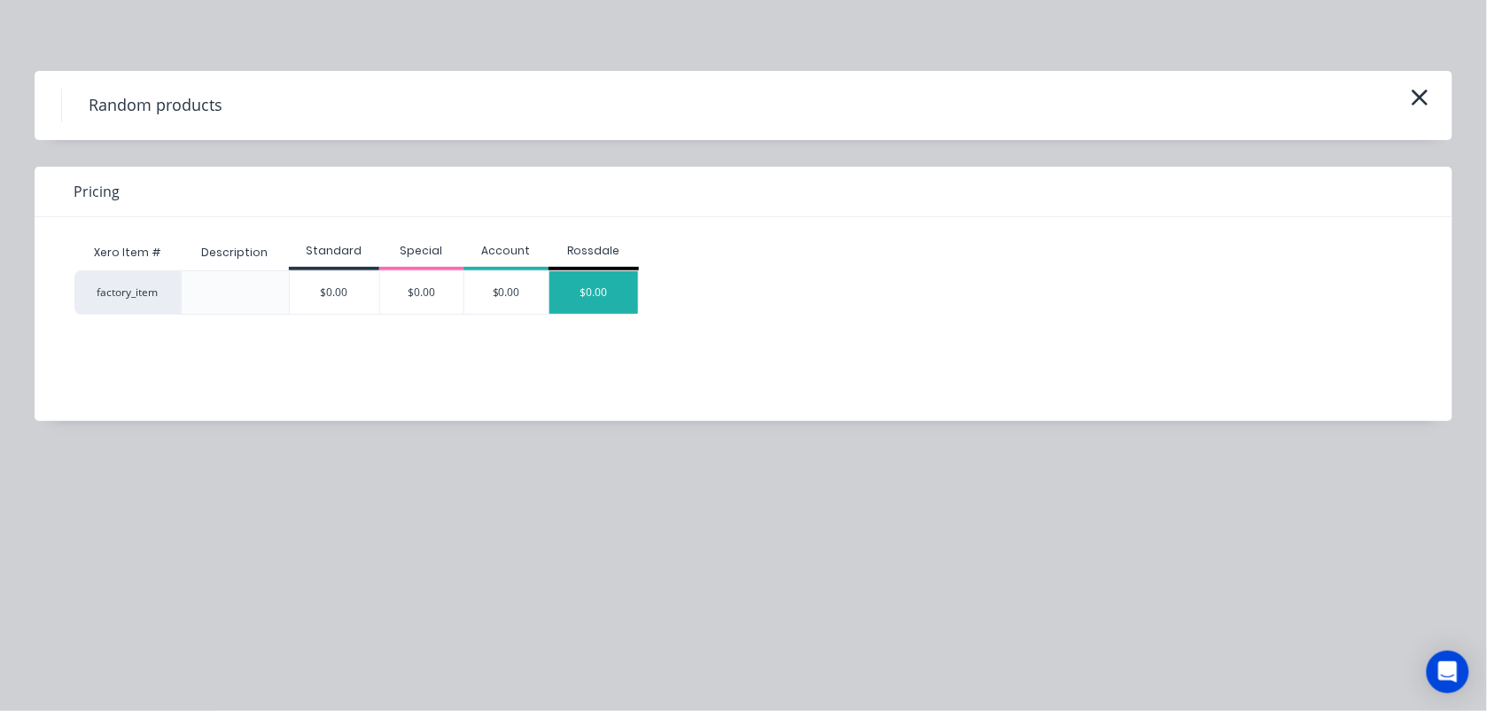
click at [565, 293] on div "$0.00" at bounding box center [594, 292] width 89 height 43
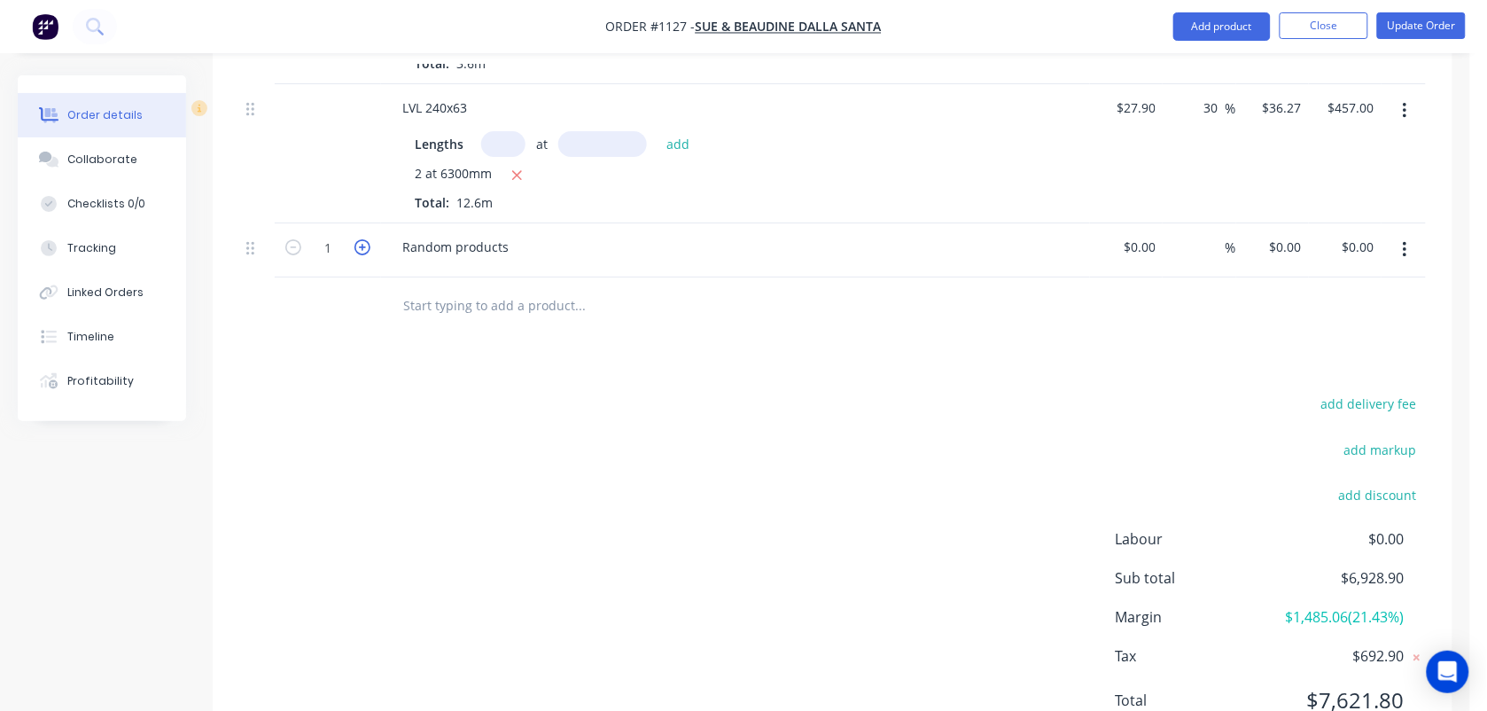
click at [361, 253] on icon "button" at bounding box center [363, 247] width 16 height 16
click at [502, 254] on div "Random products" at bounding box center [455, 247] width 135 height 26
click at [1158, 246] on input at bounding box center [1153, 247] width 20 height 26
click at [502, 316] on input "text" at bounding box center [579, 305] width 355 height 35
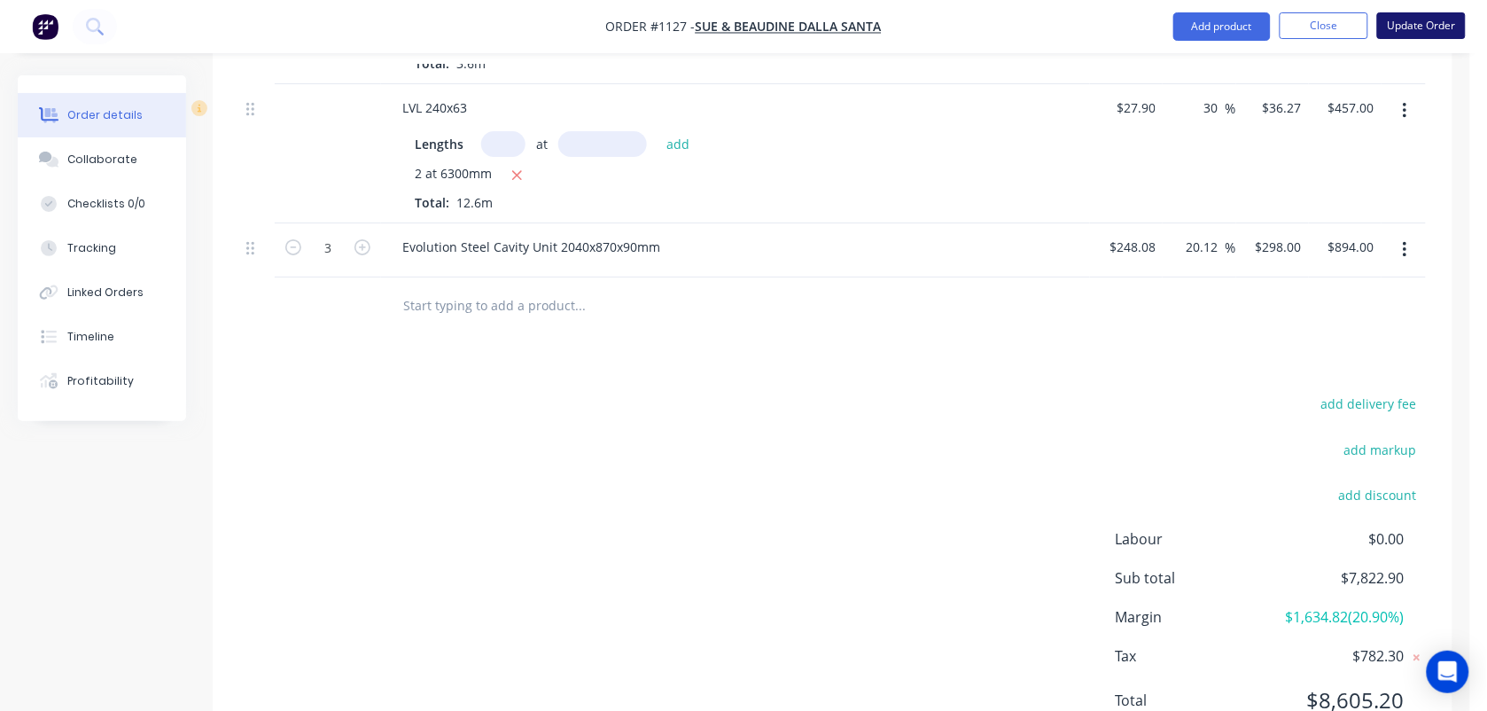
click at [1431, 27] on button "Update Order" at bounding box center [1421, 25] width 89 height 27
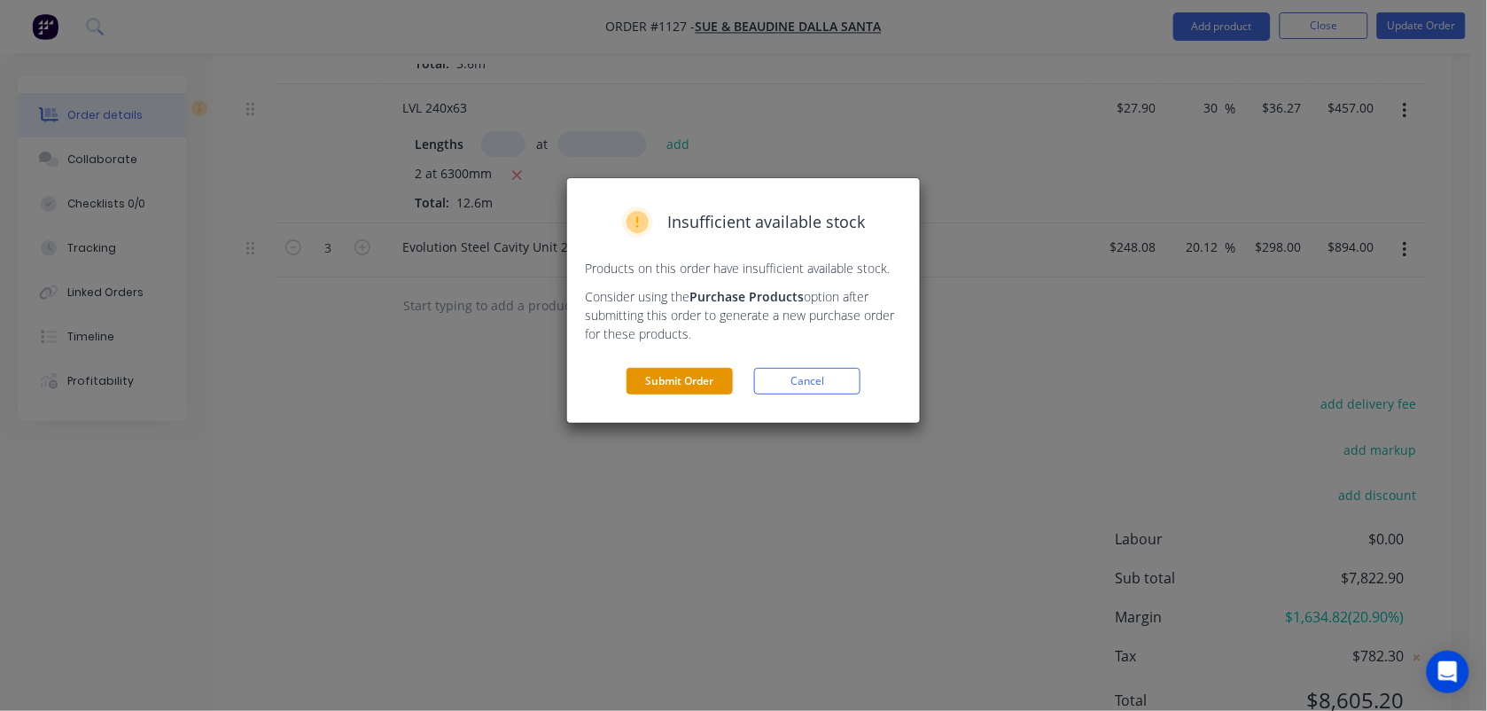
click at [675, 381] on button "Submit Order" at bounding box center [680, 381] width 106 height 27
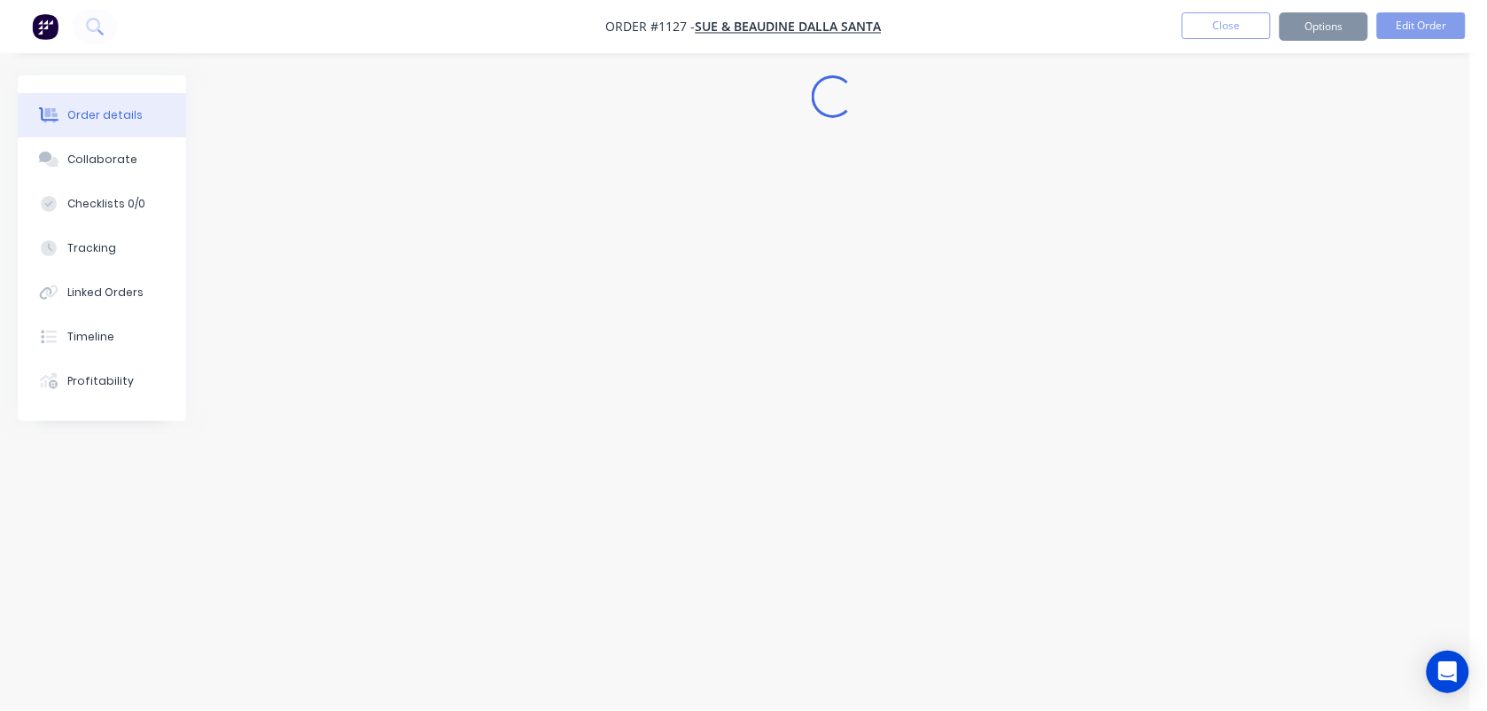
scroll to position [0, 0]
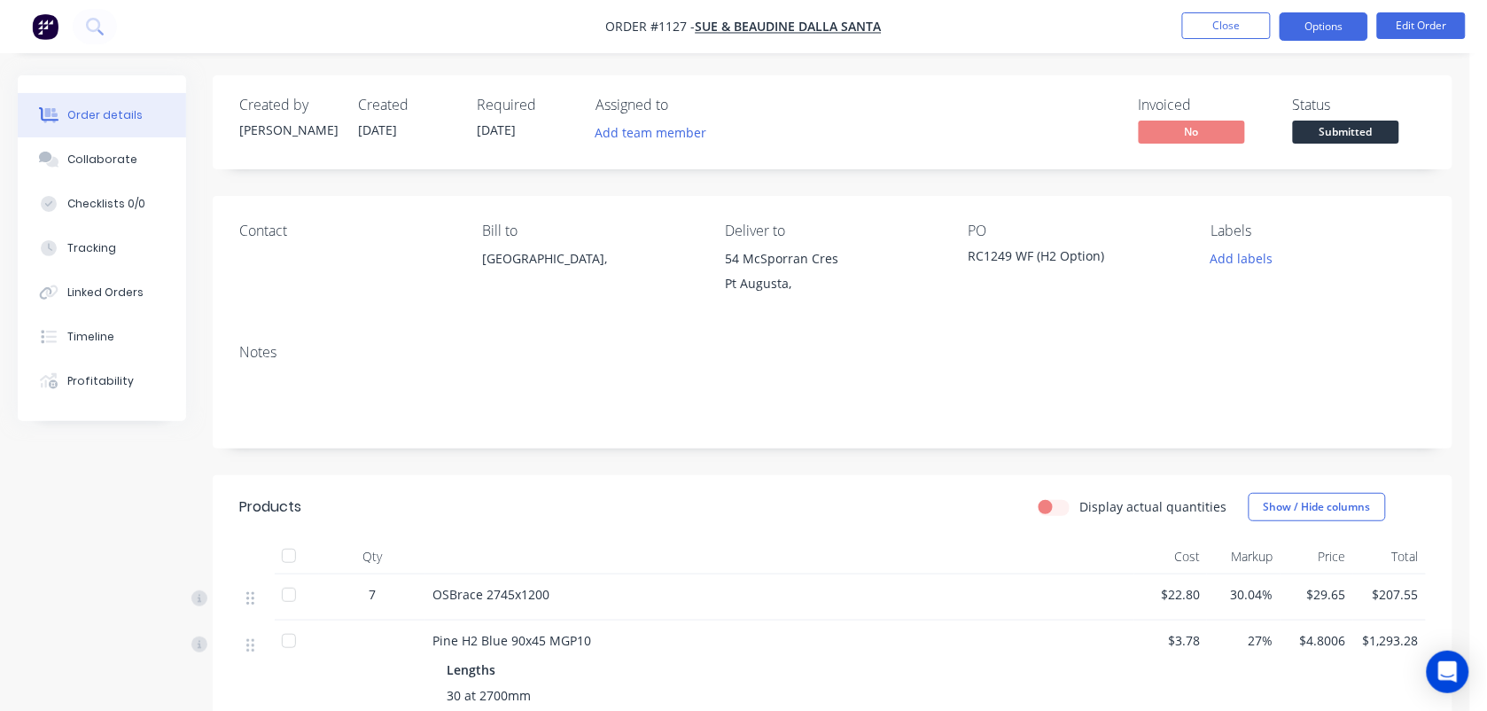
click at [1319, 25] on button "Options" at bounding box center [1324, 26] width 89 height 28
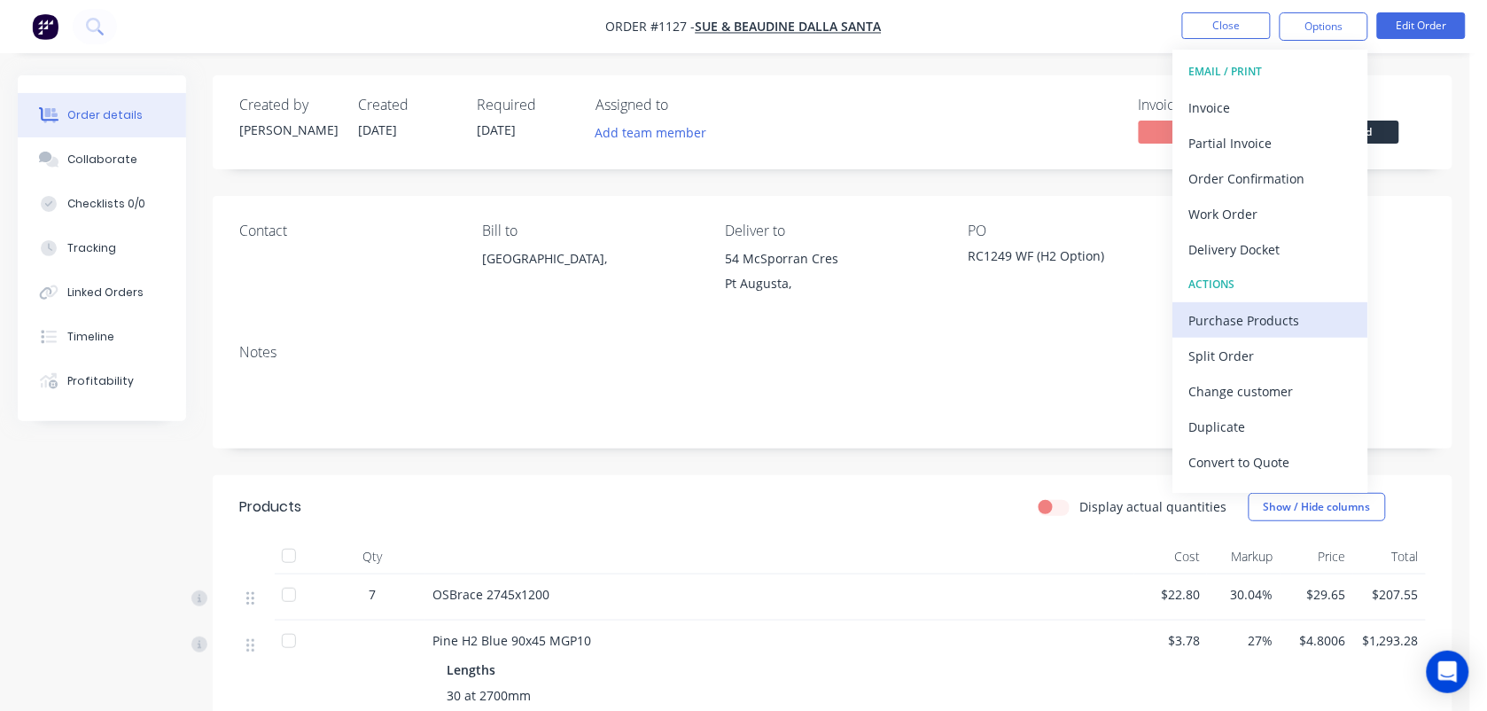
click at [1263, 313] on div "Purchase Products" at bounding box center [1270, 321] width 163 height 26
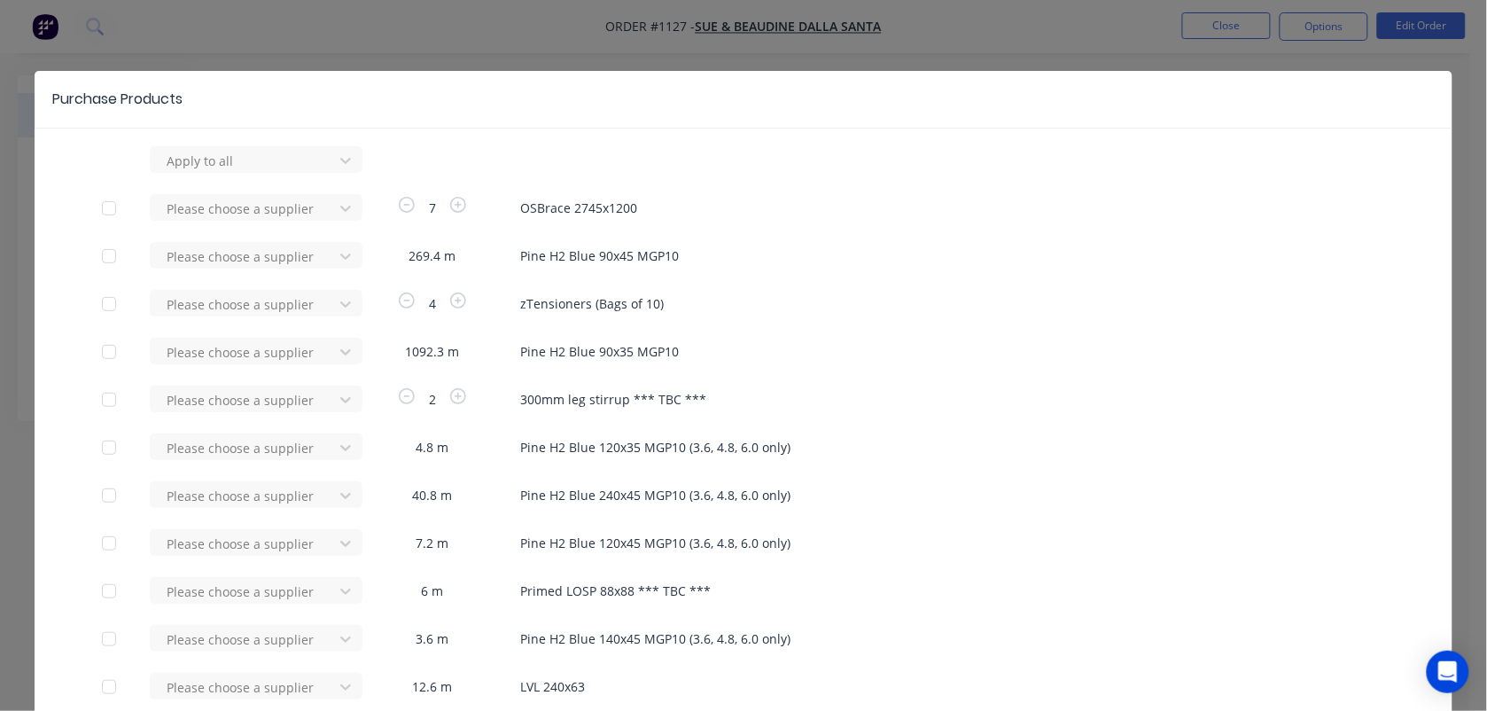
scroll to position [224, 0]
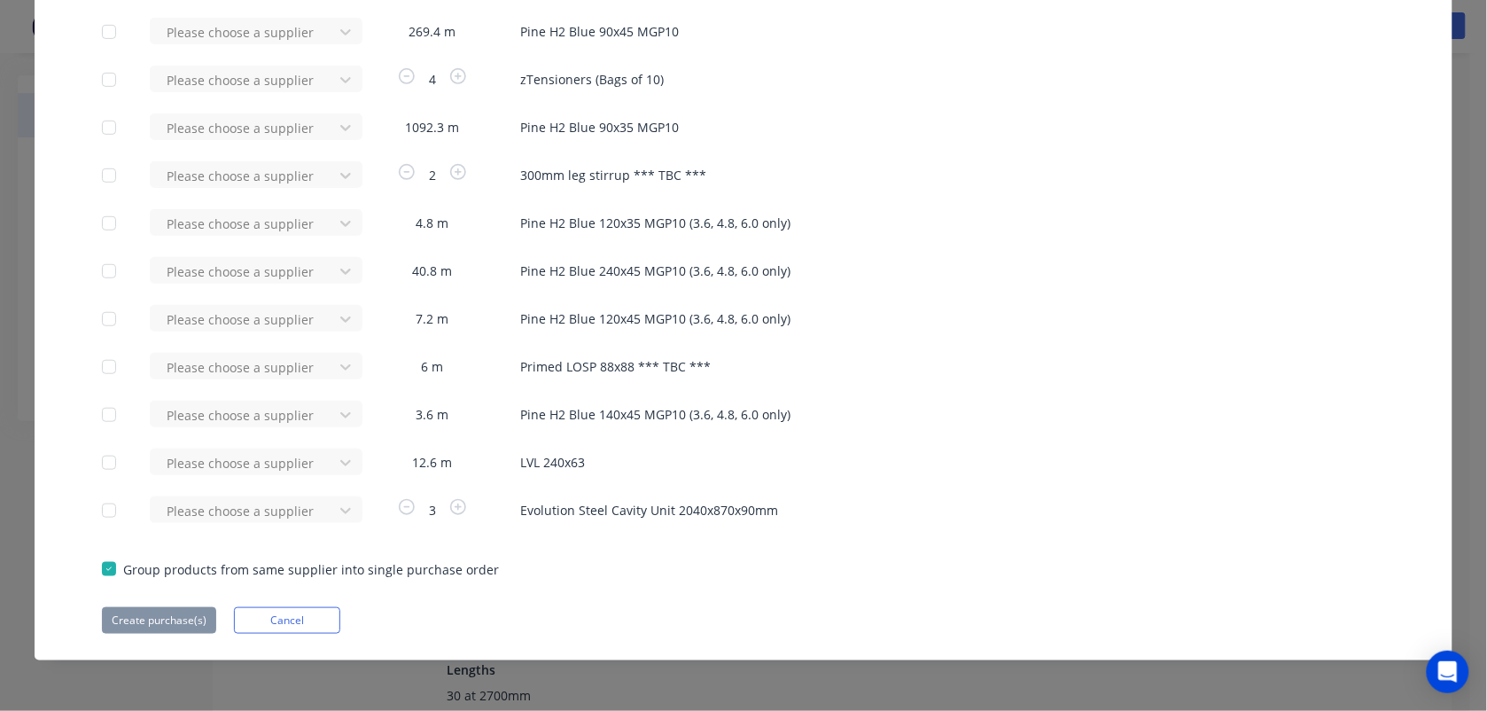
click at [104, 508] on div at bounding box center [108, 510] width 35 height 35
click at [191, 508] on div "Please choose a supplier" at bounding box center [247, 509] width 195 height 27
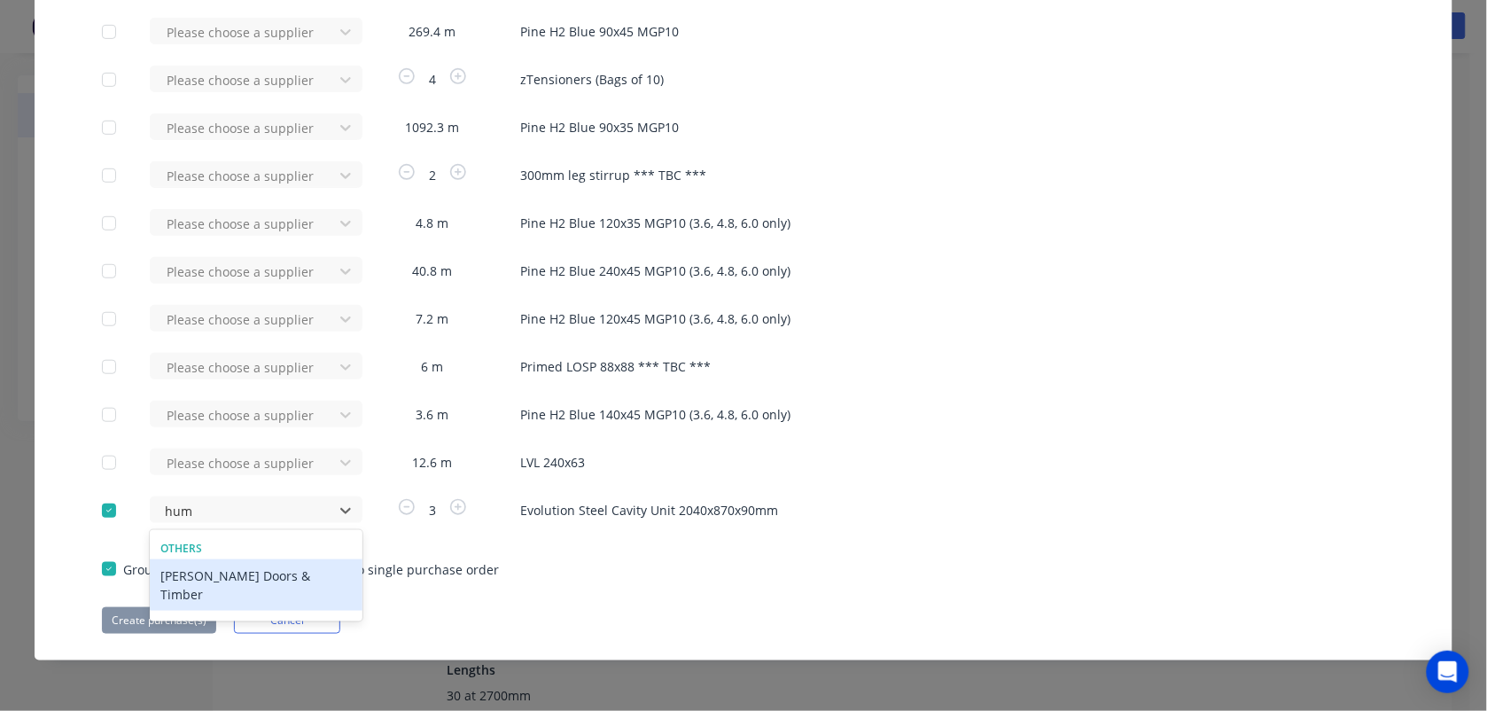
click at [228, 574] on div "[PERSON_NAME] Doors & Timber" at bounding box center [256, 584] width 213 height 51
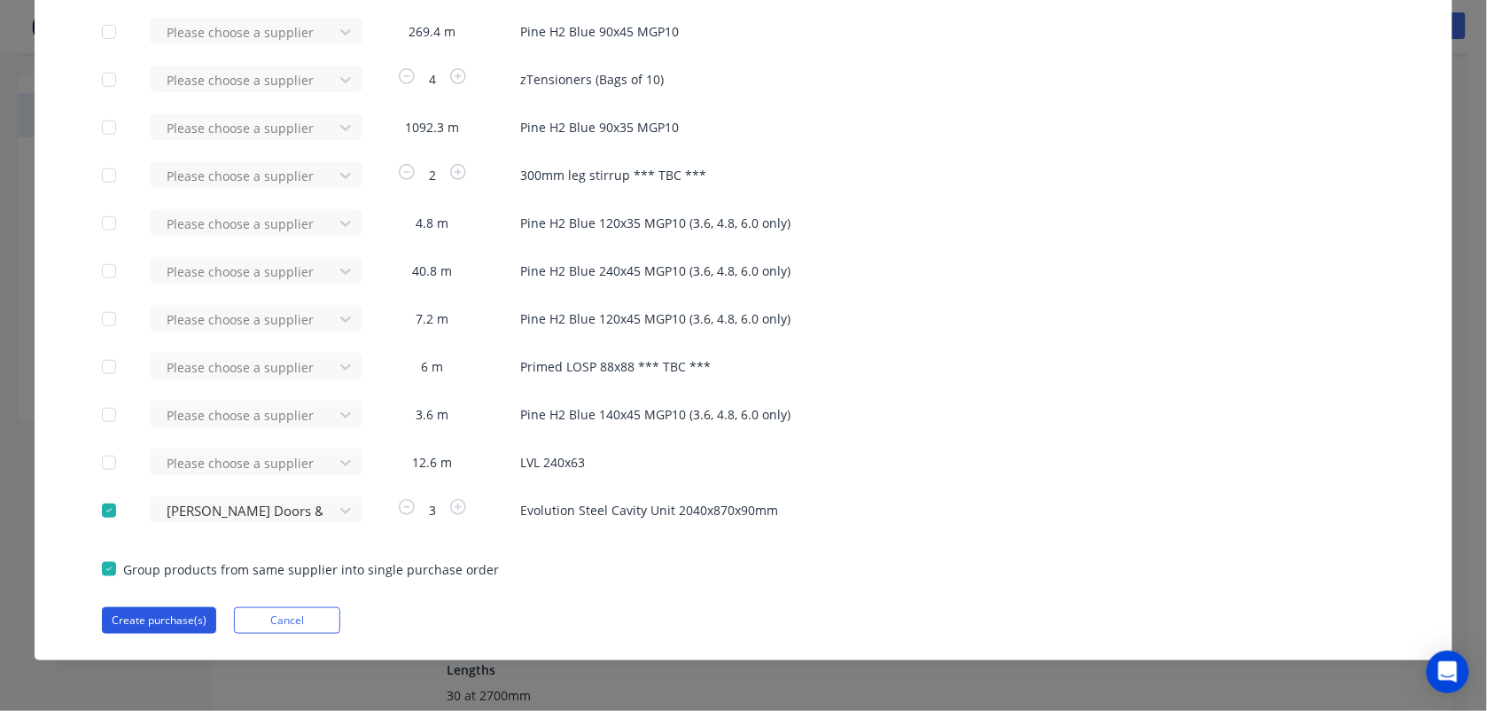
click at [164, 622] on button "Create purchase(s)" at bounding box center [159, 620] width 114 height 27
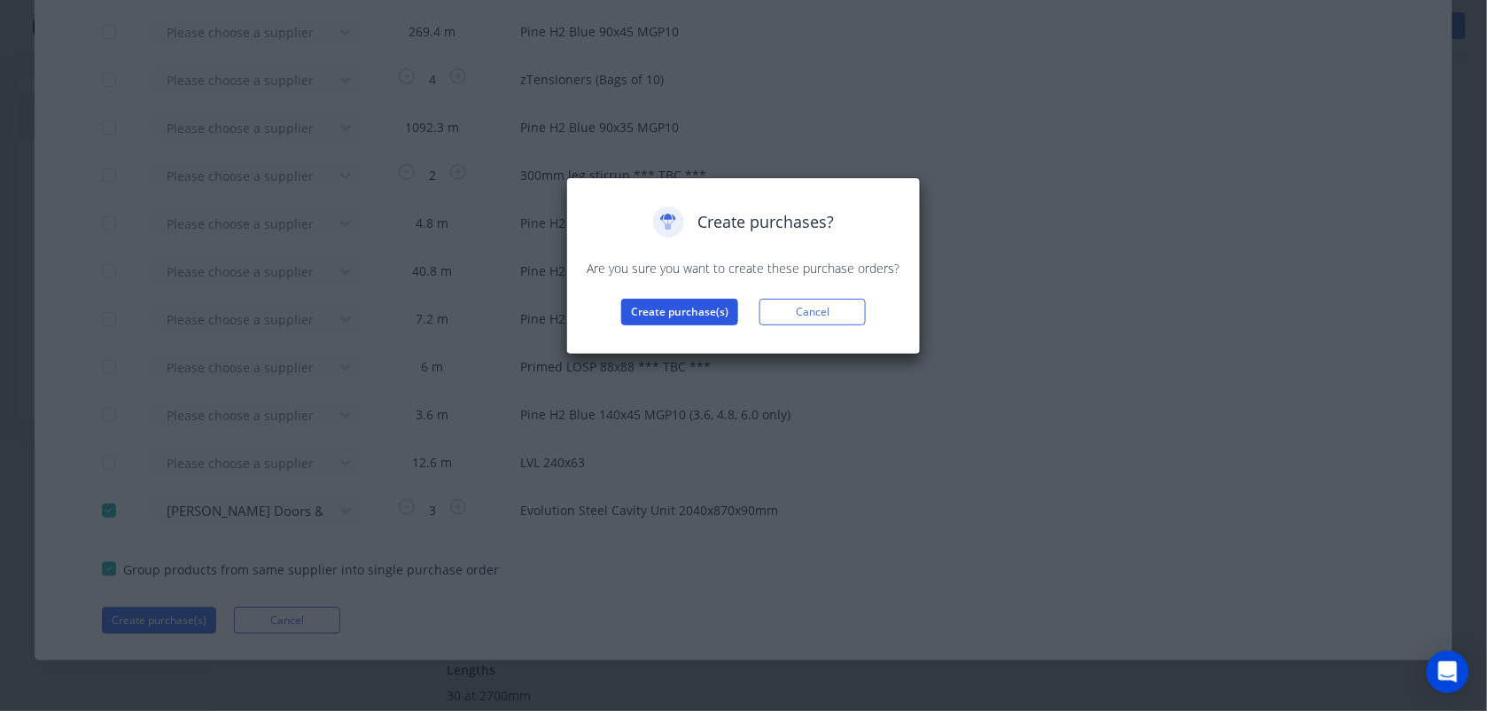
click at [649, 310] on button "Create purchase(s)" at bounding box center [679, 312] width 117 height 27
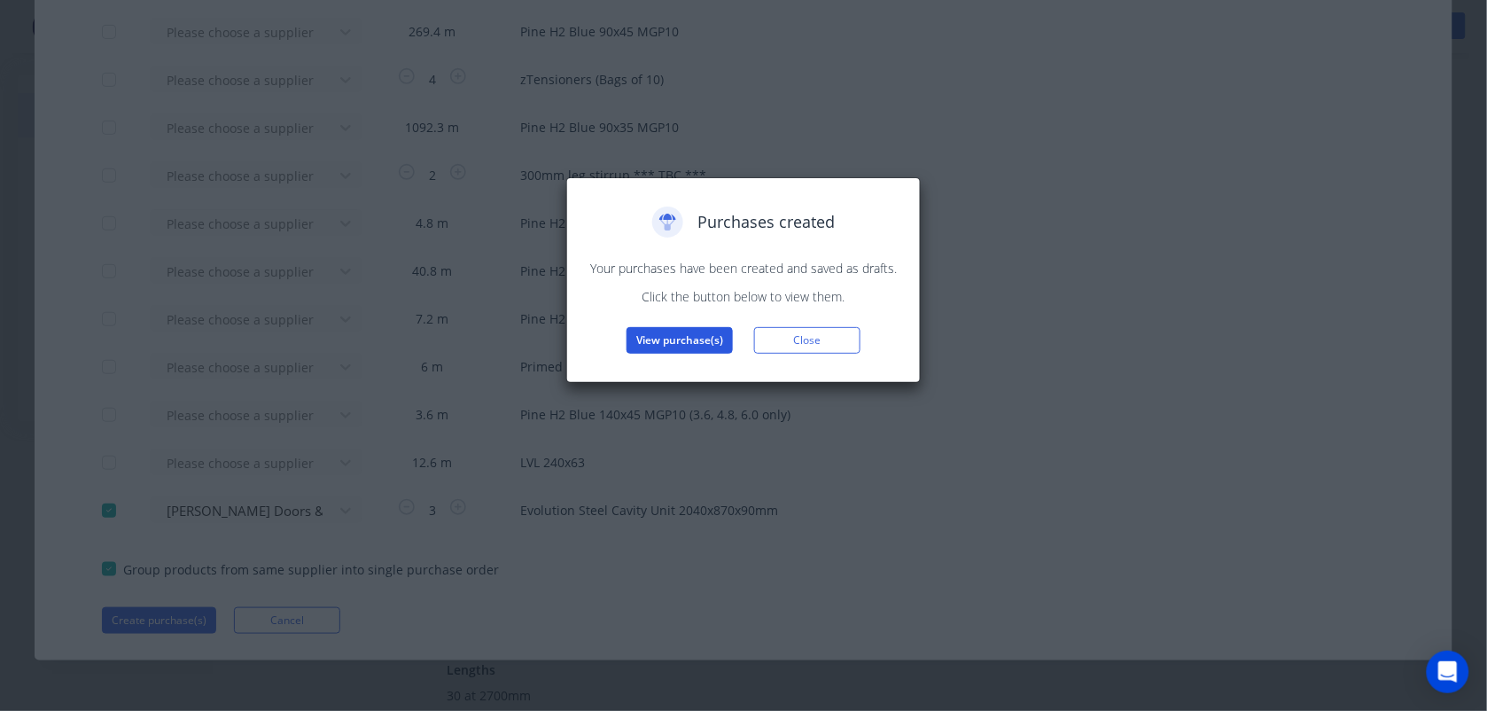
click at [714, 333] on button "View purchase(s)" at bounding box center [680, 340] width 106 height 27
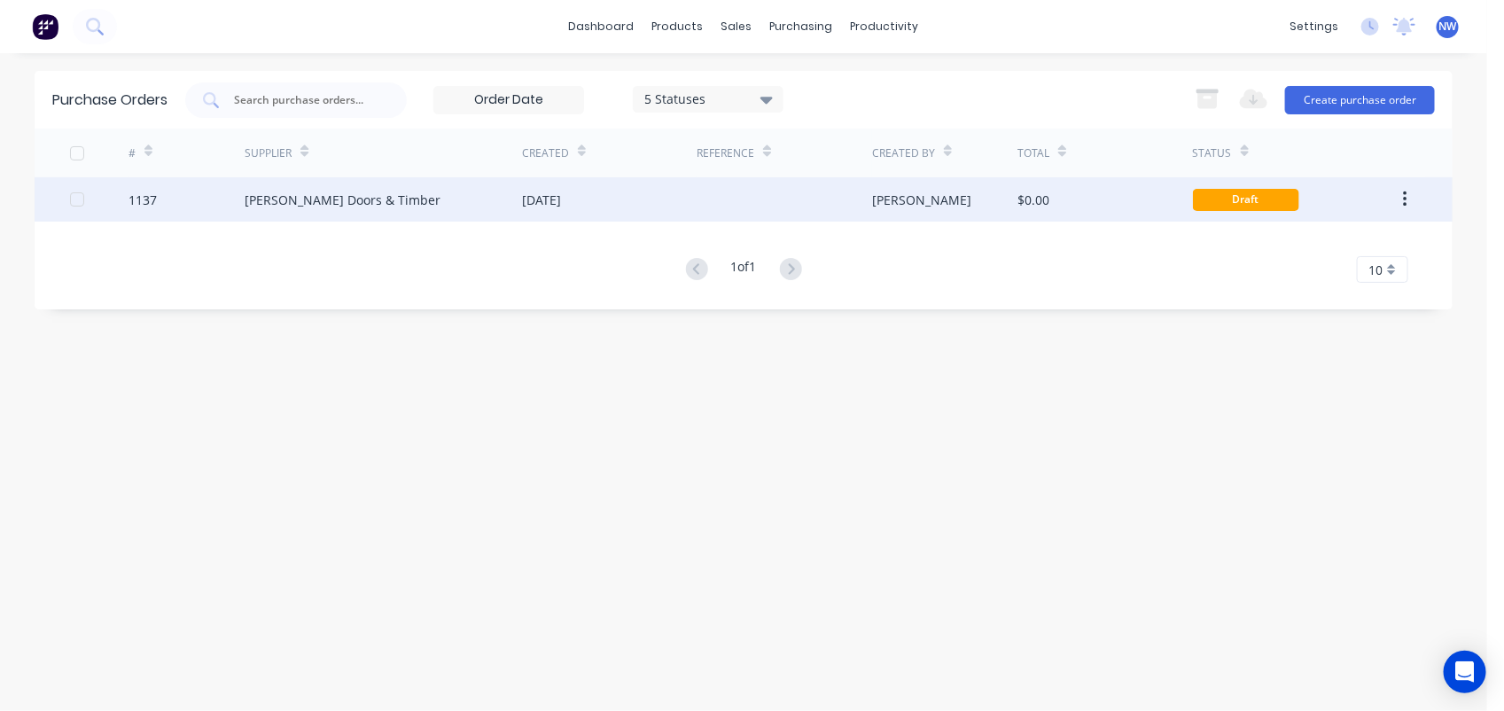
click at [728, 192] on div at bounding box center [784, 199] width 175 height 44
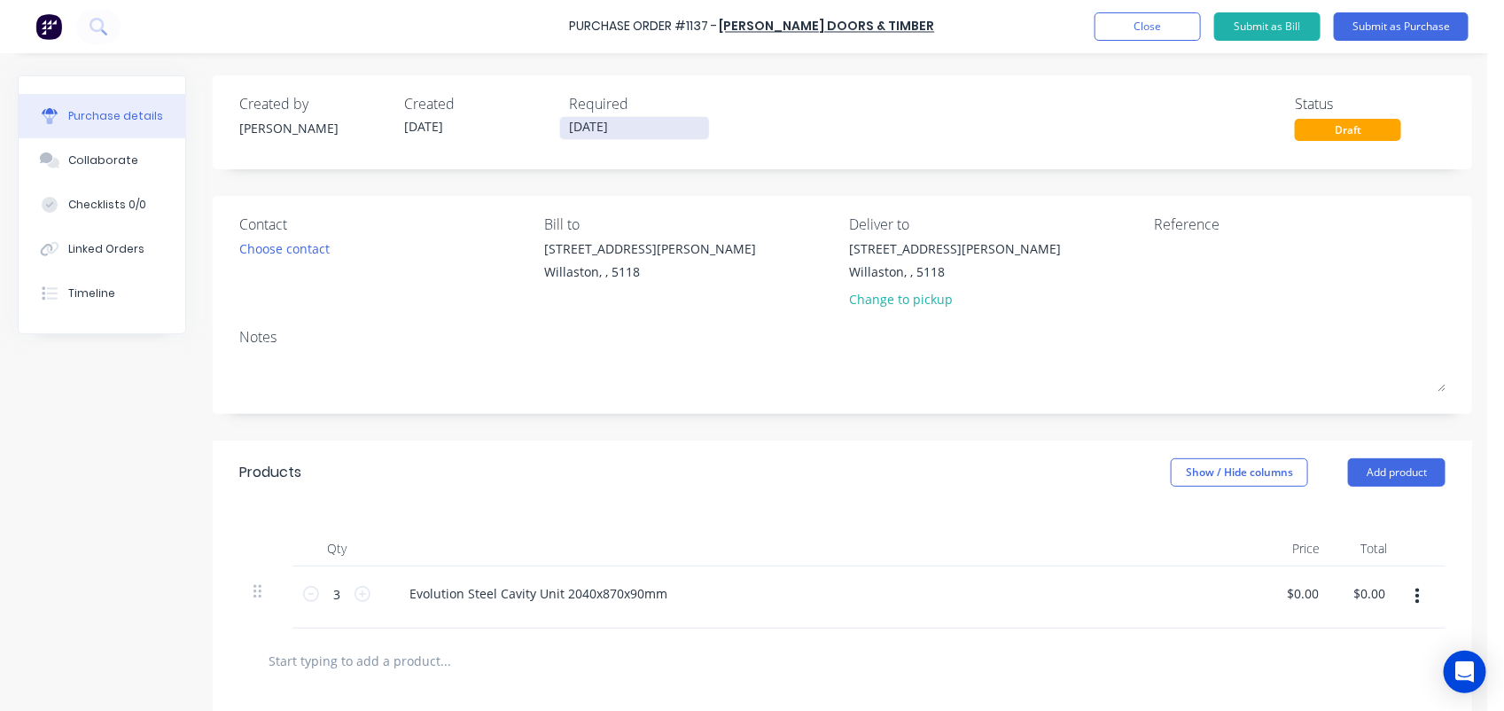
click at [651, 129] on input "[DATE]" at bounding box center [634, 128] width 149 height 22
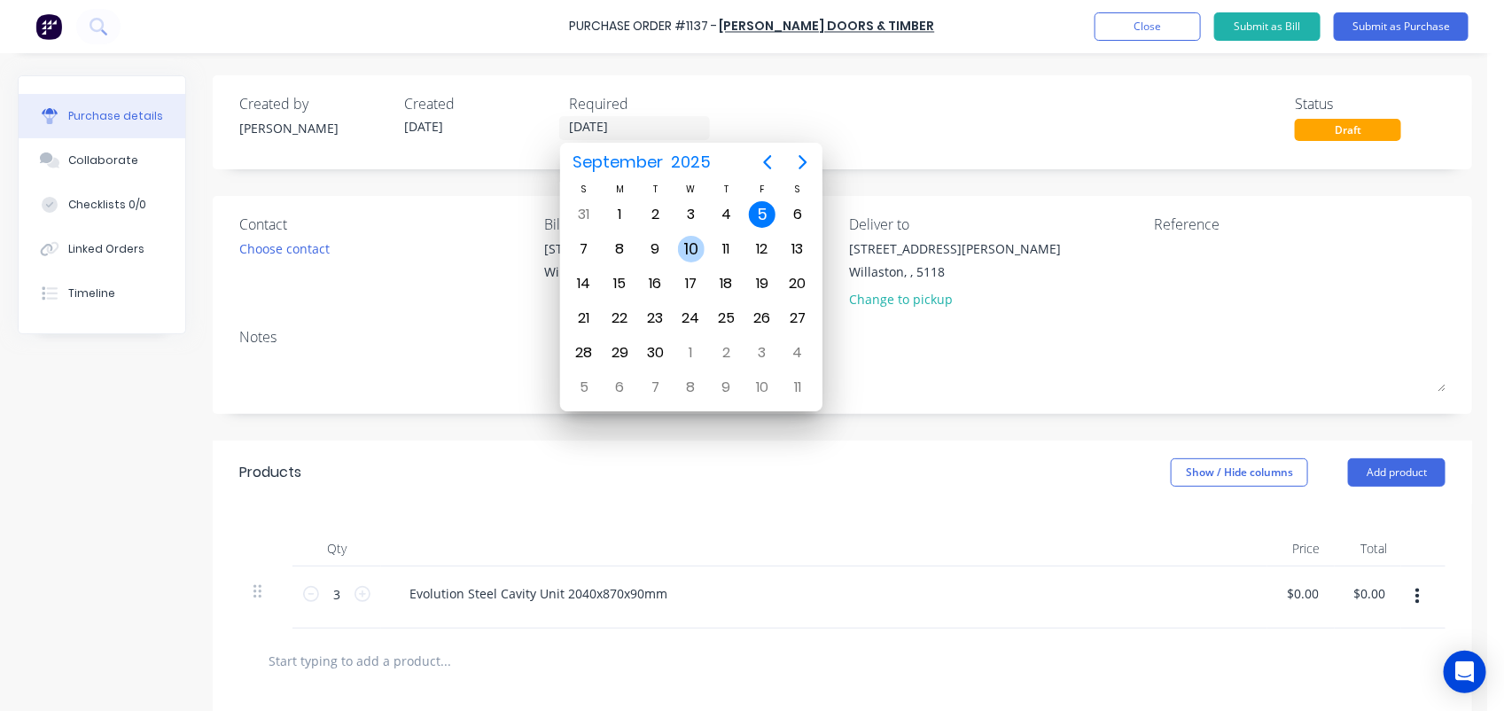
click at [688, 245] on div "10" at bounding box center [691, 249] width 27 height 27
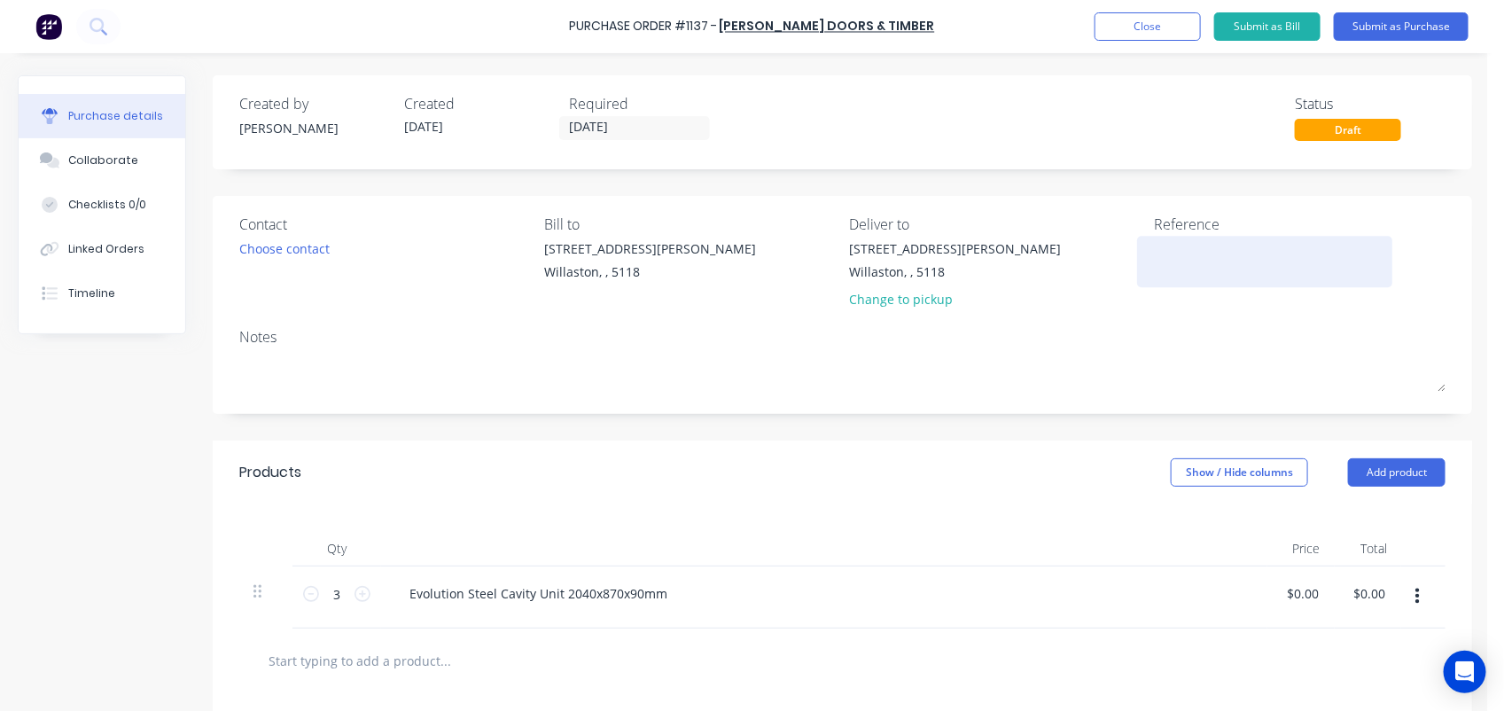
click at [1176, 250] on textarea at bounding box center [1265, 259] width 222 height 40
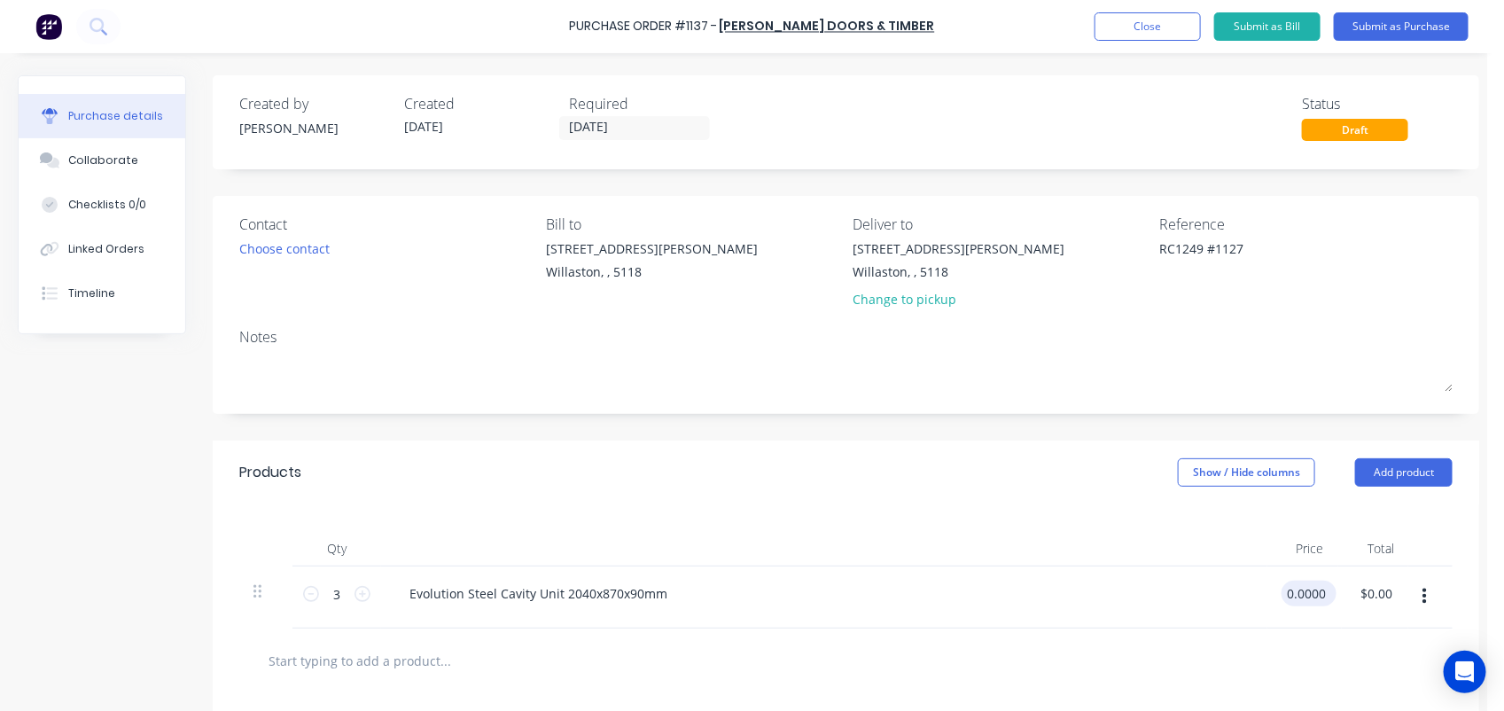
click at [1314, 588] on input "0.0000" at bounding box center [1306, 594] width 48 height 26
click at [705, 585] on div "Evolution Steel Cavity Unit 2040x870x90mm" at bounding box center [824, 594] width 858 height 26
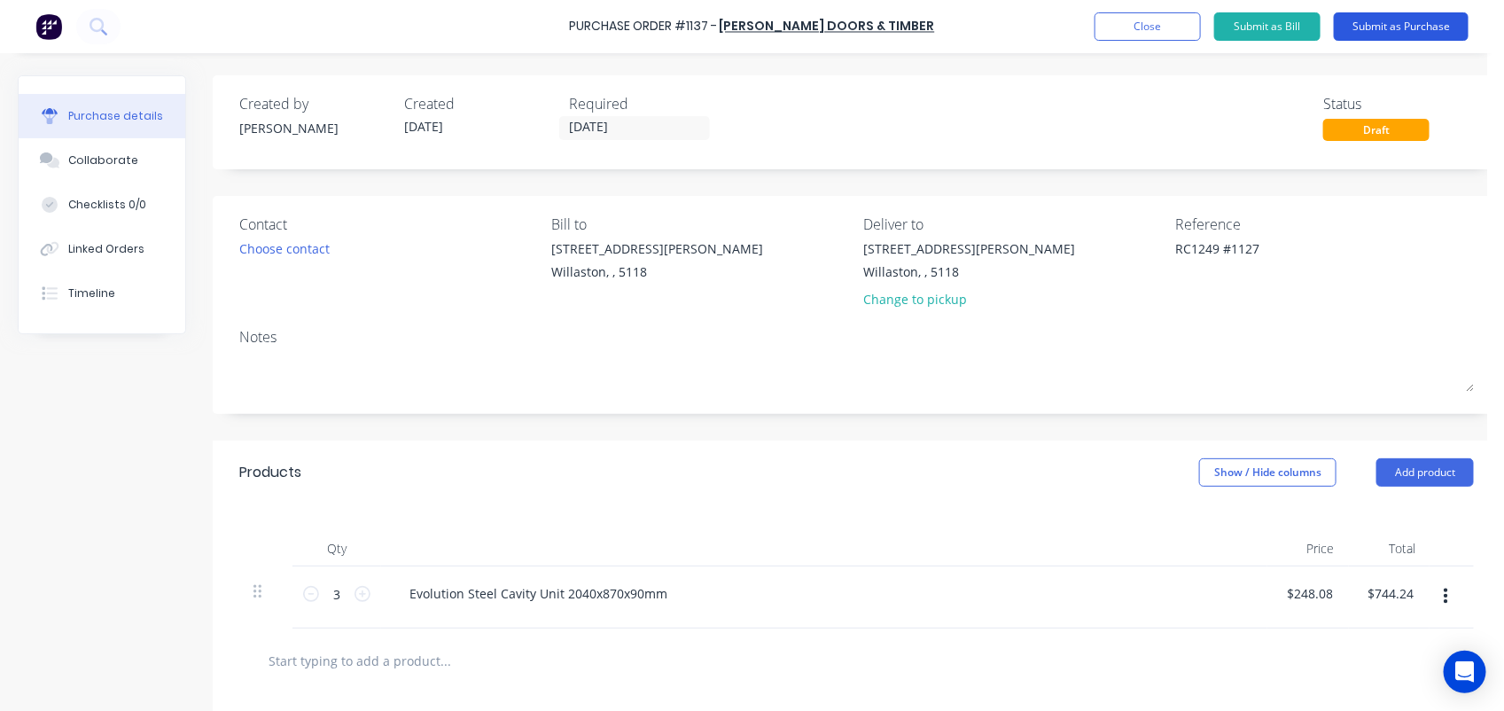
click at [1397, 29] on button "Submit as Purchase" at bounding box center [1401, 26] width 135 height 28
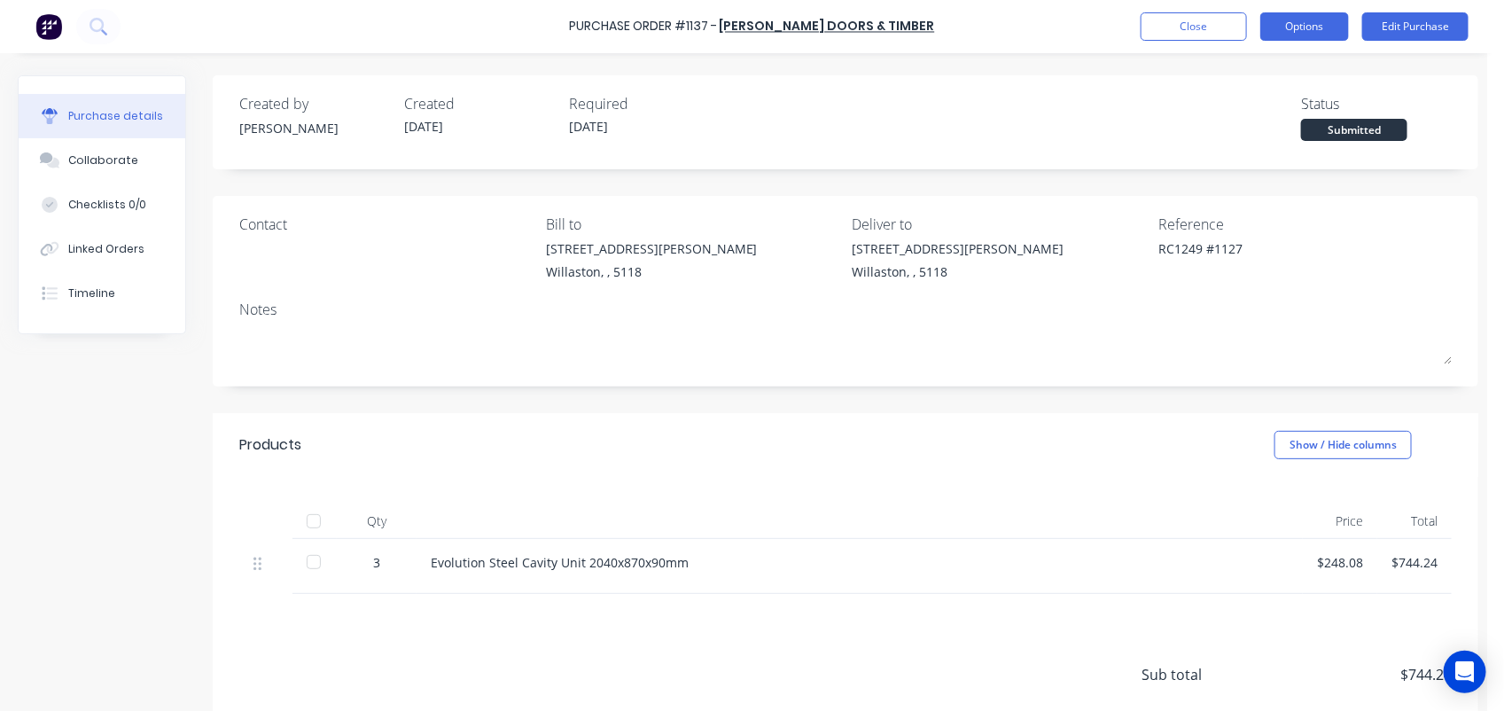
click at [1316, 22] on button "Options" at bounding box center [1304, 26] width 89 height 28
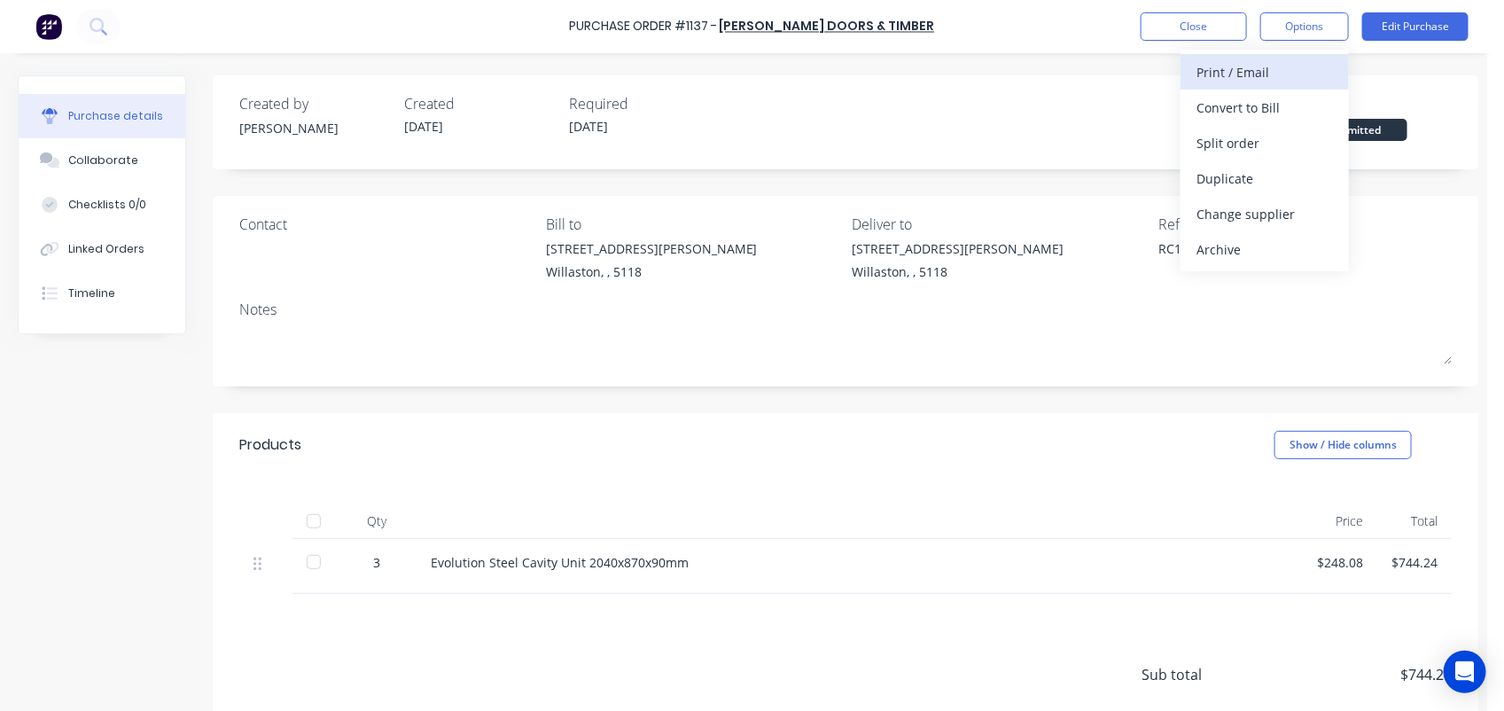
click at [1255, 82] on div "Print / Email" at bounding box center [1265, 72] width 136 height 26
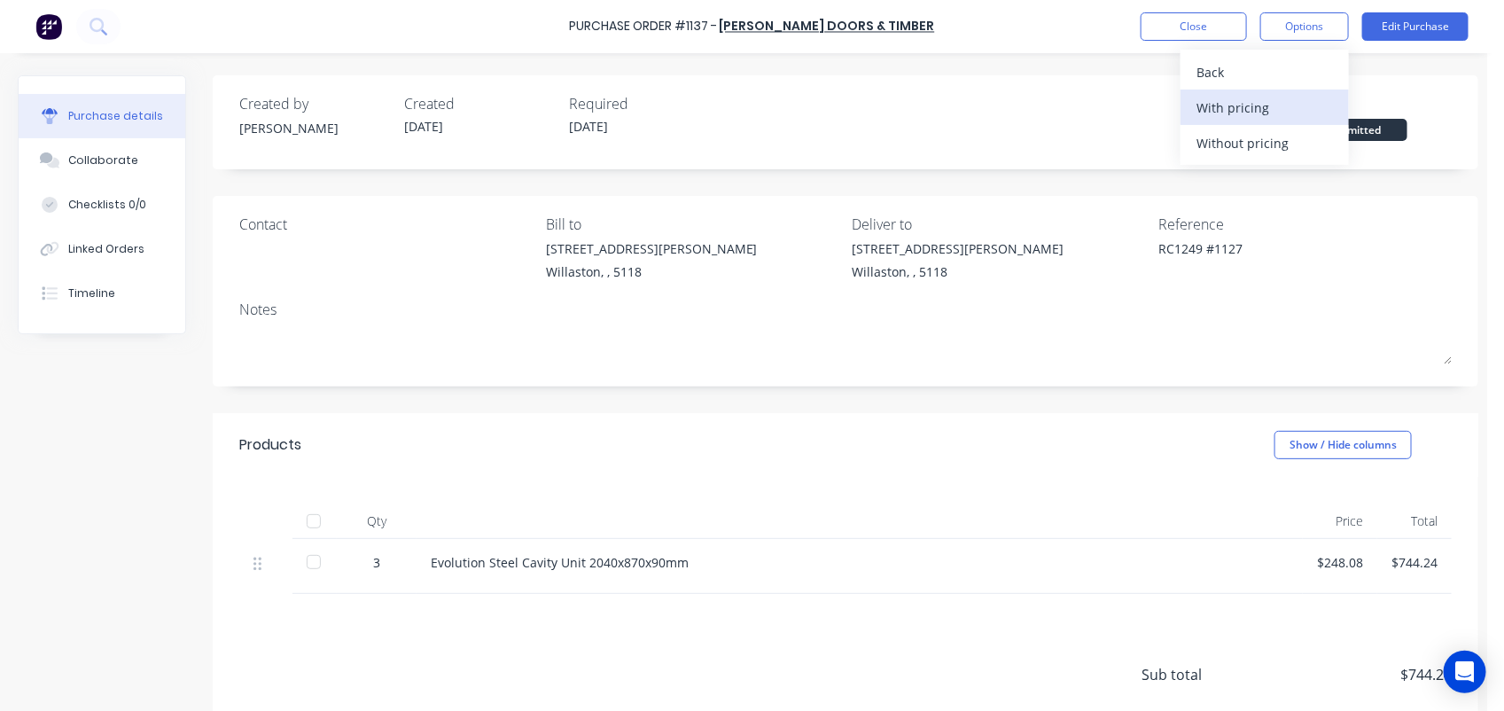
click at [1252, 103] on div "With pricing" at bounding box center [1265, 108] width 136 height 26
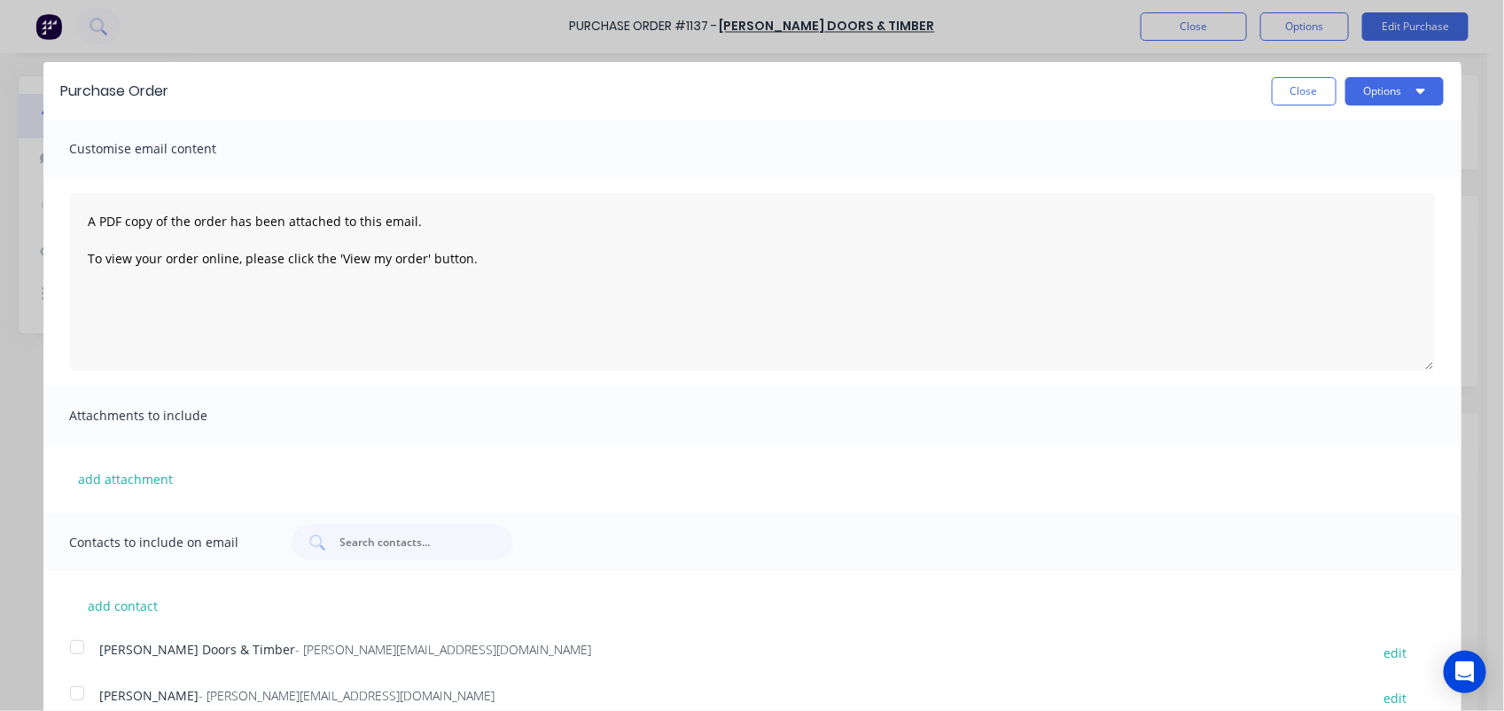
click at [222, 649] on span "[PERSON_NAME] Doors & Timber" at bounding box center [198, 649] width 196 height 17
click at [1376, 84] on button "Options" at bounding box center [1394, 91] width 98 height 28
click at [1314, 175] on div "Email" at bounding box center [1359, 172] width 136 height 26
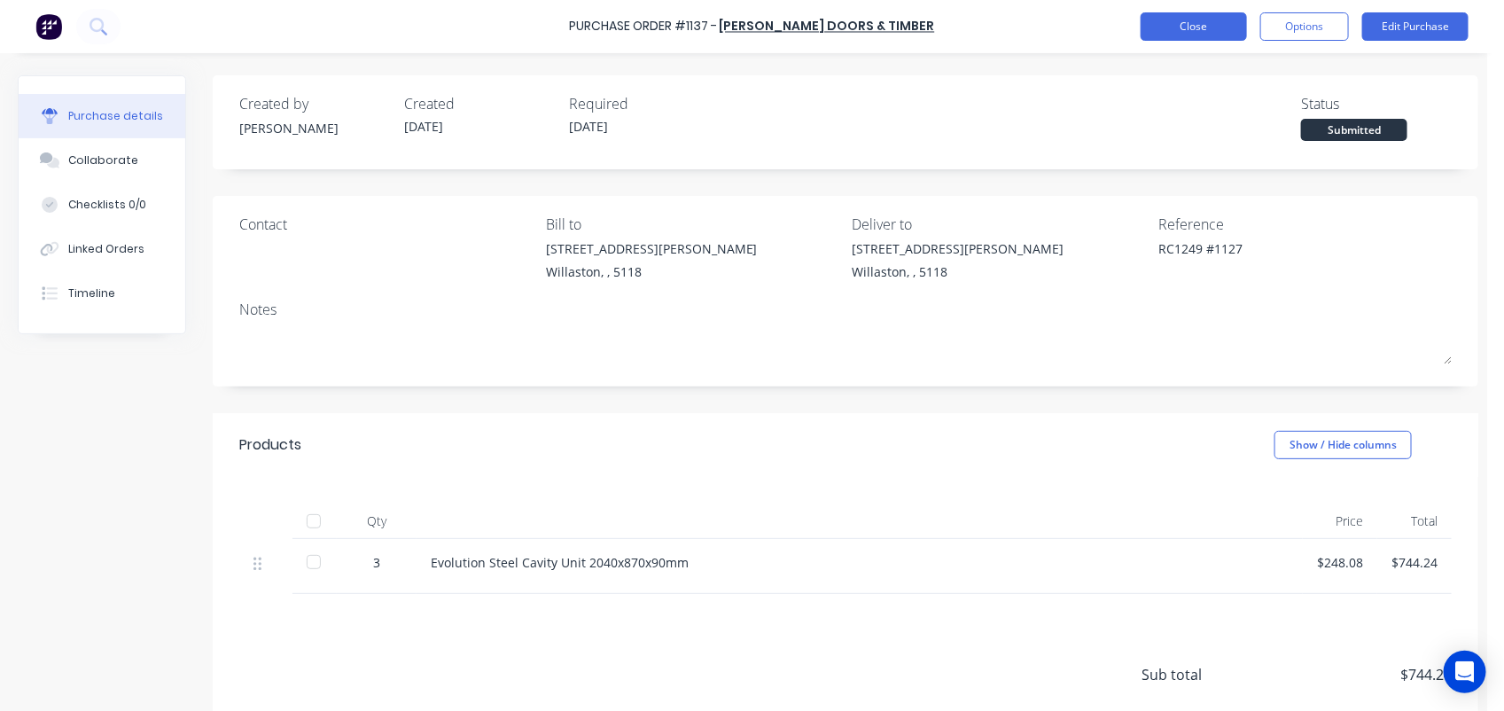
click at [1198, 22] on button "Close" at bounding box center [1194, 26] width 106 height 28
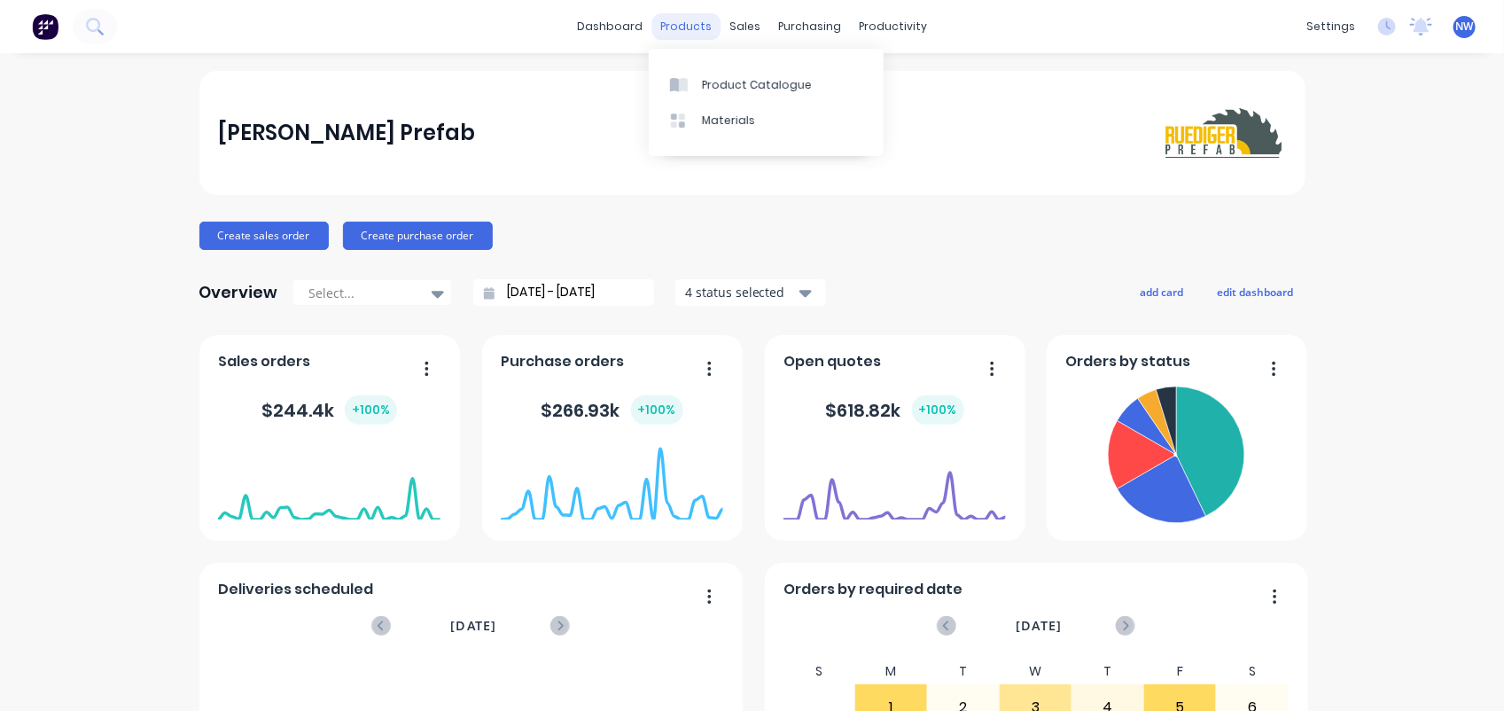
click at [674, 27] on div "products" at bounding box center [685, 26] width 69 height 27
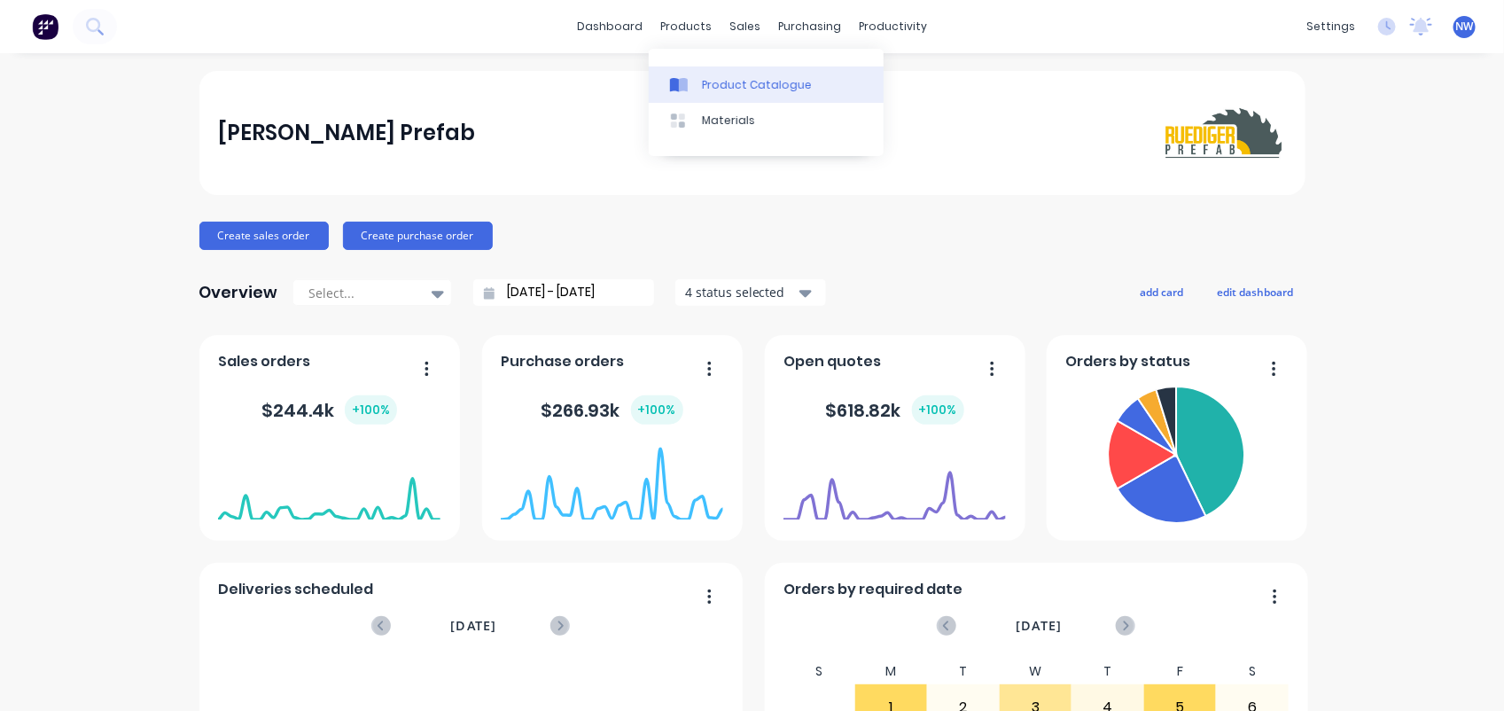
click at [716, 87] on div "Product Catalogue" at bounding box center [757, 85] width 110 height 16
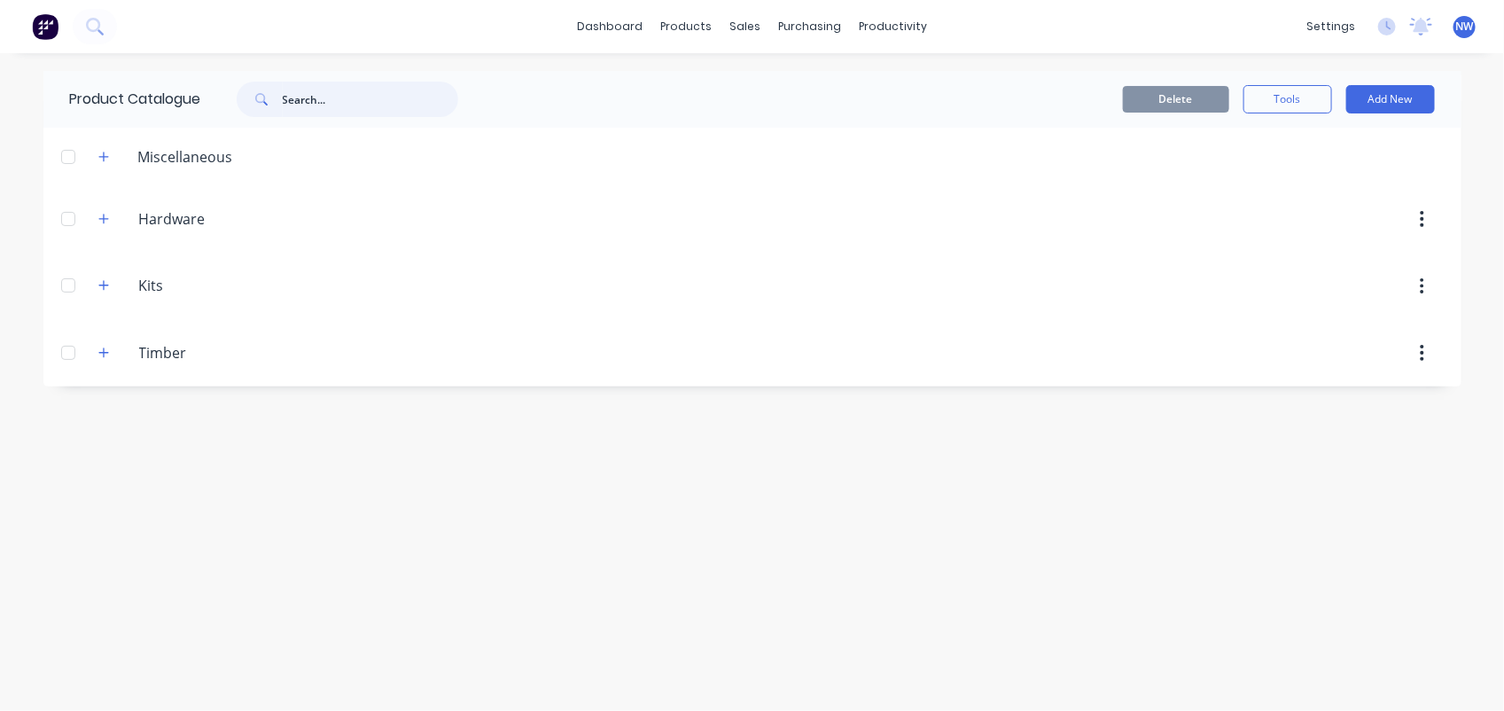
click at [359, 105] on input "text" at bounding box center [370, 99] width 175 height 35
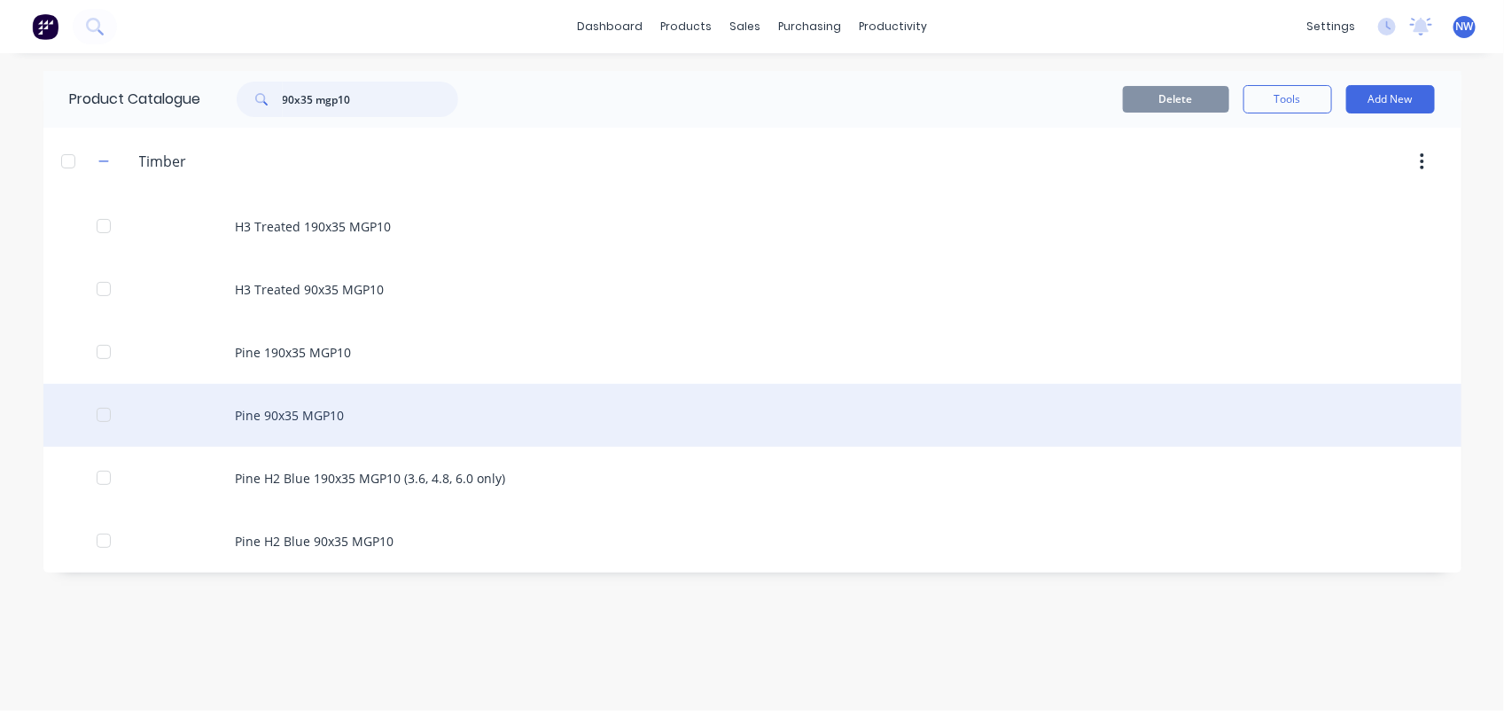
type input "90x35 mgp10"
click at [310, 404] on div "Pine 90x35 MGP10" at bounding box center [752, 415] width 1418 height 63
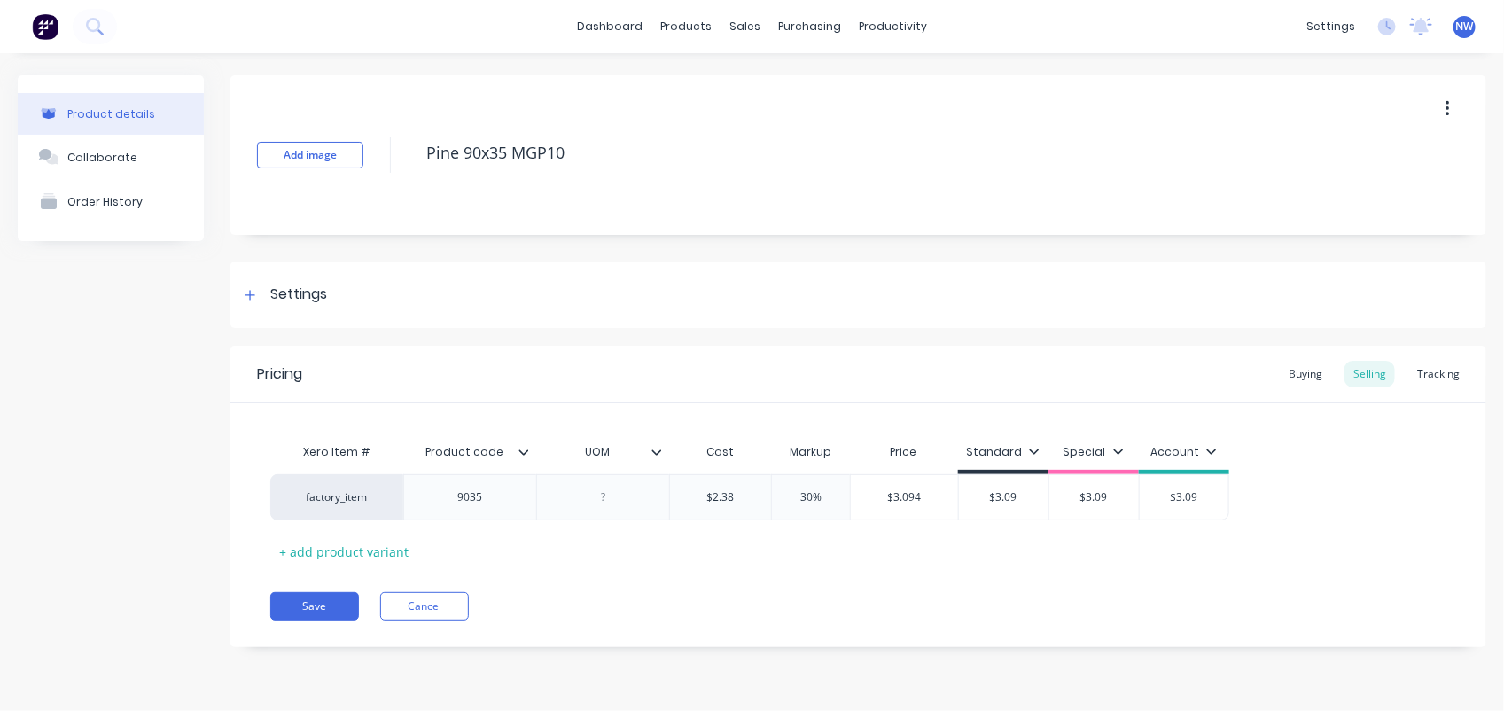
type textarea "x"
click at [434, 616] on button "Cancel" at bounding box center [424, 606] width 89 height 28
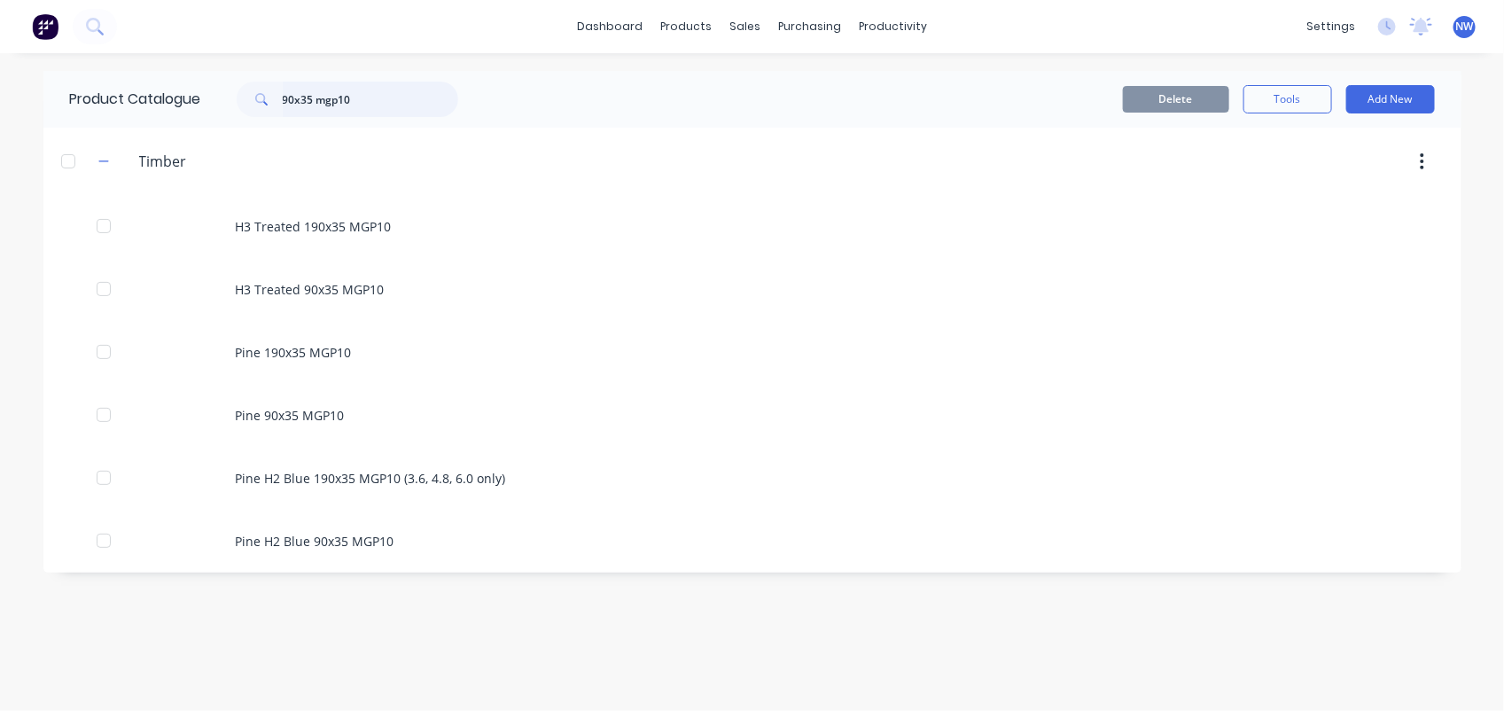
click at [310, 96] on input "90x35 mgp10" at bounding box center [370, 99] width 175 height 35
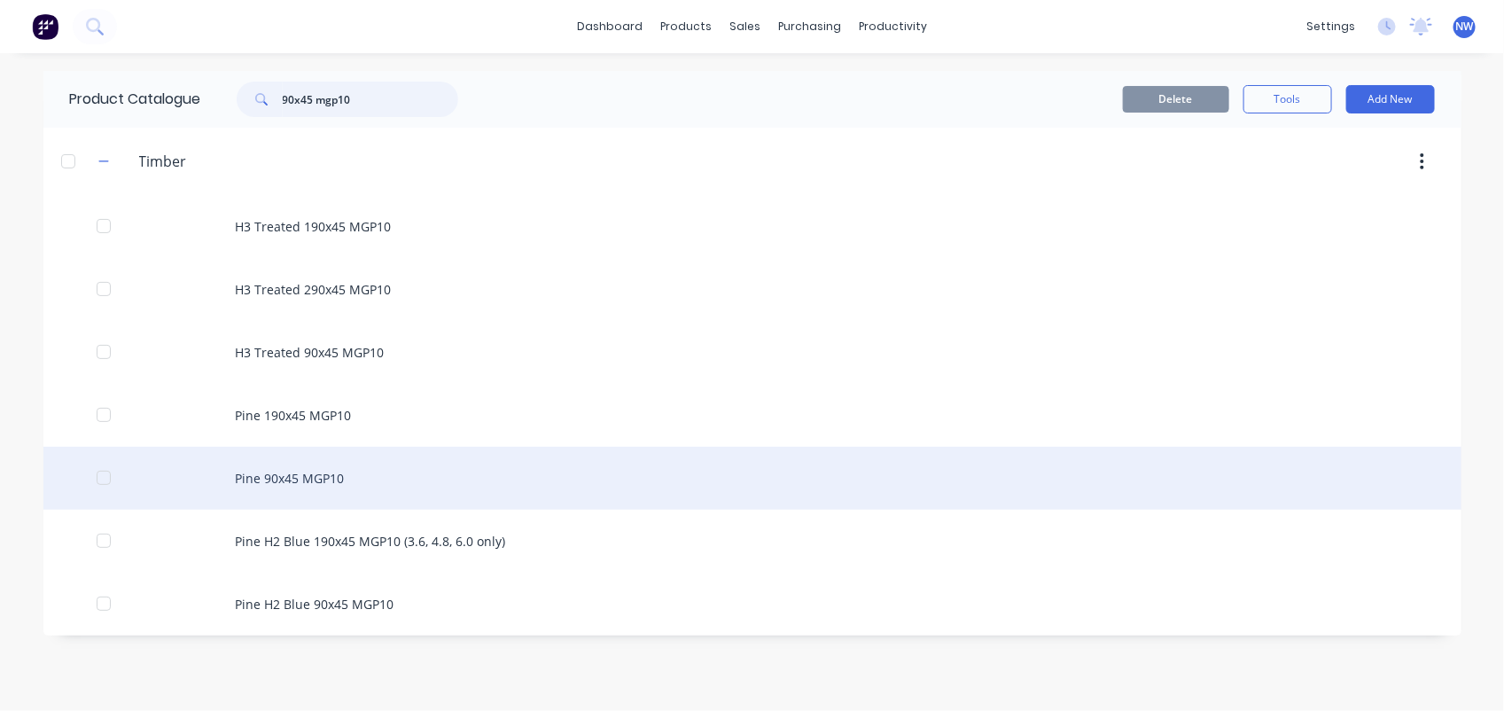
type input "90x45 mgp10"
click at [290, 484] on div "Pine 90x45 MGP10" at bounding box center [752, 478] width 1418 height 63
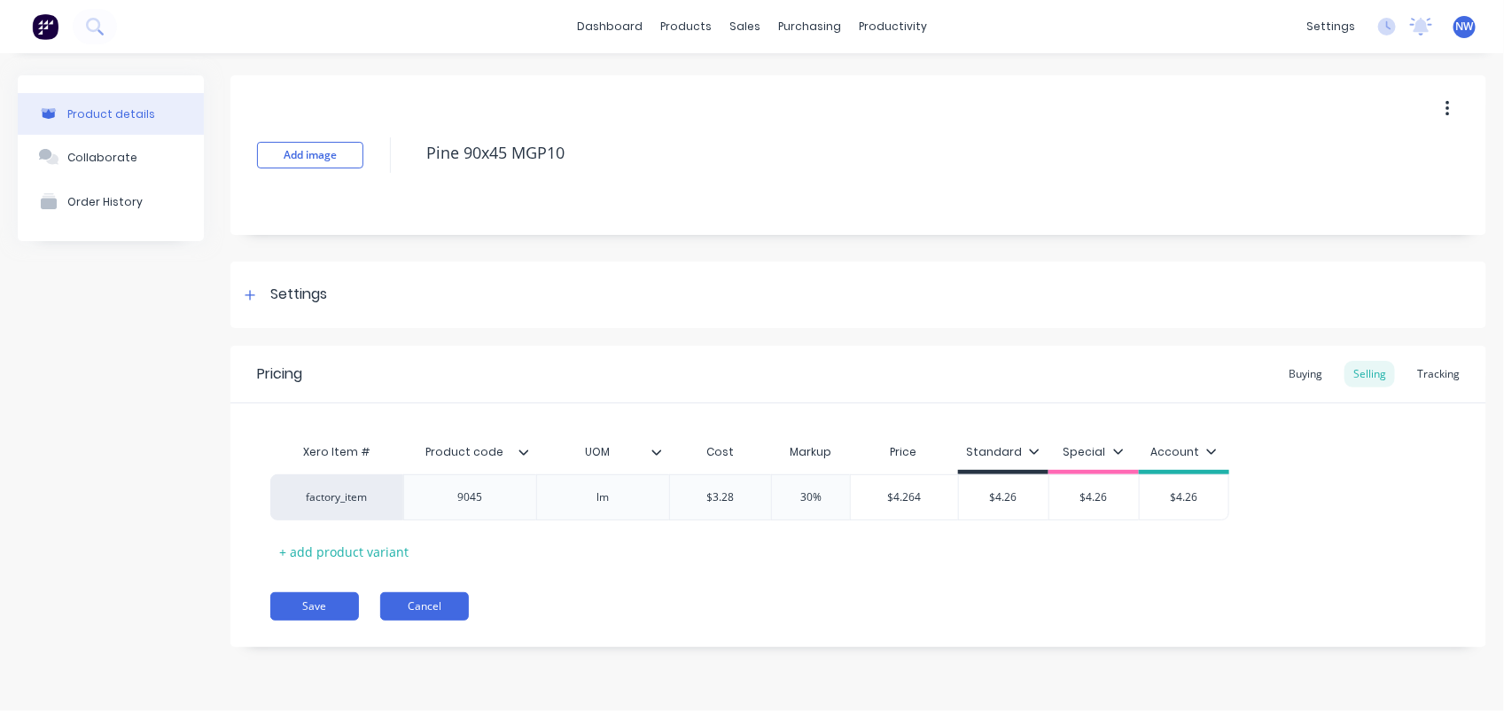
click at [433, 599] on button "Cancel" at bounding box center [424, 606] width 89 height 28
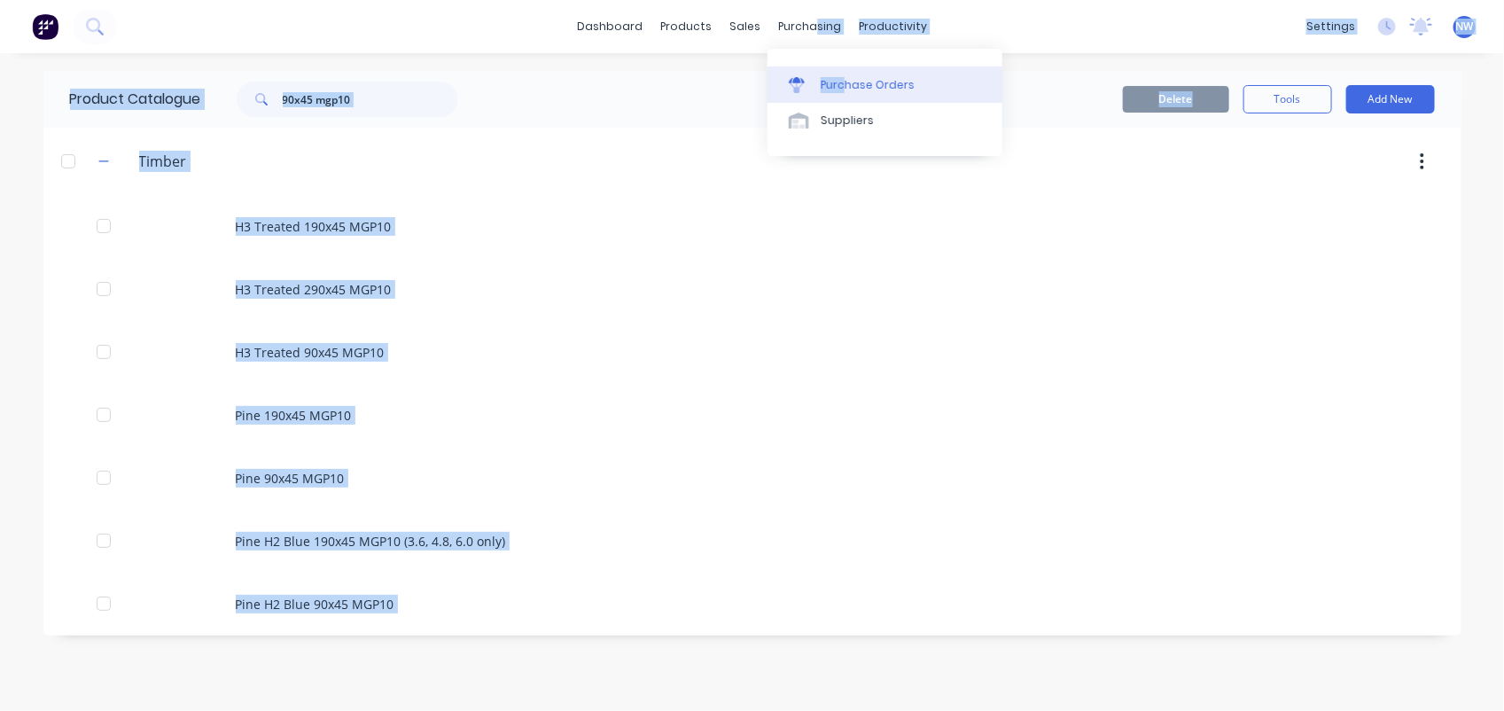
drag, startPoint x: 812, startPoint y: 25, endPoint x: 843, endPoint y: 82, distance: 64.7
click at [843, 82] on body "dashboard products sales purchasing productivity dashboard products Product Cat…" at bounding box center [752, 355] width 1504 height 711
click at [843, 82] on div "Purchase Orders" at bounding box center [868, 85] width 94 height 16
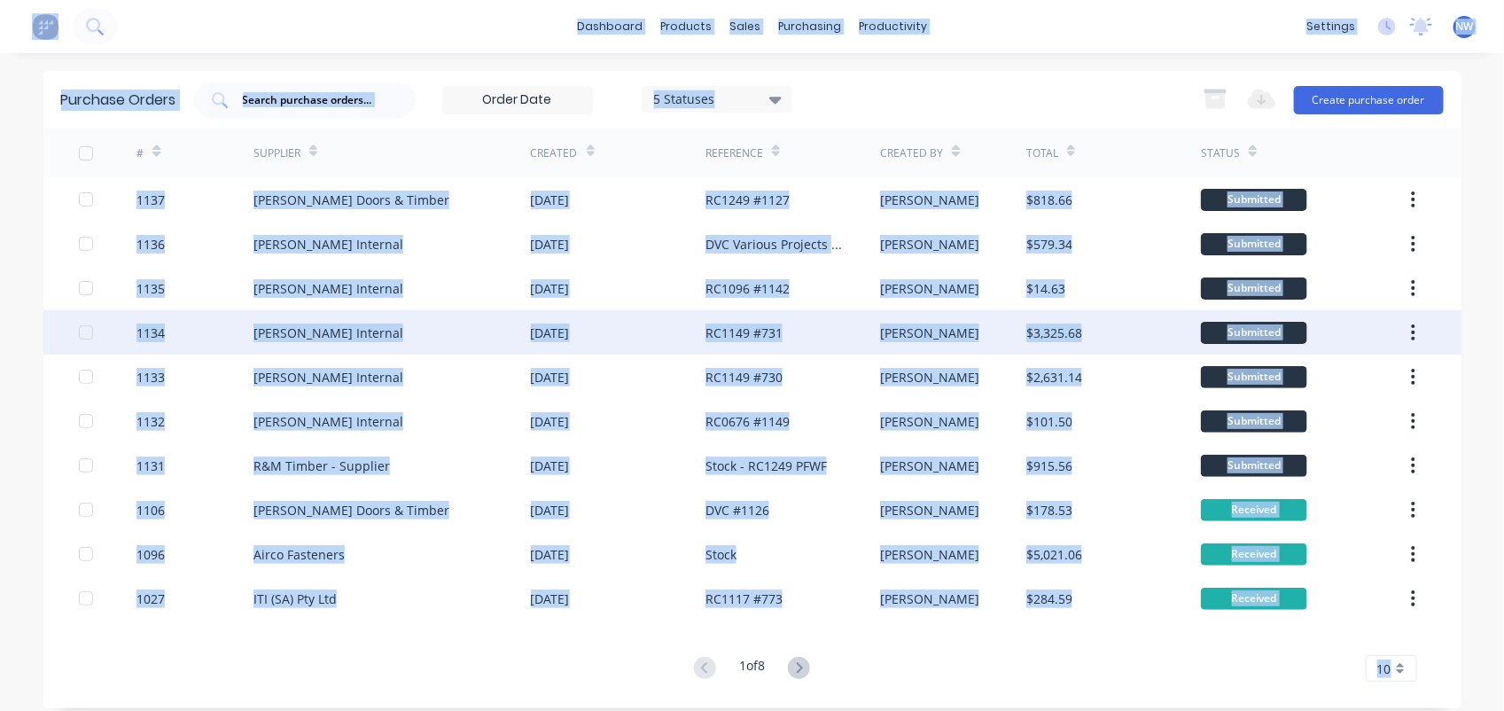
click at [423, 315] on div "[PERSON_NAME] Internal" at bounding box center [391, 332] width 277 height 44
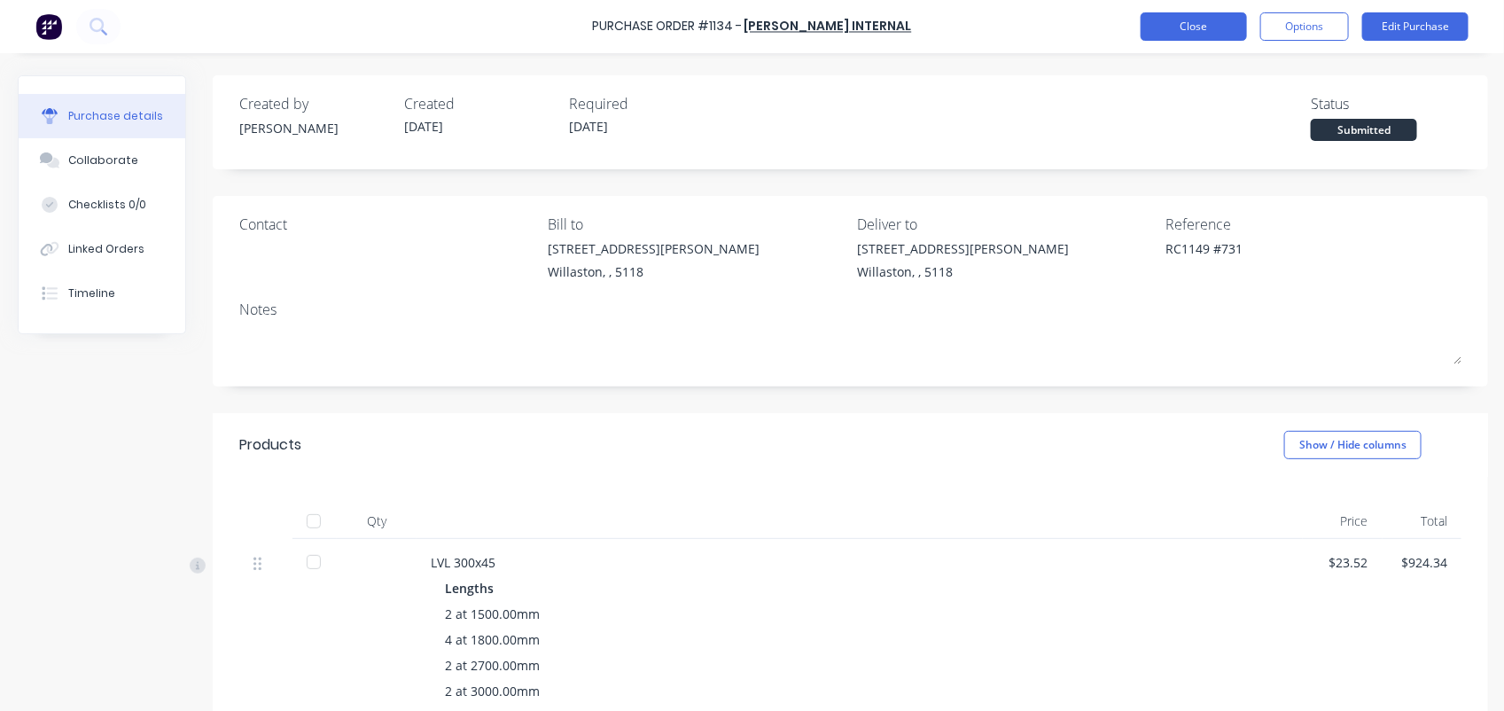
click at [1172, 23] on button "Close" at bounding box center [1194, 26] width 106 height 28
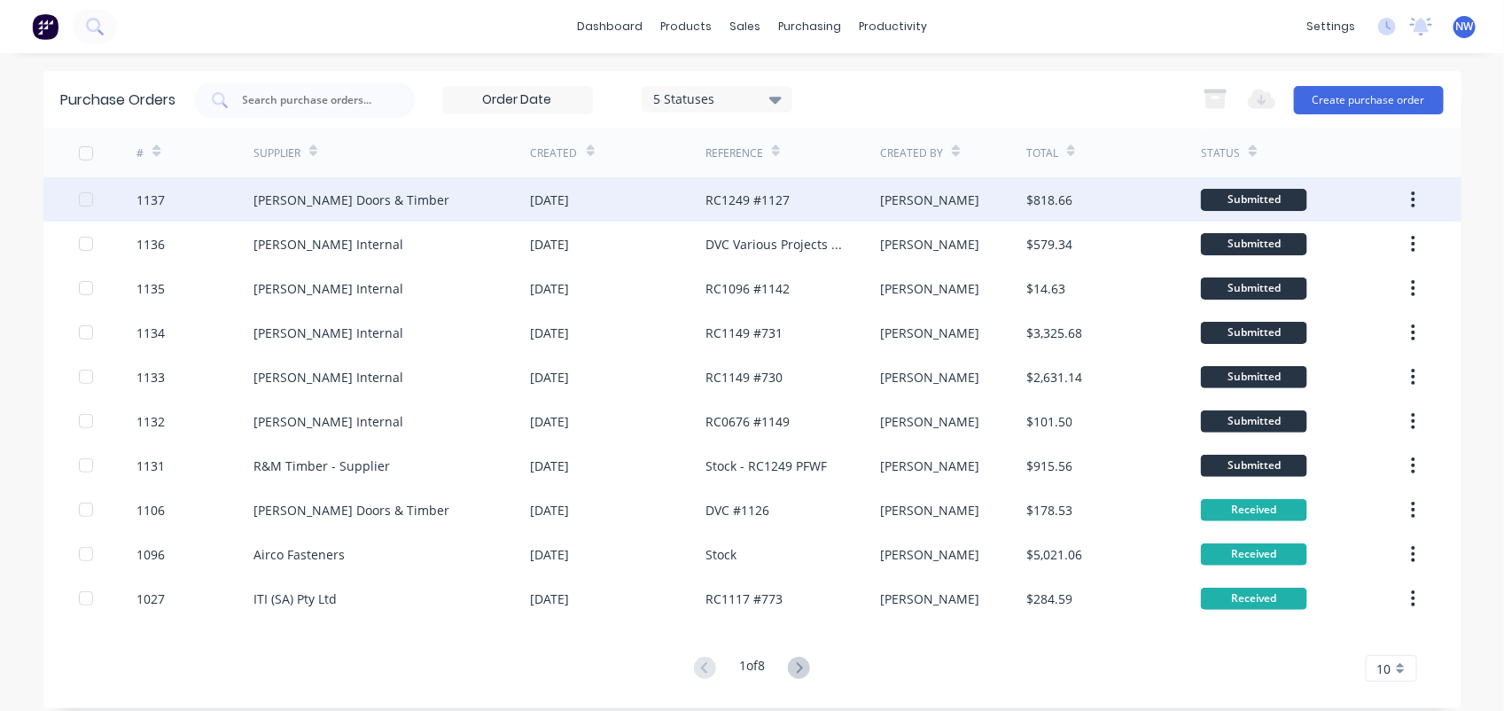
click at [297, 205] on div "[PERSON_NAME] Doors & Timber" at bounding box center [351, 200] width 196 height 19
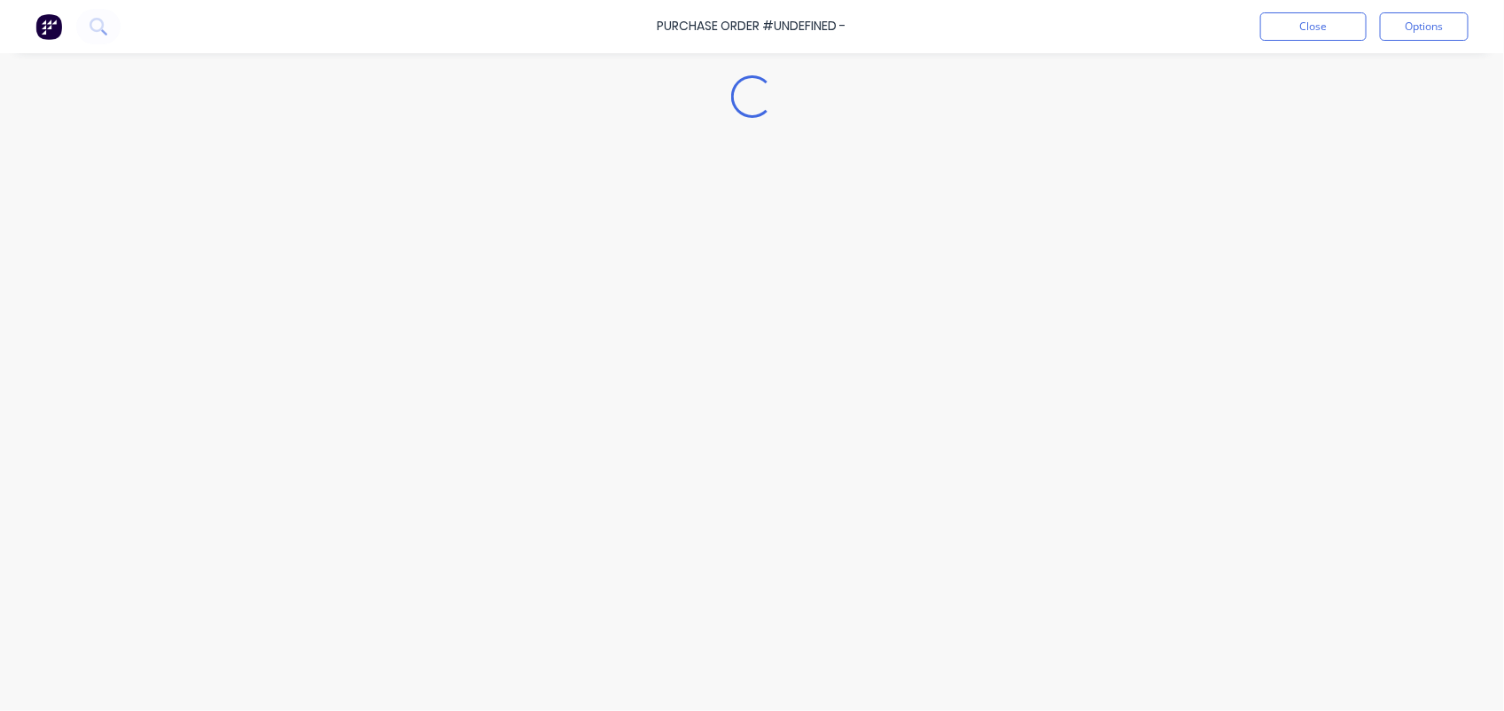
type textarea "x"
